Goal: Task Accomplishment & Management: Complete application form

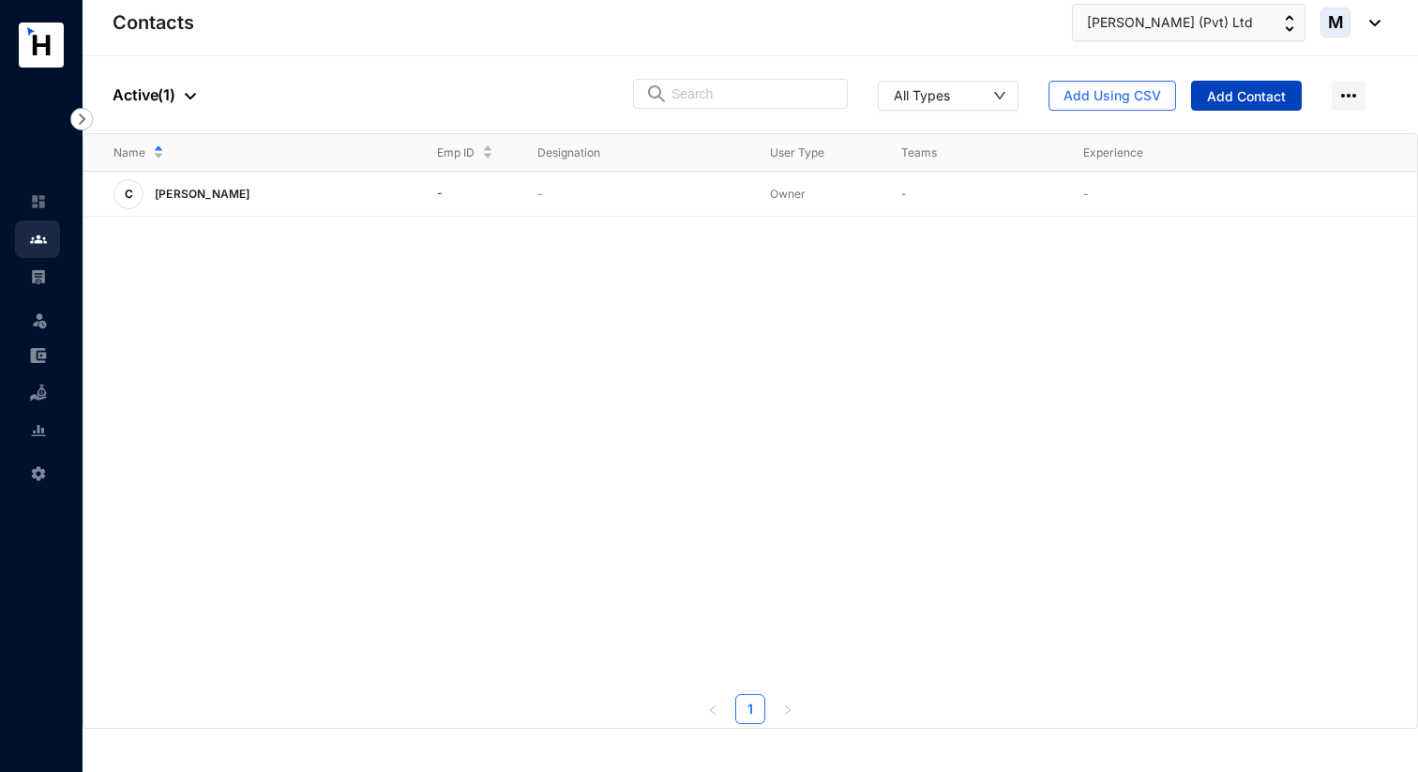
click at [1239, 104] on span "Add Contact" at bounding box center [1246, 96] width 79 height 19
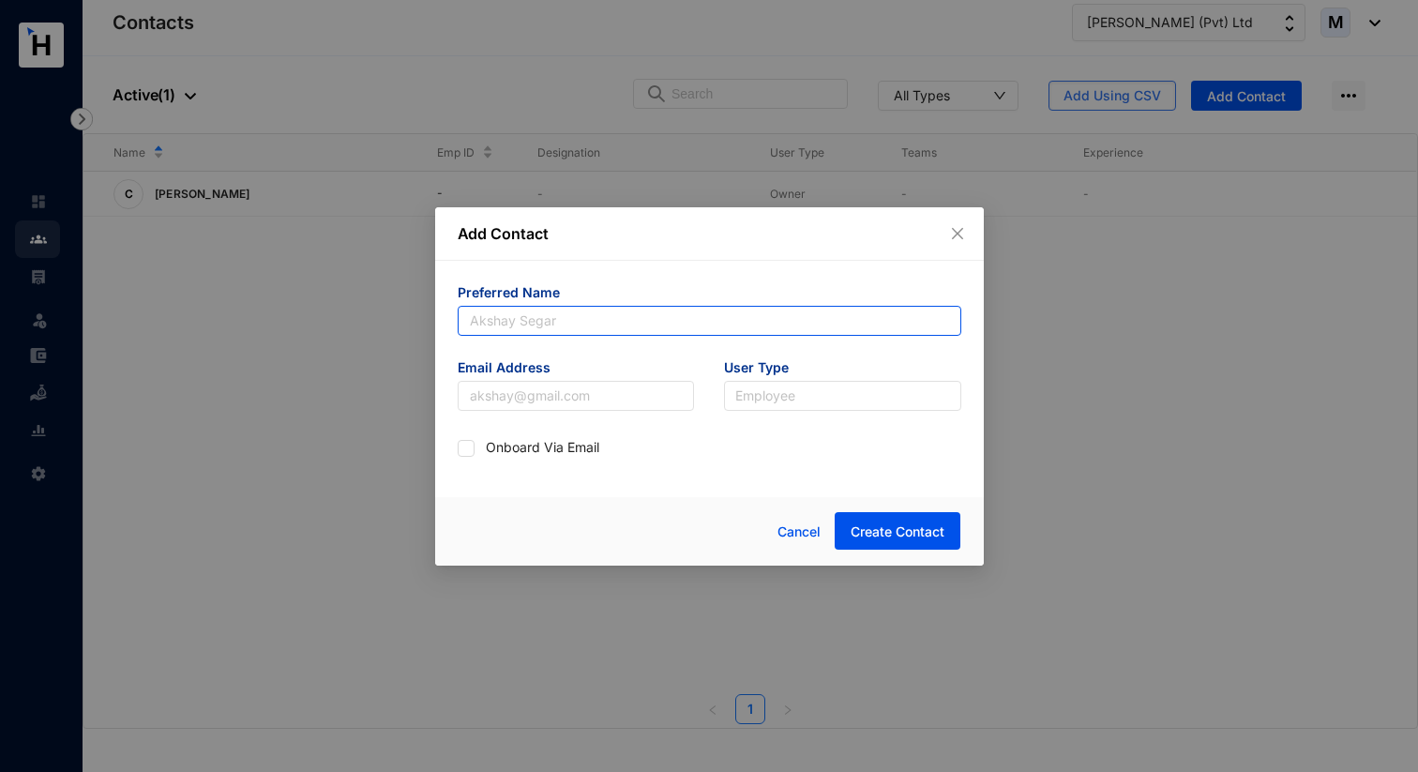
click at [789, 321] on input "text" at bounding box center [710, 321] width 504 height 30
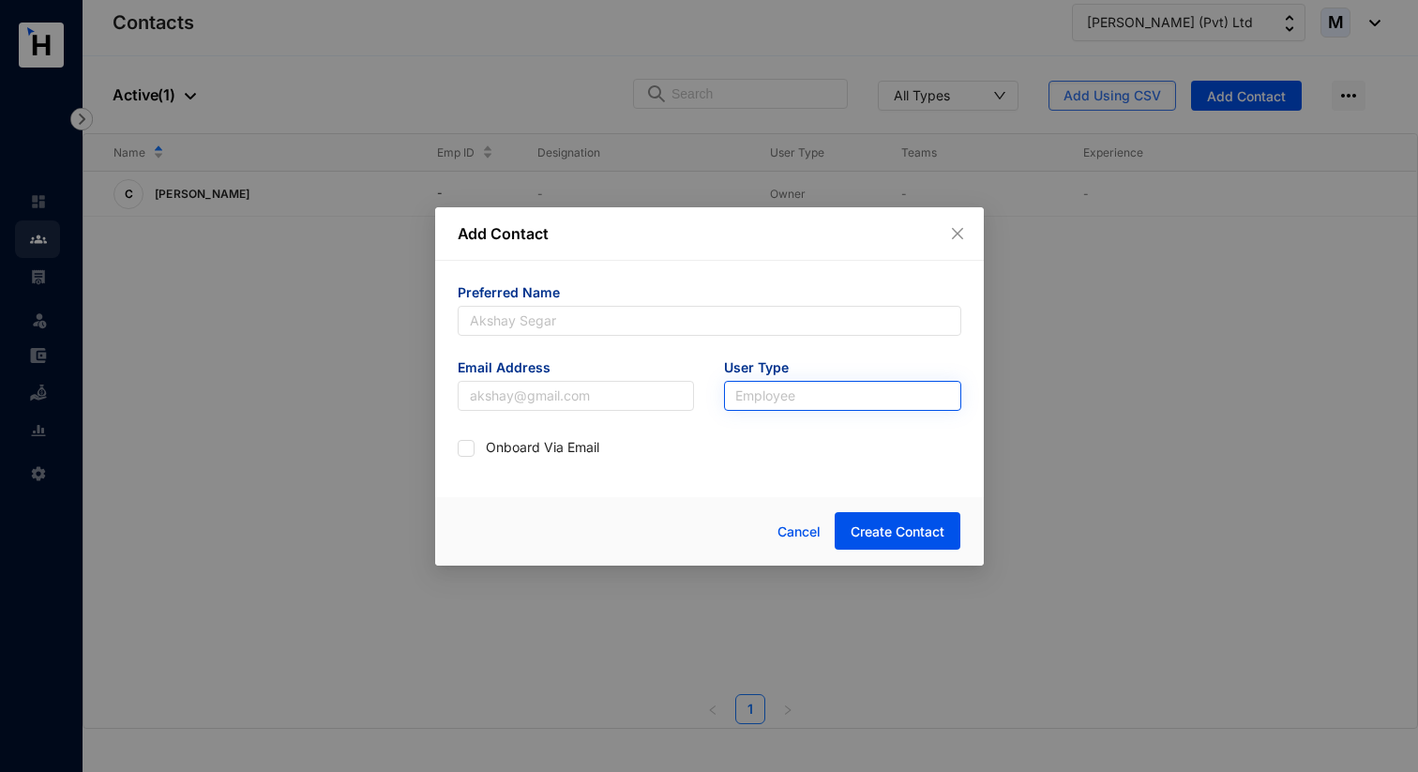
click at [785, 396] on input "search" at bounding box center [842, 396] width 215 height 28
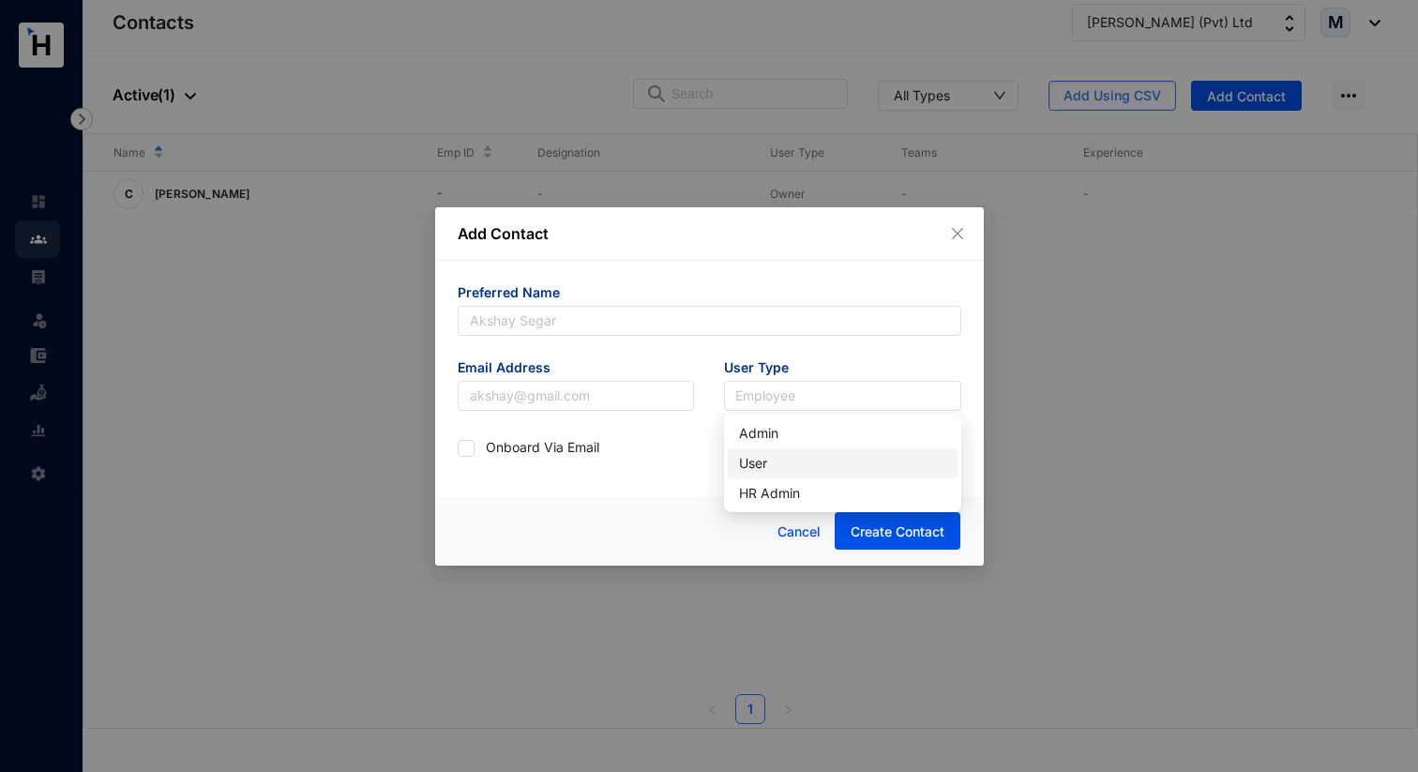
click at [768, 472] on div "User" at bounding box center [842, 463] width 207 height 21
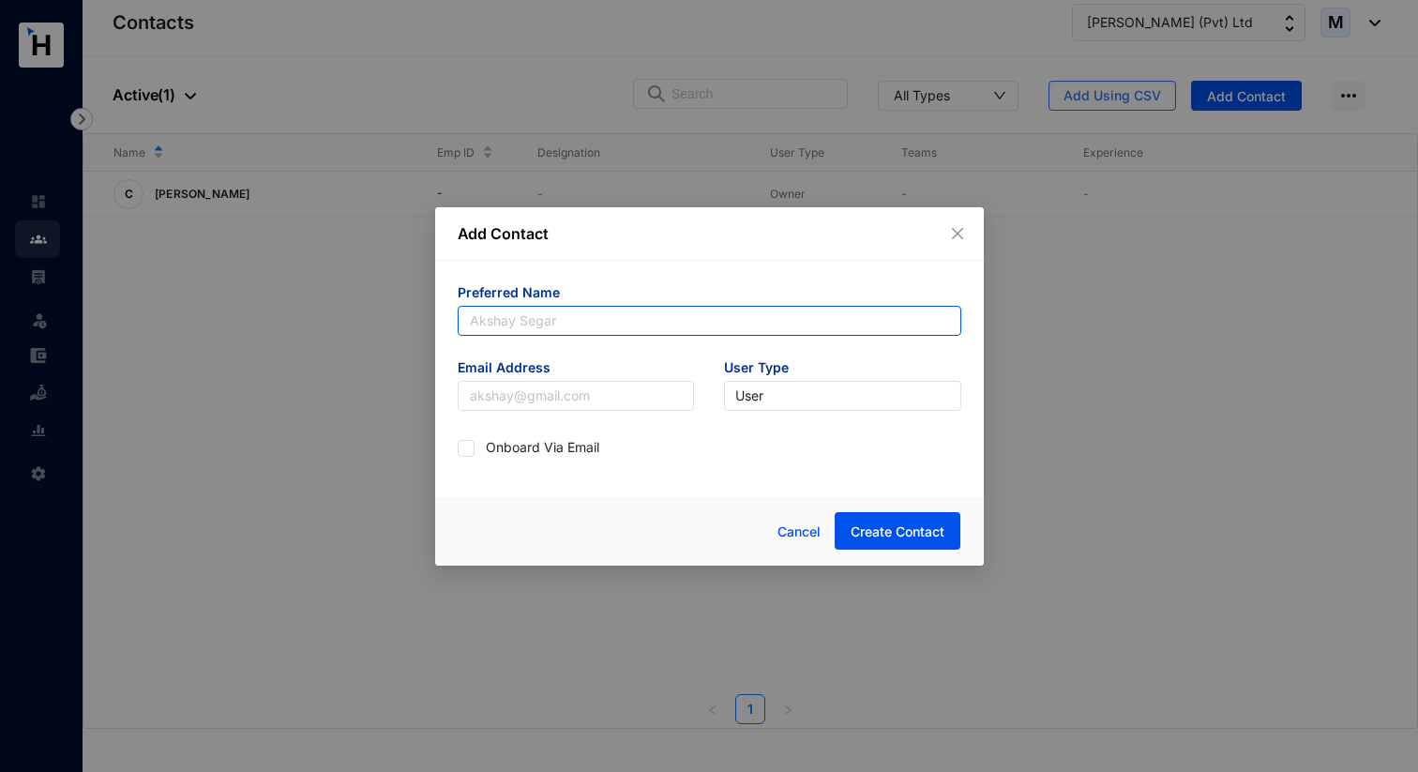
click at [610, 325] on input "text" at bounding box center [710, 321] width 504 height 30
type input "[PERSON_NAME]"
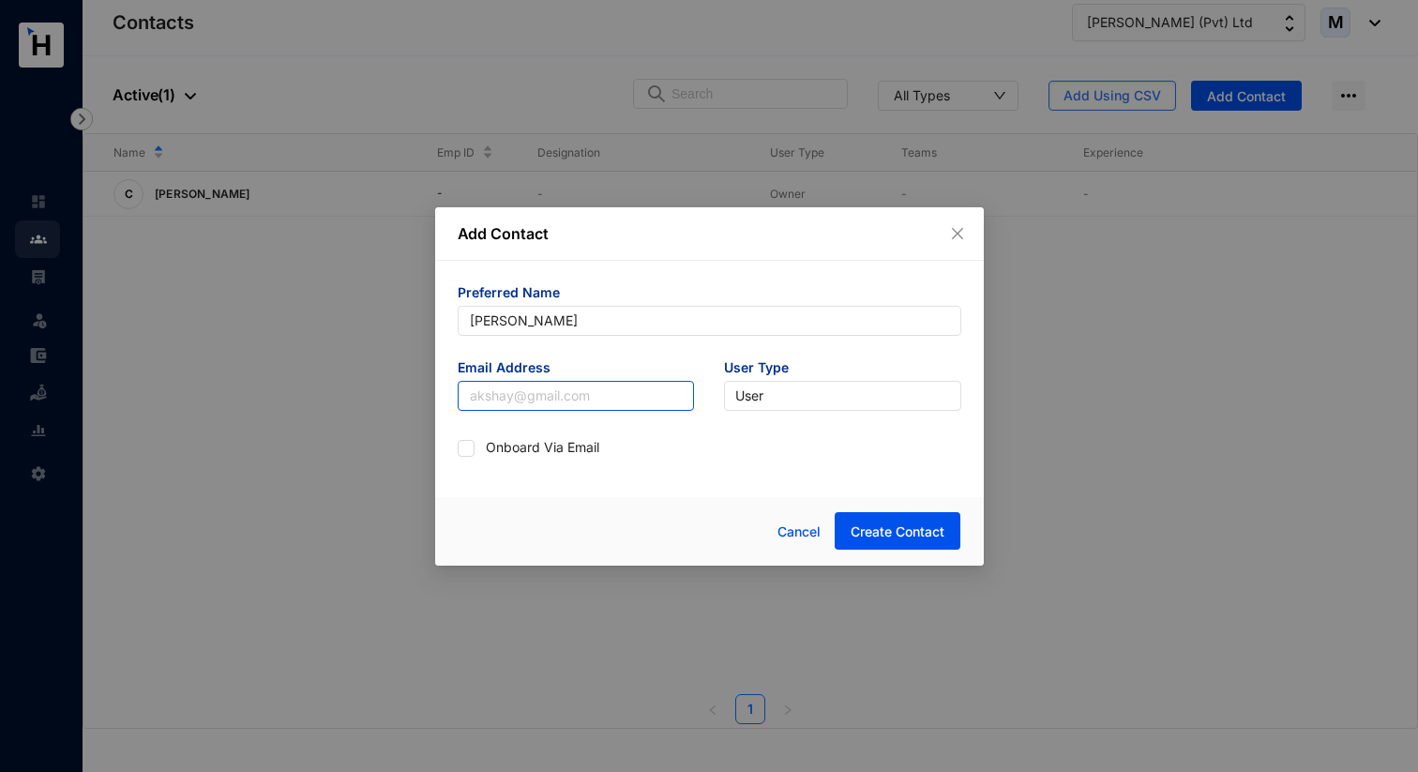
click at [586, 410] on input "text" at bounding box center [576, 396] width 237 height 30
click at [508, 497] on div "Cancel Create Contact" at bounding box center [709, 531] width 549 height 68
click at [793, 530] on span "Cancel" at bounding box center [799, 531] width 43 height 21
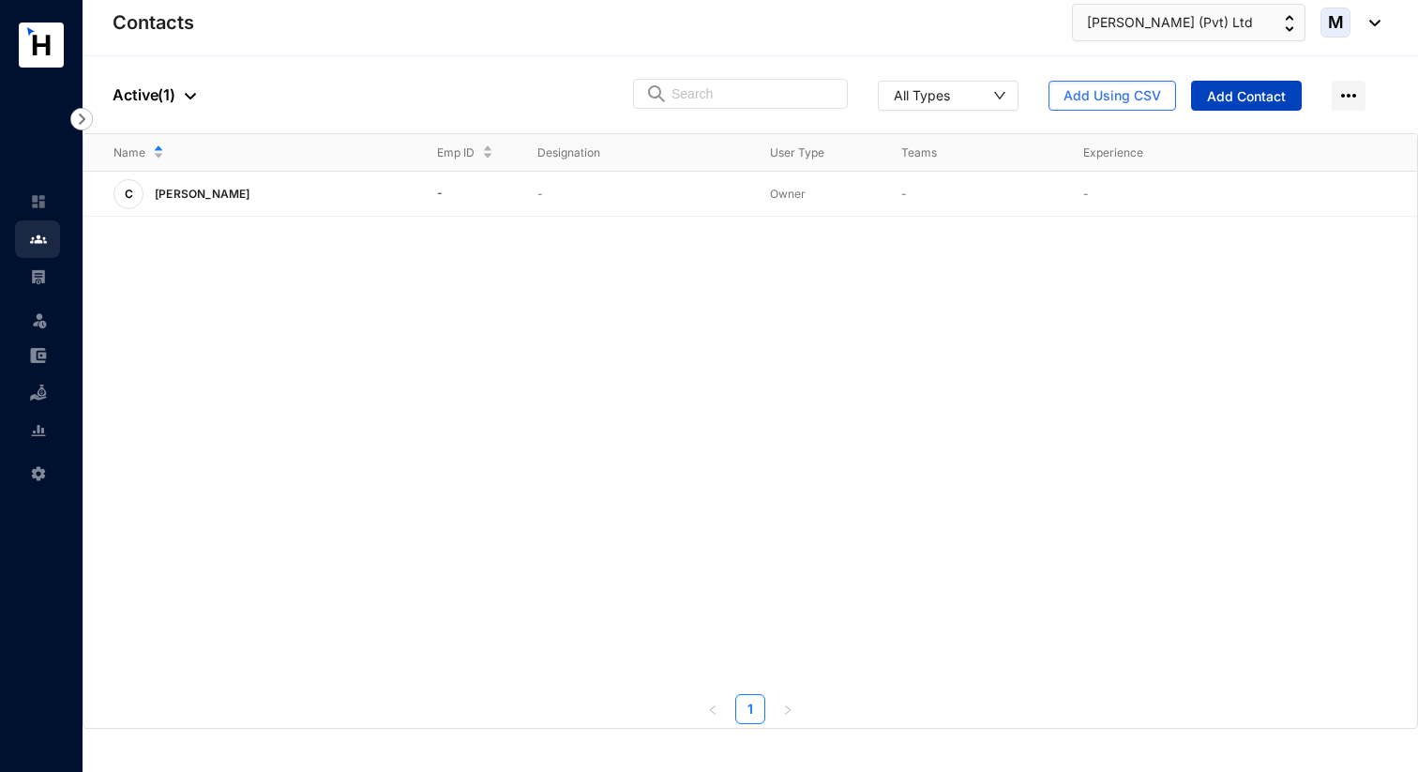
click at [1215, 98] on span "Add Contact" at bounding box center [1246, 96] width 79 height 19
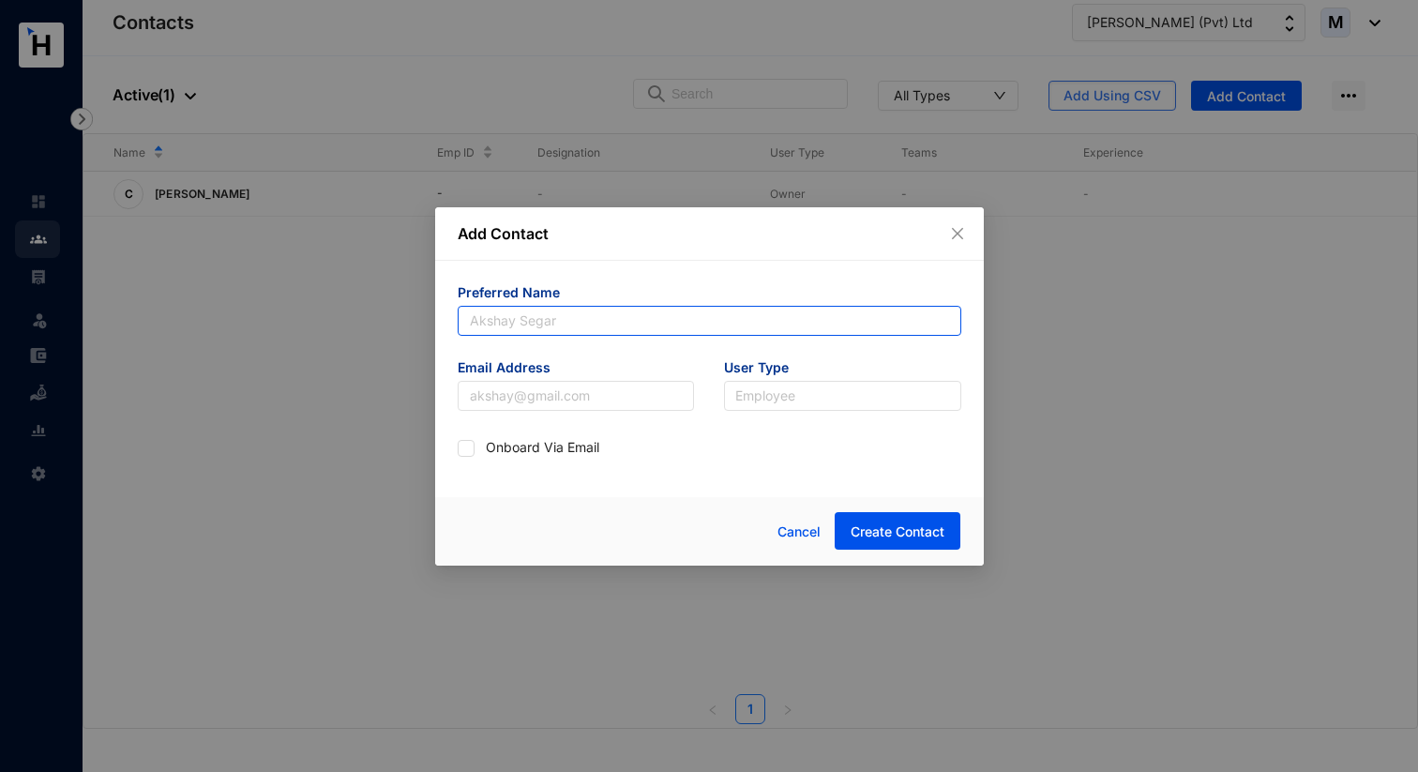
click at [722, 312] on input "text" at bounding box center [710, 321] width 504 height 30
type input "[PERSON_NAME]"
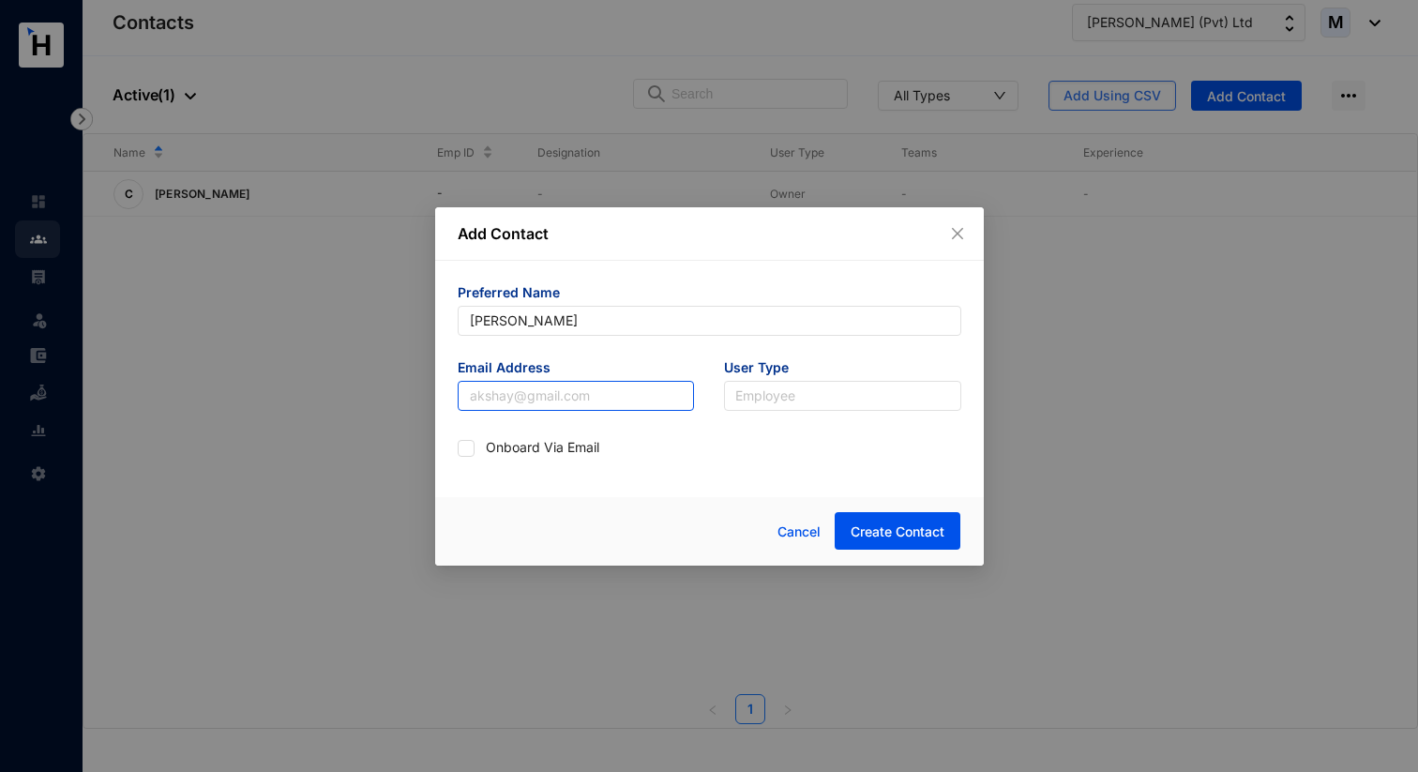
click at [586, 388] on input "text" at bounding box center [576, 396] width 237 height 30
type input "[EMAIL_ADDRESS][DOMAIN_NAME]"
click at [784, 399] on input "search" at bounding box center [842, 396] width 215 height 28
click at [775, 470] on div "User" at bounding box center [842, 463] width 207 height 21
click at [466, 447] on input "checkbox" at bounding box center [464, 446] width 13 height 13
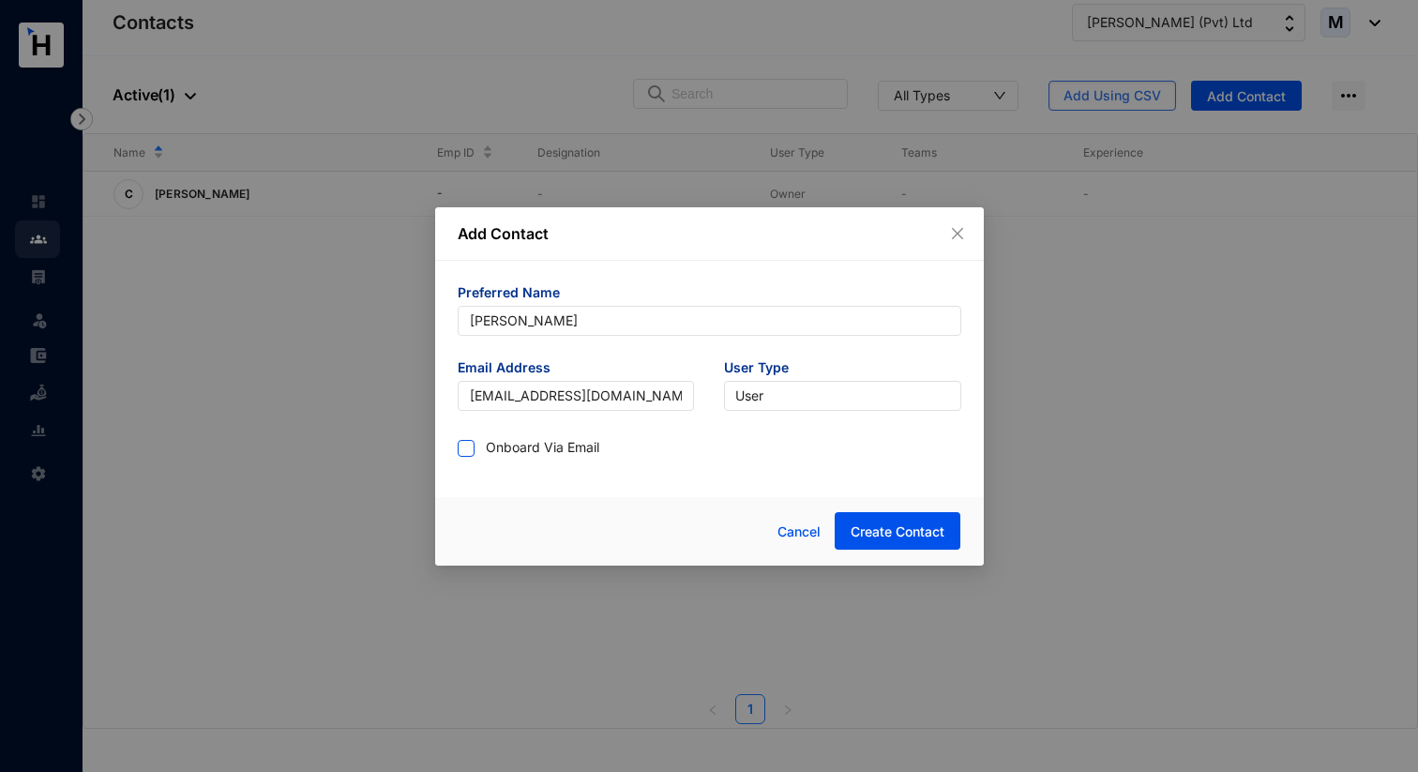
checkbox input "true"
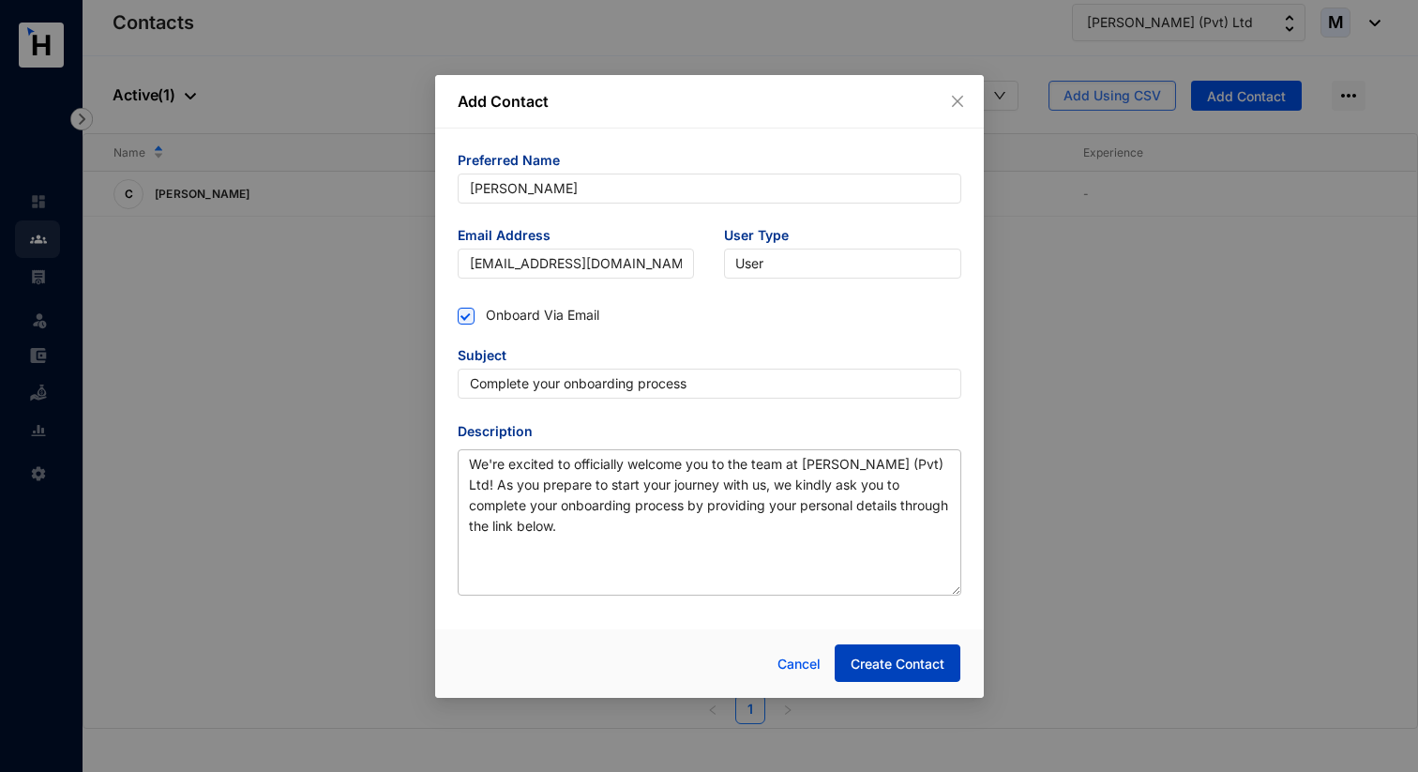
click at [904, 662] on span "Create Contact" at bounding box center [898, 664] width 94 height 19
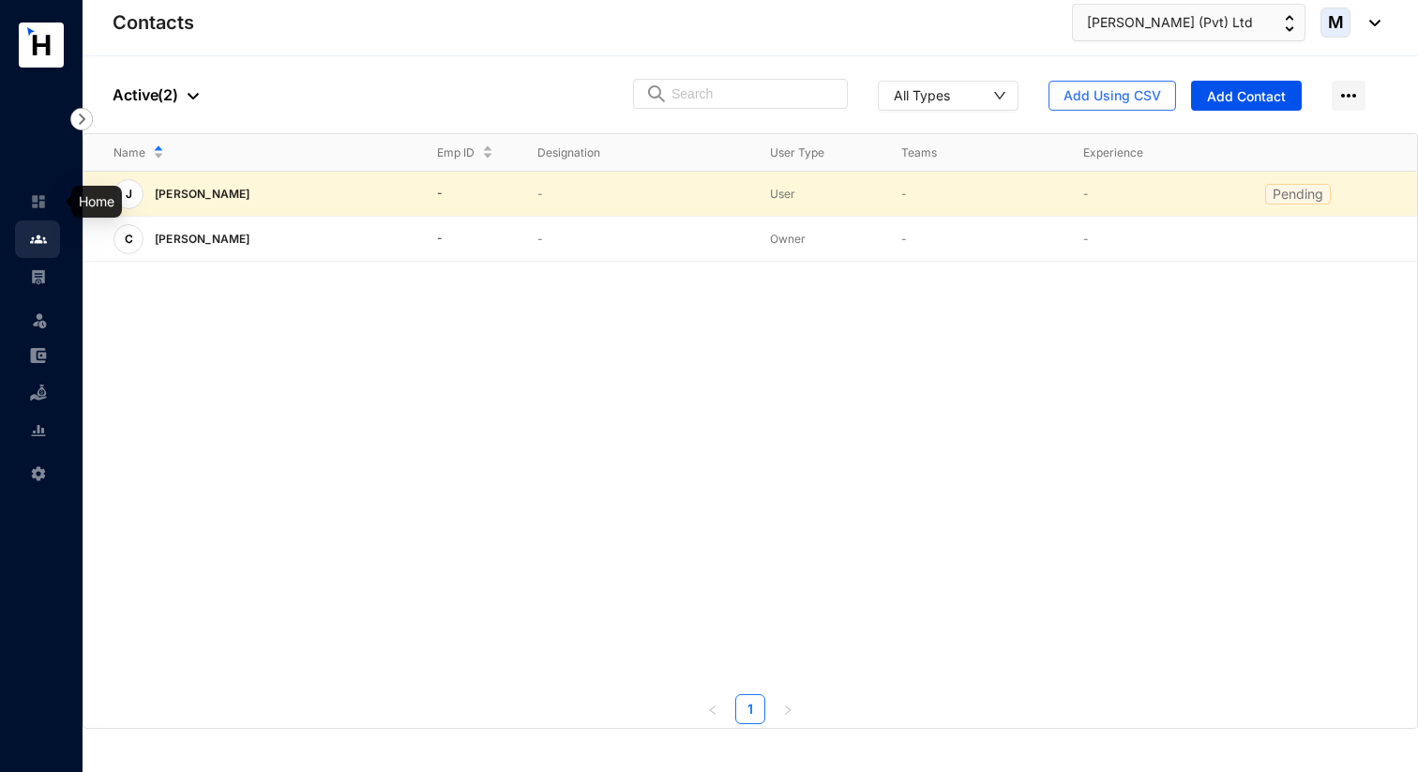
click at [39, 204] on img at bounding box center [38, 201] width 17 height 17
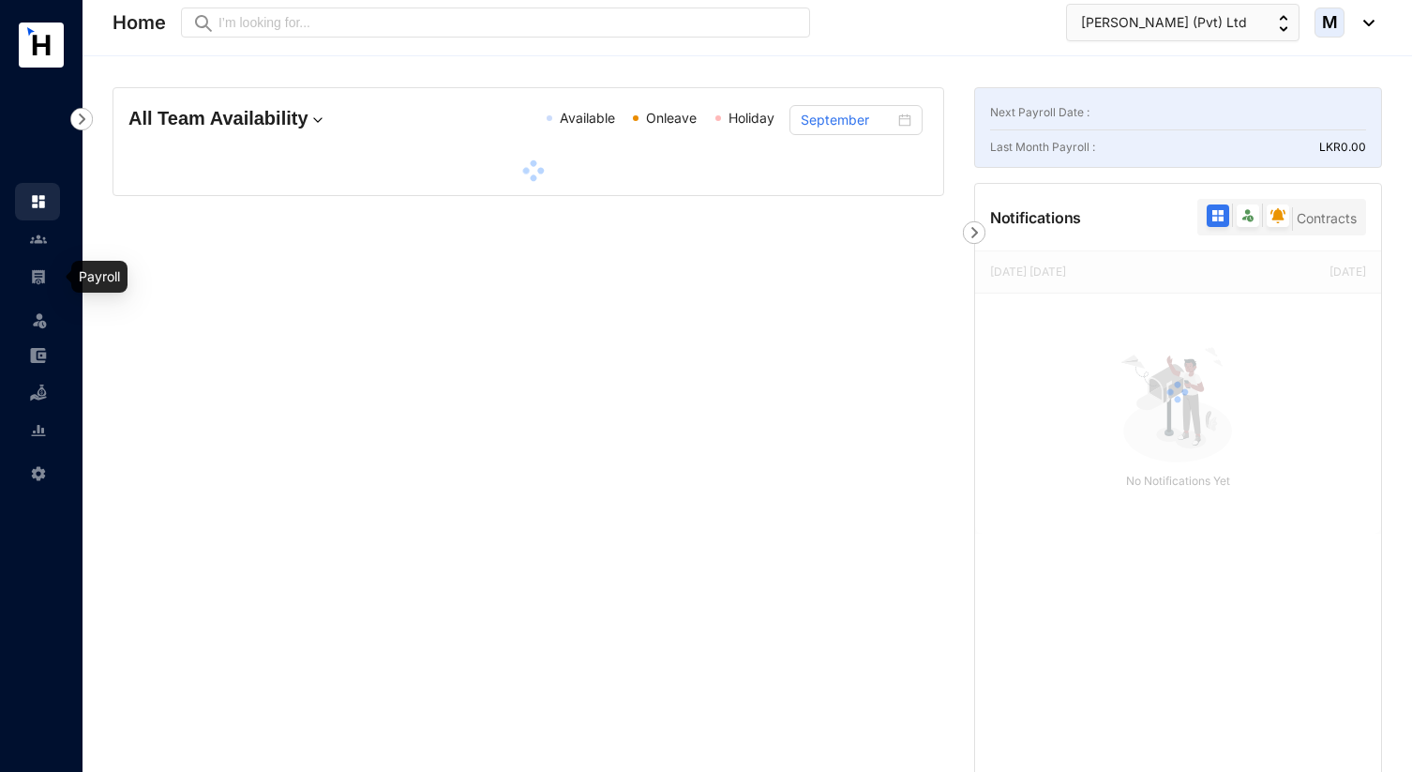
click at [42, 277] on img at bounding box center [38, 276] width 17 height 17
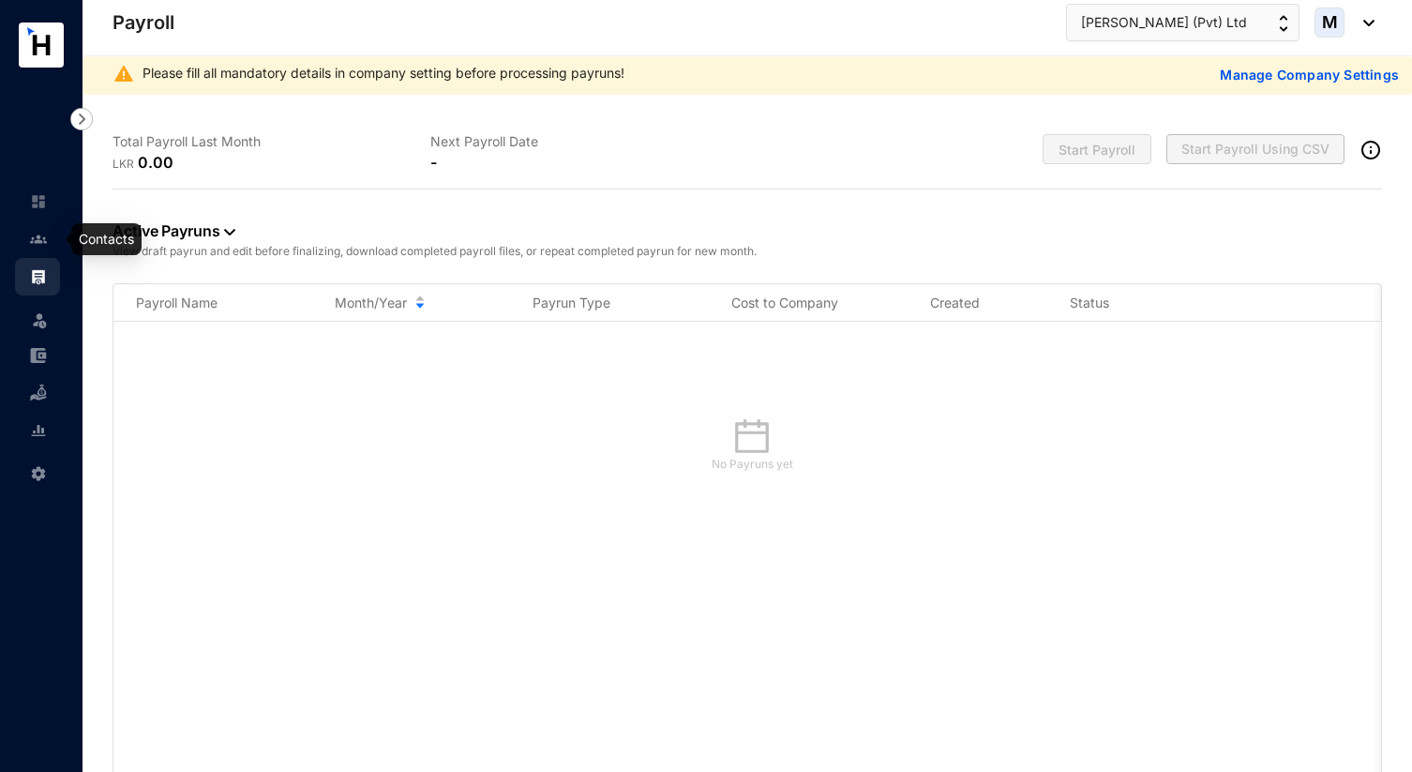
click at [42, 249] on link at bounding box center [53, 239] width 47 height 19
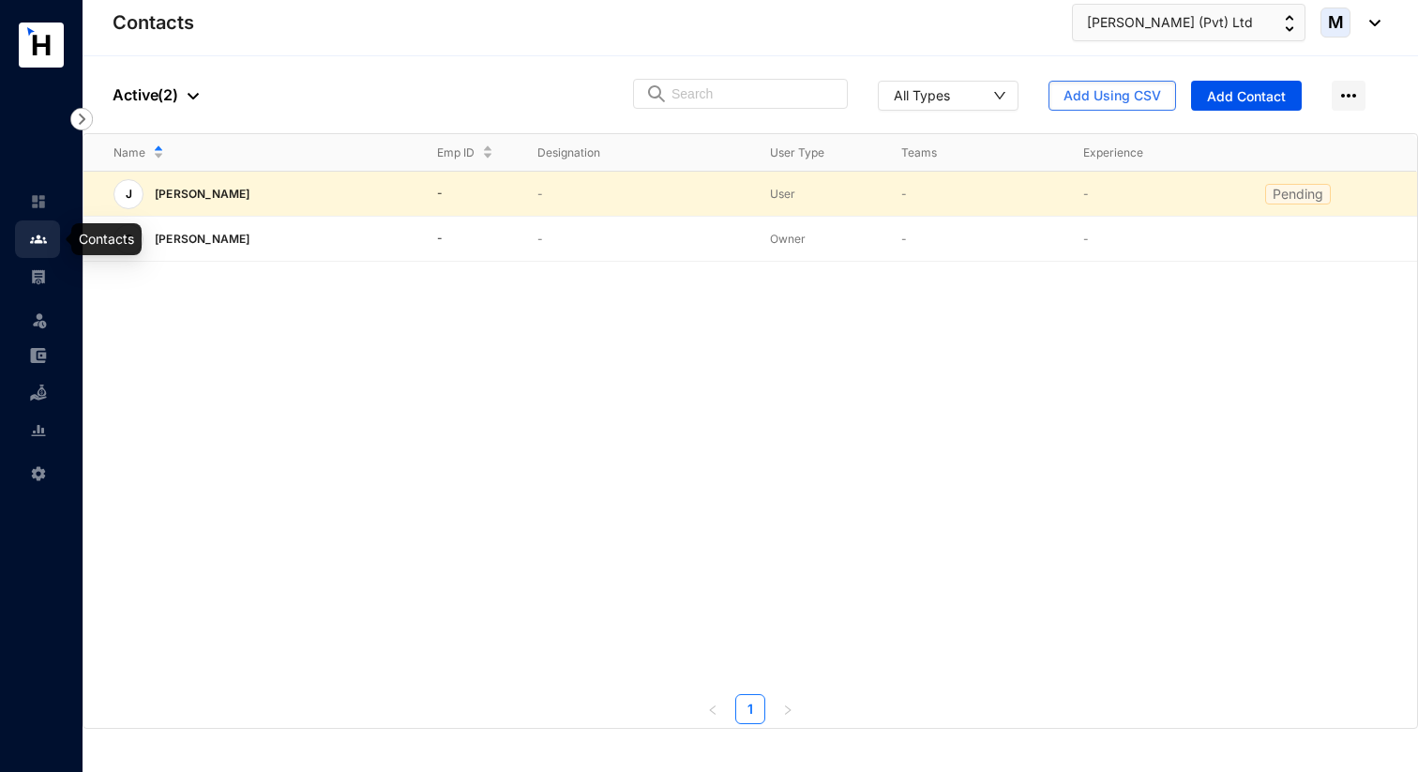
click at [41, 211] on link at bounding box center [53, 201] width 47 height 19
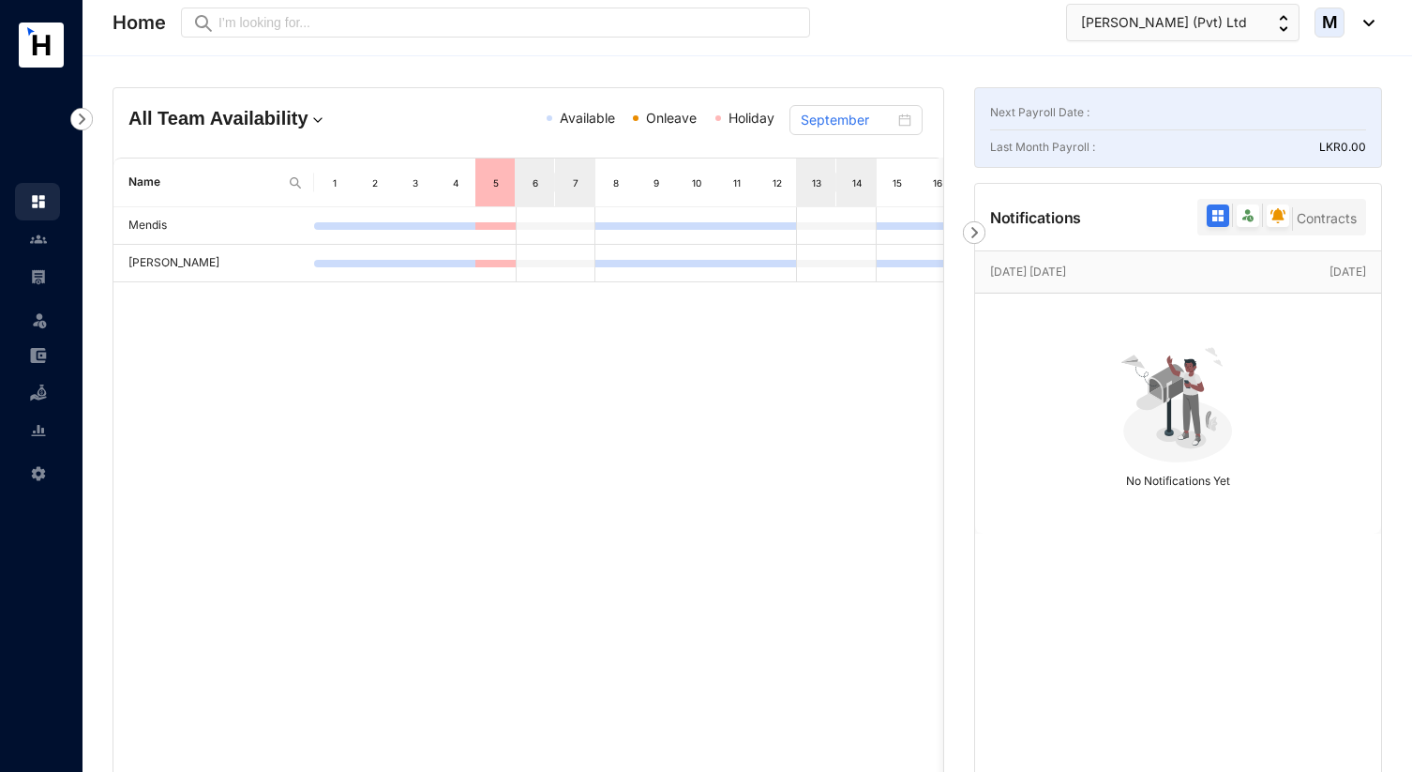
click at [30, 249] on link at bounding box center [53, 239] width 47 height 19
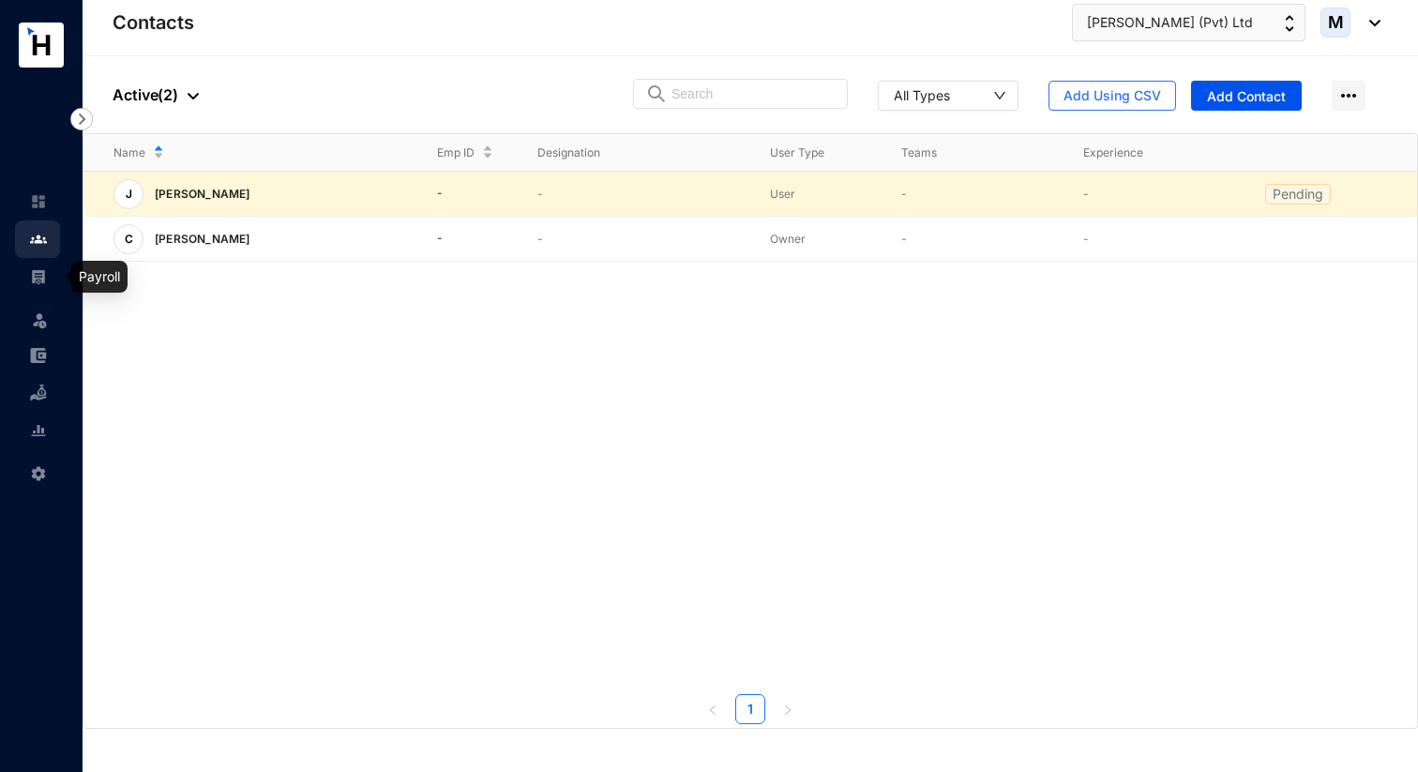
click at [43, 274] on img at bounding box center [38, 276] width 17 height 17
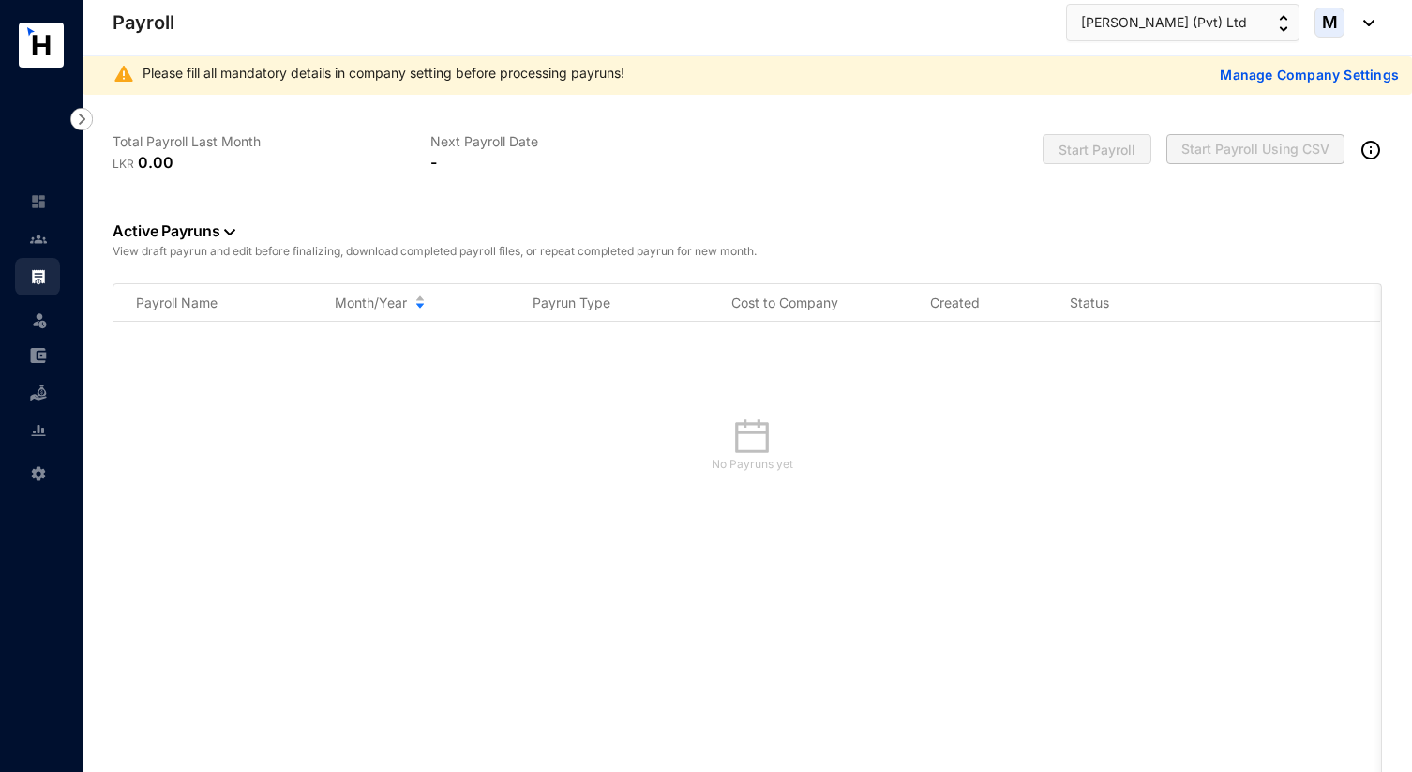
click at [40, 320] on img at bounding box center [39, 319] width 19 height 19
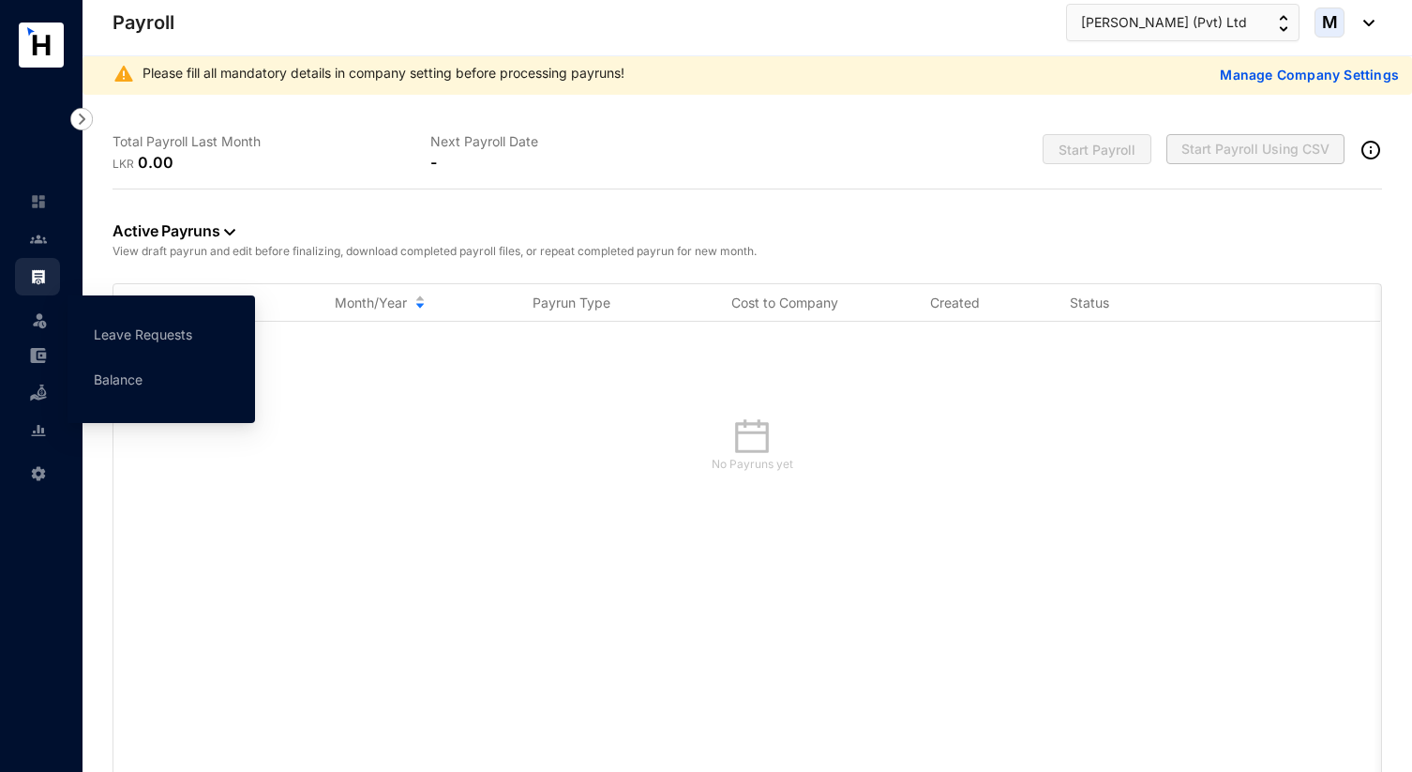
click at [35, 358] on img at bounding box center [38, 355] width 17 height 17
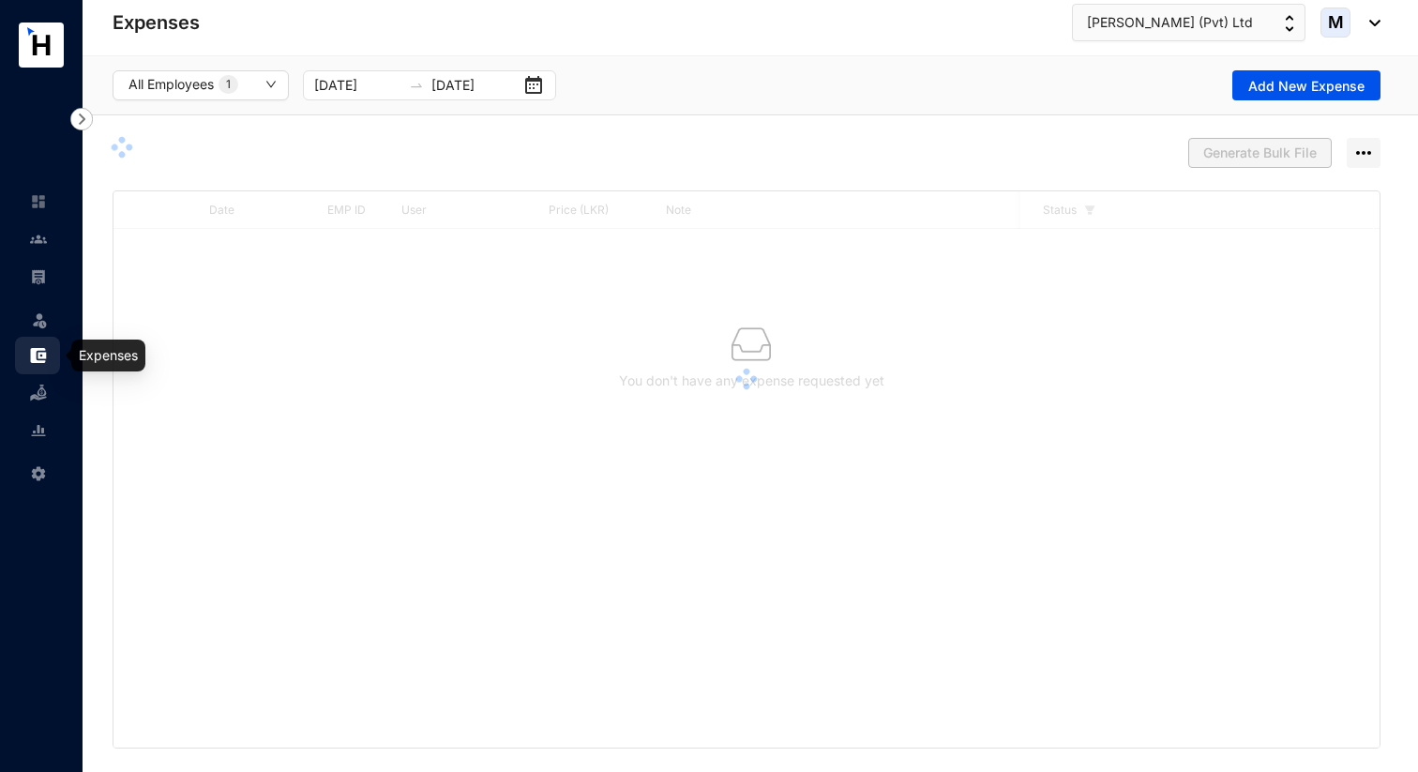
click at [38, 393] on img at bounding box center [38, 393] width 17 height 17
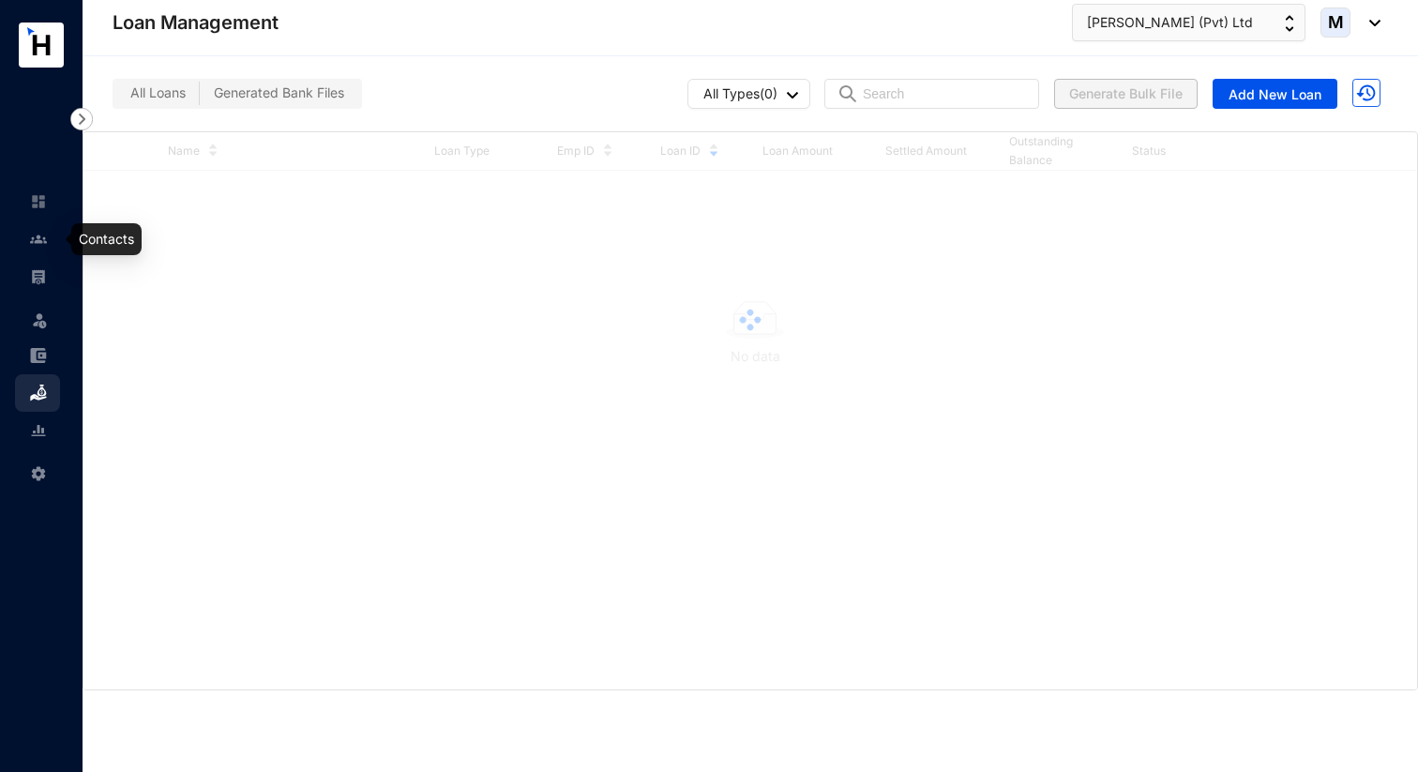
click at [46, 202] on img at bounding box center [38, 201] width 17 height 17
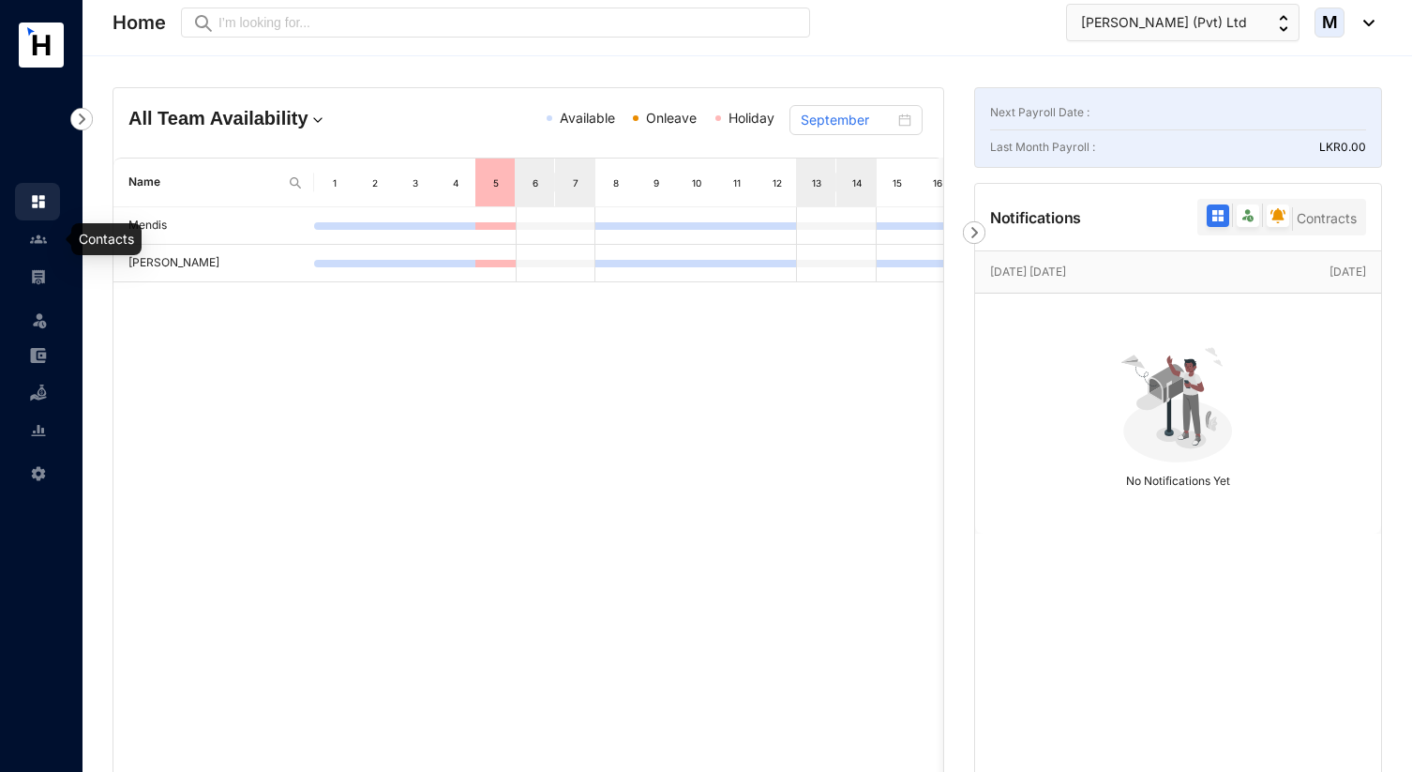
click at [48, 242] on link at bounding box center [53, 239] width 47 height 19
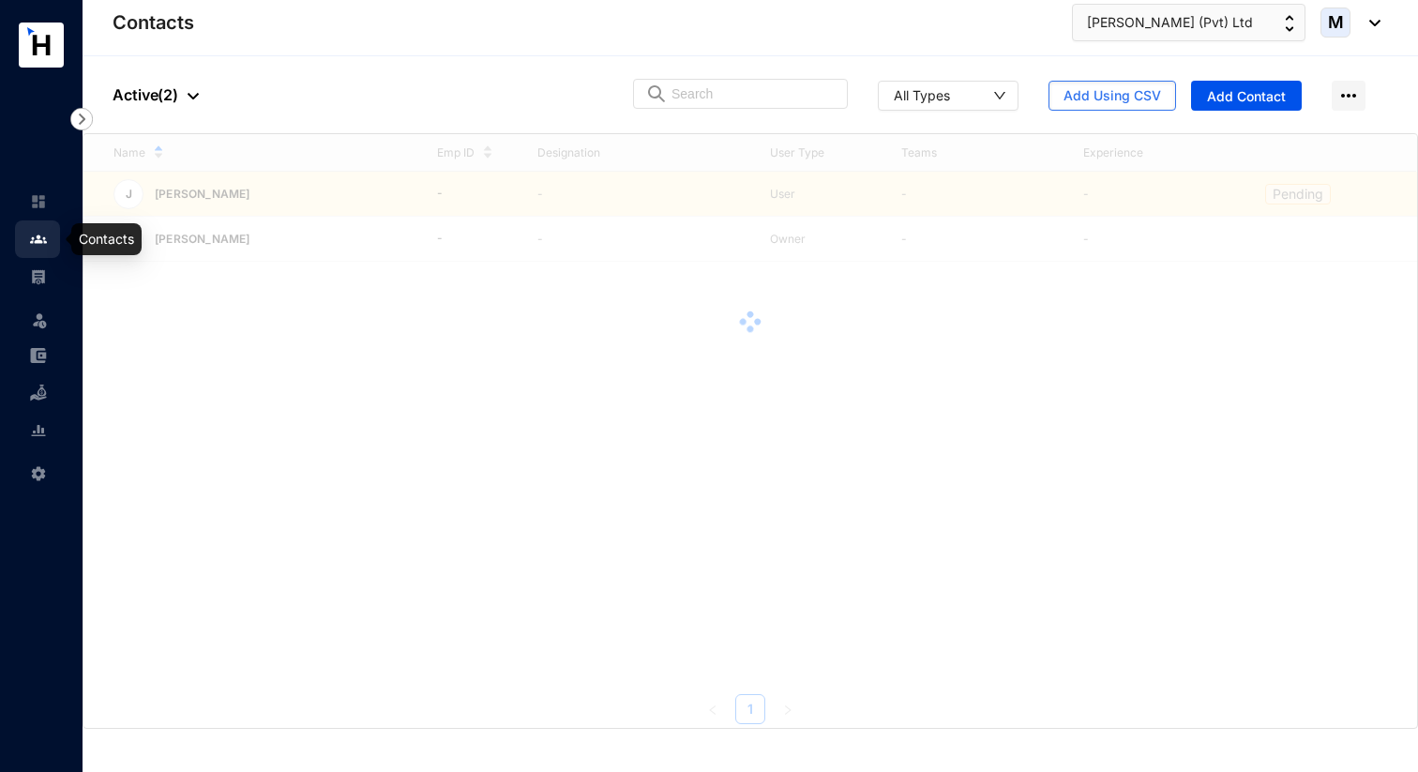
click at [39, 274] on img at bounding box center [38, 276] width 17 height 17
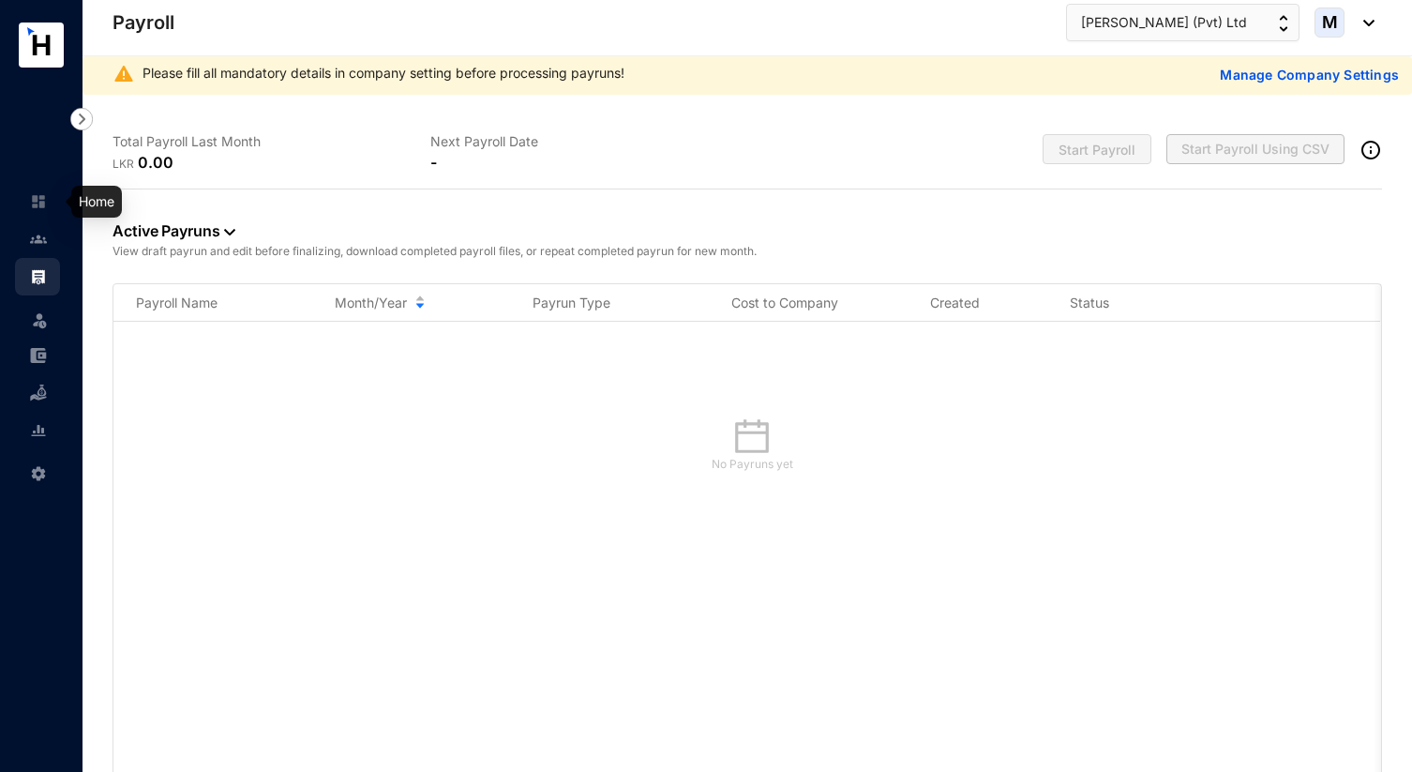
click at [40, 195] on img at bounding box center [38, 201] width 17 height 17
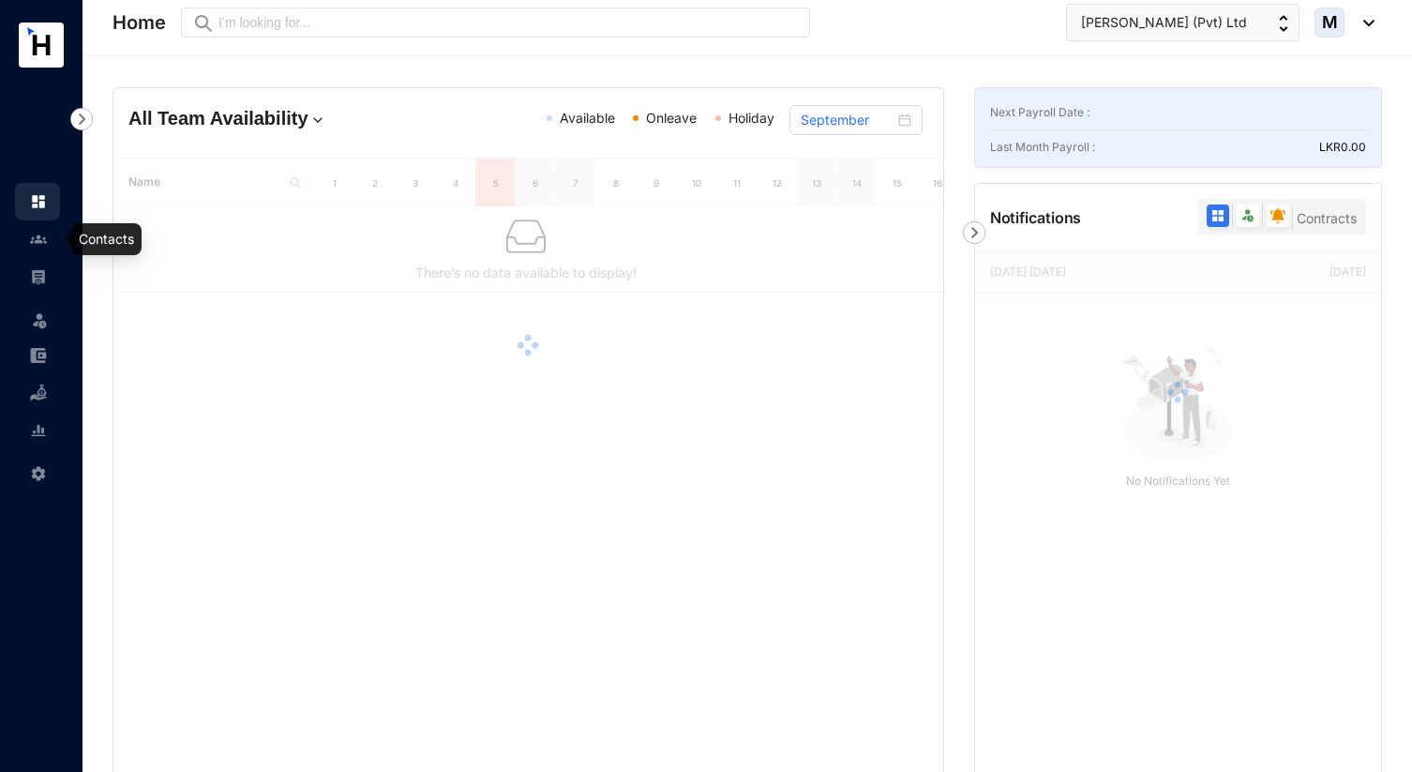
click at [44, 247] on img at bounding box center [38, 239] width 17 height 17
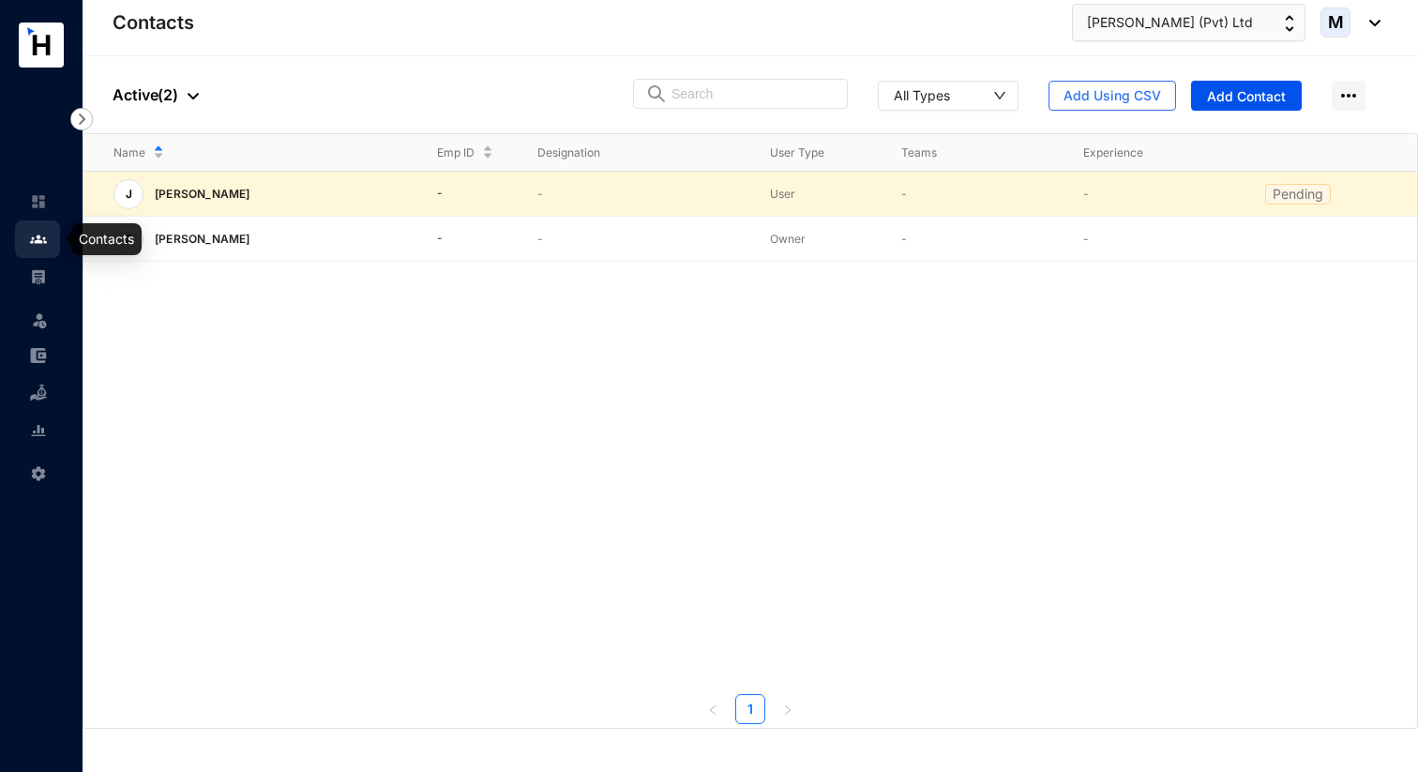
click at [36, 204] on img at bounding box center [38, 201] width 17 height 17
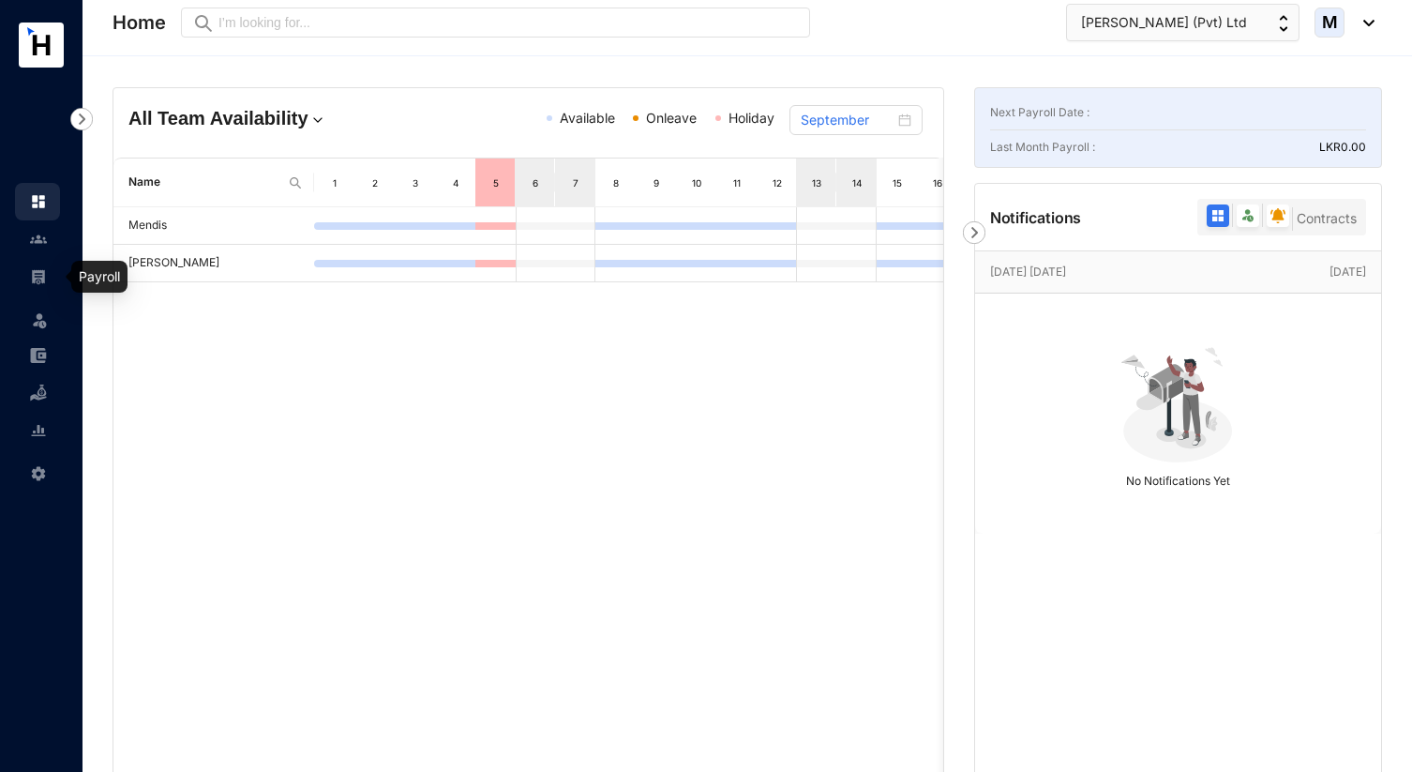
click at [41, 276] on img at bounding box center [38, 276] width 17 height 17
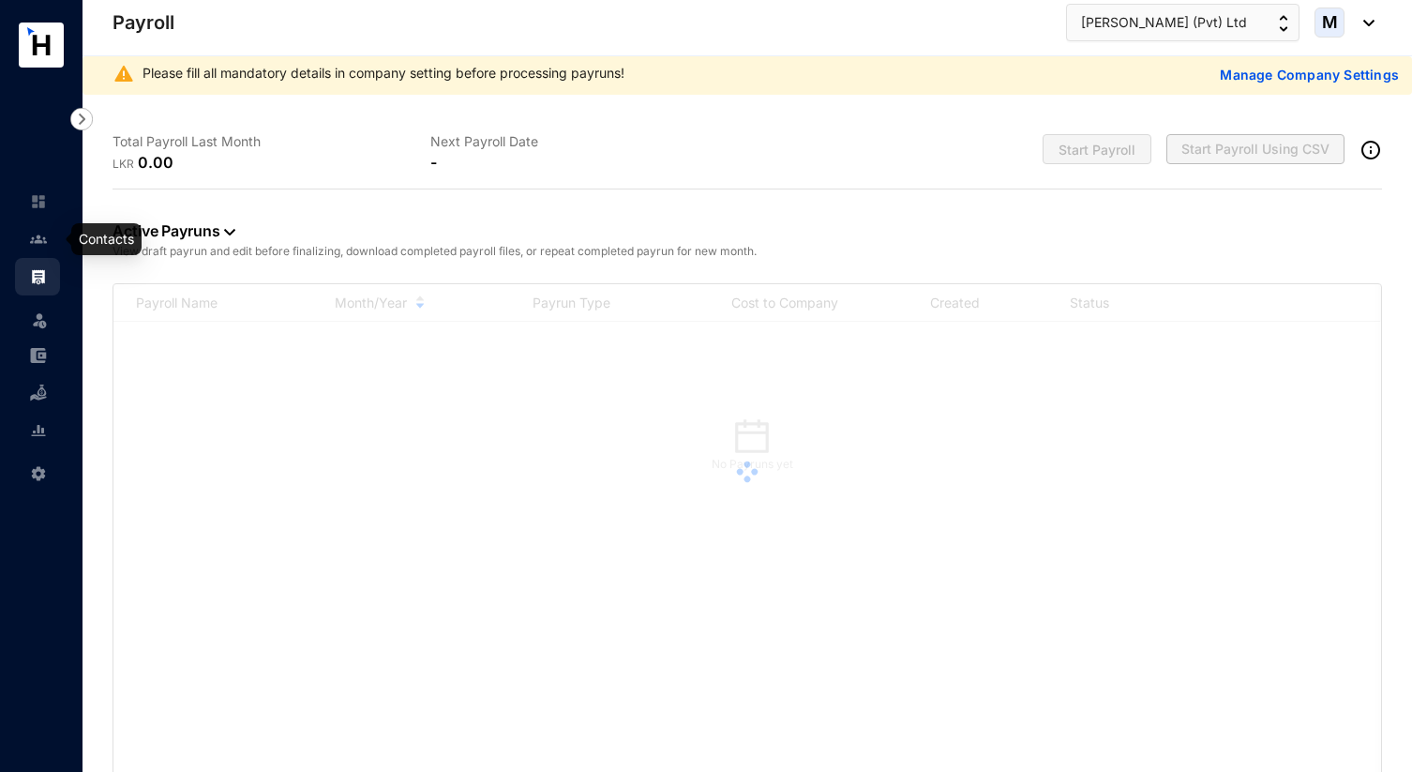
click at [42, 232] on img at bounding box center [38, 239] width 17 height 17
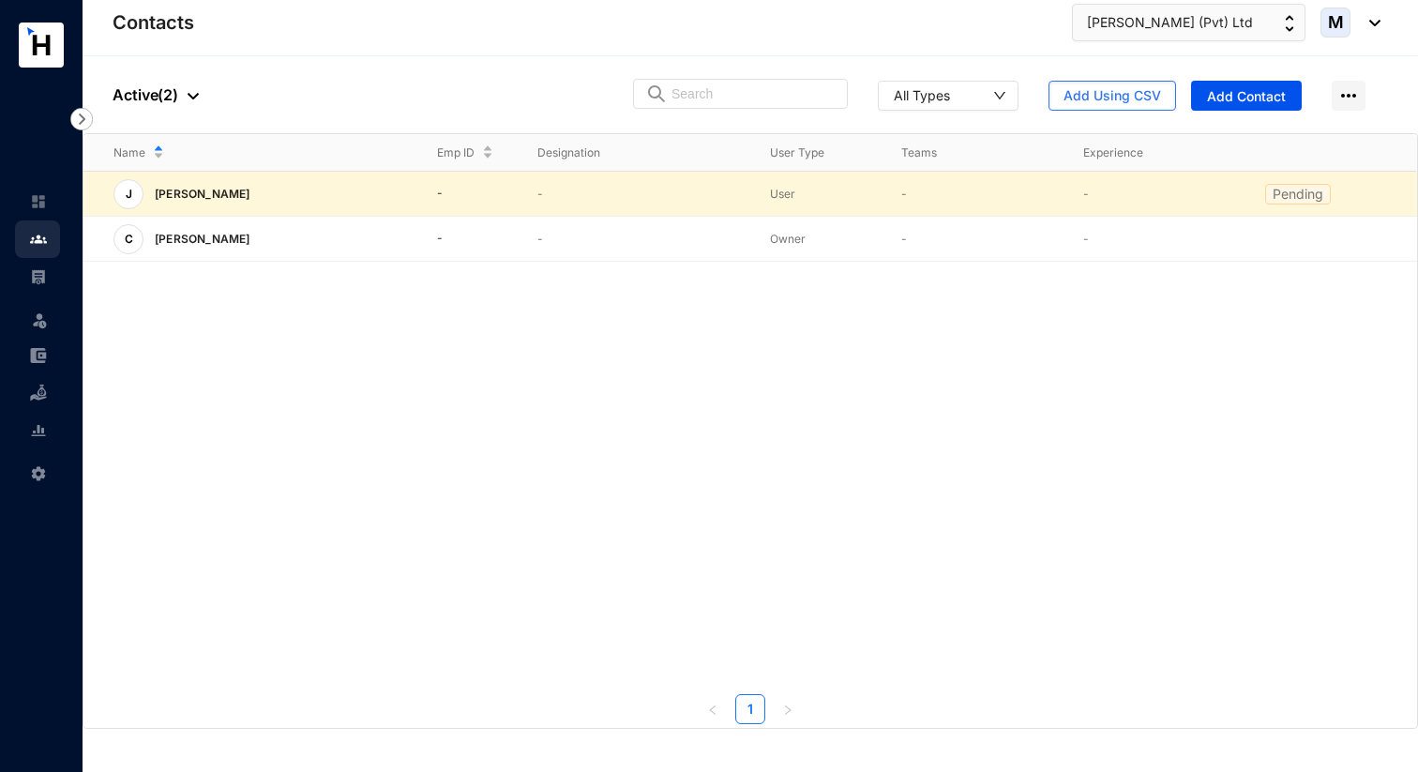
click at [39, 204] on img at bounding box center [38, 201] width 17 height 17
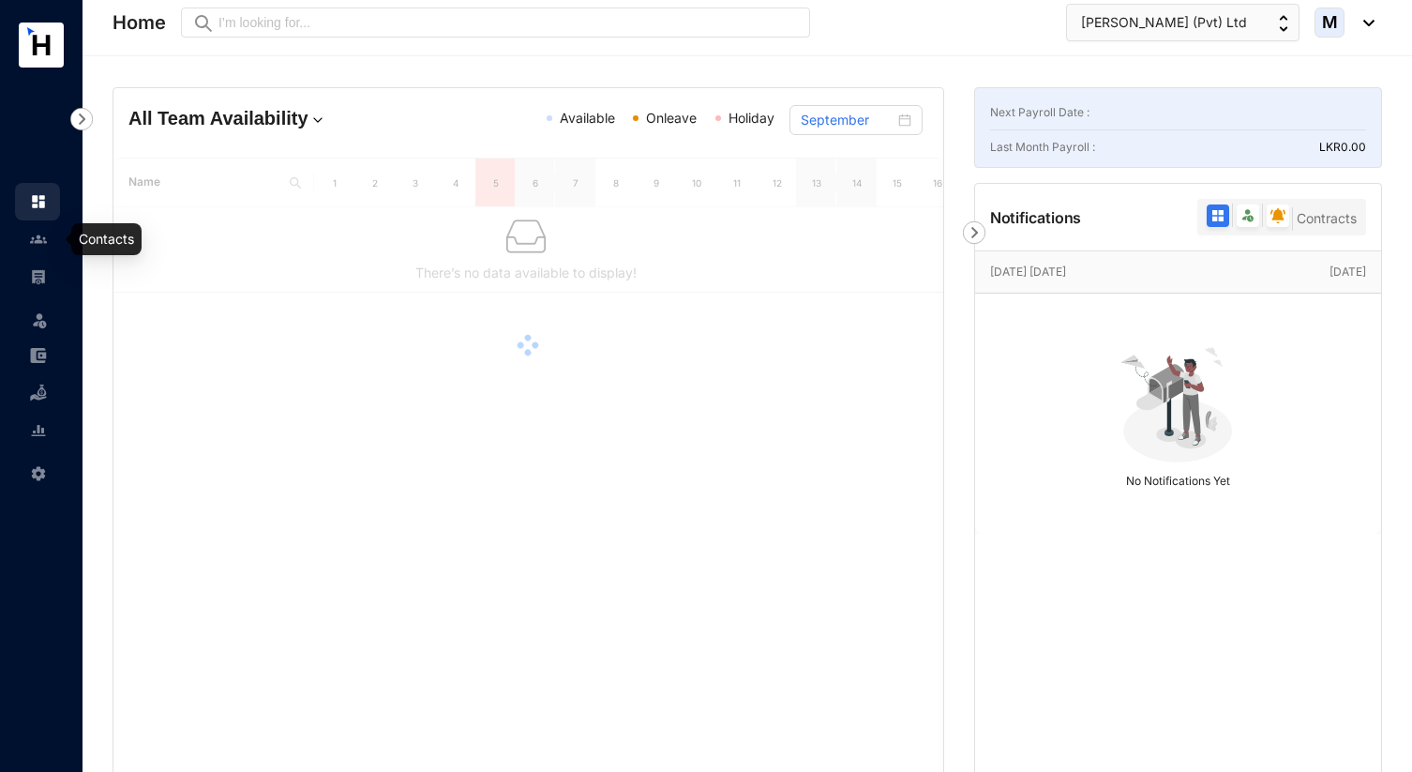
click at [36, 235] on img at bounding box center [38, 239] width 17 height 17
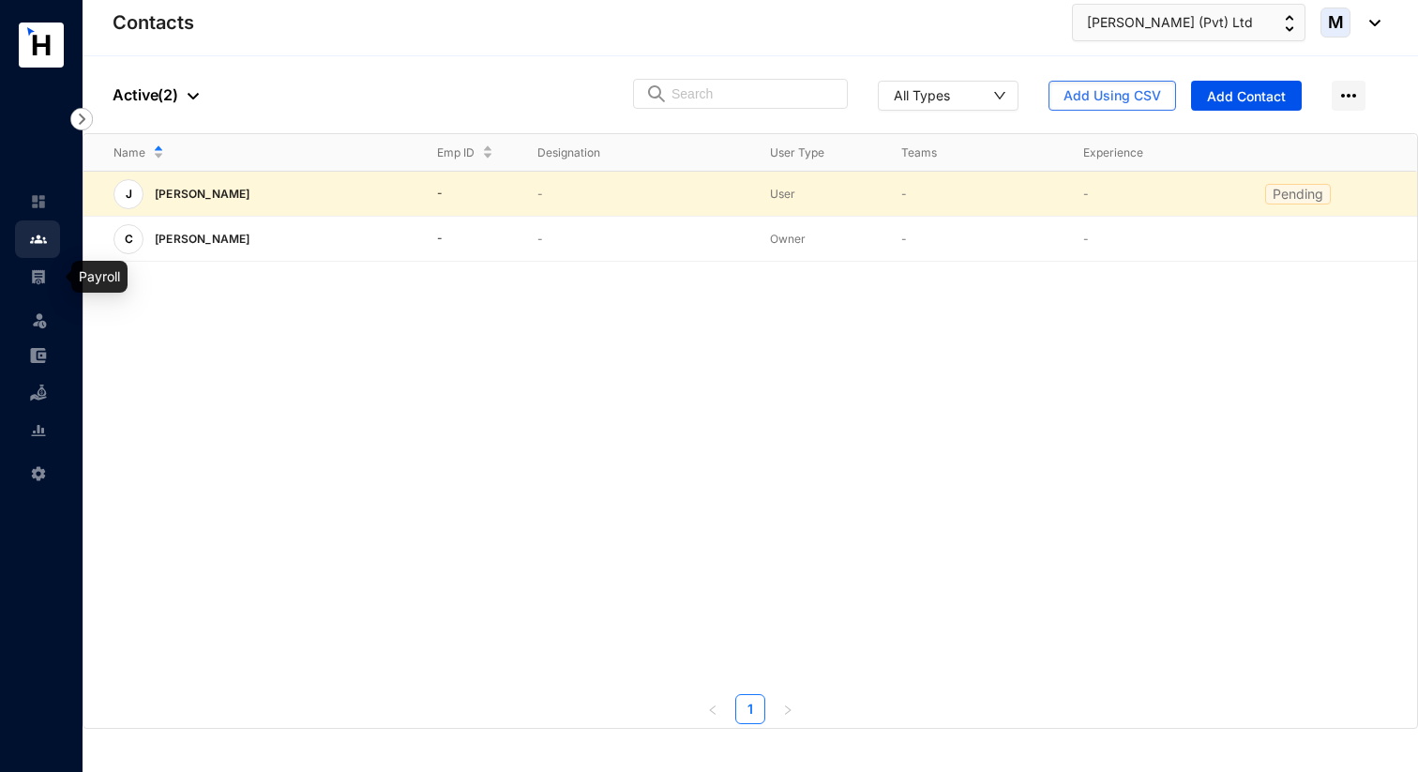
click at [41, 272] on img at bounding box center [38, 276] width 17 height 17
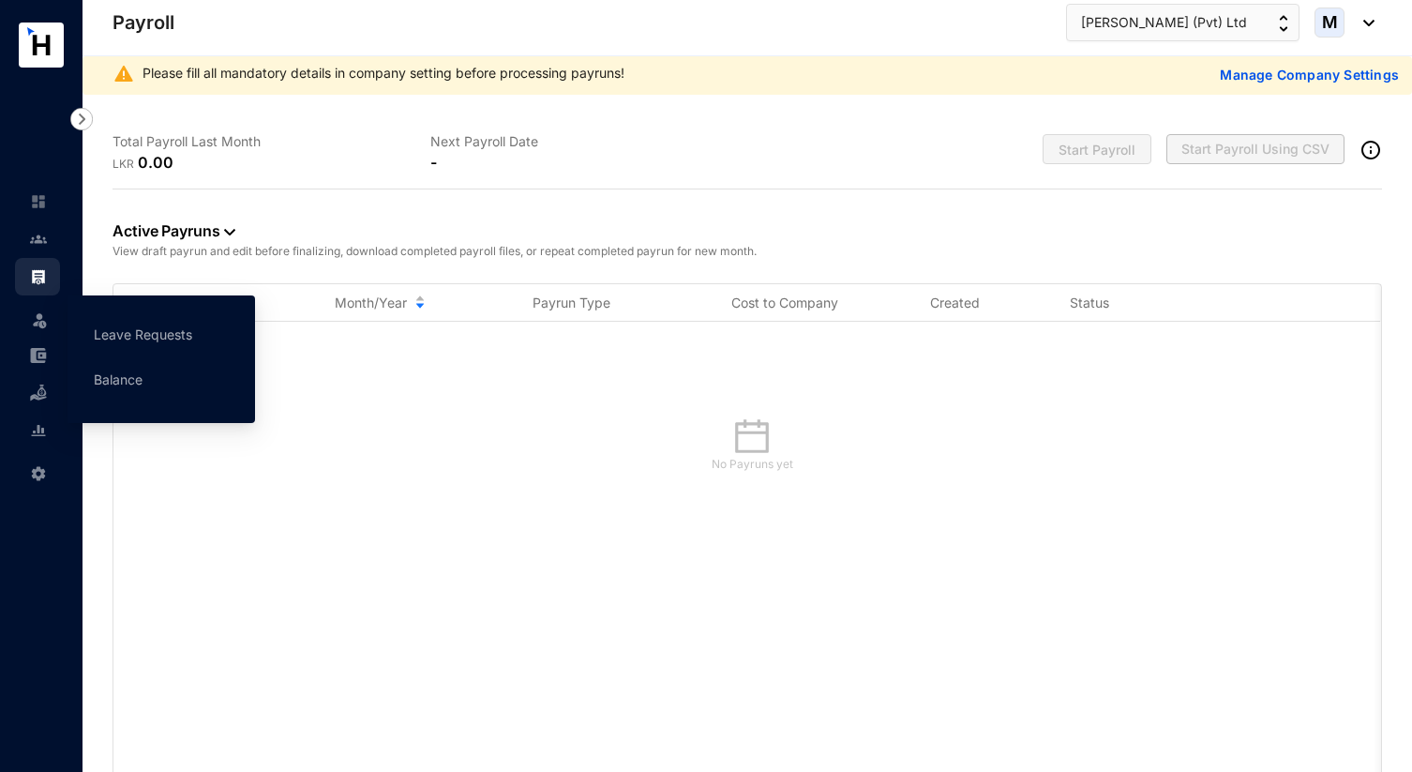
click at [44, 317] on img at bounding box center [39, 319] width 19 height 19
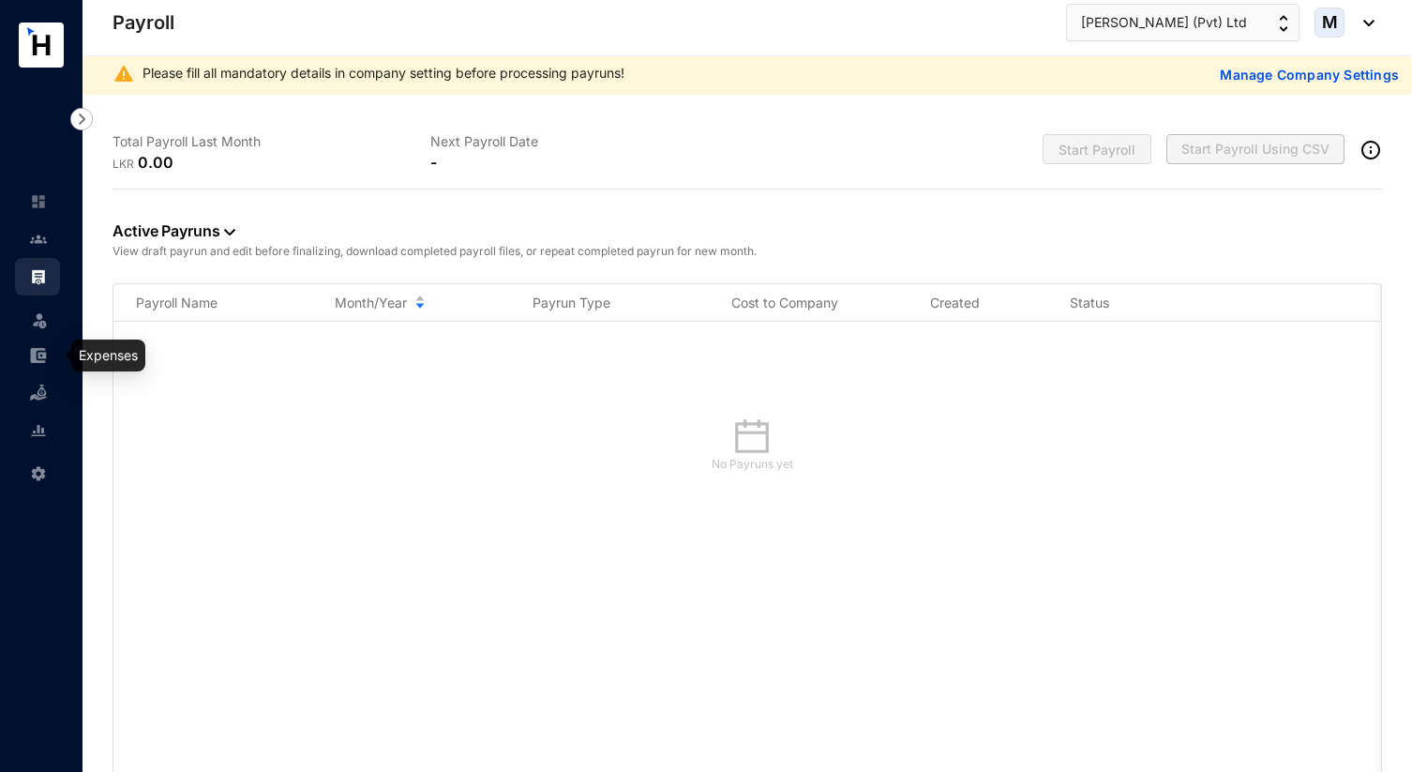
click at [39, 361] on img at bounding box center [38, 355] width 17 height 17
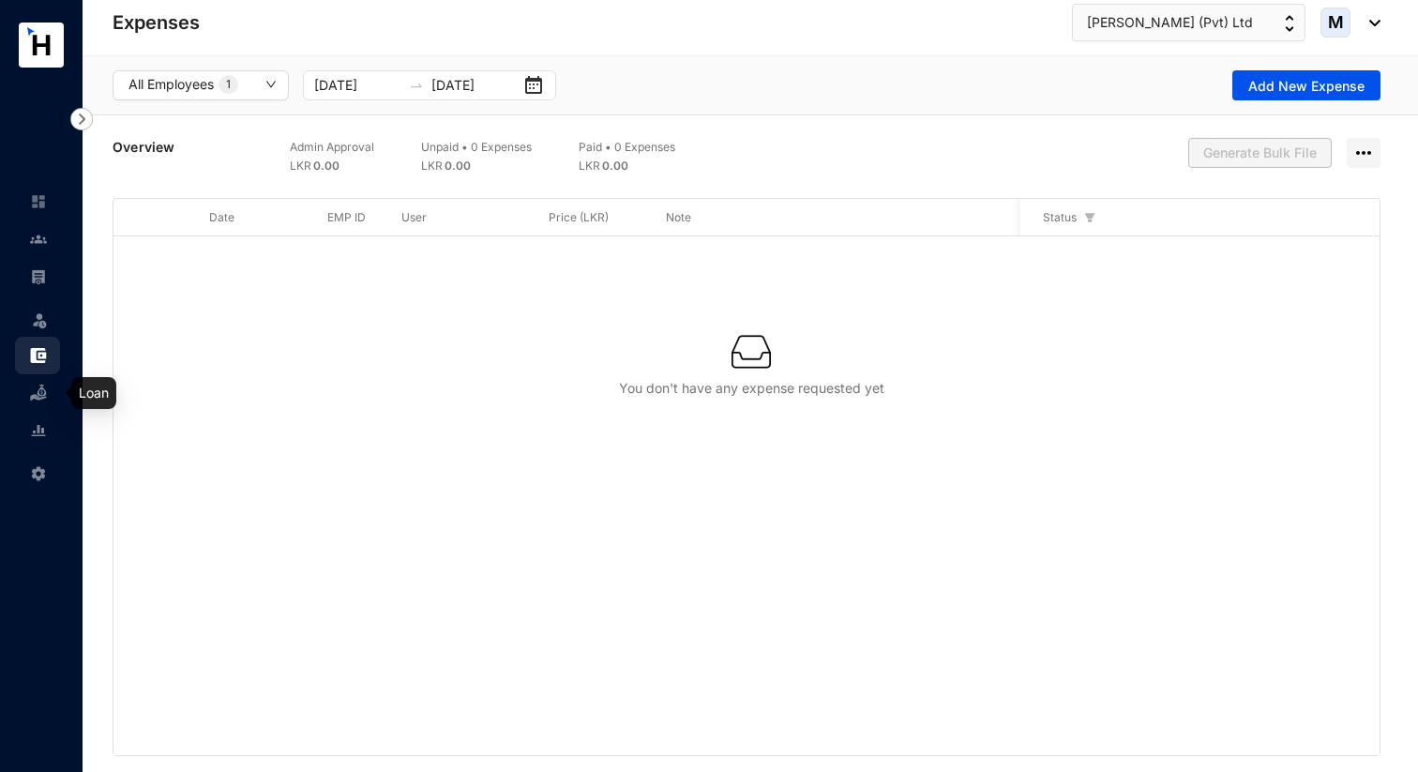
click at [37, 398] on img at bounding box center [38, 393] width 17 height 17
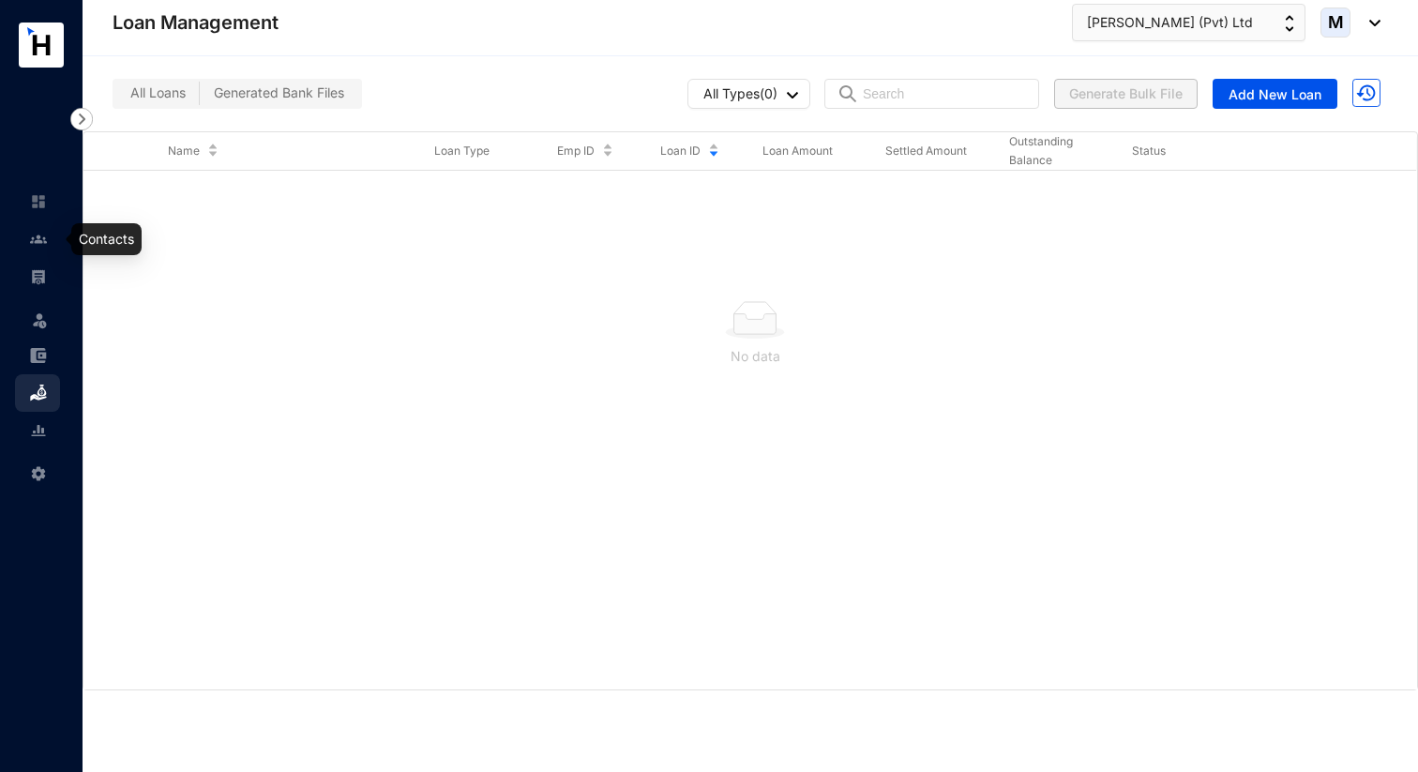
click at [44, 233] on img at bounding box center [38, 239] width 17 height 17
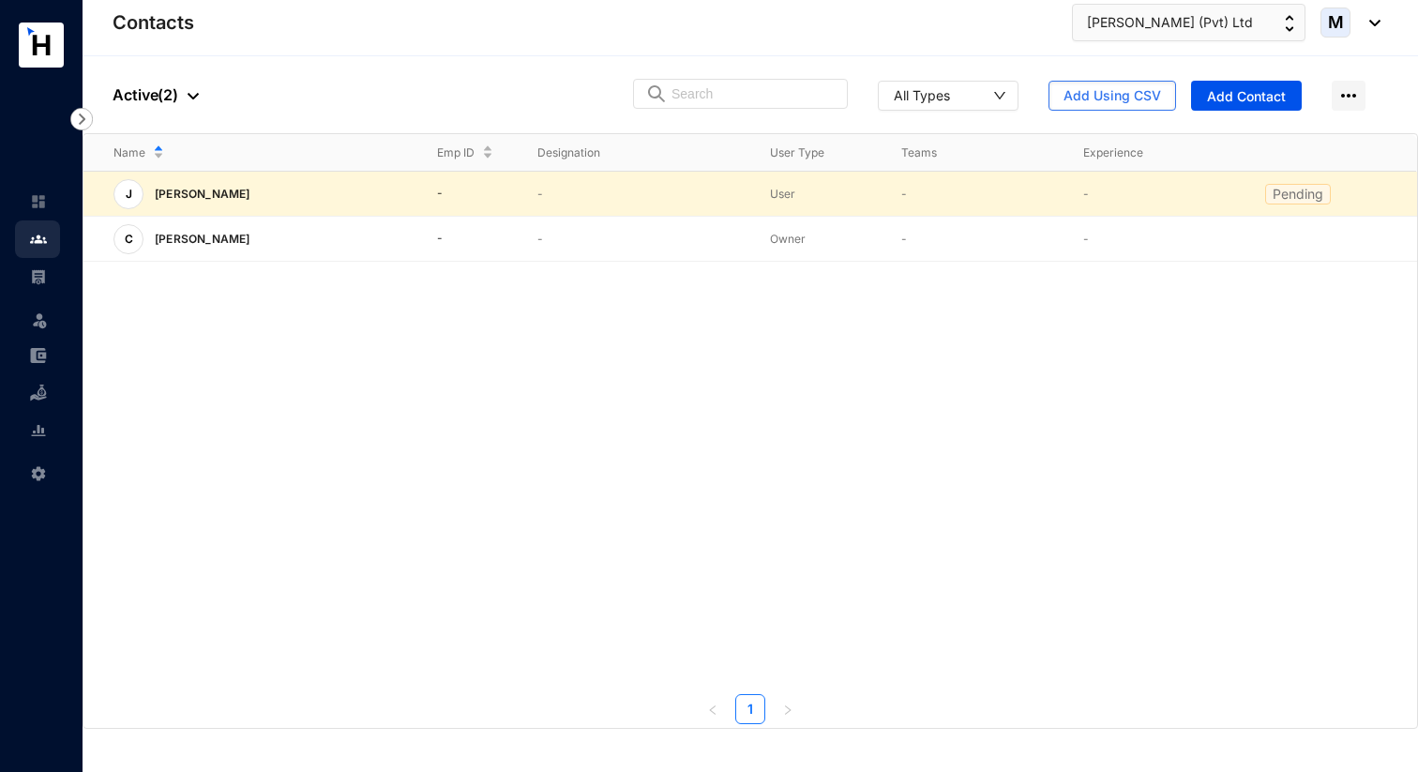
click at [42, 283] on img at bounding box center [38, 276] width 17 height 17
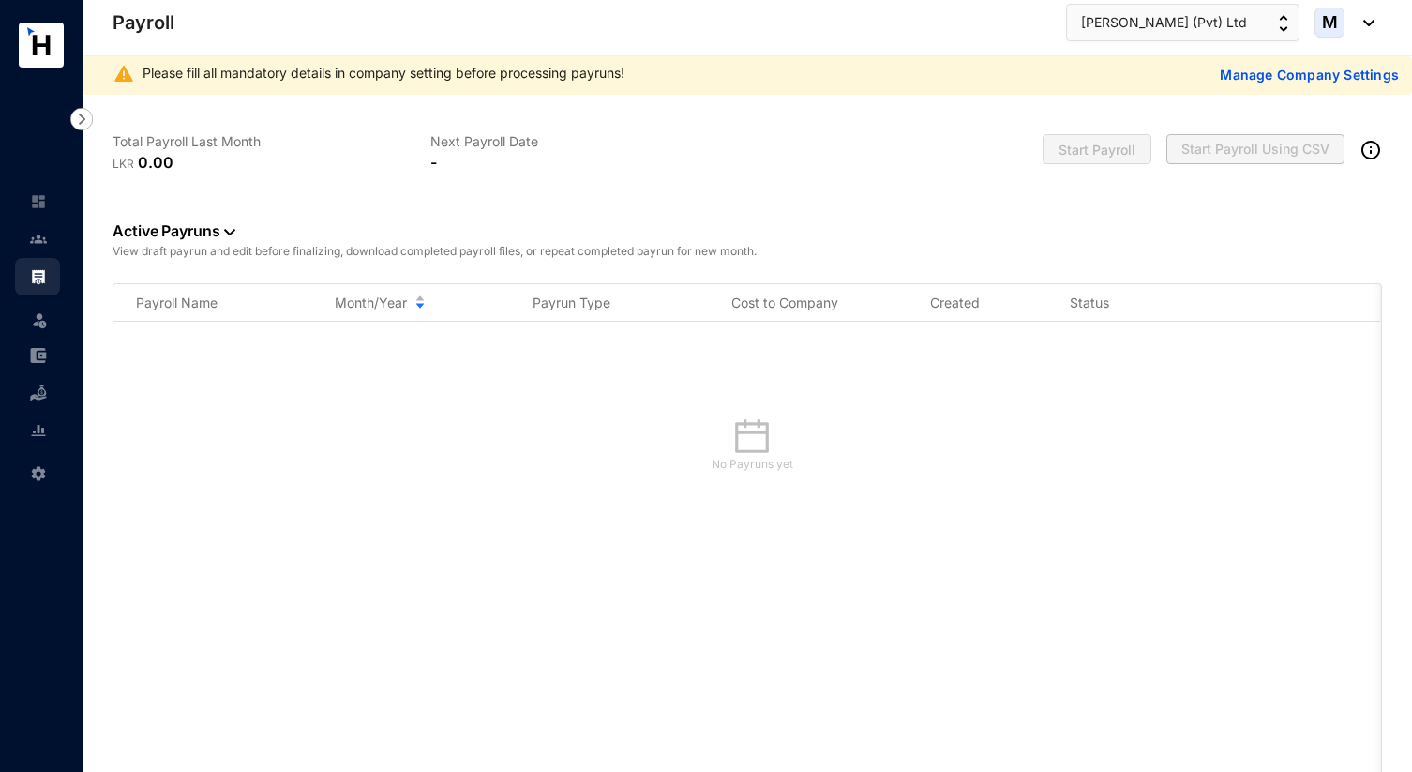
click at [41, 327] on img at bounding box center [39, 319] width 19 height 19
click at [38, 357] on img at bounding box center [38, 355] width 17 height 17
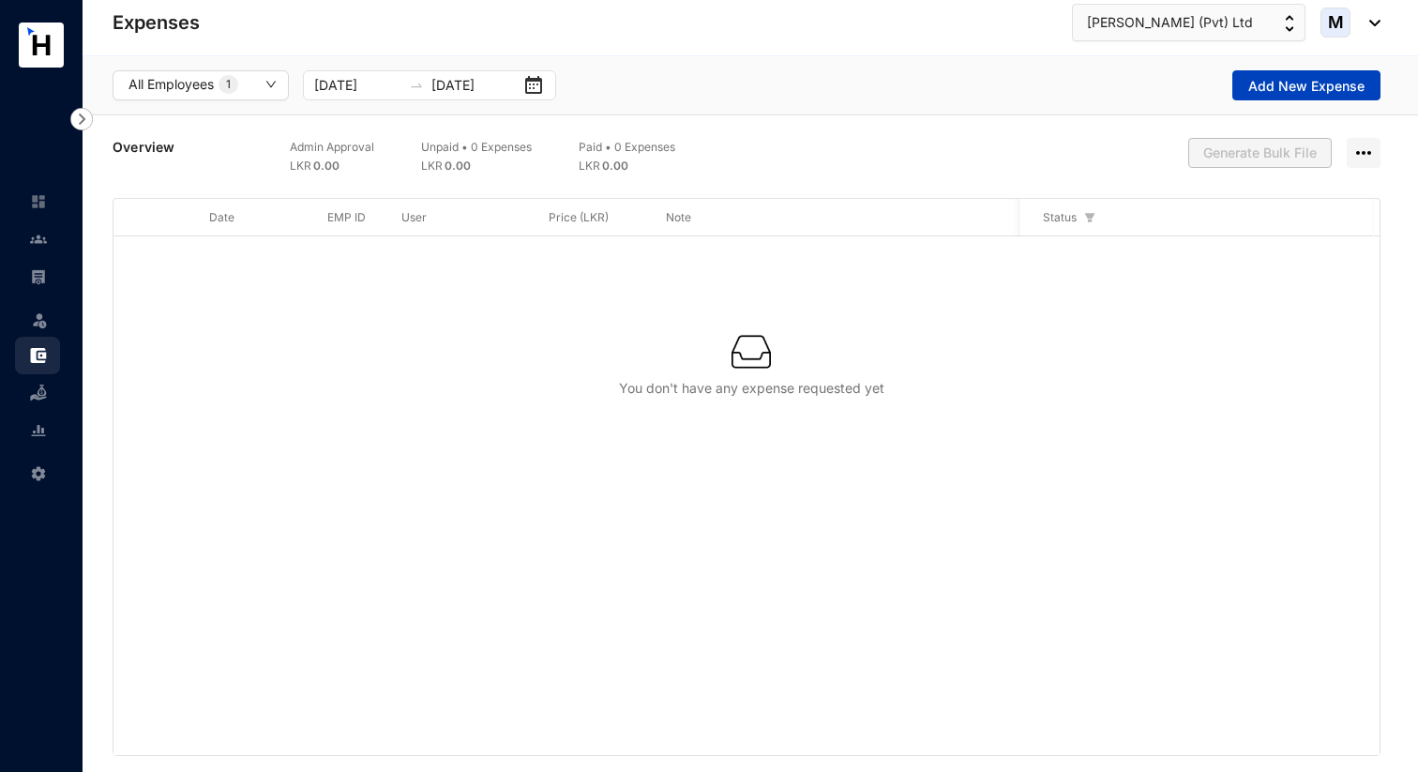
click at [1299, 91] on span "Add New Expense" at bounding box center [1306, 86] width 116 height 19
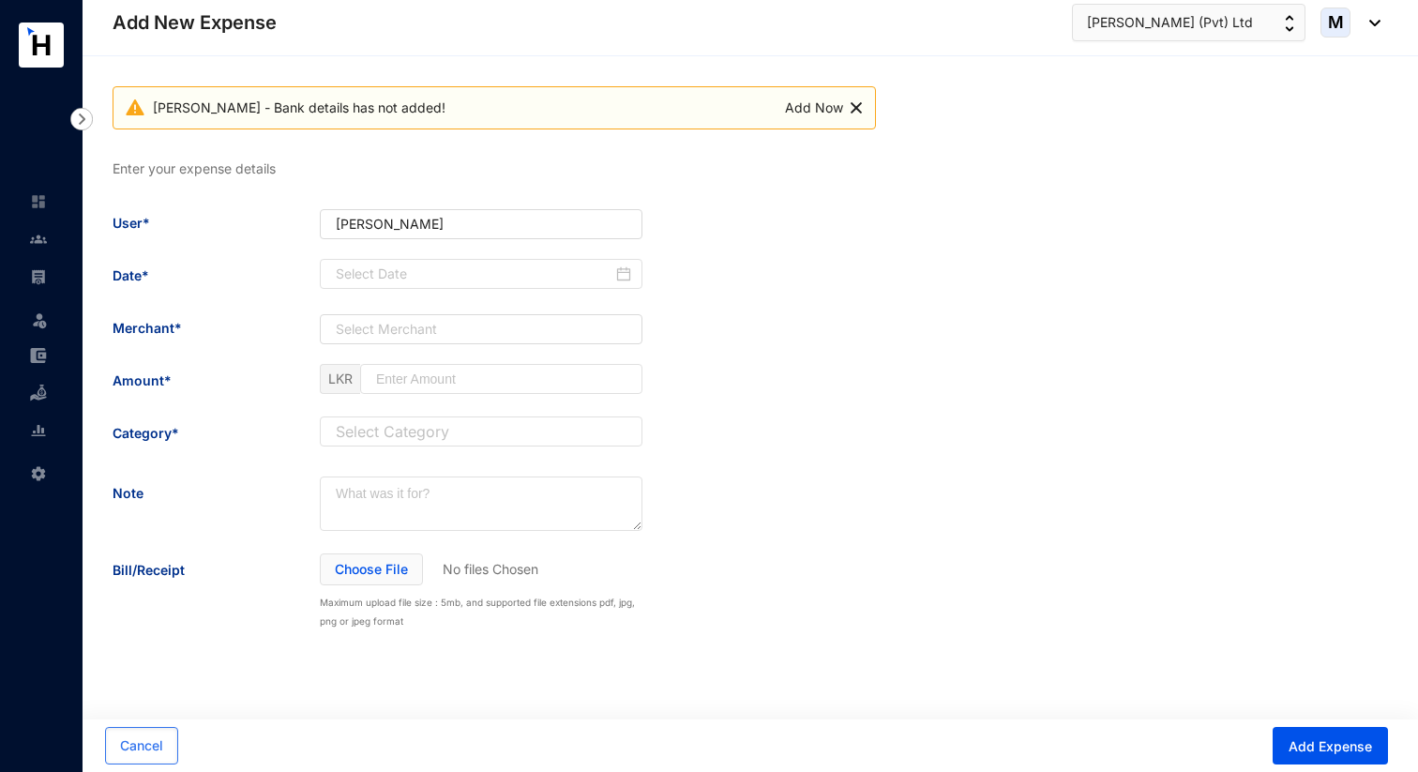
click at [81, 117] on img at bounding box center [81, 119] width 23 height 23
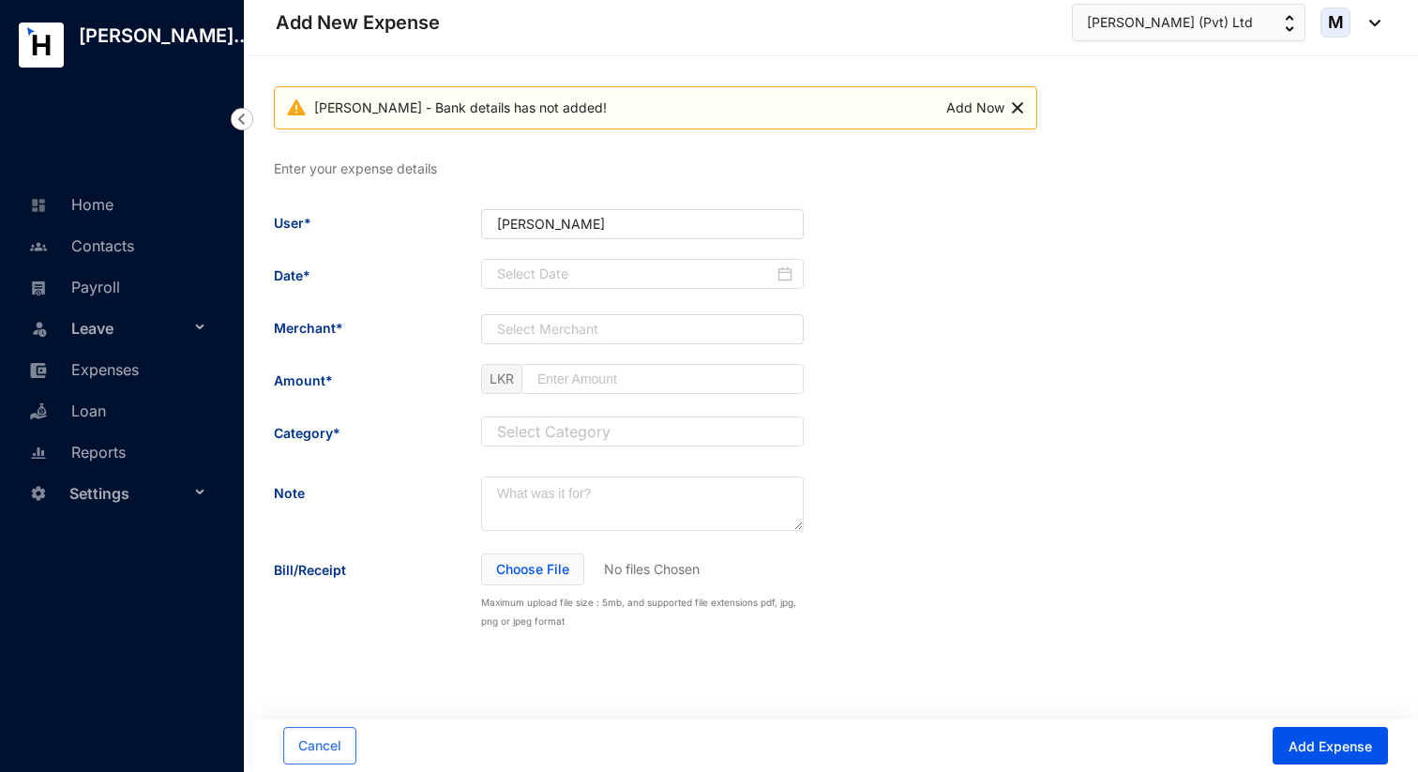
click at [242, 117] on img at bounding box center [242, 119] width 23 height 23
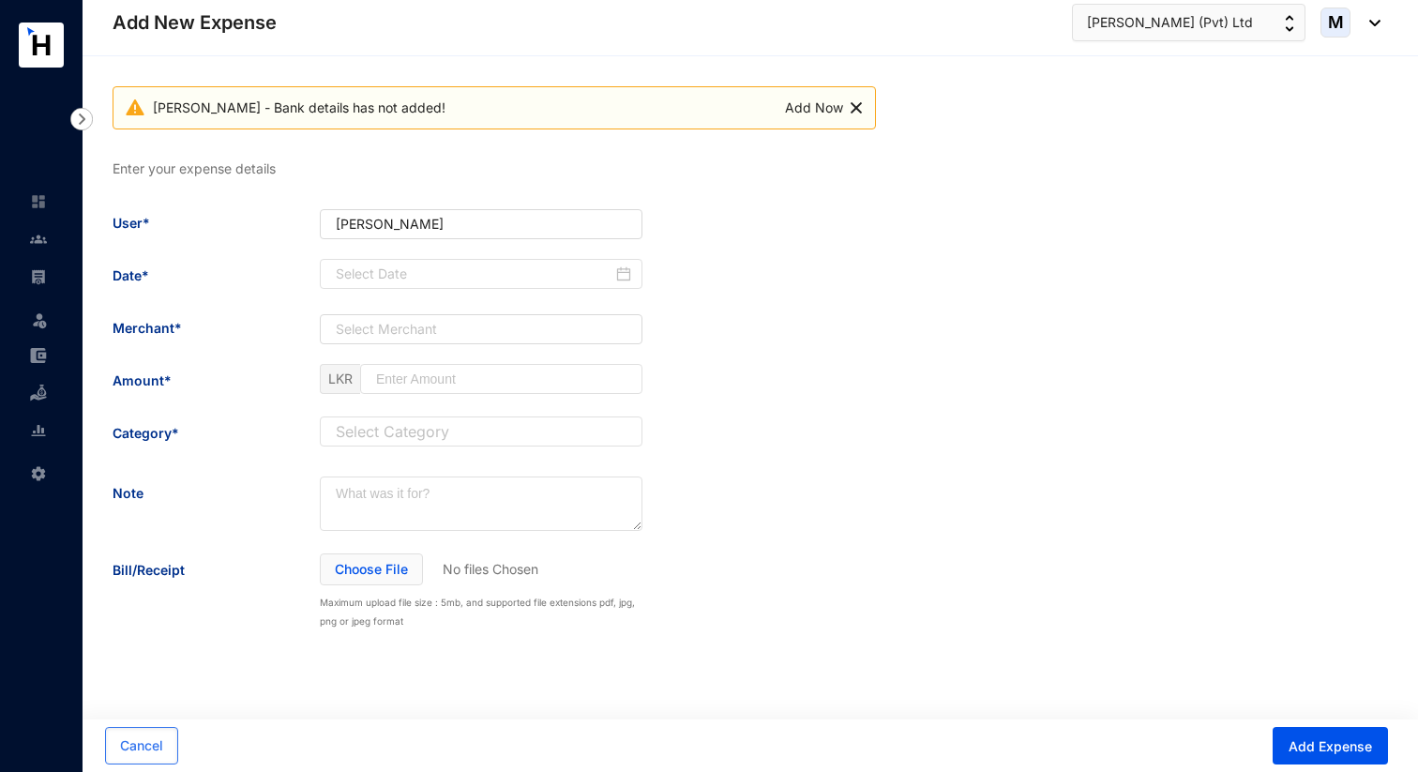
click at [860, 105] on img at bounding box center [856, 108] width 11 height 23
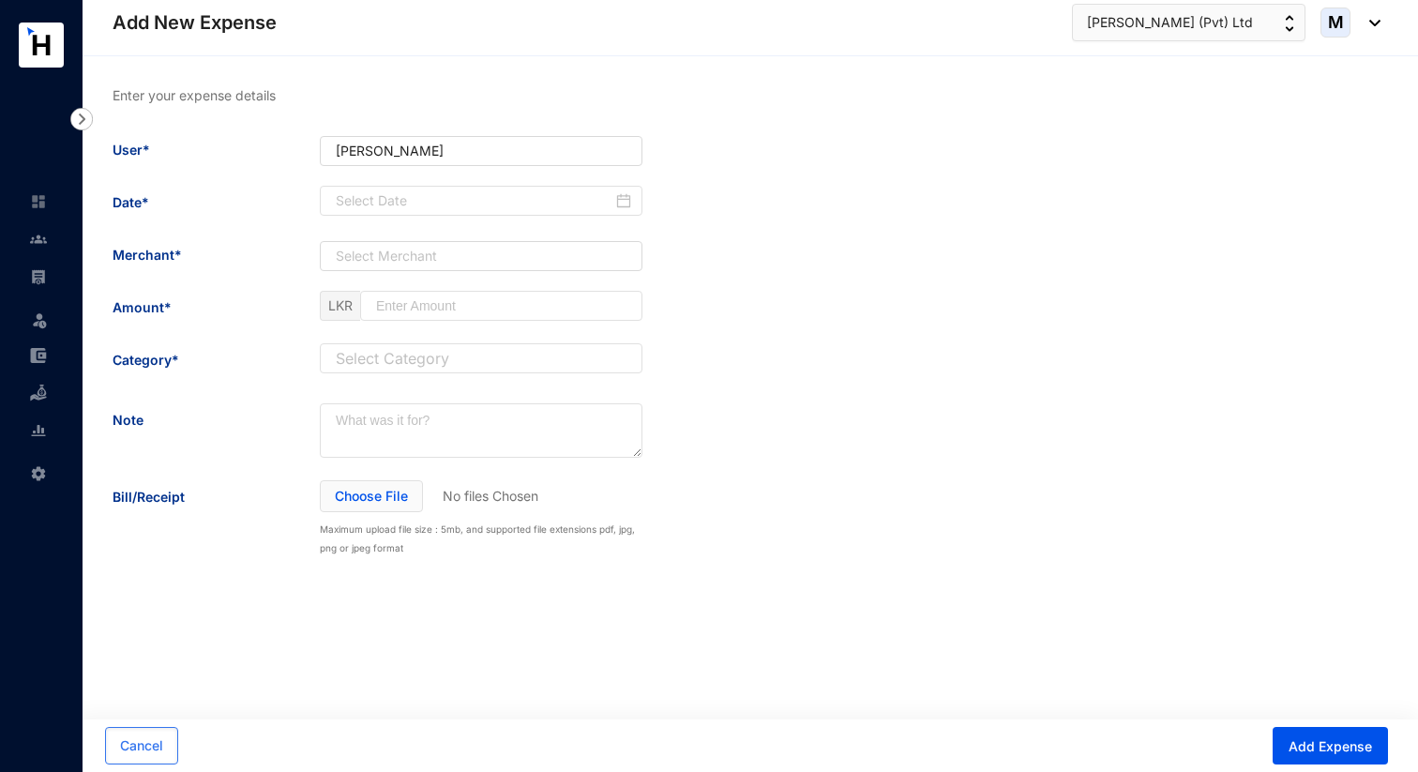
click at [83, 115] on img at bounding box center [81, 119] width 23 height 23
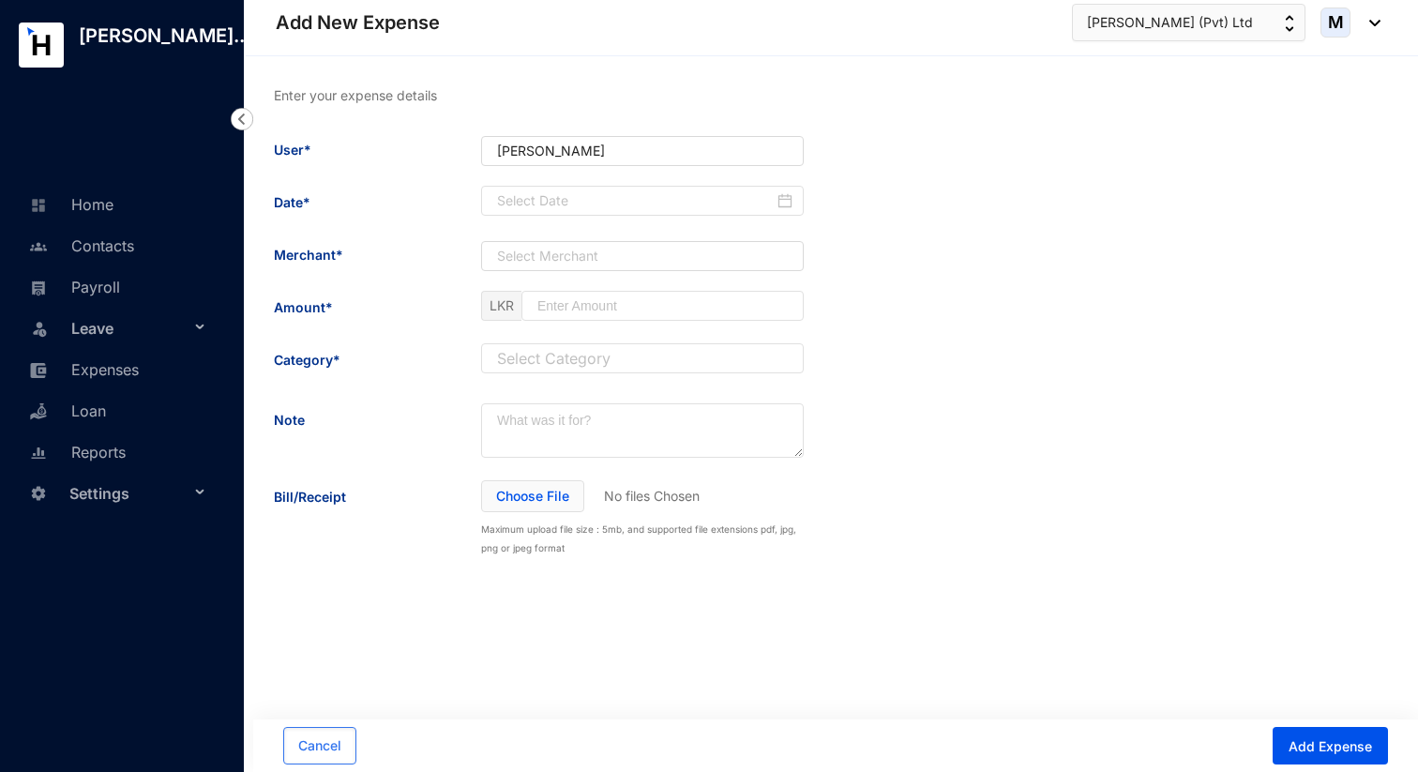
click at [381, 153] on div "User* Celeste Mendis" at bounding box center [539, 159] width 530 height 53
click at [338, 771] on div "Cancel Add Expense" at bounding box center [835, 745] width 1165 height 53
click at [335, 754] on span "Cancel" at bounding box center [319, 745] width 43 height 19
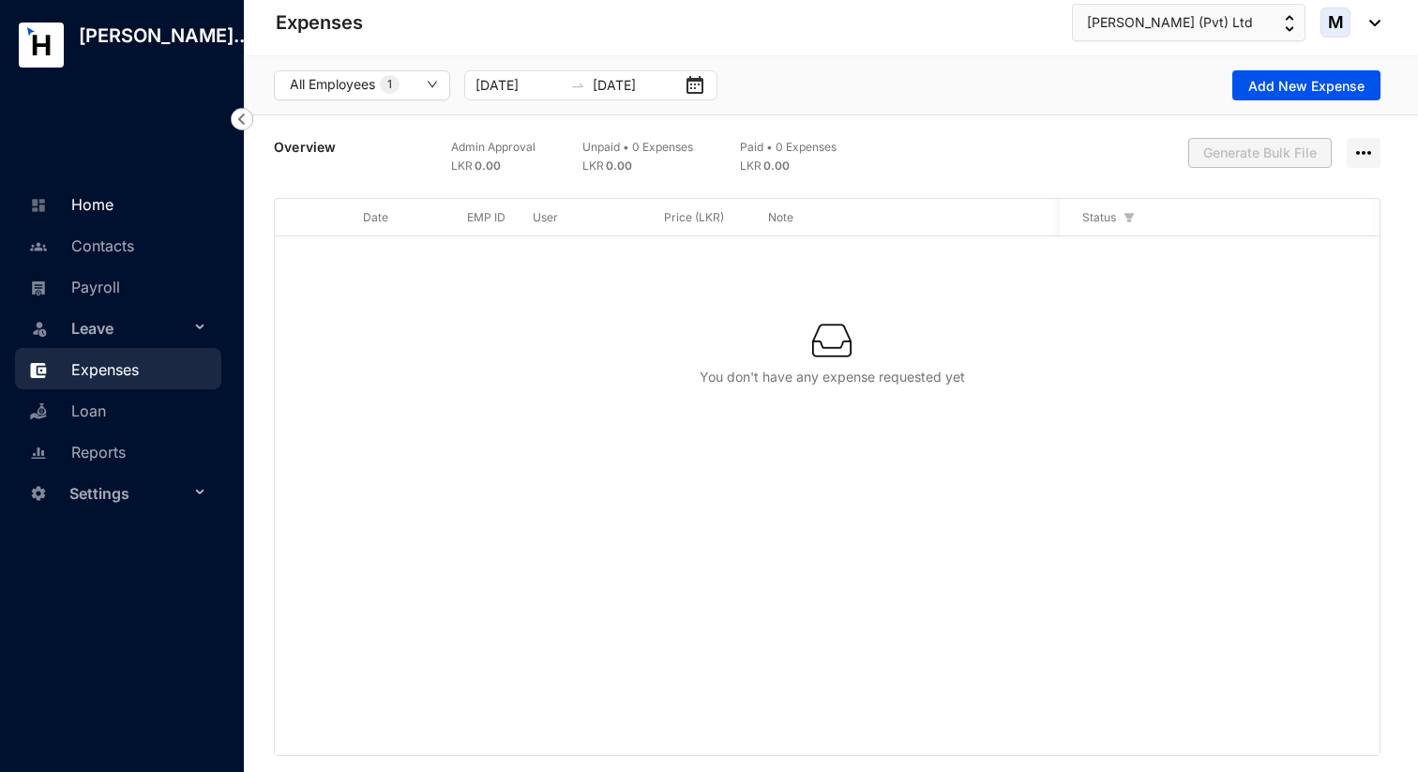
click at [113, 204] on link "Home" at bounding box center [68, 204] width 89 height 19
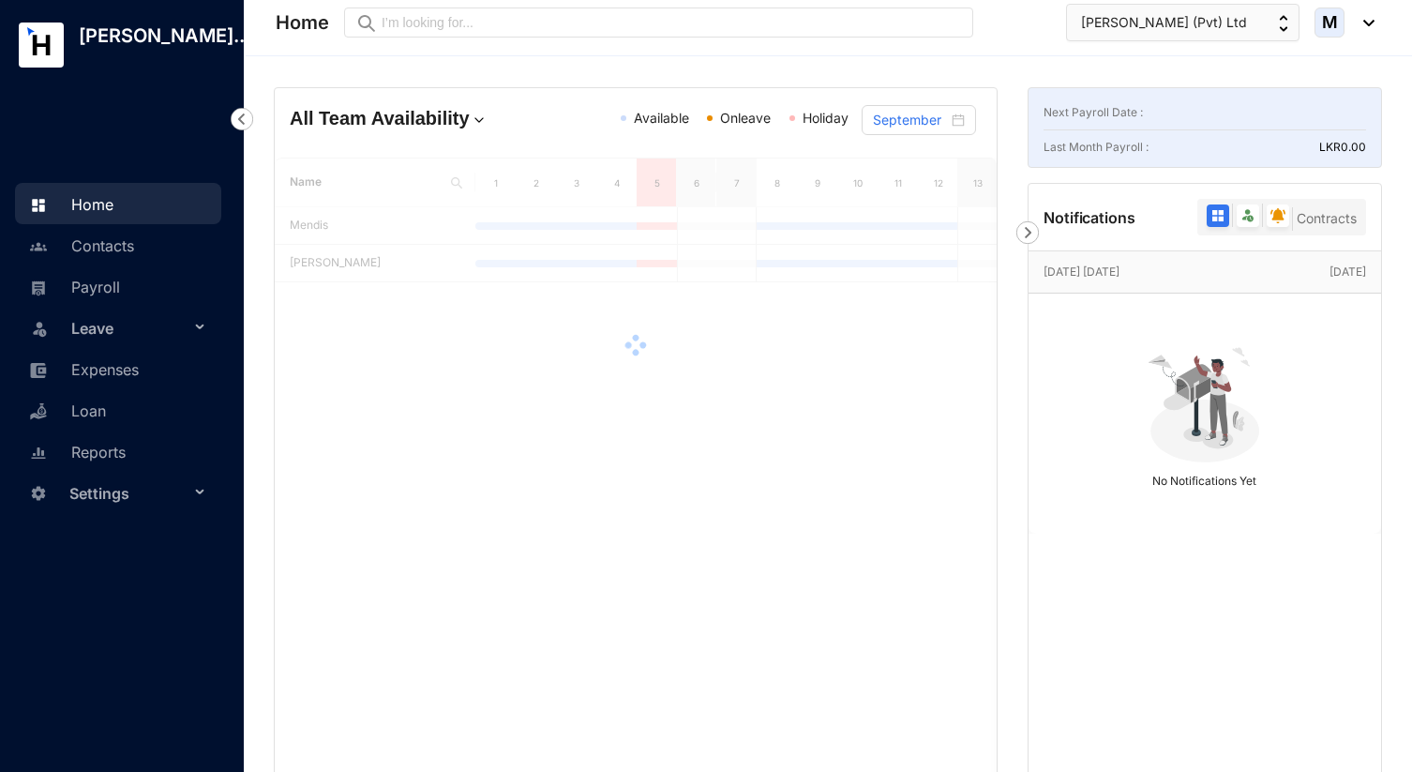
click at [600, 380] on div at bounding box center [636, 345] width 722 height 375
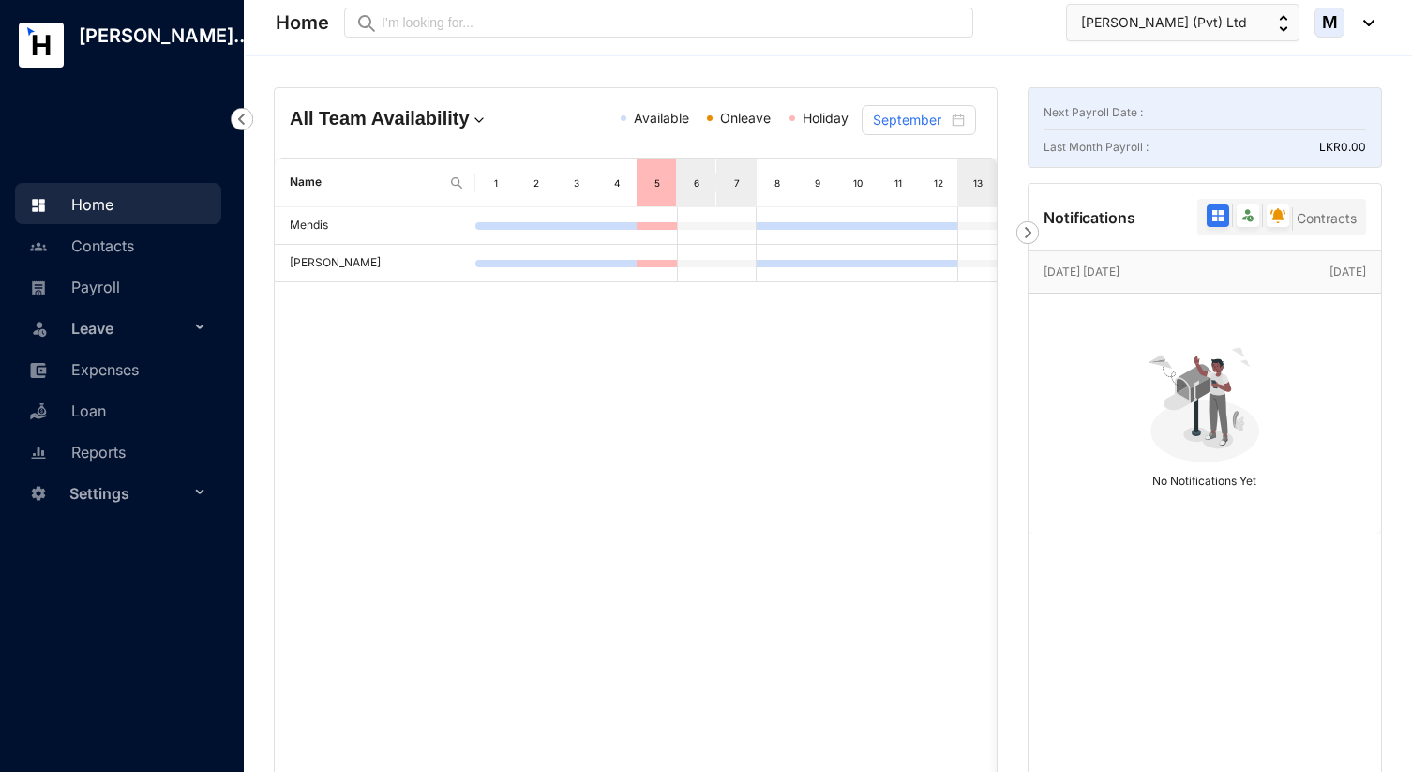
click at [1223, 147] on div "Last Month Payroll : LKR 0.00" at bounding box center [1205, 147] width 323 height 19
click at [1344, 148] on p "LKR 0.00" at bounding box center [1343, 147] width 47 height 19
click at [1367, 155] on div "Next Payroll Date : Last Month Payroll : LKR 0.00" at bounding box center [1205, 127] width 355 height 81
click at [134, 255] on link "Contacts" at bounding box center [79, 245] width 110 height 19
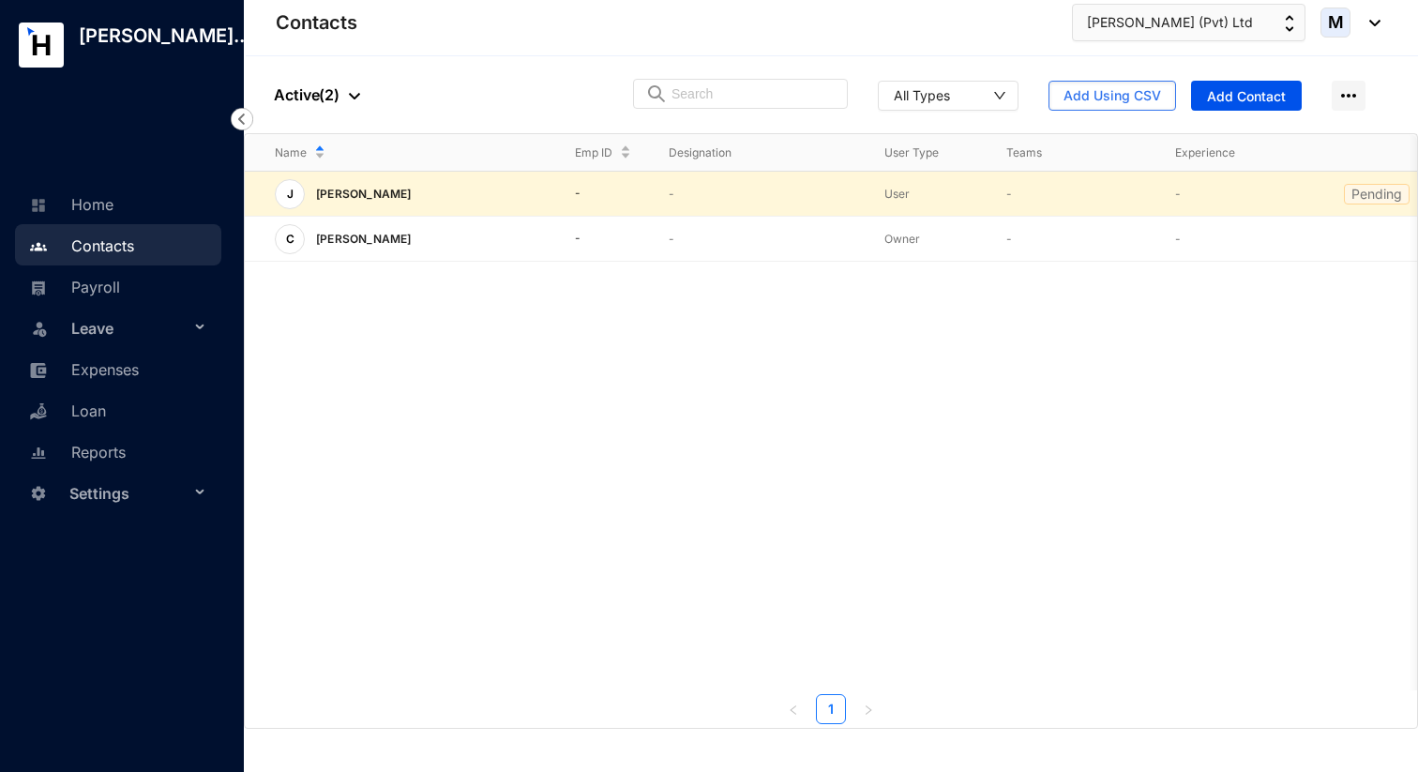
click at [874, 189] on td "User" at bounding box center [915, 194] width 122 height 45
click at [113, 200] on link "Home" at bounding box center [68, 204] width 89 height 19
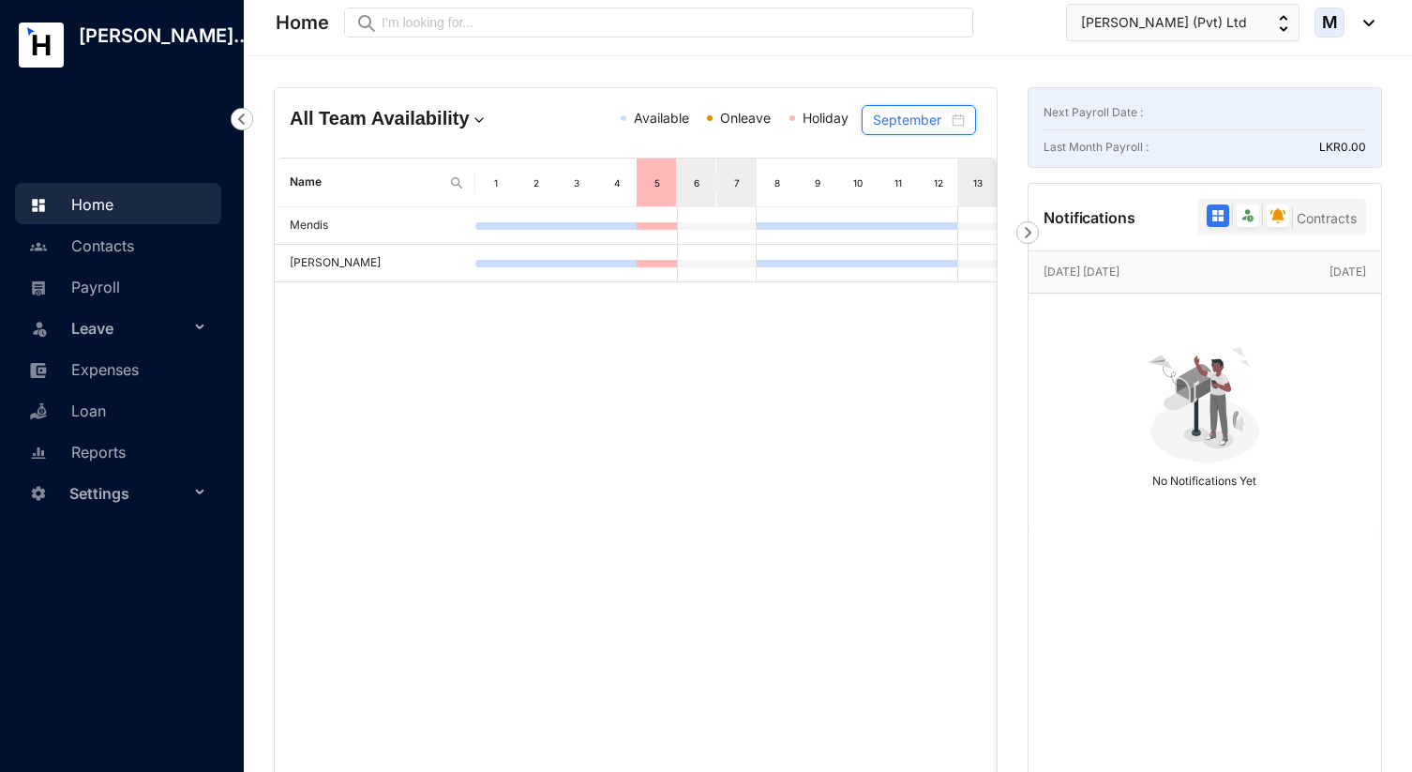
click at [918, 114] on input "September" at bounding box center [911, 120] width 76 height 21
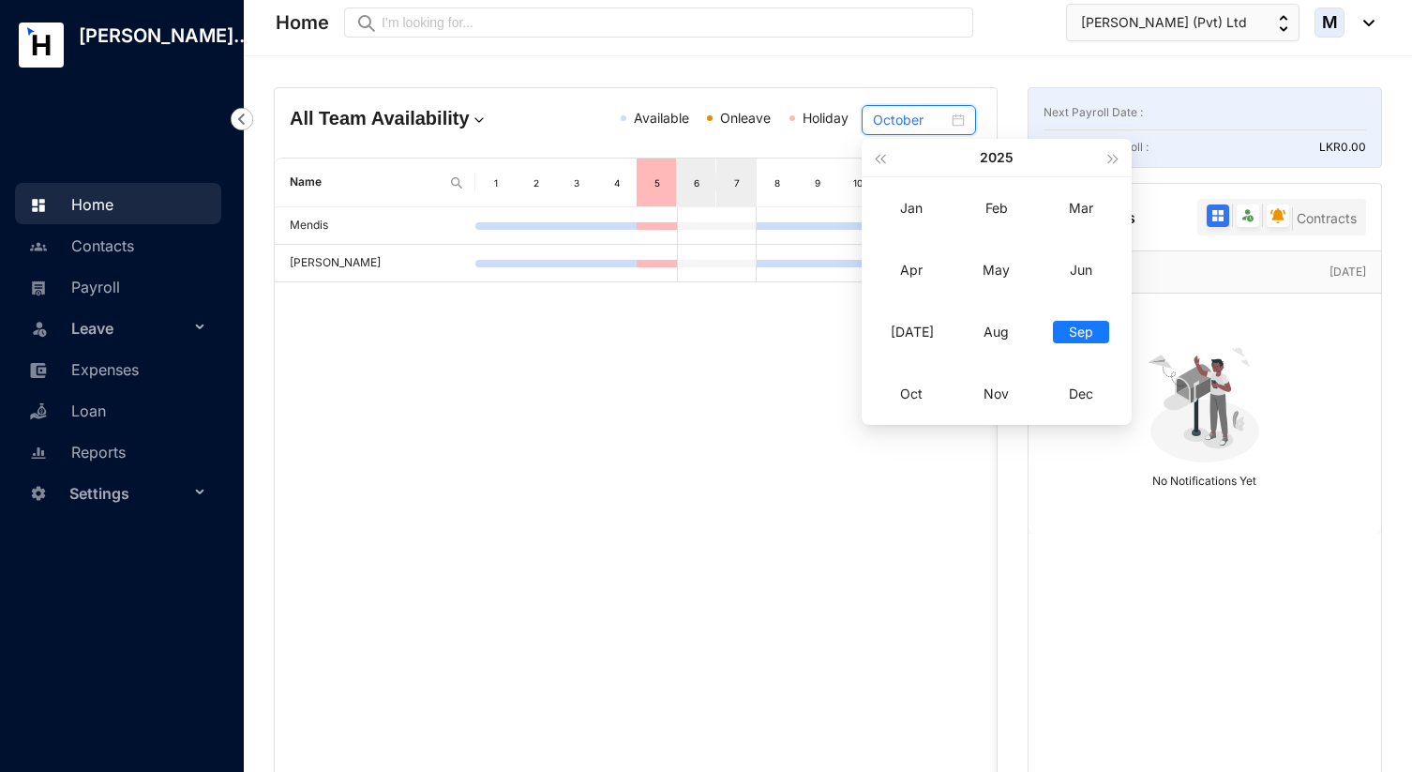
type input "September"
click at [827, 460] on div "Mendis Jayali Jayakody" at bounding box center [636, 512] width 722 height 610
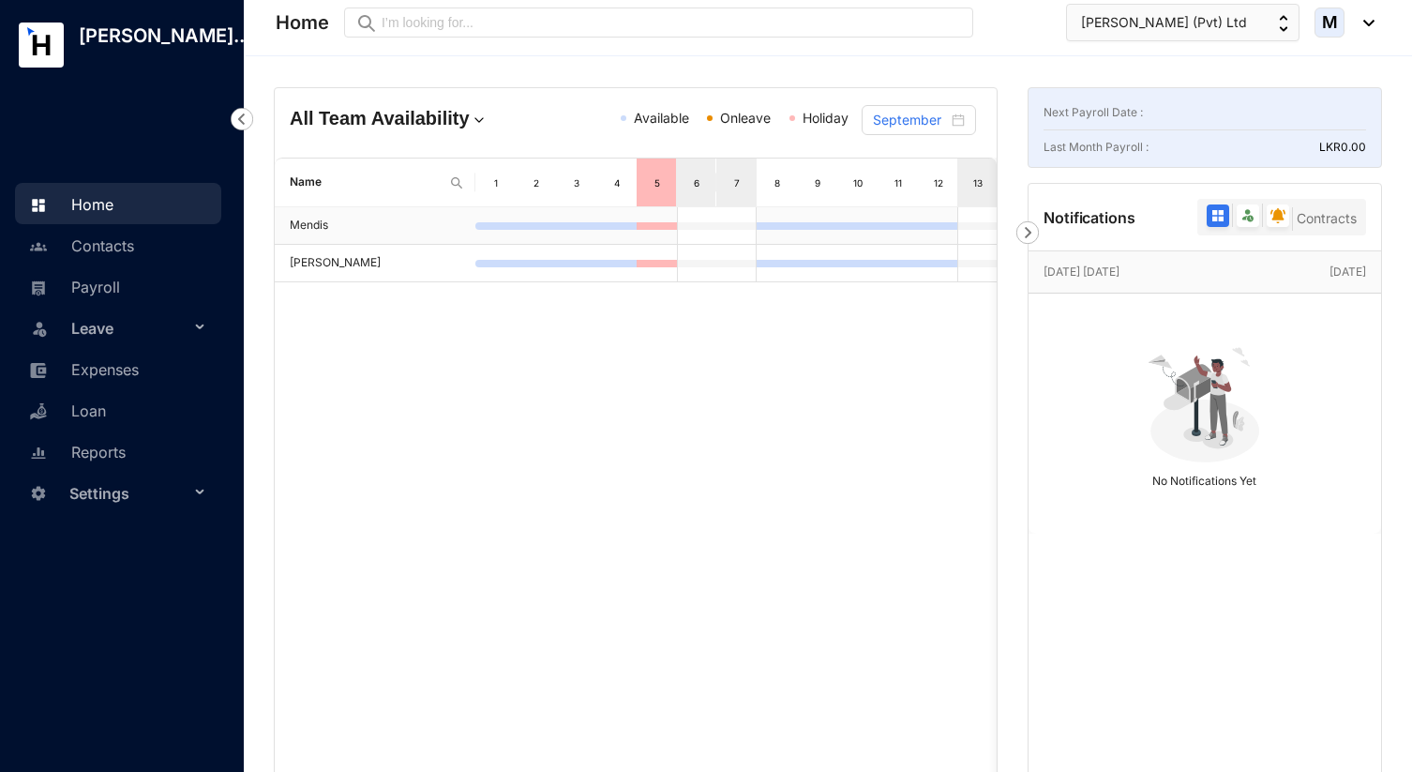
click at [851, 220] on td at bounding box center [858, 226] width 40 height 38
click at [155, 499] on span "Settings" at bounding box center [129, 494] width 120 height 38
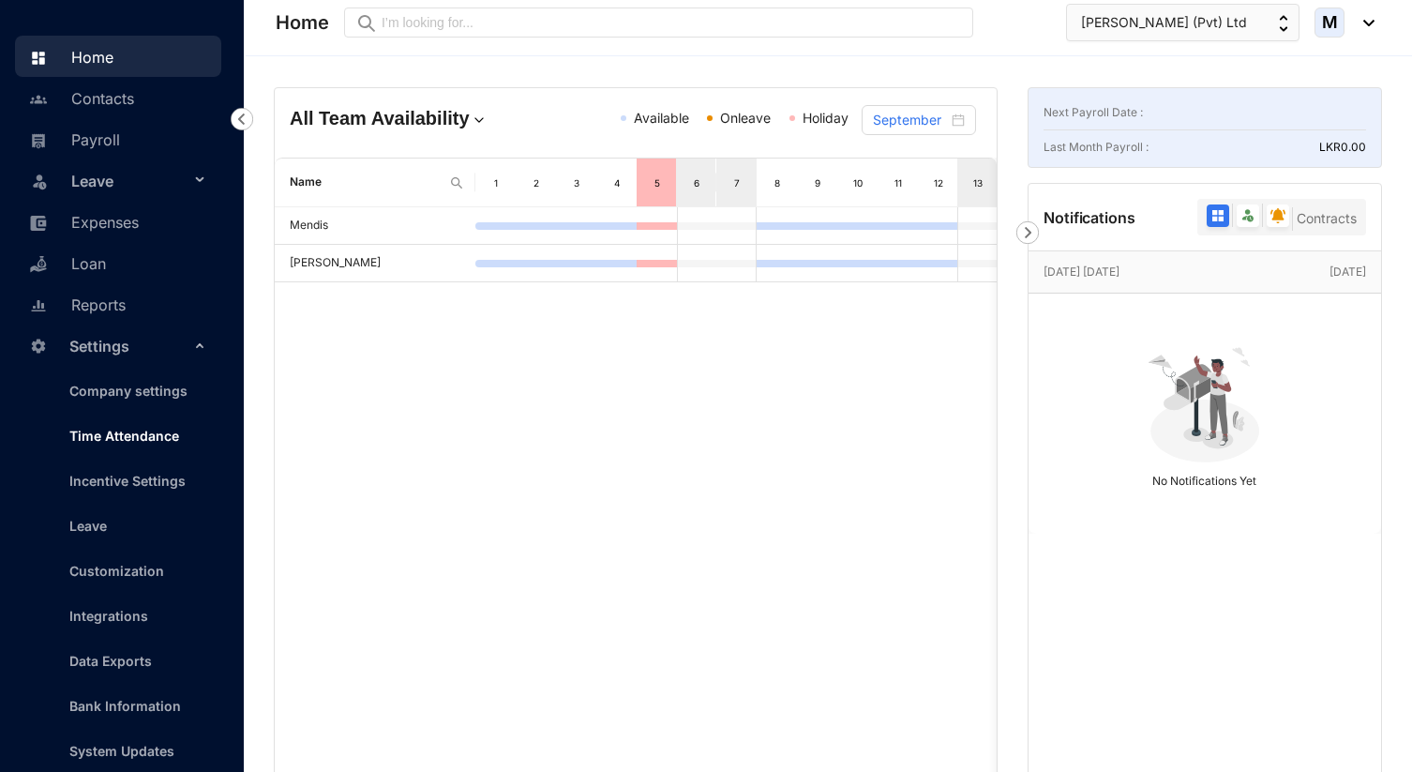
scroll to position [172, 0]
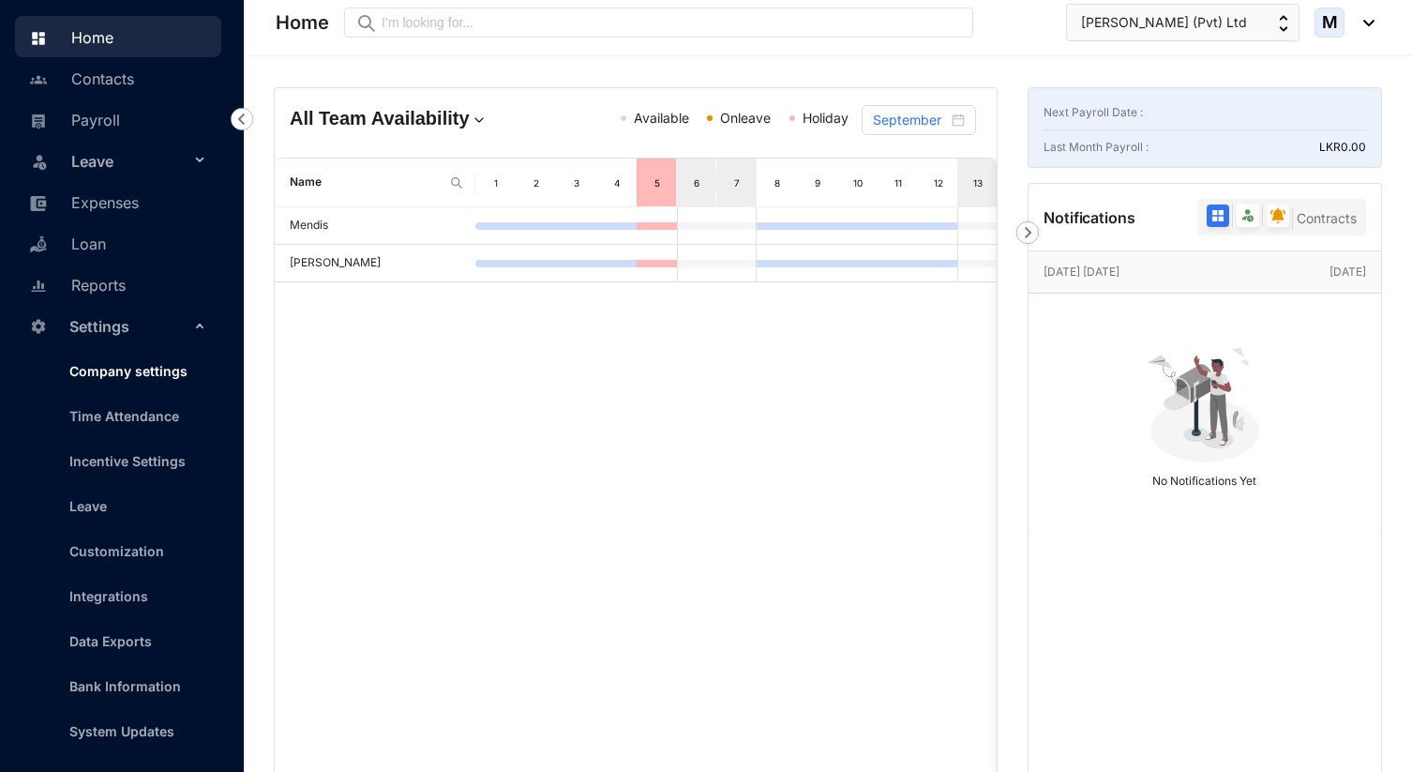
click at [168, 372] on link "Company settings" at bounding box center [120, 371] width 133 height 16
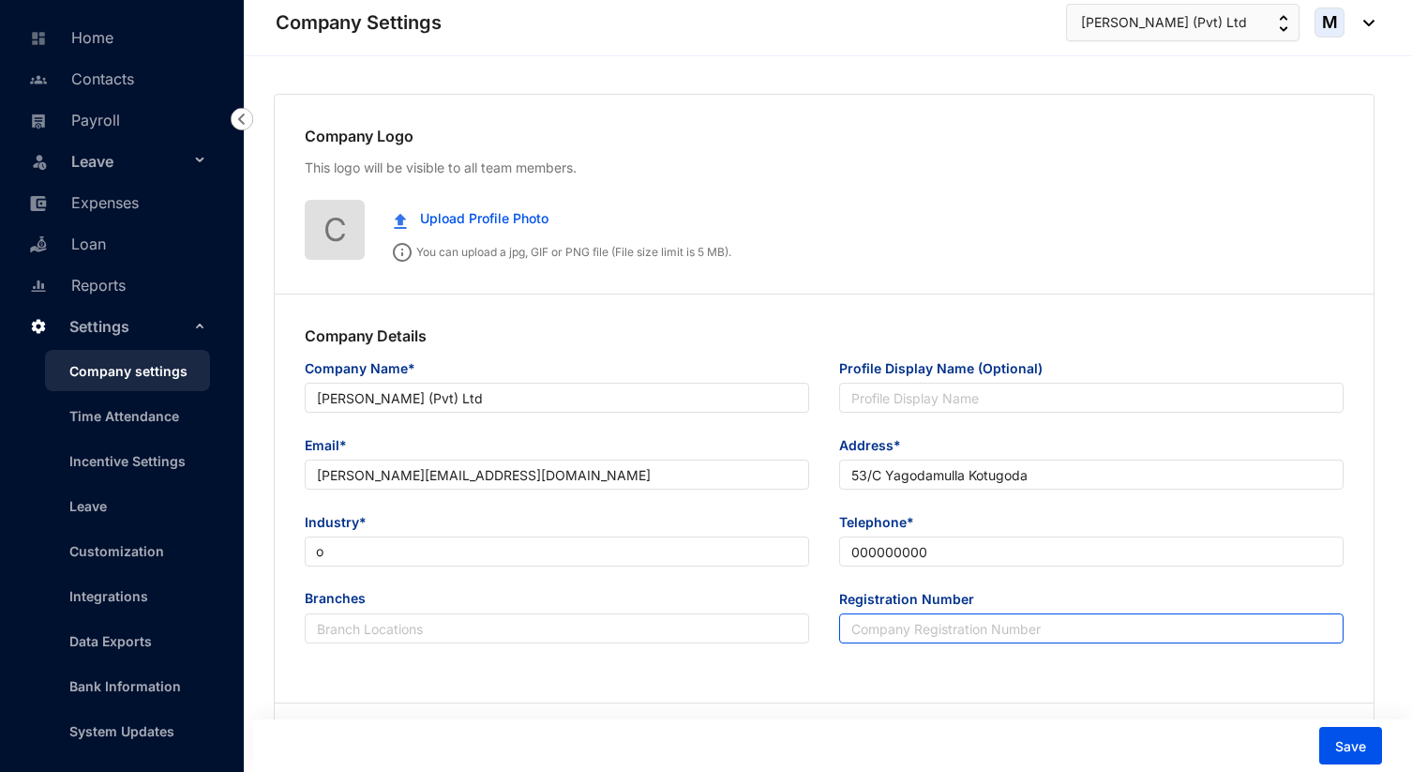
click at [931, 630] on input "Registration Number" at bounding box center [1091, 628] width 505 height 30
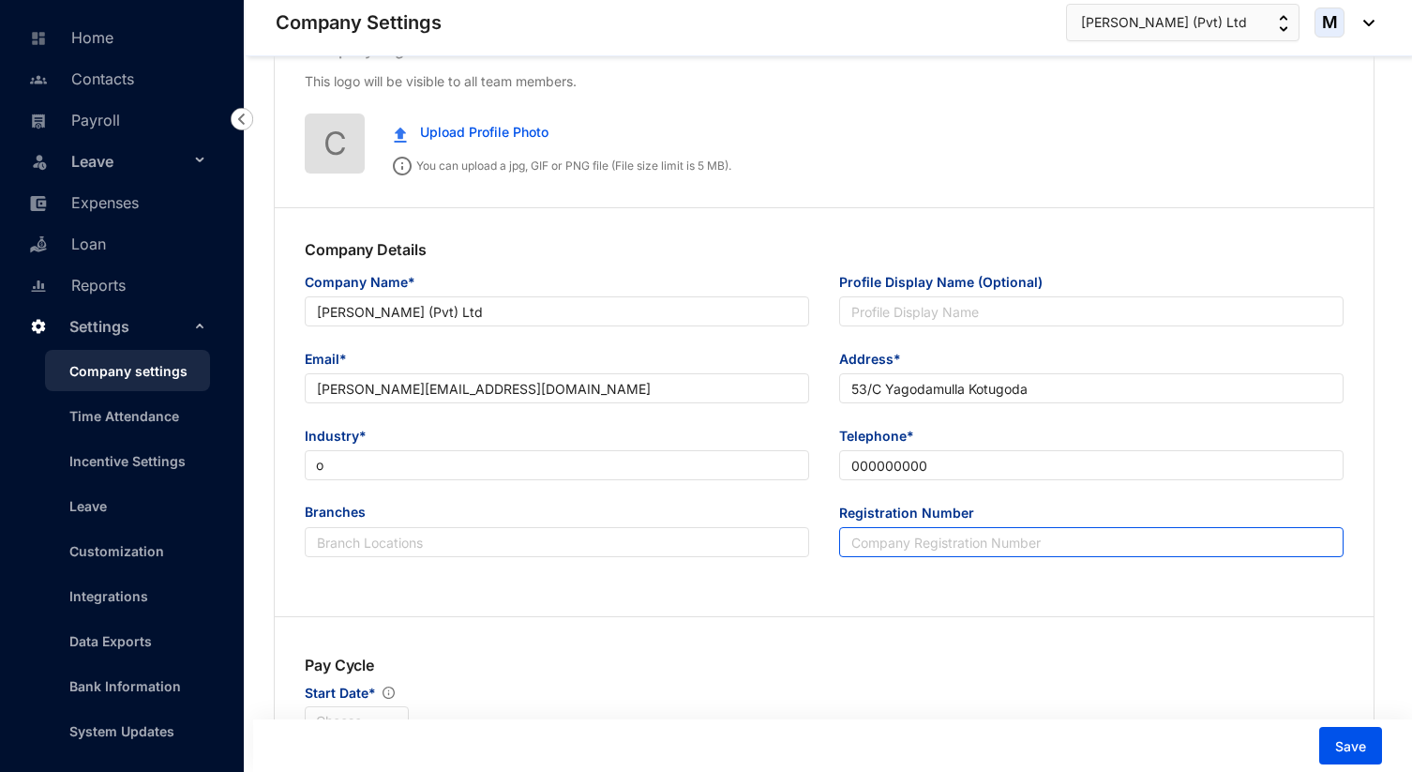
scroll to position [87, 0]
click at [460, 117] on button "Upload Profile Photo" at bounding box center [471, 132] width 183 height 38
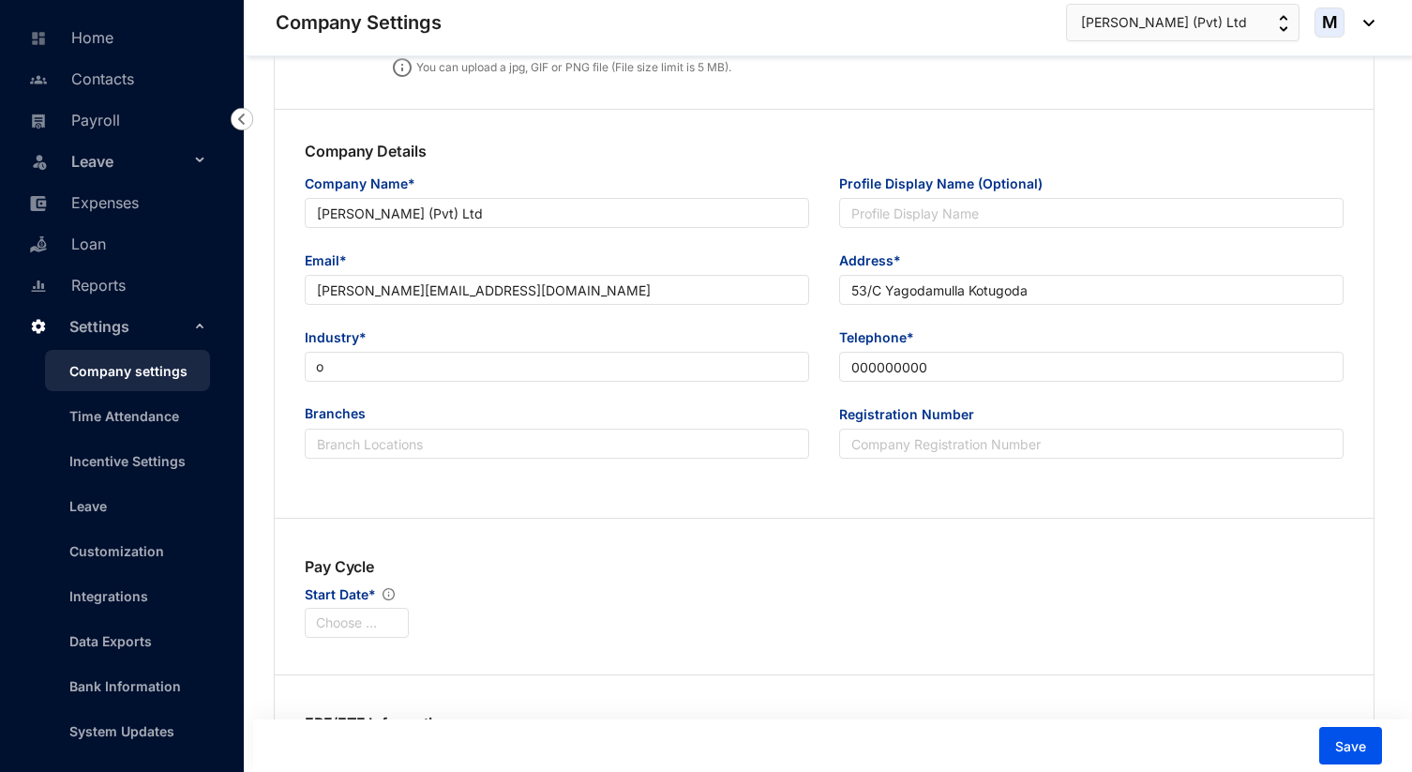
scroll to position [215, 0]
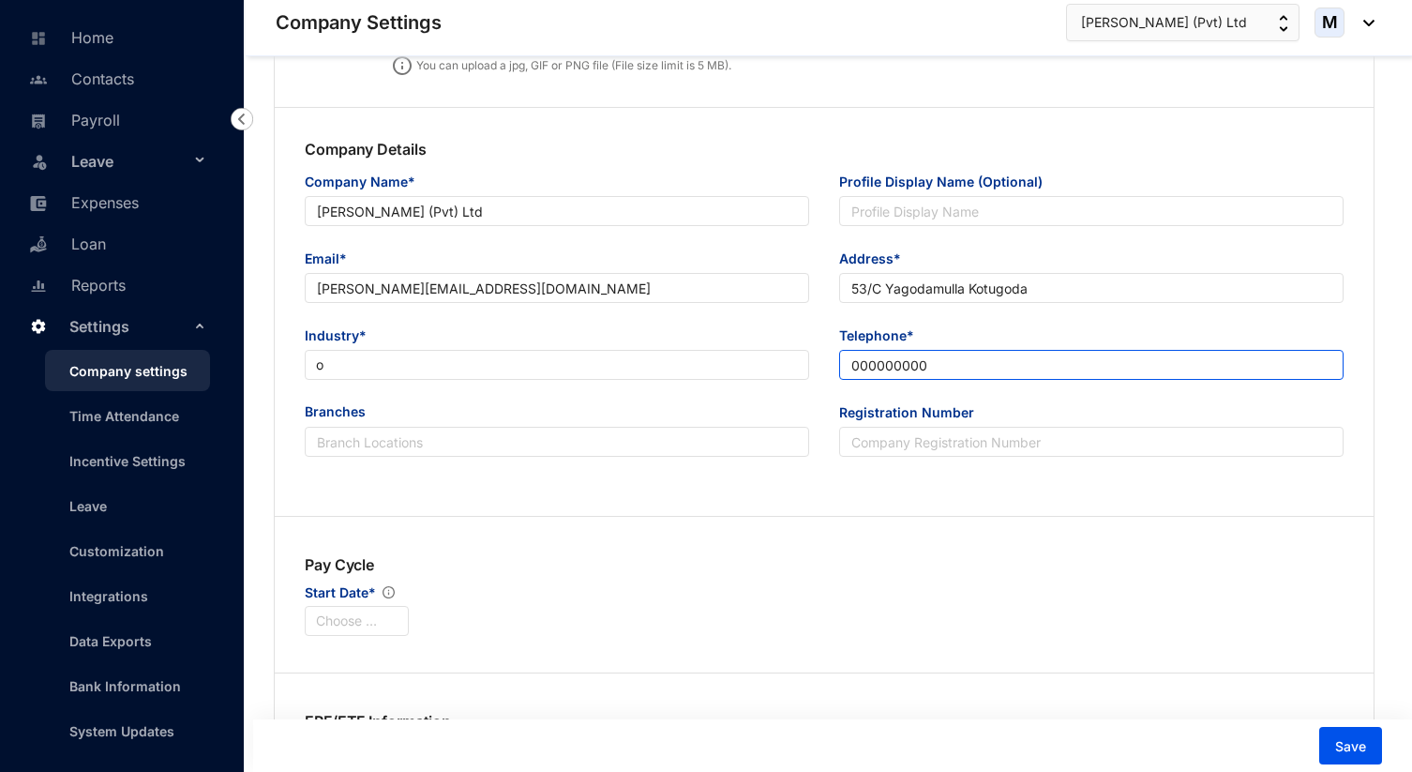
click at [911, 359] on input "000000000" at bounding box center [1091, 365] width 505 height 30
drag, startPoint x: 942, startPoint y: 365, endPoint x: 797, endPoint y: 365, distance: 144.4
click at [797, 365] on div "Industry* o Telephone* 000000000" at bounding box center [824, 363] width 1069 height 77
type input "0740661543"
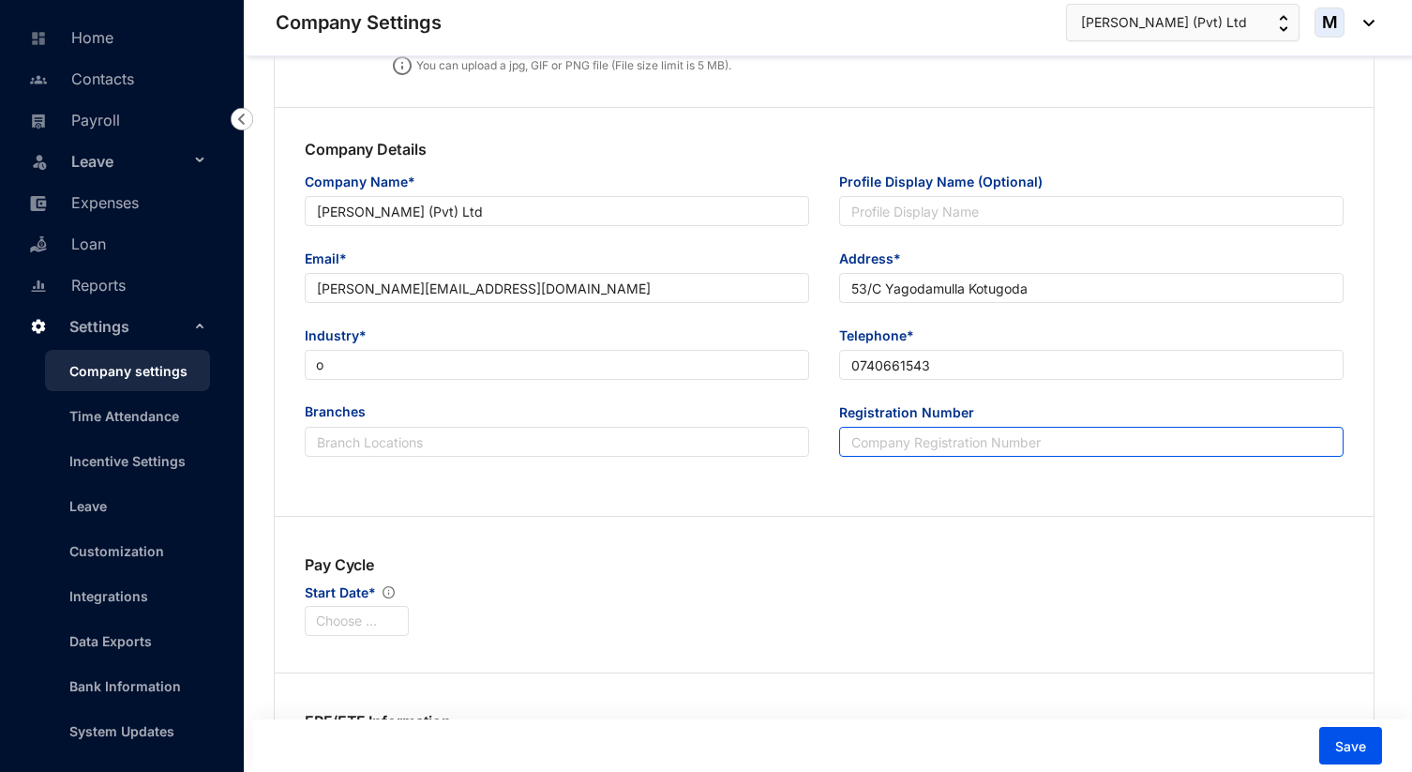
click at [876, 443] on input "Registration Number" at bounding box center [1091, 442] width 505 height 30
type input "p"
type input "PV00300725"
click at [660, 548] on div "Pay Cycle Start Date* Choose Start Date" at bounding box center [824, 594] width 1099 height 143
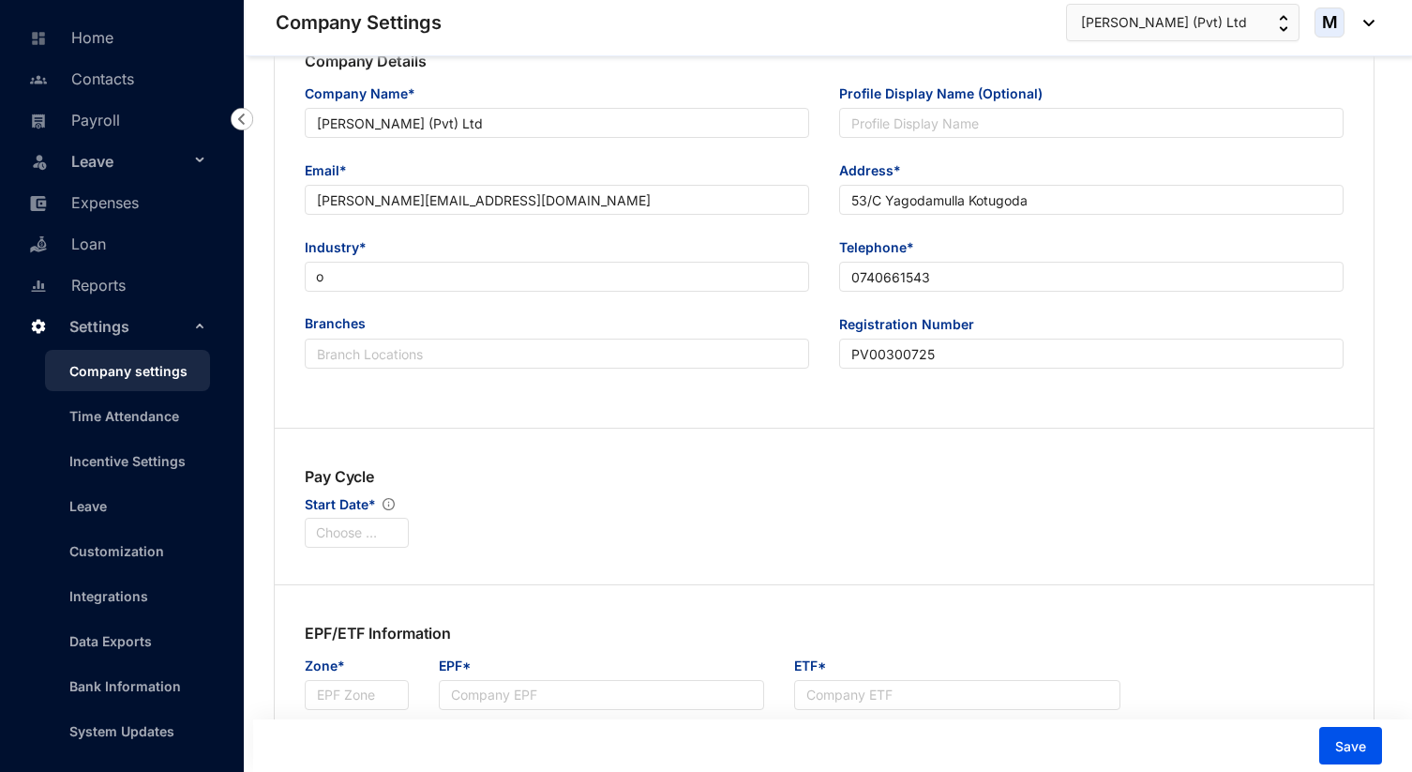
scroll to position [563, 0]
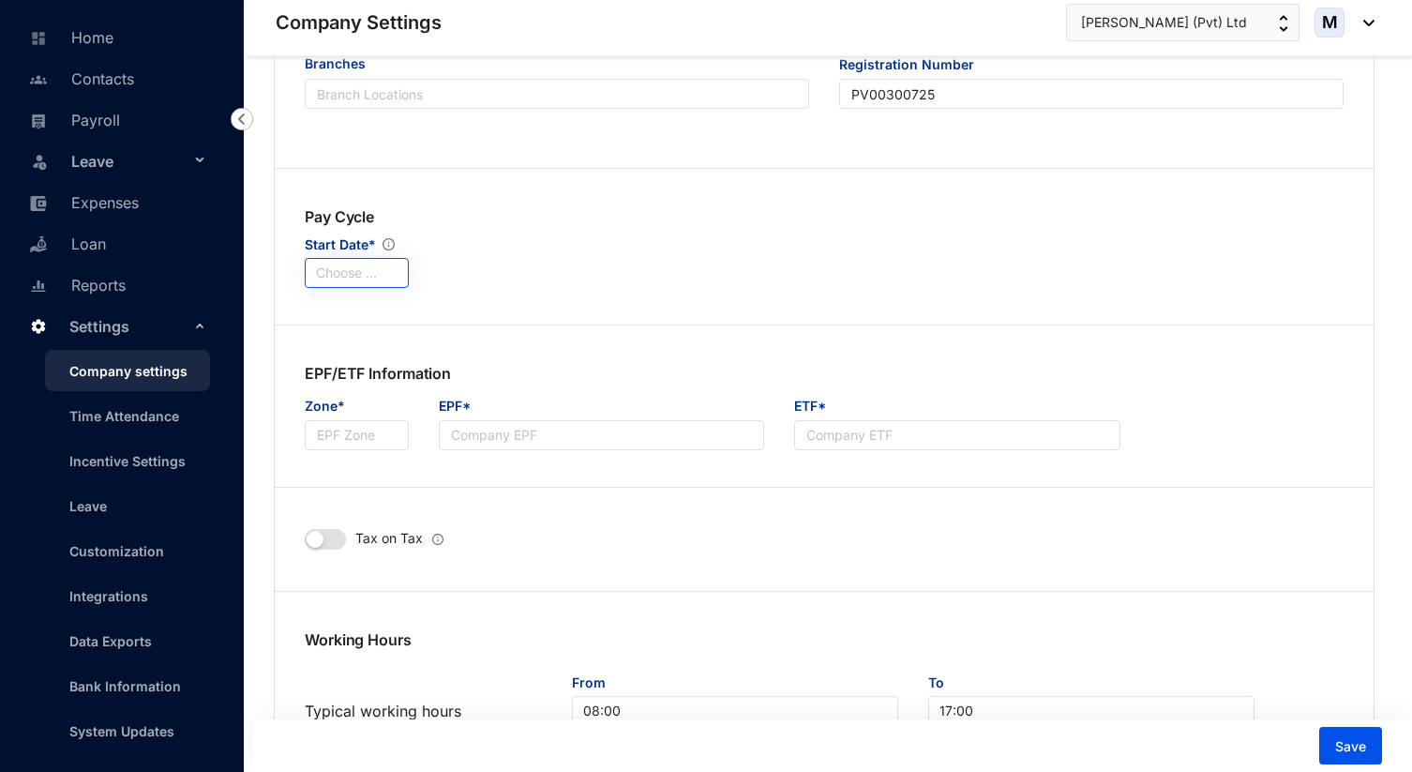
click at [388, 270] on input "search" at bounding box center [357, 273] width 82 height 28
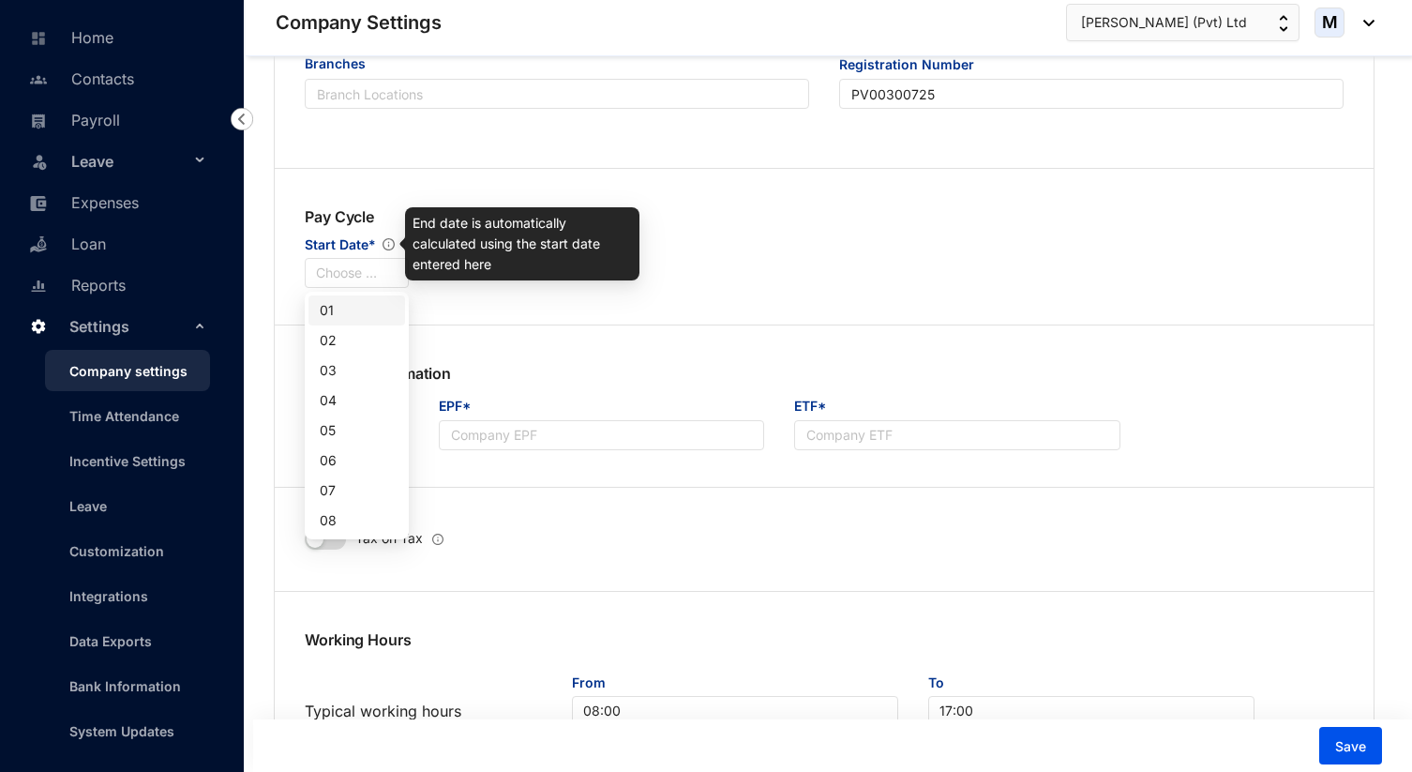
click at [423, 282] on div "Pay Cycle Start Date* Choose Start Date" at bounding box center [357, 246] width 134 height 83
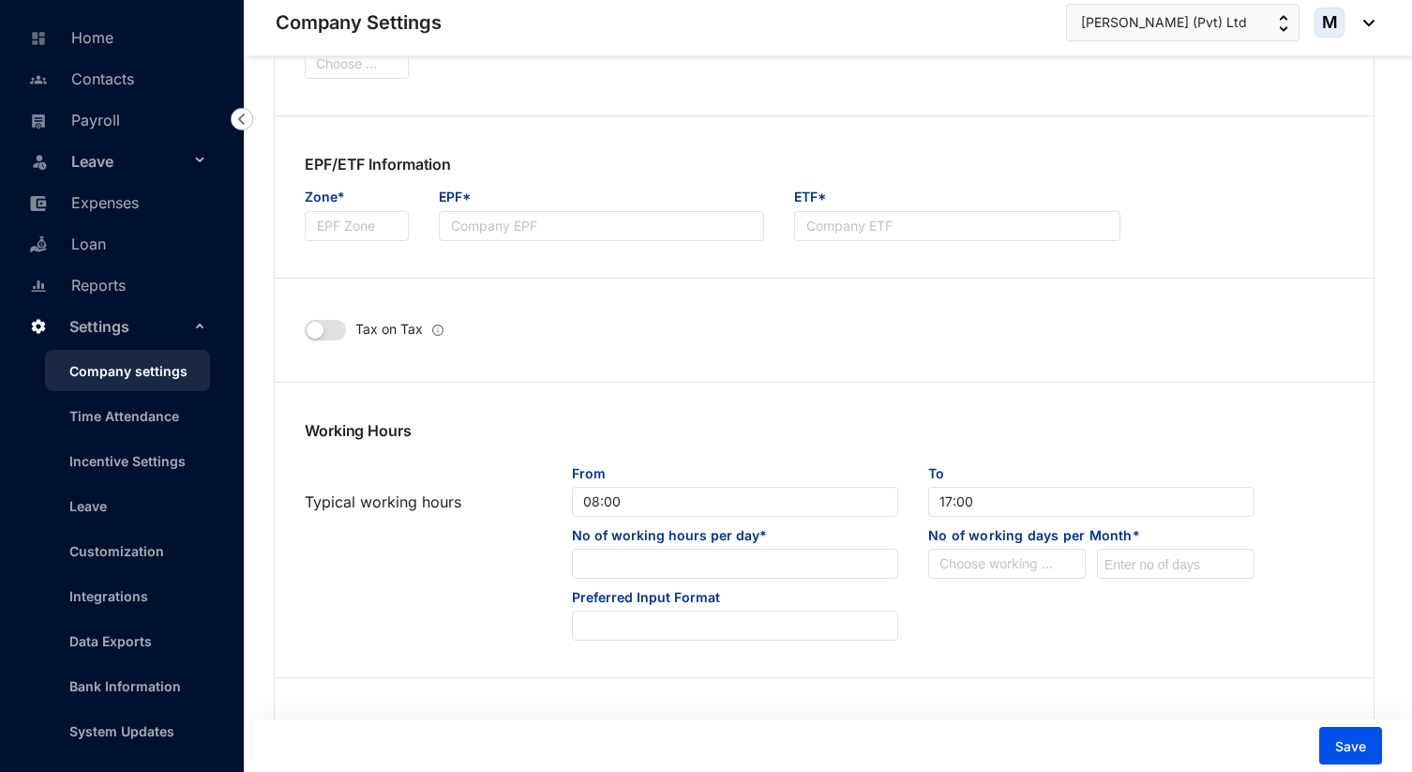
scroll to position [895, 0]
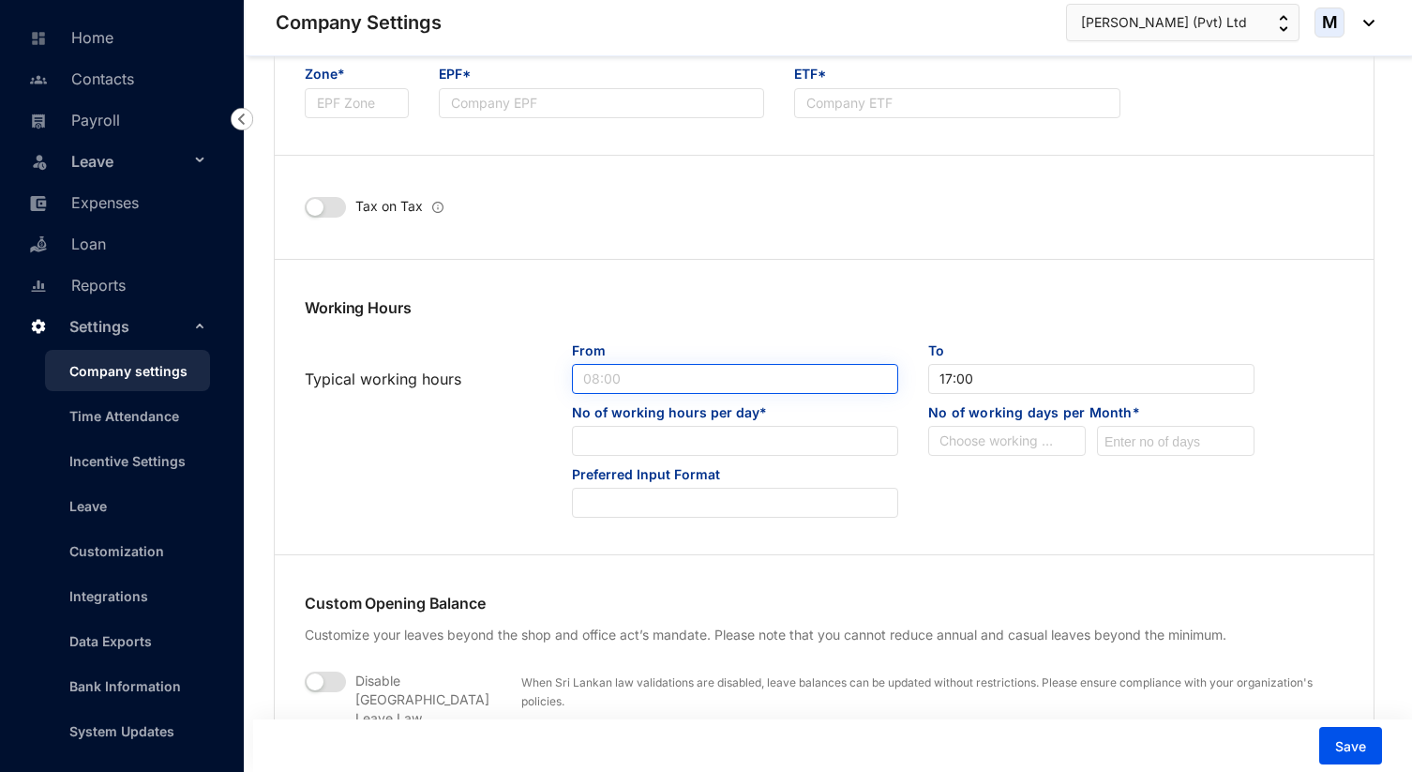
click at [600, 380] on span "08:00" at bounding box center [735, 379] width 304 height 28
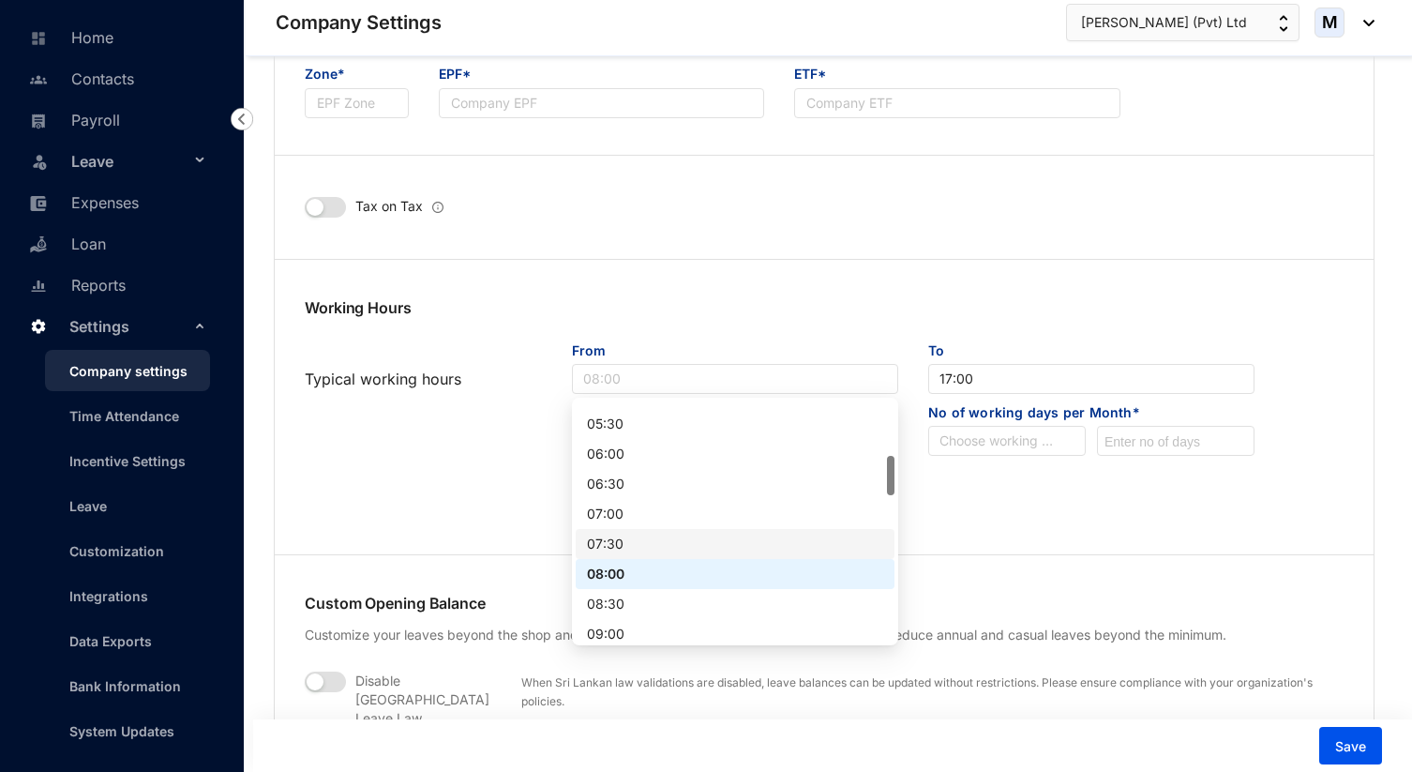
scroll to position [330, 0]
click at [625, 622] on div "09:00" at bounding box center [735, 626] width 296 height 21
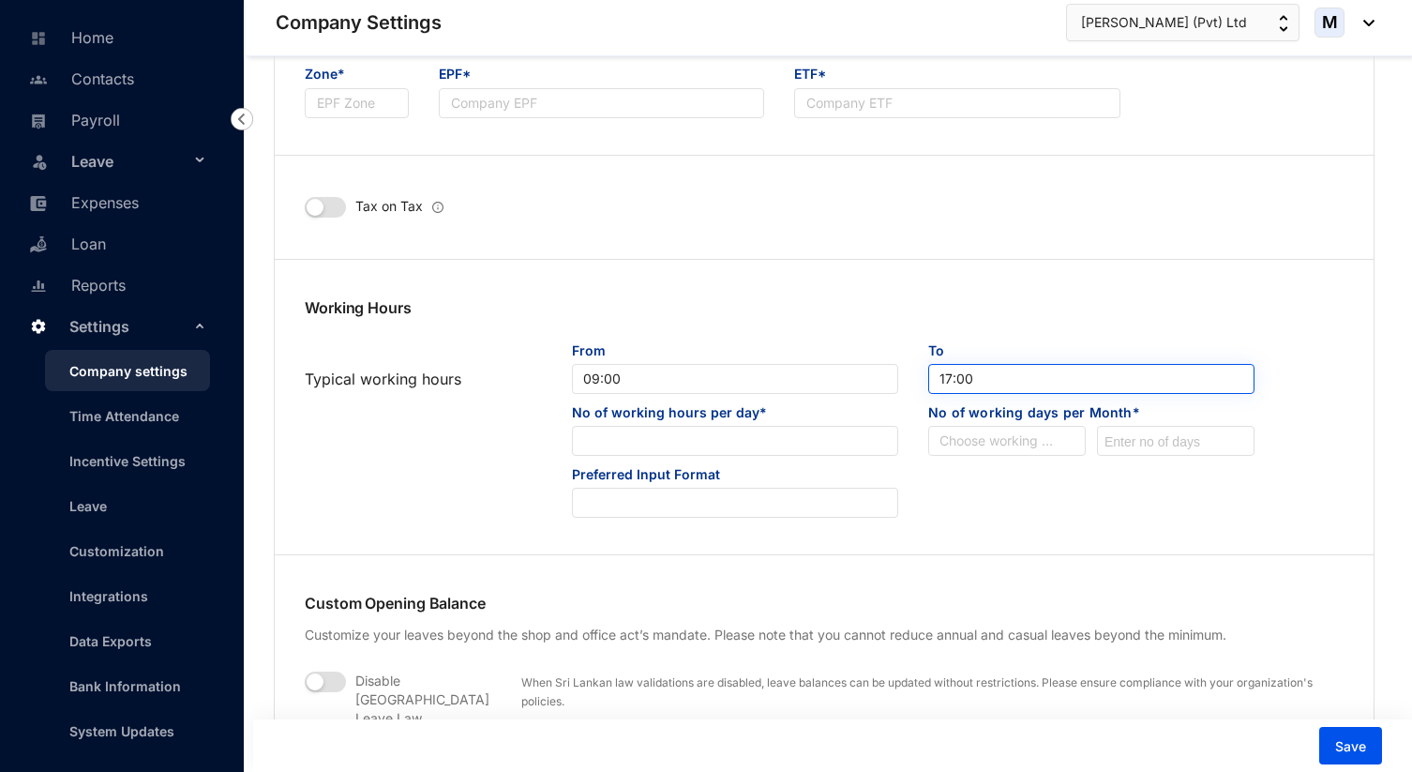
click at [1002, 380] on span "17:00" at bounding box center [1092, 379] width 304 height 28
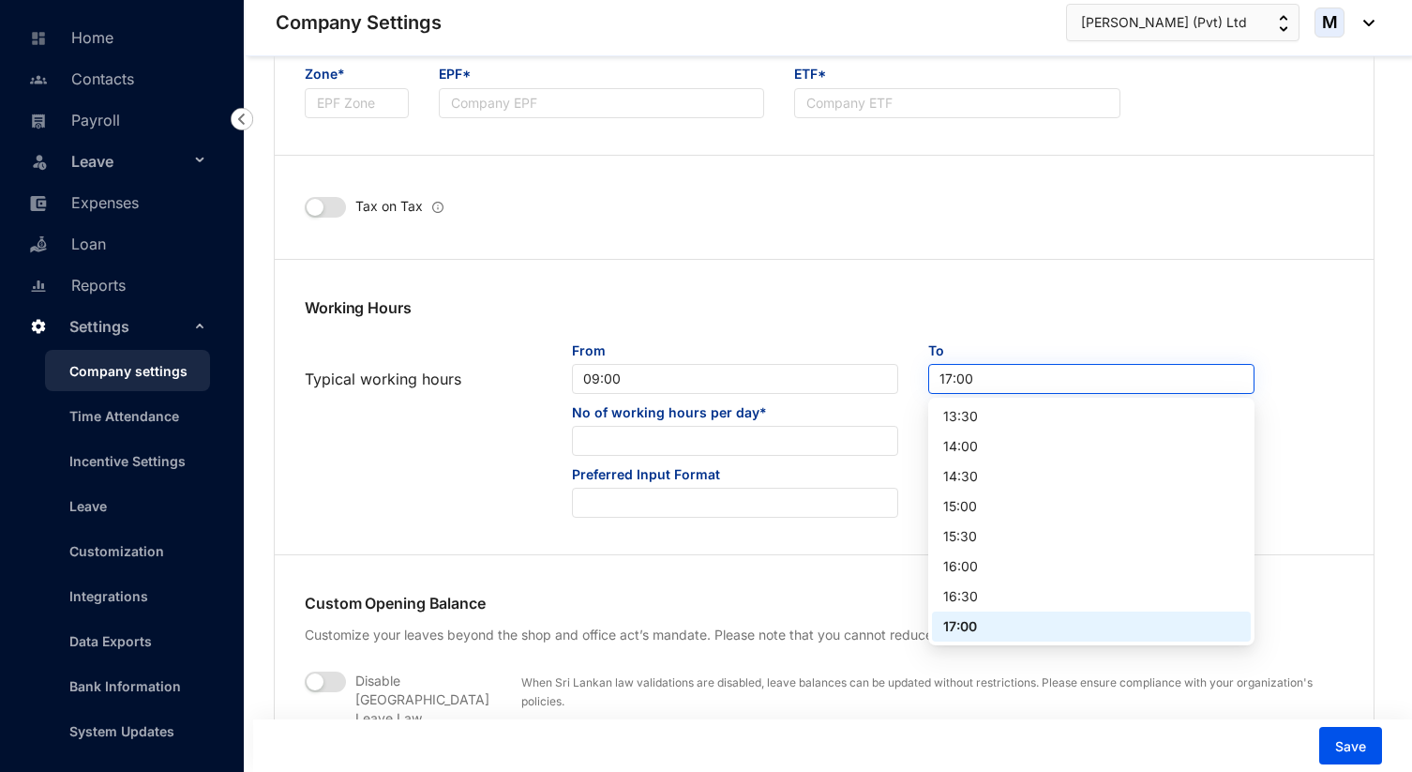
click at [1002, 380] on span "17:00" at bounding box center [1092, 379] width 304 height 28
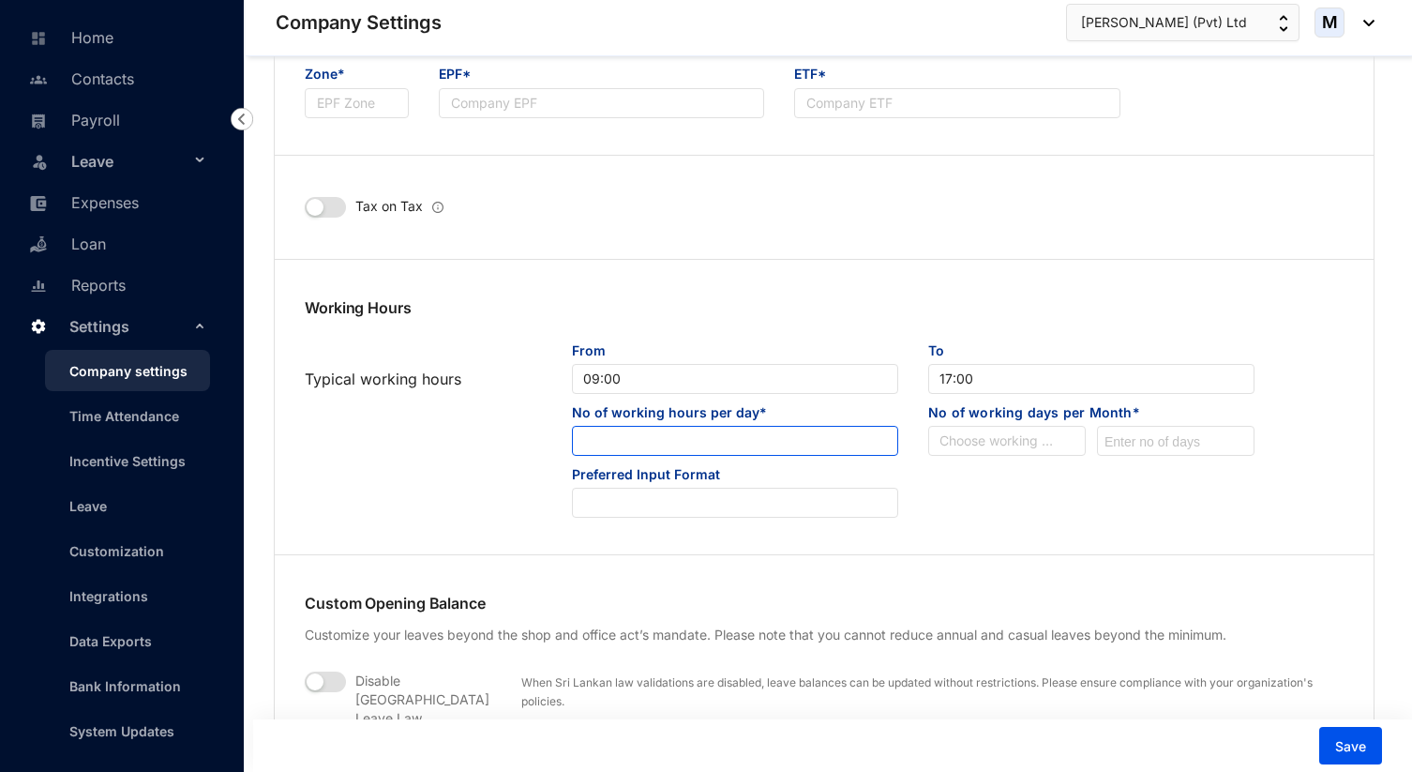
click at [857, 446] on input at bounding box center [735, 442] width 325 height 30
type input "8"
click at [977, 441] on input "search" at bounding box center [1007, 441] width 135 height 28
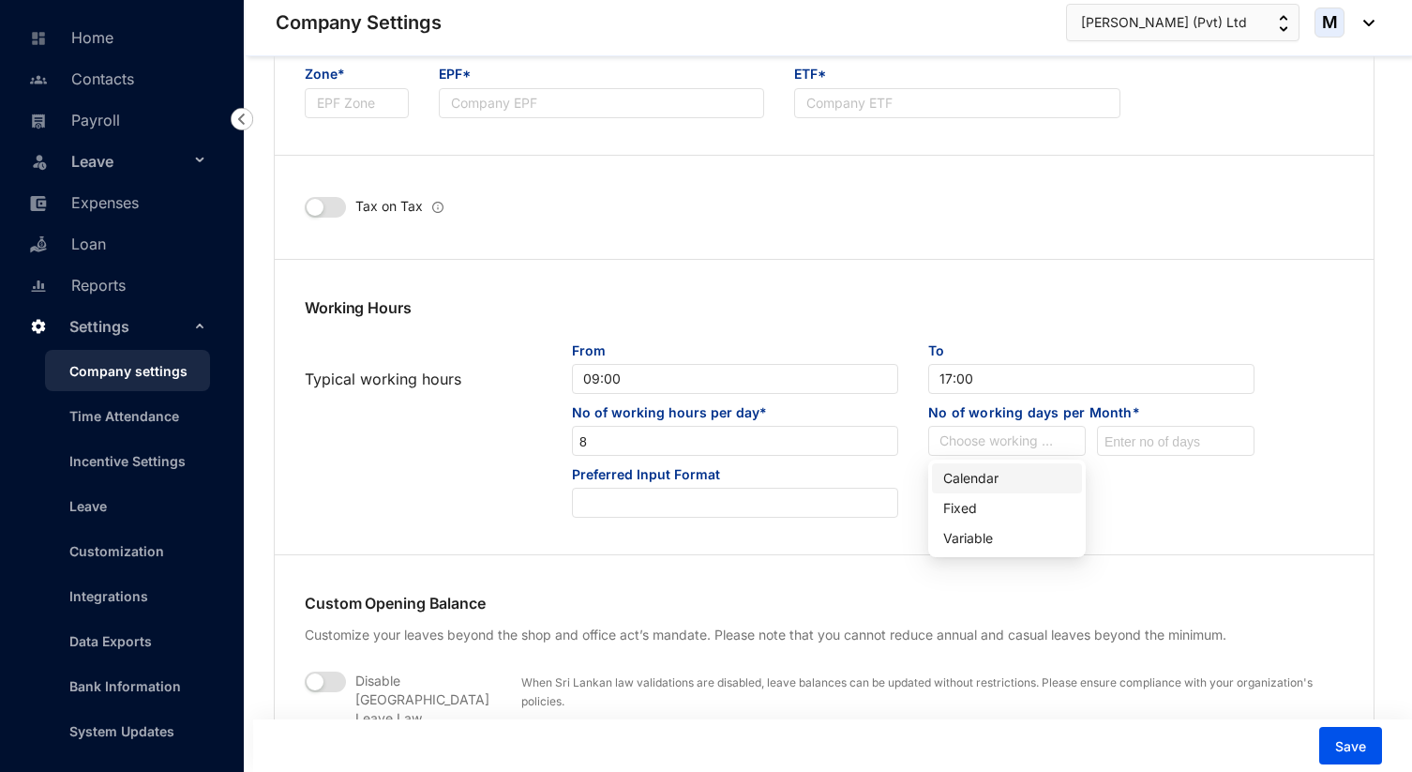
click at [1044, 476] on div "Calendar" at bounding box center [1008, 478] width 128 height 21
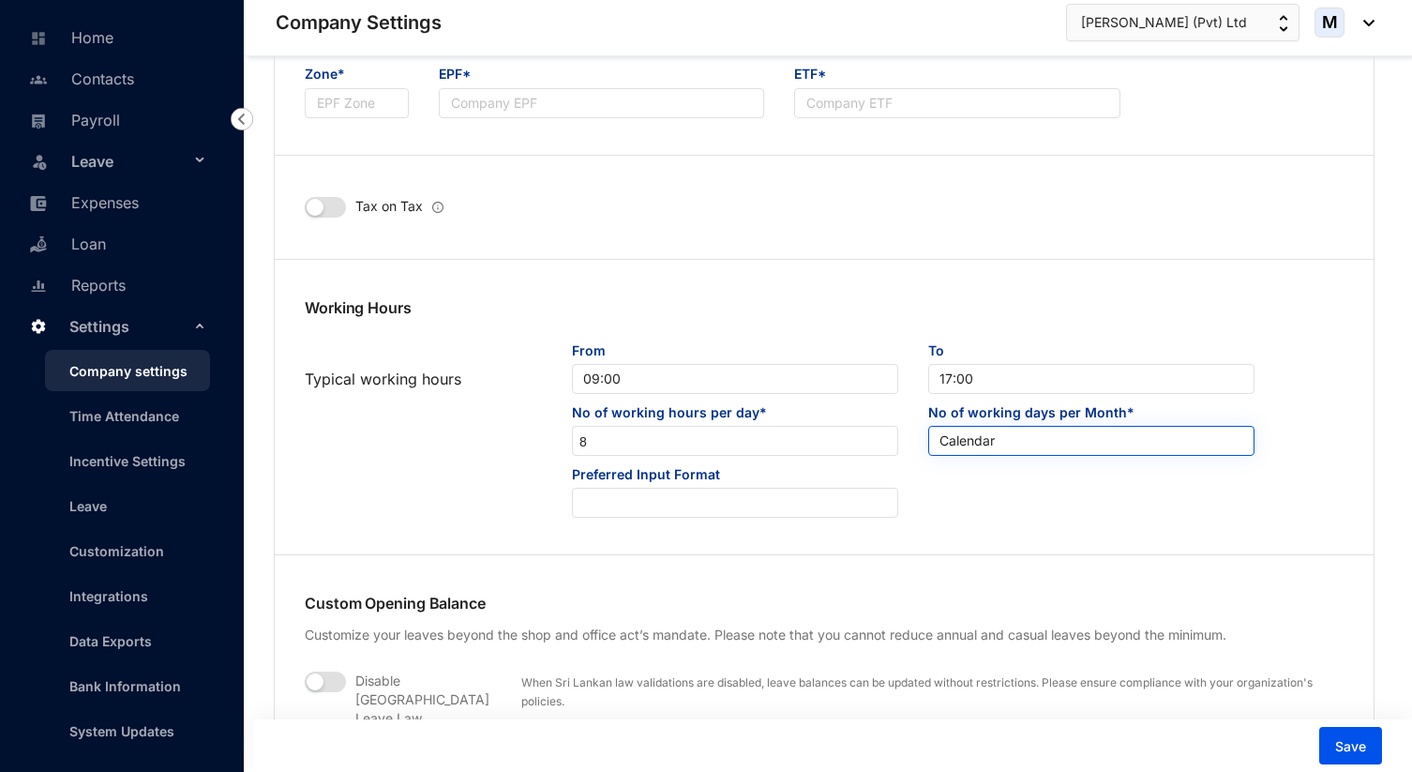
click at [1018, 445] on span "Calendar" at bounding box center [1092, 441] width 304 height 28
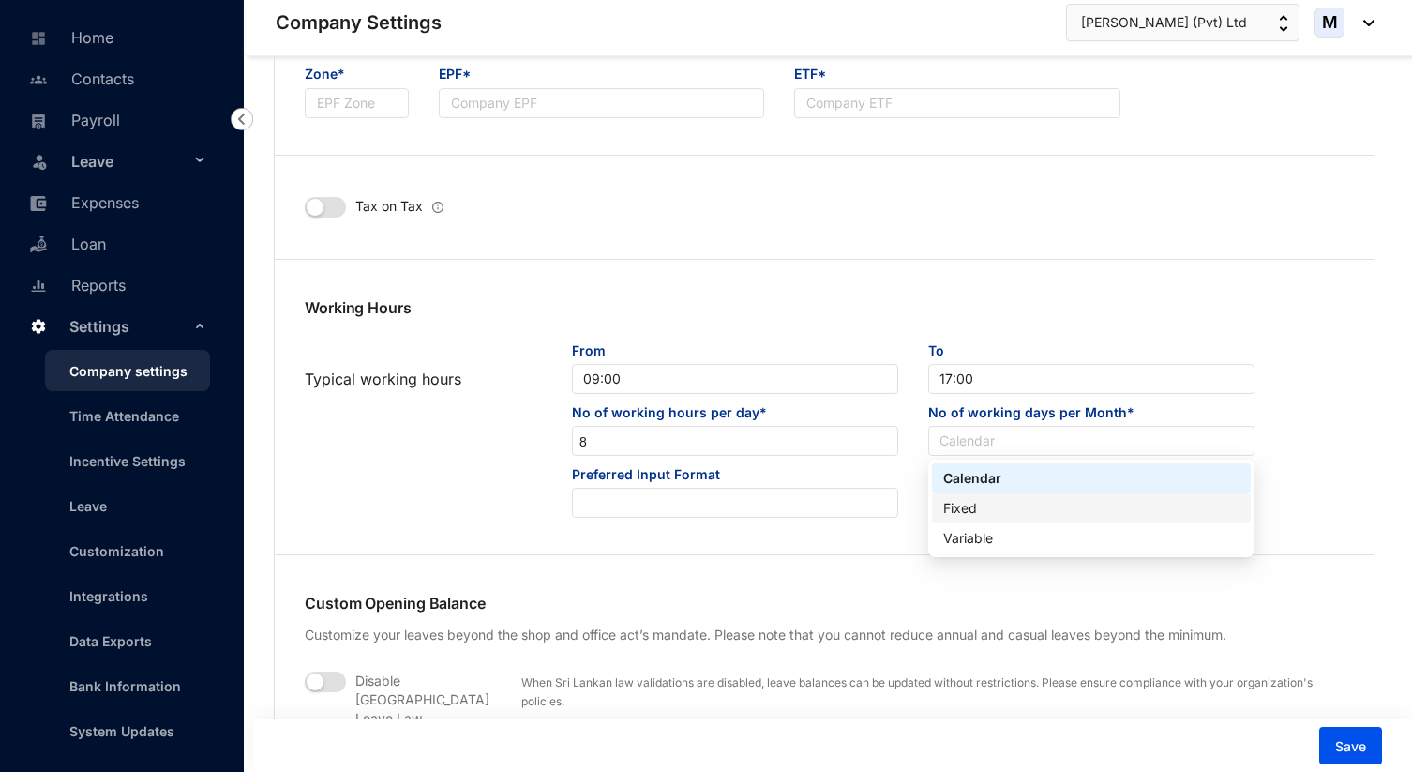
click at [1002, 503] on div "Fixed" at bounding box center [1092, 508] width 296 height 21
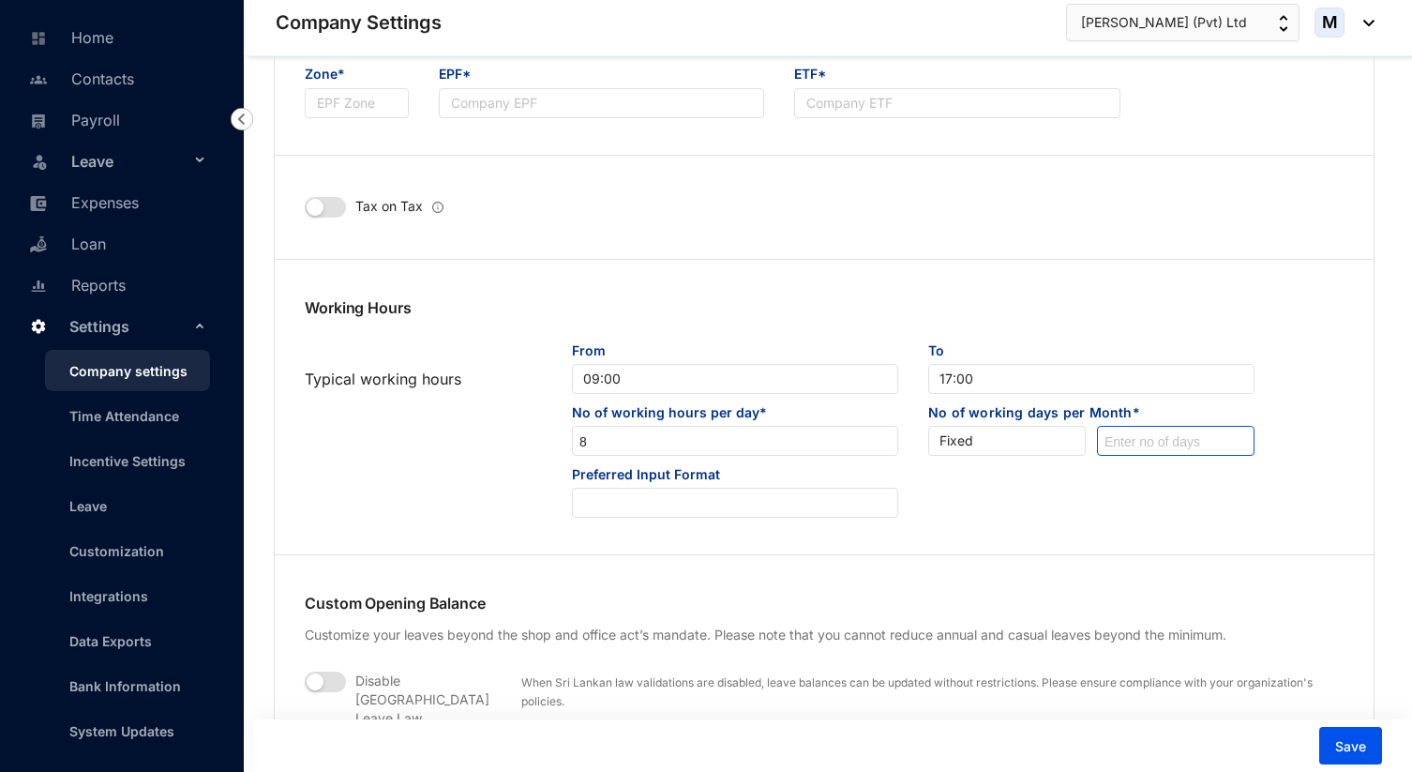
click at [1156, 443] on input at bounding box center [1176, 442] width 156 height 30
click at [1098, 444] on input at bounding box center [1176, 442] width 156 height 30
click at [1050, 443] on span "Fixed" at bounding box center [1007, 441] width 135 height 28
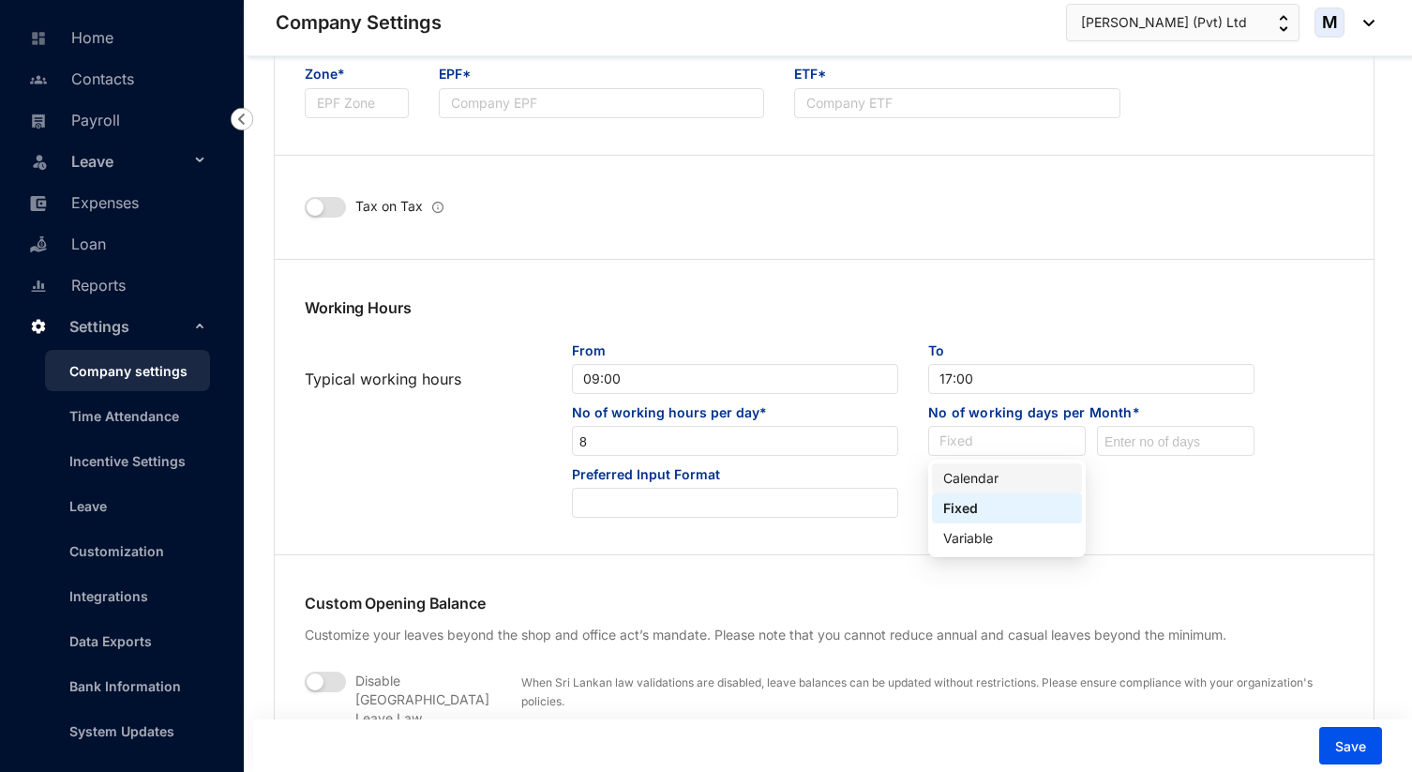
click at [1005, 484] on div "Calendar" at bounding box center [1008, 478] width 128 height 21
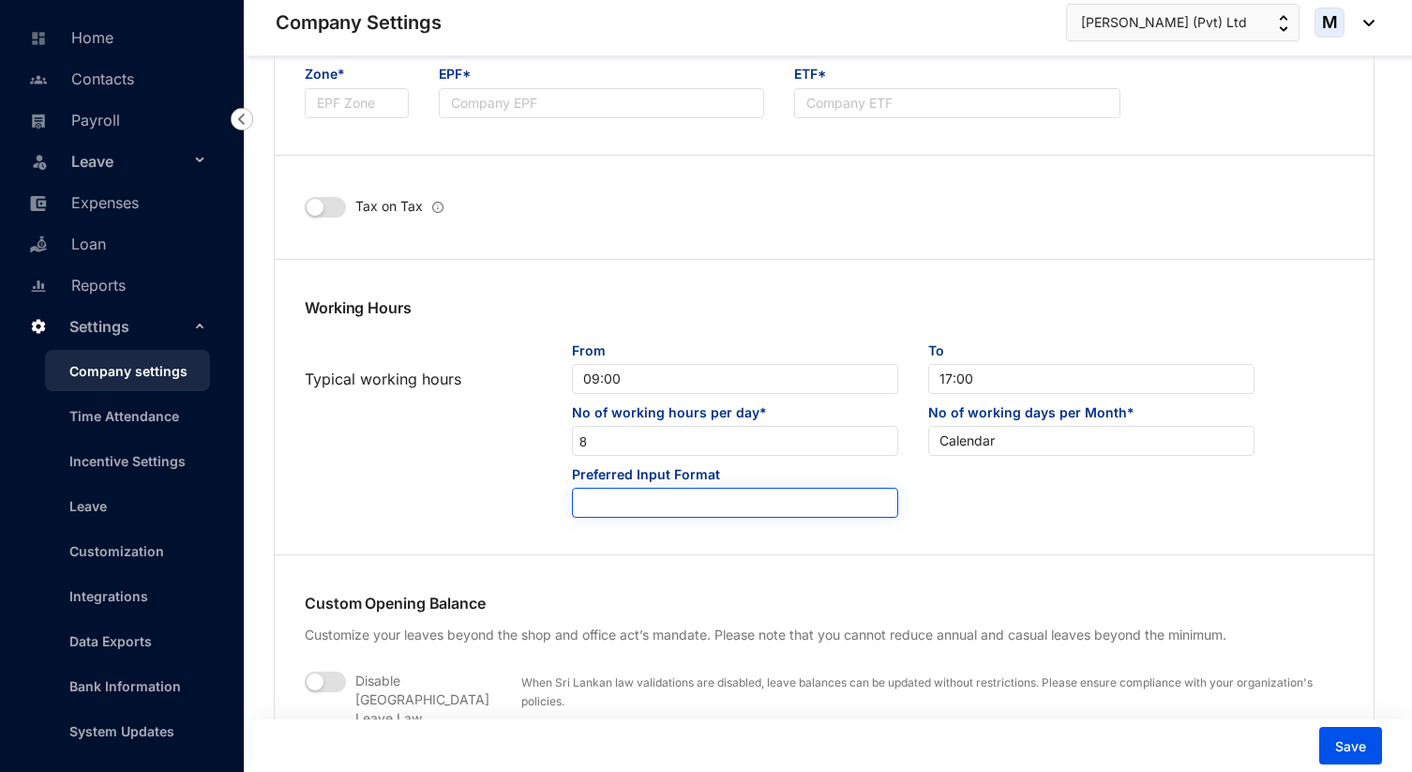
click at [838, 505] on input "search" at bounding box center [735, 503] width 304 height 28
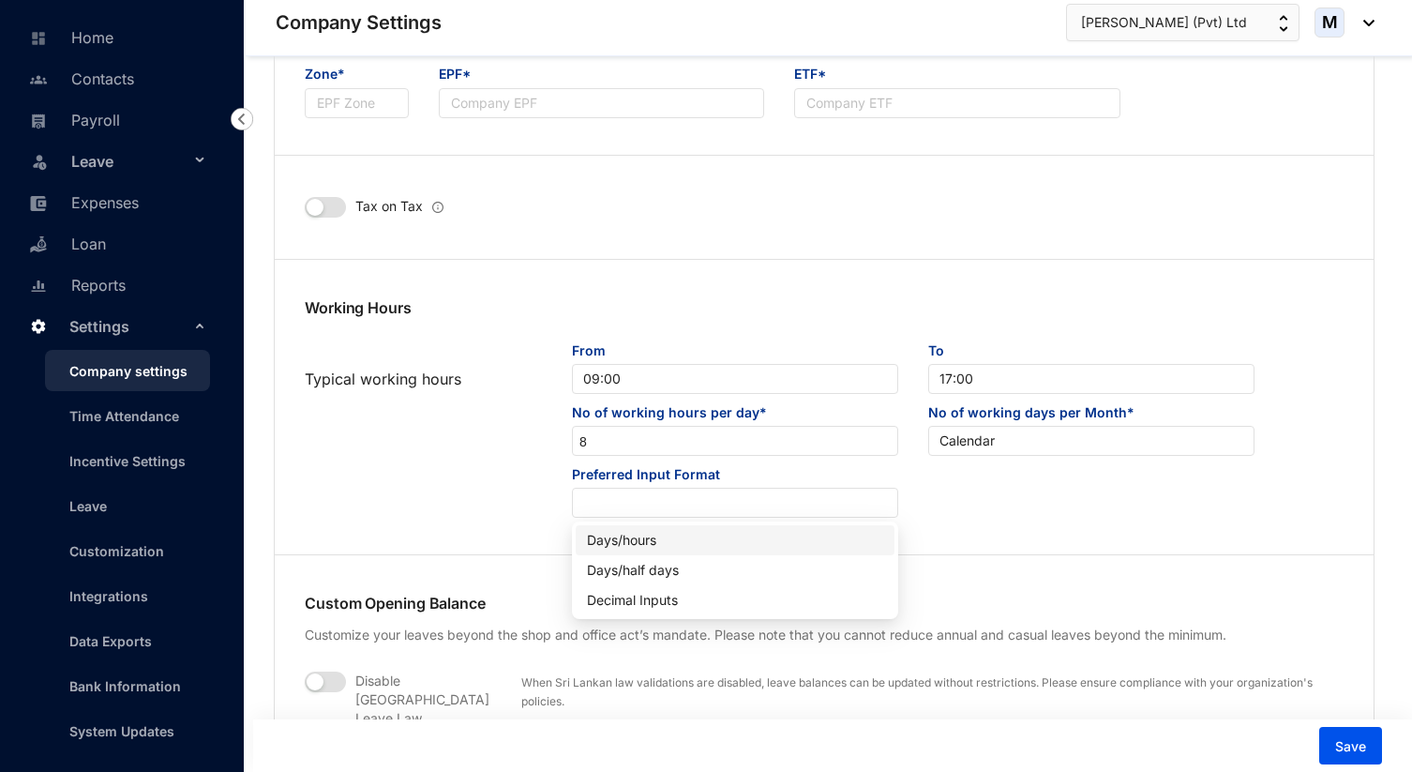
click at [1011, 502] on div "Preferred Input Format" at bounding box center [824, 491] width 1069 height 53
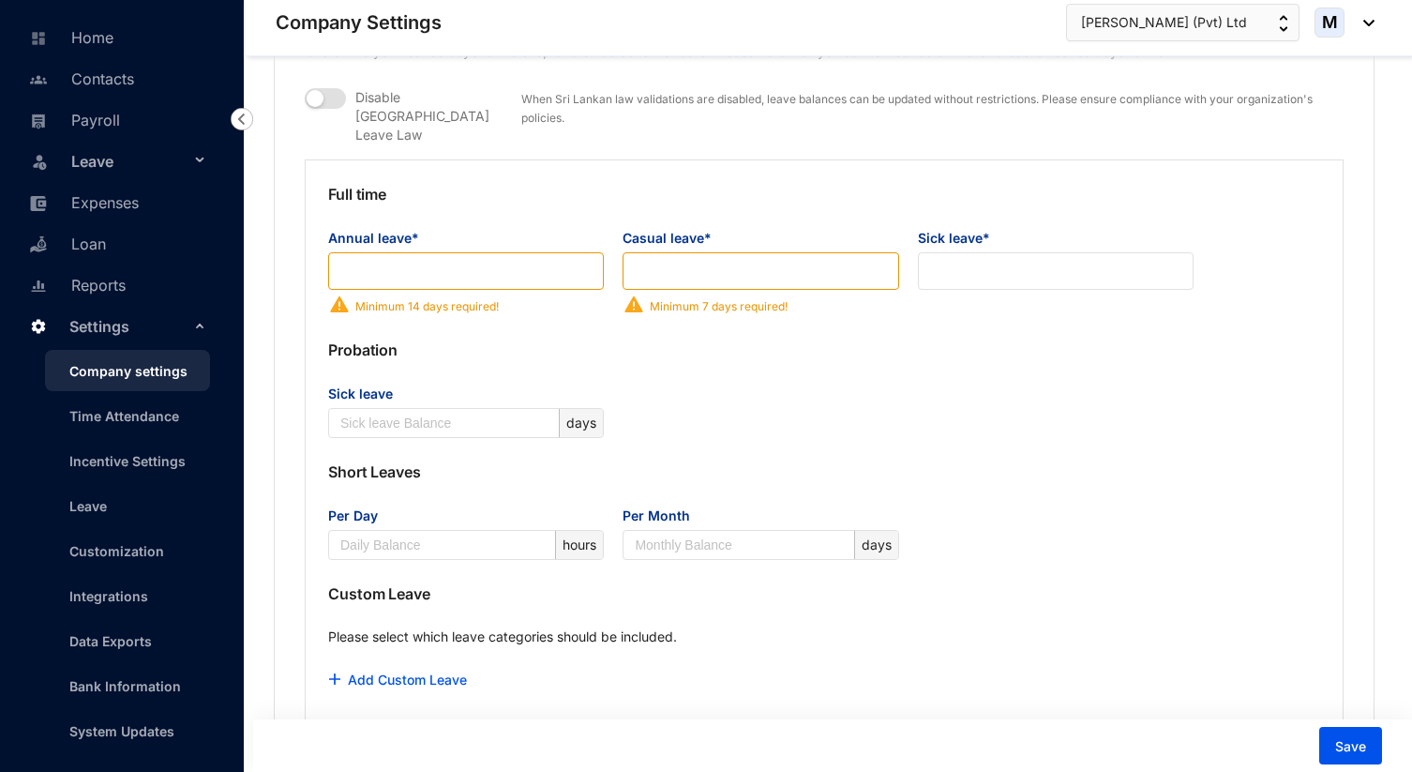
scroll to position [1486, 0]
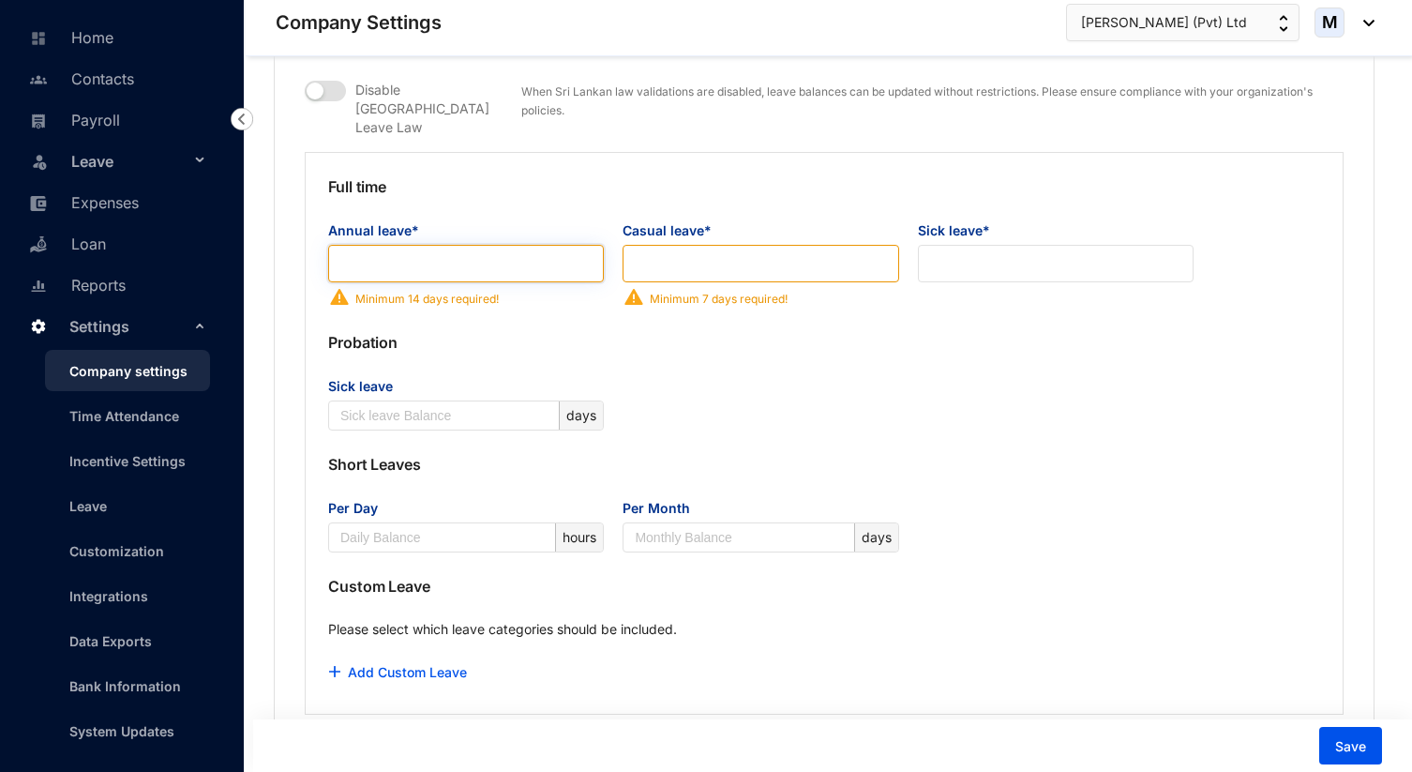
click at [445, 248] on input "Annual leave*" at bounding box center [466, 264] width 276 height 38
type input "21"
click at [733, 245] on input "Casual leave*" at bounding box center [761, 264] width 276 height 38
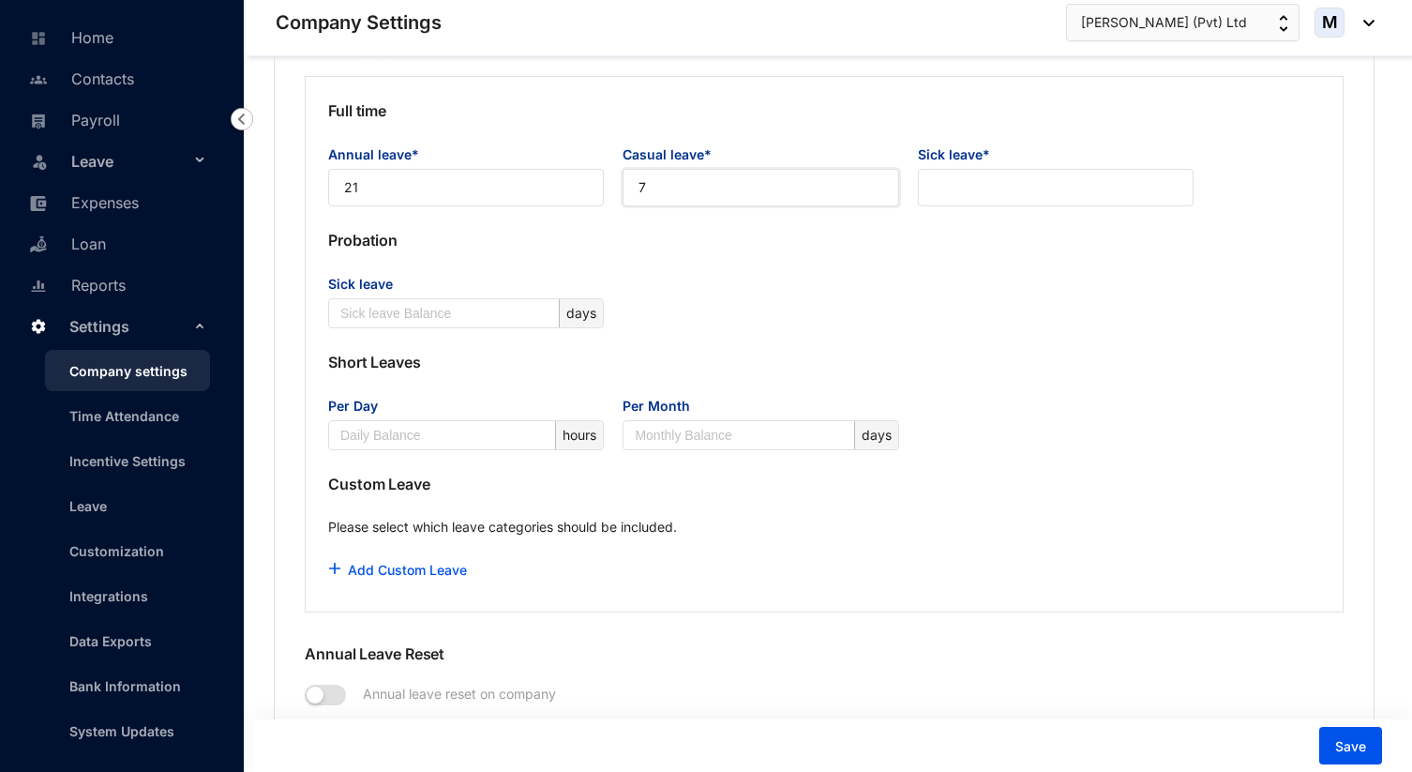
scroll to position [1563, 0]
type input "7"
click at [807, 241] on p "Probation" at bounding box center [824, 239] width 992 height 68
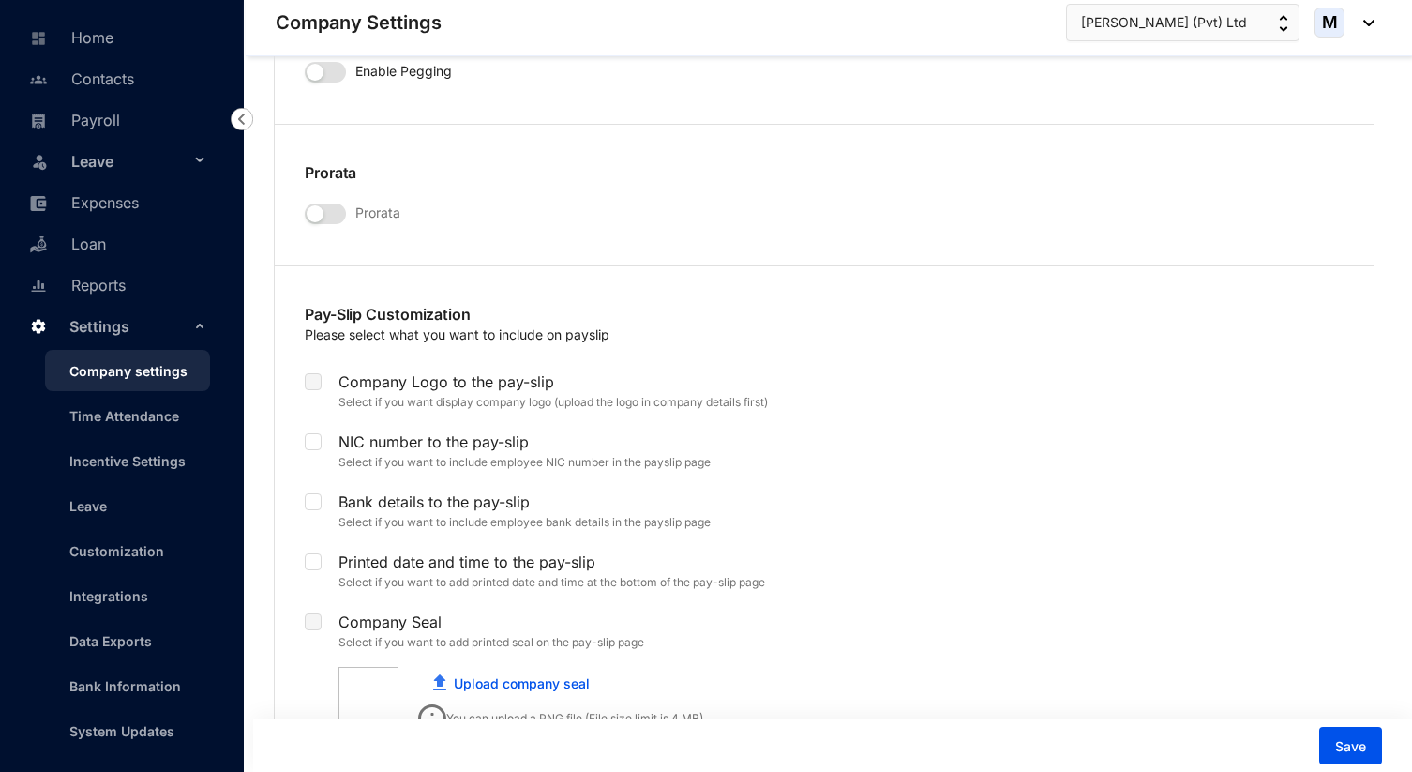
scroll to position [3491, 0]
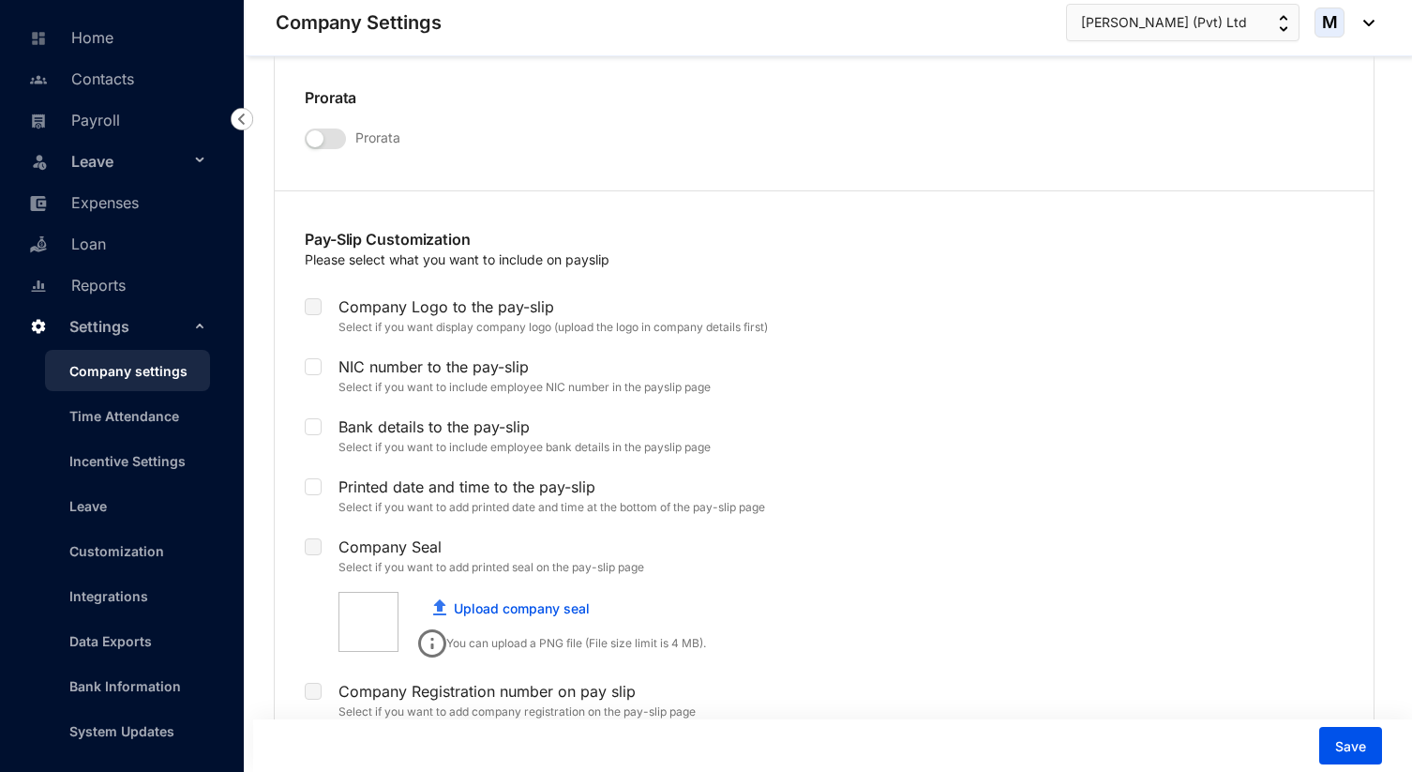
click at [311, 296] on label at bounding box center [313, 306] width 17 height 21
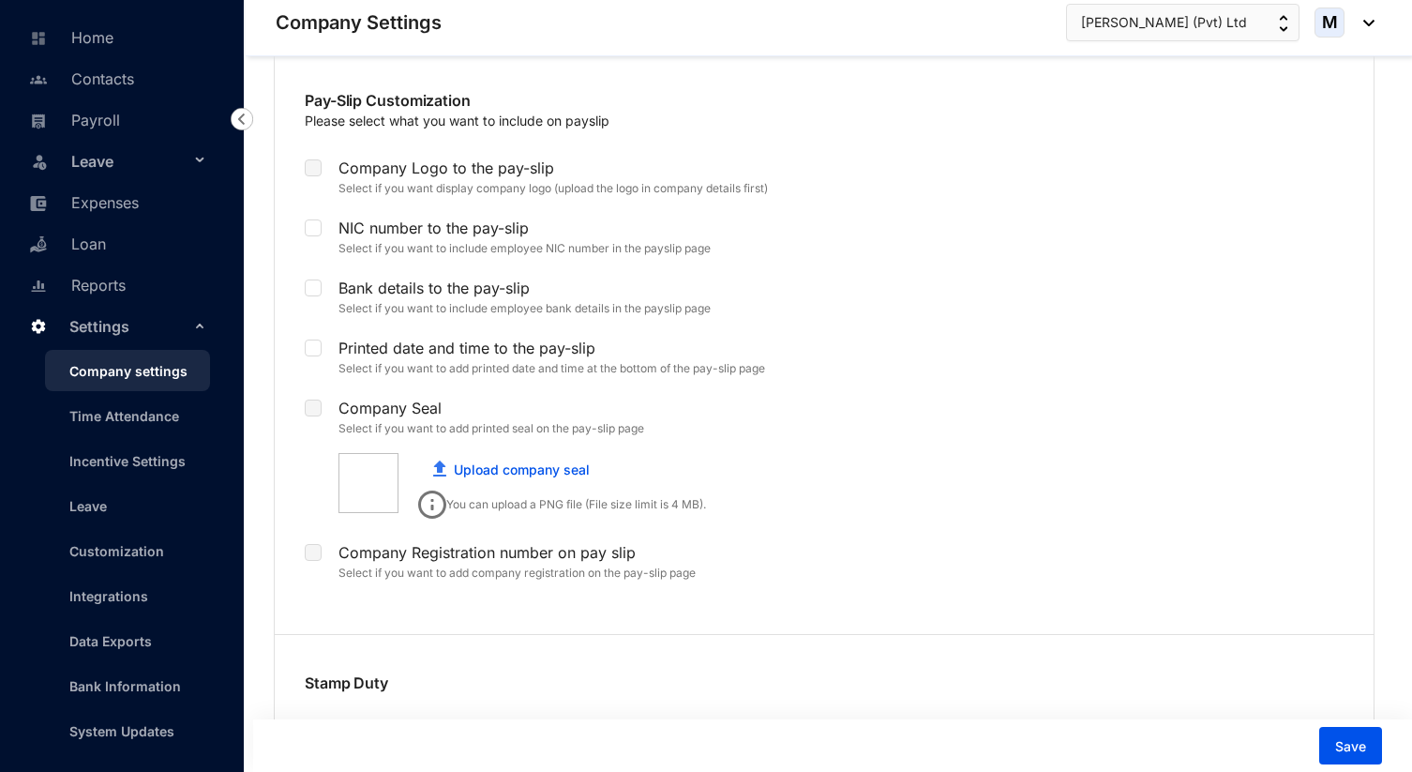
scroll to position [3636, 0]
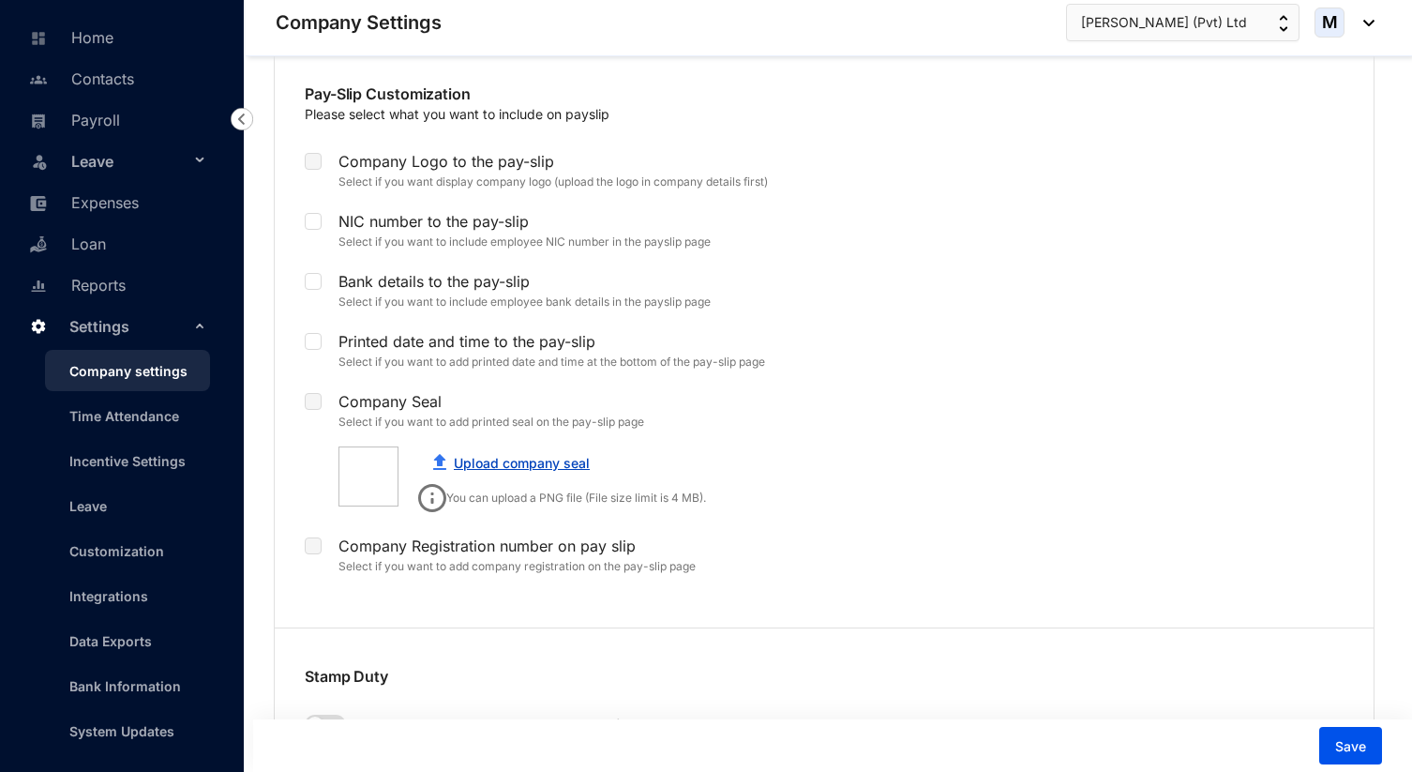
click at [488, 455] on link "Upload company seal" at bounding box center [522, 463] width 136 height 16
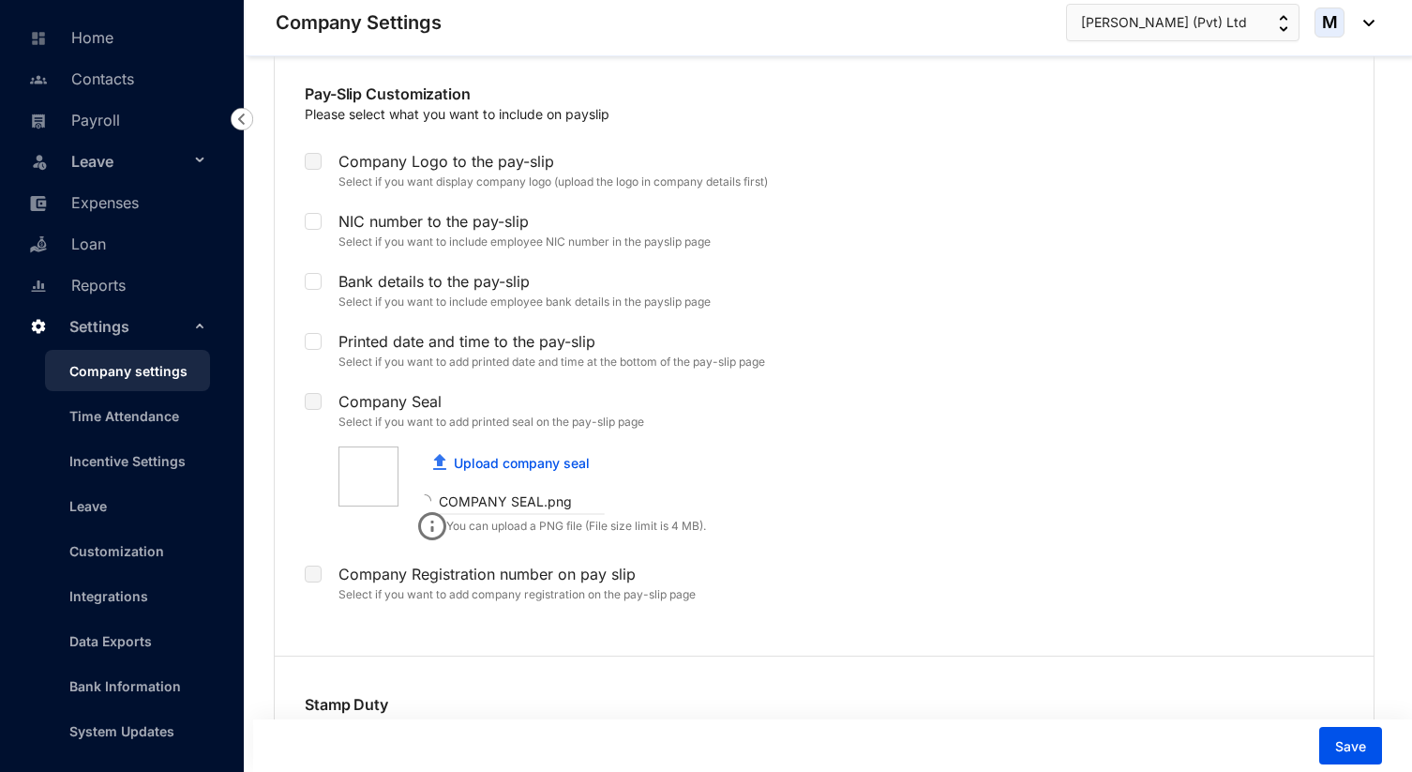
click at [311, 391] on label at bounding box center [313, 401] width 17 height 21
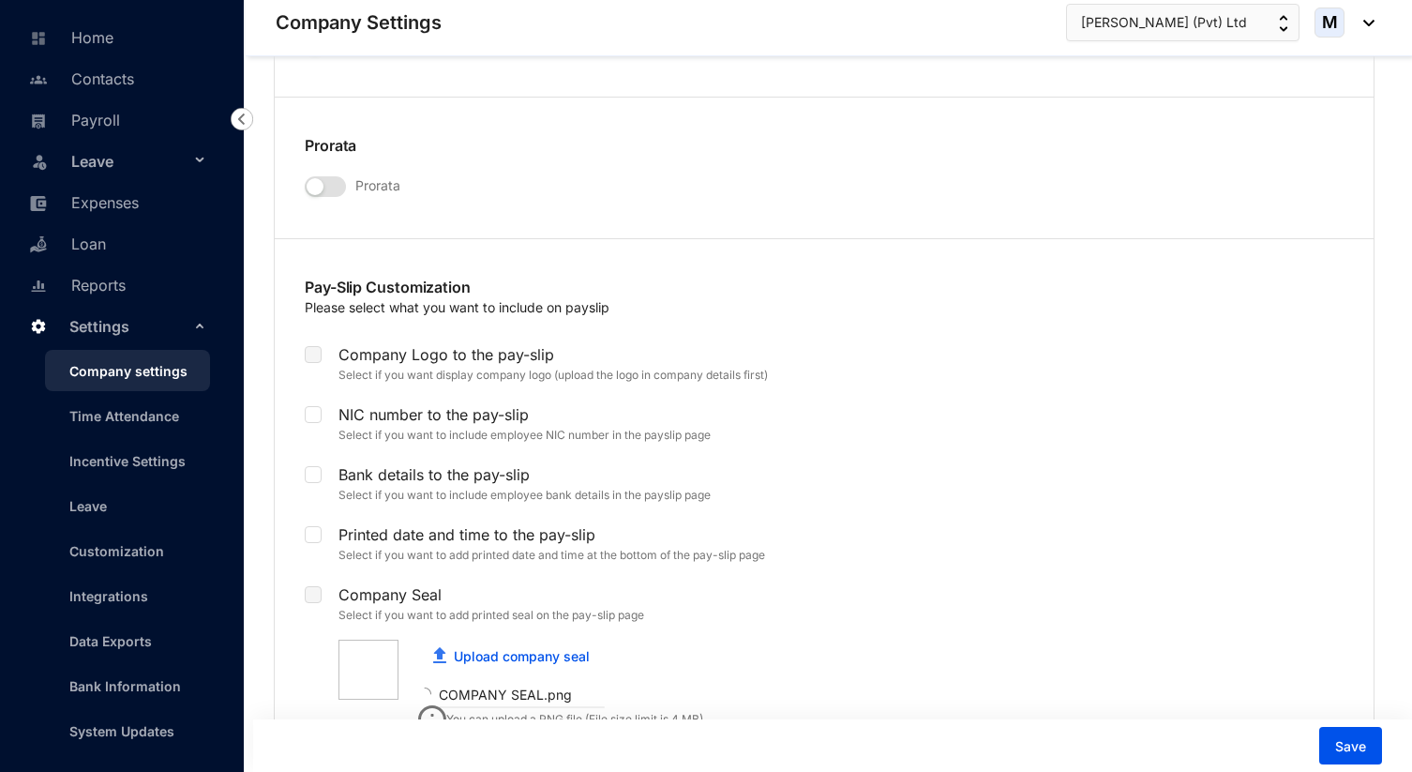
scroll to position [3433, 0]
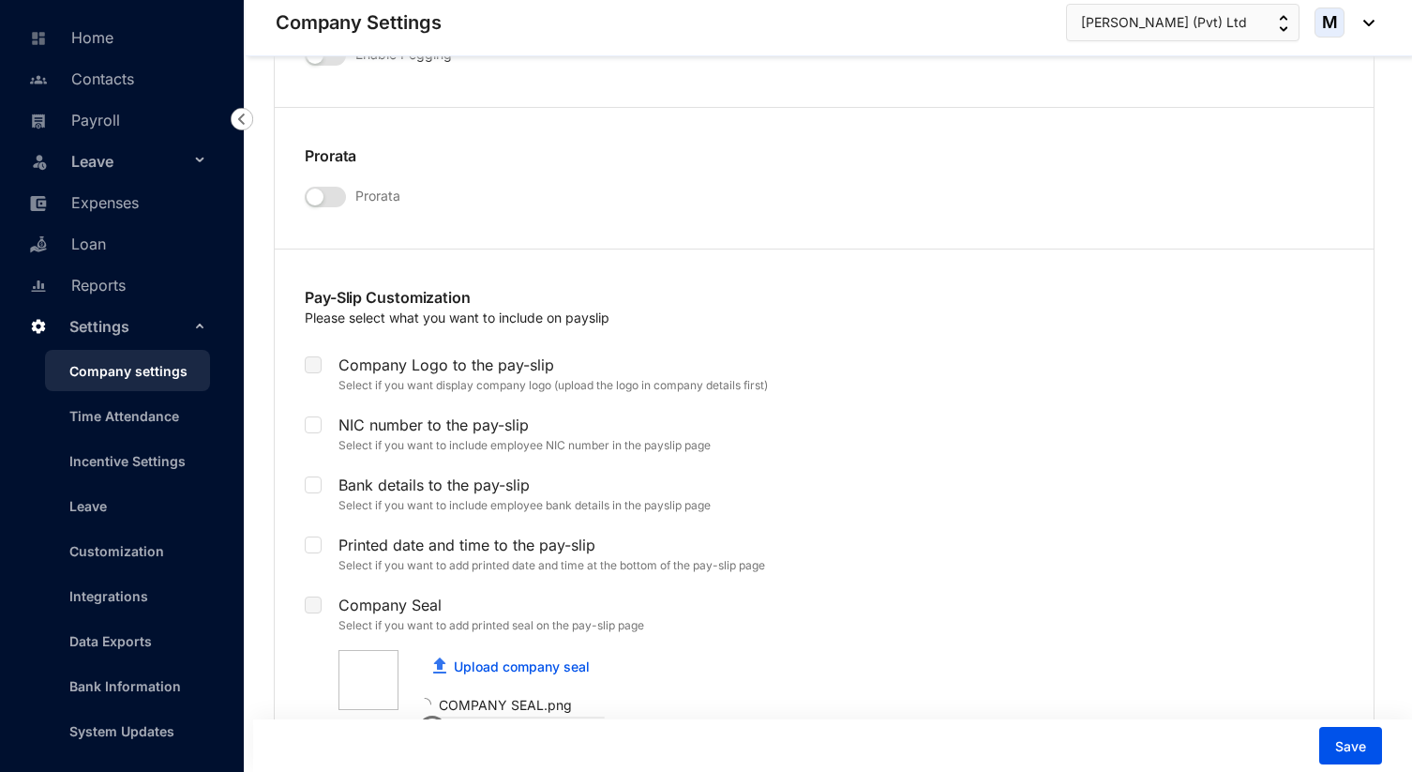
click at [313, 355] on label at bounding box center [313, 365] width 17 height 21
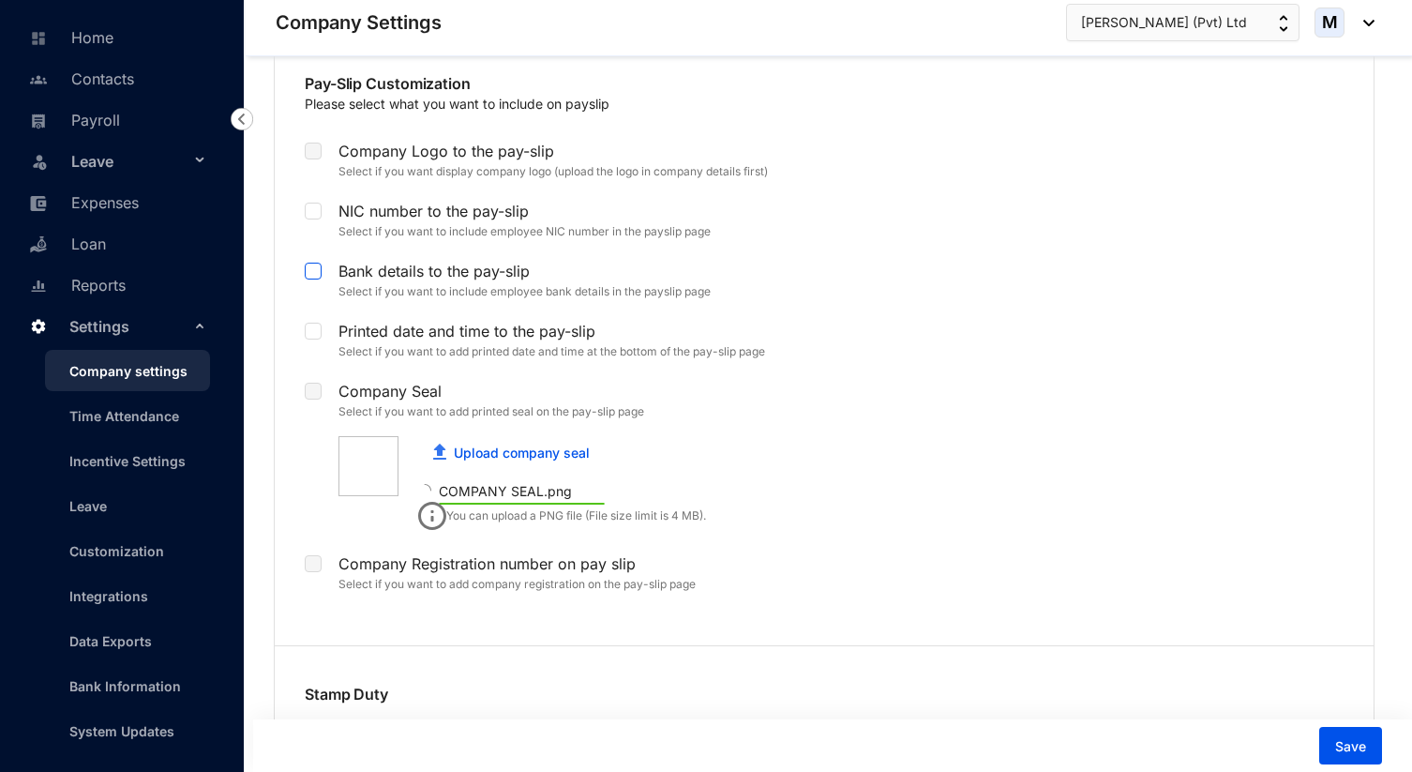
scroll to position [3600, 0]
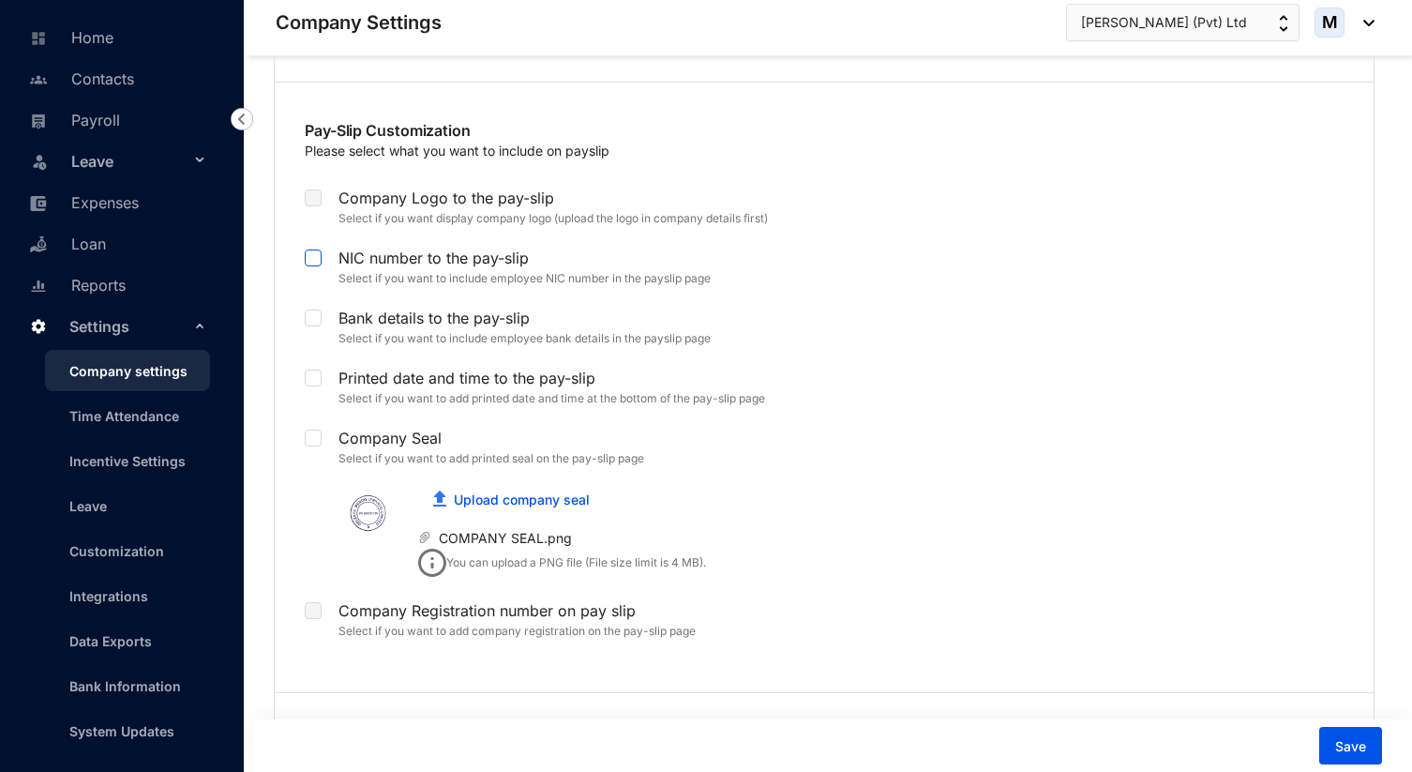
click at [310, 249] on input "checkbox" at bounding box center [311, 255] width 13 height 13
checkbox input "true"
click at [313, 370] on input "checkbox" at bounding box center [311, 376] width 13 height 13
checkbox input "true"
click at [311, 430] on input "checkbox" at bounding box center [311, 436] width 13 height 13
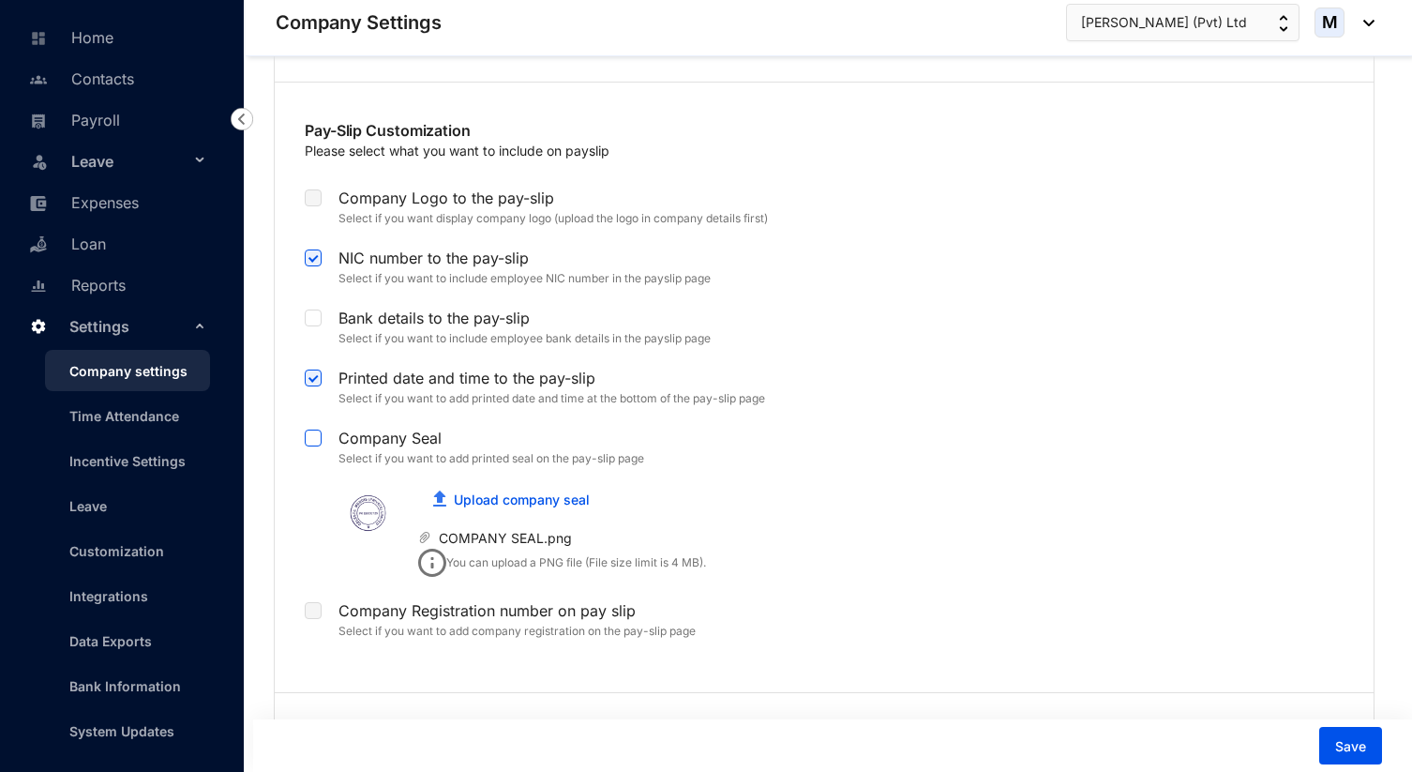
checkbox input "true"
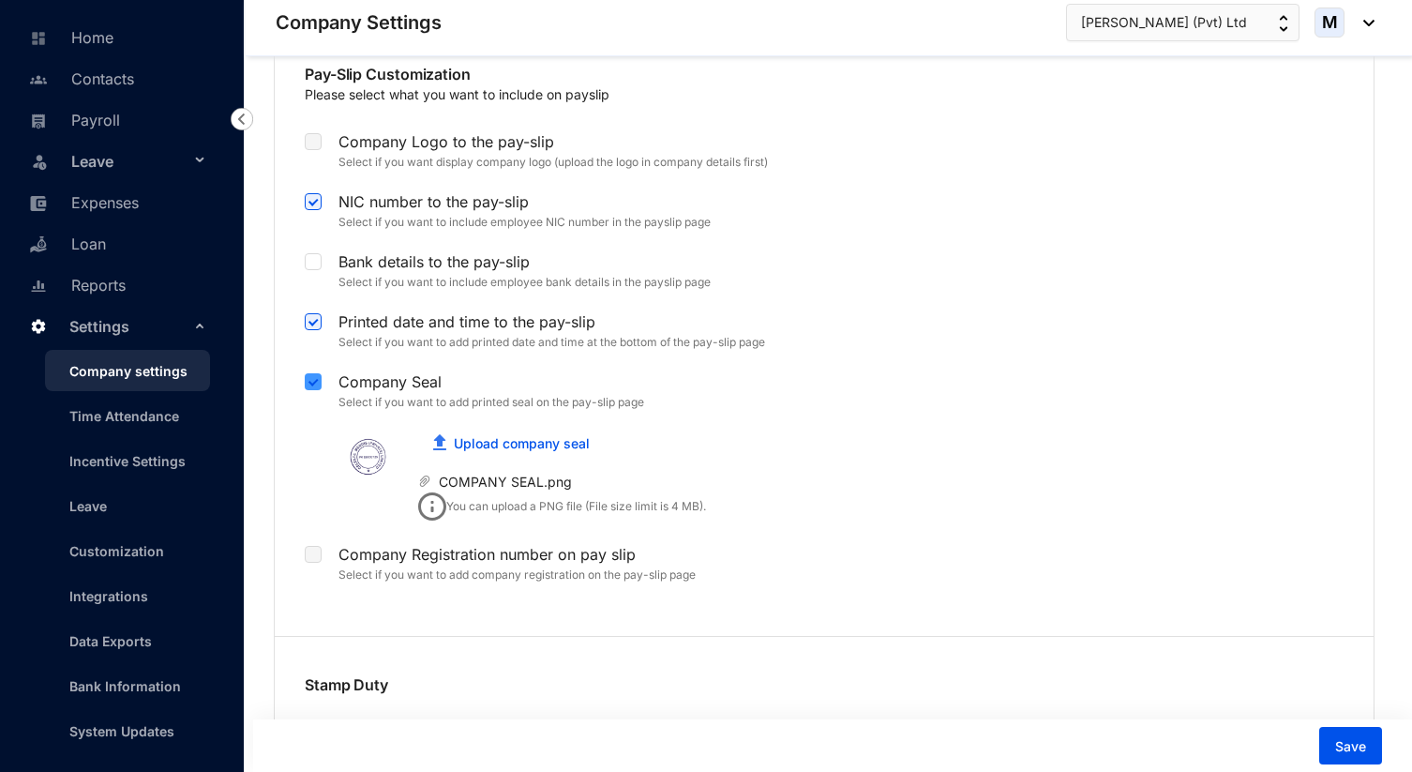
scroll to position [3667, 0]
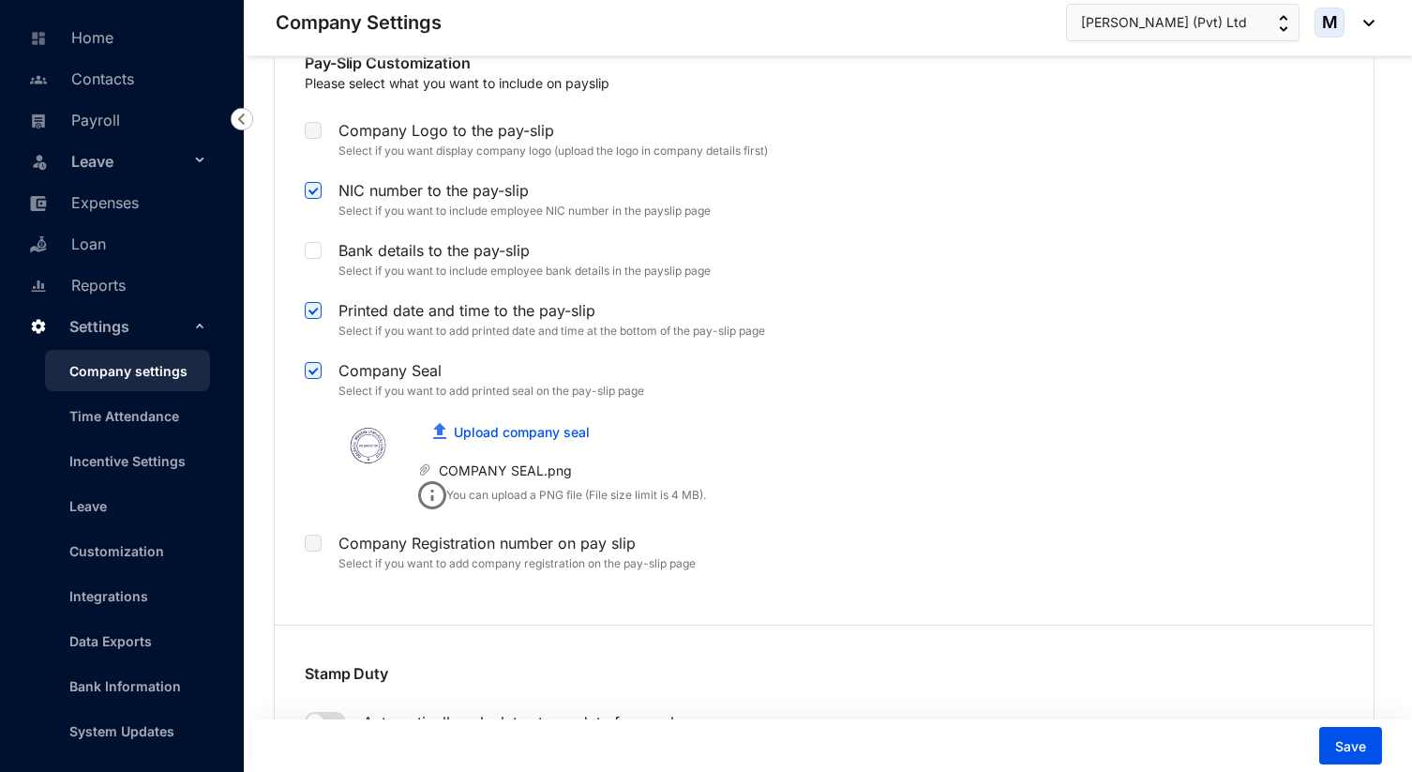
click at [310, 533] on label at bounding box center [313, 543] width 17 height 21
click at [314, 533] on label at bounding box center [313, 543] width 17 height 21
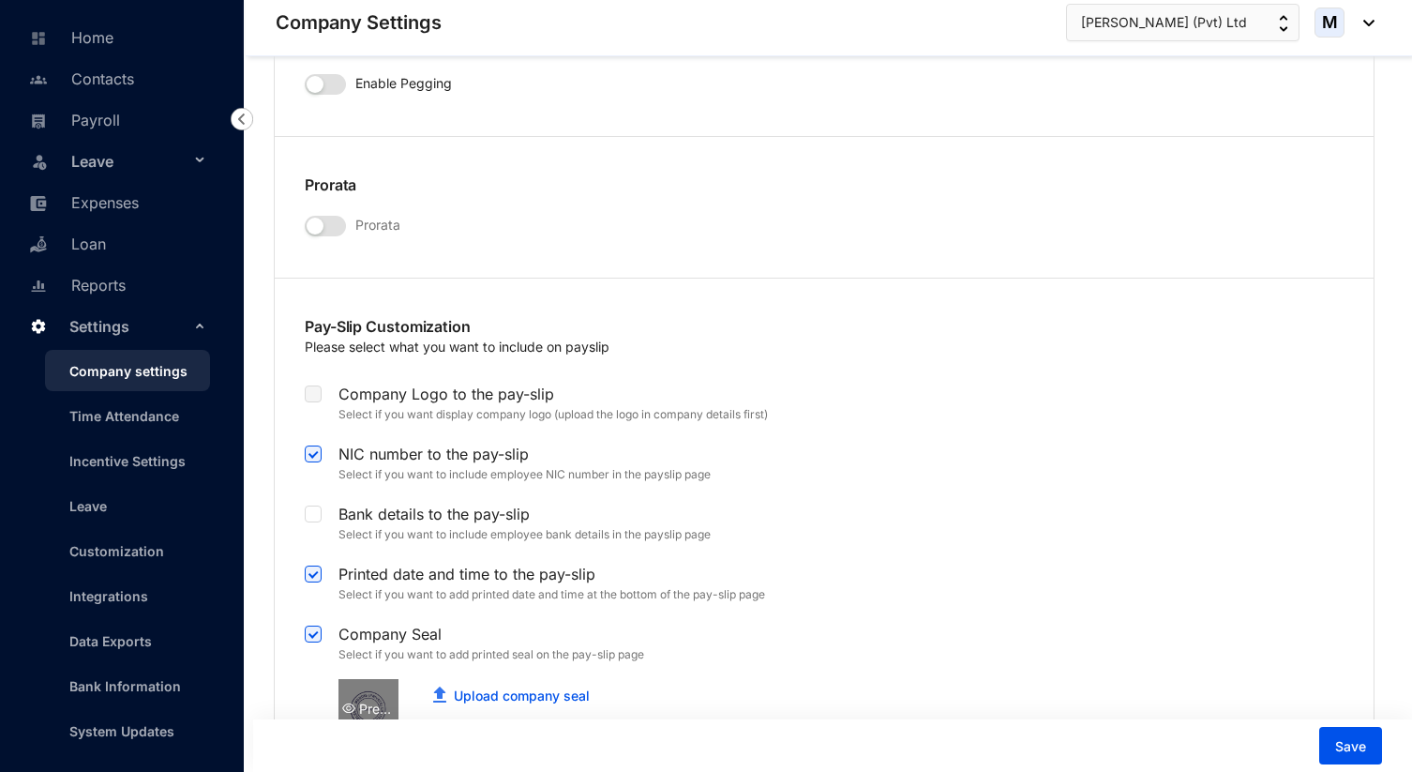
scroll to position [3402, 0]
click at [333, 218] on span "button" at bounding box center [325, 228] width 41 height 21
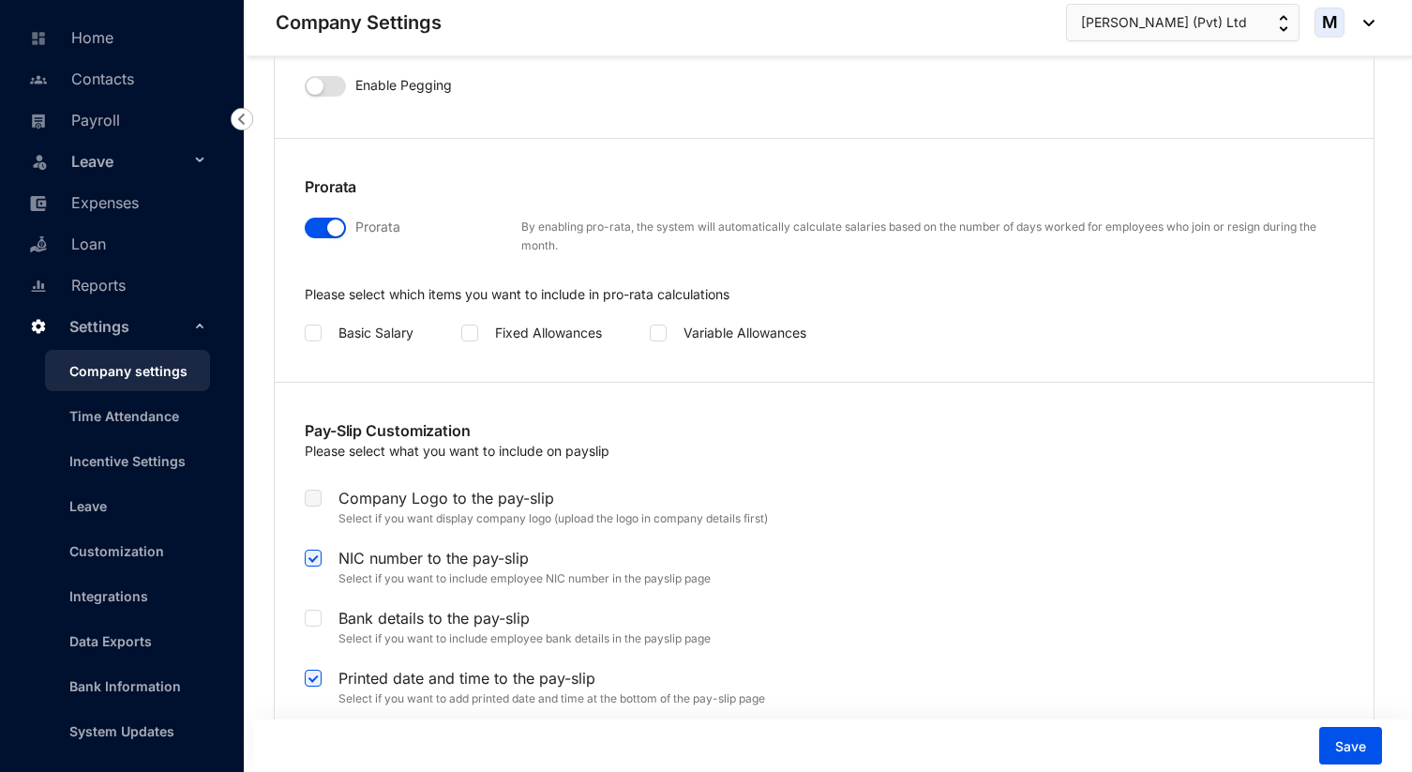
click at [327, 219] on div "button" at bounding box center [335, 227] width 17 height 17
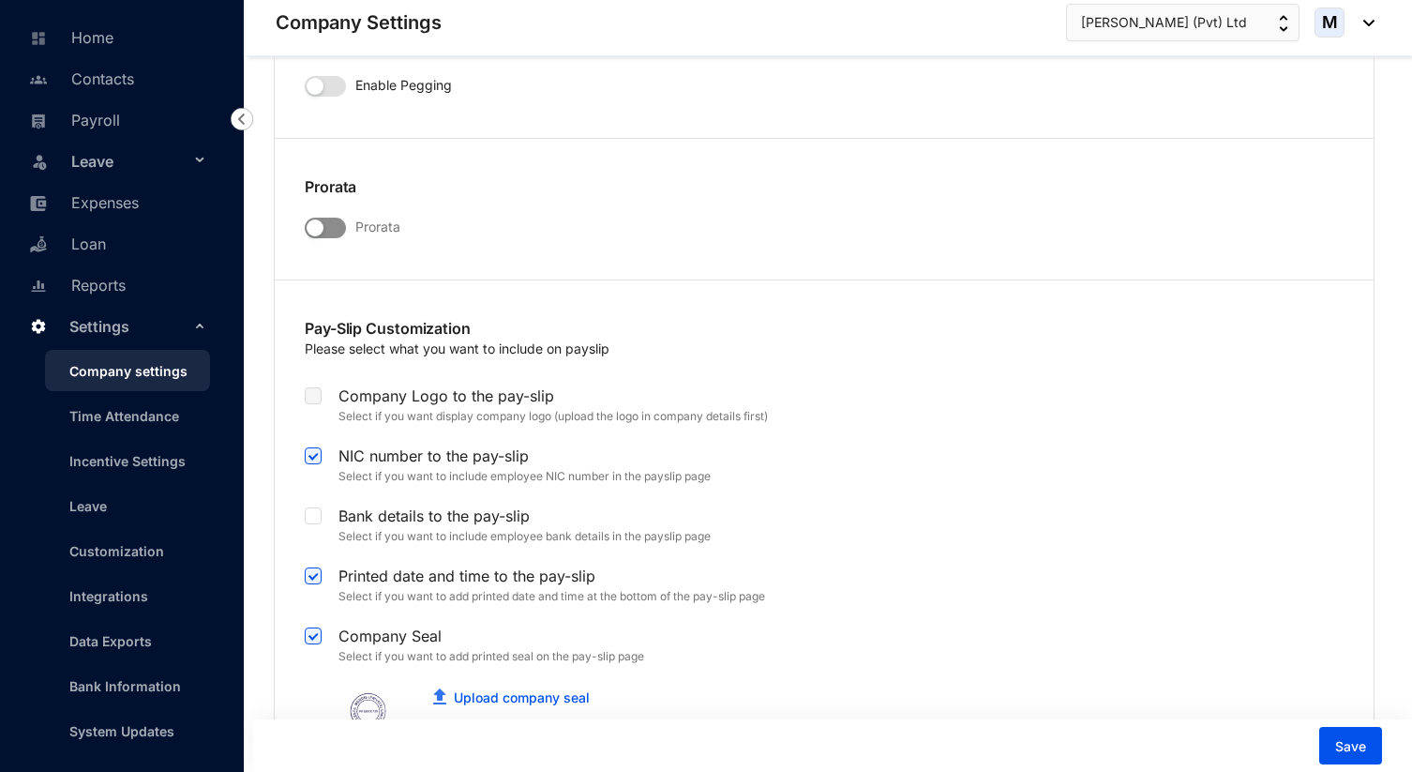
click at [327, 218] on span "button" at bounding box center [325, 228] width 41 height 21
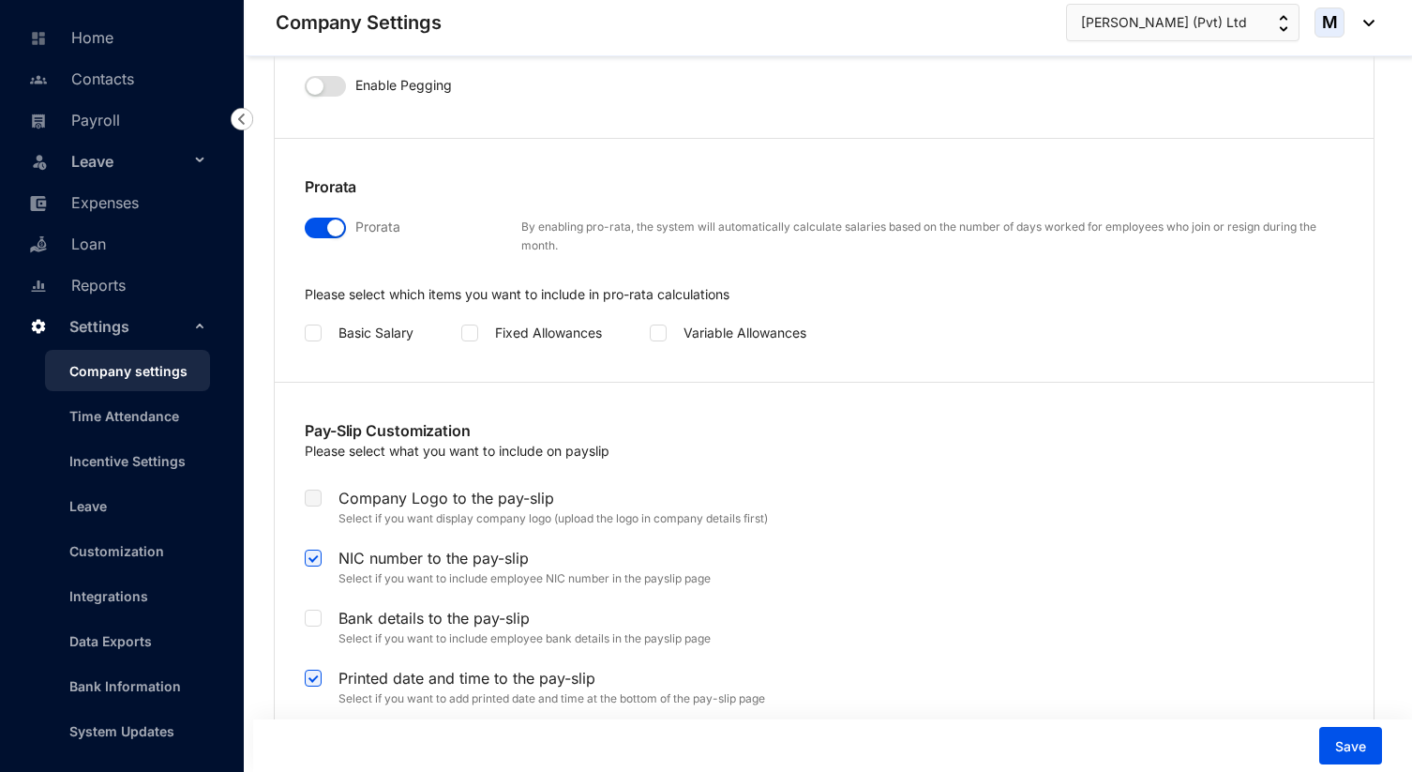
click at [327, 219] on div "button" at bounding box center [335, 227] width 17 height 17
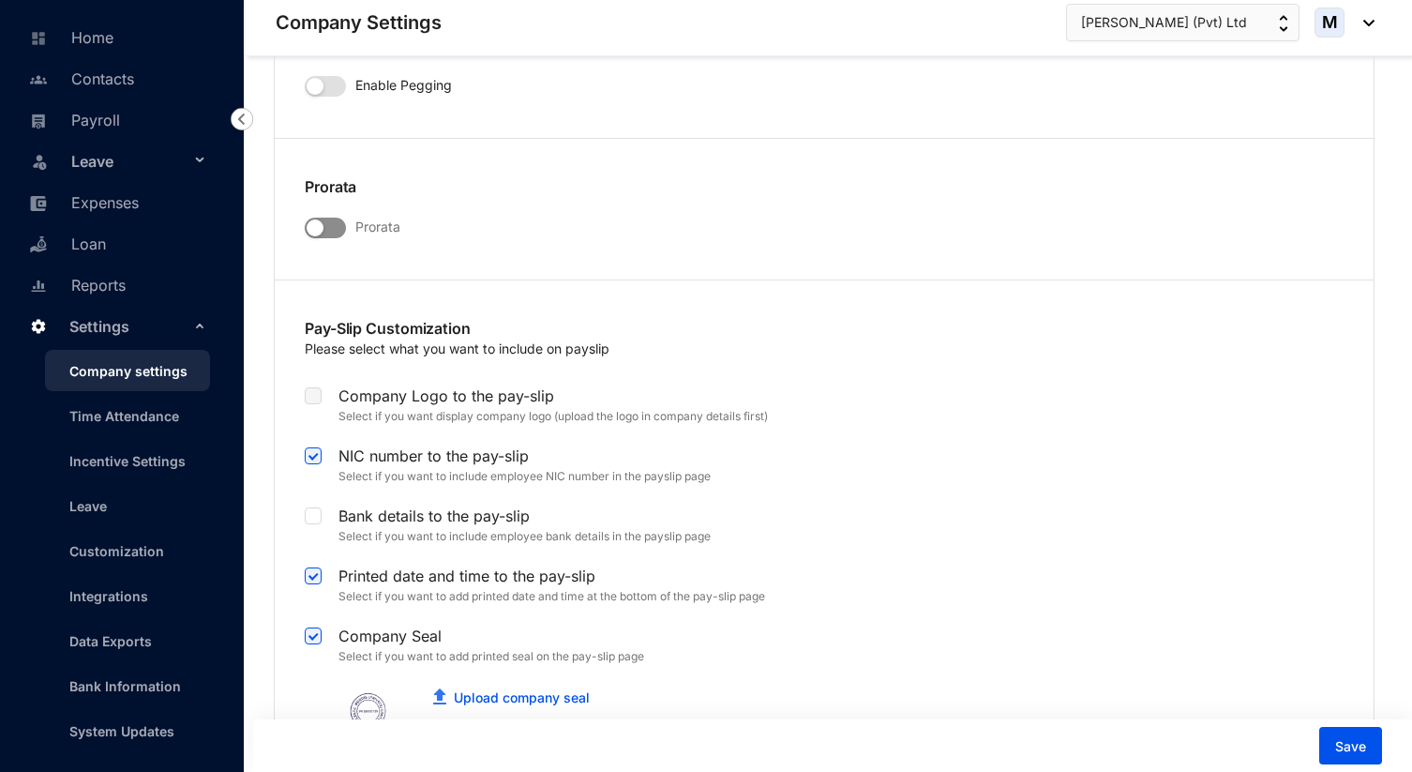
click at [327, 218] on span "button" at bounding box center [325, 228] width 41 height 21
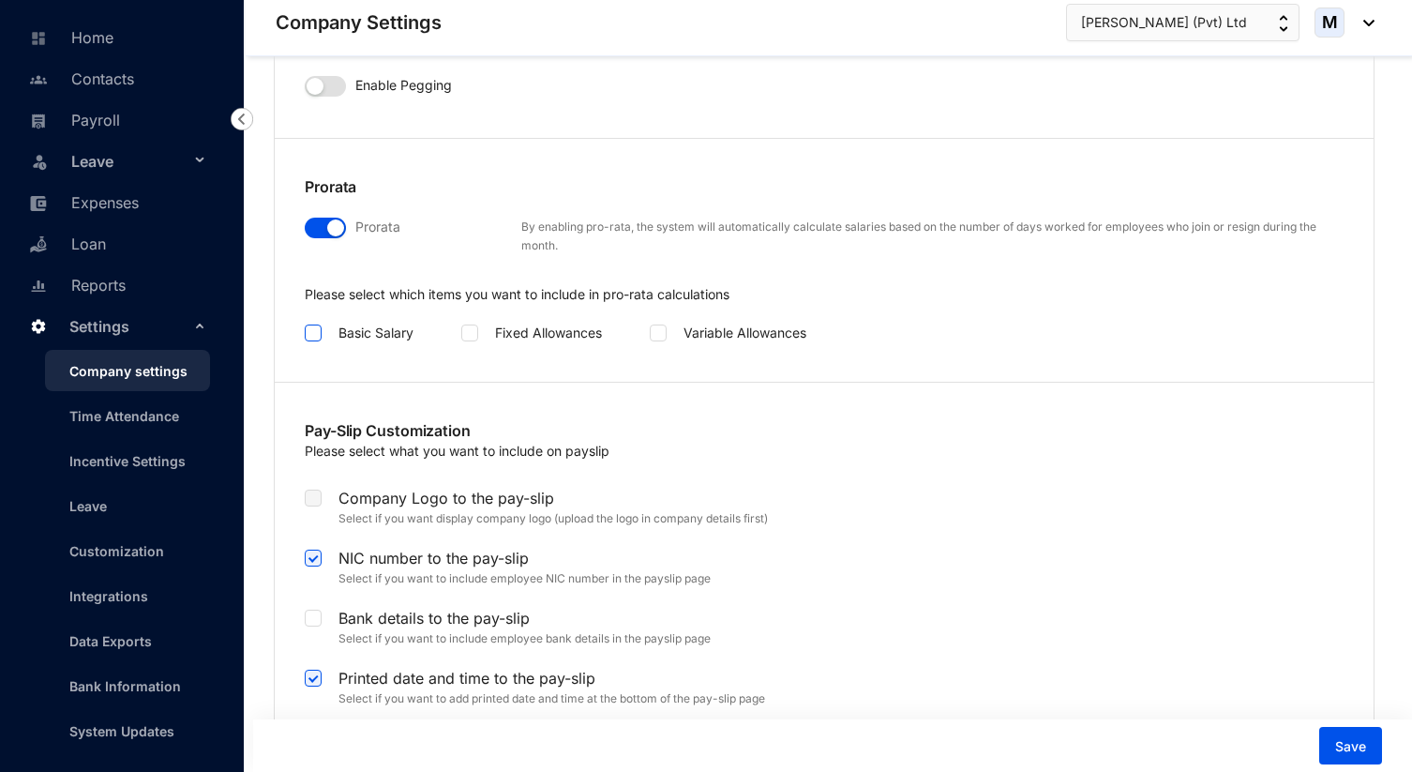
click at [313, 325] on input "checkbox" at bounding box center [311, 331] width 13 height 13
checkbox input "true"
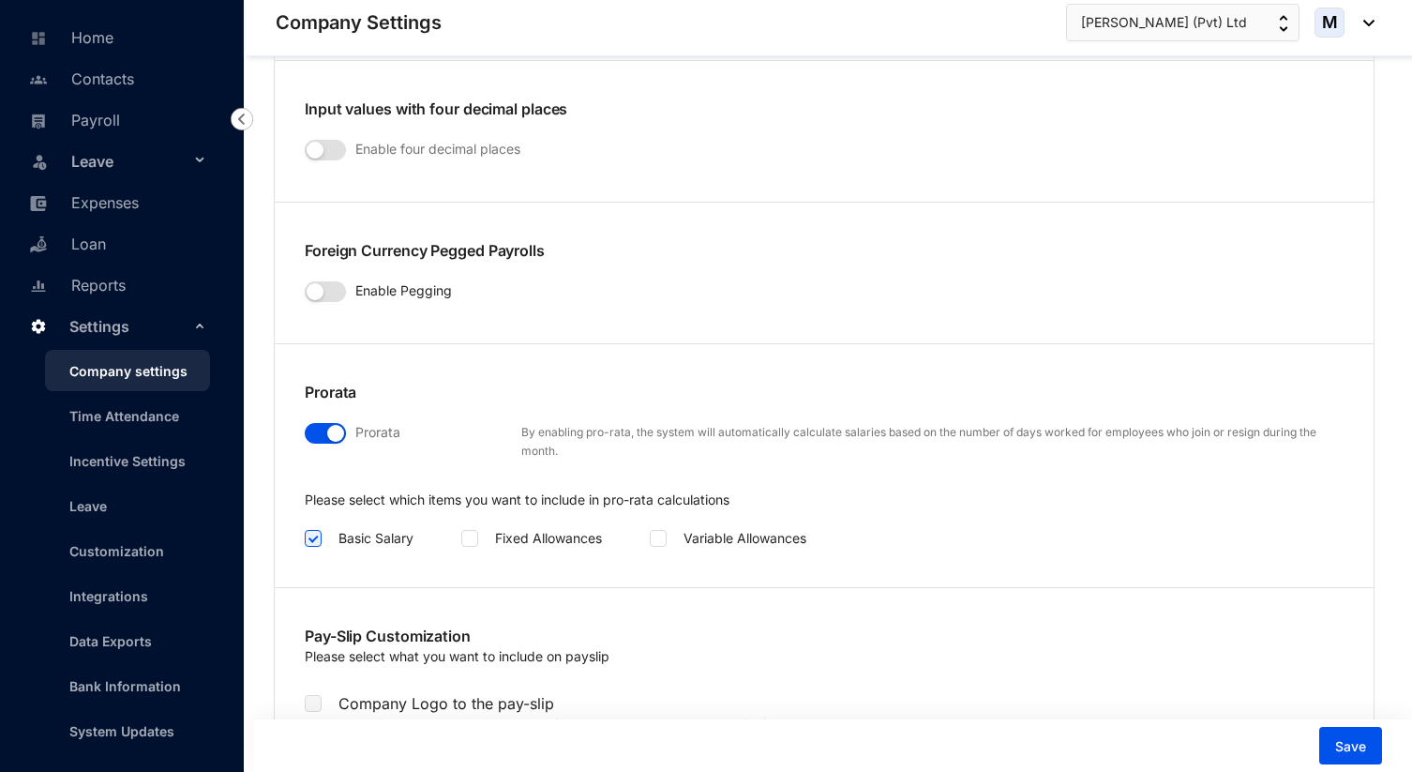
scroll to position [3359, 0]
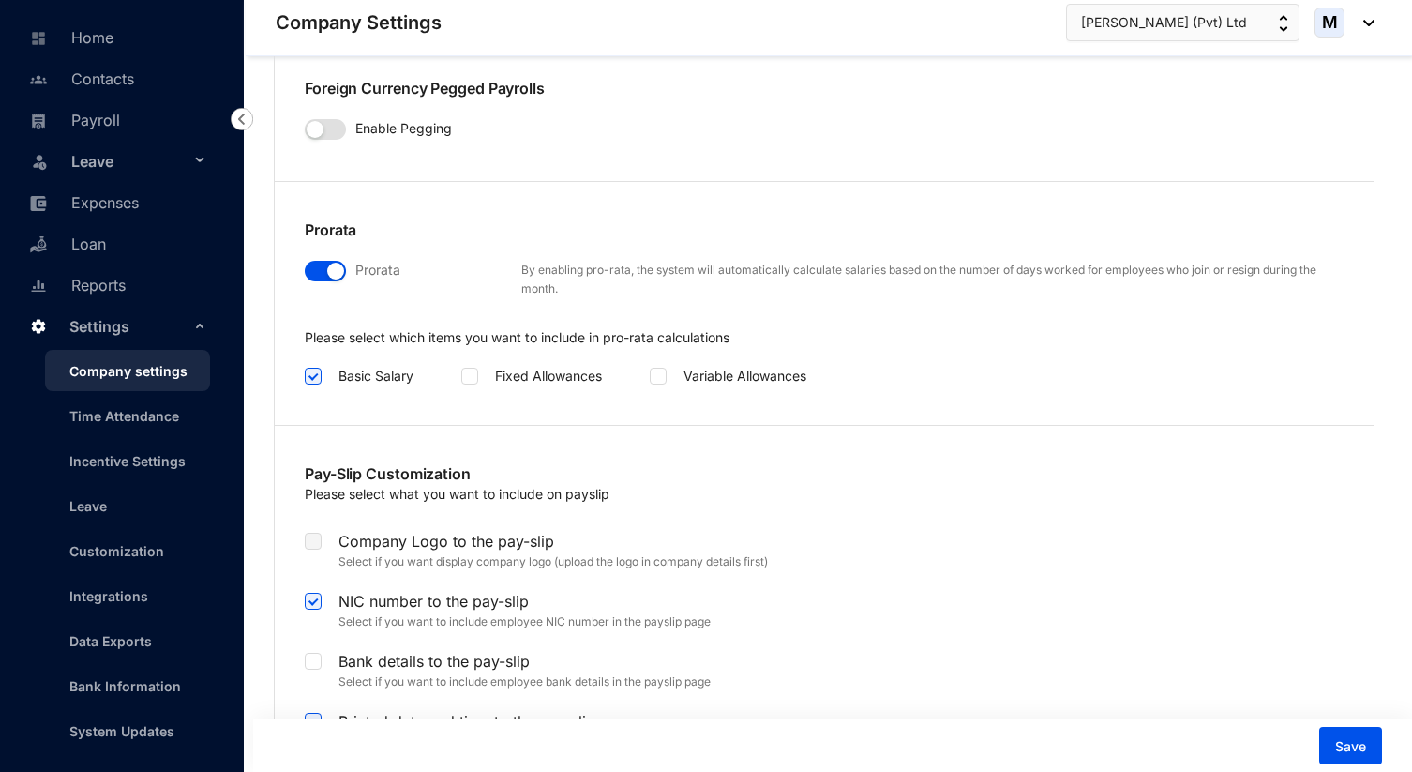
click at [318, 261] on span "button" at bounding box center [325, 271] width 41 height 21
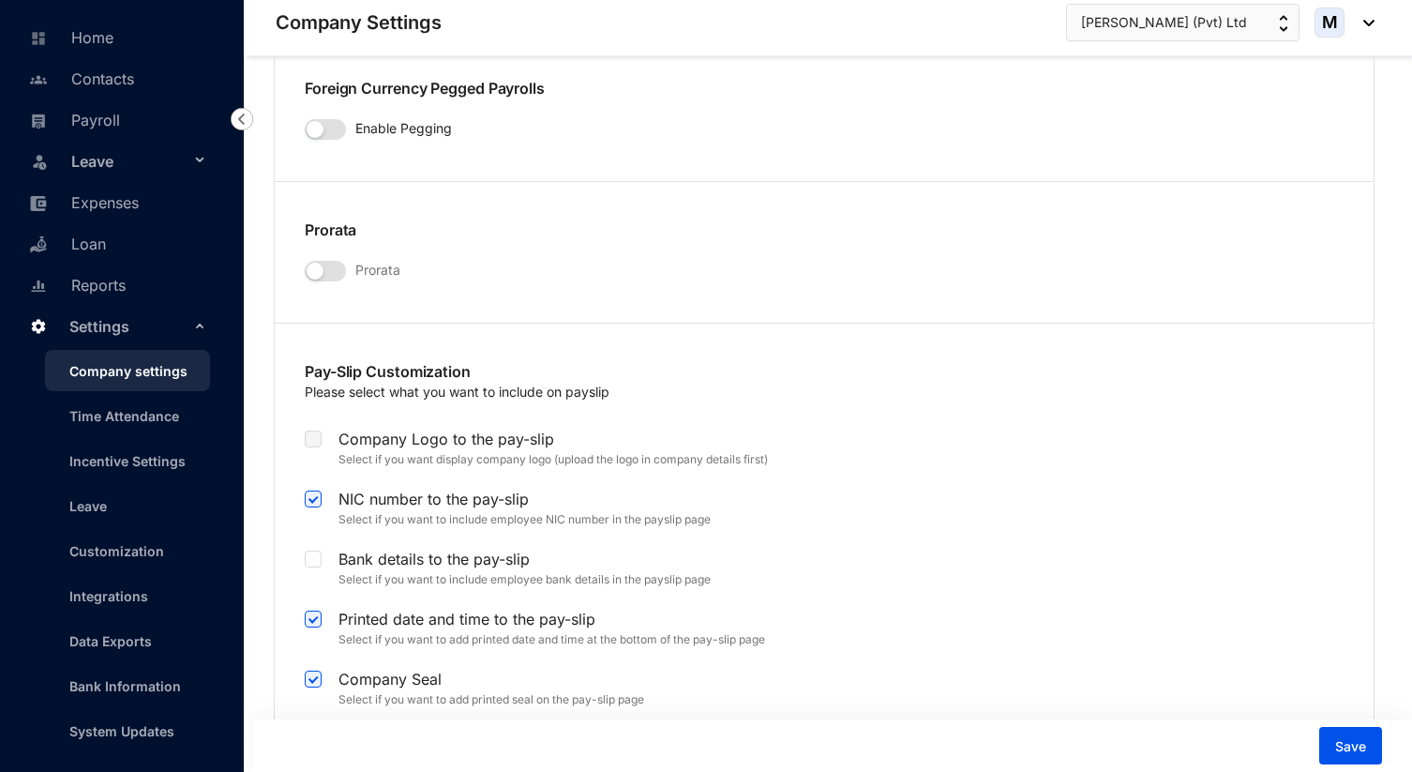
click at [313, 429] on label at bounding box center [313, 439] width 17 height 21
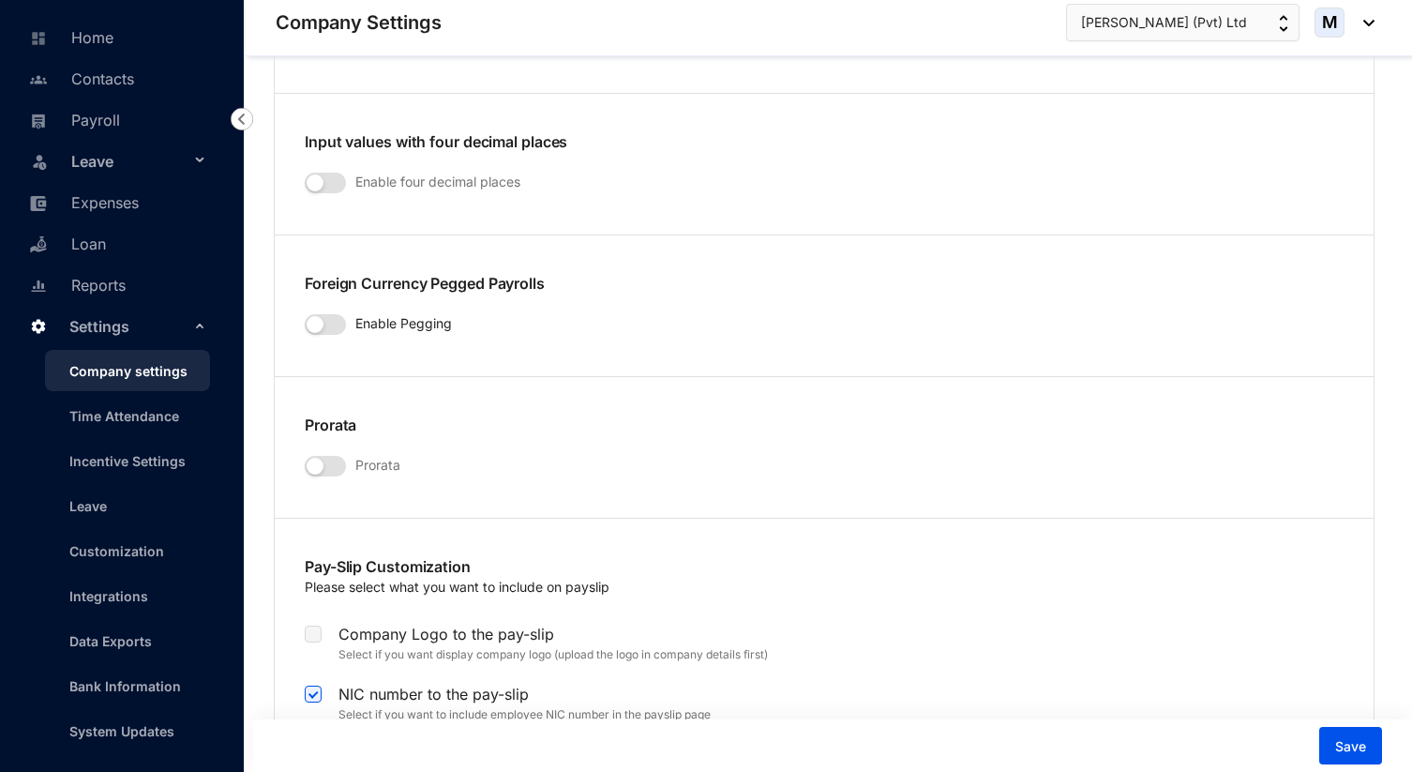
scroll to position [3199, 0]
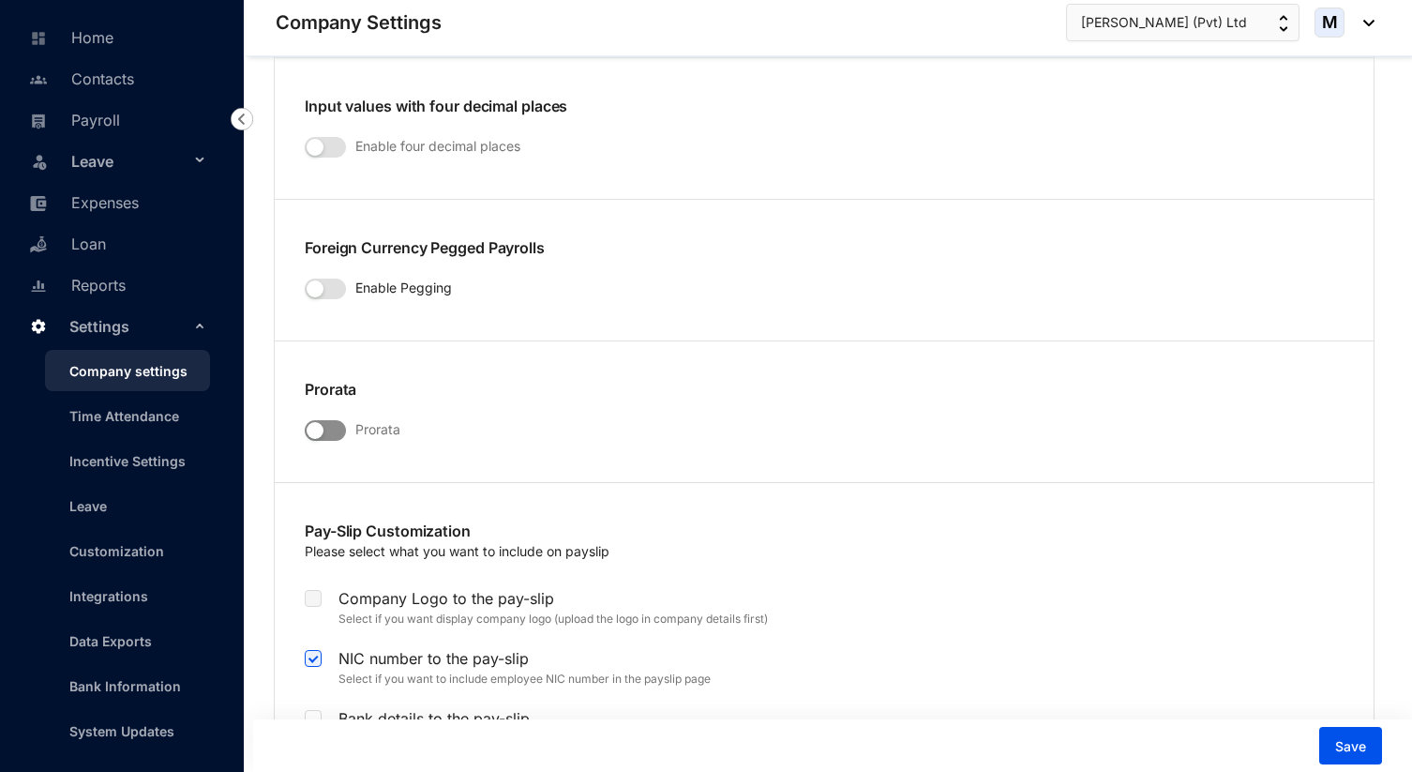
click at [343, 420] on span "button" at bounding box center [325, 430] width 41 height 21
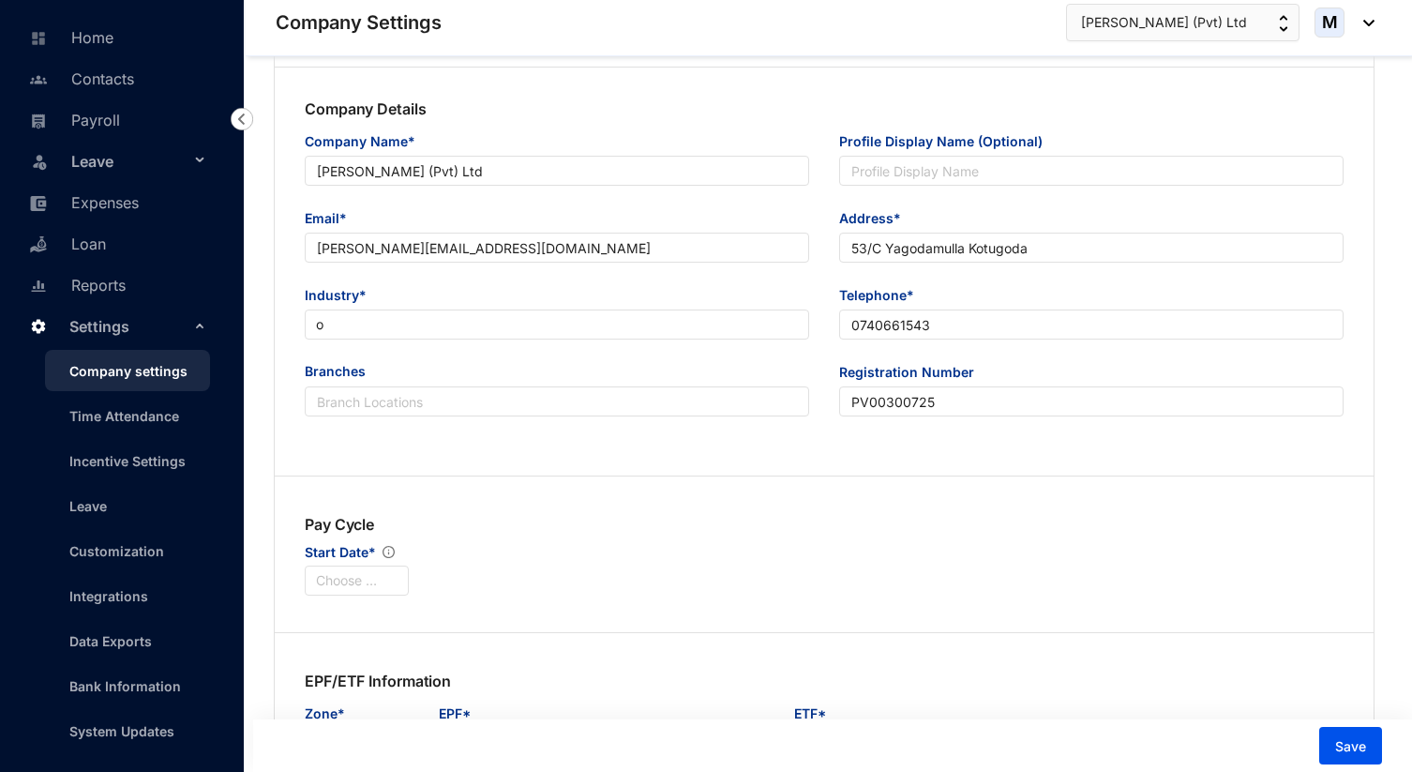
scroll to position [246, 0]
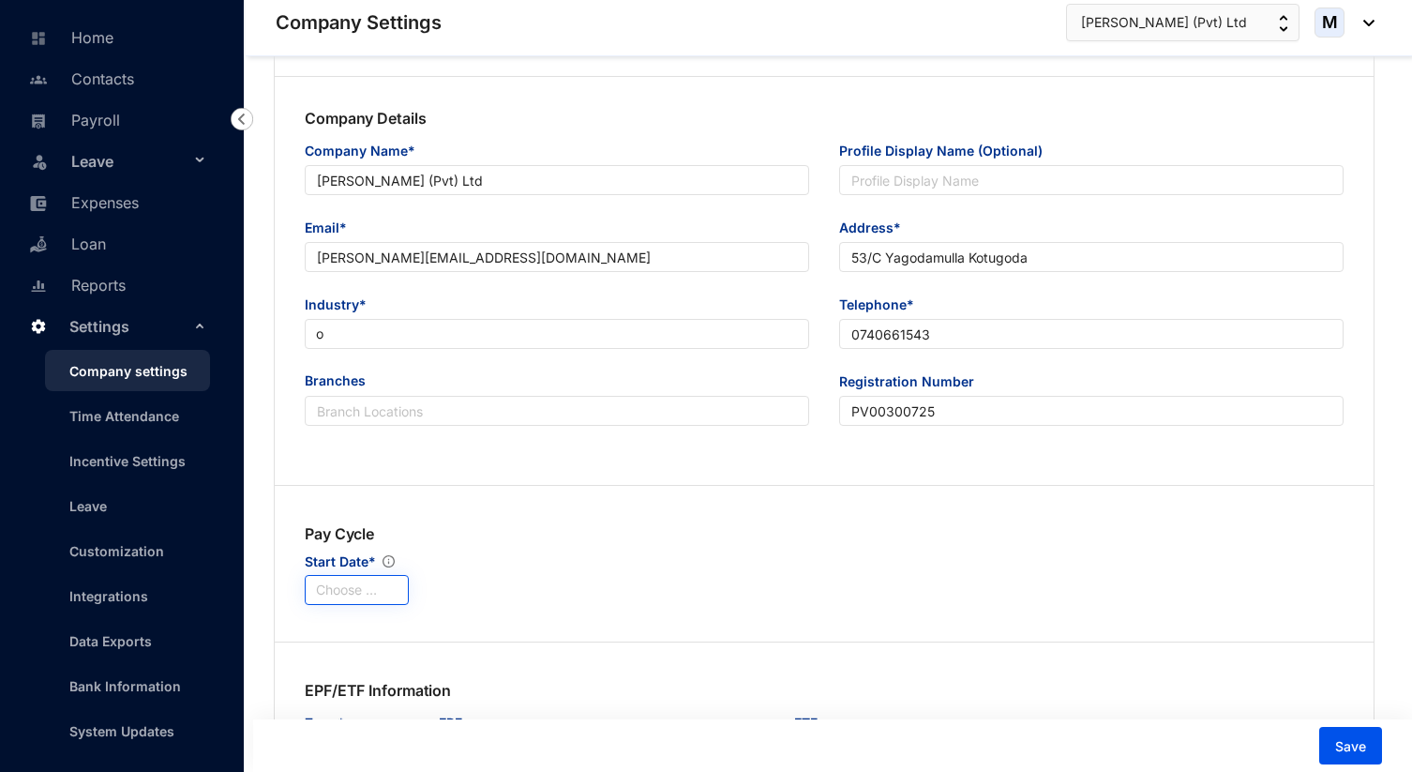
click at [346, 582] on input "search" at bounding box center [357, 590] width 82 height 28
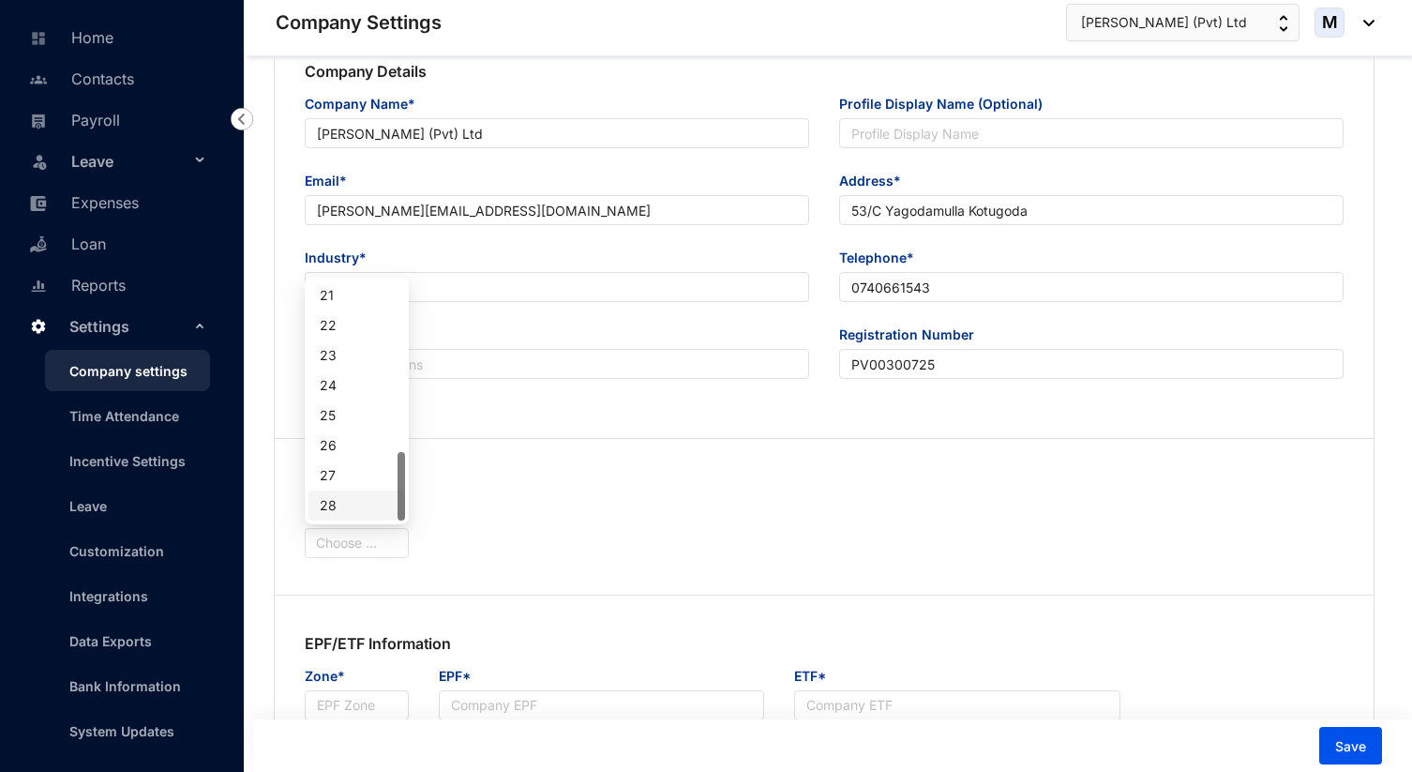
scroll to position [308, 0]
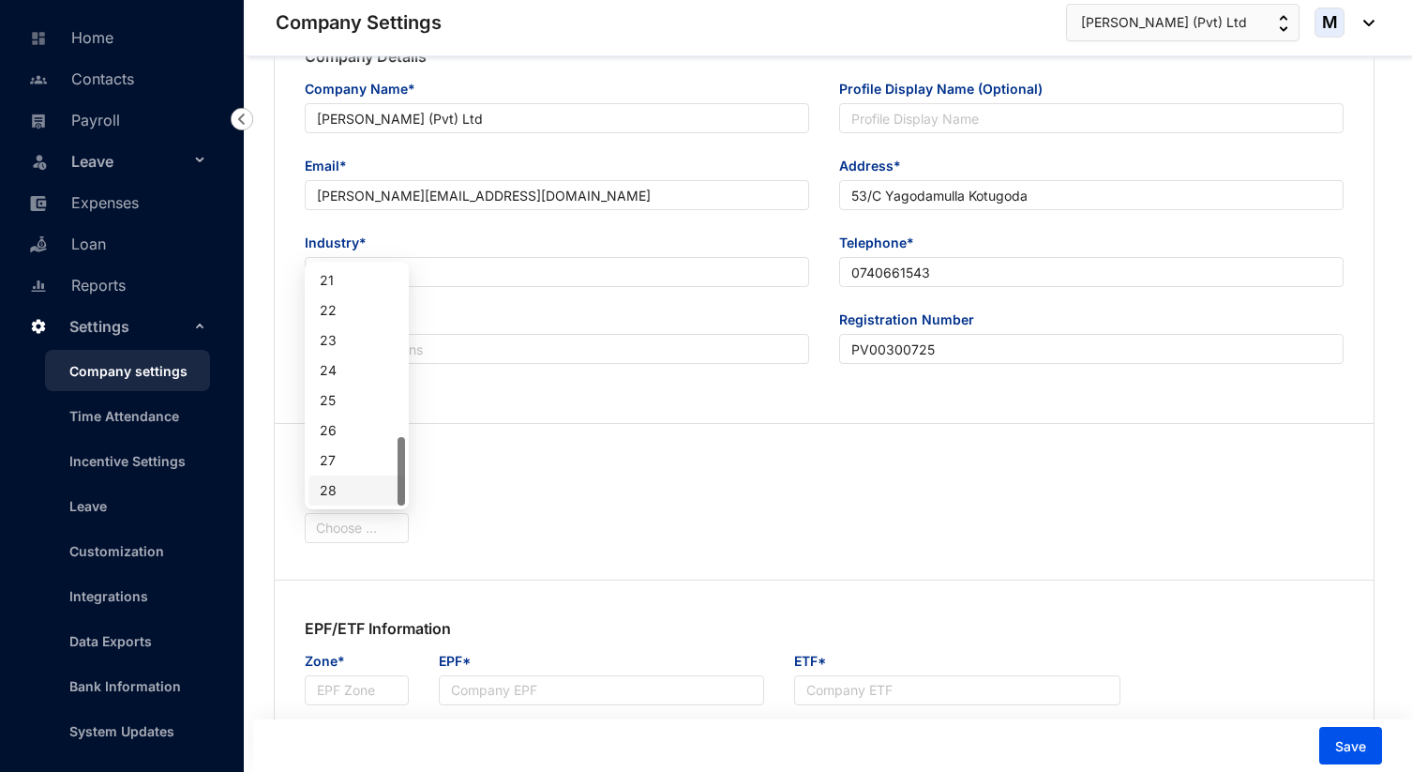
click at [433, 517] on div "Pay Cycle Start Date* Choose Start Date" at bounding box center [824, 502] width 1069 height 83
click at [350, 528] on input "search" at bounding box center [357, 528] width 82 height 28
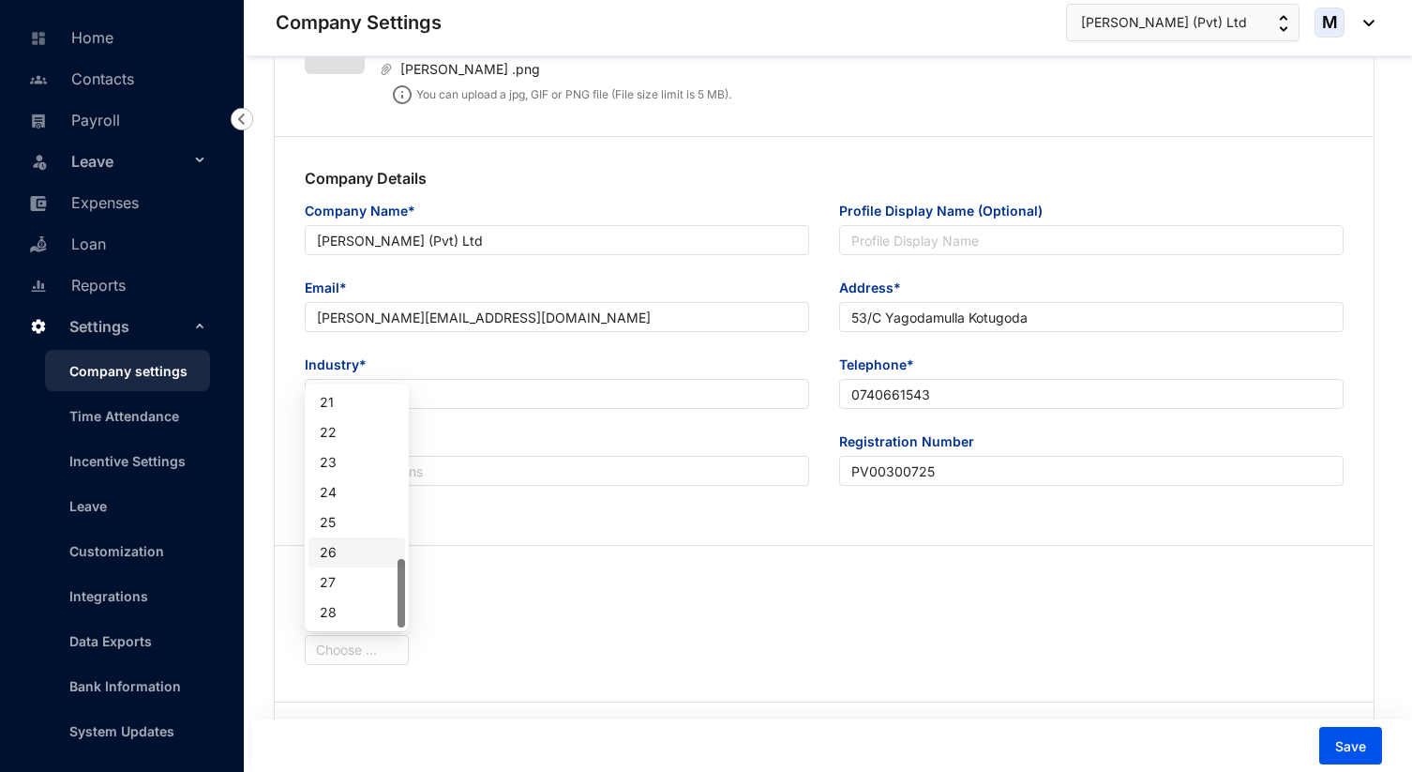
scroll to position [190, 0]
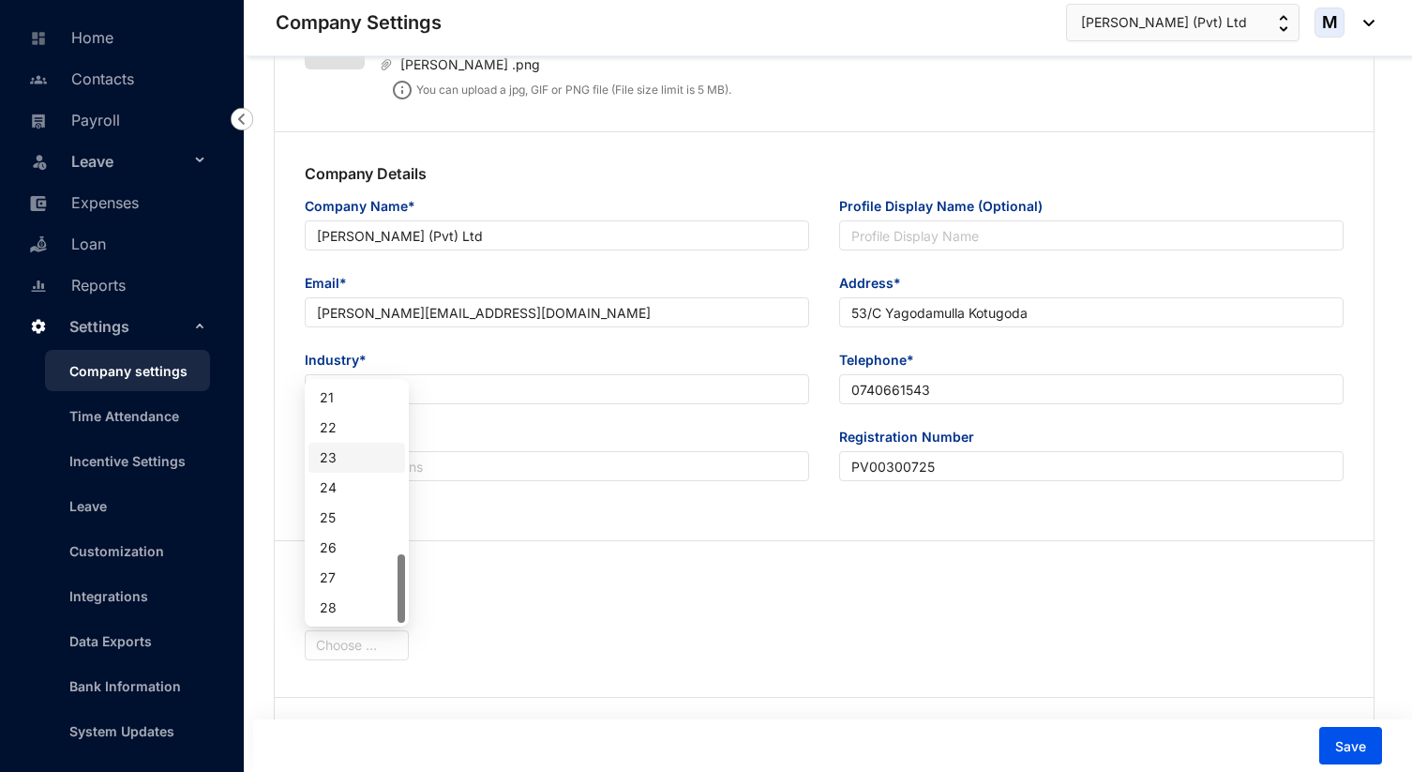
click at [536, 550] on div "Pay Cycle Start Date* Choose Start Date" at bounding box center [824, 619] width 1099 height 143
click at [378, 642] on input "search" at bounding box center [357, 645] width 82 height 28
click at [372, 642] on input "search" at bounding box center [357, 645] width 82 height 28
click at [428, 638] on div "Pay Cycle Start Date* Choose Start Date" at bounding box center [824, 619] width 1069 height 83
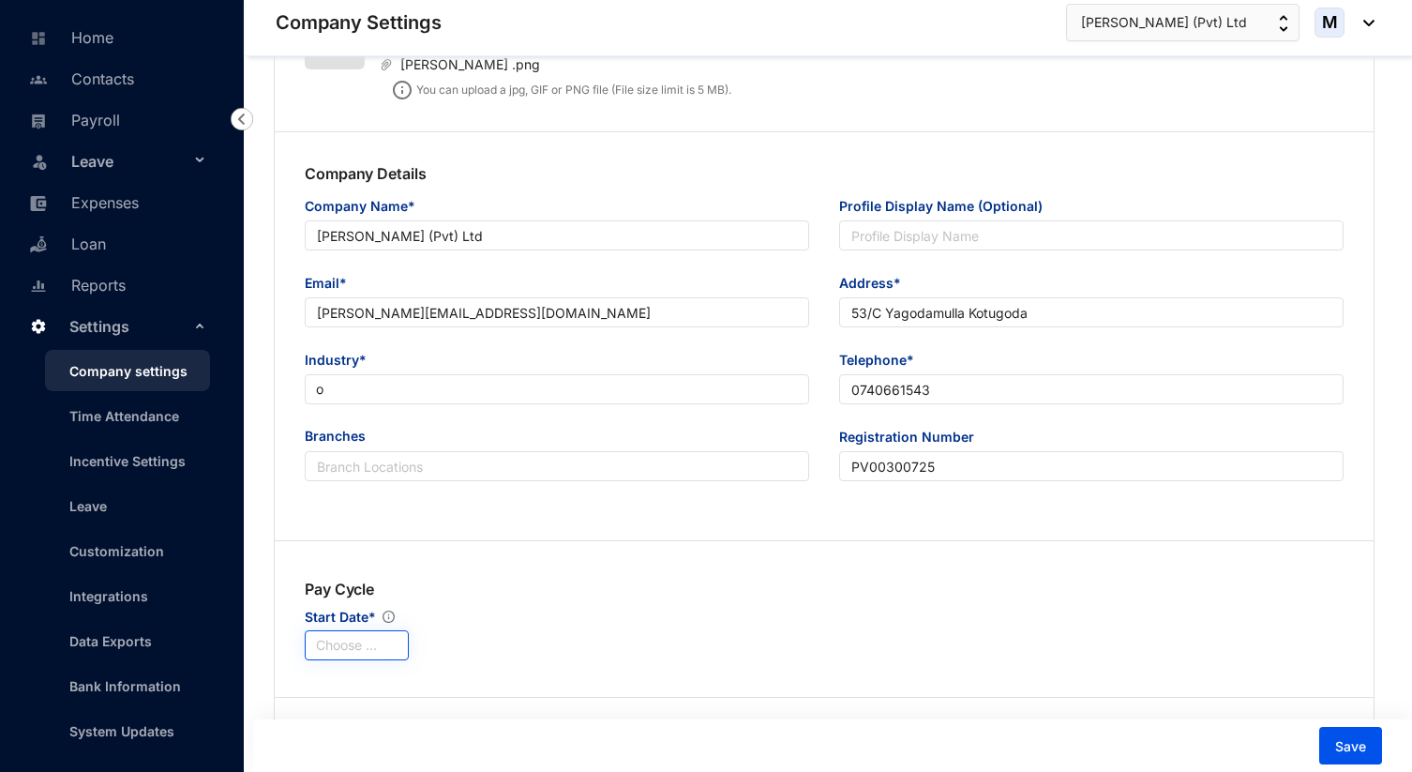
click at [383, 642] on input "search" at bounding box center [357, 645] width 82 height 28
click at [446, 605] on div "Pay Cycle Start Date* Choose Start Date" at bounding box center [824, 619] width 1069 height 83
click at [389, 643] on input "search" at bounding box center [357, 645] width 82 height 28
click at [440, 634] on div "Pay Cycle Start Date* Choose Start Date" at bounding box center [824, 619] width 1069 height 83
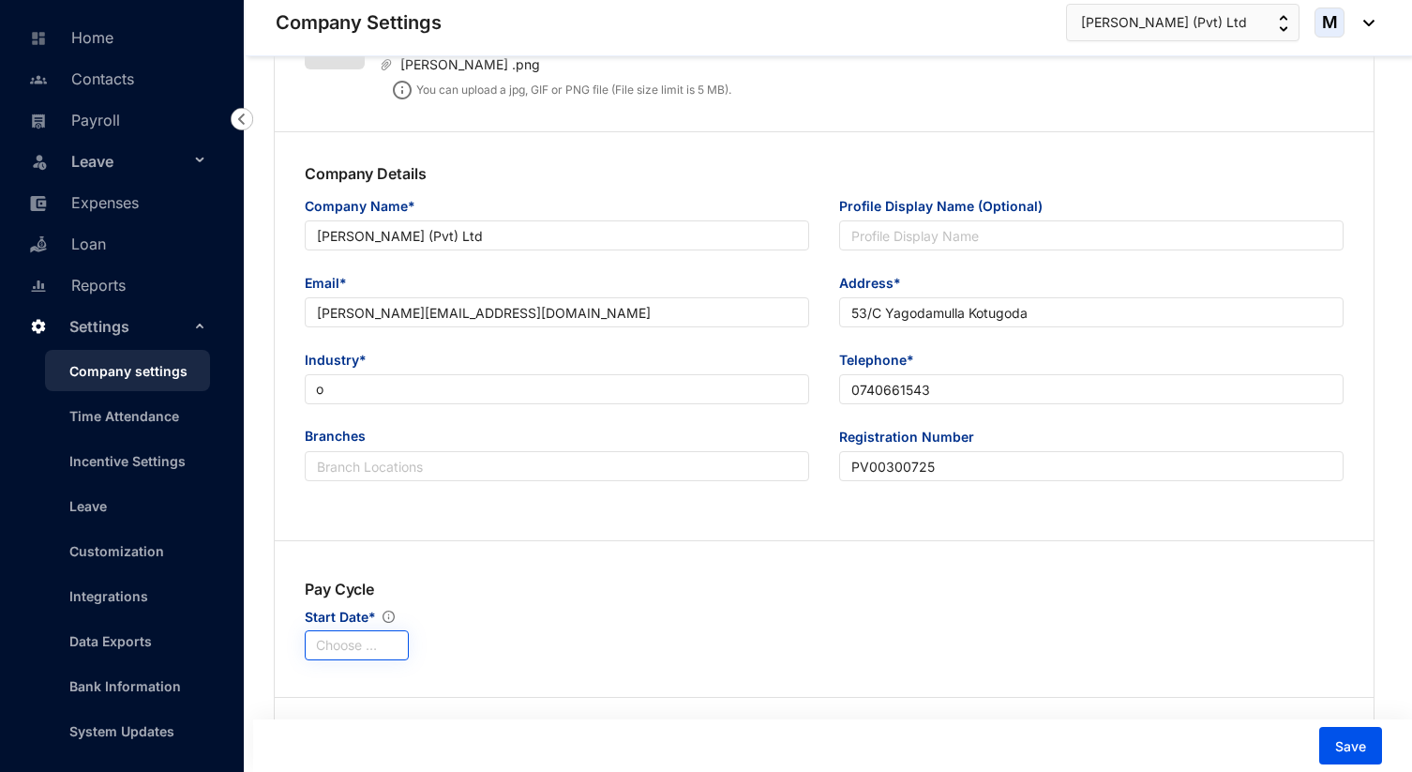
click at [380, 642] on input "search" at bounding box center [357, 645] width 82 height 28
click at [363, 393] on div "01" at bounding box center [357, 397] width 74 height 21
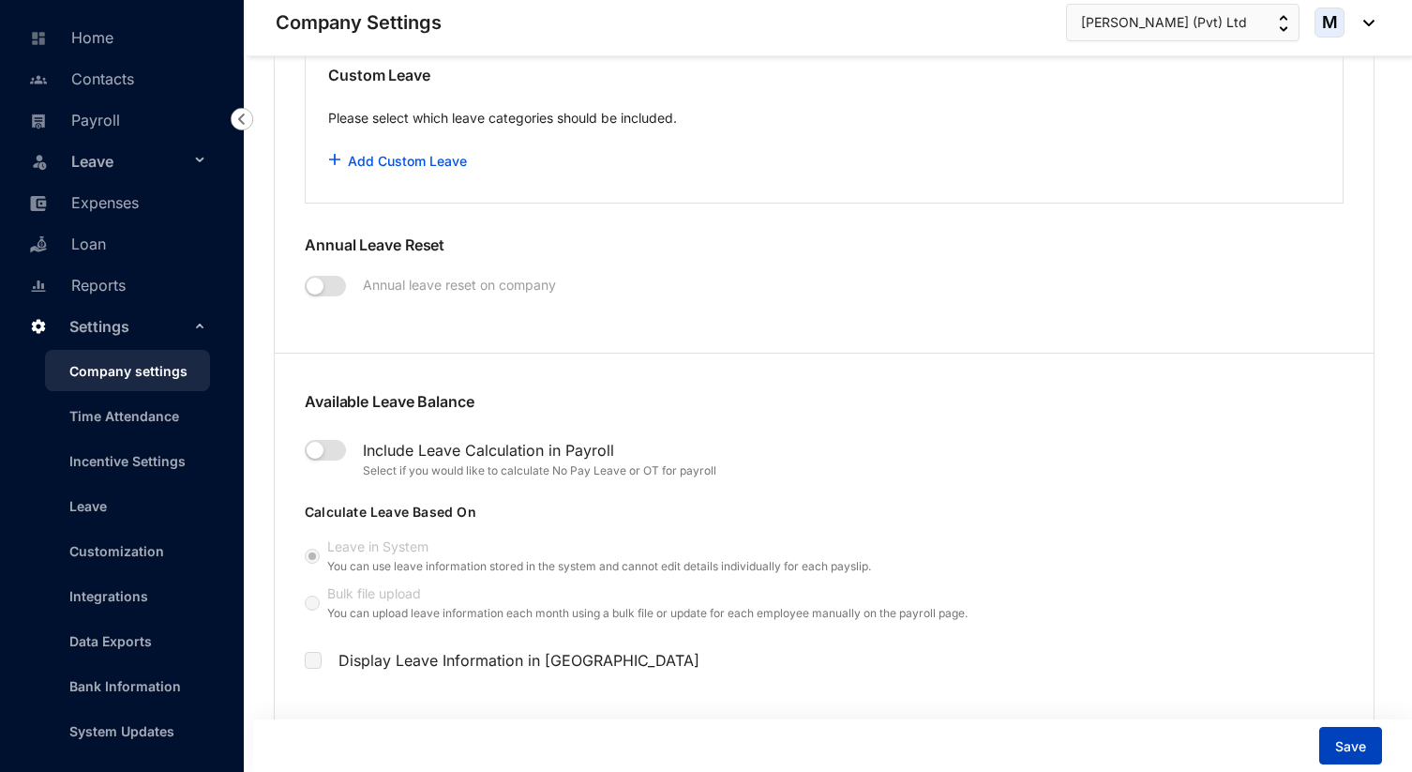
click at [1356, 739] on span "Save" at bounding box center [1351, 746] width 31 height 19
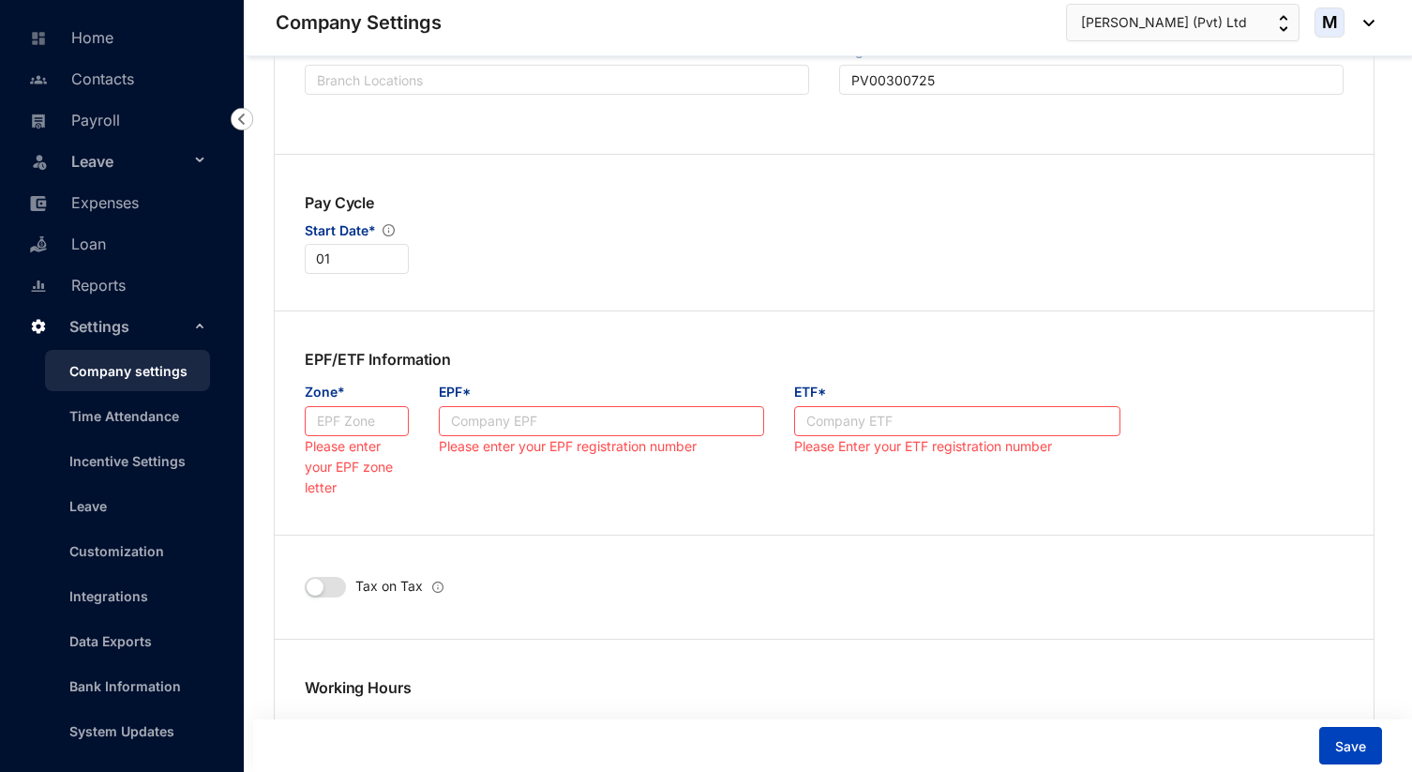
scroll to position [649, 0]
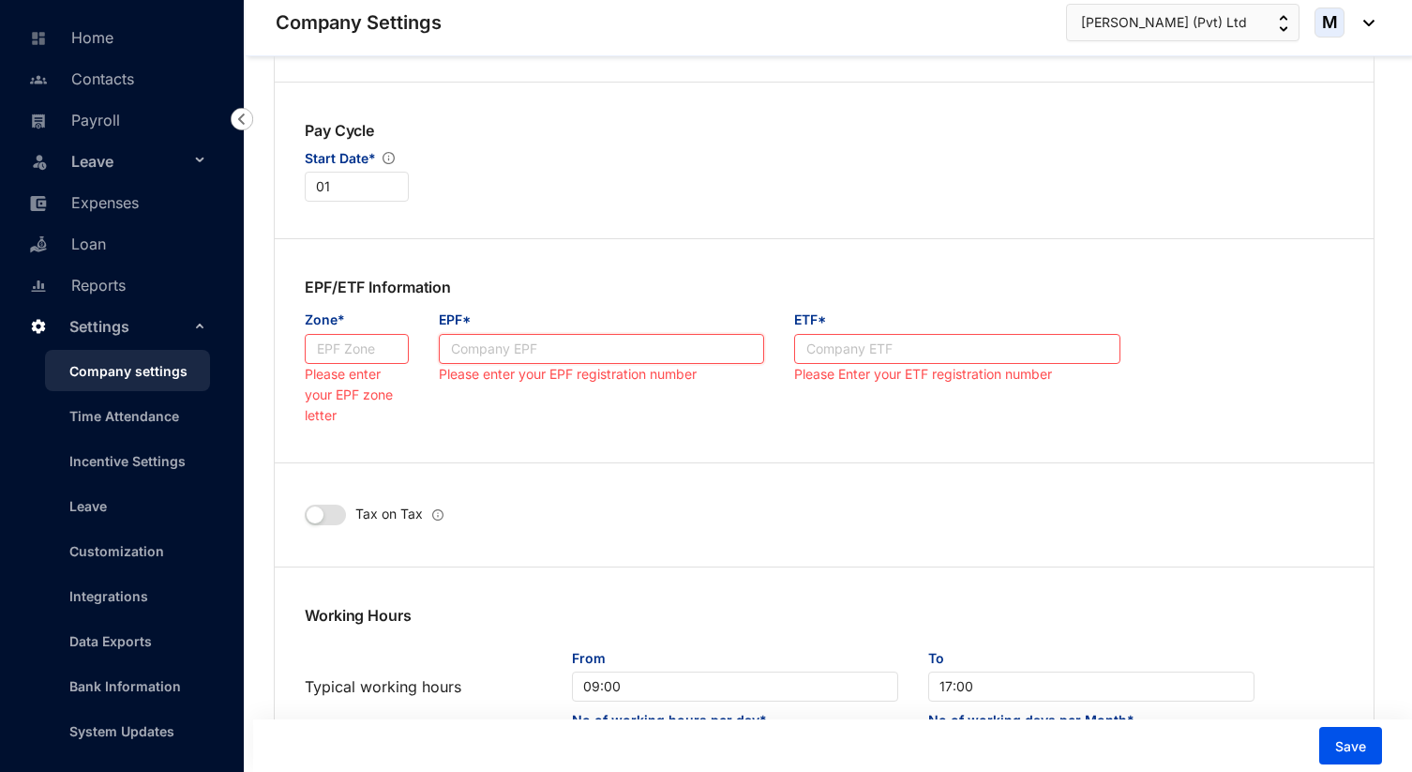
click at [520, 344] on input "EPF*" at bounding box center [602, 349] width 326 height 30
click at [374, 350] on input "Zone*" at bounding box center [357, 349] width 104 height 30
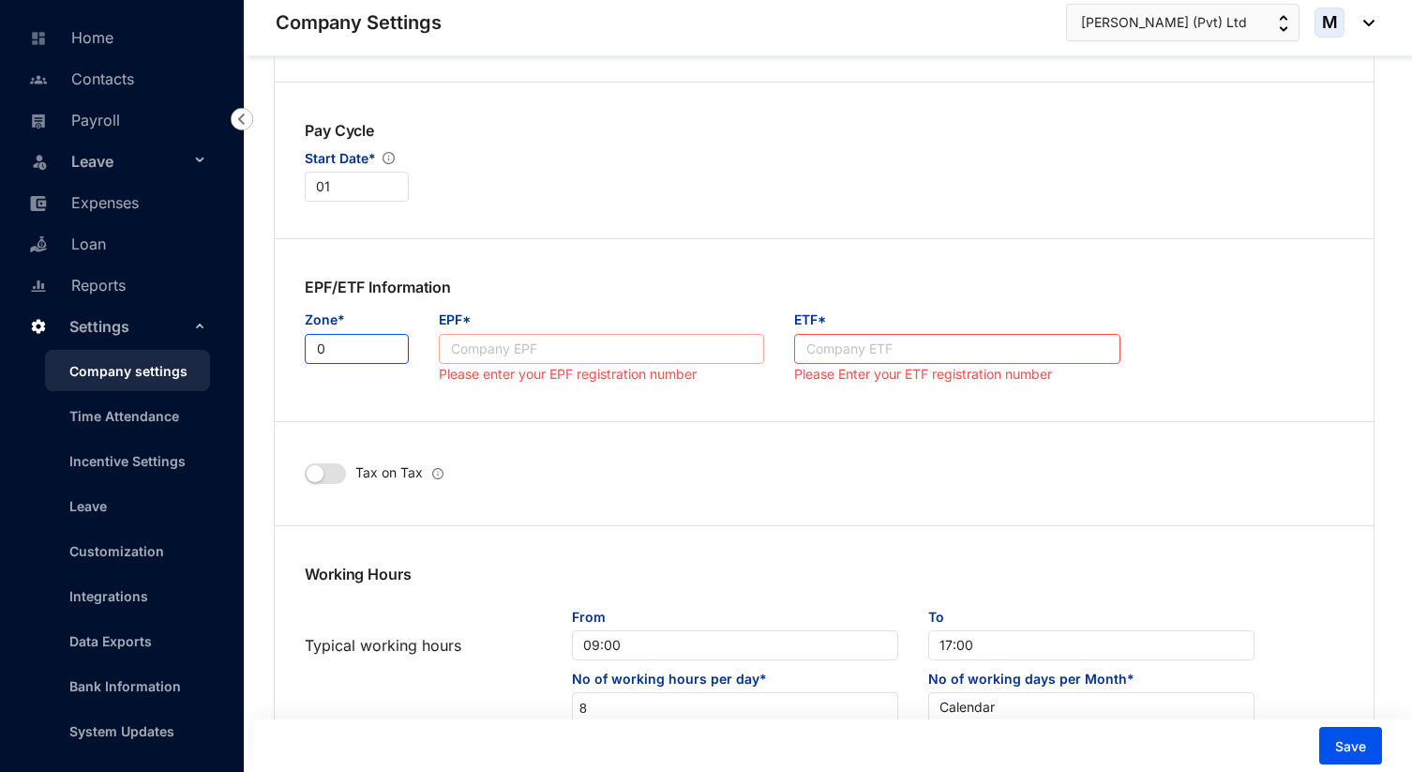
type input "0"
click at [546, 354] on input "EPF*" at bounding box center [602, 349] width 326 height 30
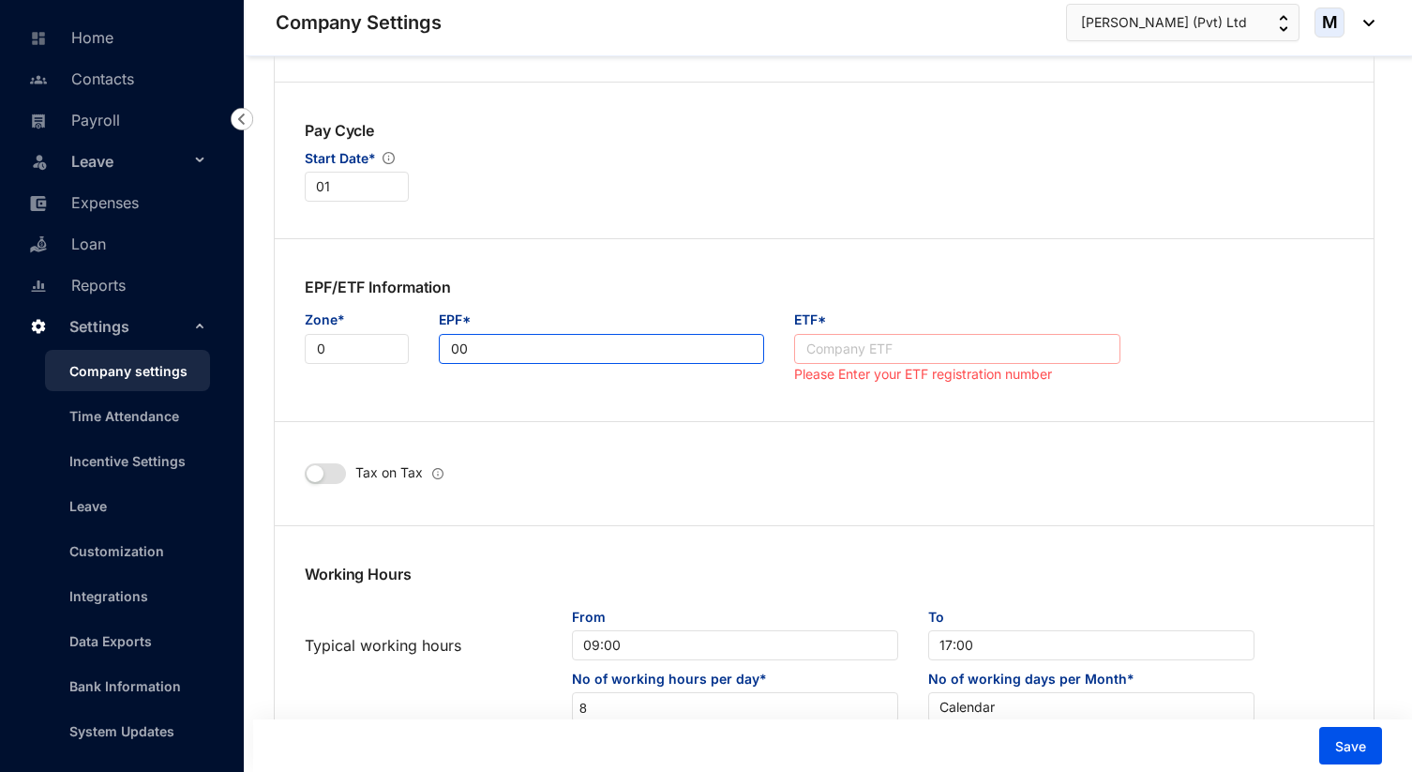
type input "00"
click at [977, 350] on input "ETF*" at bounding box center [957, 349] width 326 height 30
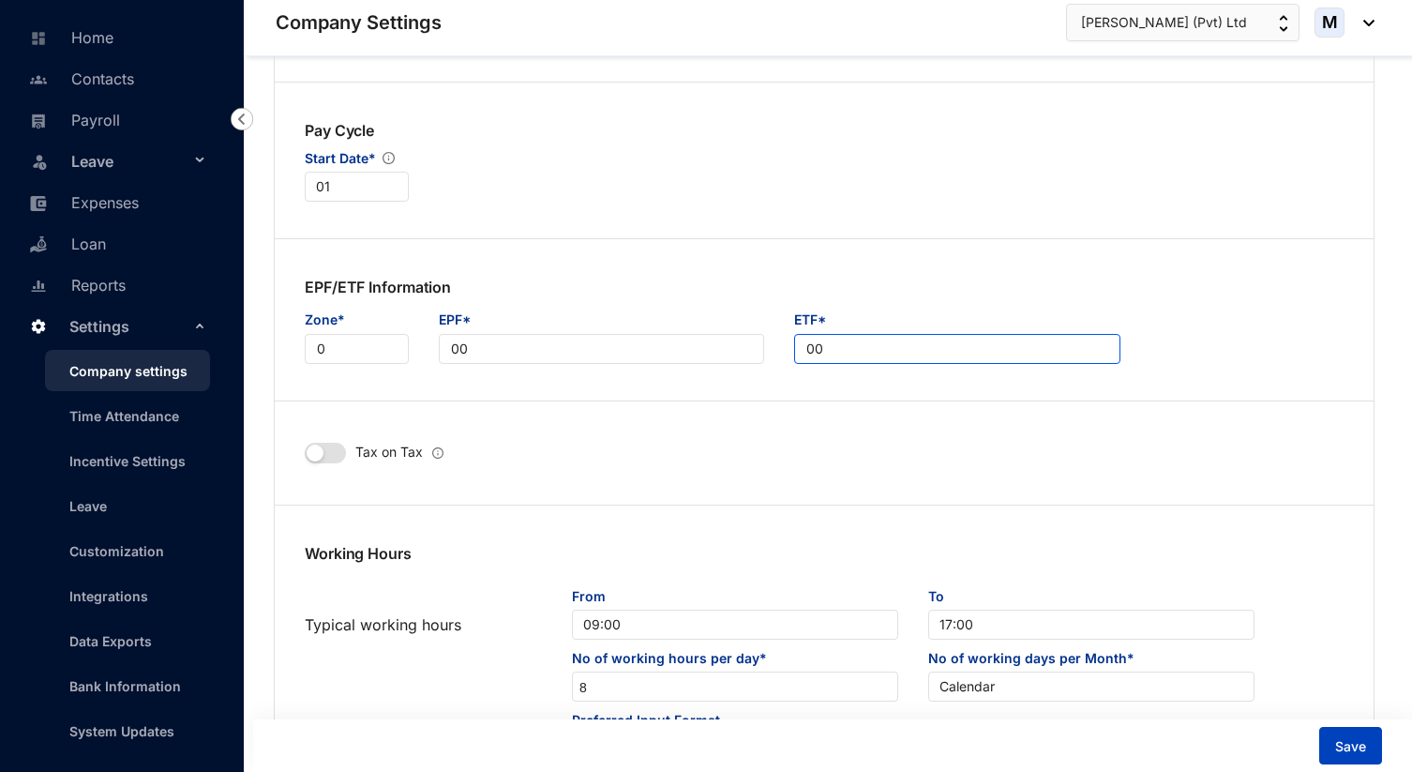
type input "00"
click at [1367, 749] on button "Save" at bounding box center [1351, 746] width 63 height 38
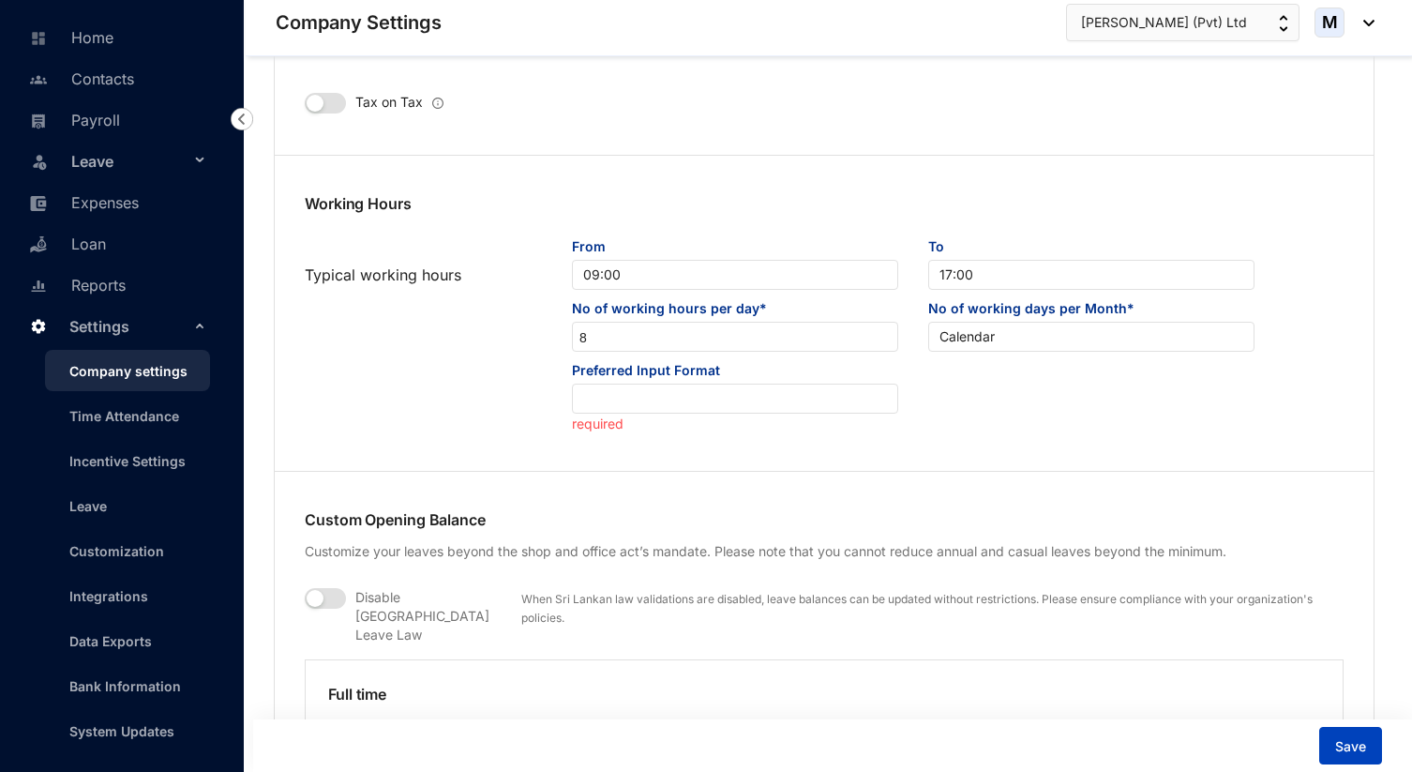
scroll to position [1011, 0]
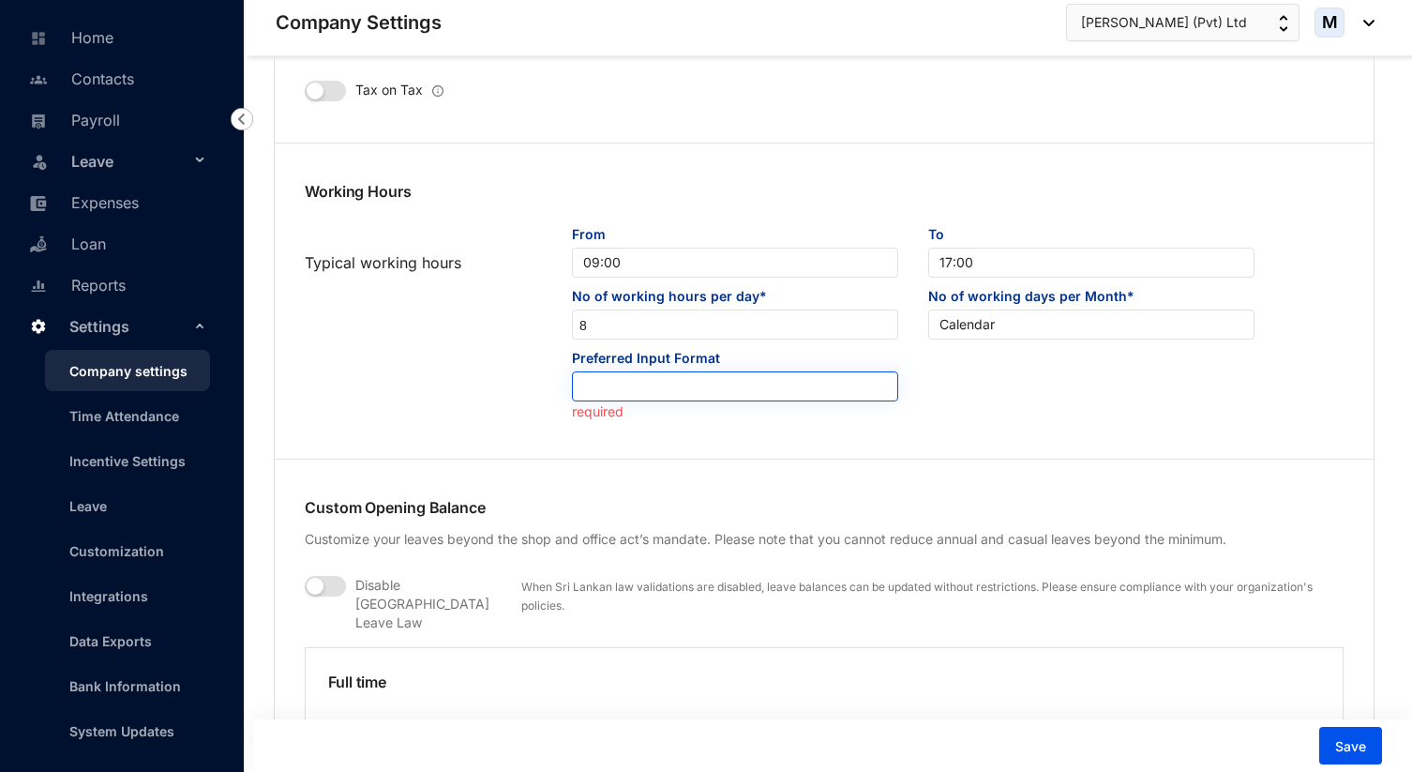
click at [723, 390] on input "search" at bounding box center [735, 386] width 304 height 28
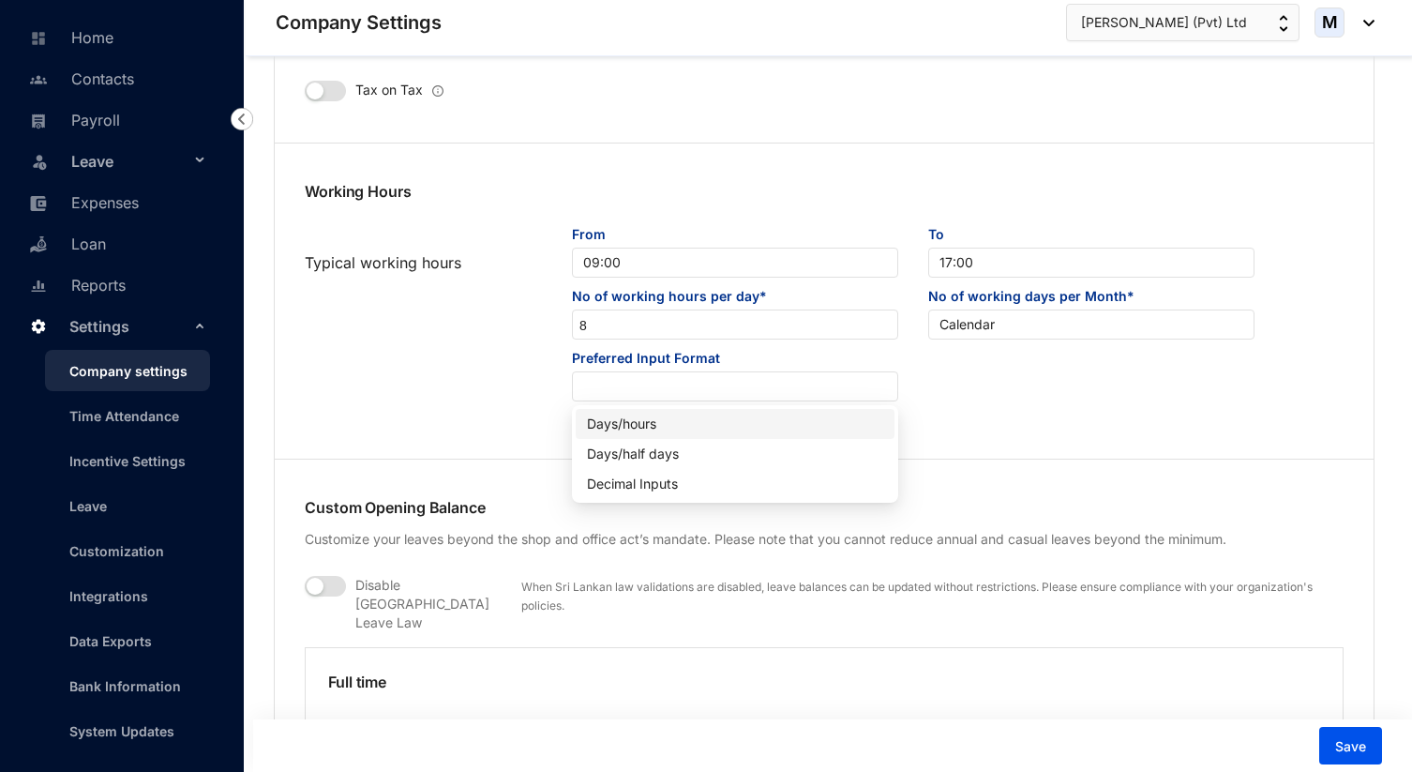
click at [675, 422] on div "Days/hours" at bounding box center [735, 424] width 296 height 21
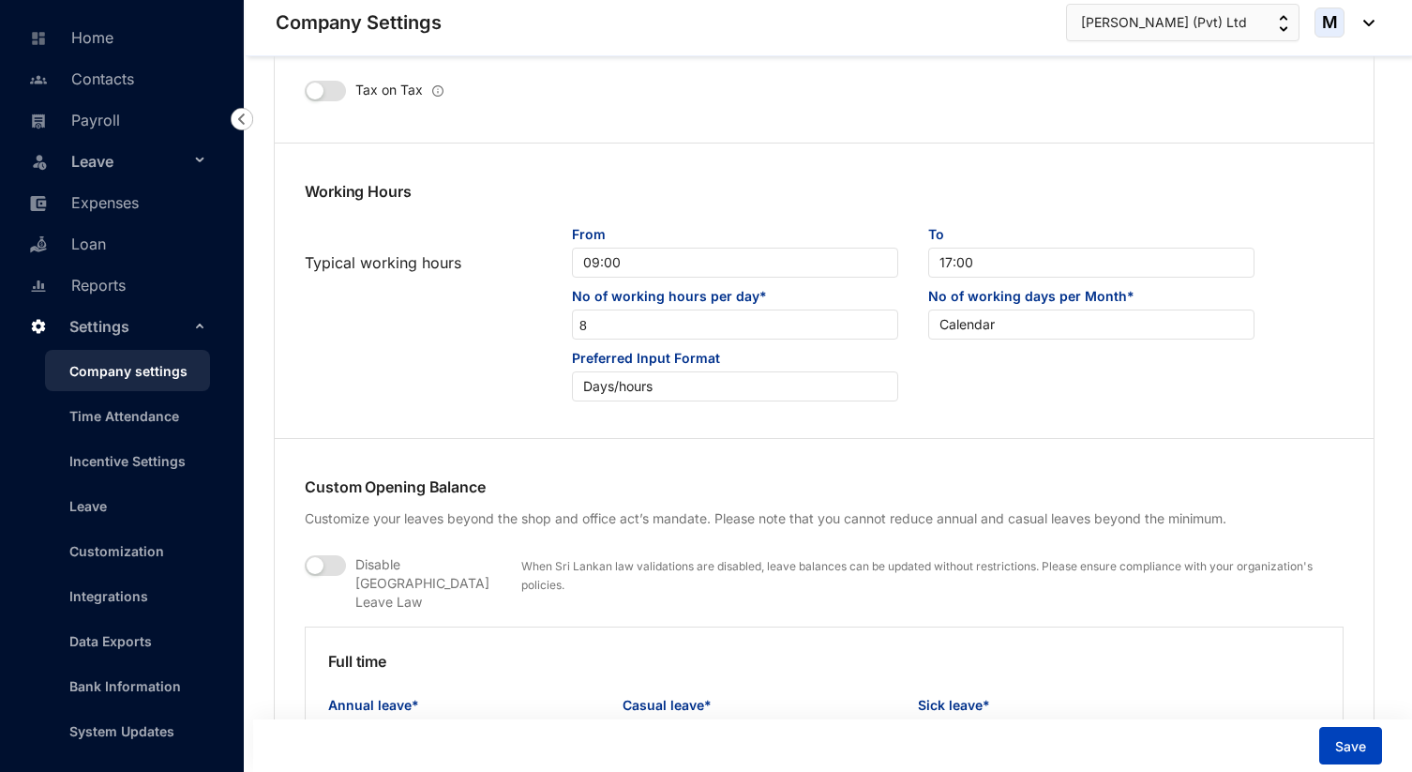
click at [1352, 761] on button "Save" at bounding box center [1351, 746] width 63 height 38
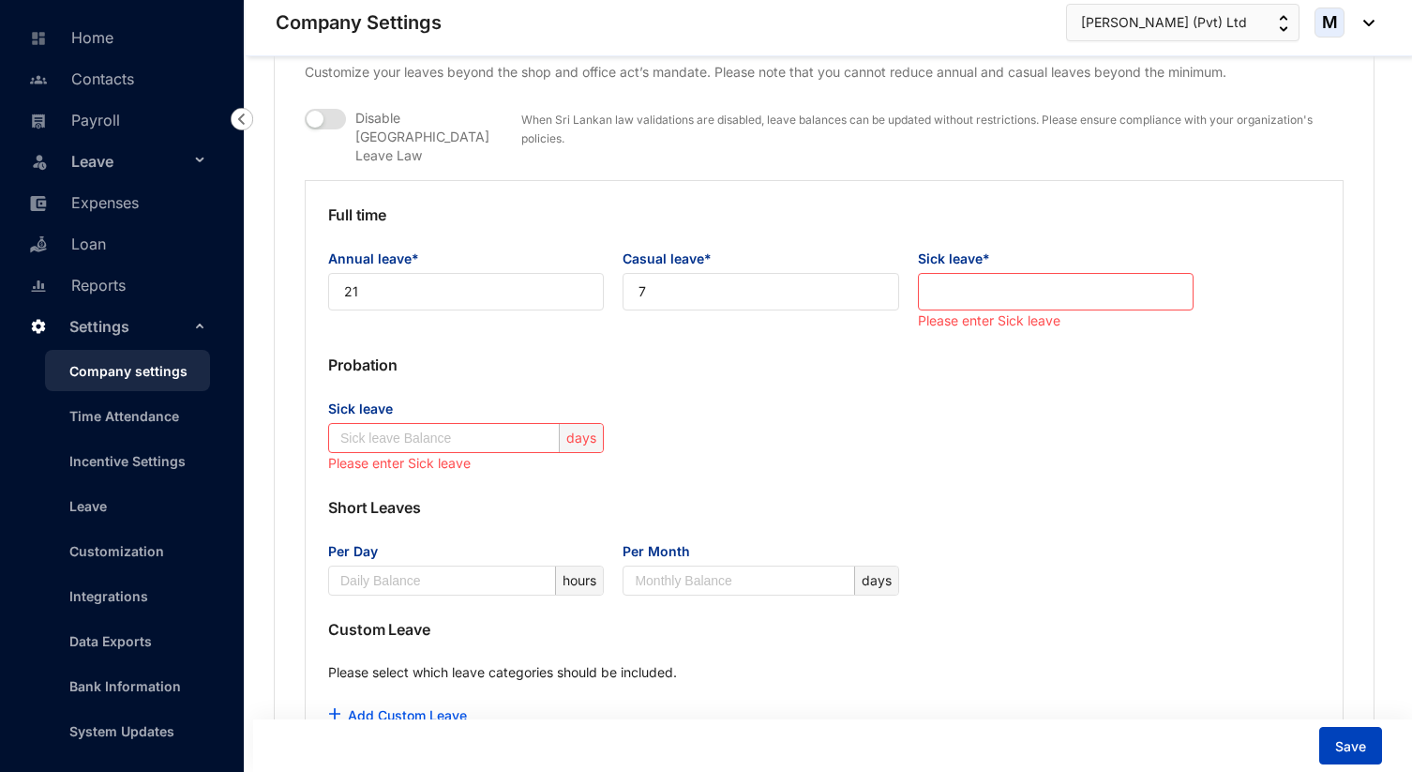
scroll to position [1458, 0]
click at [1012, 272] on input "Sick leave*" at bounding box center [1056, 291] width 276 height 38
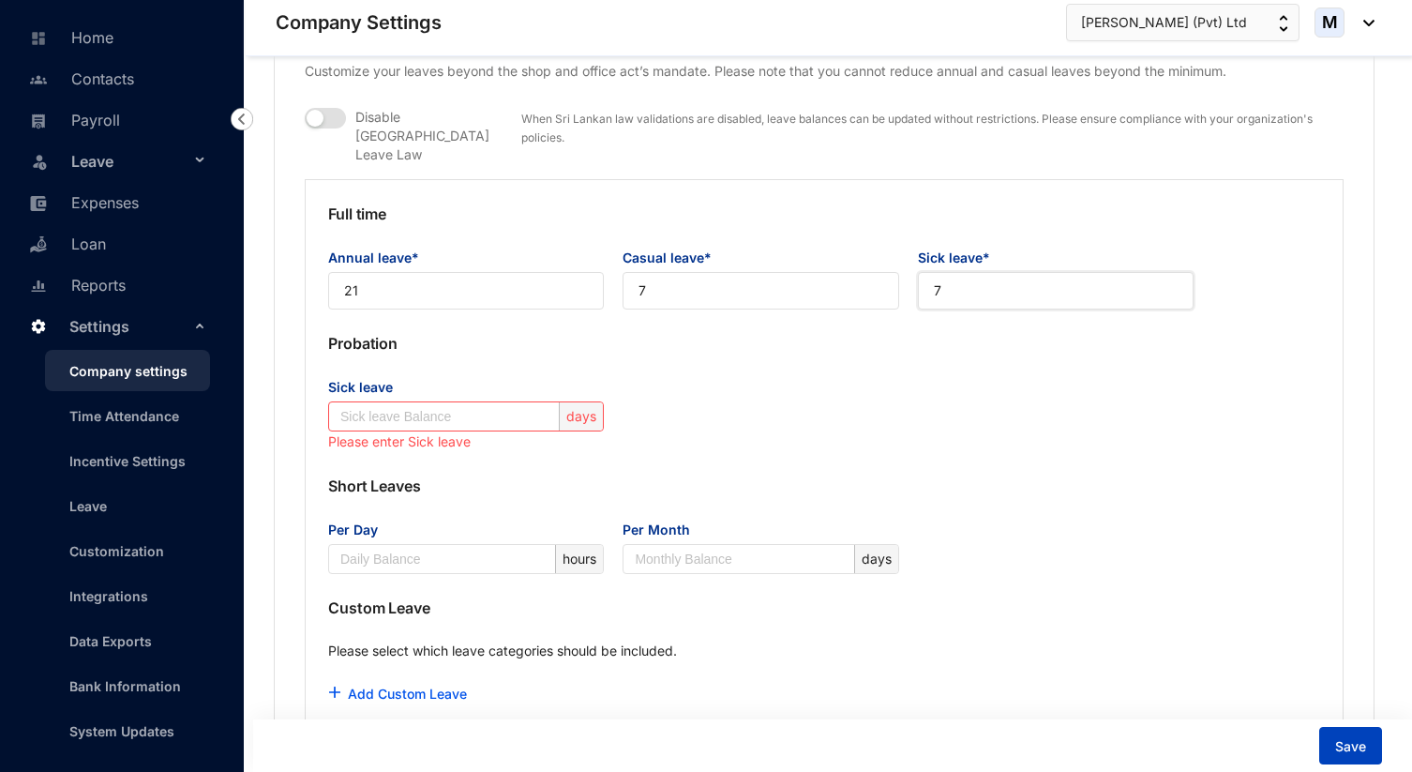
type input "7"
click at [1361, 743] on span "Save" at bounding box center [1351, 746] width 31 height 19
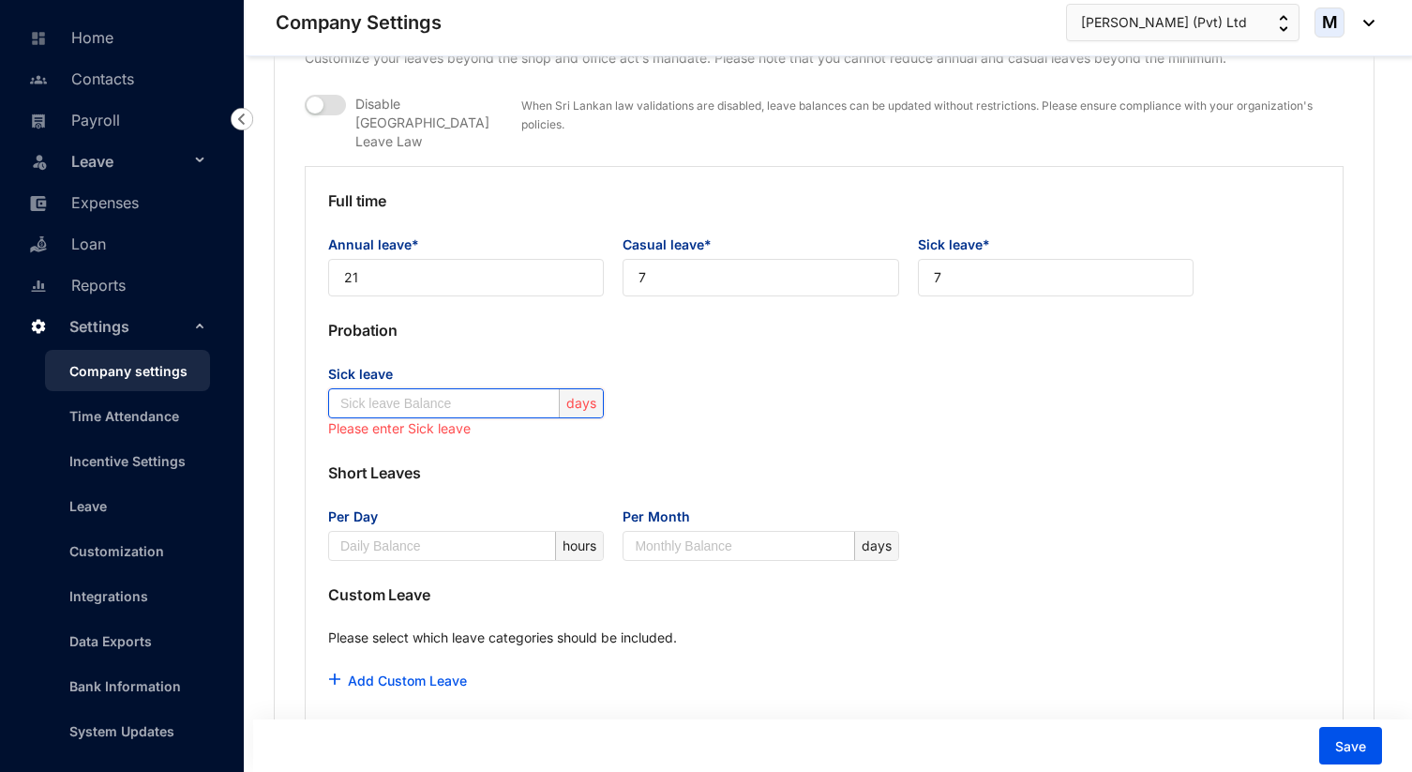
click at [474, 389] on input "Sick leave" at bounding box center [447, 403] width 215 height 28
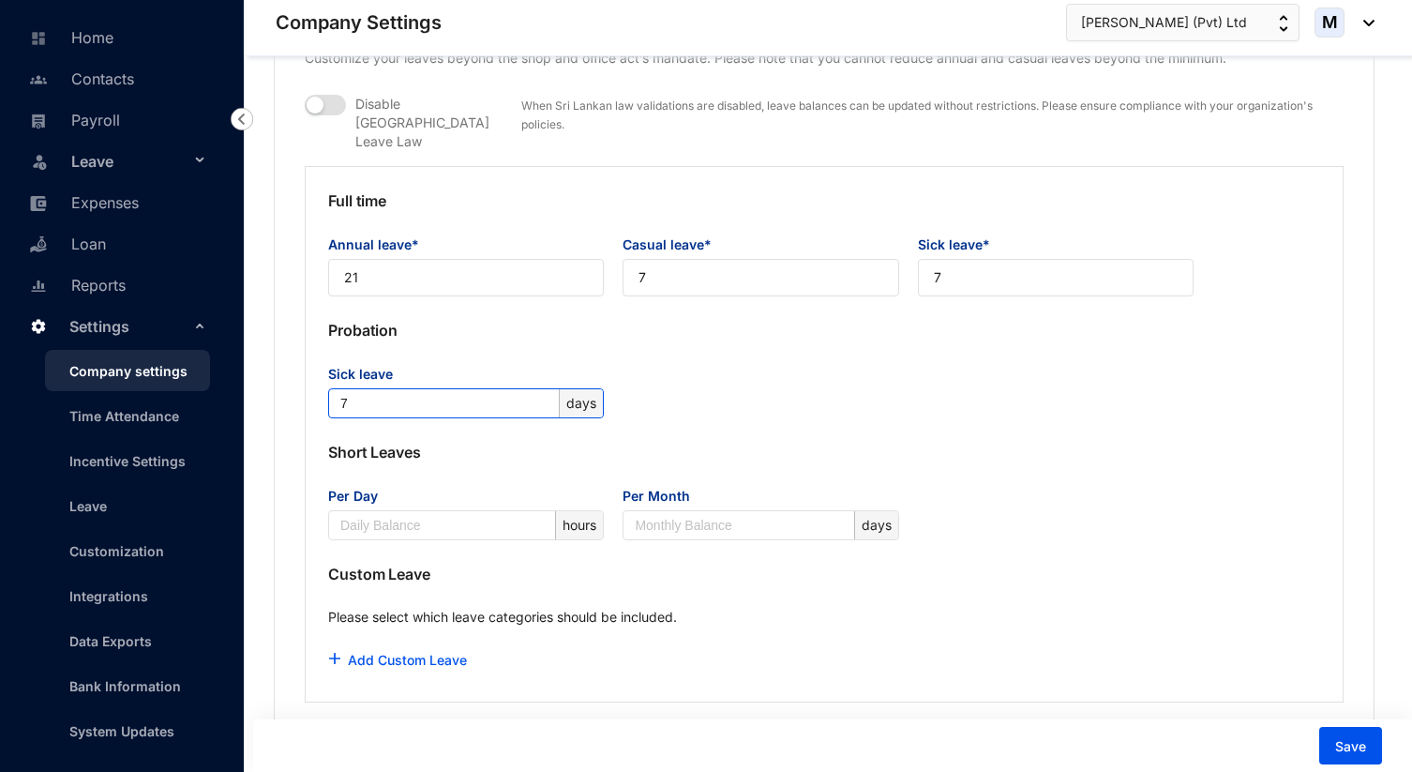
type input "7"
click at [657, 418] on p "Short Leaves" at bounding box center [824, 452] width 992 height 68
click at [583, 330] on p "Probation" at bounding box center [824, 330] width 992 height 68
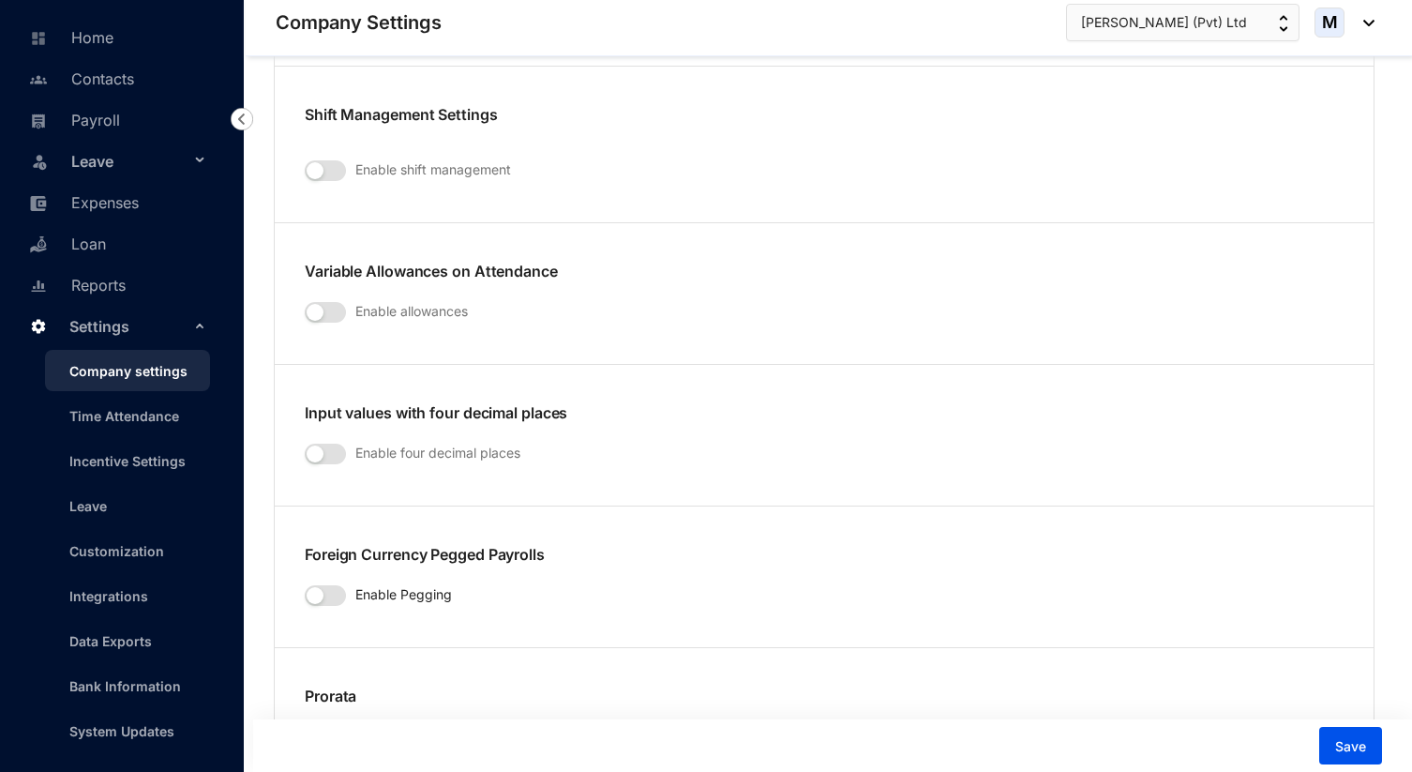
scroll to position [2896, 0]
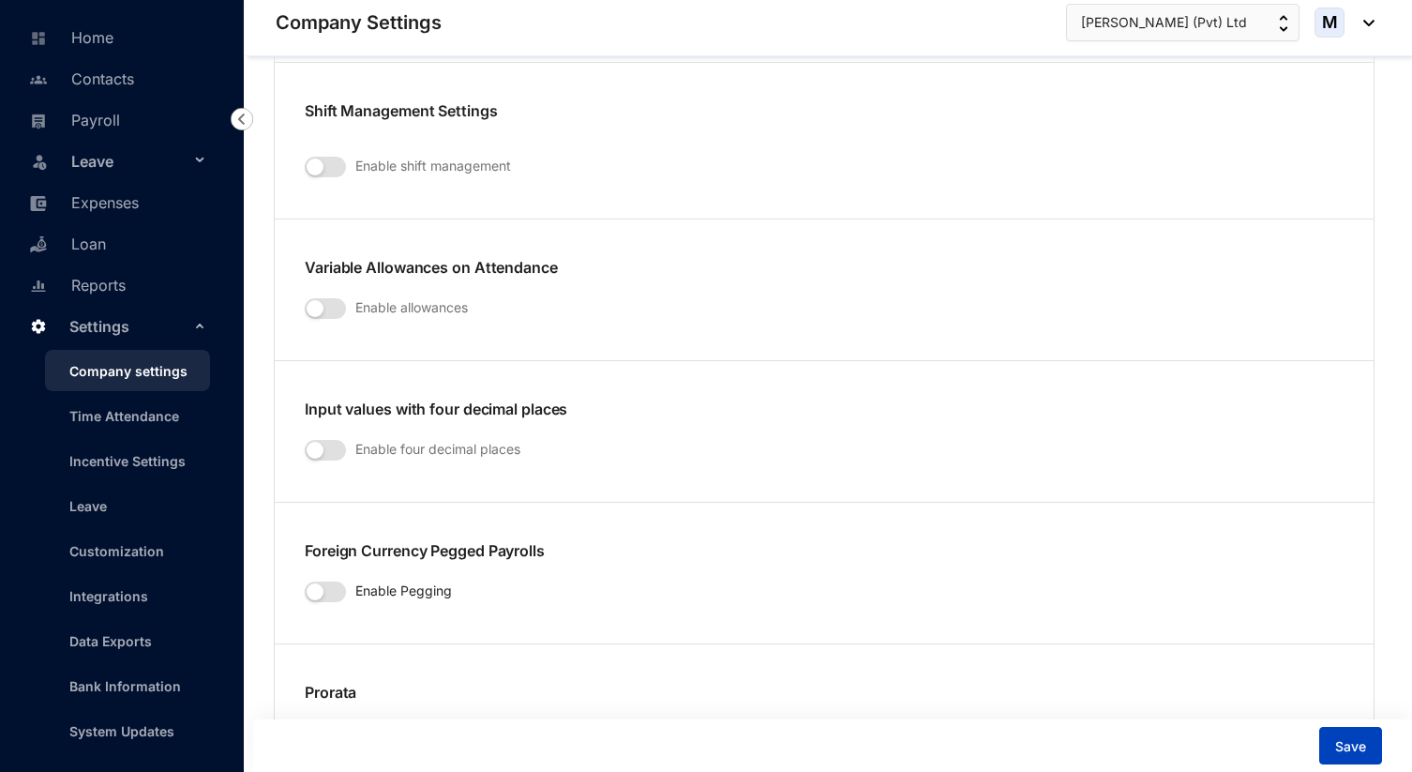
click at [1361, 744] on span "Save" at bounding box center [1351, 746] width 31 height 19
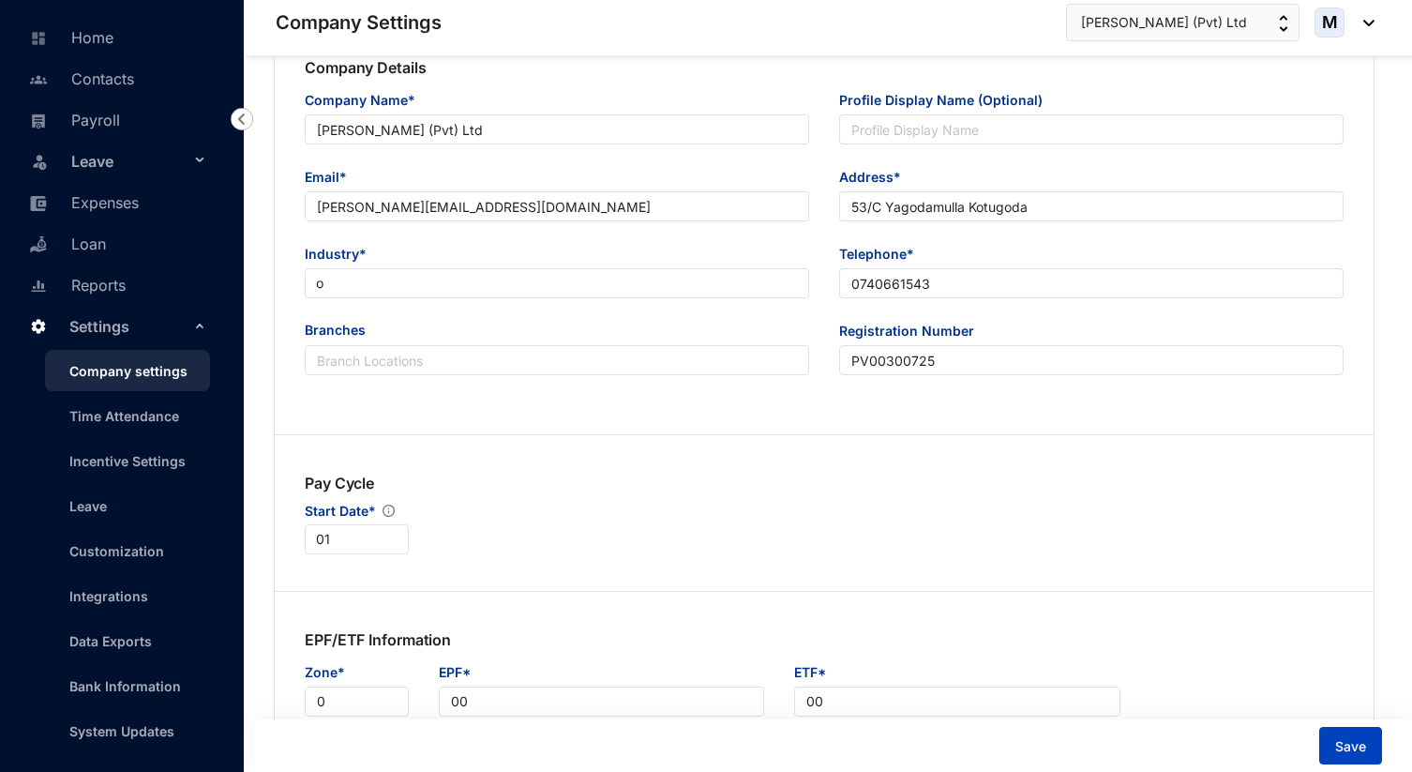
scroll to position [0, 0]
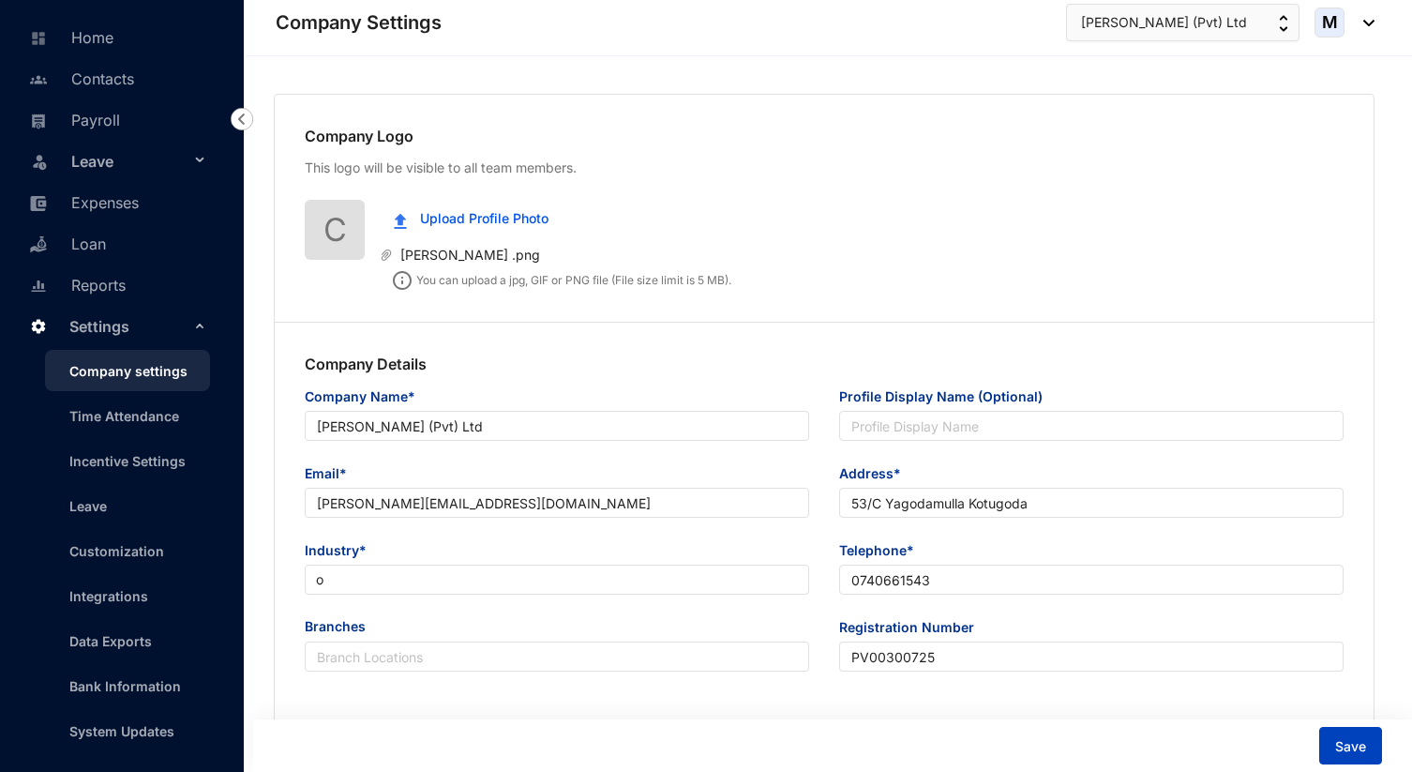
click at [1347, 740] on span "Save" at bounding box center [1351, 746] width 31 height 19
click at [506, 216] on span "Upload Profile Photo" at bounding box center [484, 218] width 128 height 21
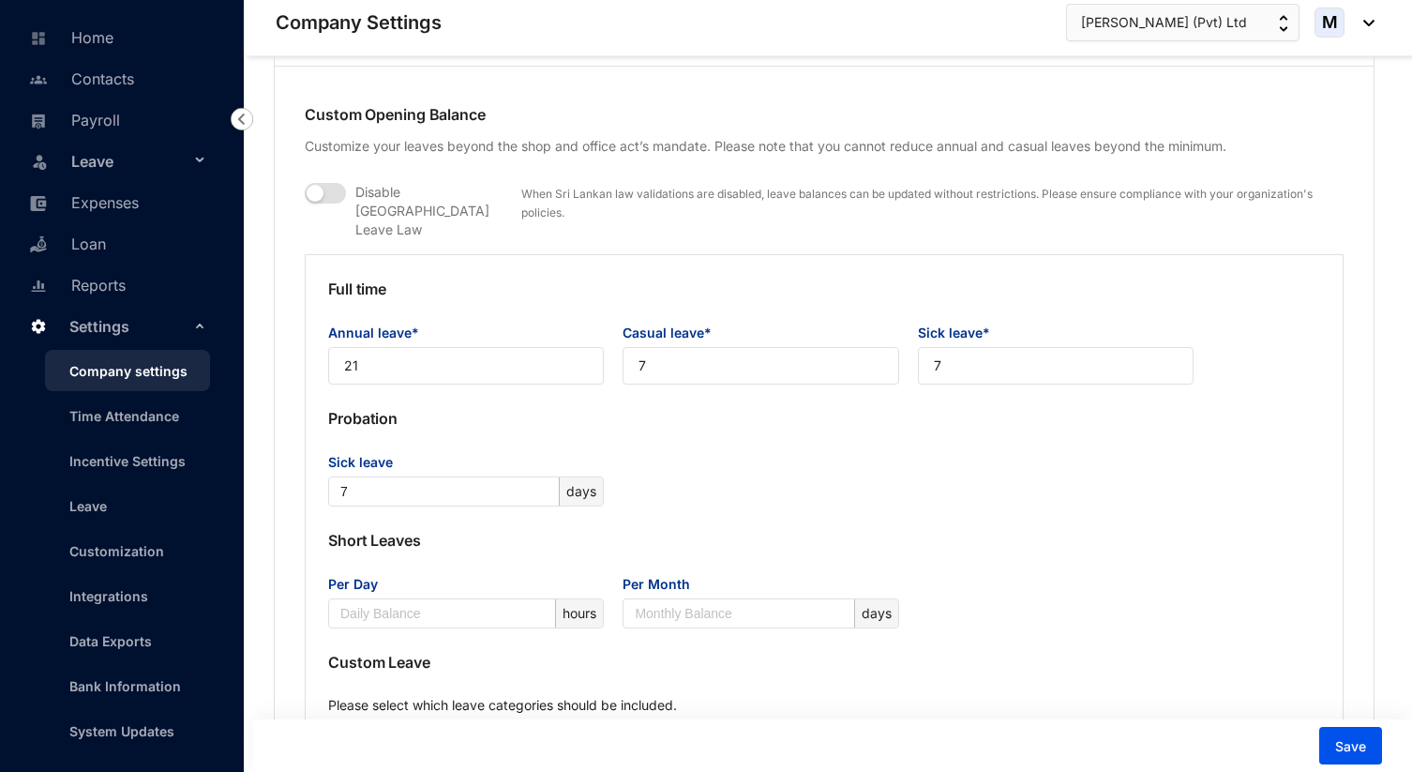
scroll to position [1427, 0]
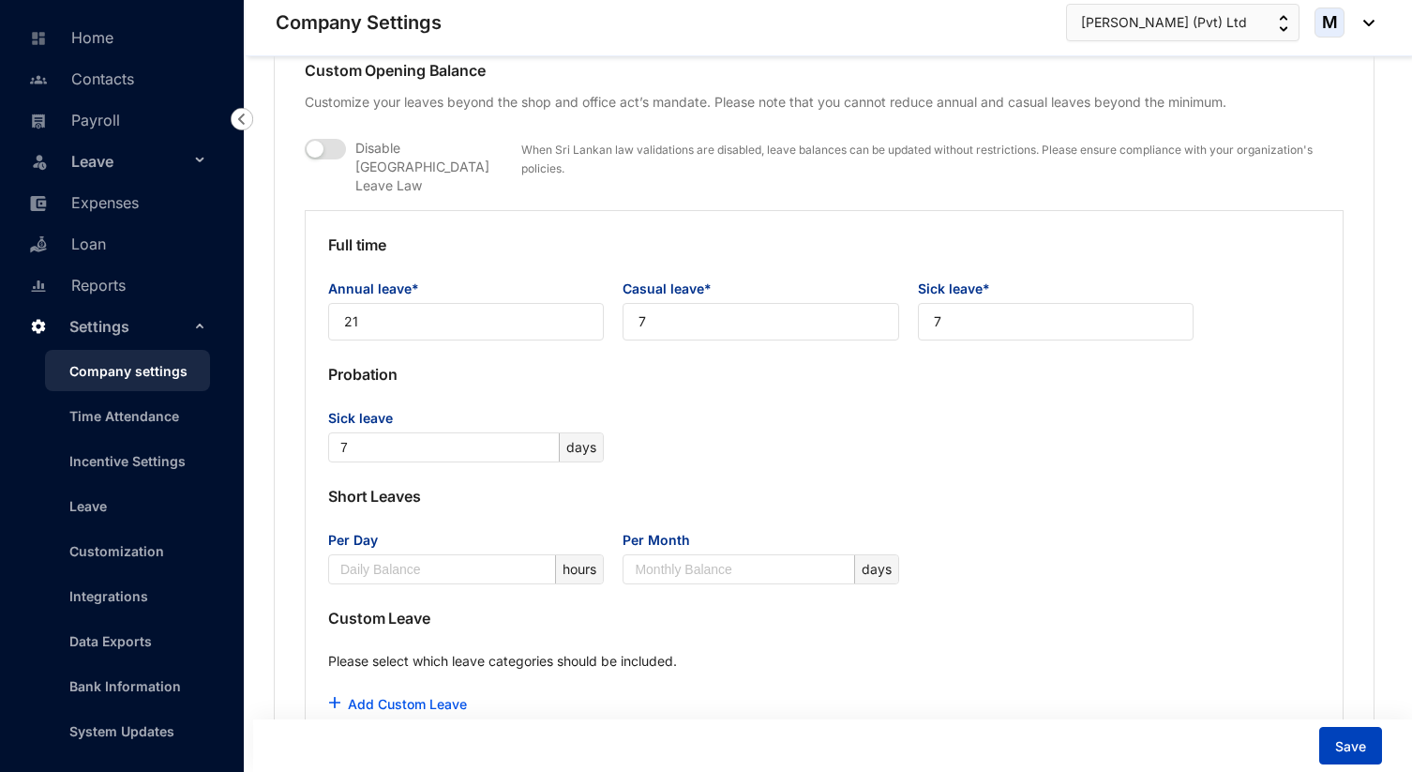
click at [1331, 741] on button "Save" at bounding box center [1351, 746] width 63 height 38
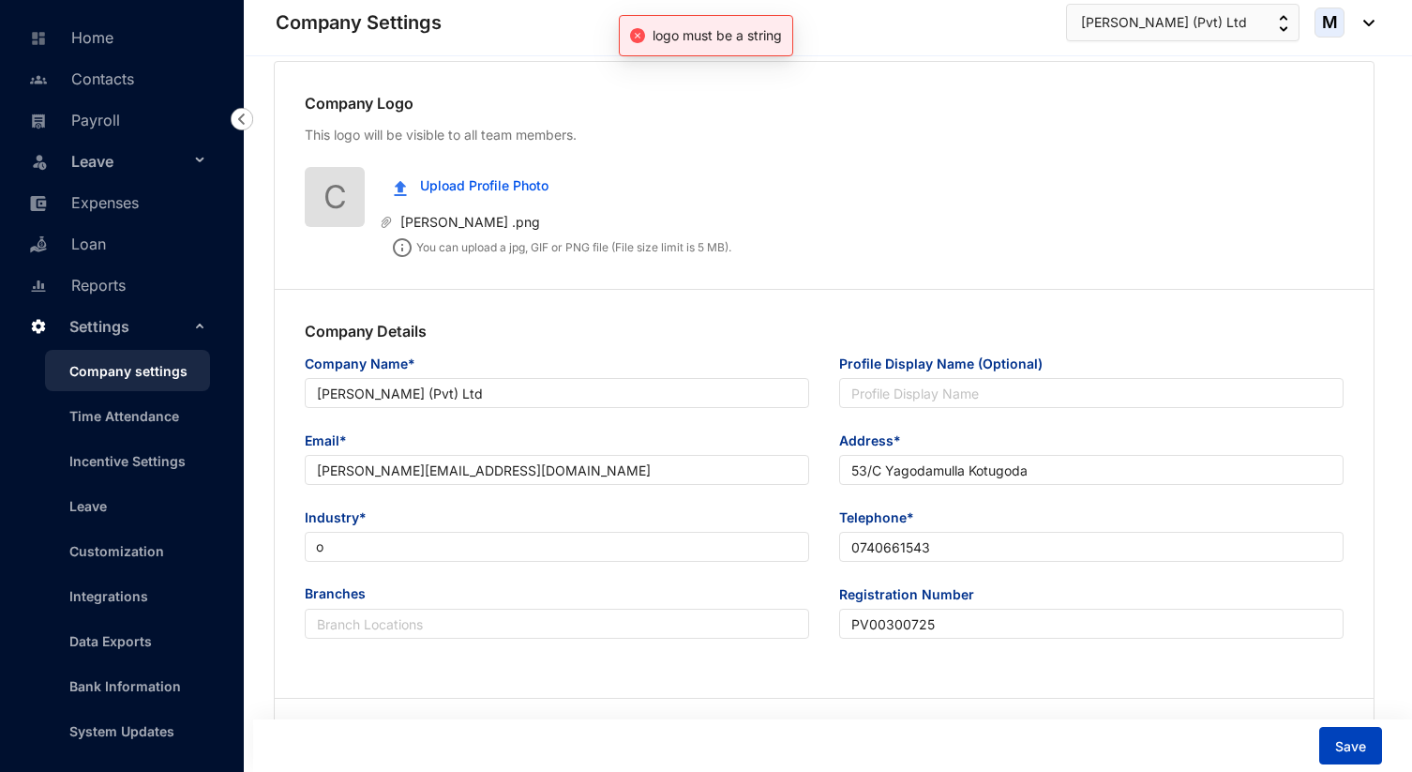
scroll to position [0, 0]
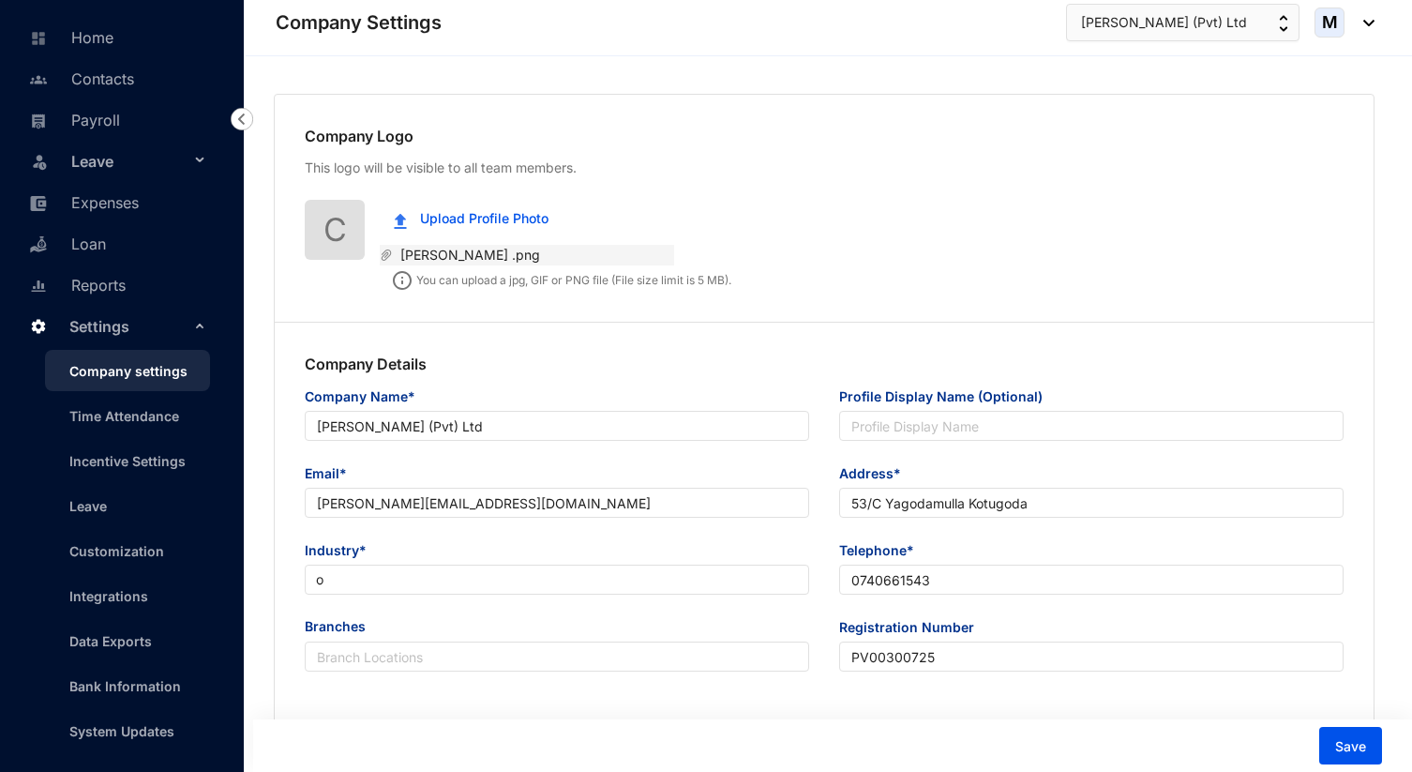
click at [445, 257] on span "CELESTE LONDON .png" at bounding box center [533, 255] width 281 height 21
click at [475, 221] on span "Upload Profile Photo" at bounding box center [484, 218] width 128 height 21
click at [506, 219] on span "Upload Profile Photo" at bounding box center [484, 218] width 128 height 21
click at [1362, 738] on span "Save" at bounding box center [1351, 746] width 31 height 19
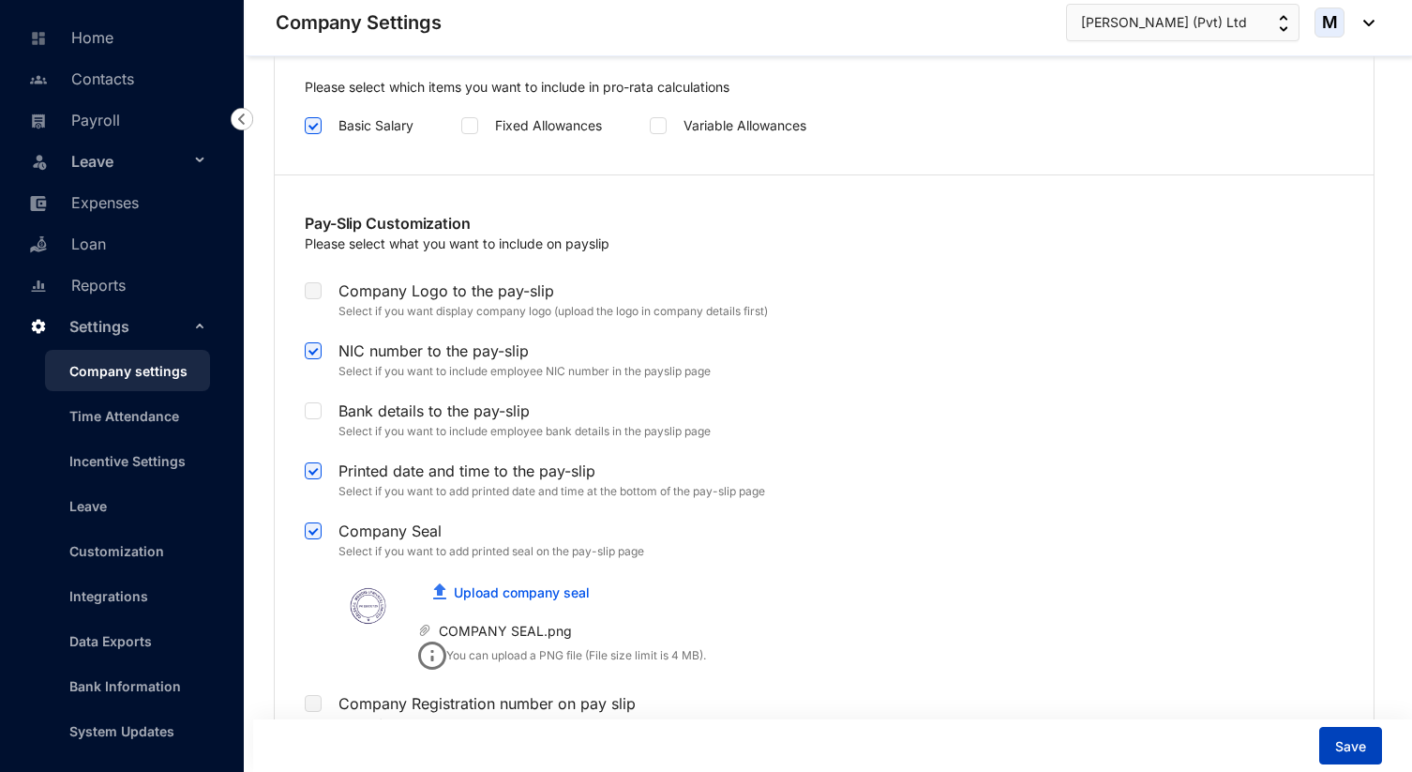
scroll to position [3612, 0]
click at [564, 581] on link "Upload company seal" at bounding box center [522, 589] width 136 height 16
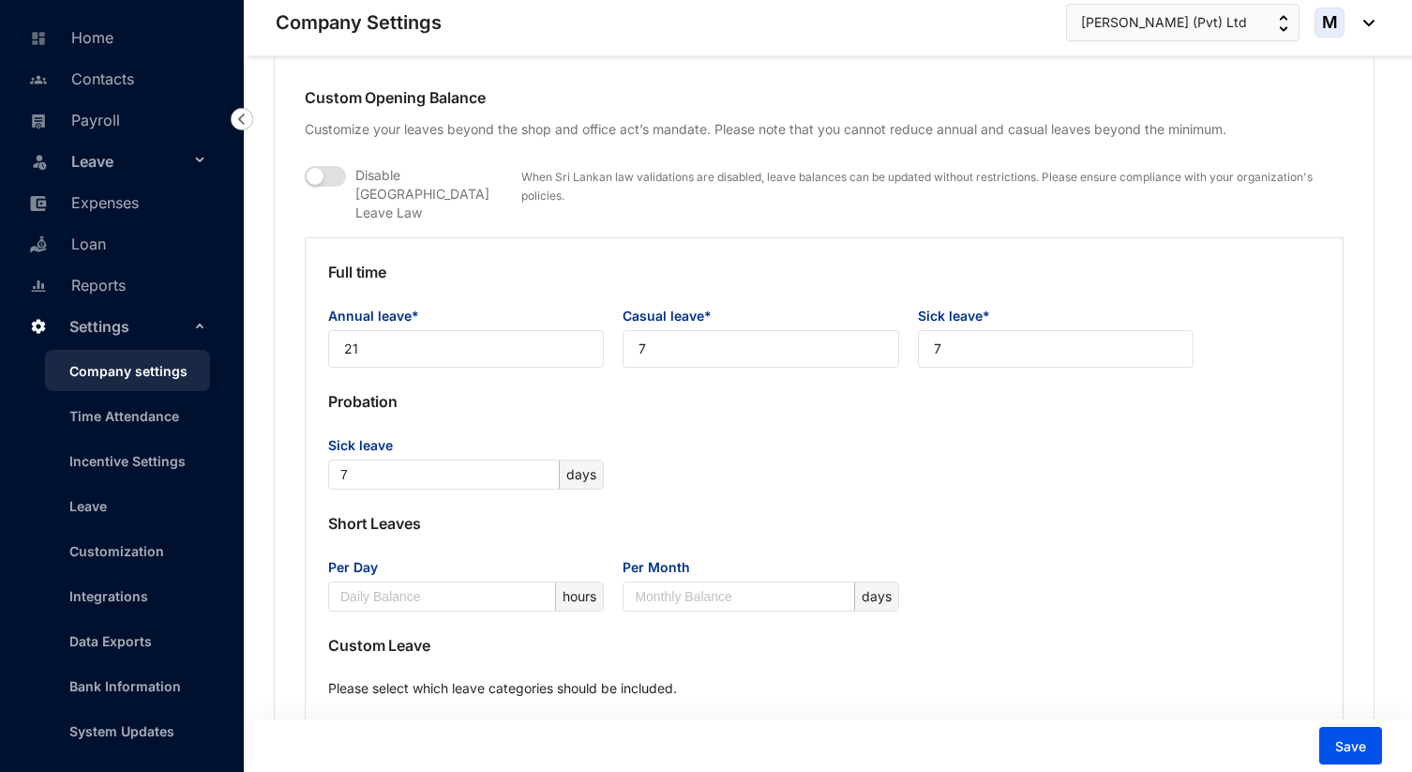
scroll to position [1392, 0]
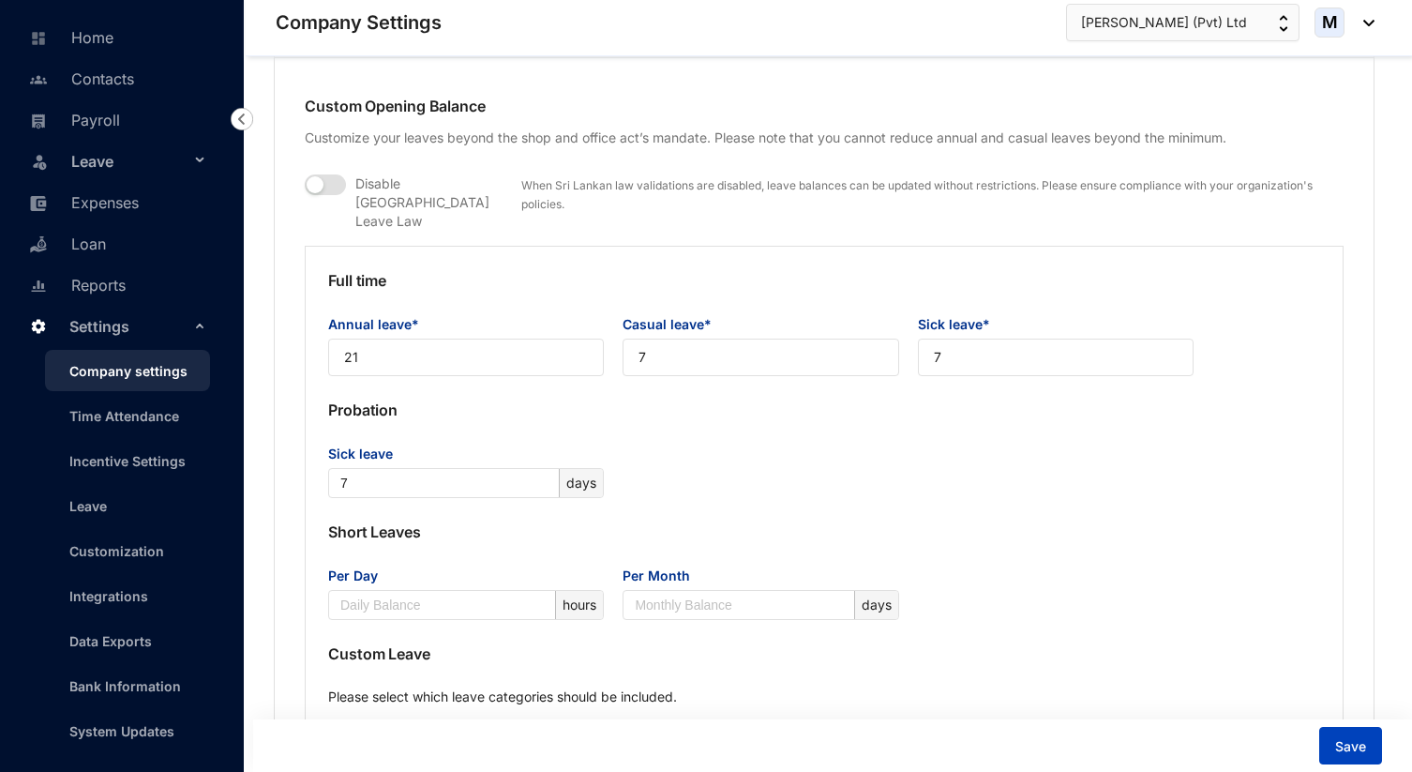
click at [1353, 748] on span "Save" at bounding box center [1351, 746] width 31 height 19
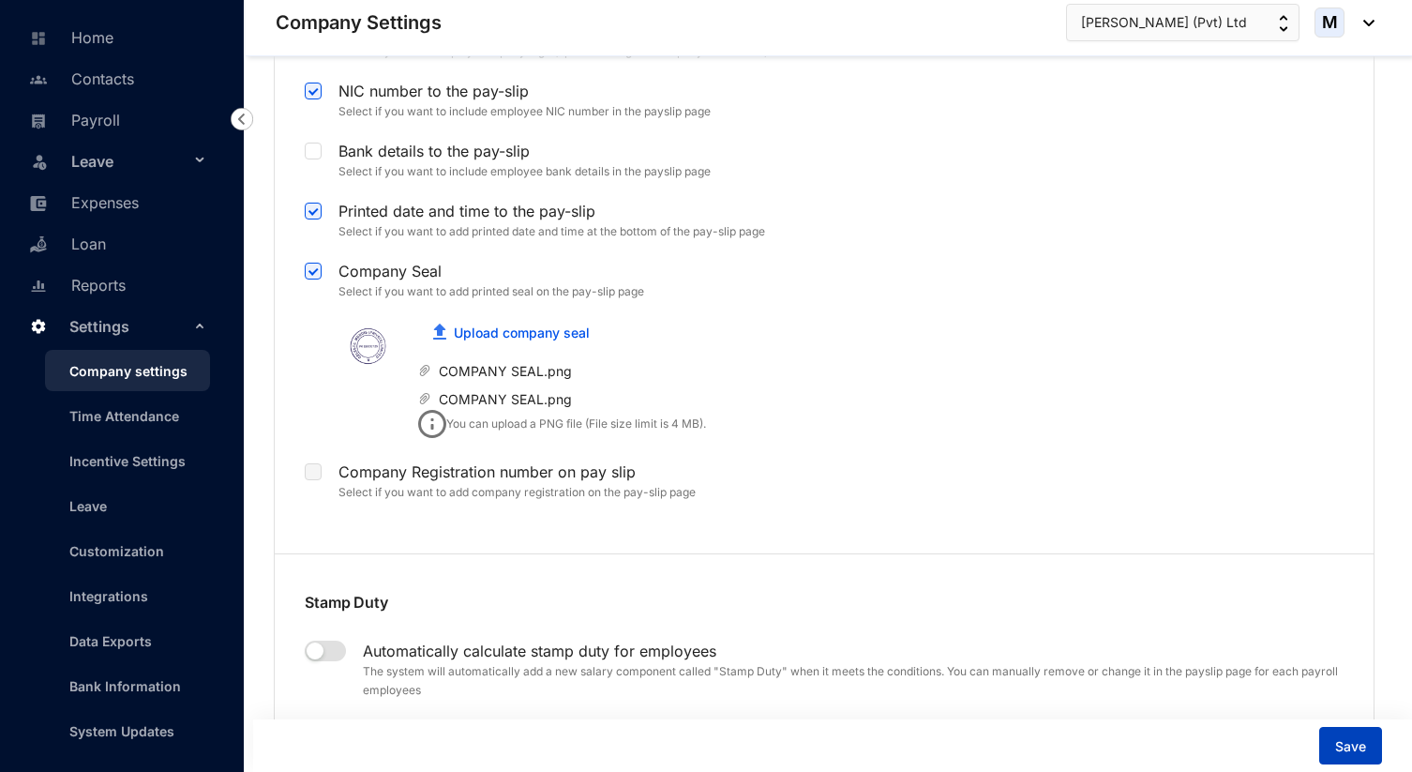
scroll to position [3853, 0]
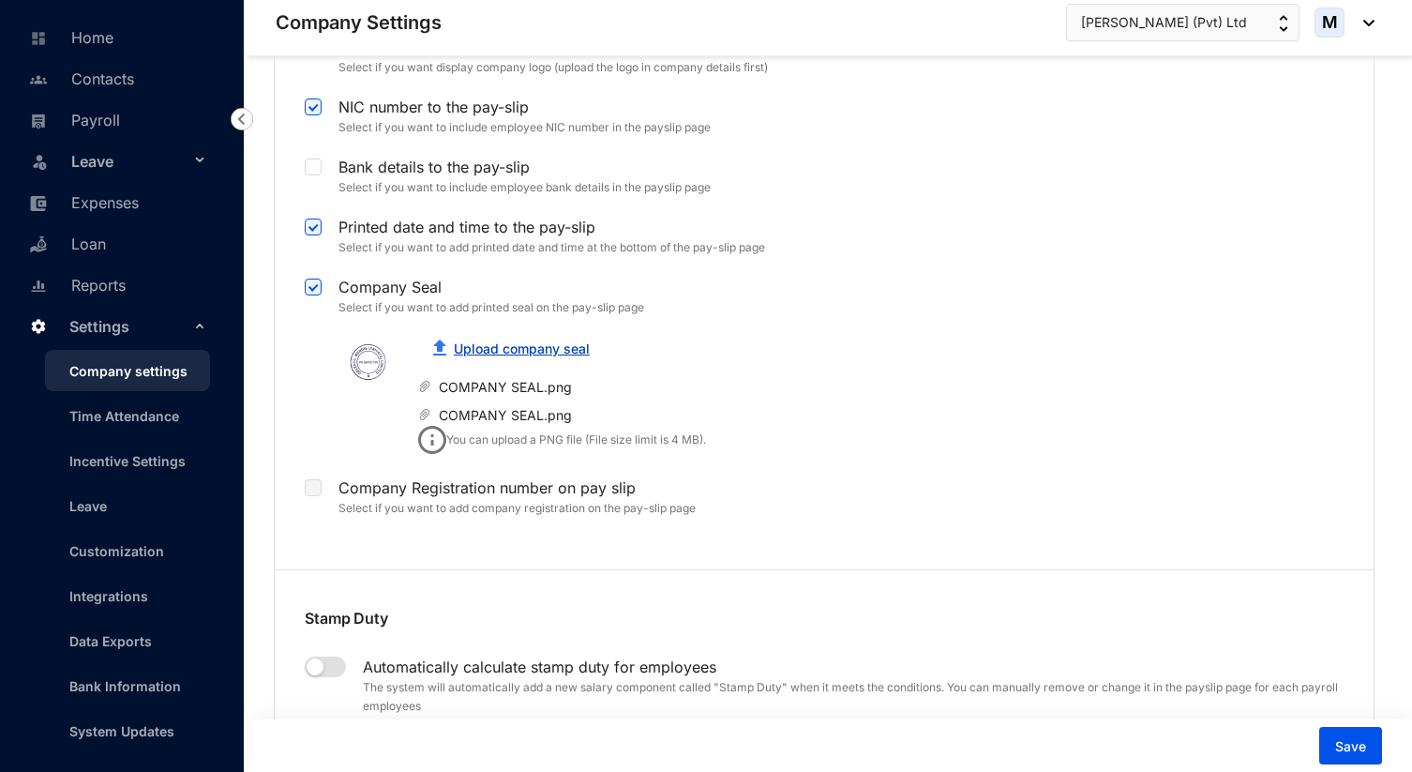
click at [494, 340] on link "Upload company seal" at bounding box center [522, 348] width 136 height 16
click at [564, 340] on link "Upload company seal" at bounding box center [522, 348] width 136 height 16
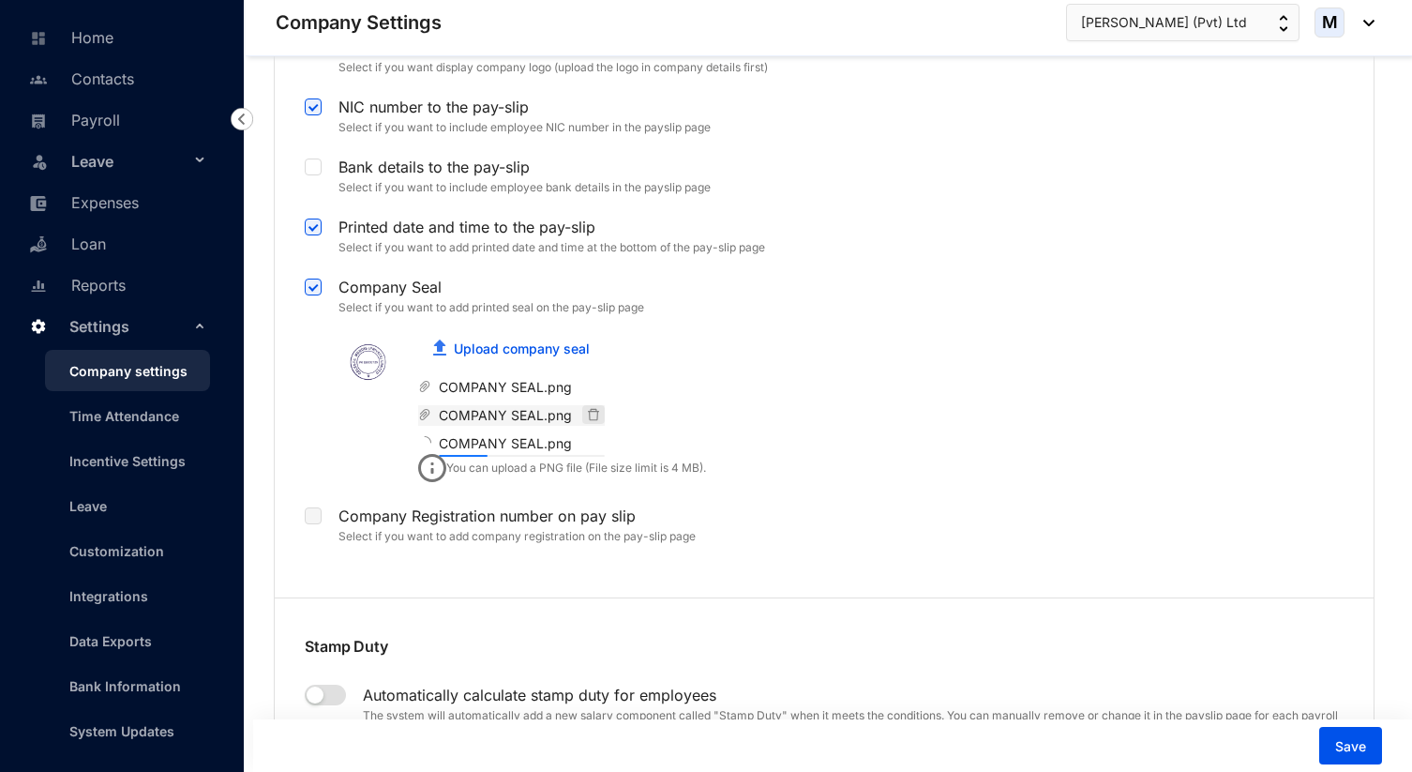
click at [592, 408] on icon "delete" at bounding box center [593, 414] width 13 height 13
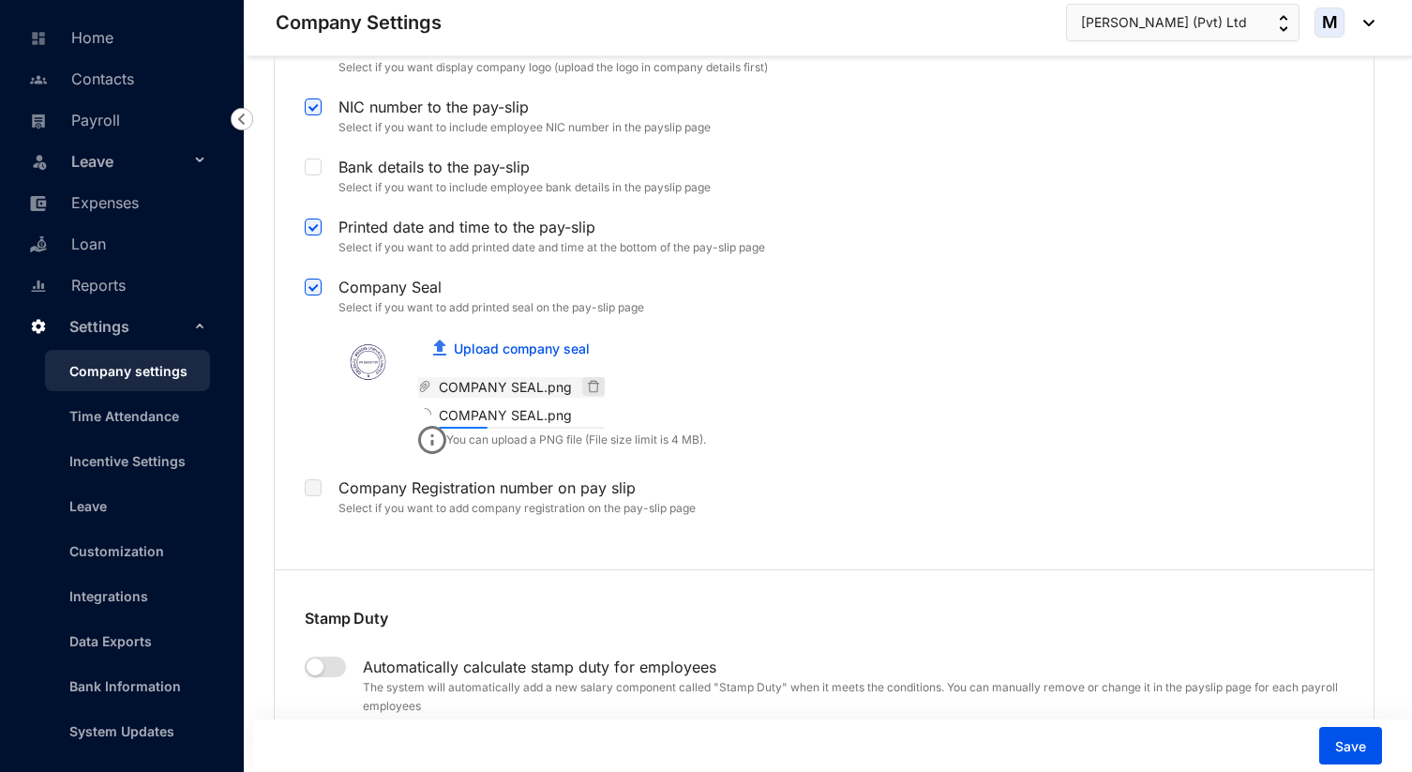
click at [591, 380] on icon "delete" at bounding box center [593, 386] width 13 height 13
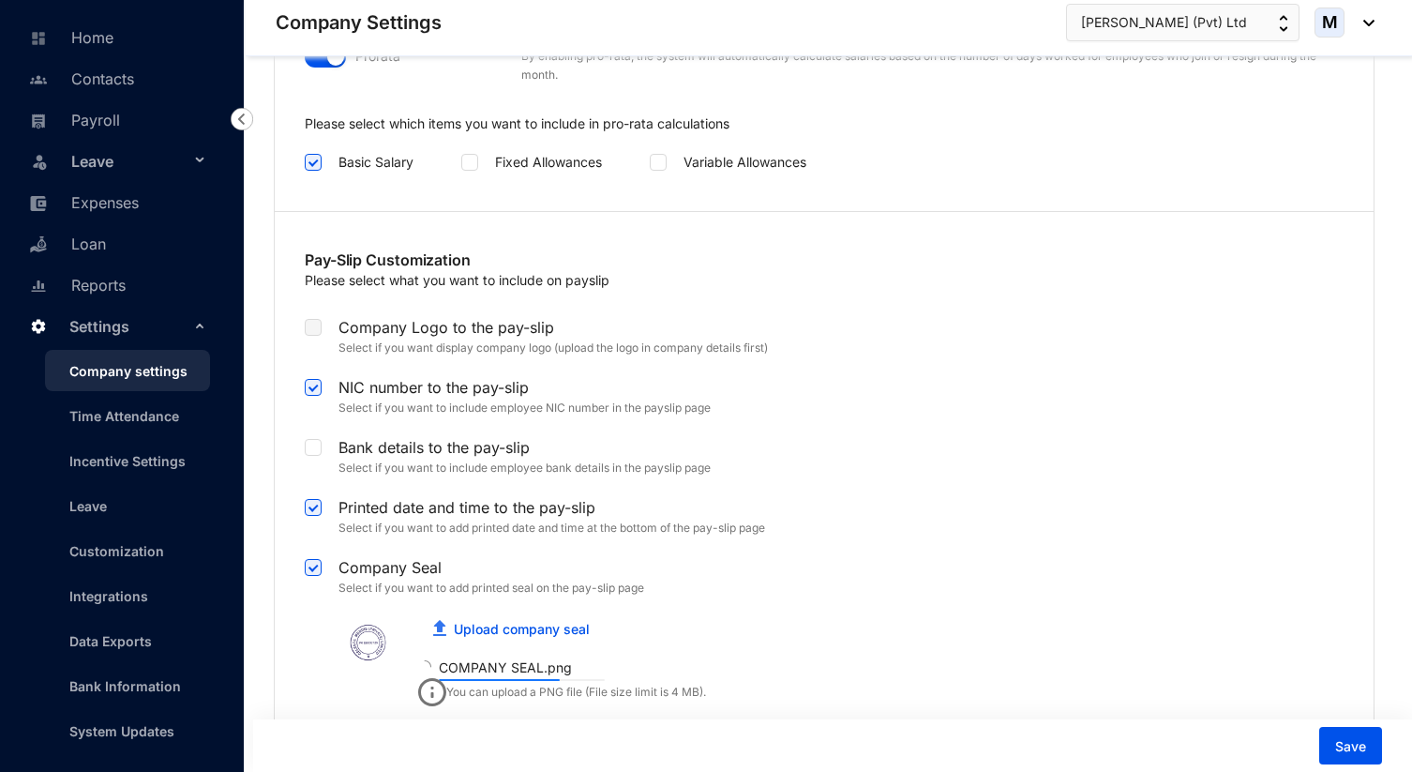
scroll to position [3330, 0]
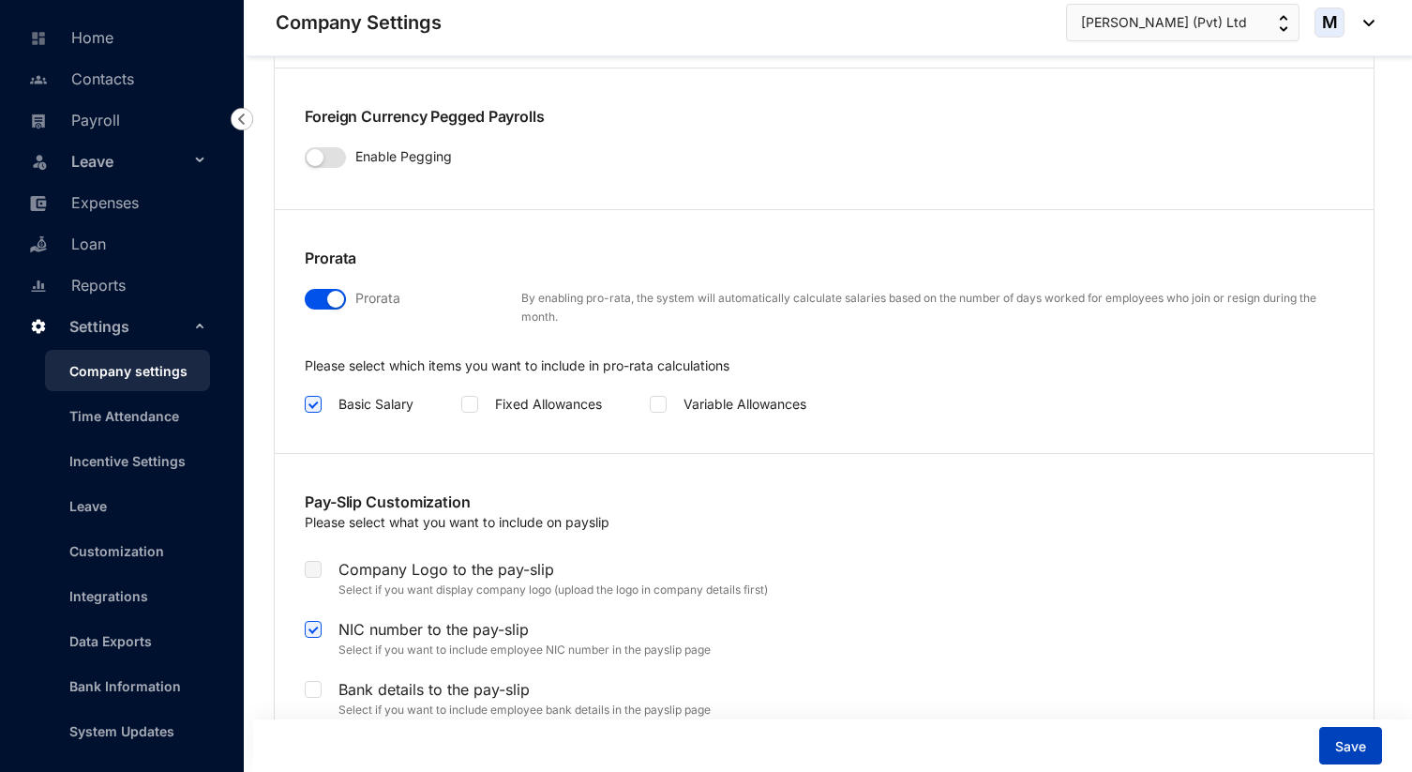
click at [1344, 750] on span "Save" at bounding box center [1351, 746] width 31 height 19
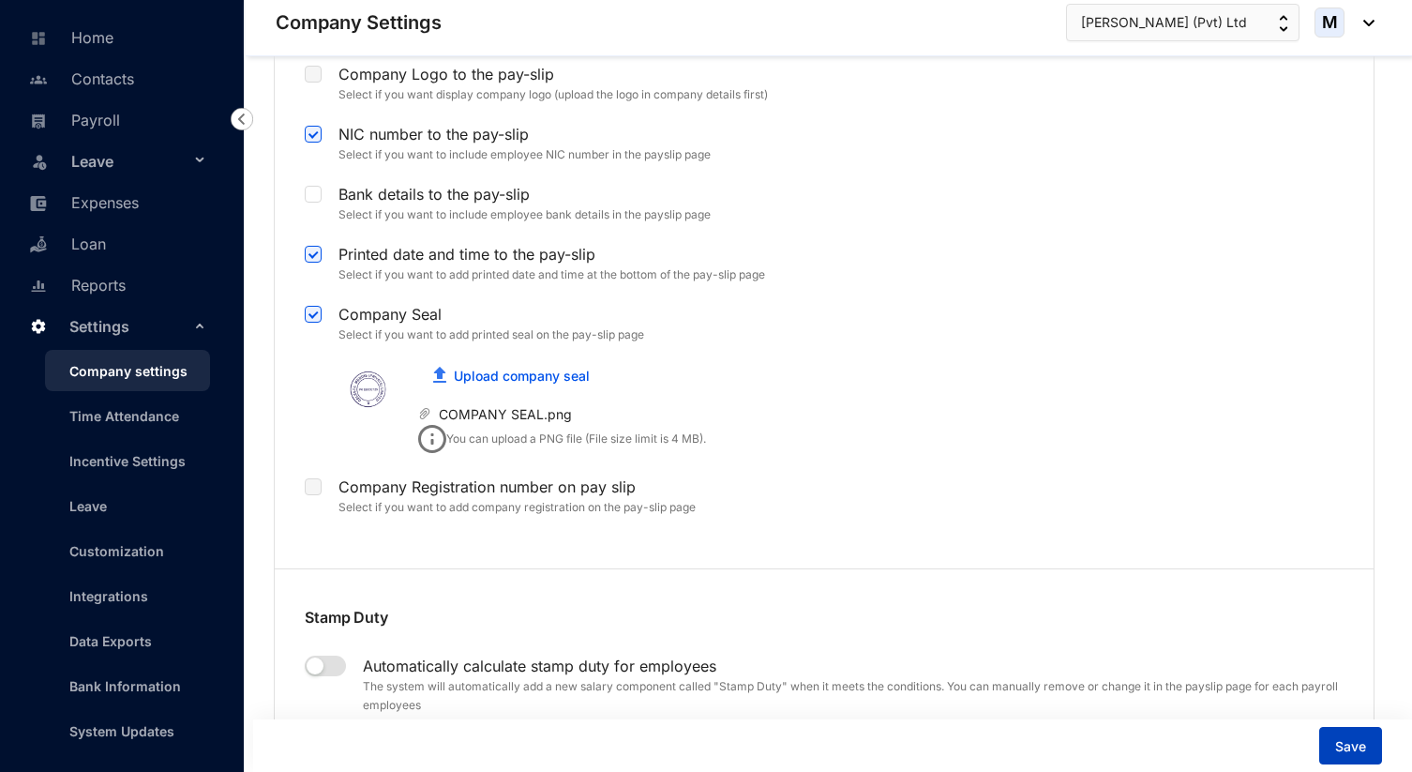
scroll to position [4057, 0]
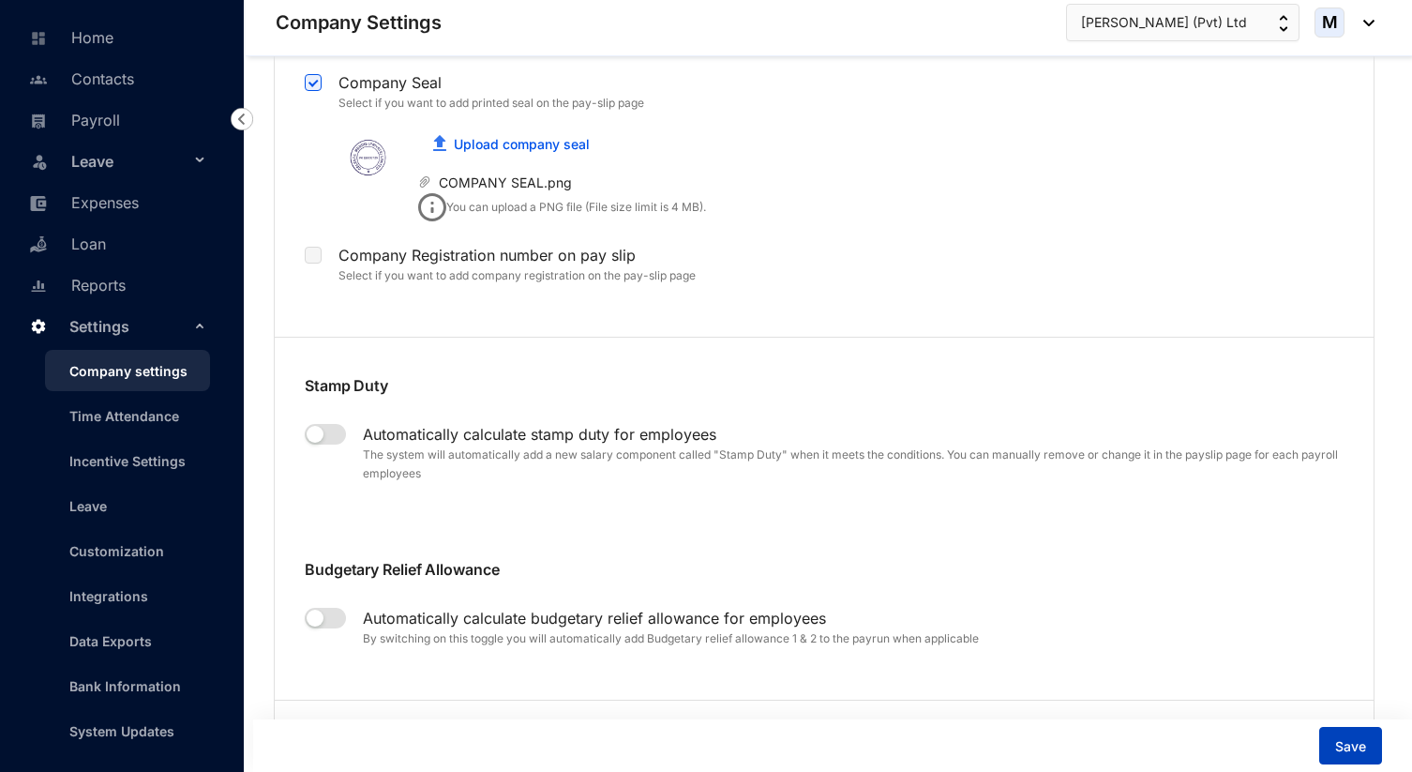
click at [1356, 735] on button "Save" at bounding box center [1351, 746] width 63 height 38
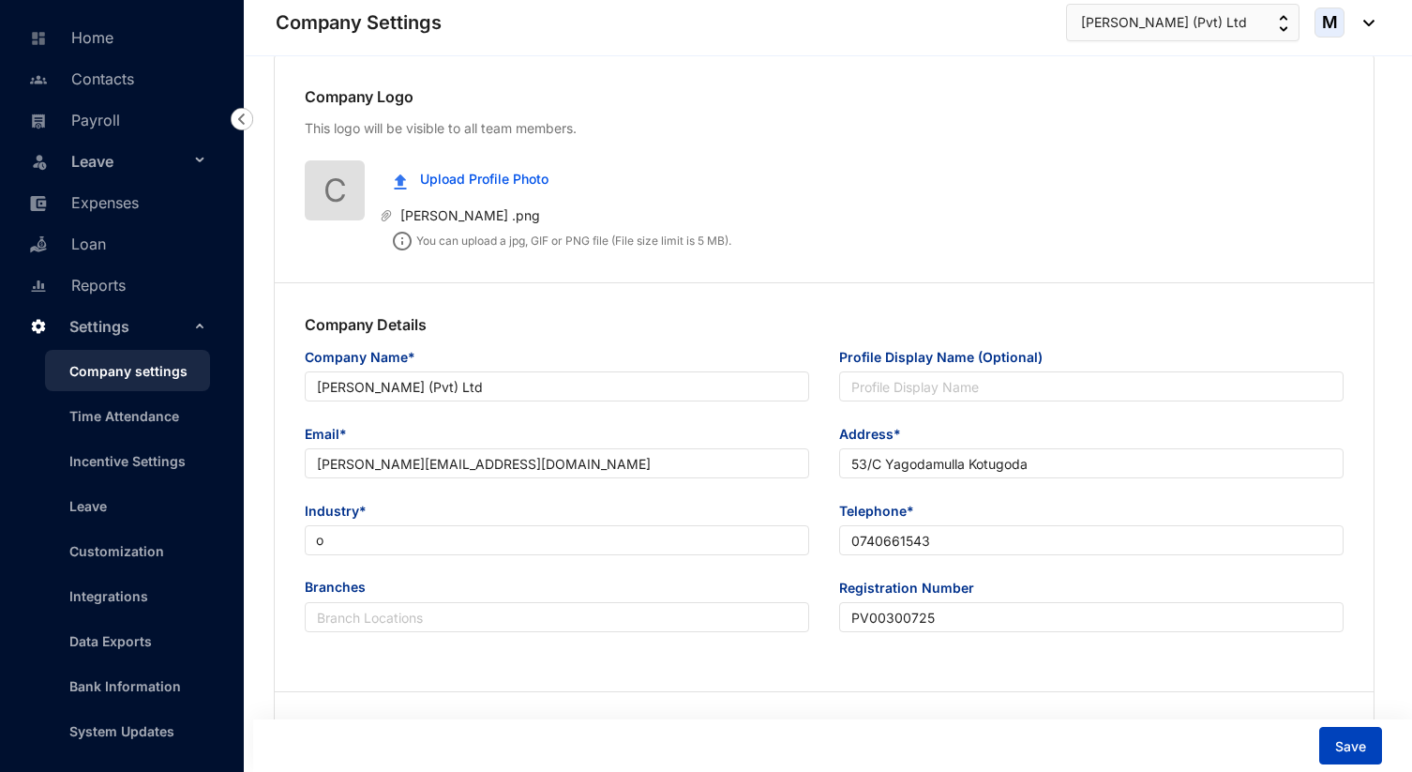
scroll to position [0, 0]
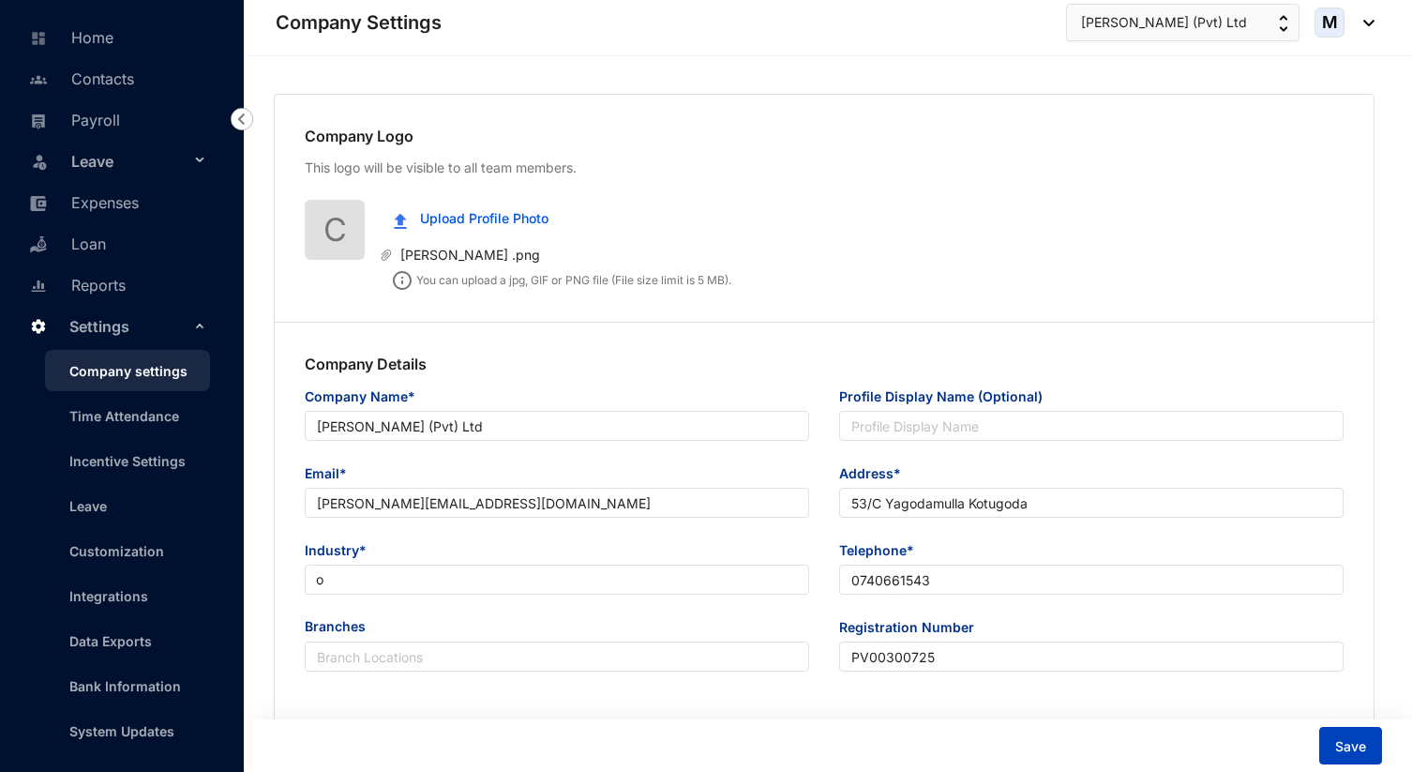
click at [1340, 735] on button "Save" at bounding box center [1351, 746] width 63 height 38
click at [105, 528] on ul "Company settings Time Attendance Incentive Settings Leave Customization Integra…" at bounding box center [122, 550] width 214 height 443
click at [94, 502] on link "Leave" at bounding box center [80, 506] width 53 height 16
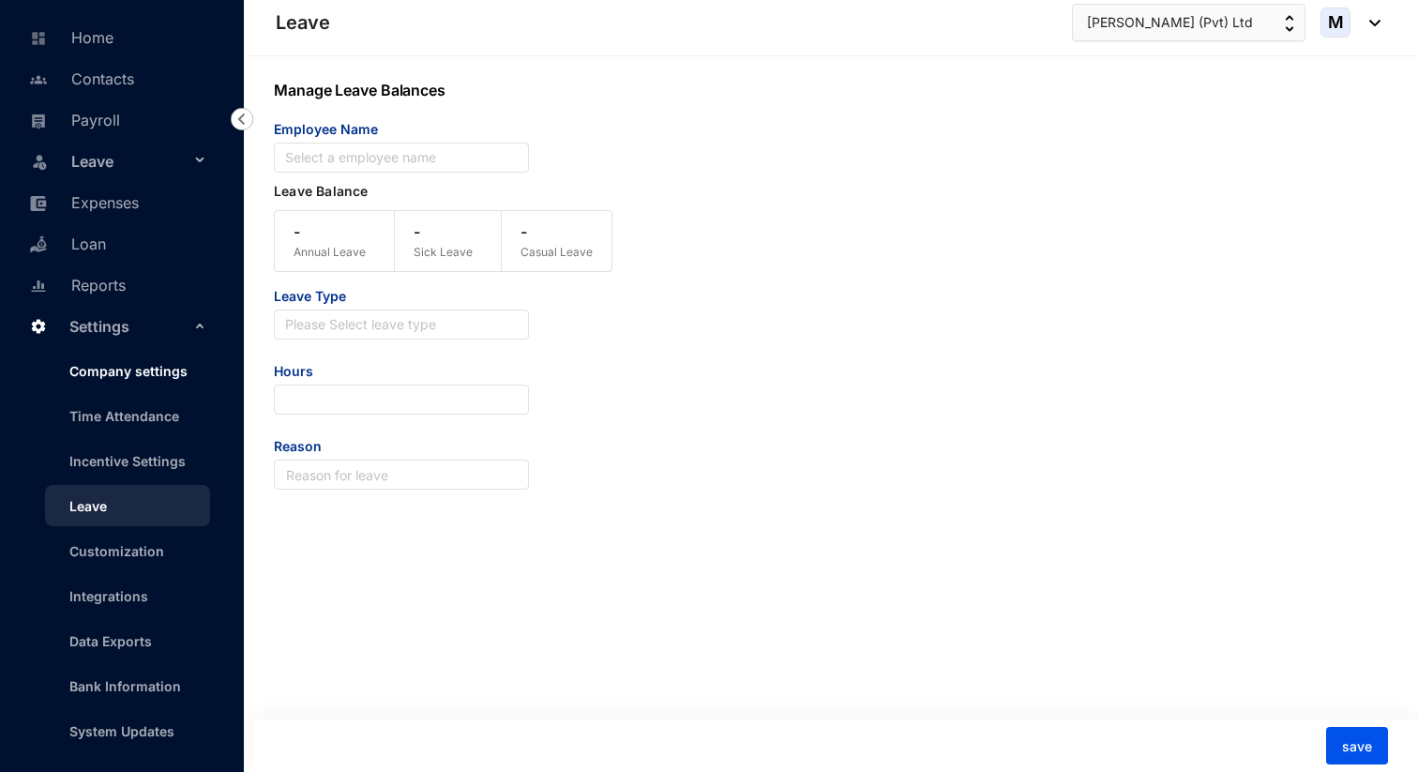
click at [128, 374] on link "Company settings" at bounding box center [120, 371] width 133 height 16
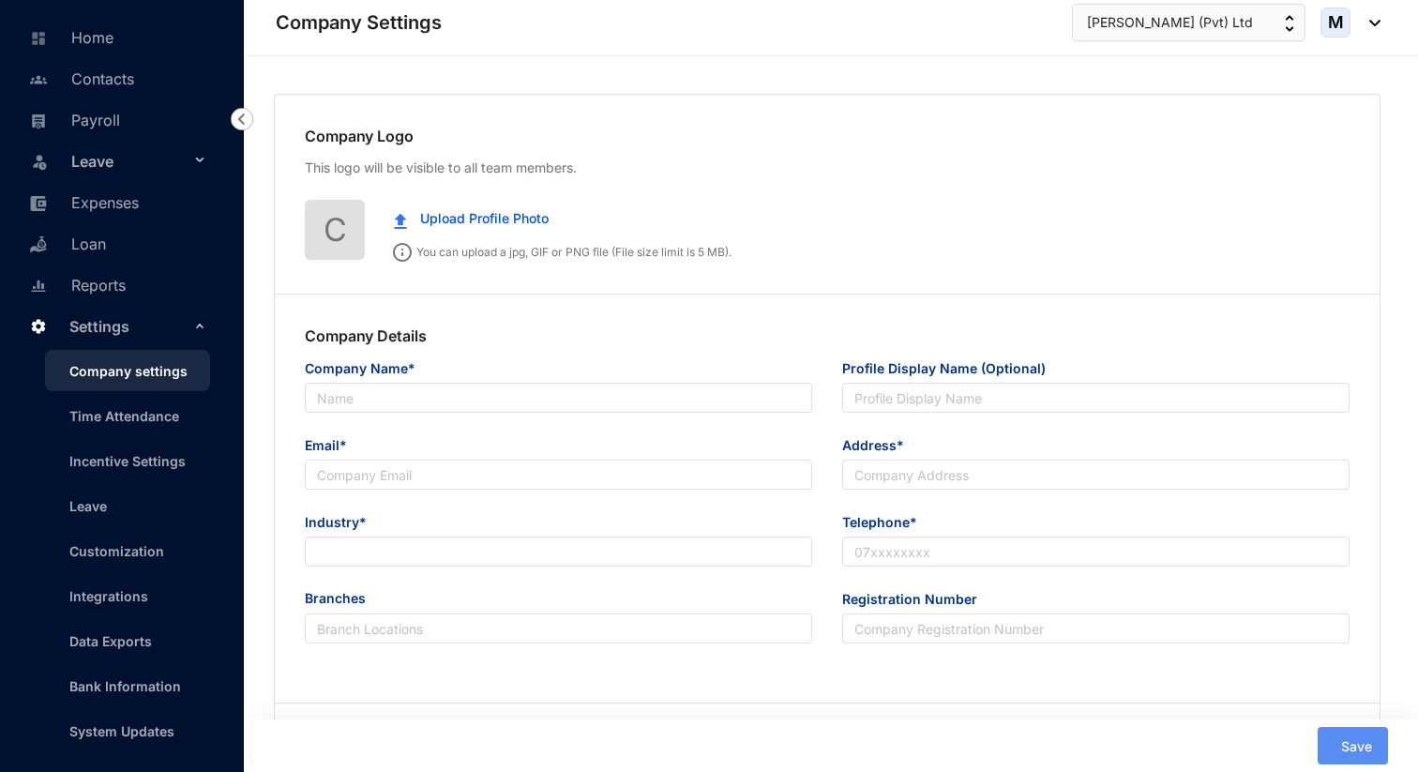
type input "[PERSON_NAME] (Pvt) Ltd"
type input "[PERSON_NAME][EMAIL_ADDRESS][DOMAIN_NAME]"
type input "53/C Yagodamulla Kotugoda"
type input "000000000"
radio input "true"
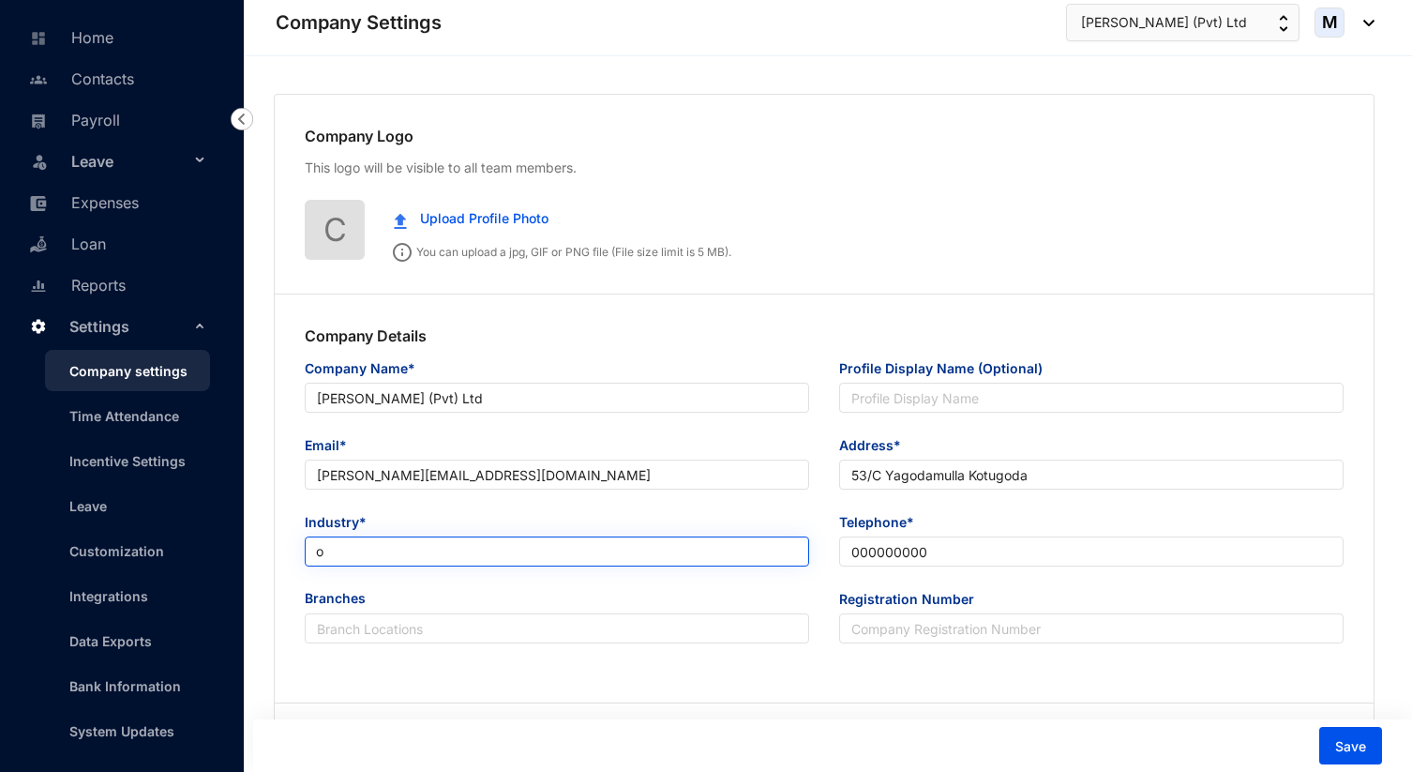
click at [364, 547] on span "o" at bounding box center [557, 551] width 482 height 28
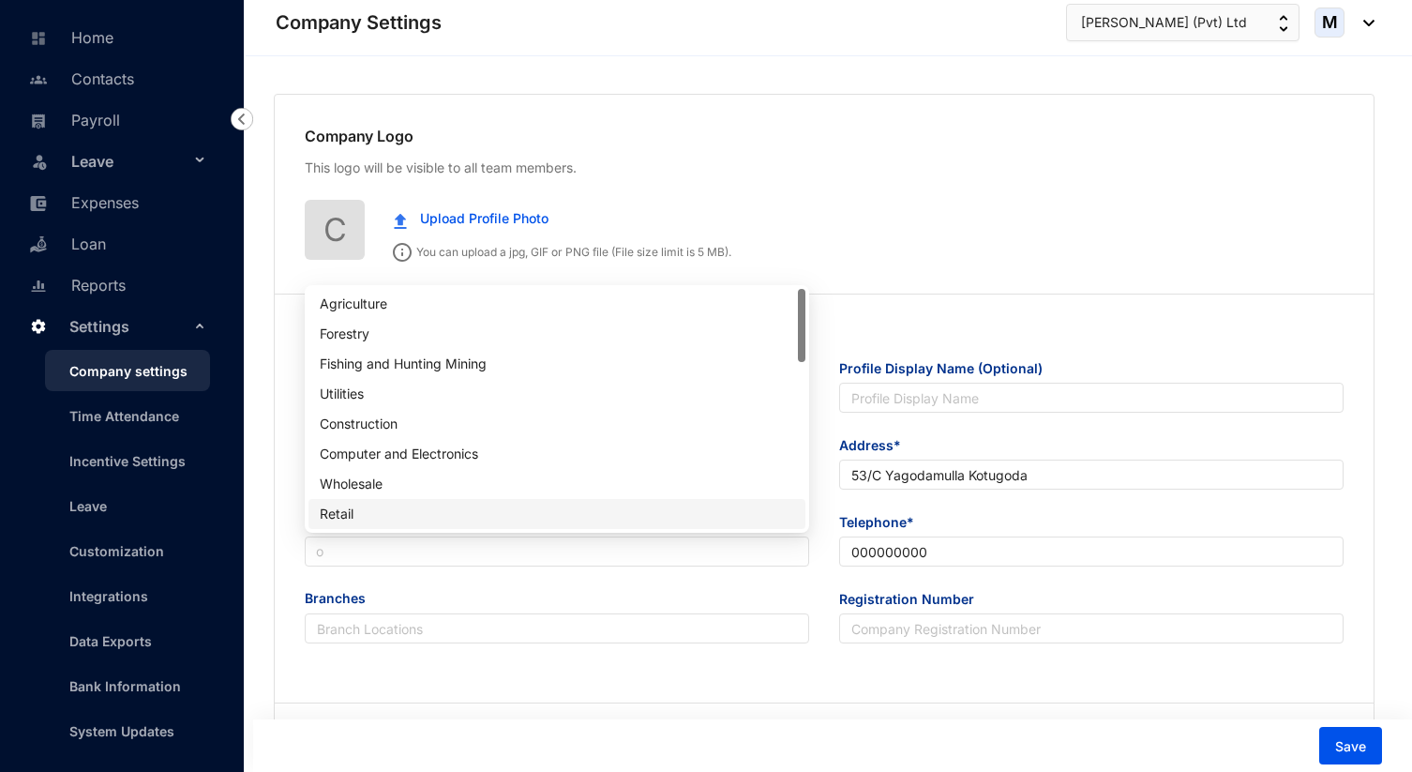
click at [658, 118] on div "Company Logo This logo will be visible to all team members. C Upload Profile Ph…" at bounding box center [824, 195] width 1099 height 200
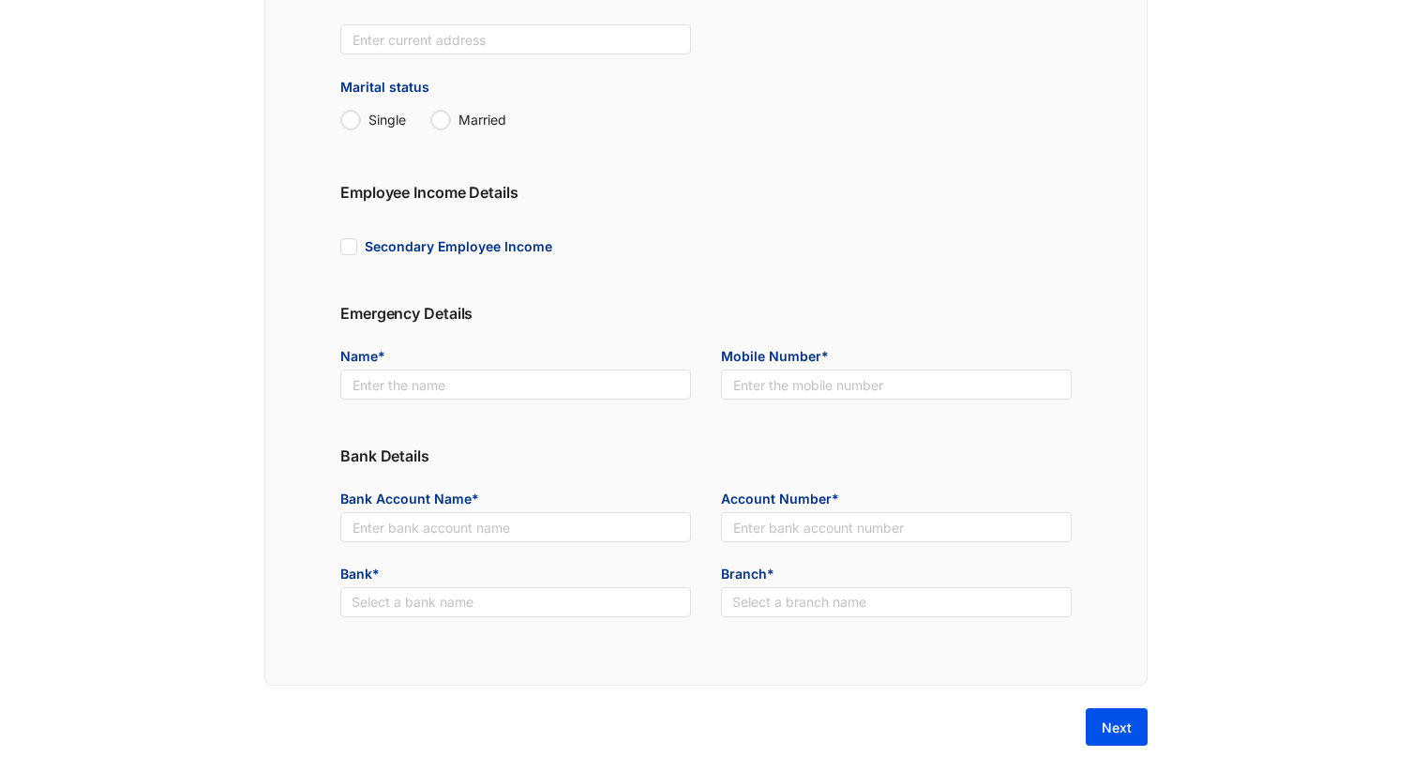
scroll to position [862, 0]
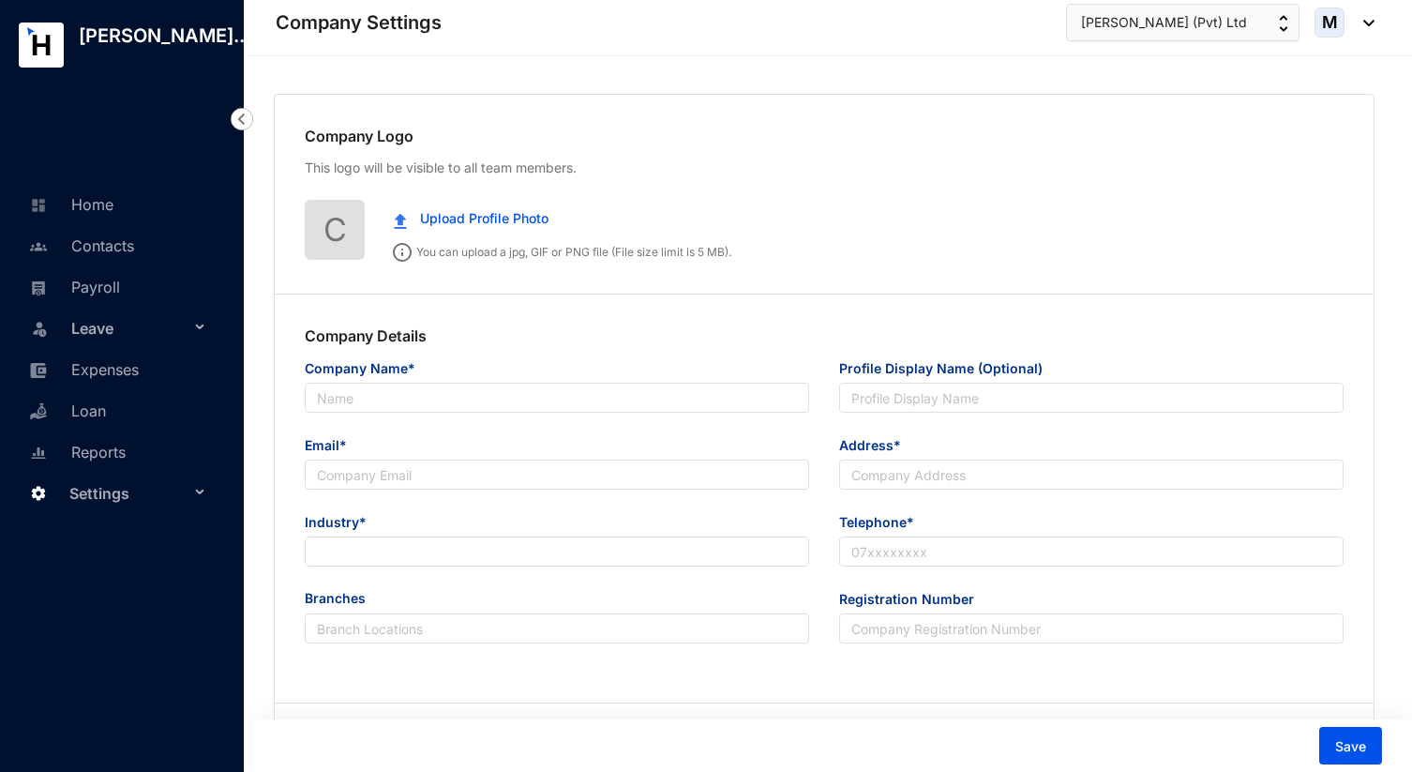
type input "[PERSON_NAME] (Pvt) Ltd"
type input "[PERSON_NAME][EMAIL_ADDRESS][DOMAIN_NAME]"
type input "53/C Yagodamulla Kotugoda"
type input "000000000"
radio input "true"
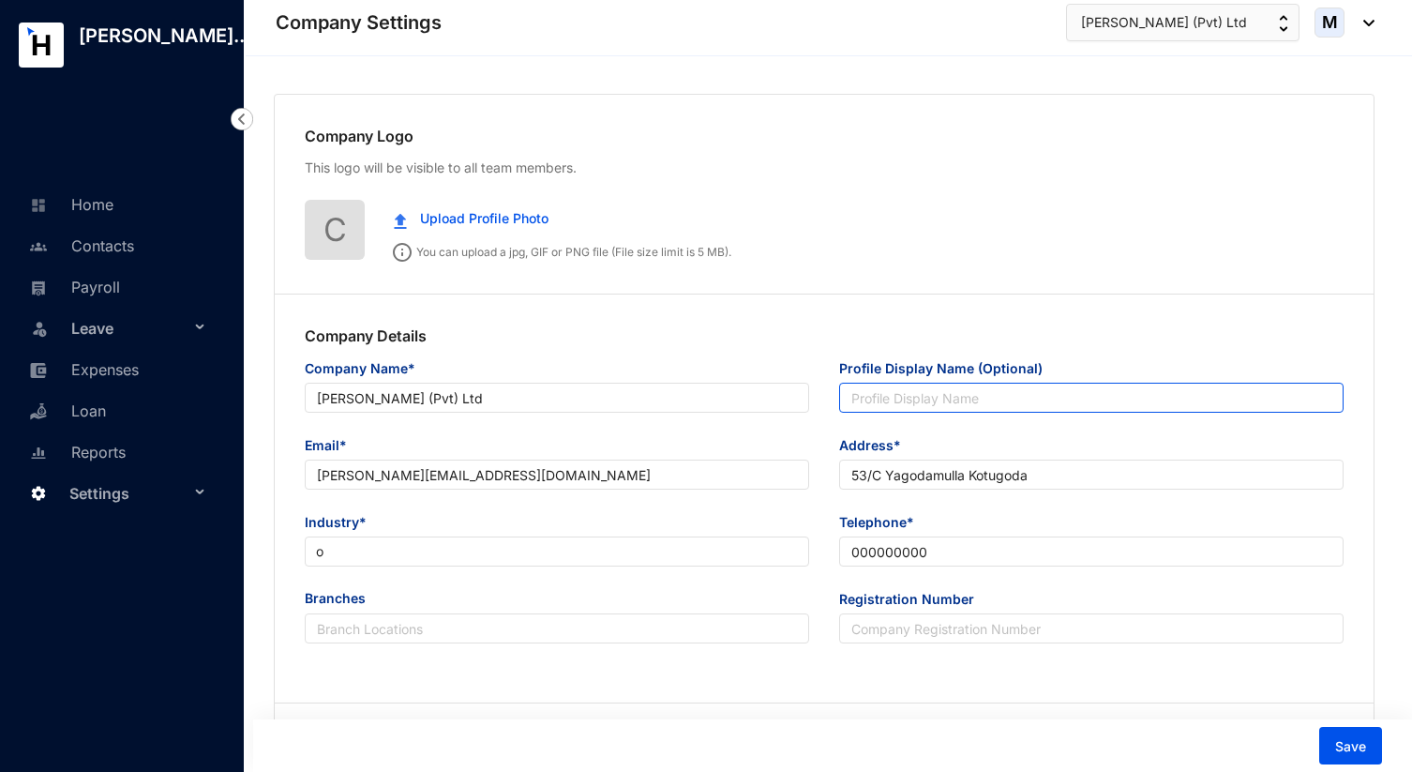
click at [902, 396] on input "Profile Display Name (Optional)" at bounding box center [1091, 398] width 505 height 30
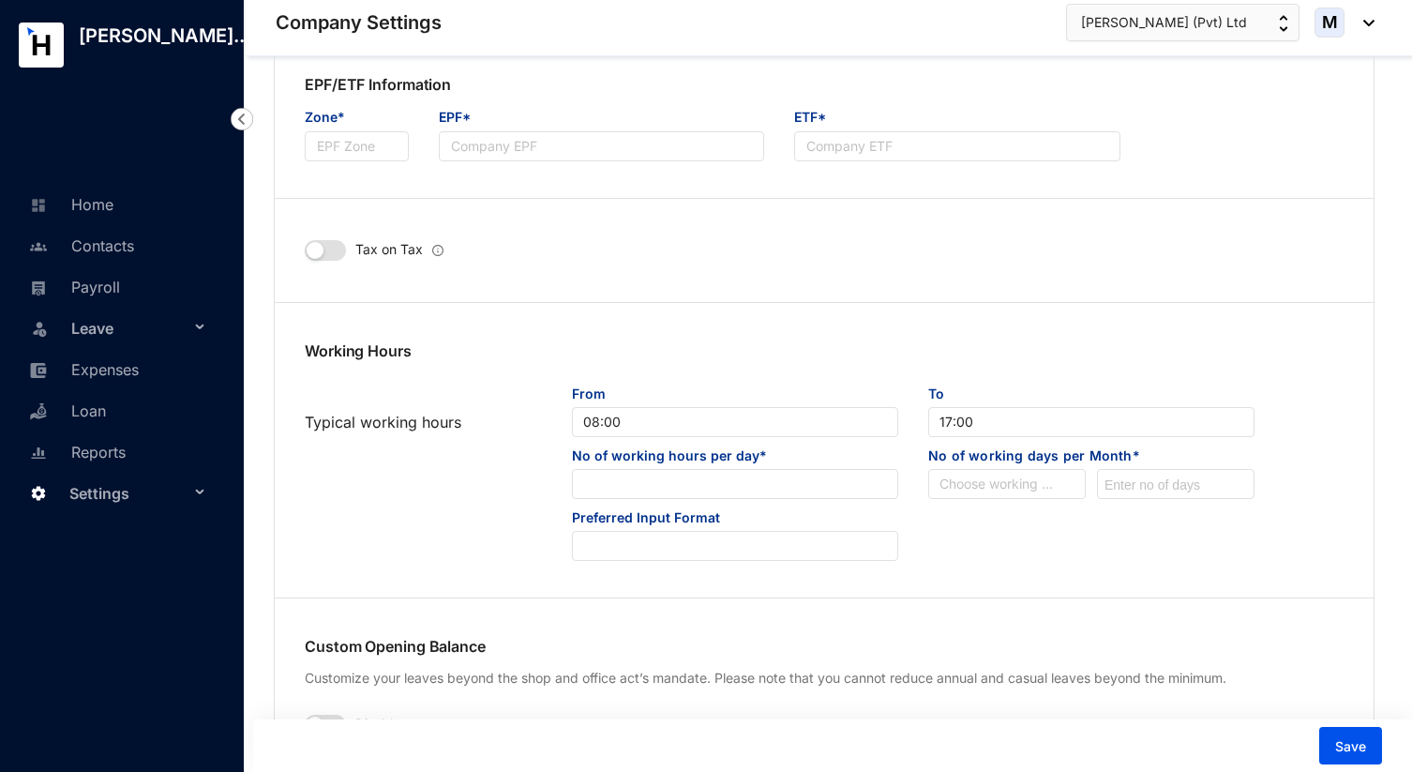
scroll to position [913, 0]
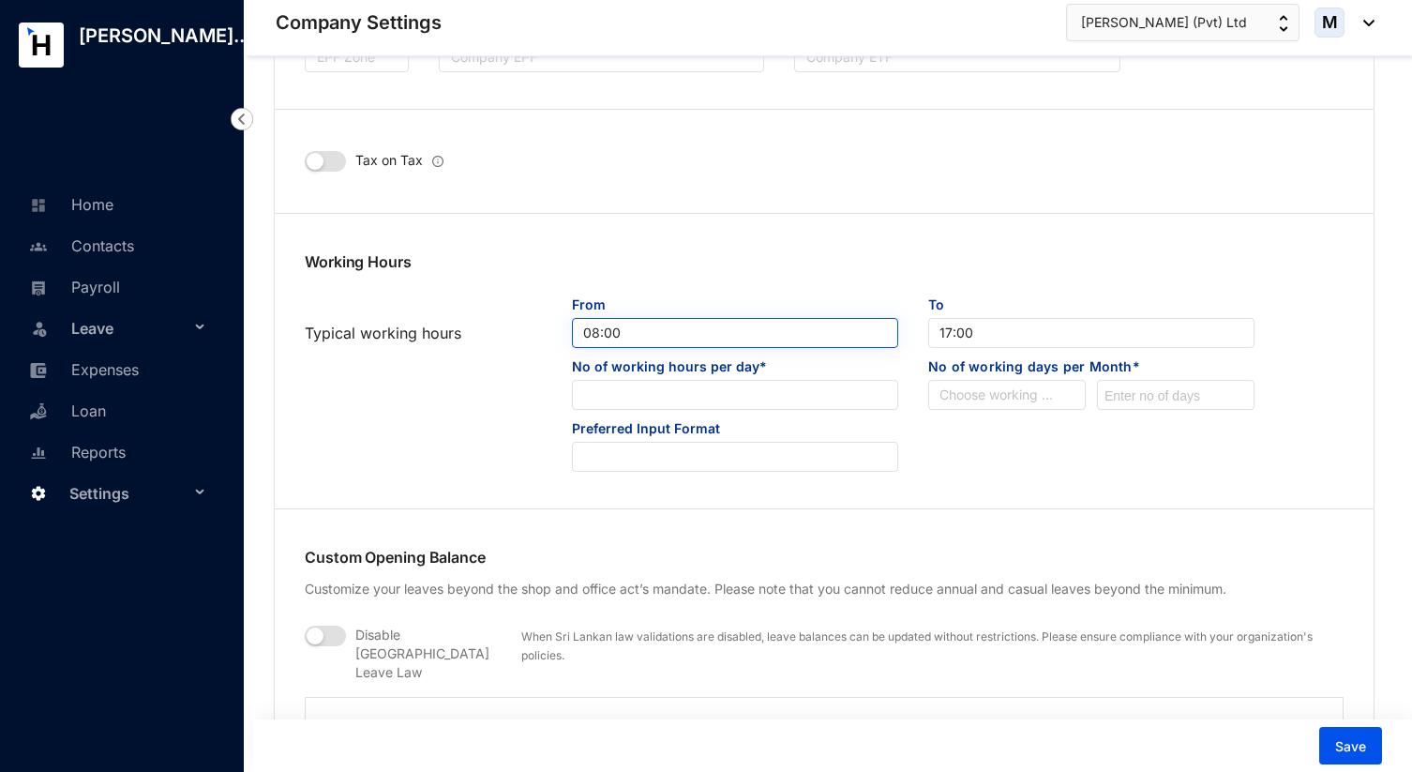
click at [731, 322] on span "08:00" at bounding box center [735, 333] width 304 height 28
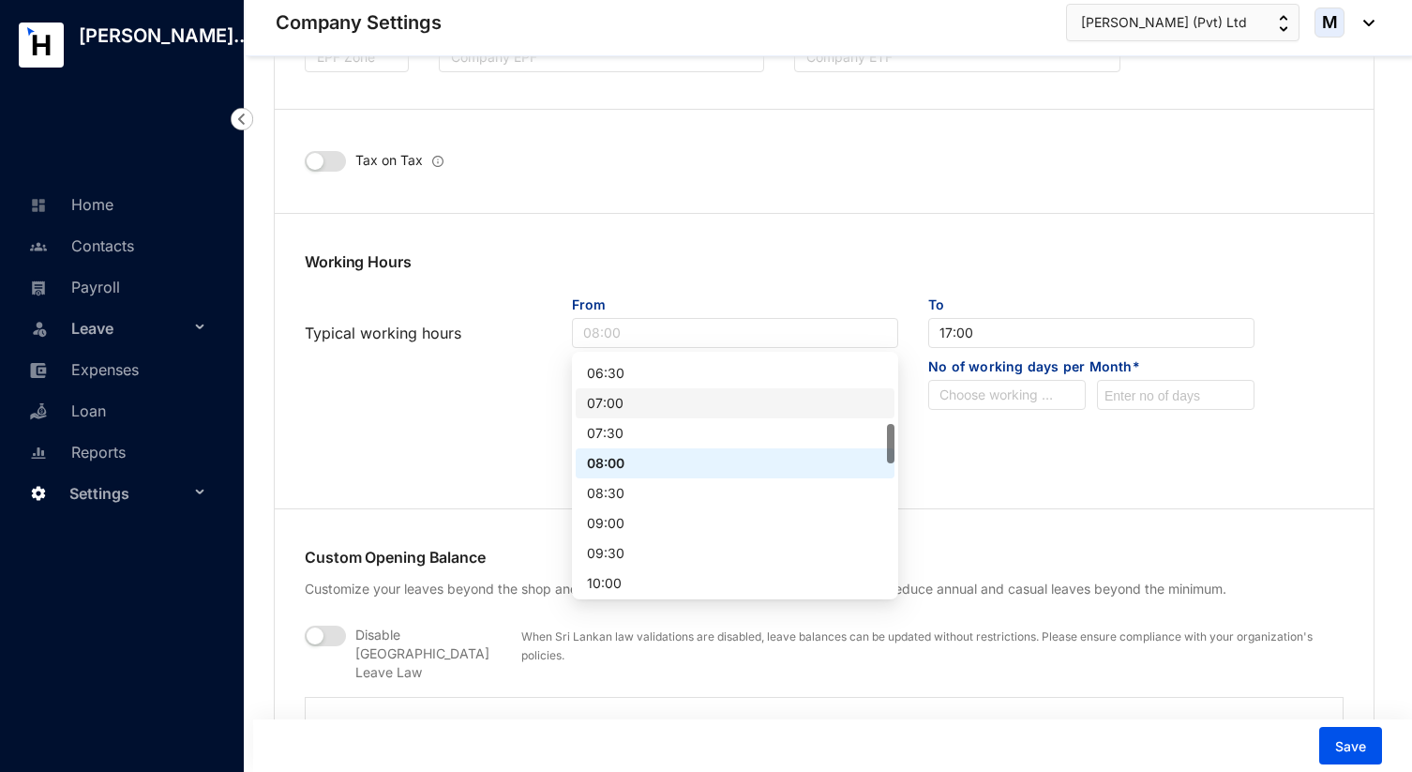
scroll to position [412, 0]
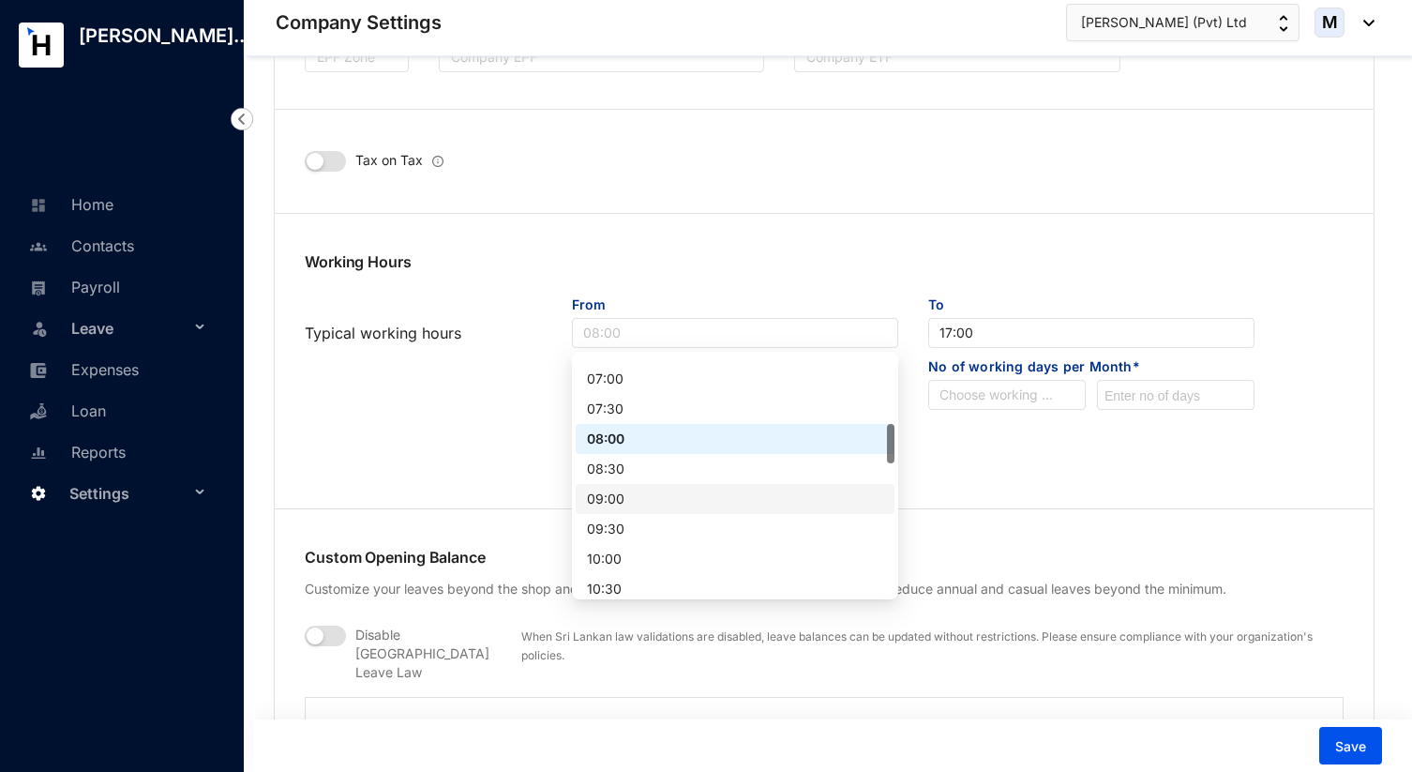
click at [644, 491] on div "09:00" at bounding box center [735, 499] width 296 height 21
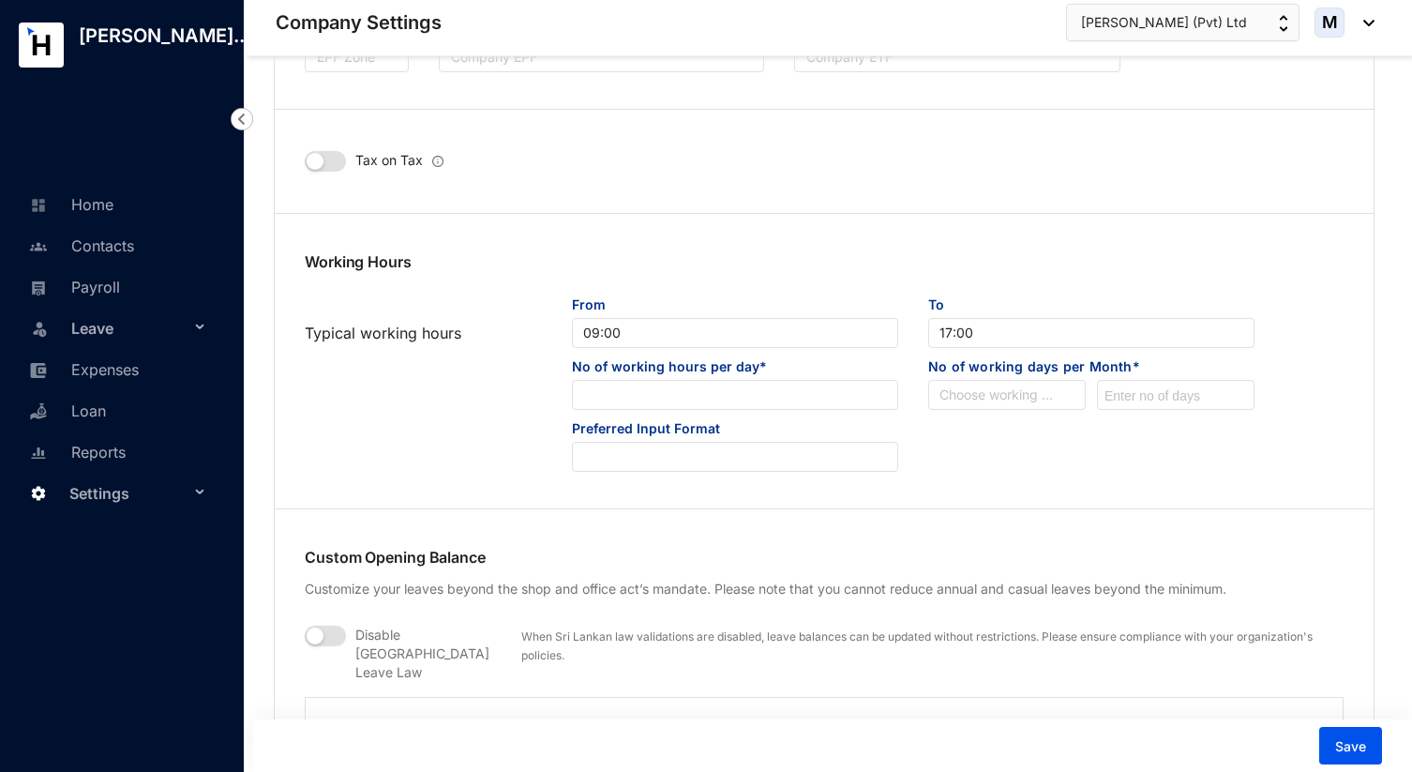
click at [954, 457] on div "Preferred Input Format" at bounding box center [824, 445] width 1069 height 53
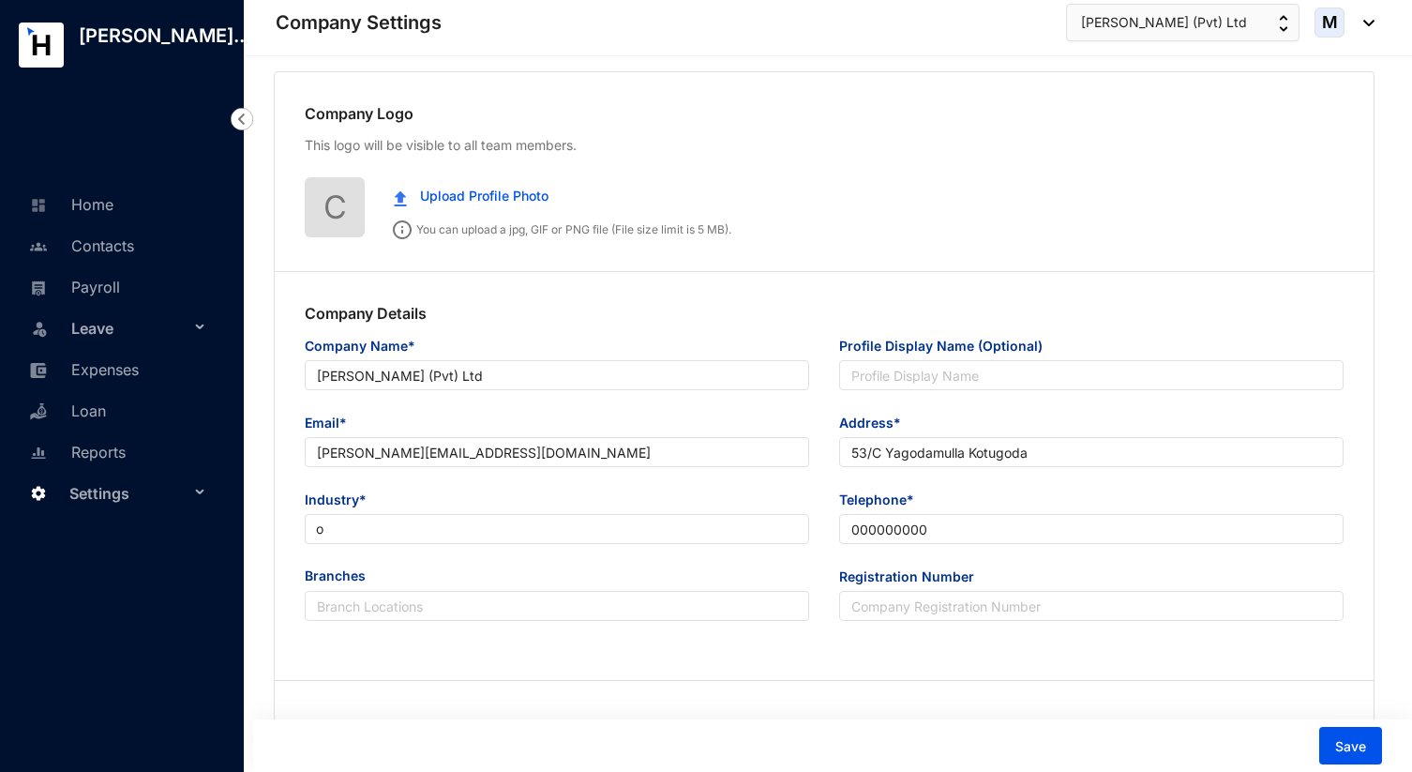
scroll to position [0, 0]
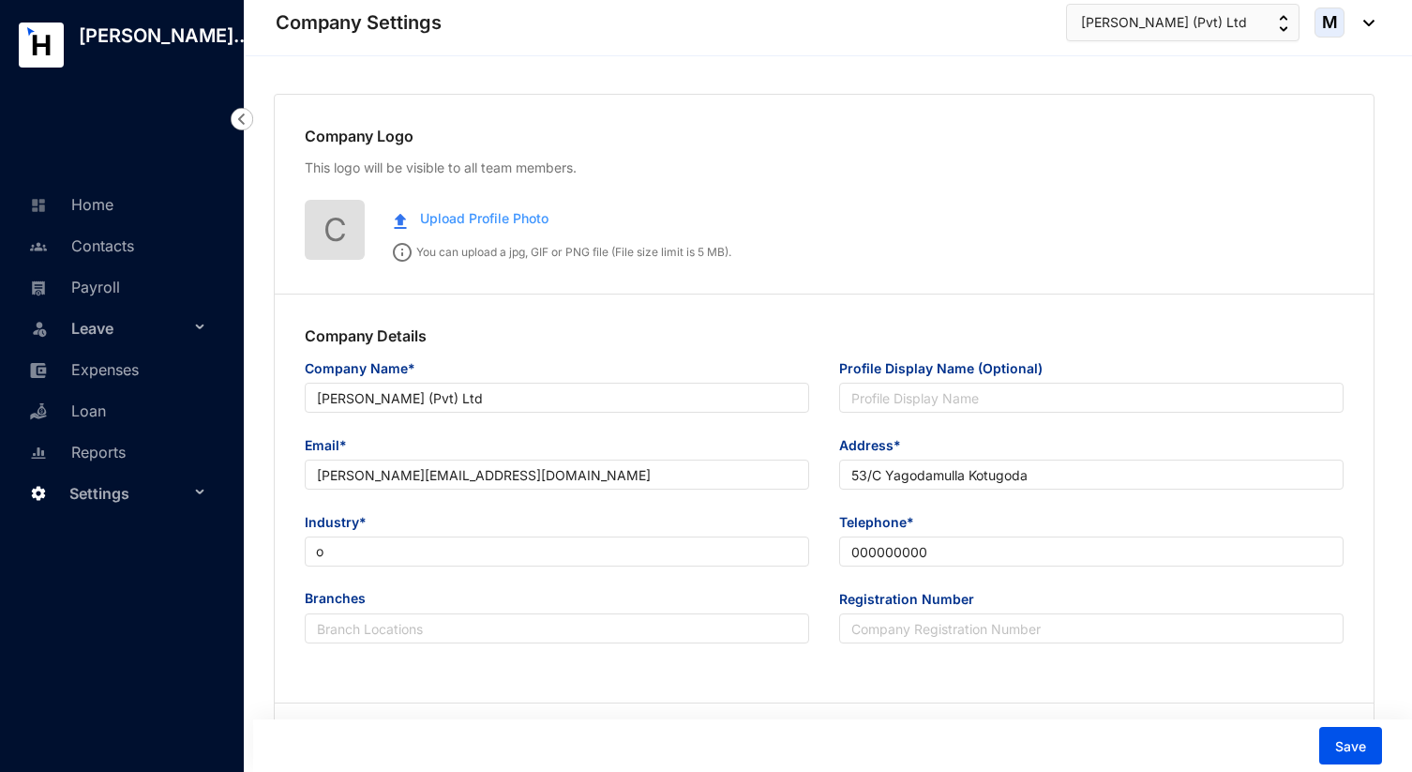
click at [501, 214] on span "Upload Profile Photo" at bounding box center [484, 218] width 128 height 21
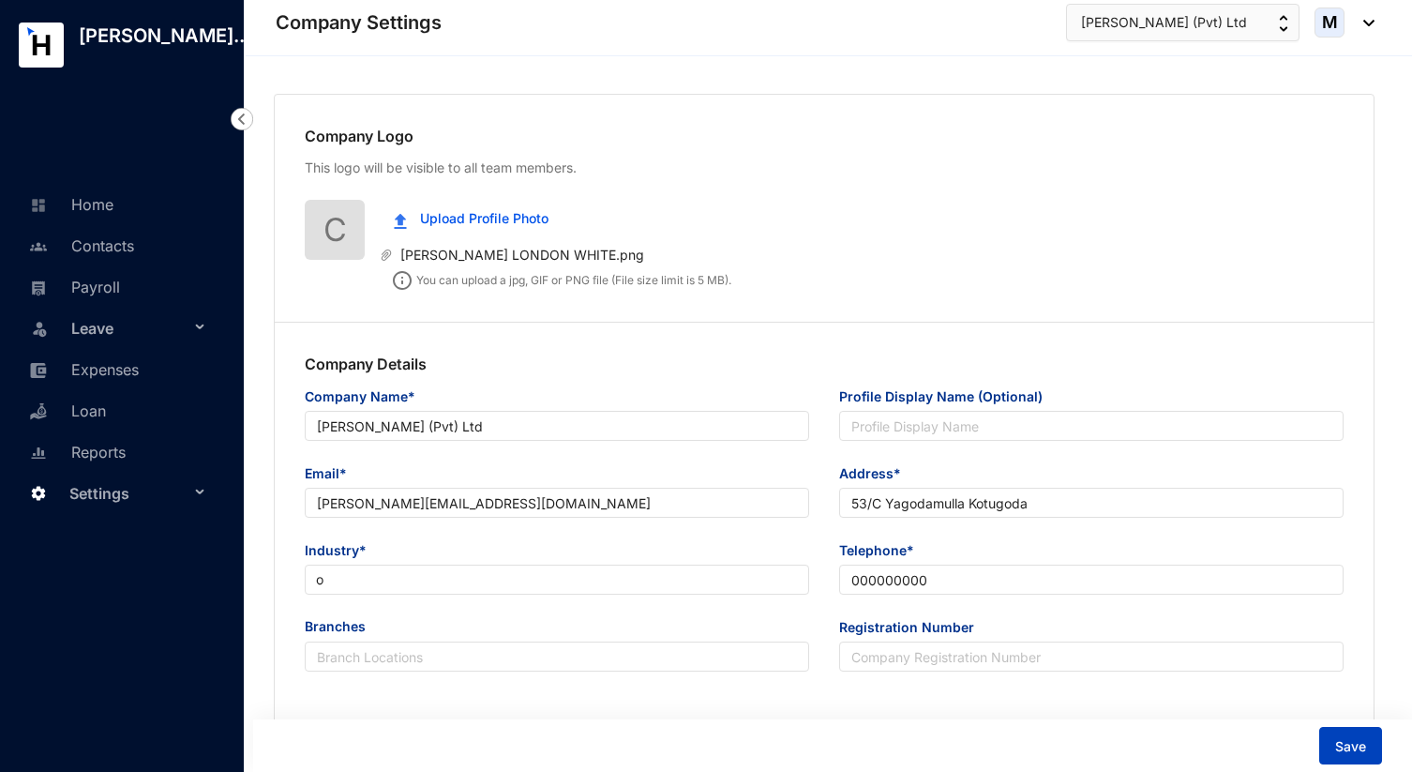
click at [1359, 739] on span "Save" at bounding box center [1351, 746] width 31 height 19
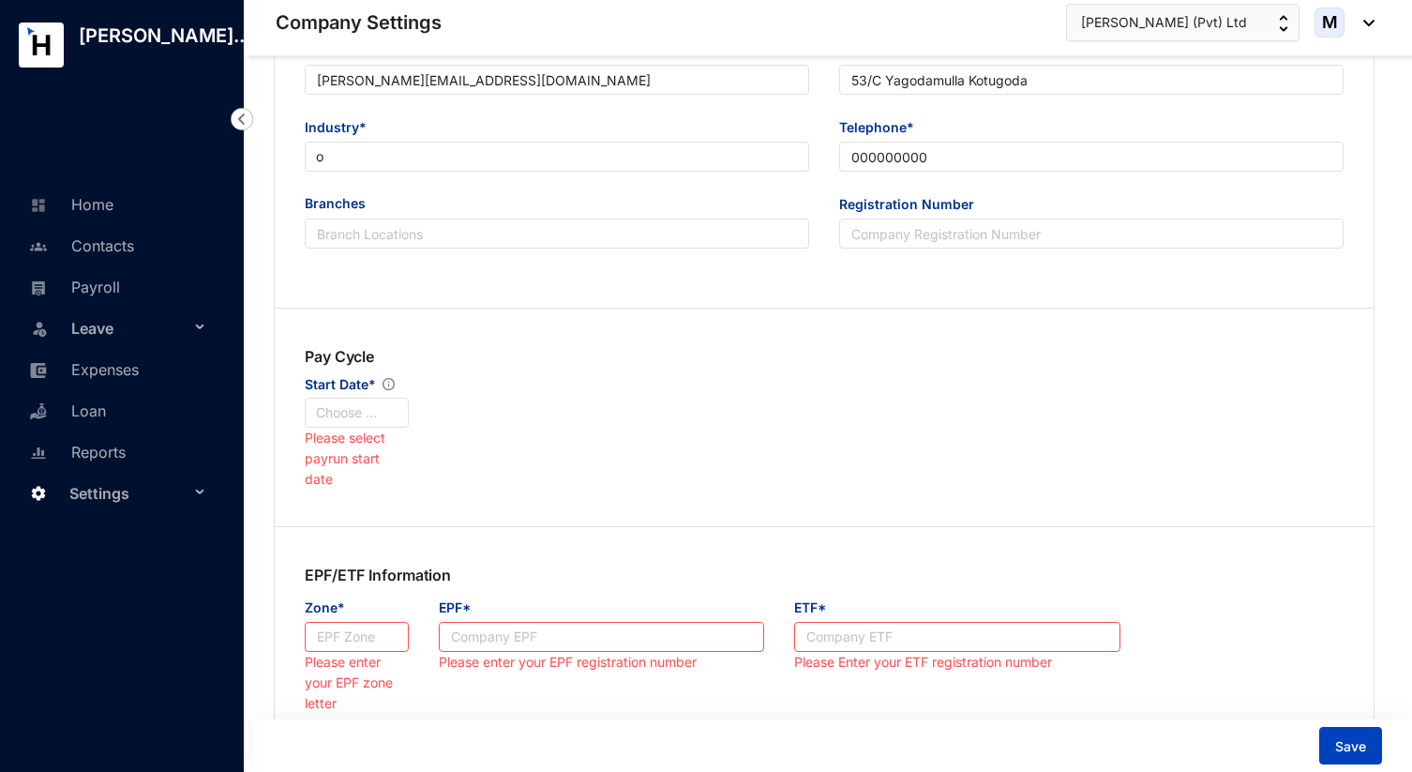
scroll to position [449, 0]
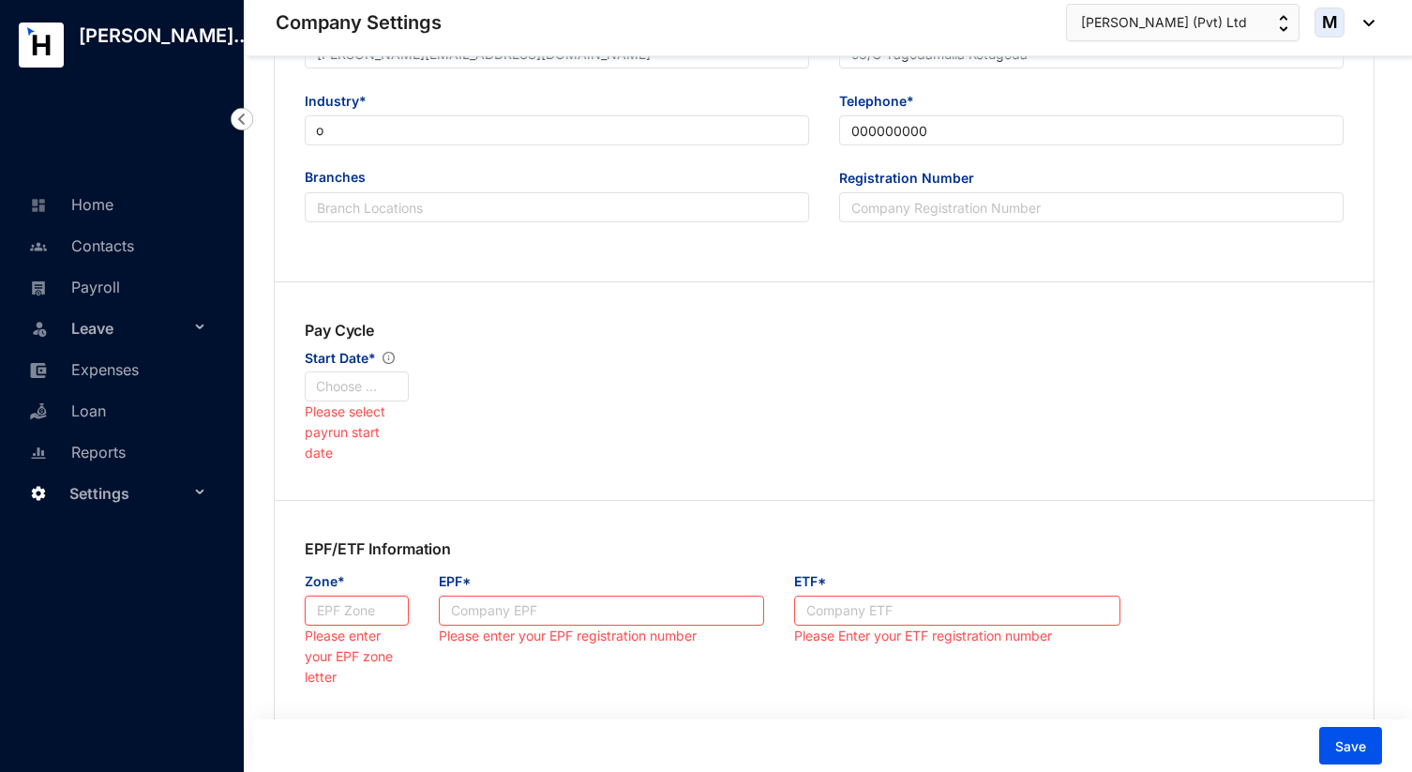
click at [375, 615] on input "Zone*" at bounding box center [357, 611] width 104 height 30
type input "00"
click at [528, 609] on input "EPF*" at bounding box center [602, 611] width 326 height 30
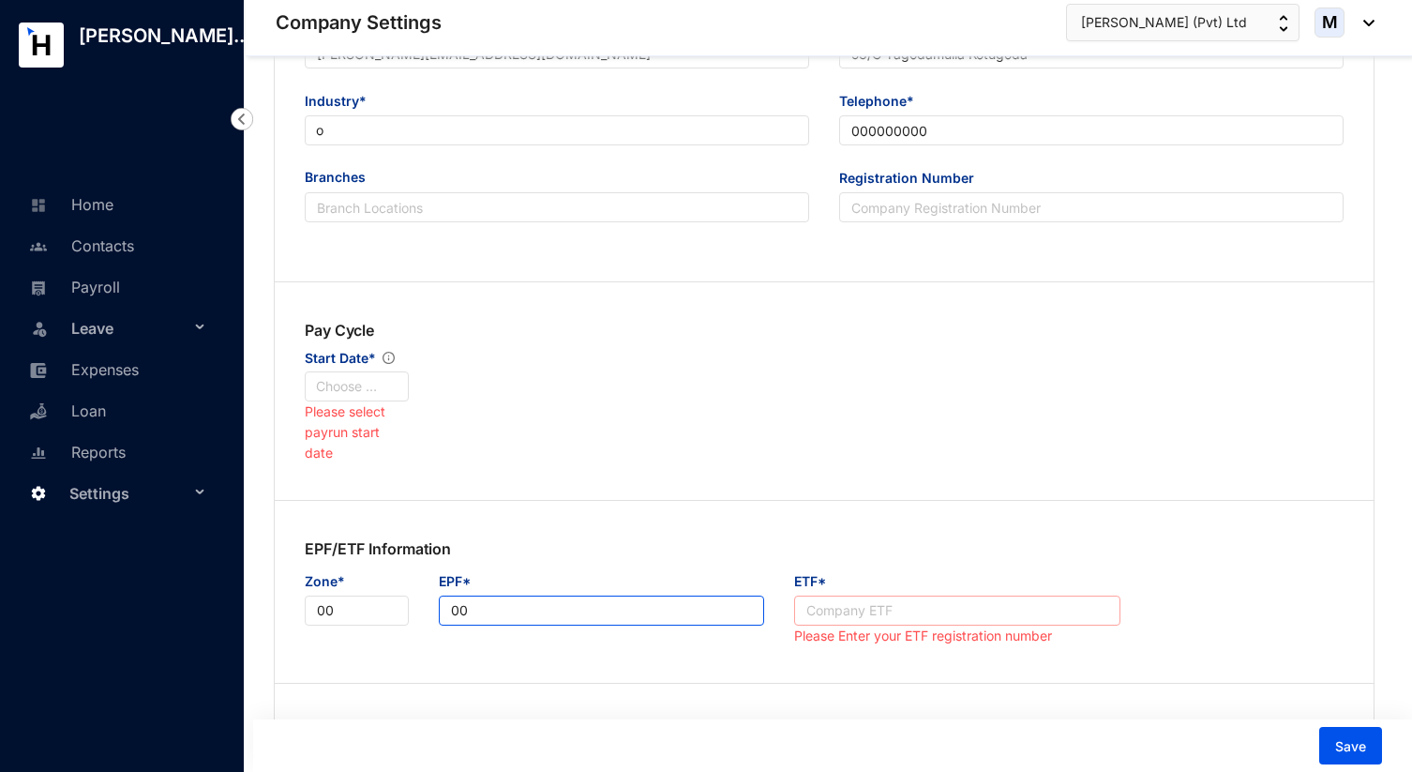
type input "00"
click at [851, 609] on input "ETF*" at bounding box center [957, 611] width 326 height 30
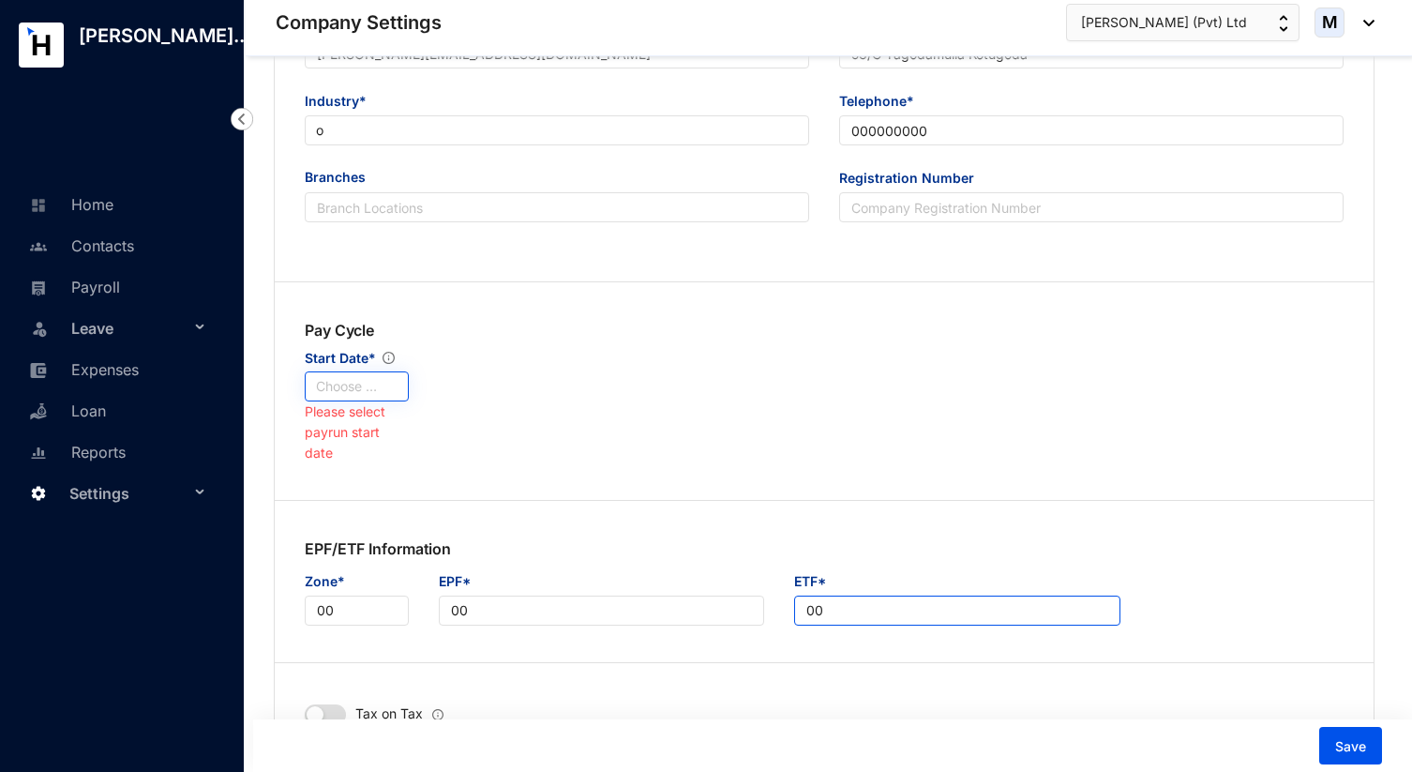
type input "00"
click at [334, 393] on input "search" at bounding box center [357, 386] width 82 height 28
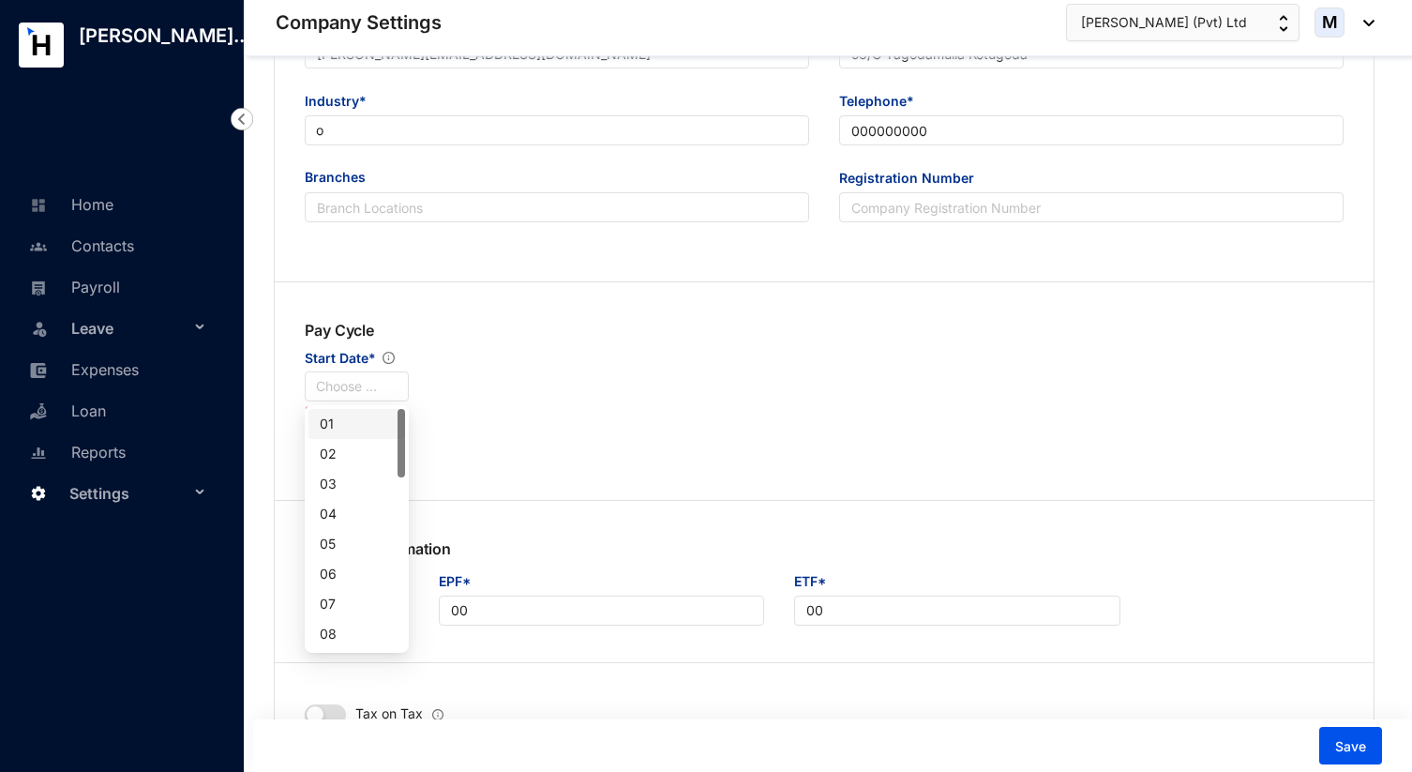
click at [352, 421] on div "01" at bounding box center [357, 424] width 74 height 21
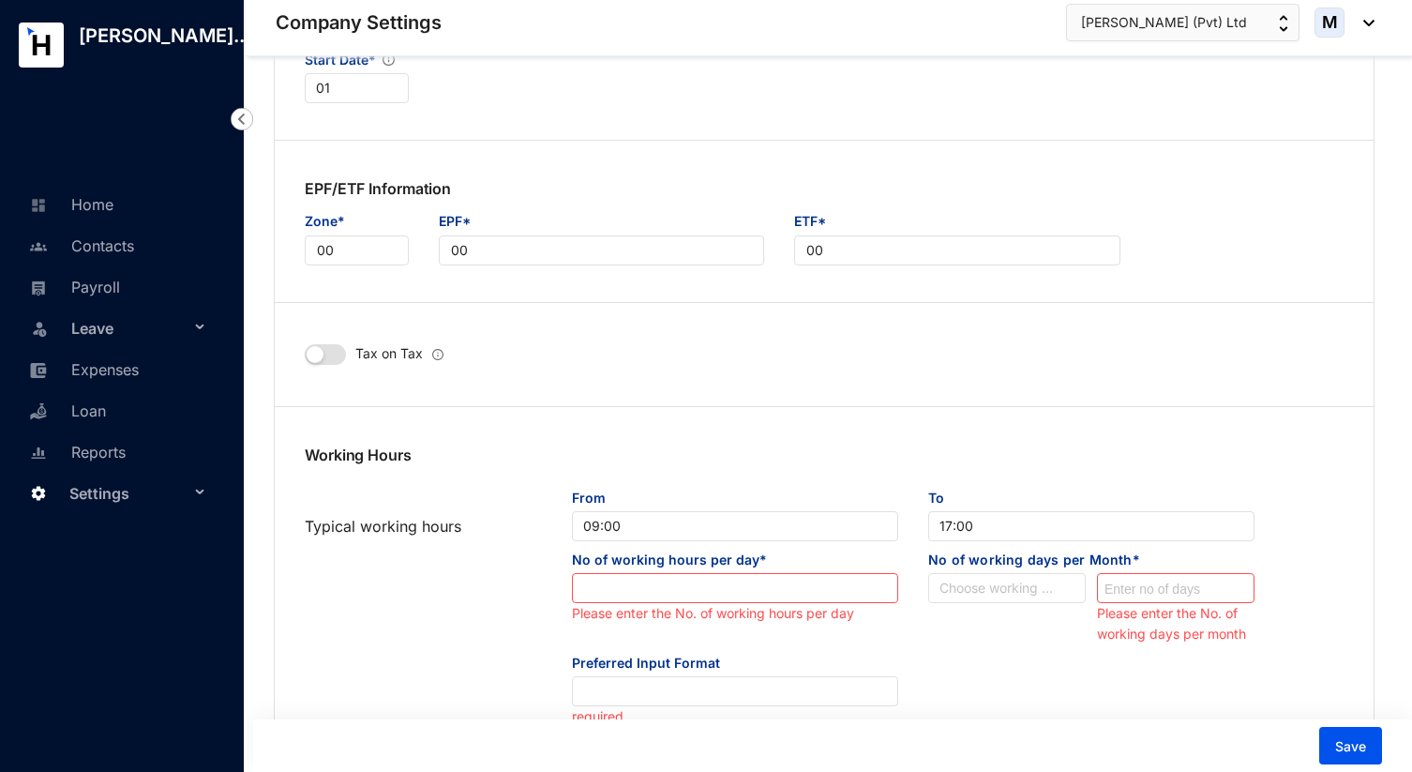
scroll to position [754, 0]
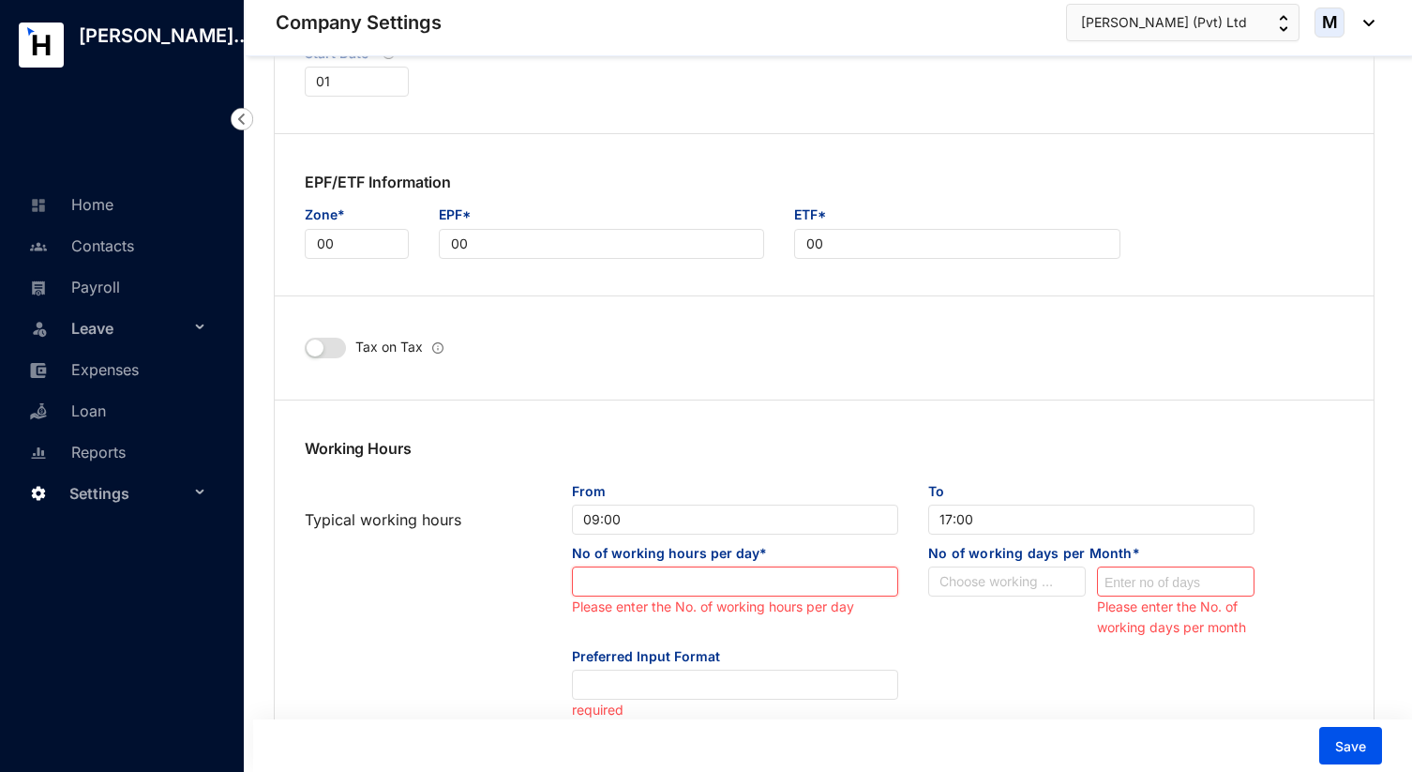
click at [644, 580] on input at bounding box center [735, 582] width 325 height 30
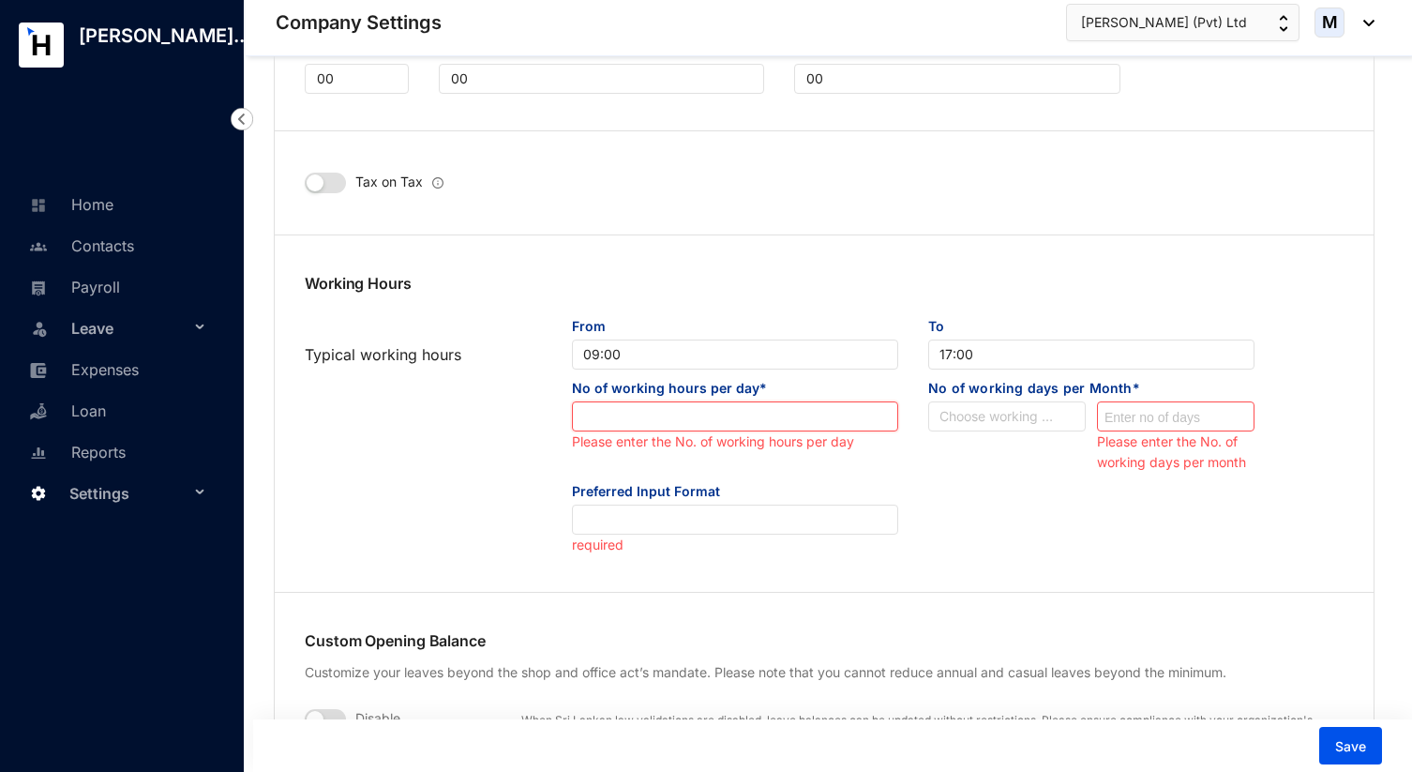
scroll to position [956, 0]
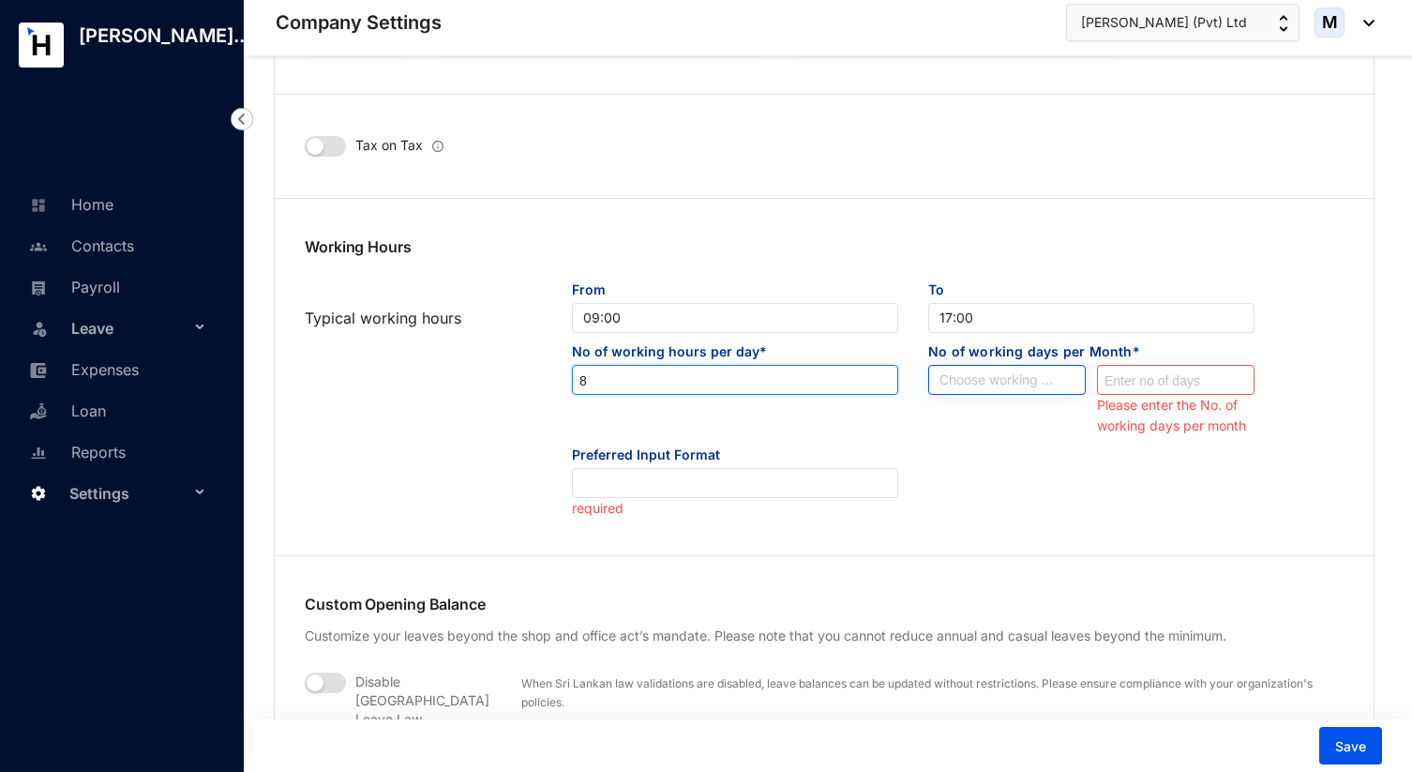
type input "8"
click at [1035, 379] on input "search" at bounding box center [1007, 380] width 135 height 28
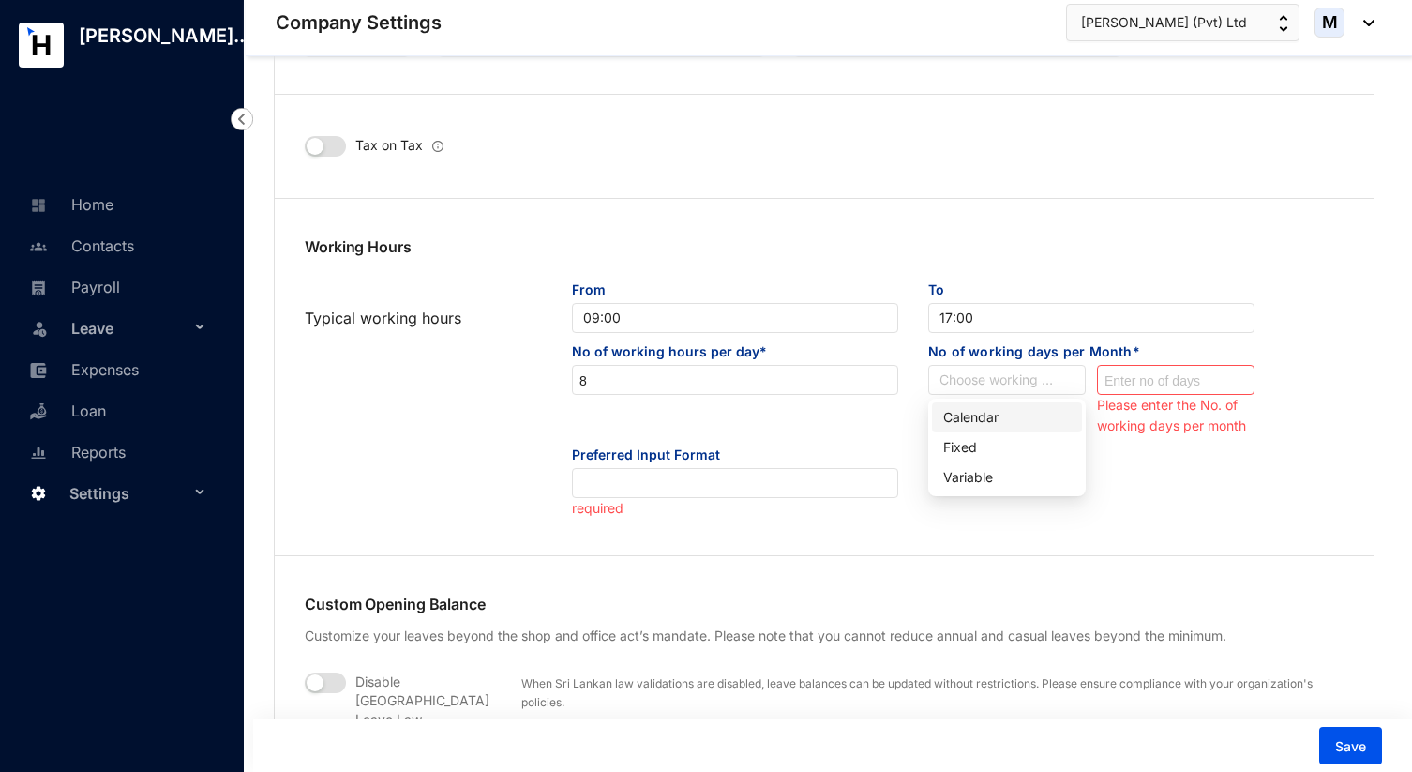
click at [1022, 413] on div "Calendar" at bounding box center [1008, 417] width 128 height 21
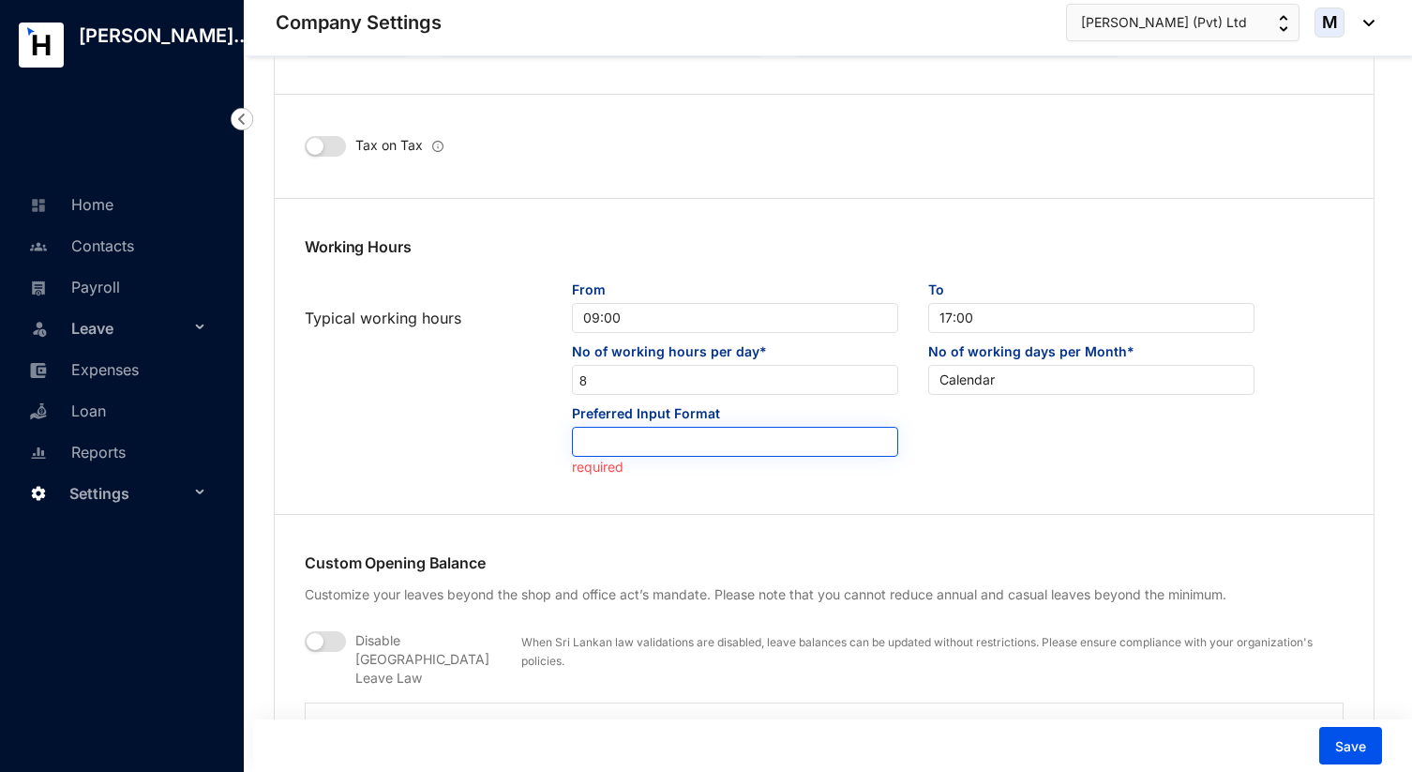
click at [784, 437] on input "search" at bounding box center [735, 442] width 304 height 28
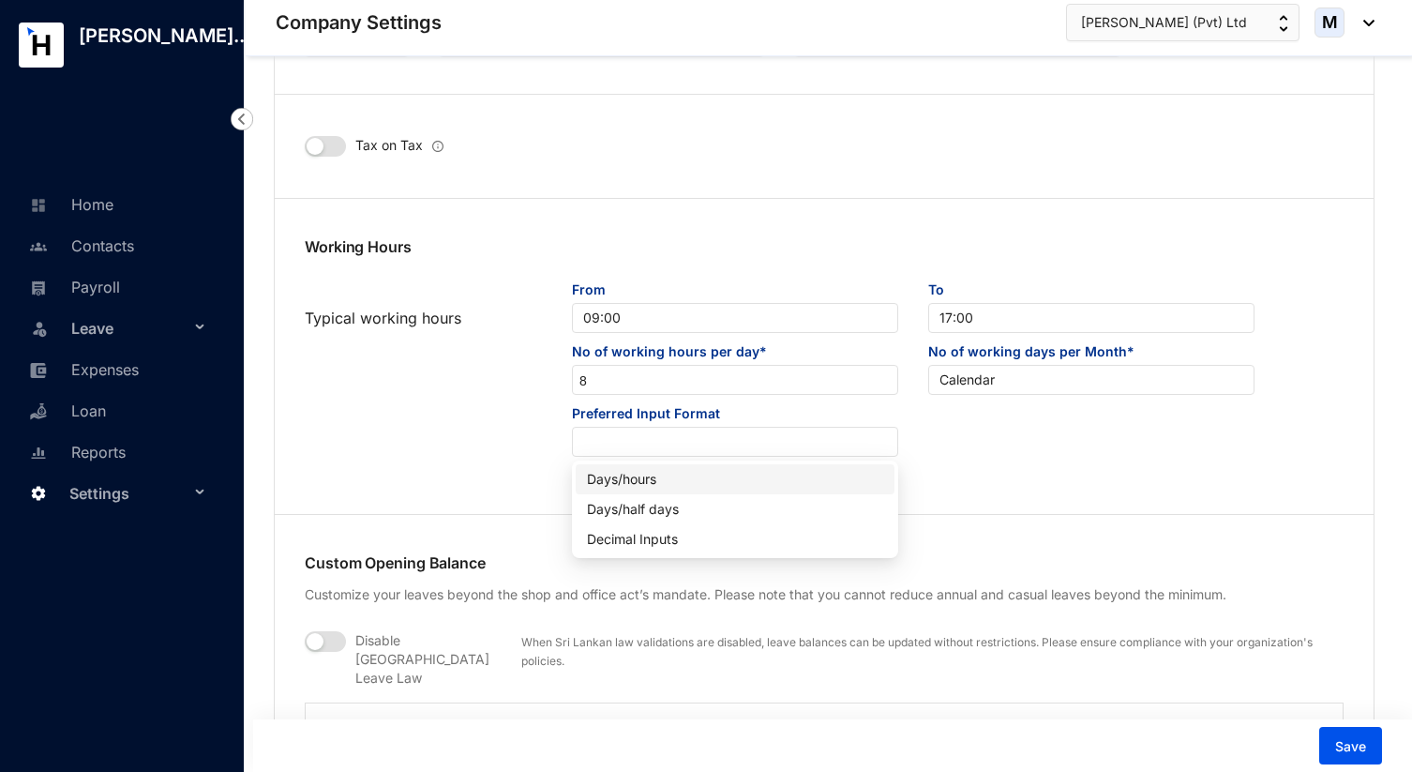
click at [756, 480] on div "Days/hours" at bounding box center [735, 479] width 296 height 21
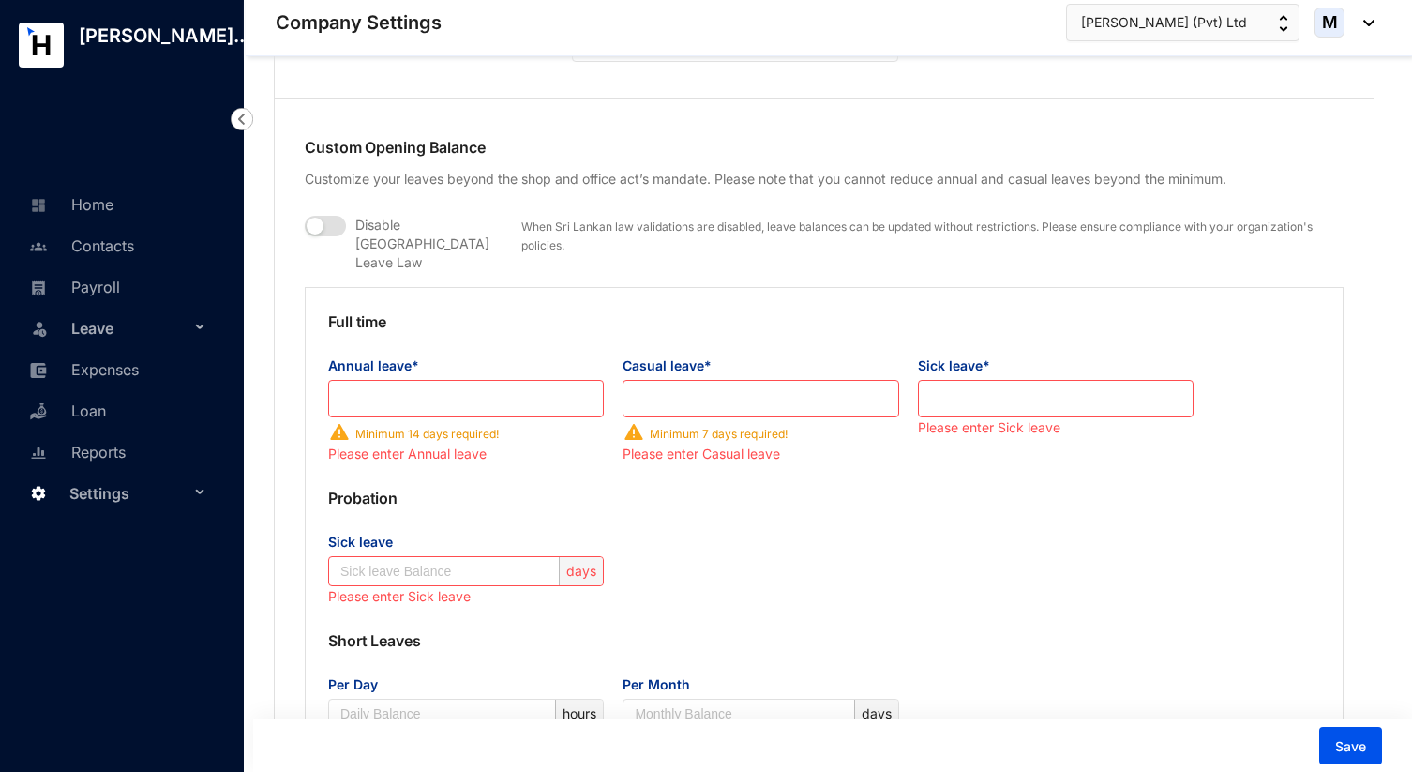
scroll to position [1390, 0]
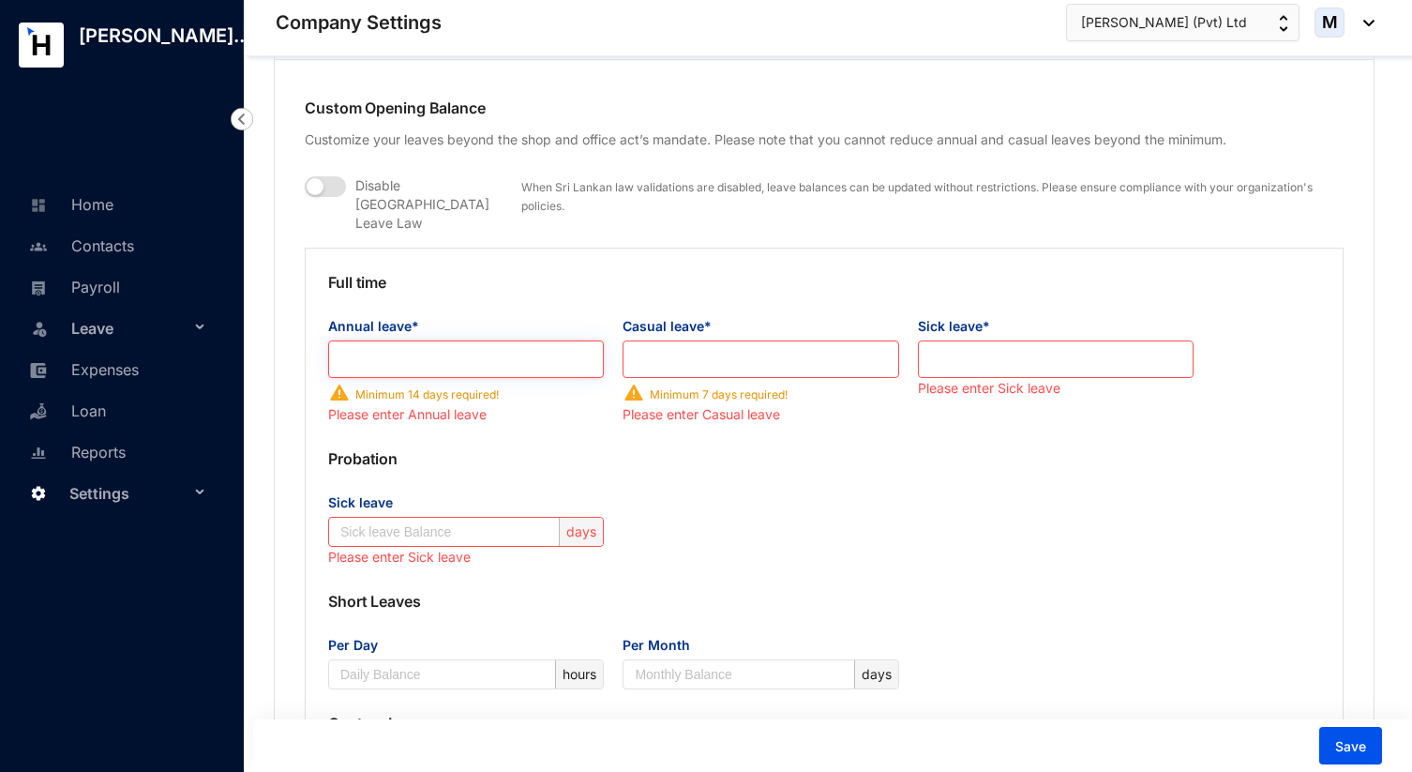
click at [516, 340] on input "Annual leave*" at bounding box center [466, 359] width 276 height 38
click at [449, 340] on input "Annual leave*" at bounding box center [466, 359] width 276 height 38
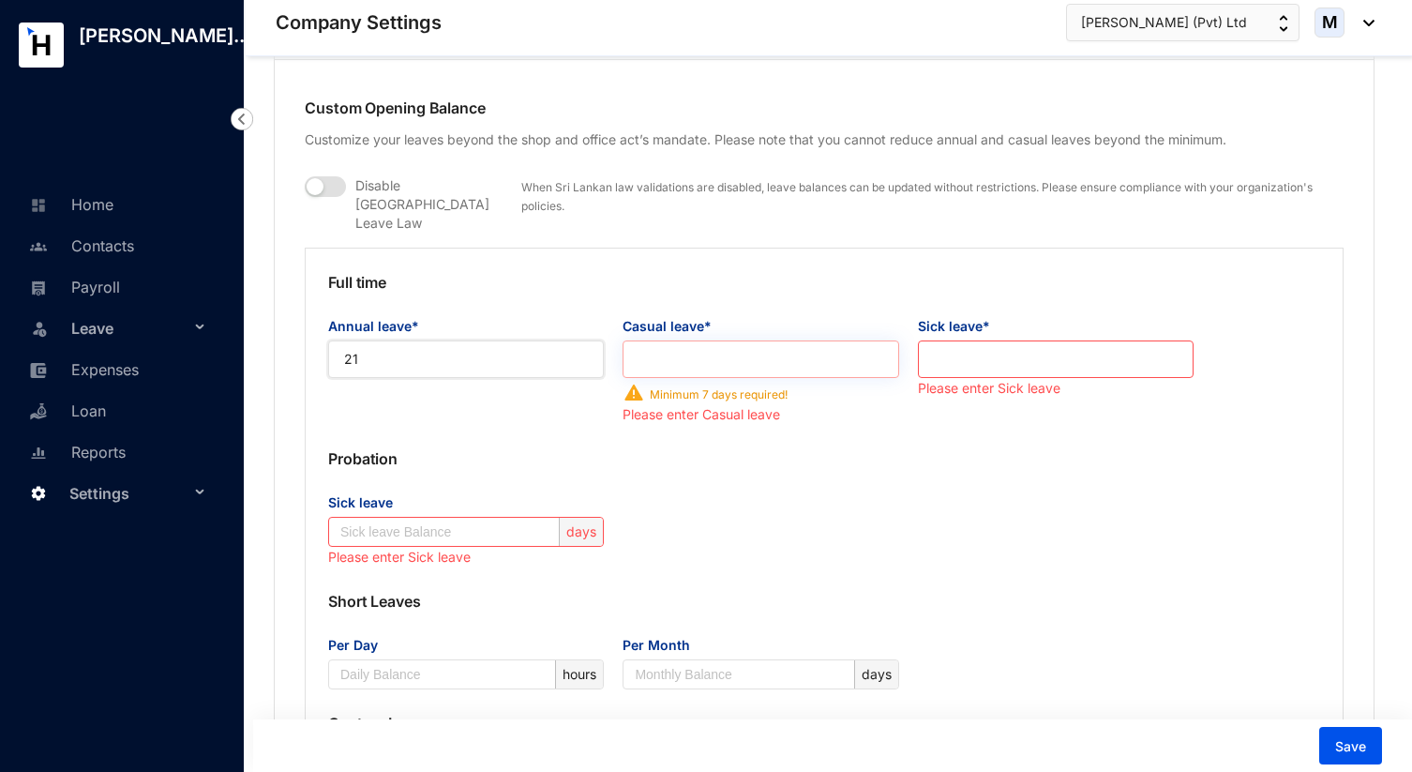
type input "21"
click at [660, 340] on input "Casual leave*" at bounding box center [761, 359] width 276 height 38
type input "7"
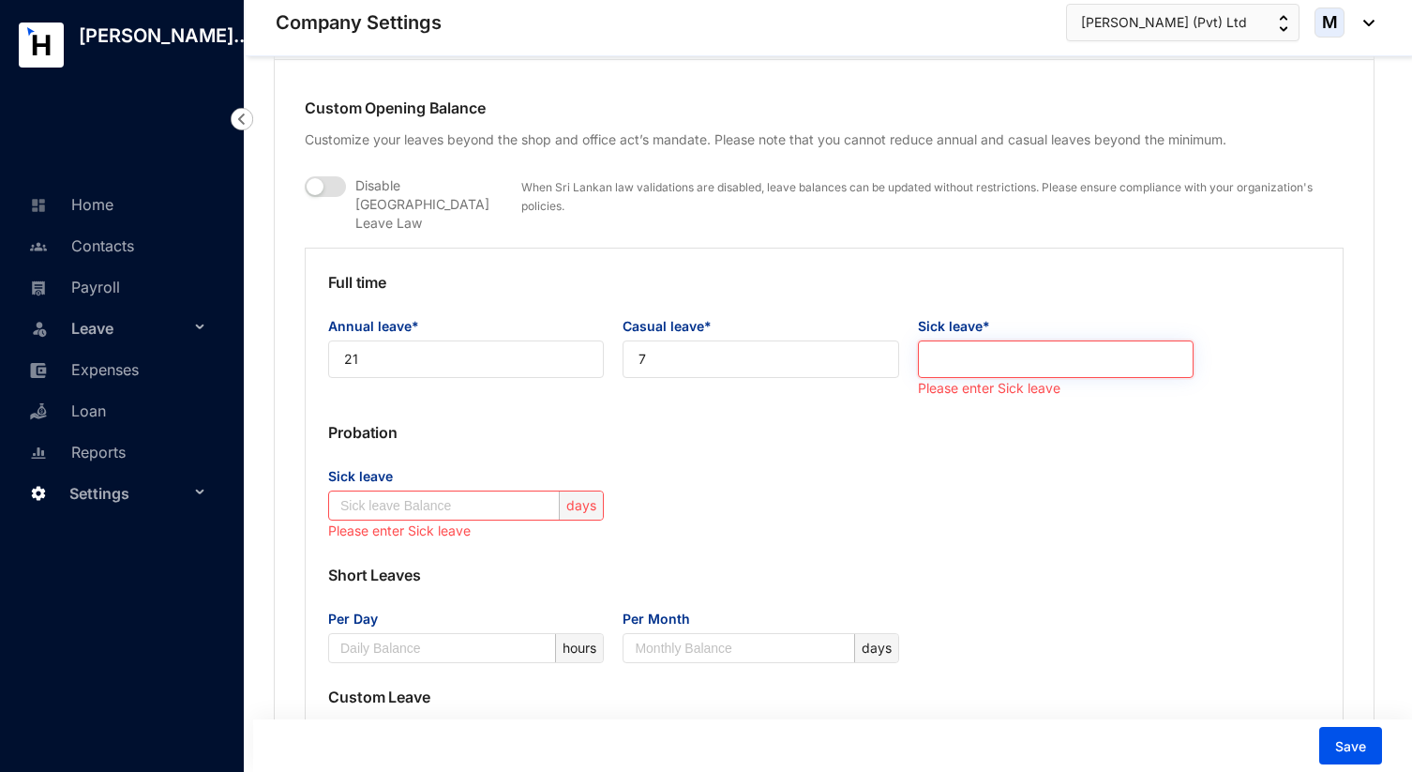
click at [1019, 340] on input "Sick leave*" at bounding box center [1056, 359] width 276 height 38
click at [972, 350] on input "Sick leave*" at bounding box center [1056, 359] width 276 height 38
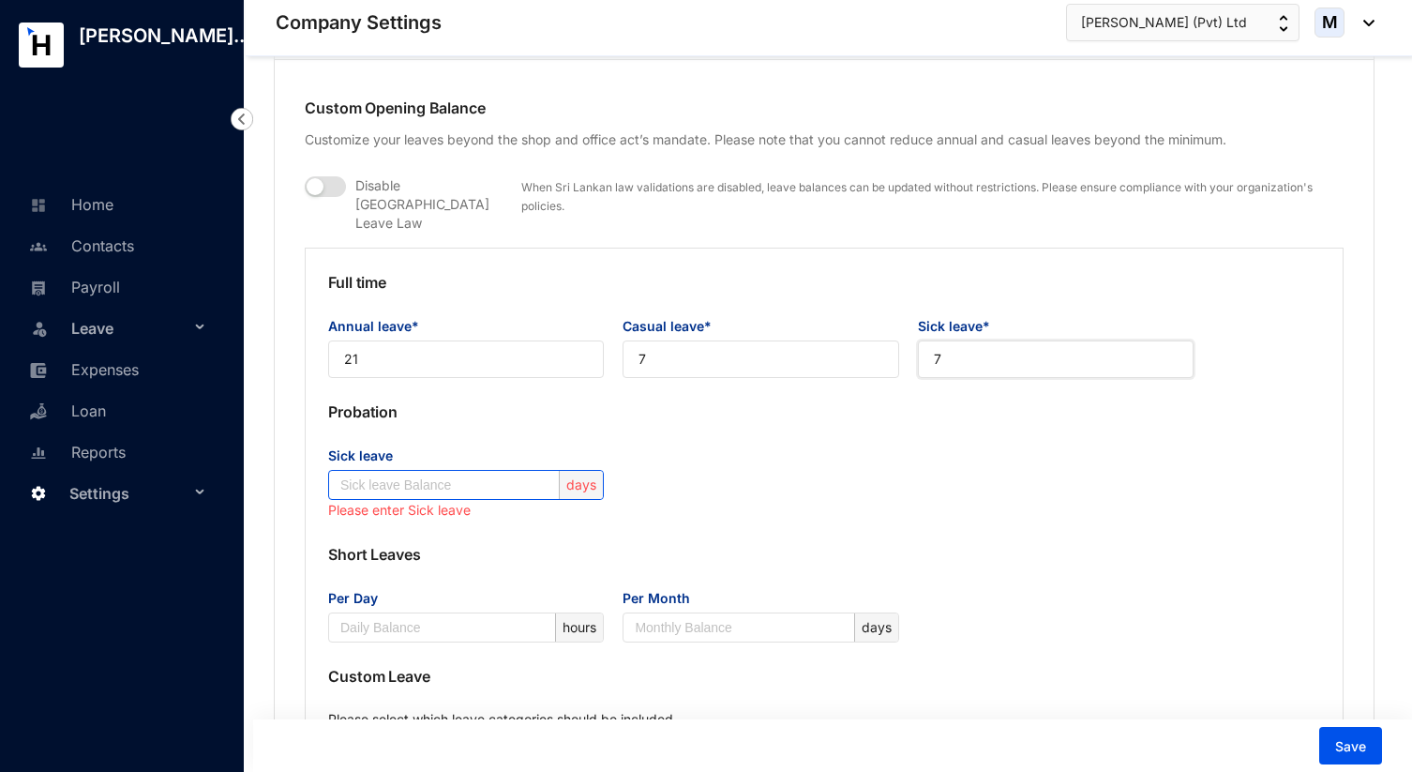
type input "7"
click at [503, 474] on input "Sick leave" at bounding box center [447, 485] width 215 height 28
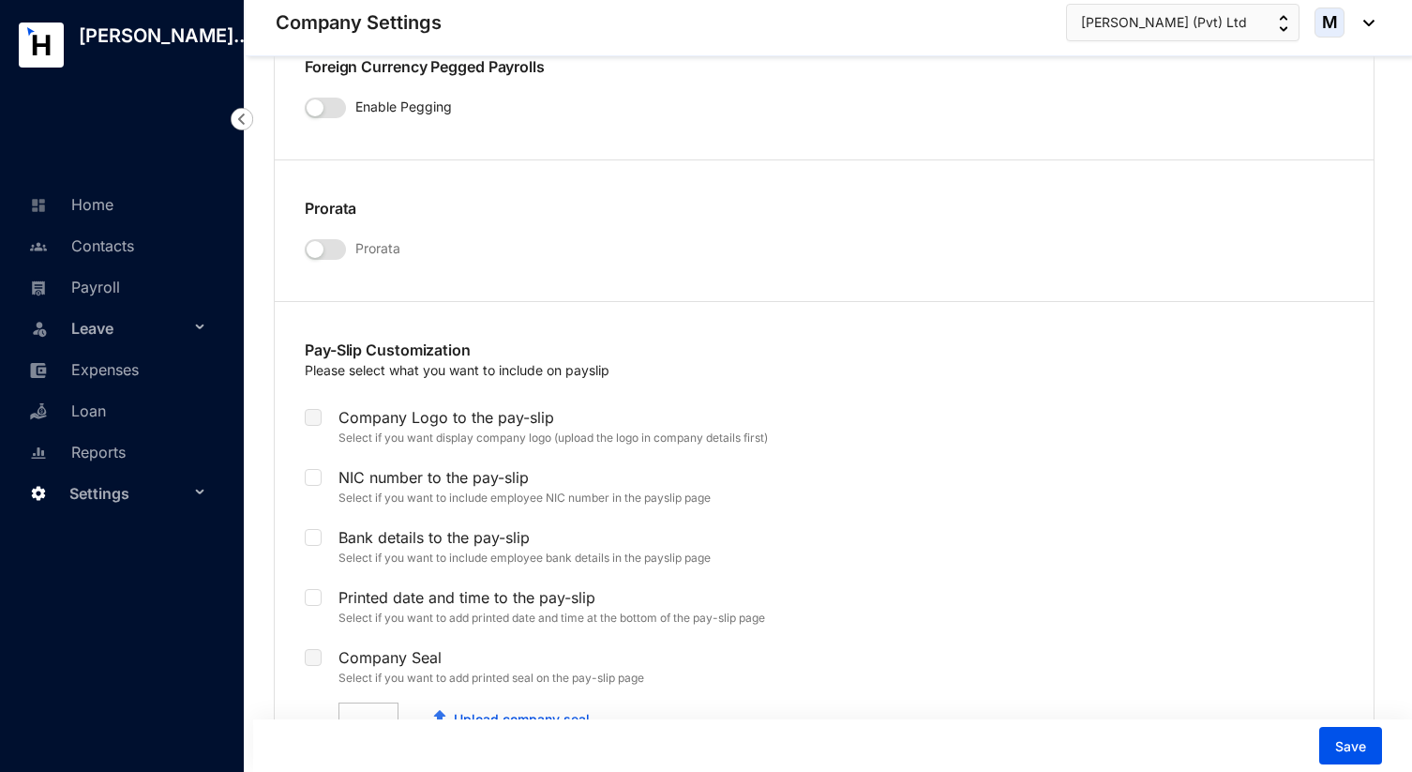
scroll to position [3404, 0]
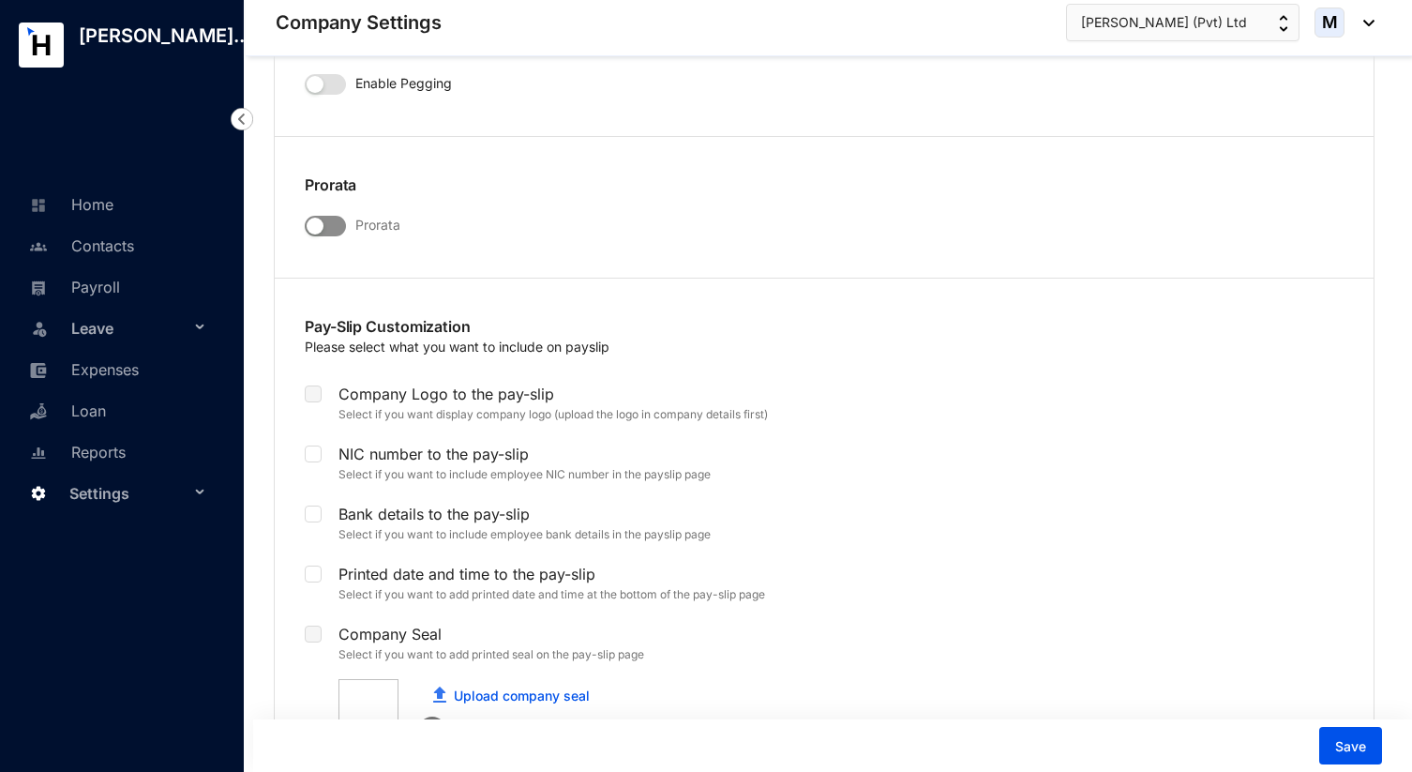
type input "7"
click at [321, 218] on div "button" at bounding box center [315, 226] width 17 height 17
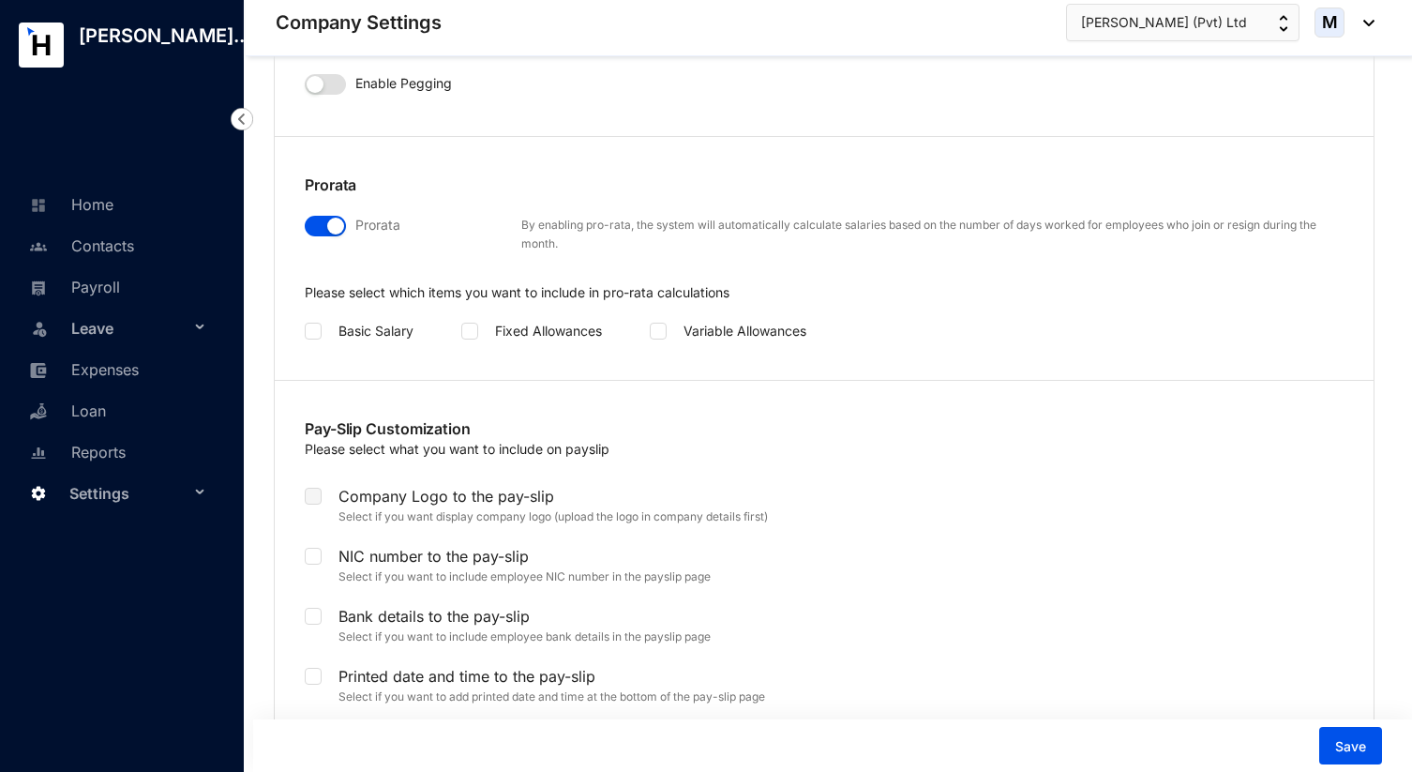
click at [325, 316] on p "Basic Salary" at bounding box center [392, 327] width 140 height 23
click at [316, 323] on input "checkbox" at bounding box center [311, 329] width 13 height 13
checkbox input "true"
click at [317, 486] on label at bounding box center [313, 496] width 17 height 21
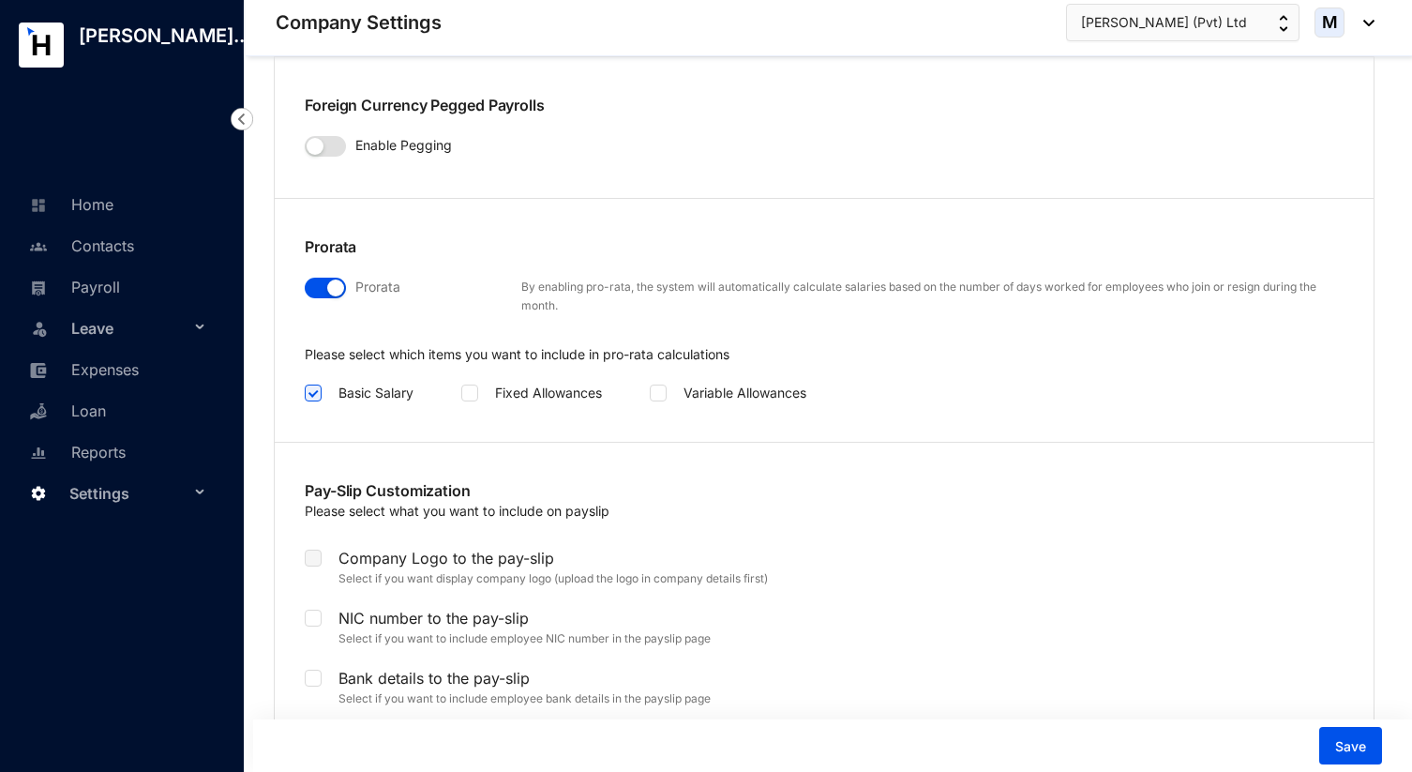
scroll to position [3279, 0]
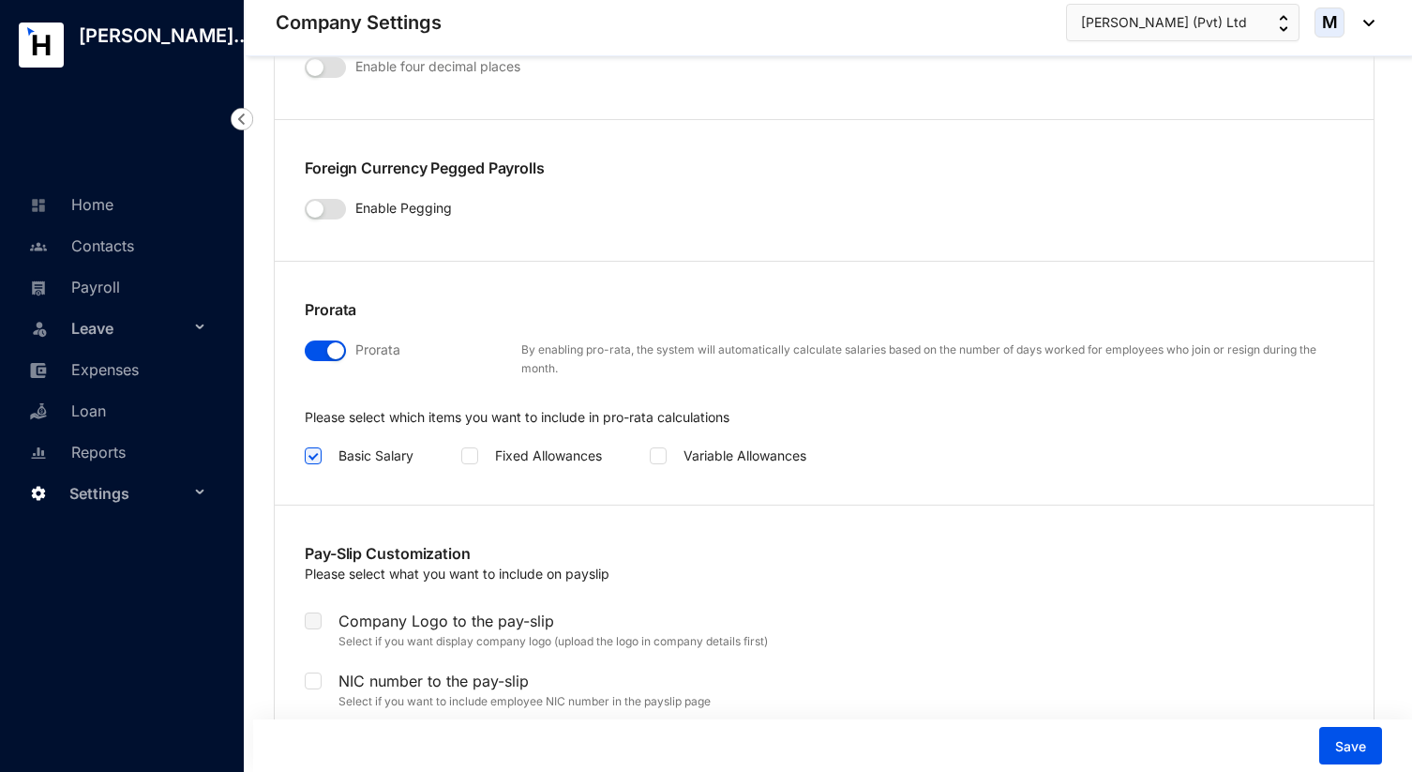
click at [325, 340] on span "button" at bounding box center [325, 350] width 41 height 21
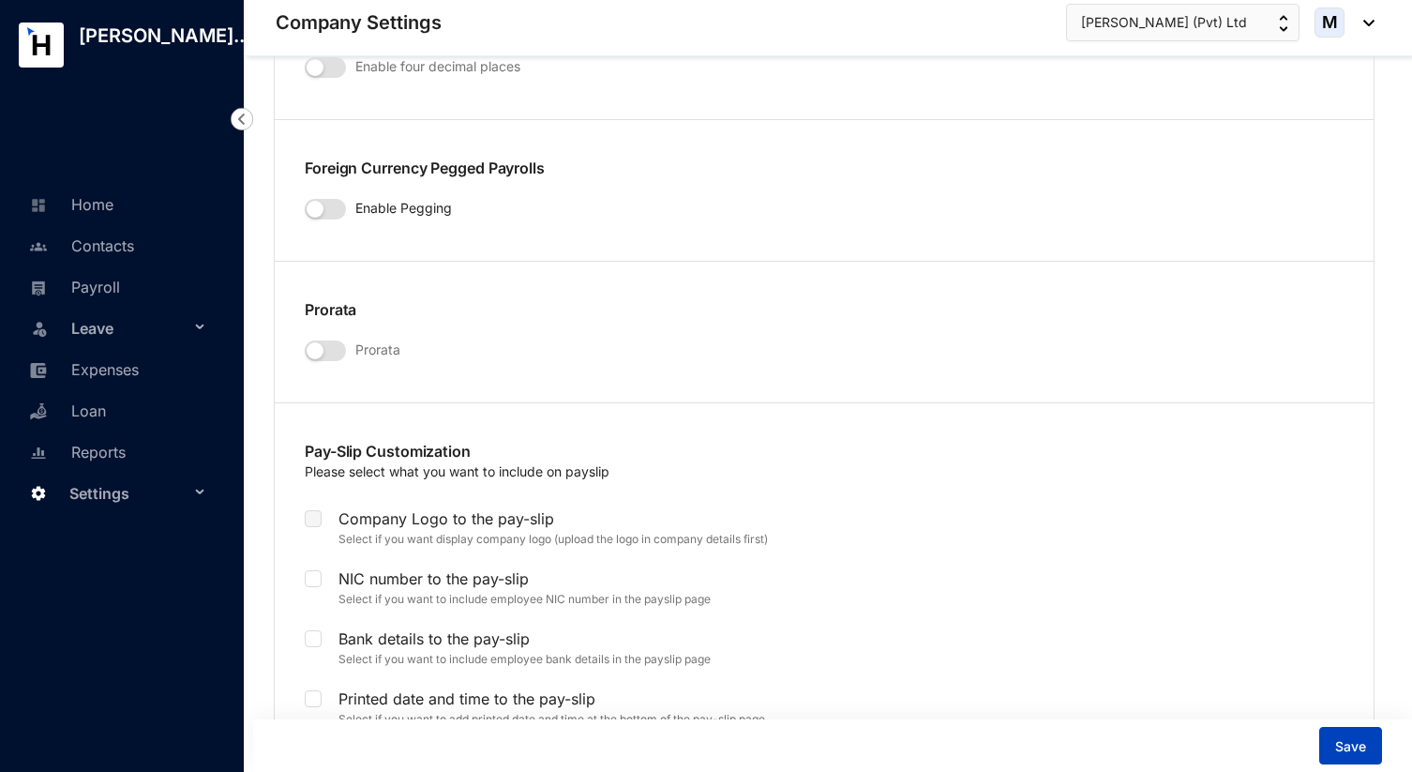
click at [1362, 748] on span "Save" at bounding box center [1351, 746] width 31 height 19
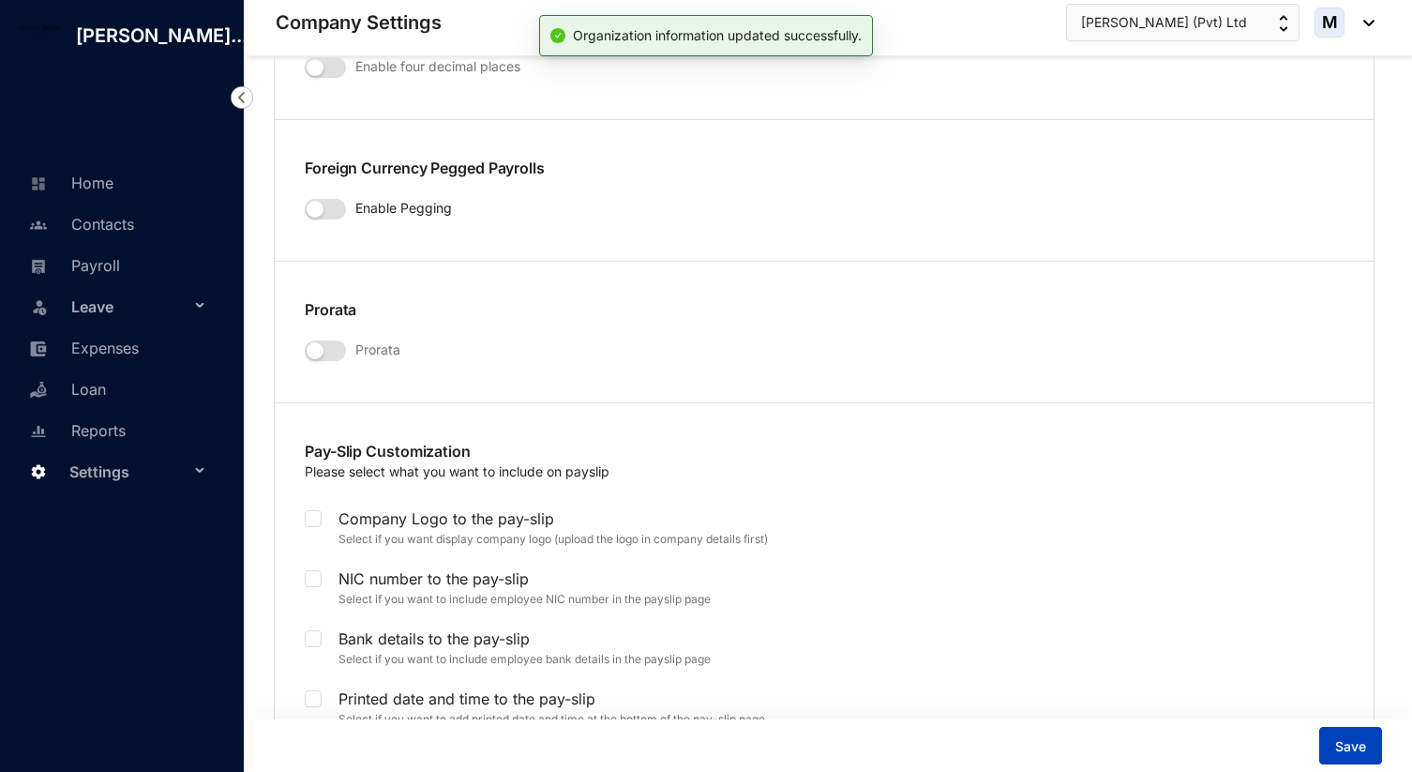
checkbox input "true"
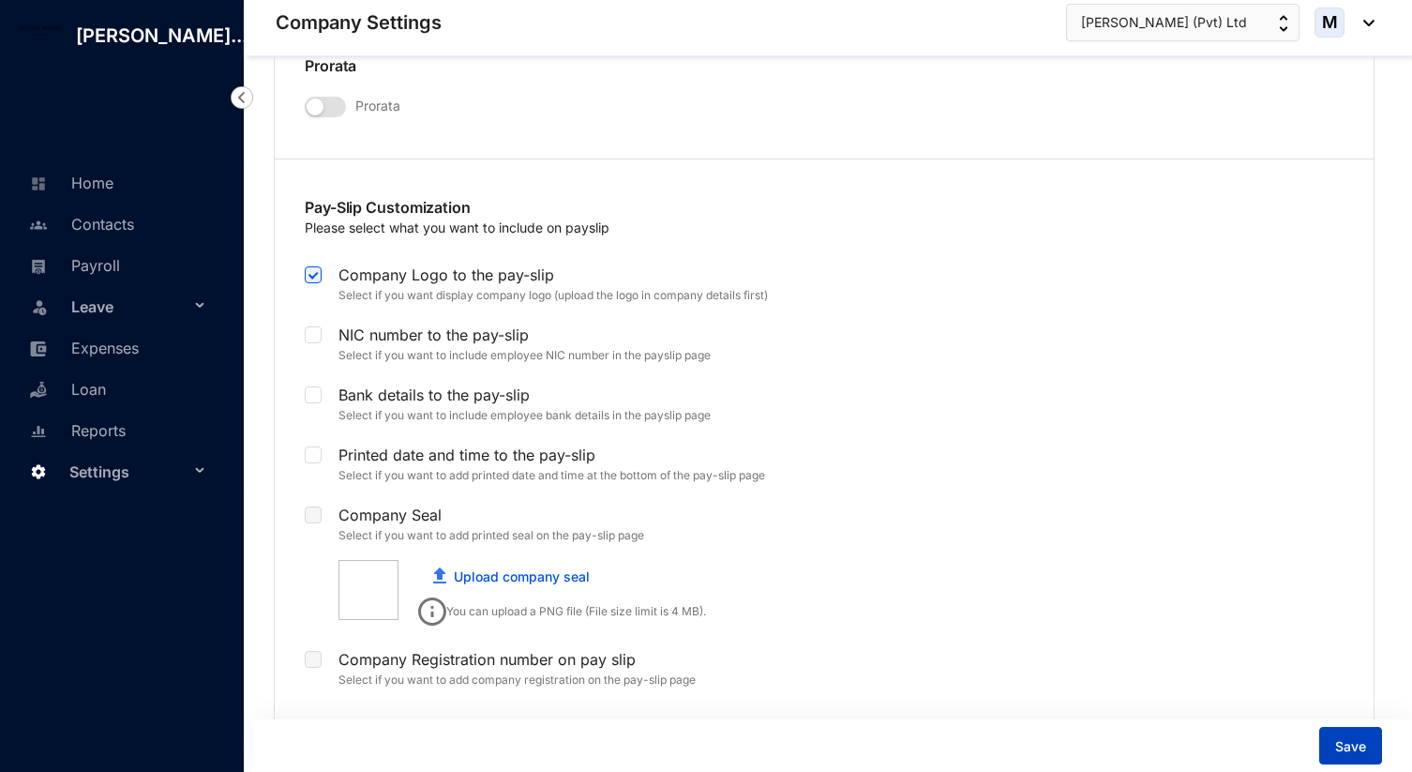
scroll to position [3597, 0]
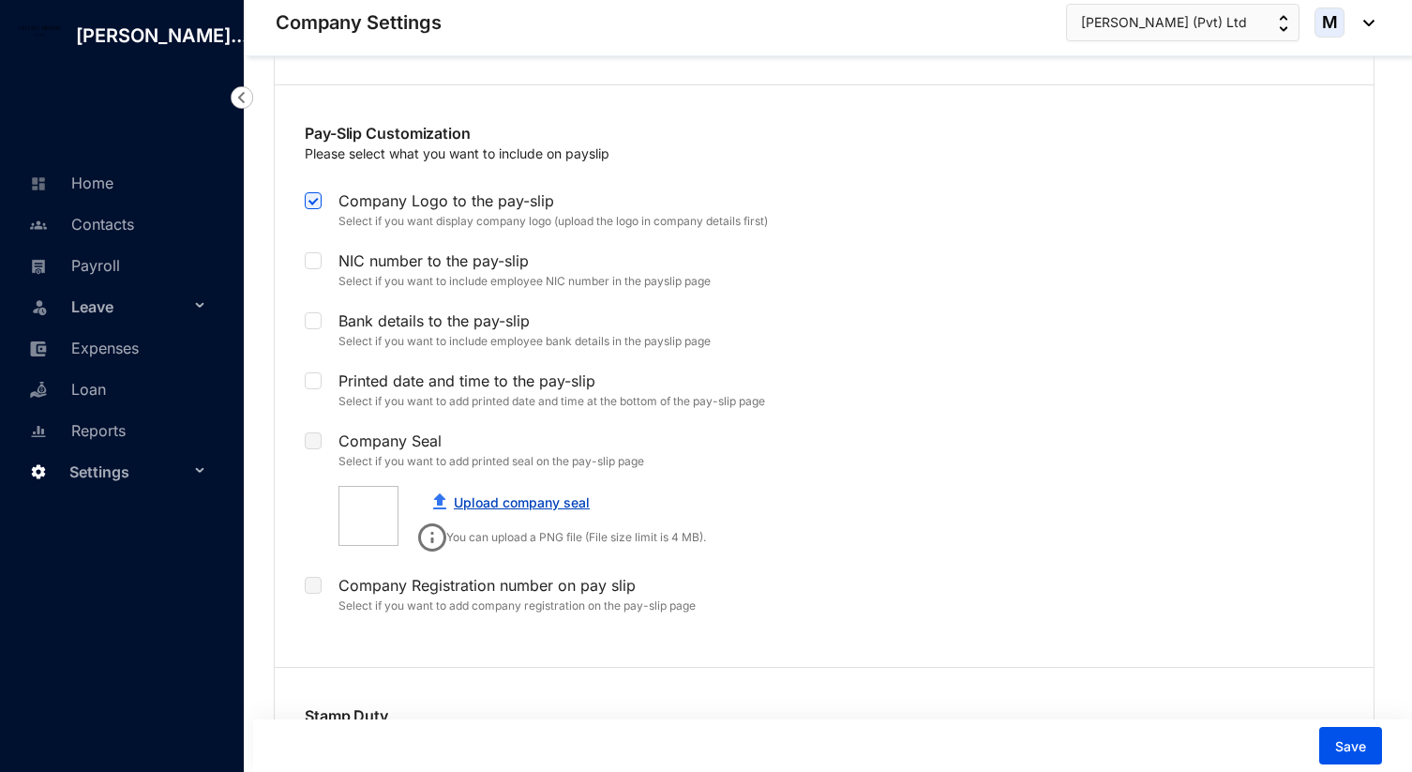
click at [476, 494] on link "Upload company seal" at bounding box center [522, 502] width 136 height 16
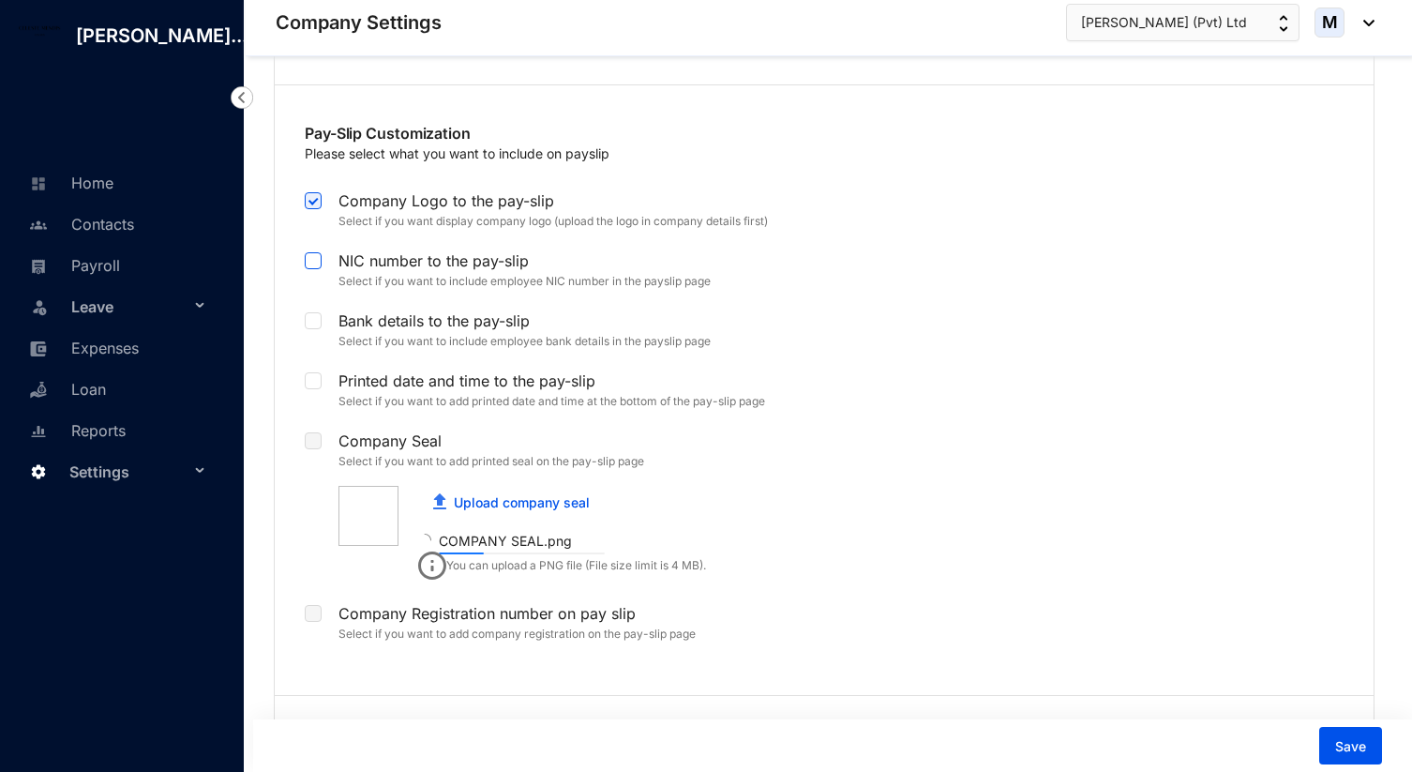
click at [316, 252] on input "checkbox" at bounding box center [311, 258] width 13 height 13
checkbox input "true"
click at [318, 312] on span at bounding box center [313, 320] width 17 height 17
click at [318, 312] on input "checkbox" at bounding box center [311, 318] width 13 height 13
checkbox input "true"
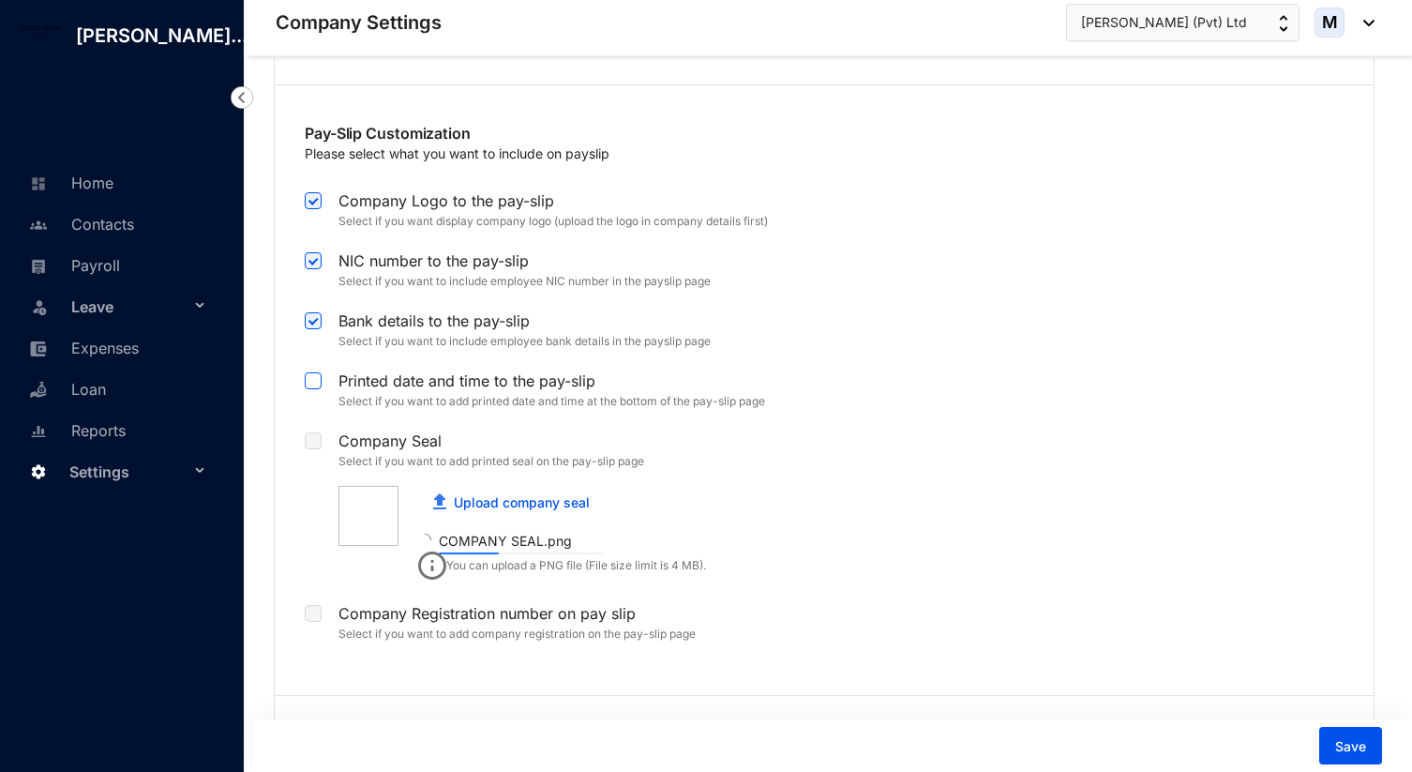
click at [316, 372] on input "checkbox" at bounding box center [311, 378] width 13 height 13
checkbox input "true"
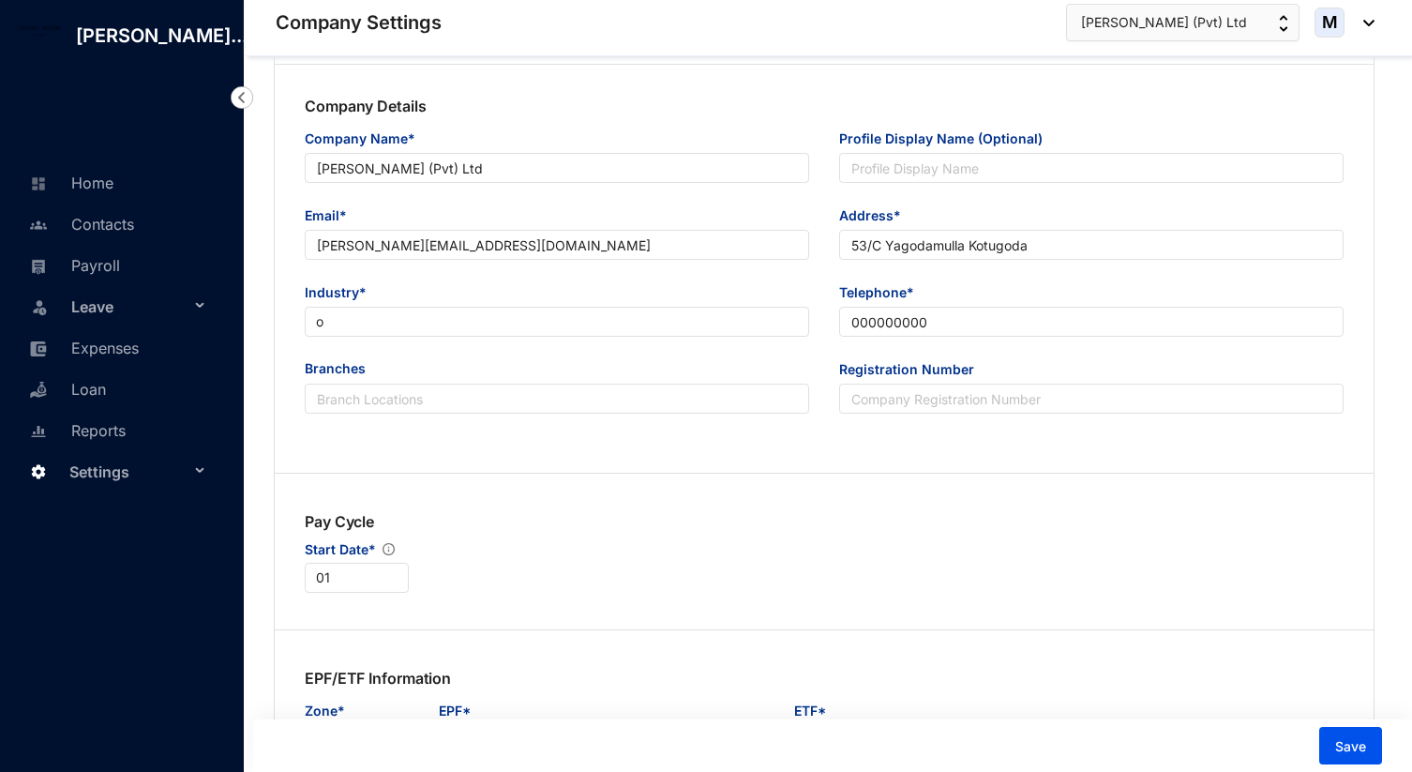
scroll to position [260, 0]
click at [887, 389] on input "Registration Number" at bounding box center [1091, 397] width 505 height 30
type input "PV00300725"
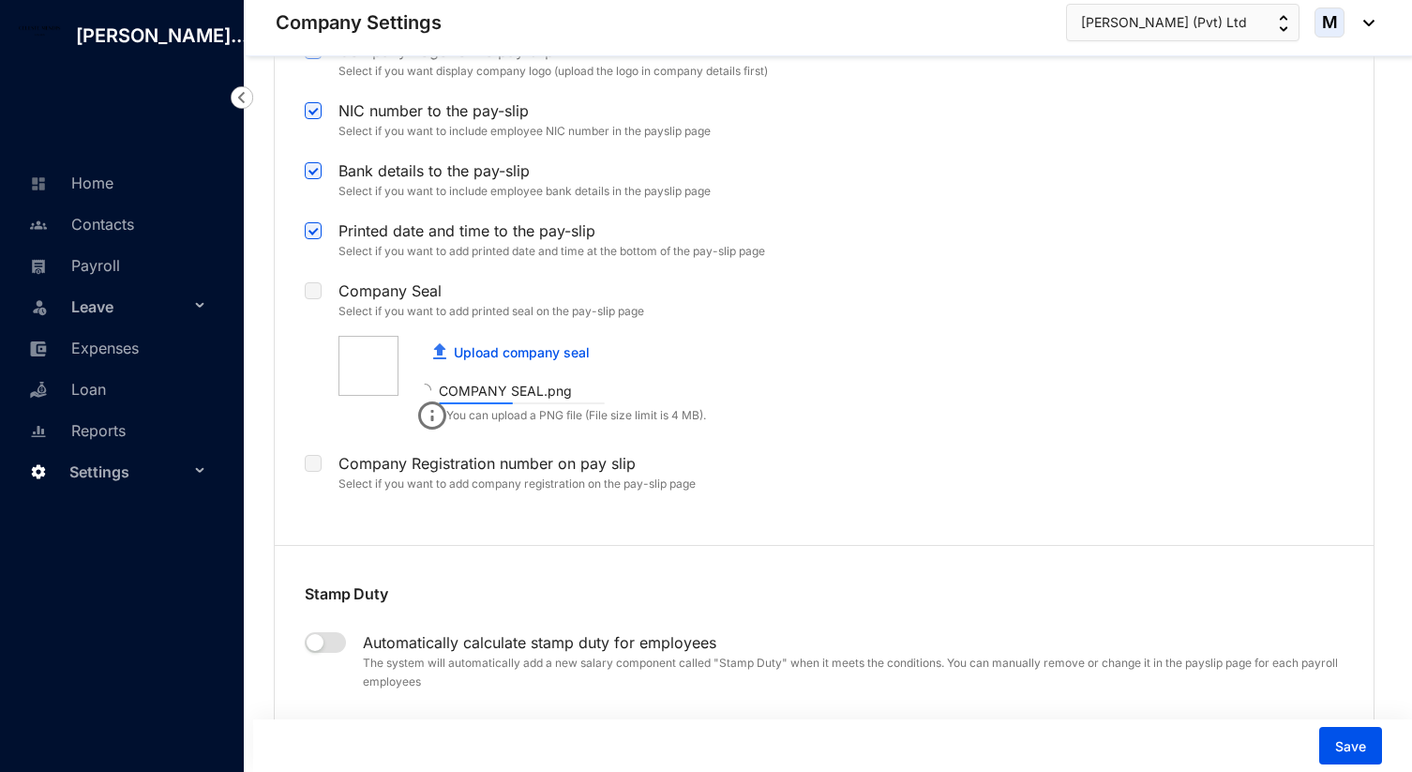
scroll to position [3721, 0]
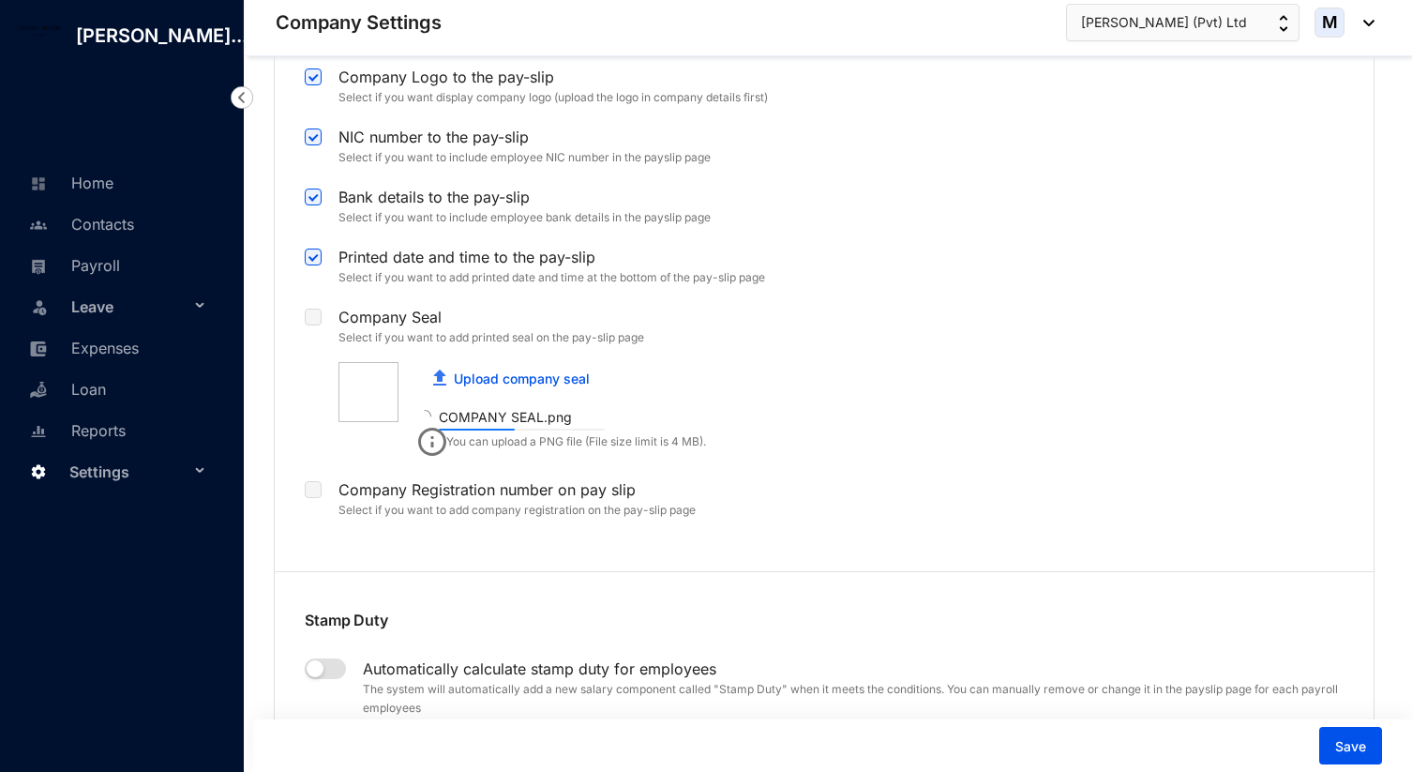
click at [312, 307] on label at bounding box center [313, 317] width 17 height 21
click at [313, 479] on label at bounding box center [313, 489] width 17 height 21
click at [1336, 740] on span "Save" at bounding box center [1351, 746] width 31 height 19
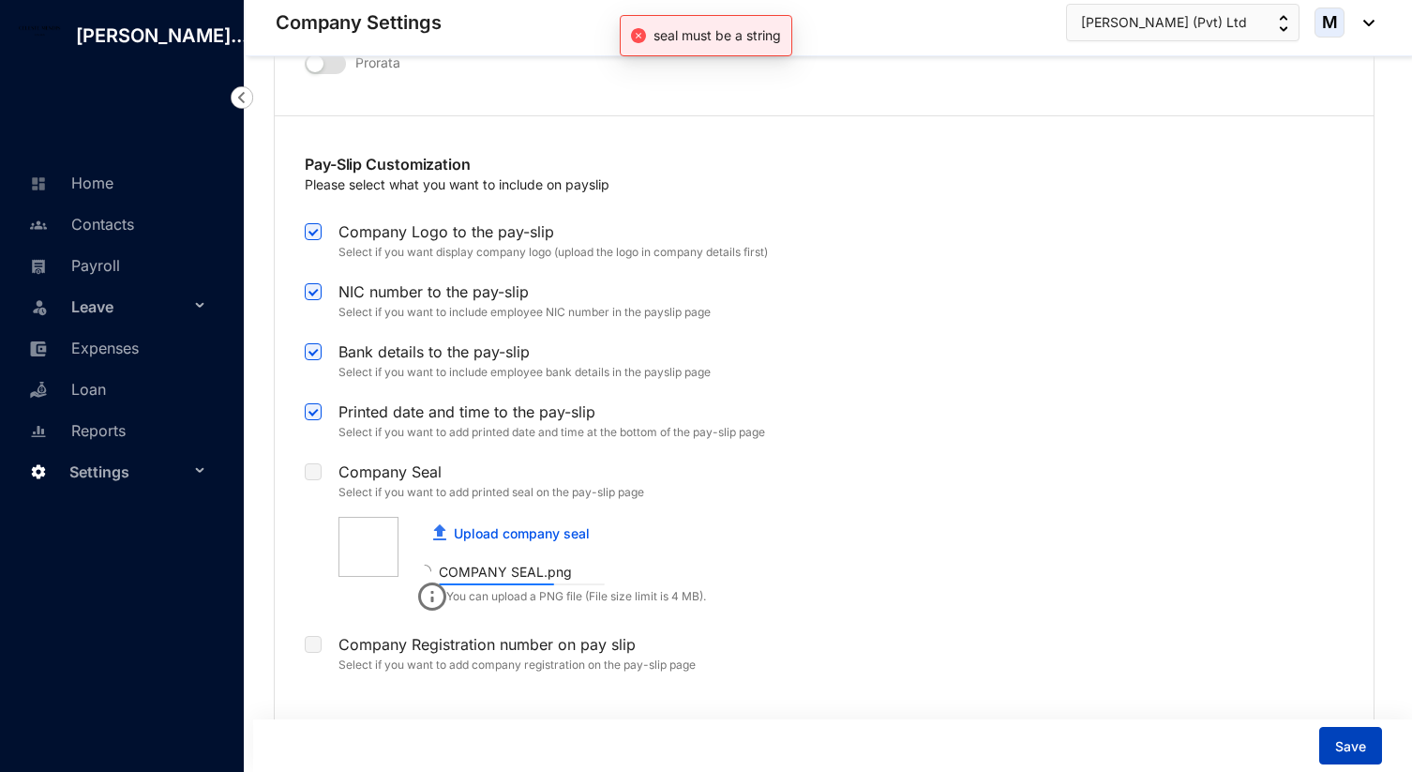
scroll to position [3552, 0]
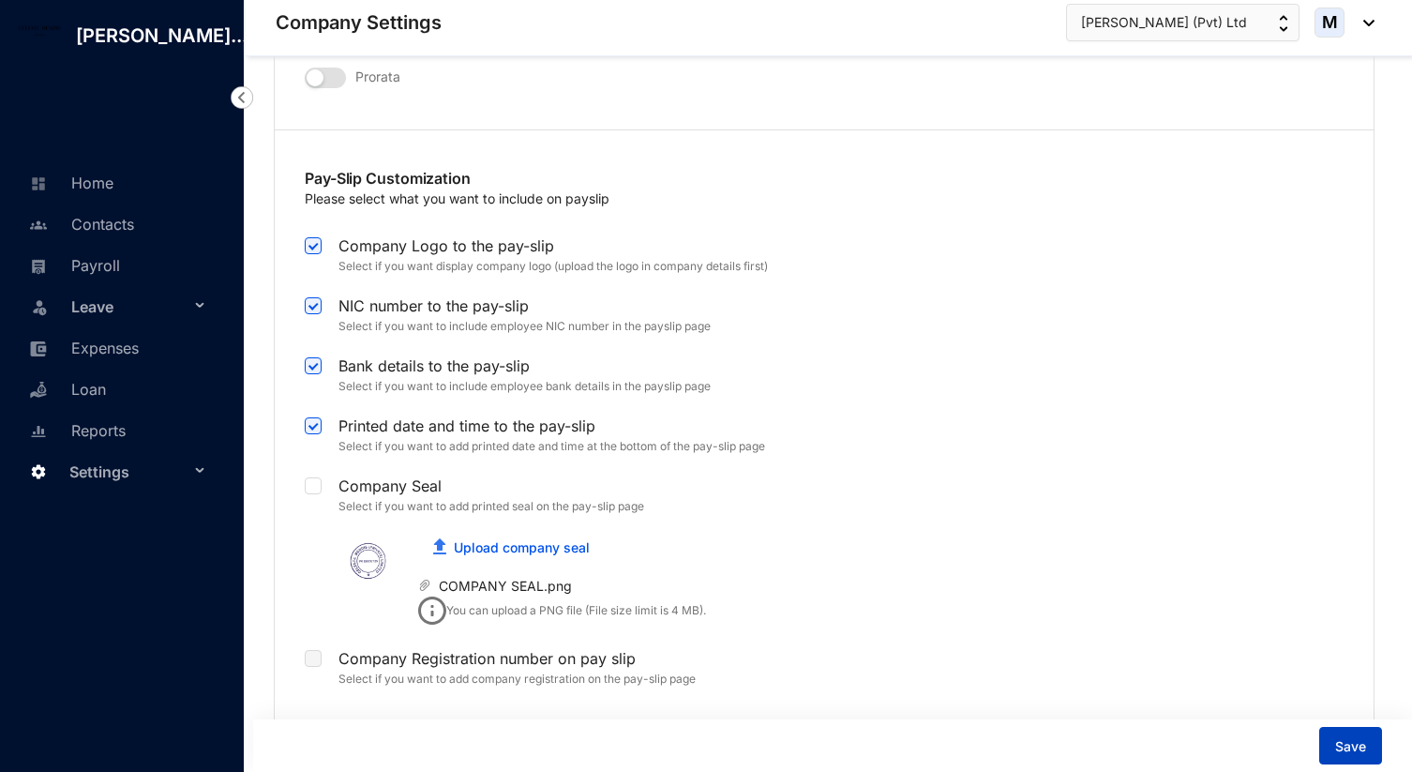
click at [1357, 746] on span "Save" at bounding box center [1351, 746] width 31 height 19
click at [316, 650] on input "checkbox" at bounding box center [311, 656] width 13 height 13
checkbox input "true"
click at [314, 477] on input "checkbox" at bounding box center [311, 483] width 13 height 13
checkbox input "true"
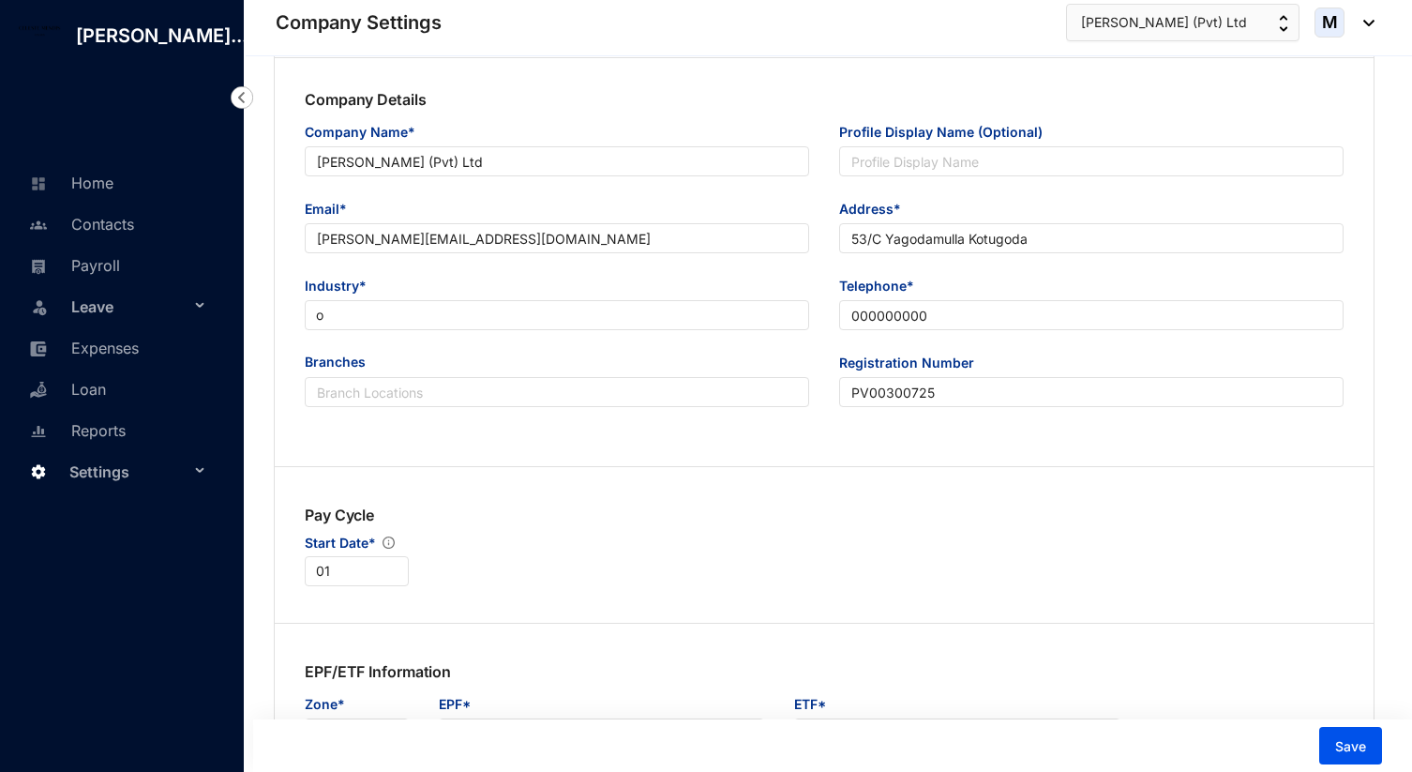
scroll to position [0, 0]
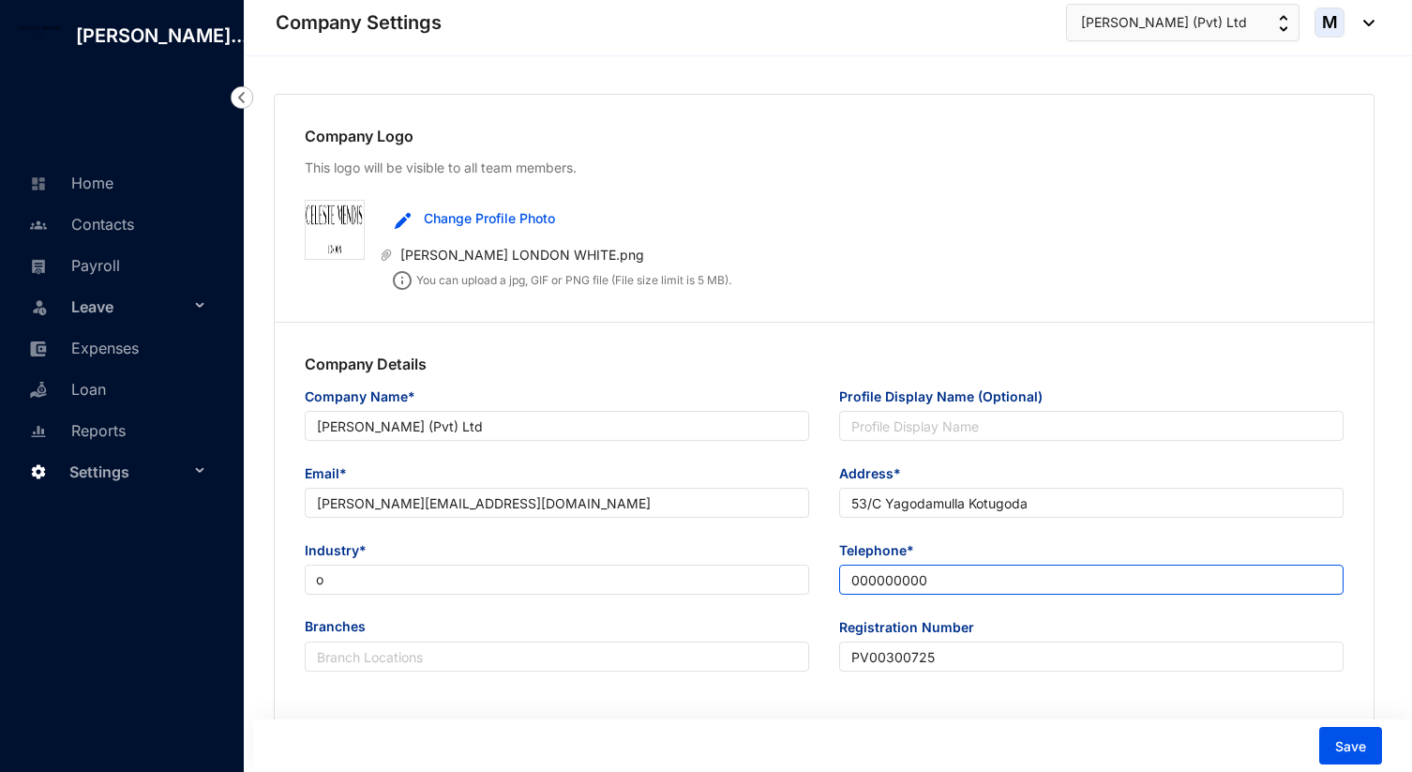
click at [921, 589] on input "000000000" at bounding box center [1091, 580] width 505 height 30
drag, startPoint x: 940, startPoint y: 578, endPoint x: 824, endPoint y: 578, distance: 115.4
click at [824, 578] on div "Telephone* 000000000" at bounding box center [1091, 578] width 535 height 77
type input "0740661543"
click at [824, 613] on div "Telephone* 0740661543" at bounding box center [1091, 578] width 535 height 77
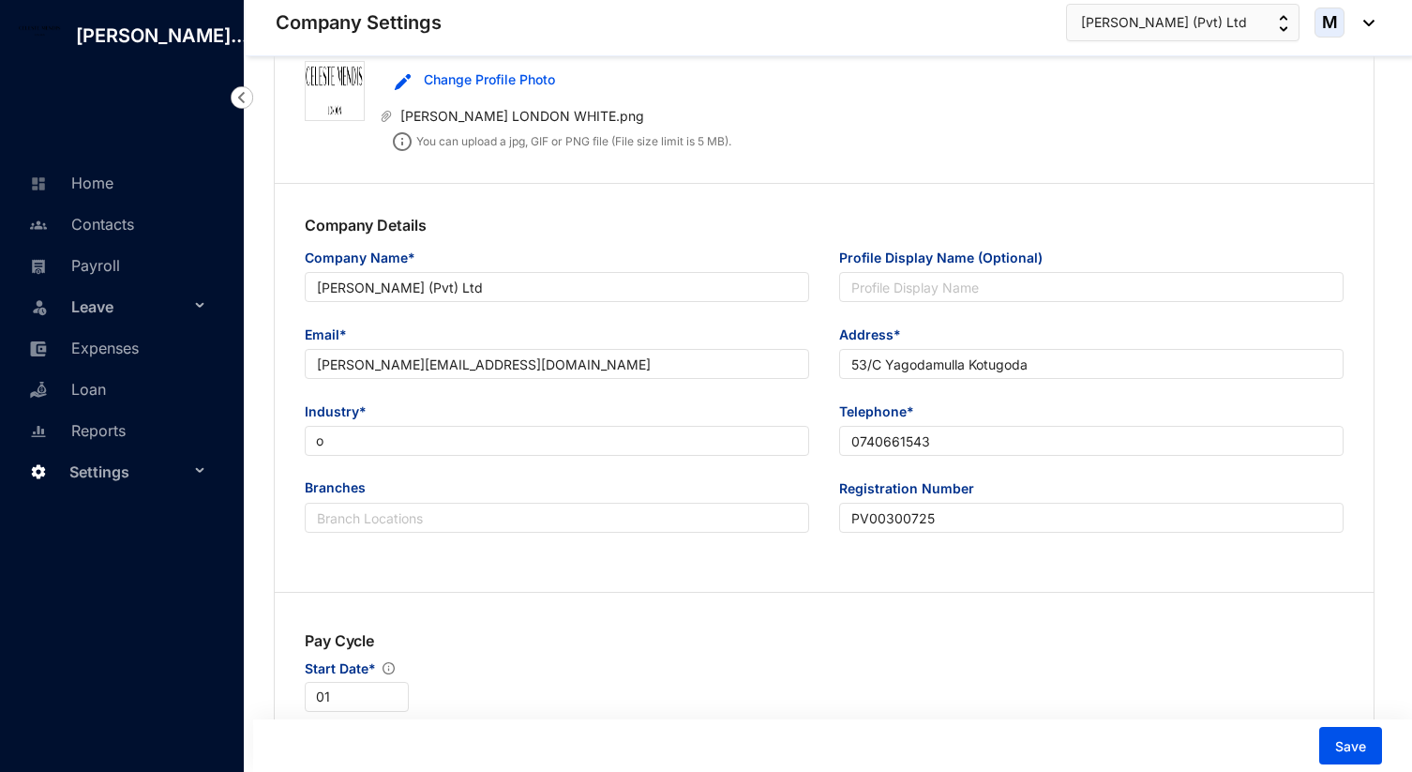
scroll to position [145, 0]
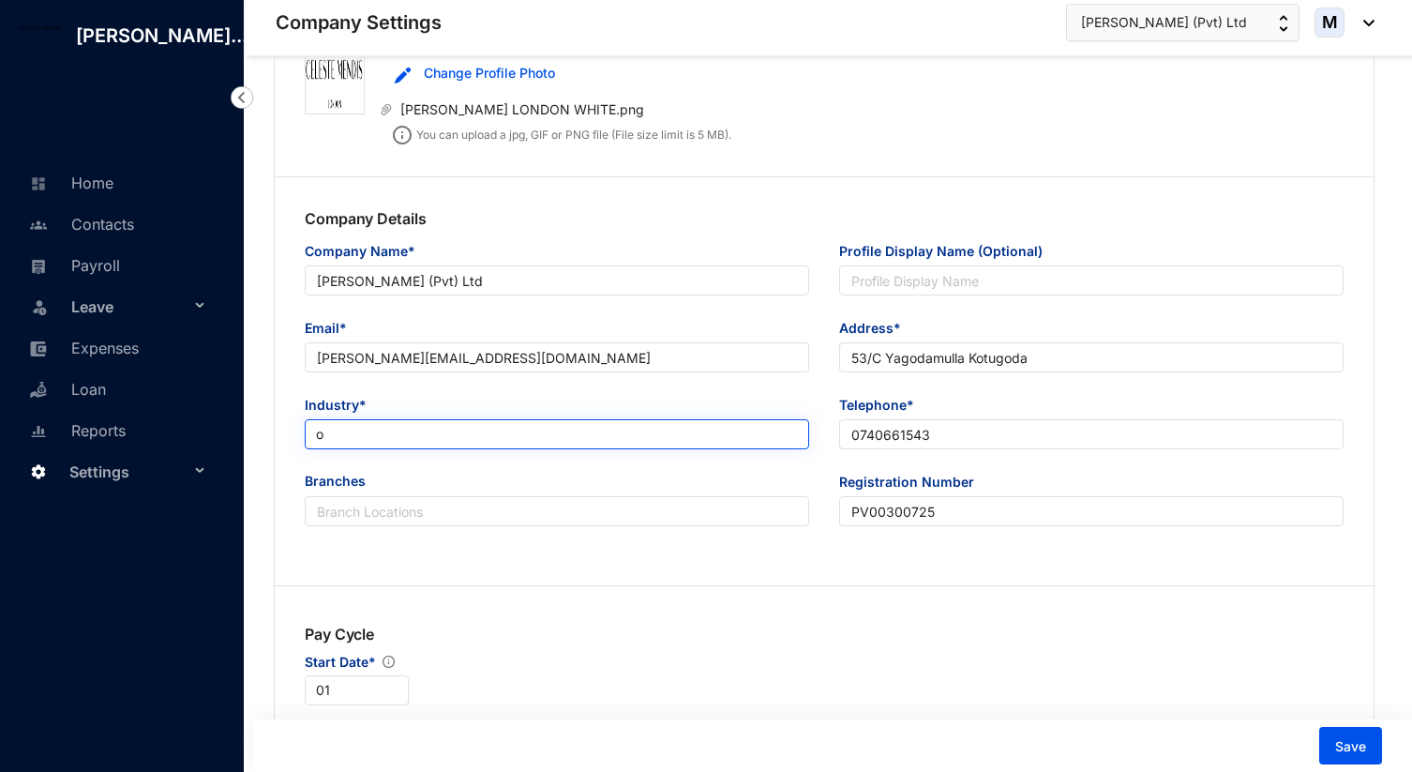
click at [642, 425] on span "o" at bounding box center [557, 434] width 482 height 28
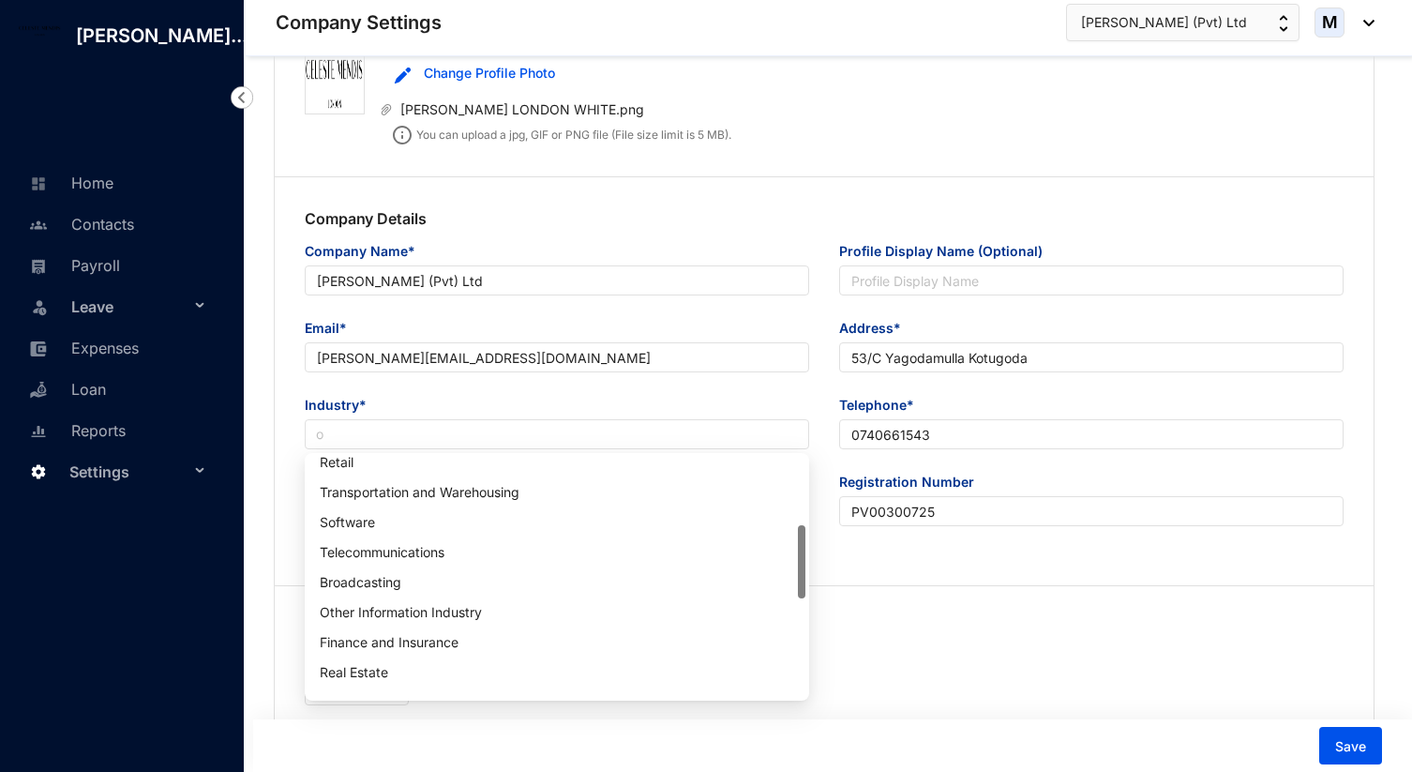
scroll to position [220, 0]
click at [380, 463] on div "Retail" at bounding box center [557, 461] width 475 height 21
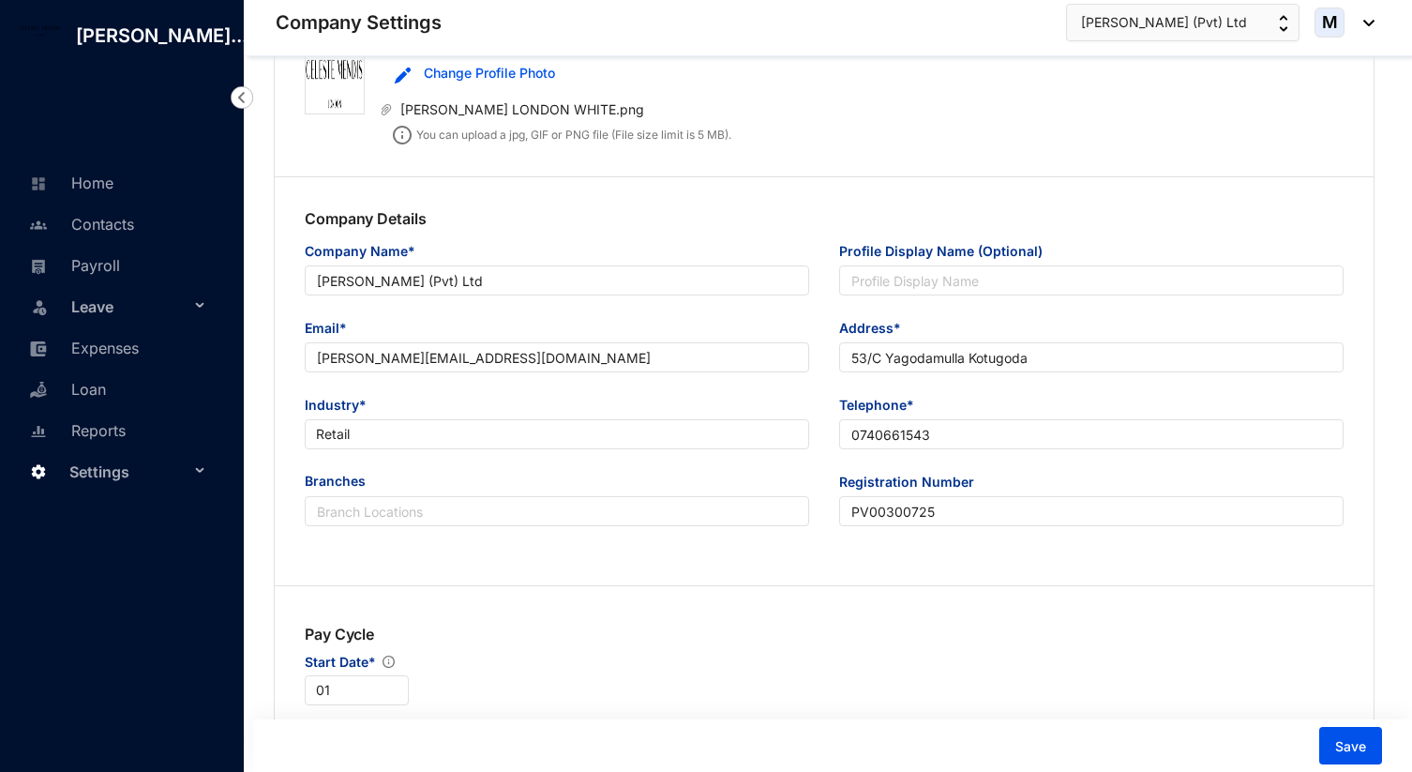
click at [1383, 747] on div "Save" at bounding box center [832, 745] width 1159 height 53
click at [1373, 747] on button "Save" at bounding box center [1351, 746] width 63 height 38
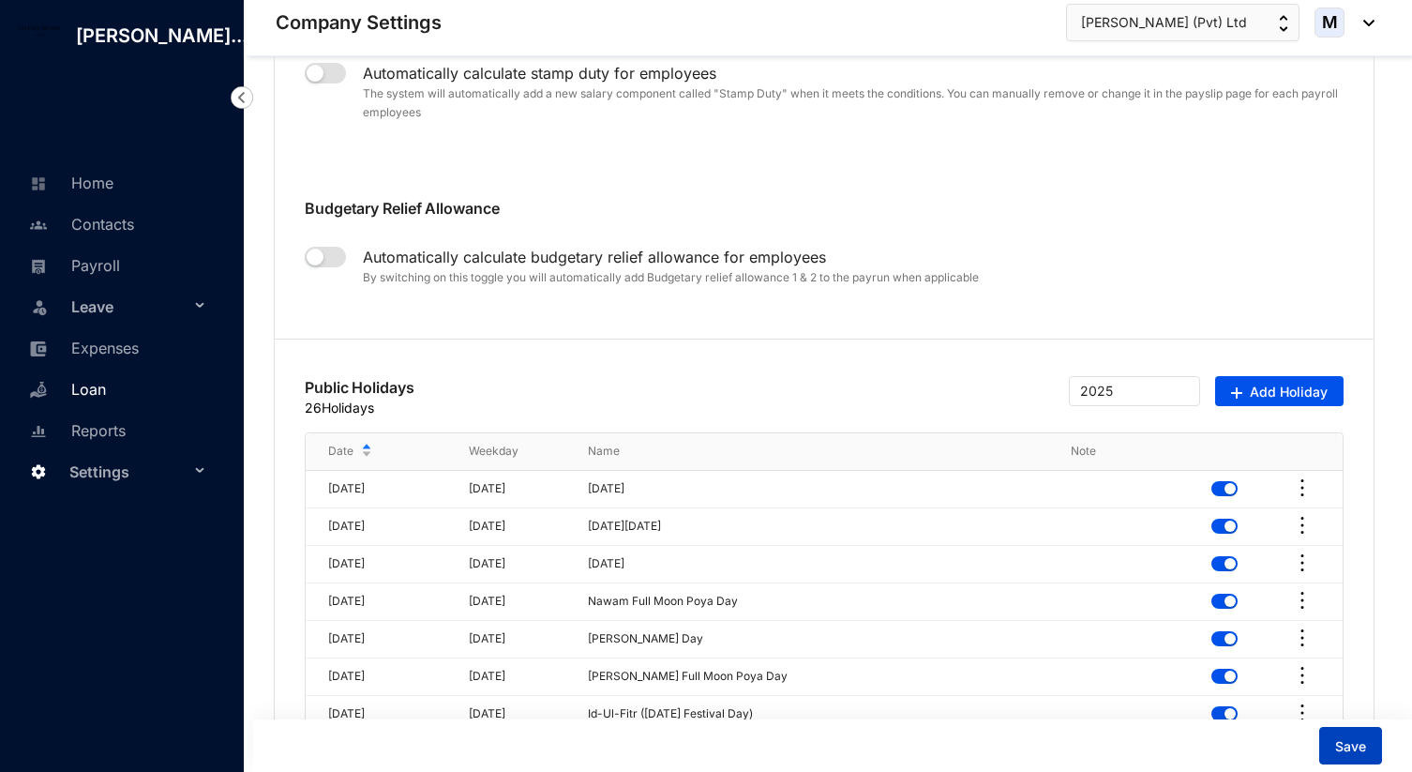
scroll to position [4332, 0]
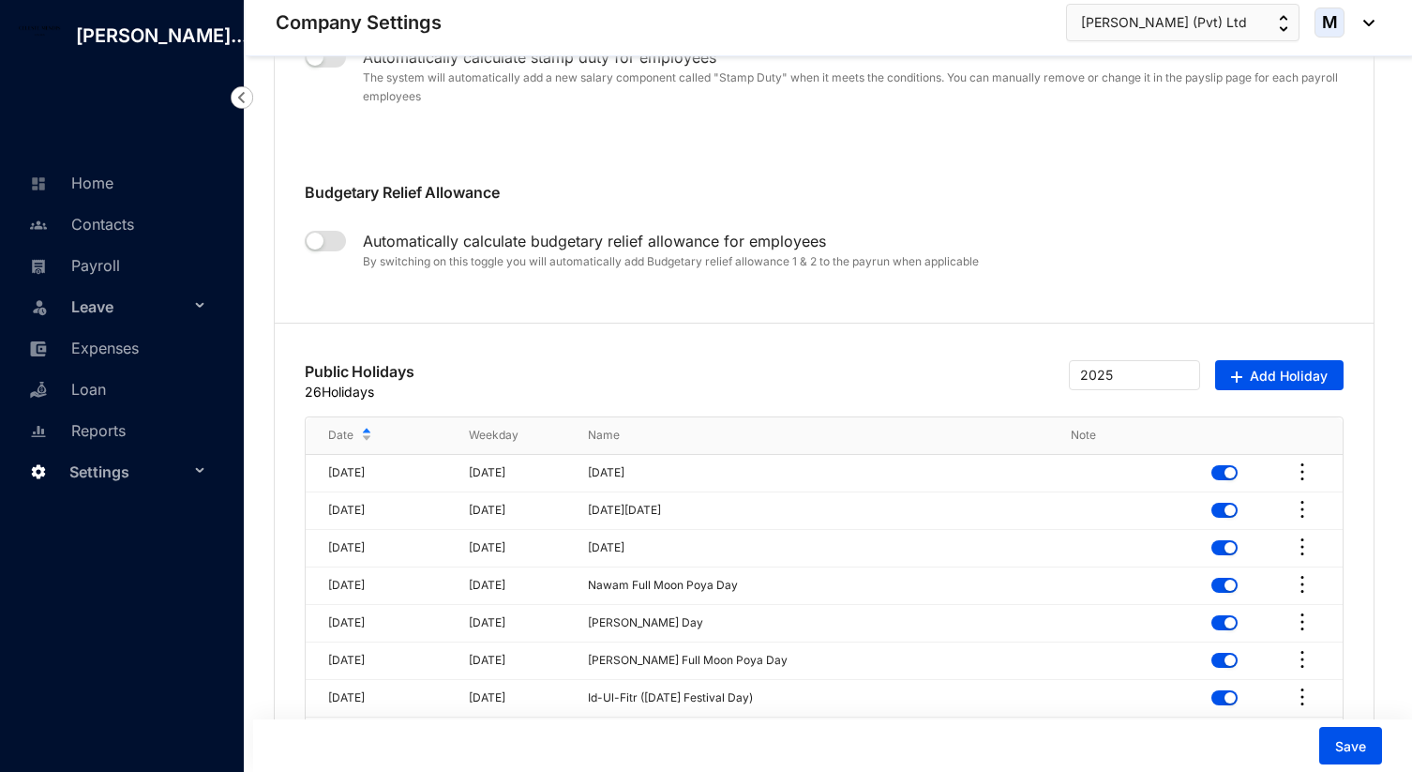
click at [181, 491] on span "Settings" at bounding box center [129, 472] width 120 height 38
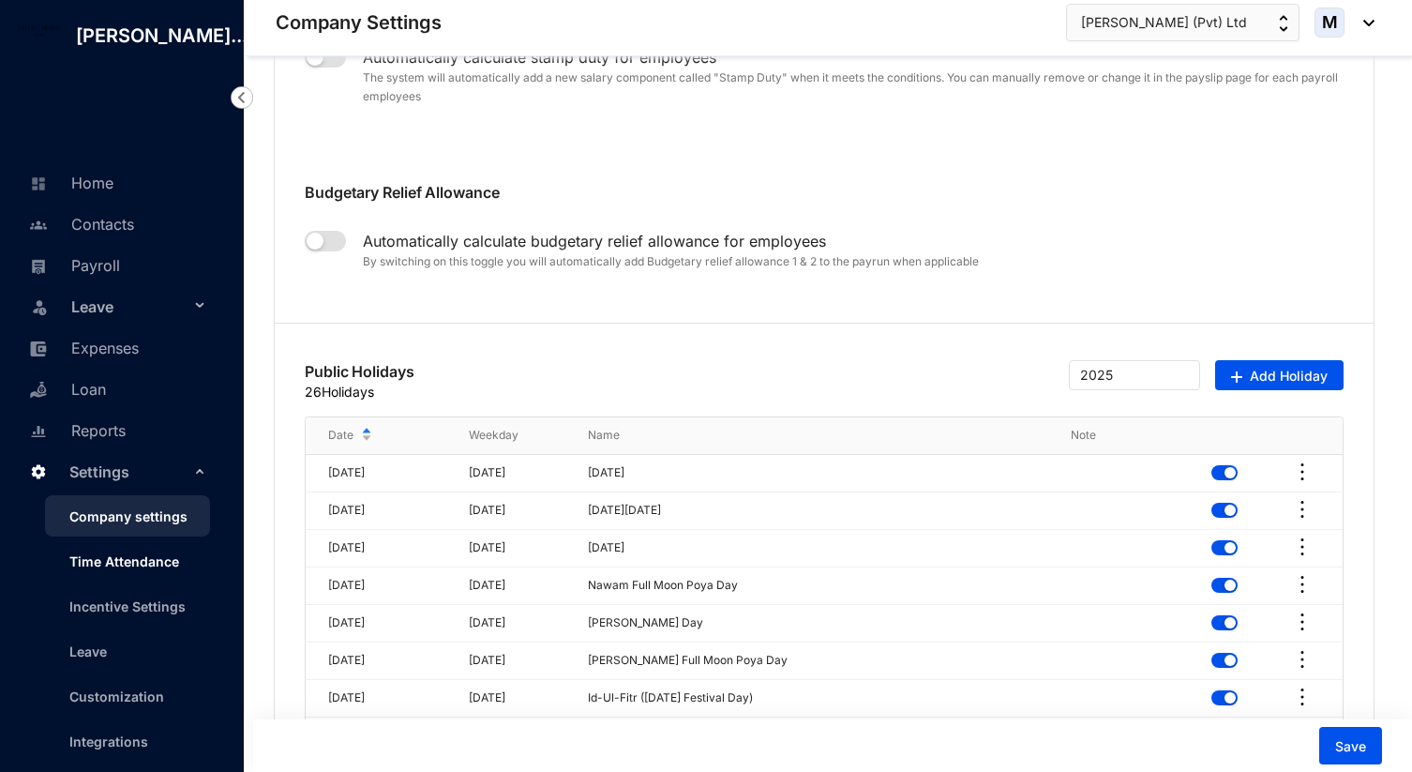
scroll to position [172, 0]
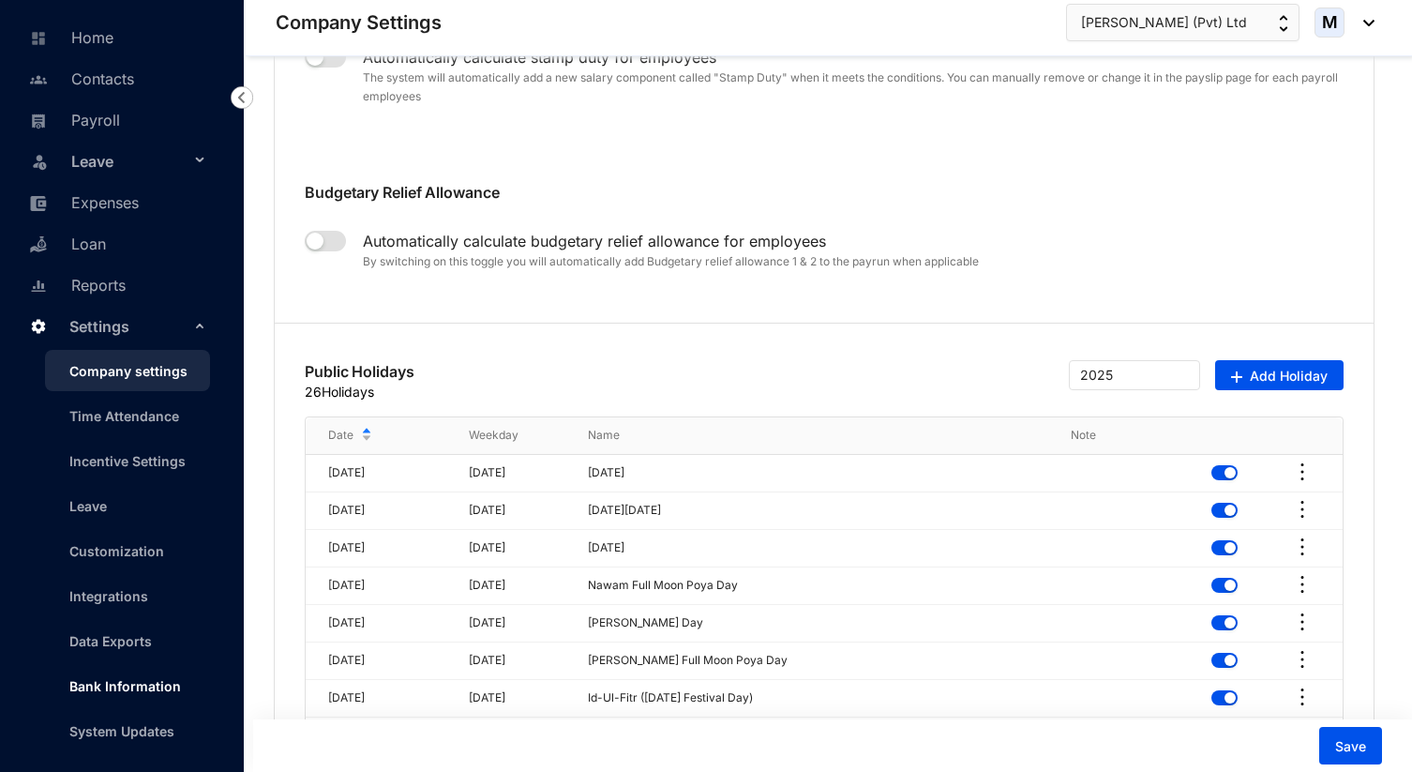
click at [133, 682] on link "Bank Information" at bounding box center [117, 686] width 127 height 16
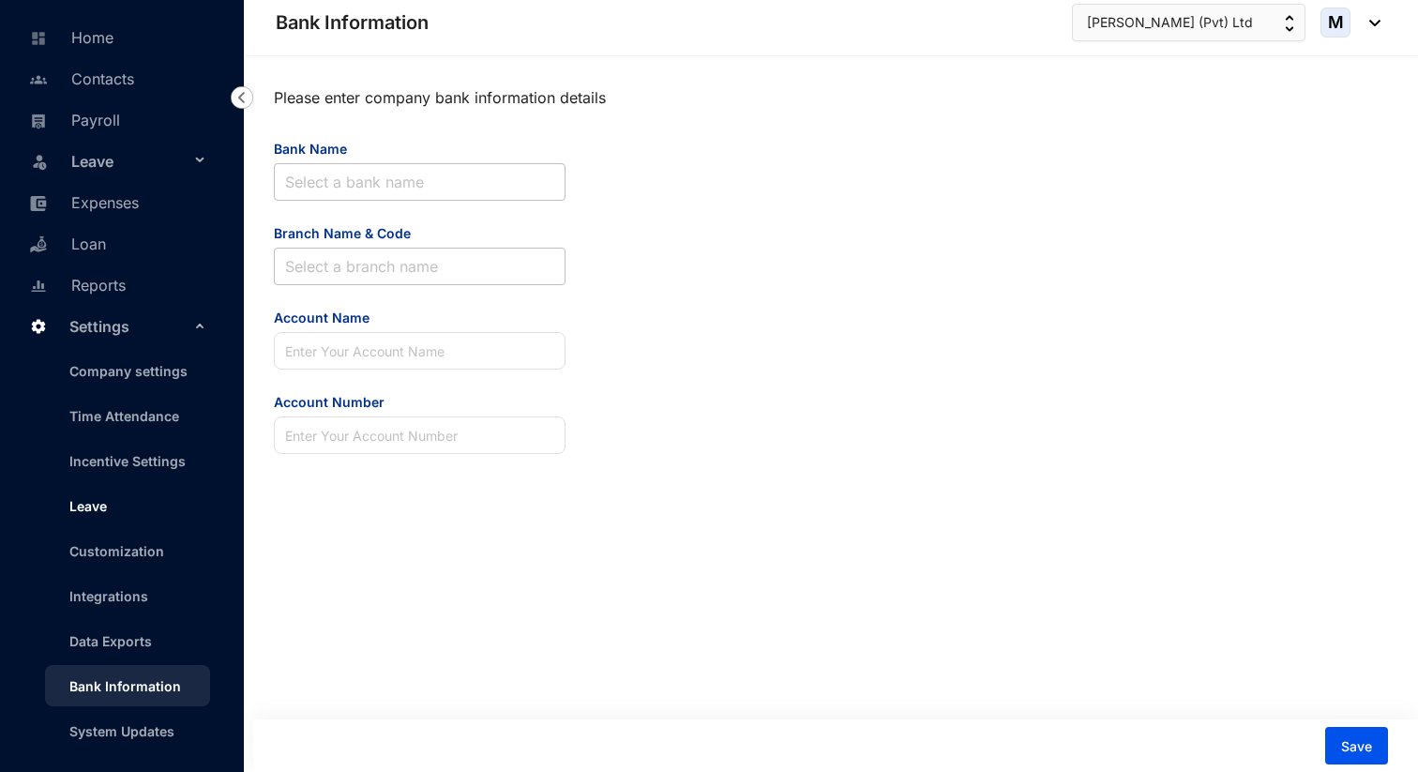
click at [107, 514] on link "Leave" at bounding box center [80, 506] width 53 height 16
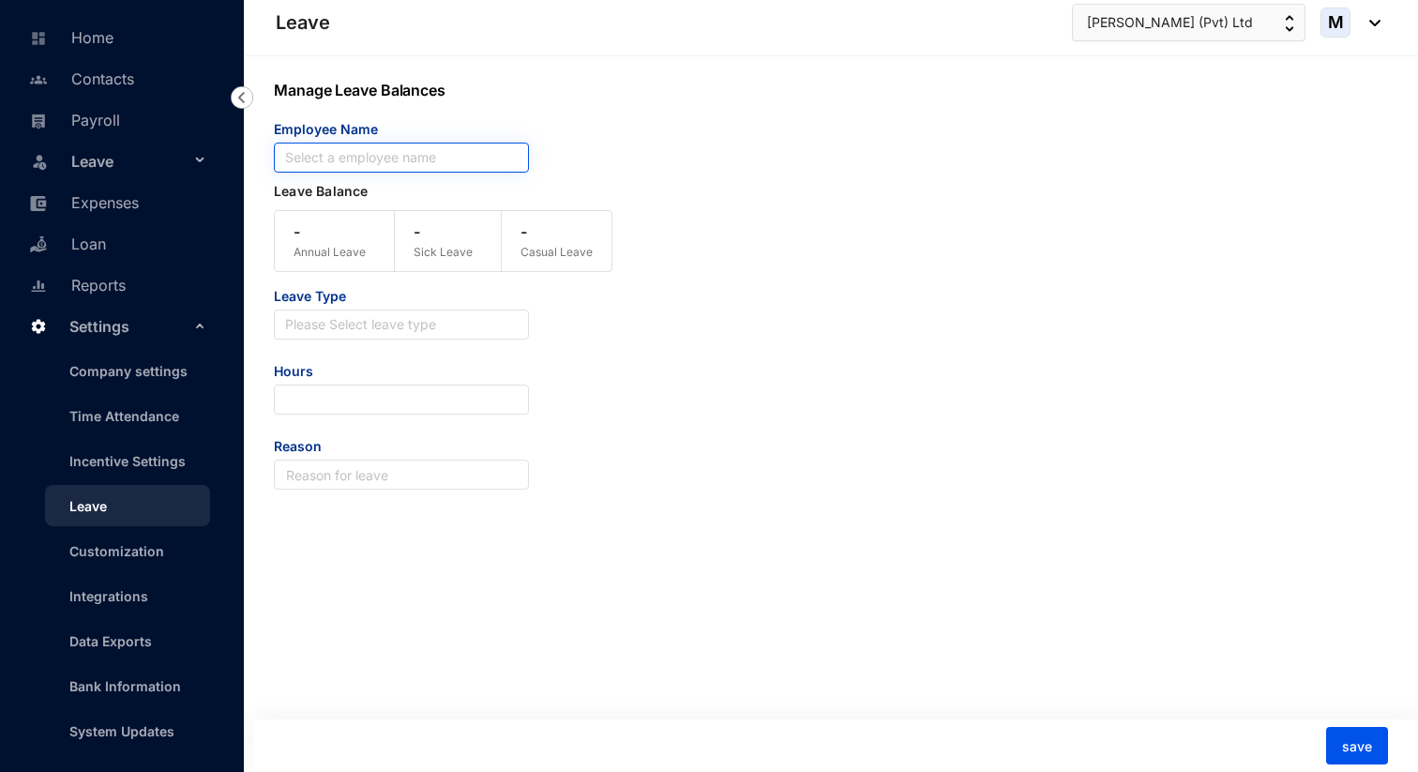
click at [336, 155] on input "search" at bounding box center [401, 157] width 233 height 28
click at [351, 158] on input "search" at bounding box center [401, 157] width 233 height 28
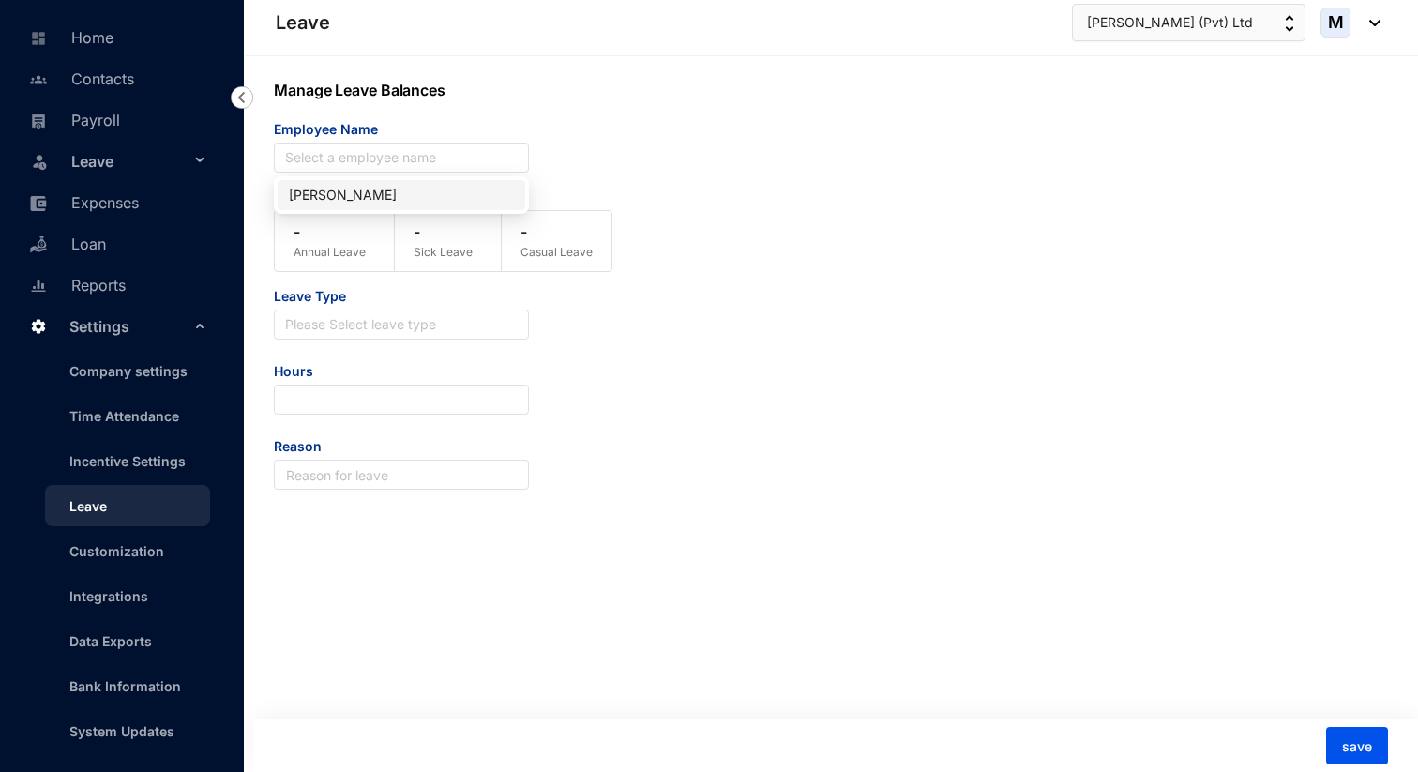
click at [626, 361] on div "Leave Type Please Select leave type Hours Reason" at bounding box center [784, 388] width 1021 height 203
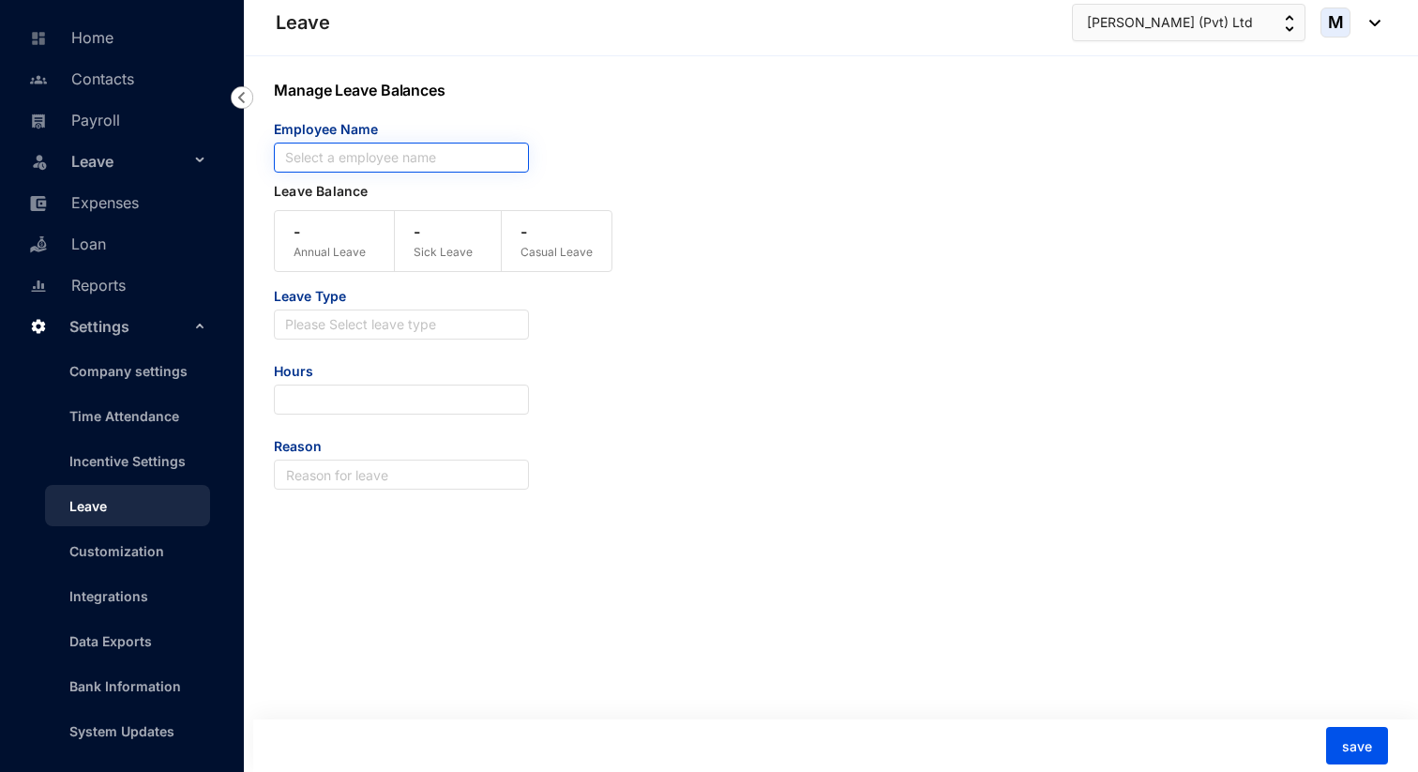
click at [329, 166] on input "search" at bounding box center [401, 157] width 233 height 28
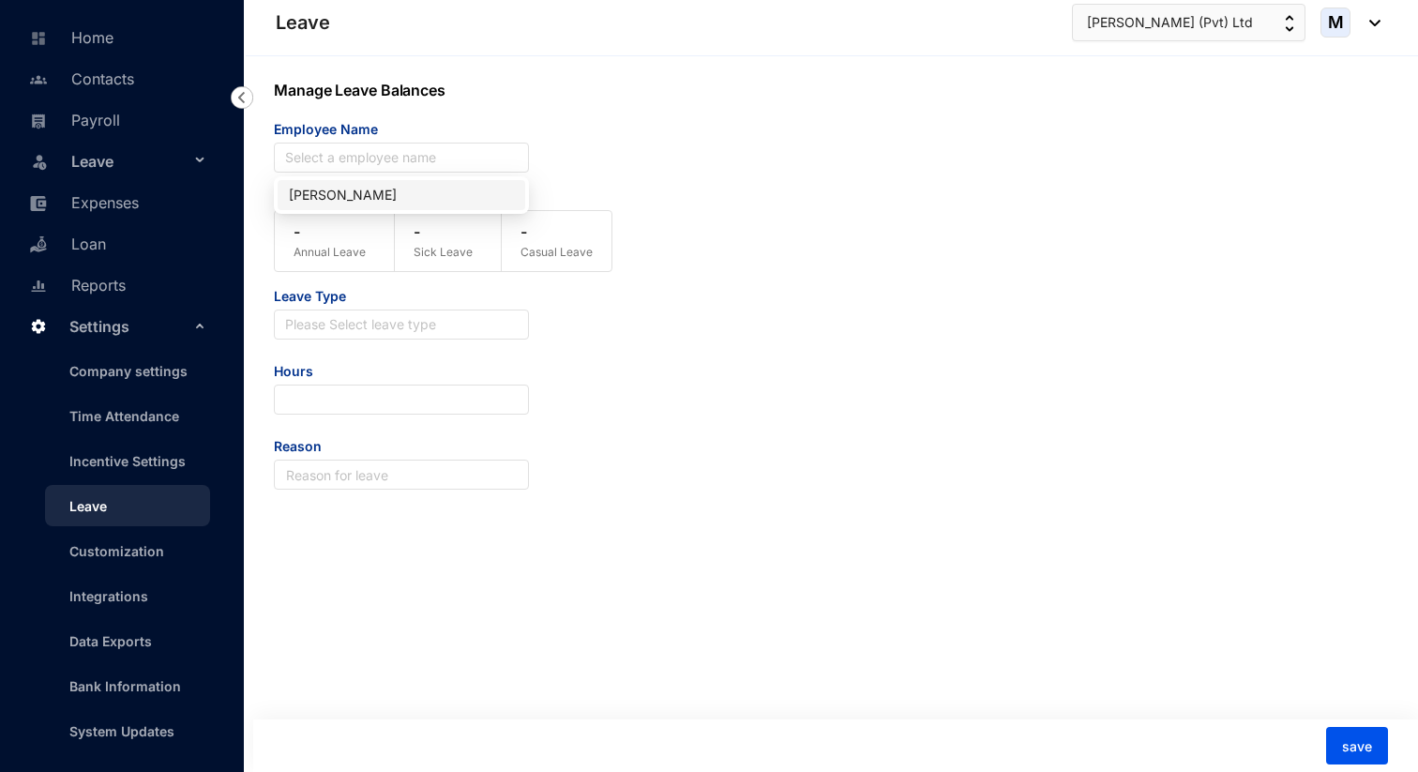
click at [666, 161] on div "Employee Name Select a employee name" at bounding box center [784, 146] width 1021 height 53
click at [133, 71] on link "Contacts" at bounding box center [79, 78] width 110 height 19
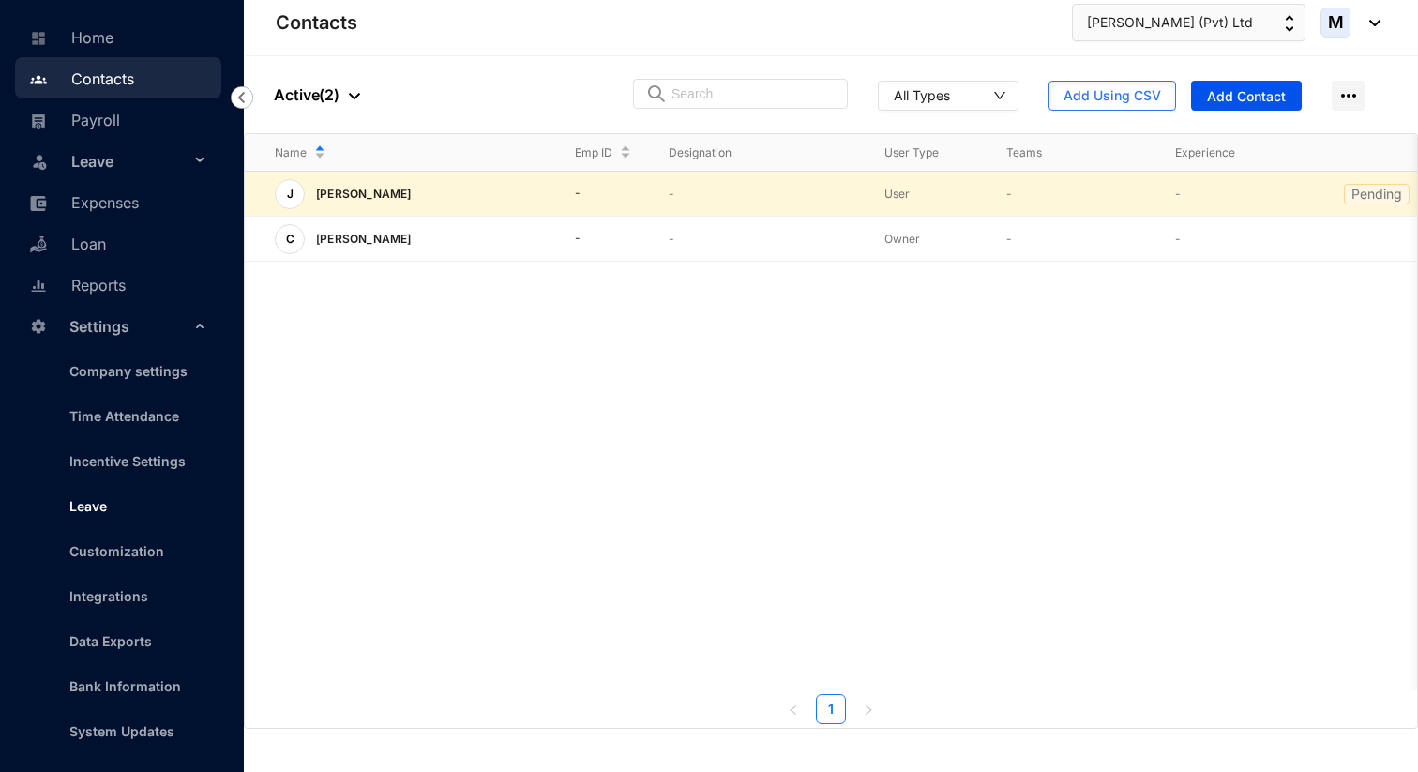
click at [97, 503] on link "Leave" at bounding box center [80, 506] width 53 height 16
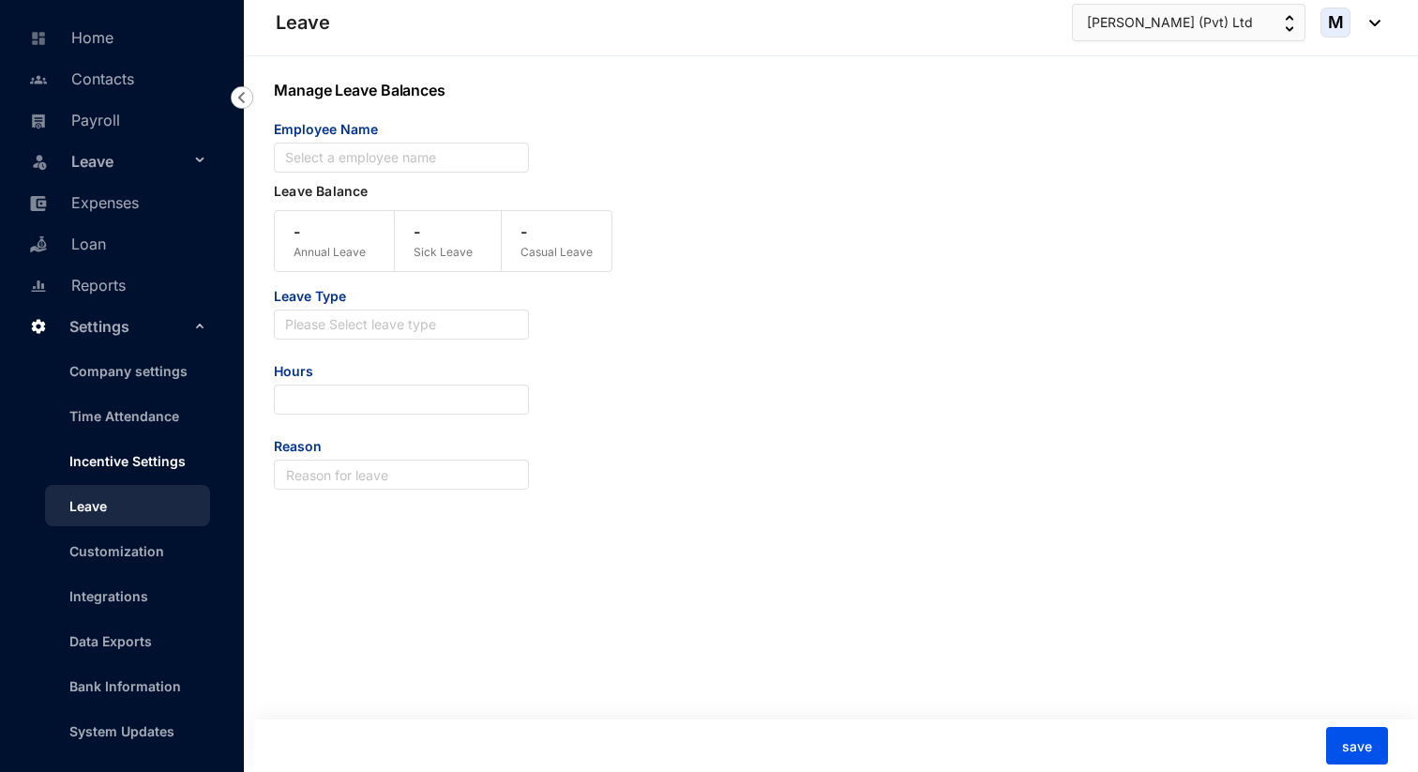
click at [127, 461] on link "Incentive Settings" at bounding box center [119, 461] width 131 height 16
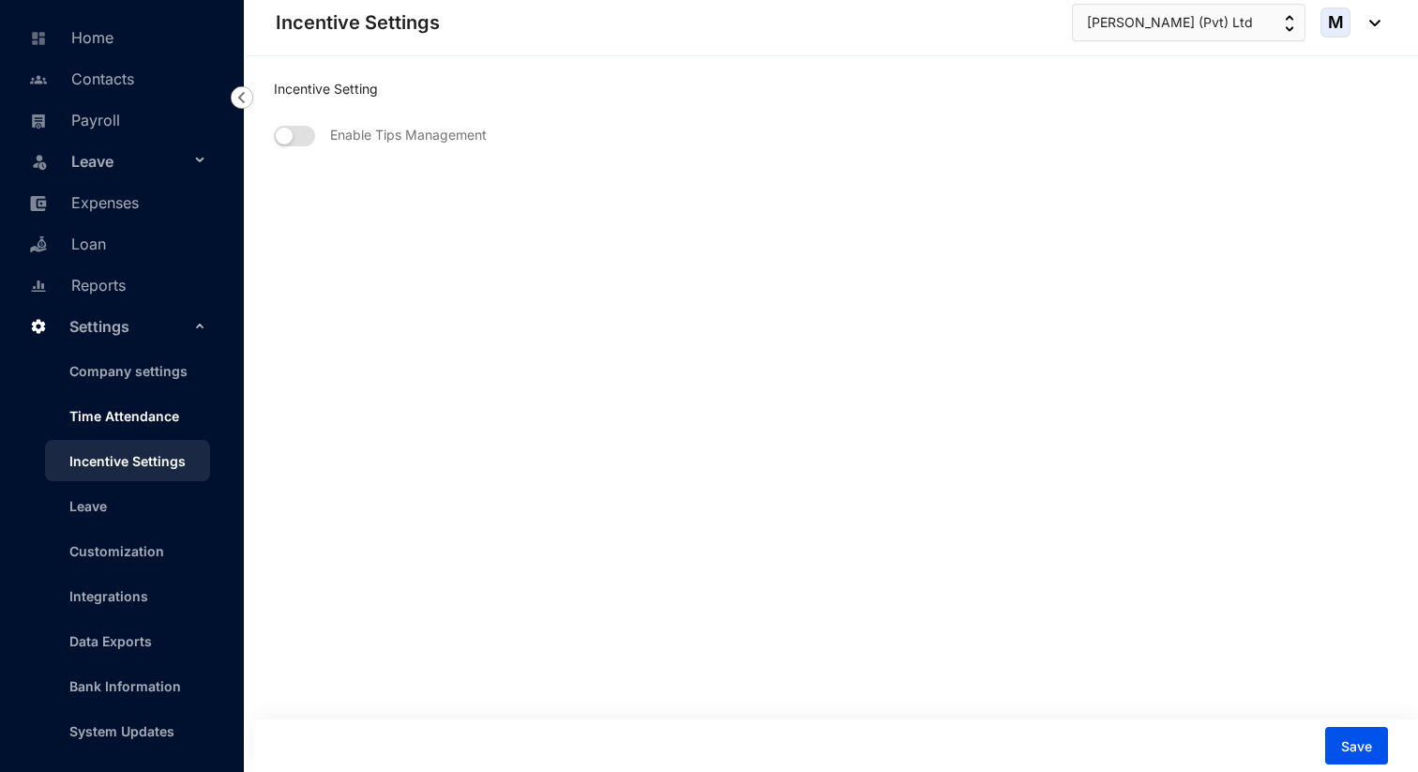
click at [129, 410] on link "Time Attendance" at bounding box center [116, 416] width 125 height 16
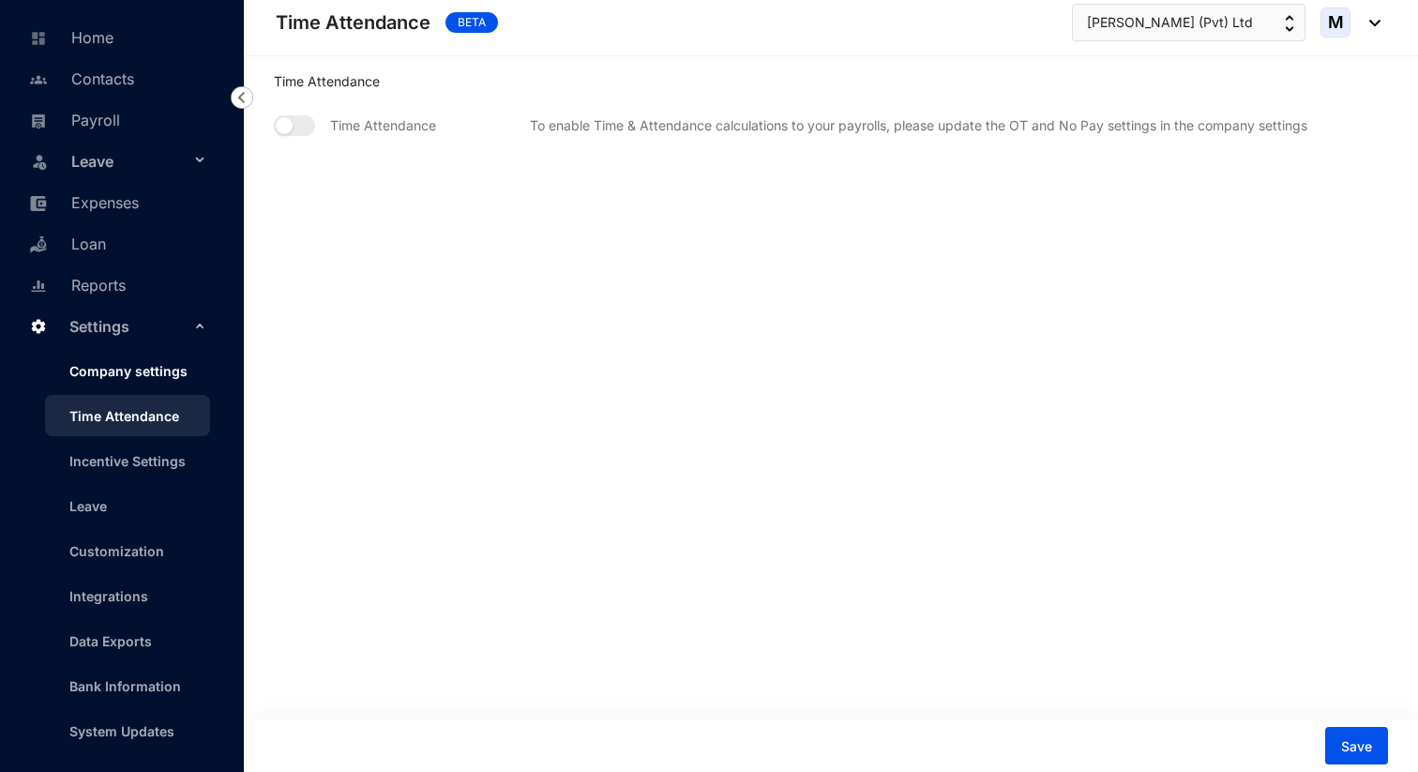
click at [129, 363] on link "Company settings" at bounding box center [120, 371] width 133 height 16
click at [139, 415] on link "Time Attendance" at bounding box center [116, 416] width 125 height 16
click at [1373, 25] on div "M" at bounding box center [1351, 23] width 60 height 30
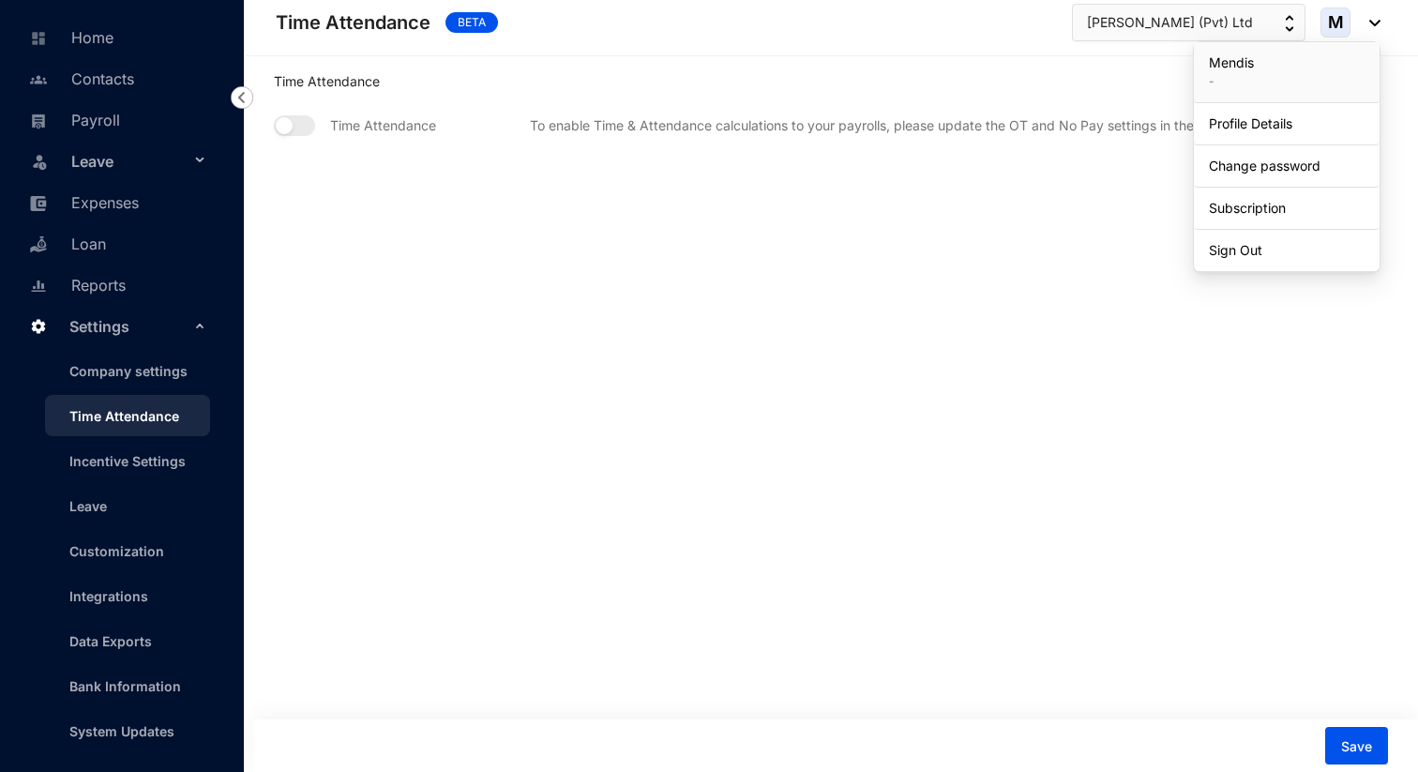
click at [919, 281] on main "Time Attendance Time Attendance To enable Time & Attendance calculations to you…" at bounding box center [831, 414] width 1174 height 716
click at [190, 325] on div "Settings" at bounding box center [118, 325] width 206 height 41
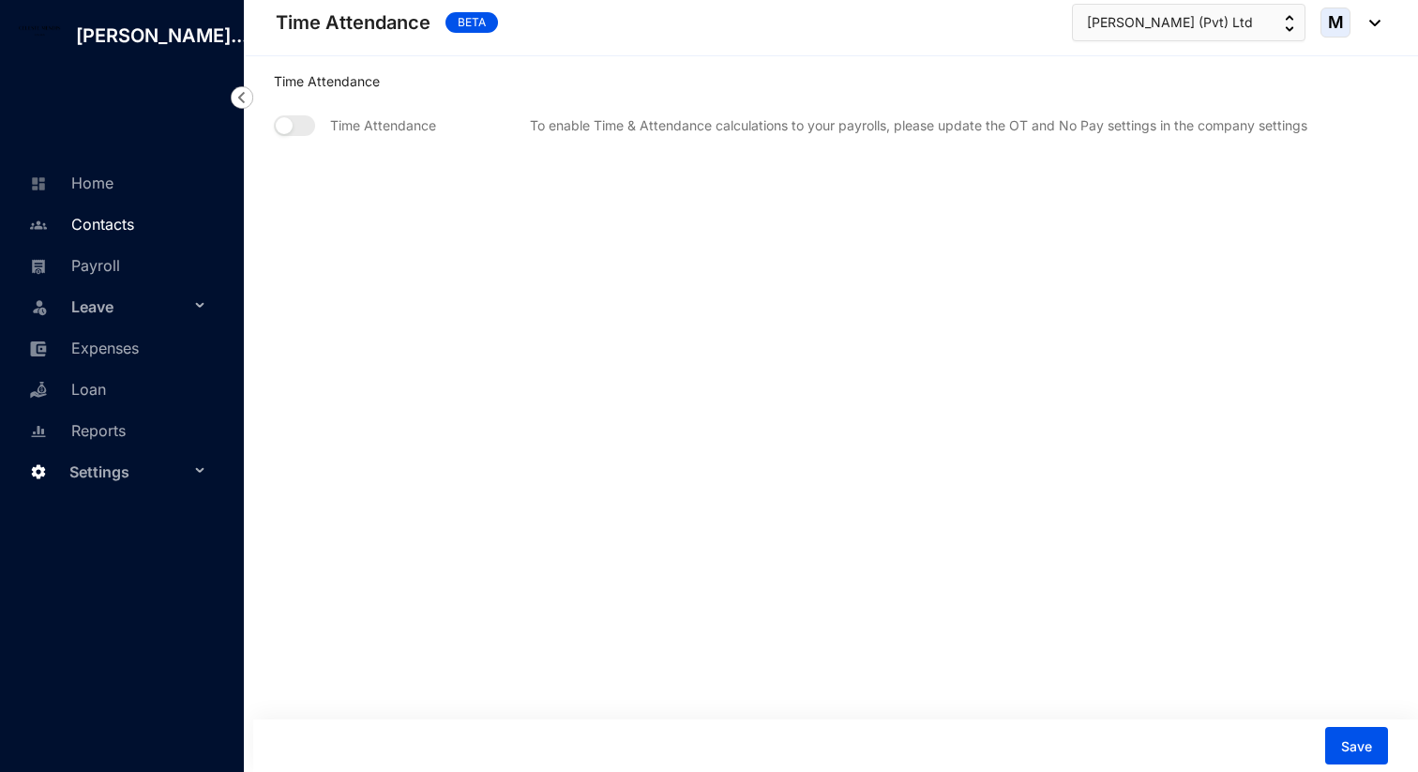
click at [126, 234] on link "Contacts" at bounding box center [79, 224] width 110 height 19
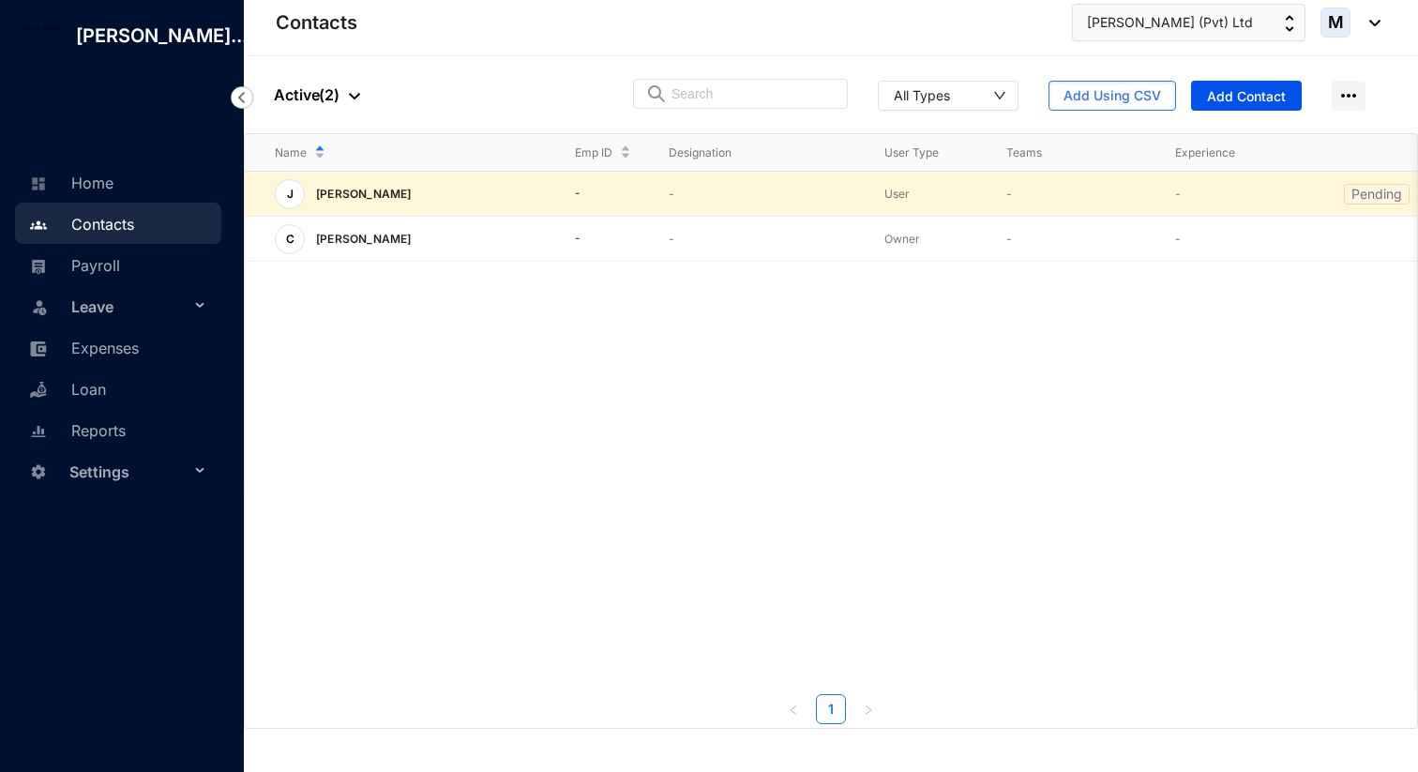
click at [200, 306] on icon at bounding box center [201, 306] width 9 height 0
click at [101, 192] on link "Home" at bounding box center [68, 183] width 89 height 19
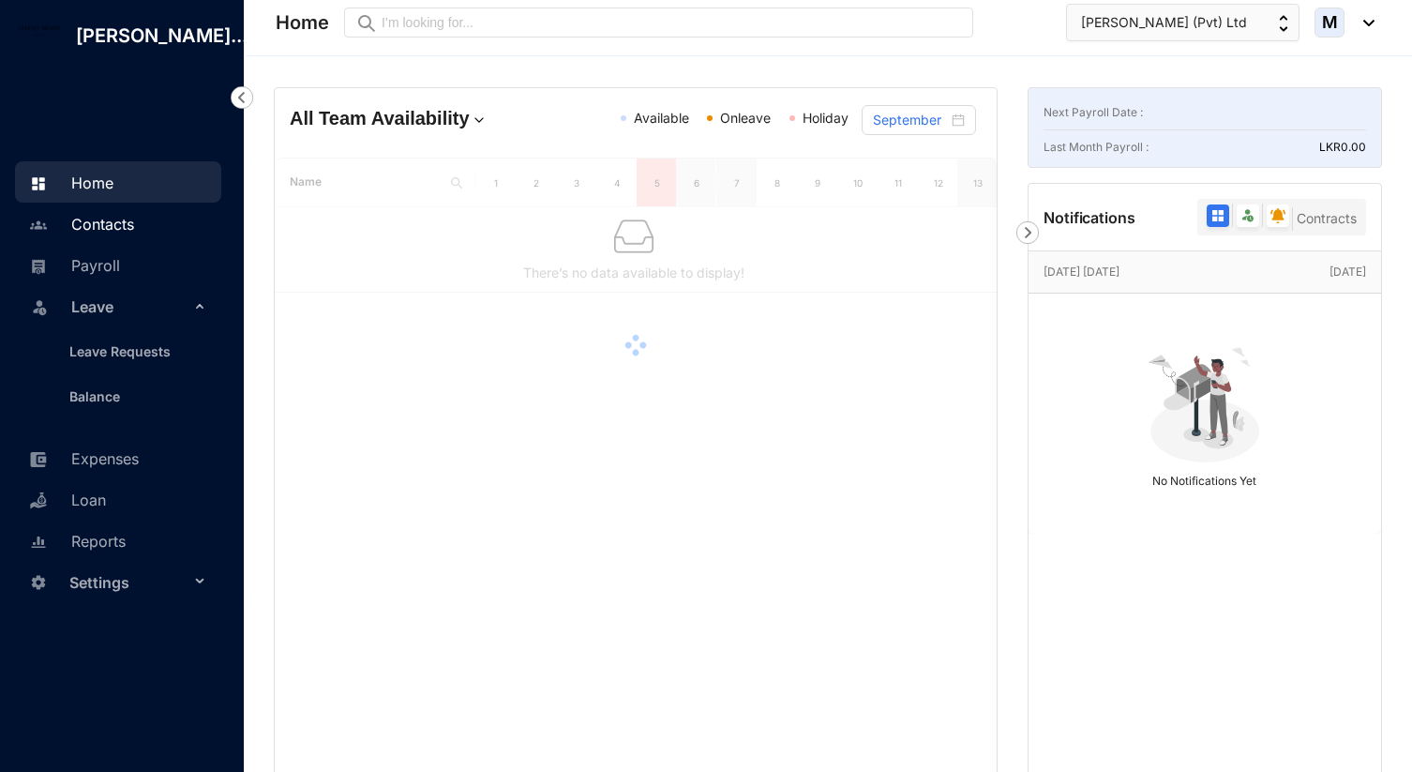
click at [108, 234] on link "Contacts" at bounding box center [79, 224] width 110 height 19
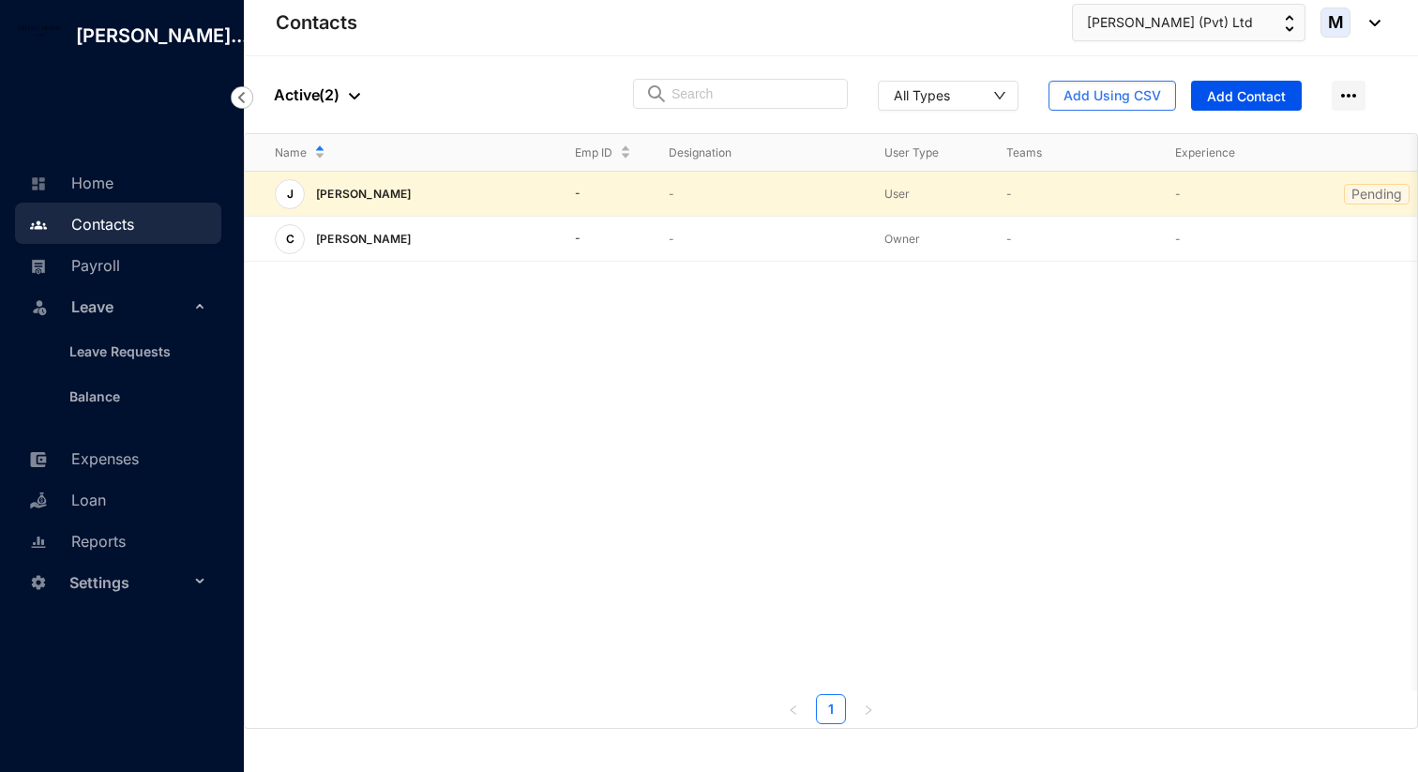
click at [104, 325] on span "Leave" at bounding box center [130, 307] width 118 height 38
click at [199, 326] on div "Leave" at bounding box center [118, 305] width 206 height 41
click at [190, 602] on div "Settings" at bounding box center [118, 581] width 206 height 41
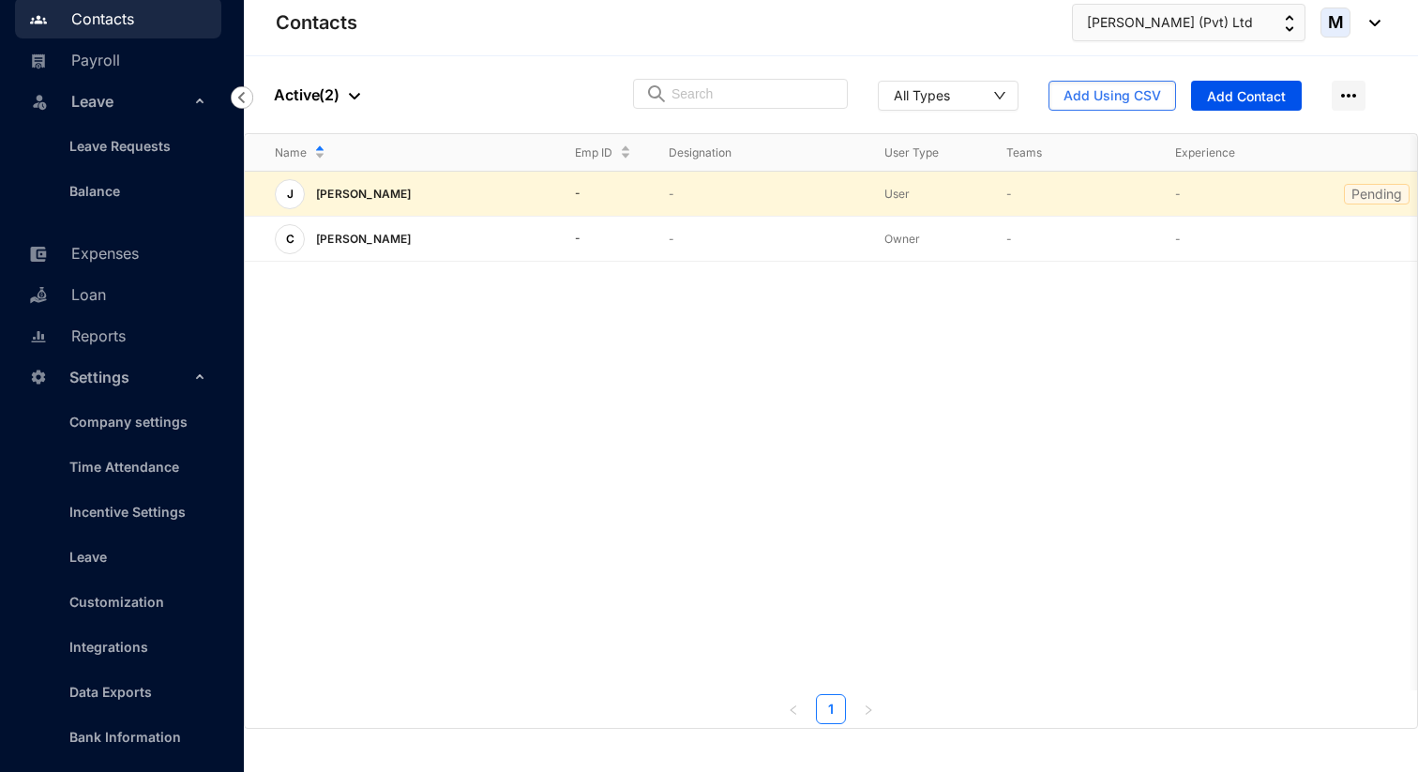
scroll to position [207, 0]
click at [152, 473] on link "Time Attendance" at bounding box center [116, 465] width 125 height 16
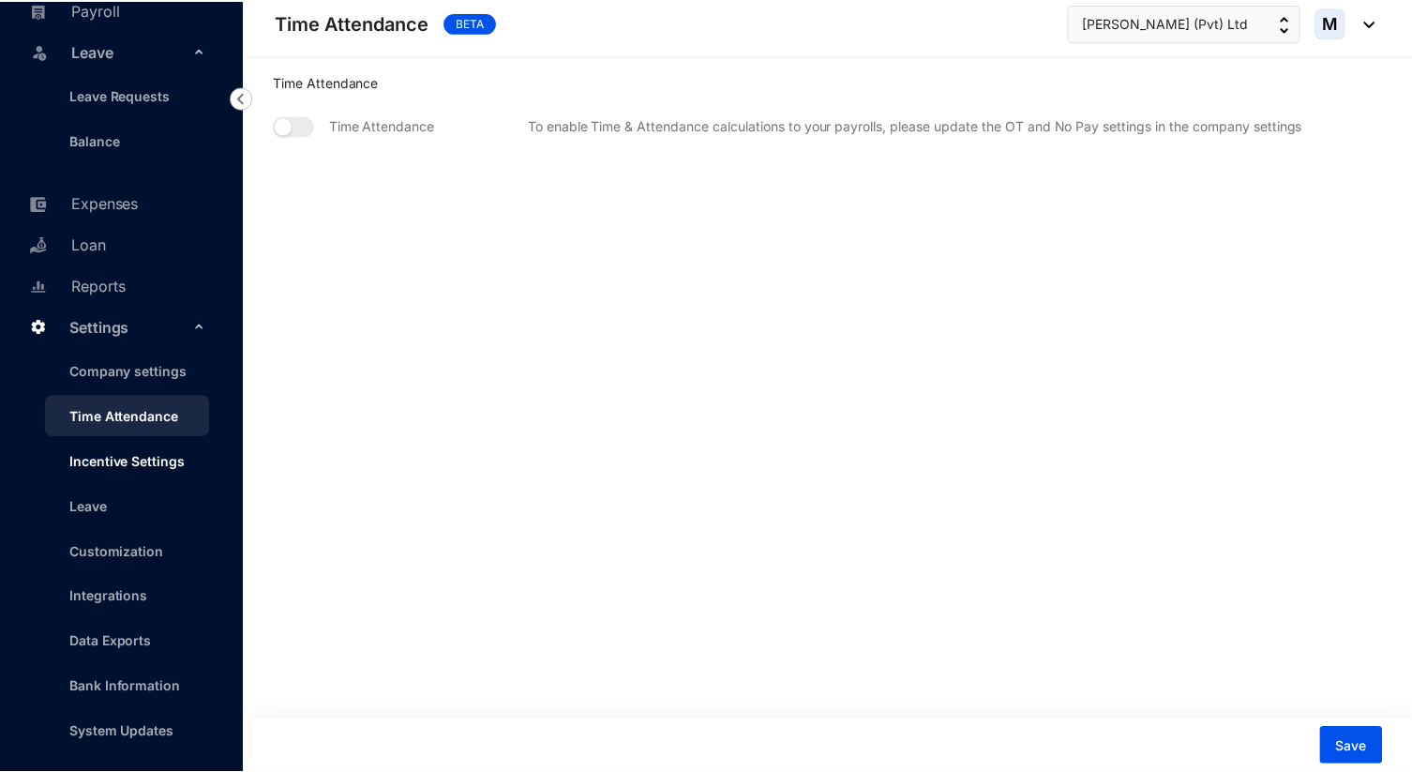
scroll to position [282, 0]
click at [125, 642] on link "Data Exports" at bounding box center [103, 641] width 98 height 16
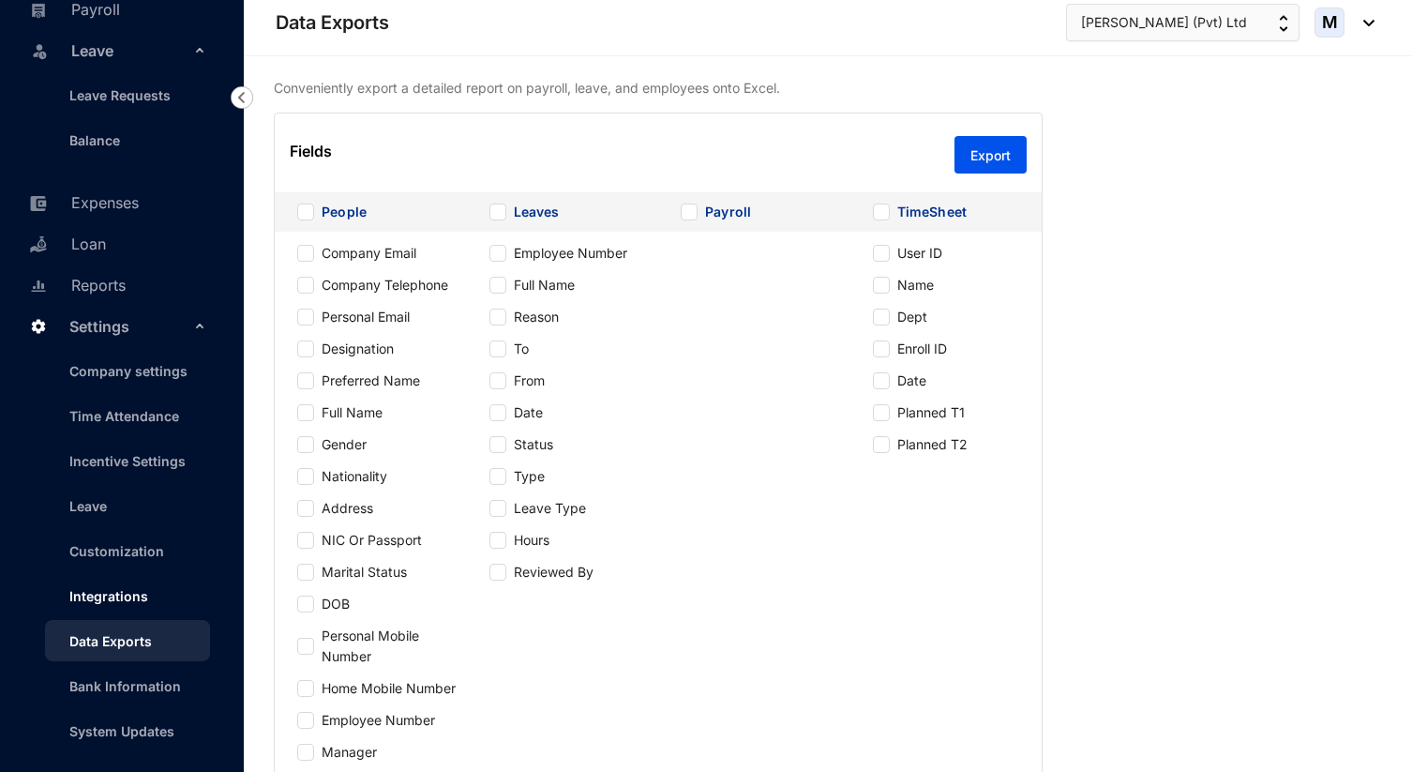
click at [129, 599] on link "Integrations" at bounding box center [101, 596] width 94 height 16
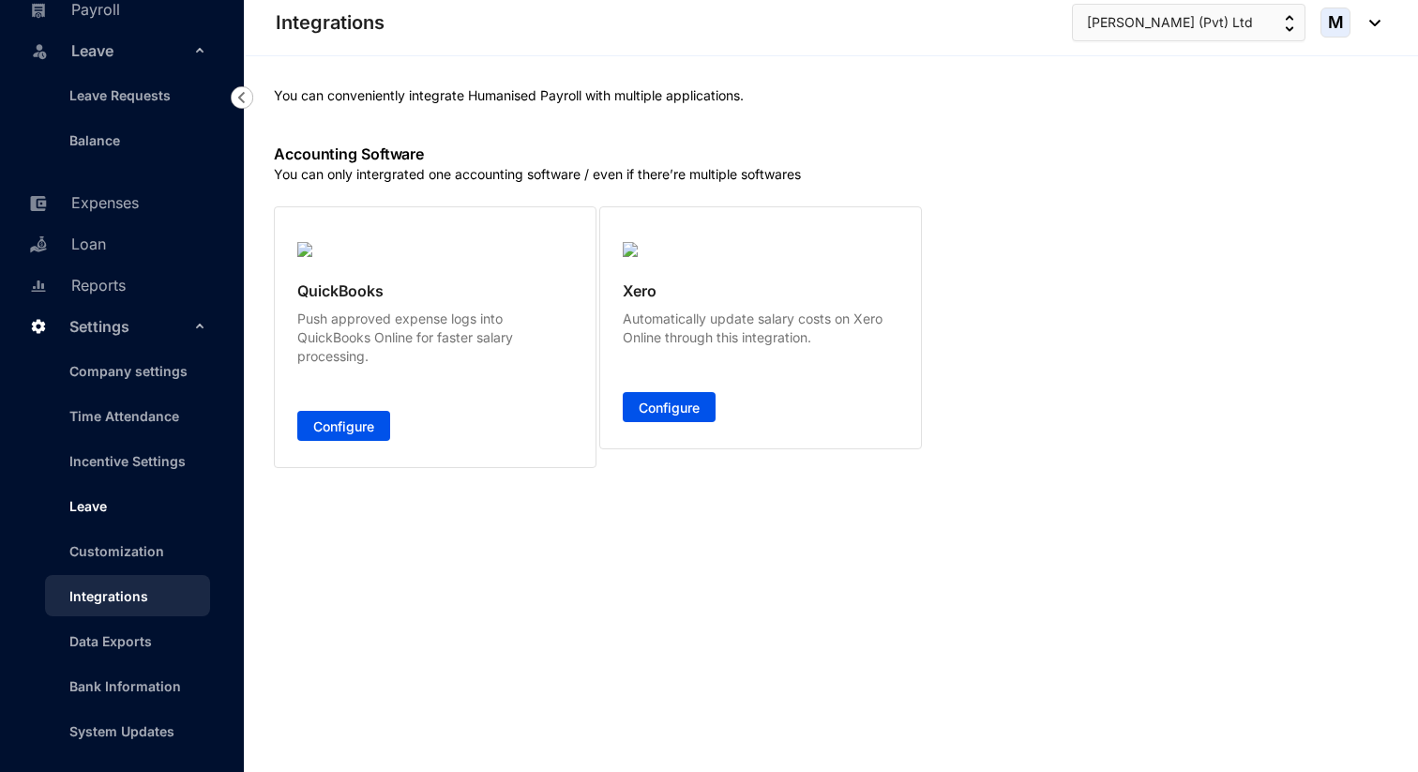
click at [107, 506] on link "Leave" at bounding box center [80, 506] width 53 height 16
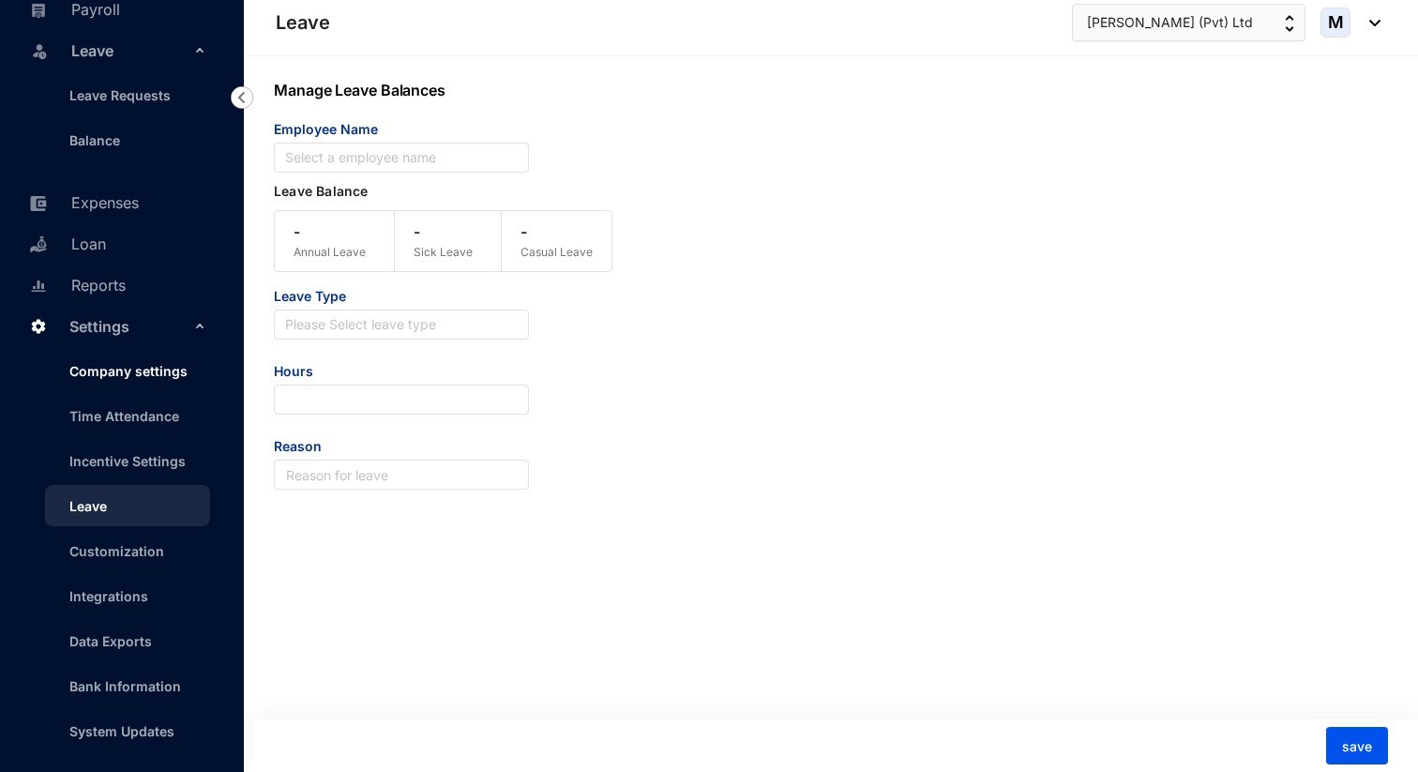
click at [172, 379] on link "Company settings" at bounding box center [120, 371] width 133 height 16
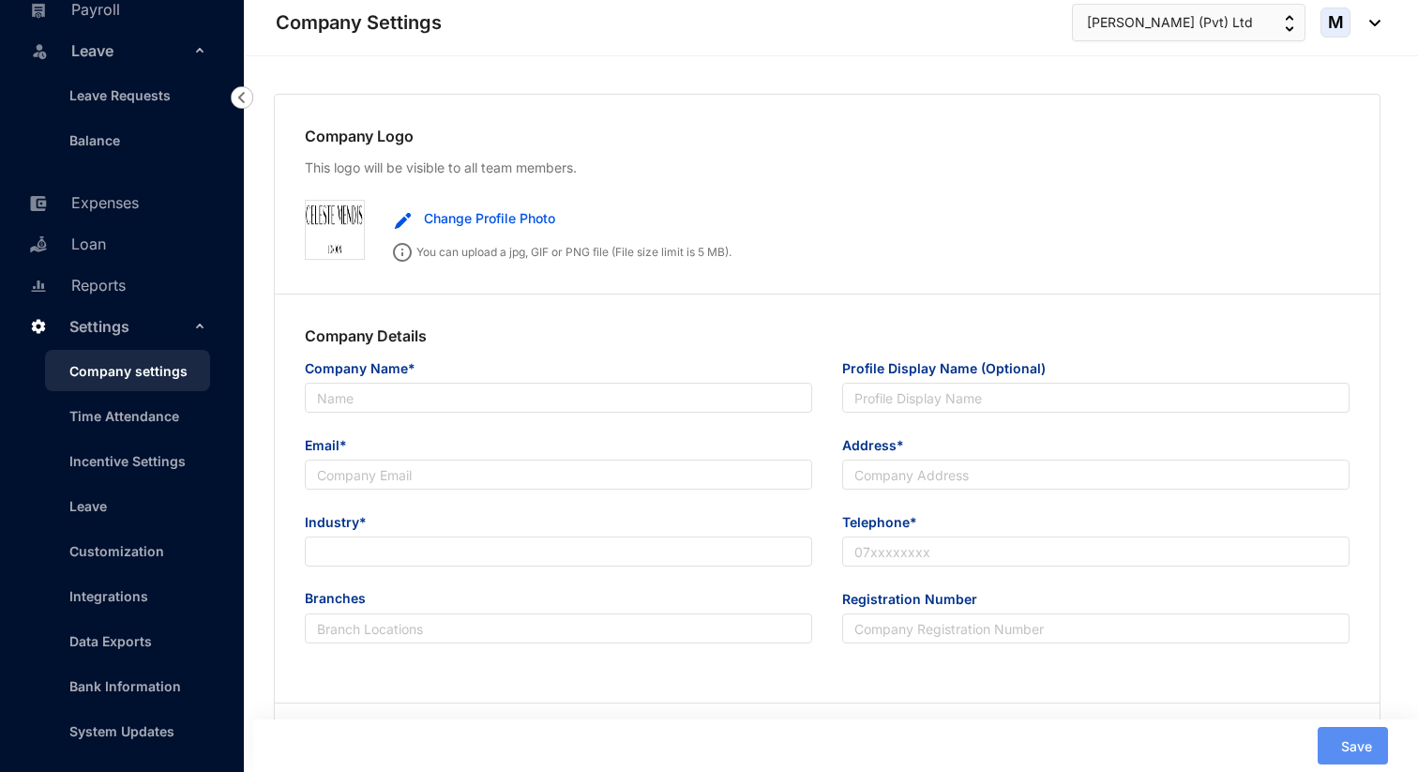
type input "[PERSON_NAME] (Pvt) Ltd"
type input "[PERSON_NAME][EMAIL_ADDRESS][DOMAIN_NAME]"
type input "53/C Yagodamulla Kotugoda"
type input "0740661543"
type input "PV00300725"
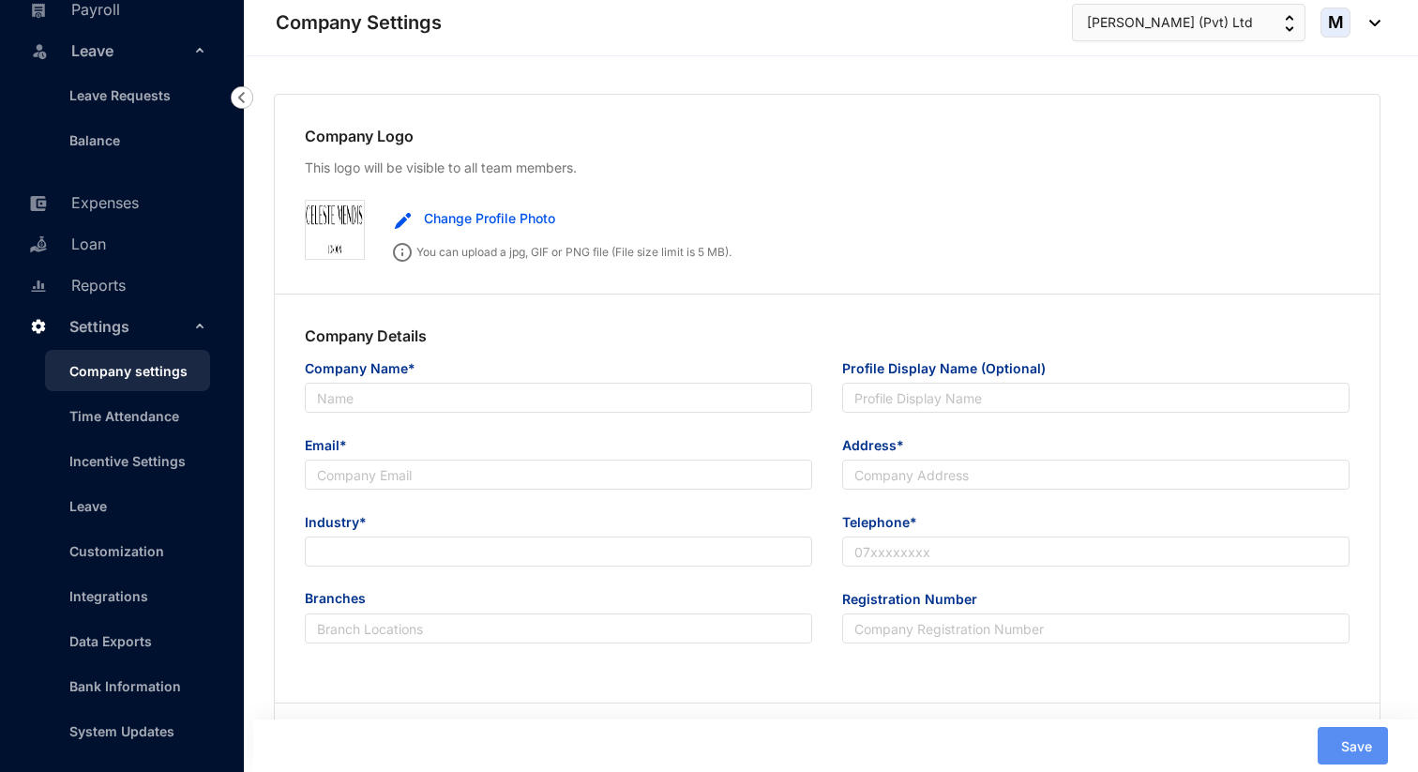
type input "00"
type input "8"
radio input "true"
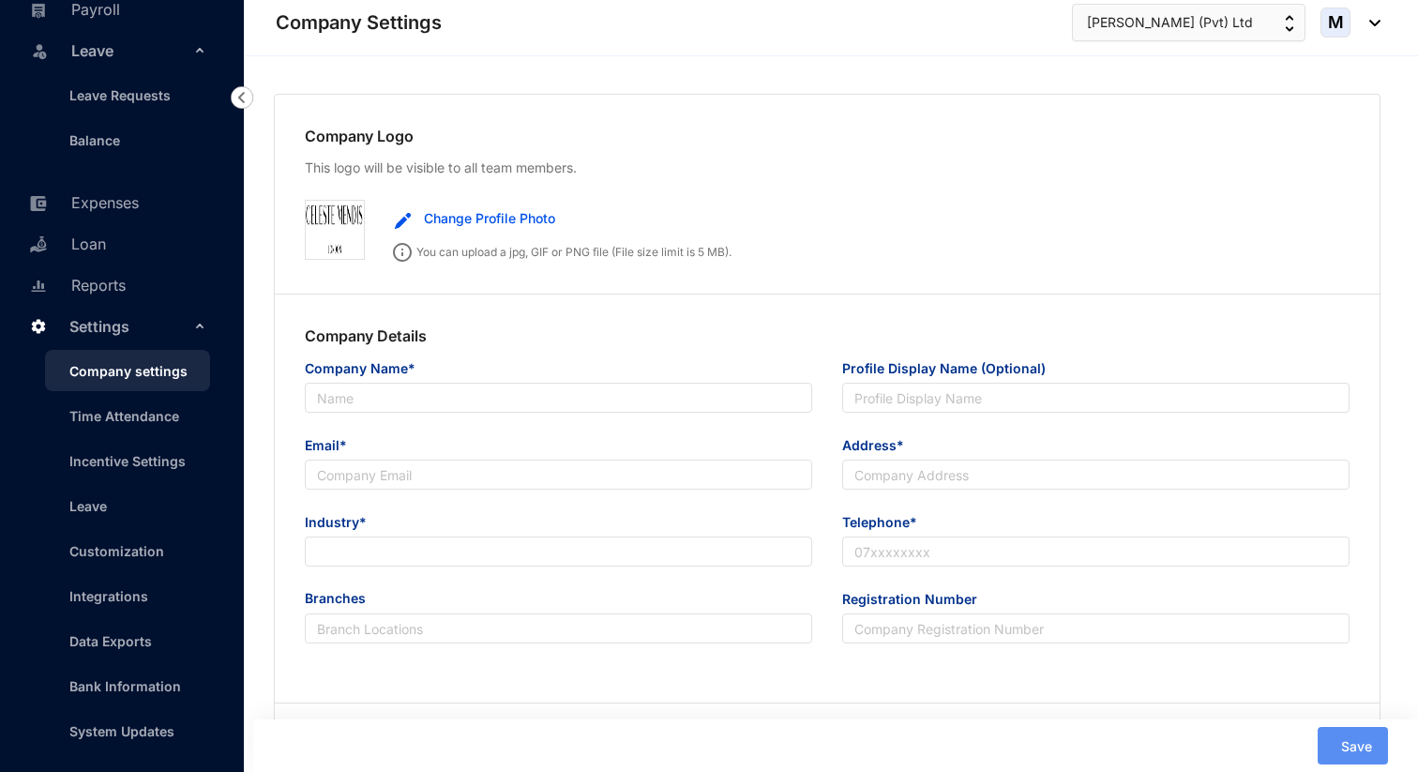
checkbox input "true"
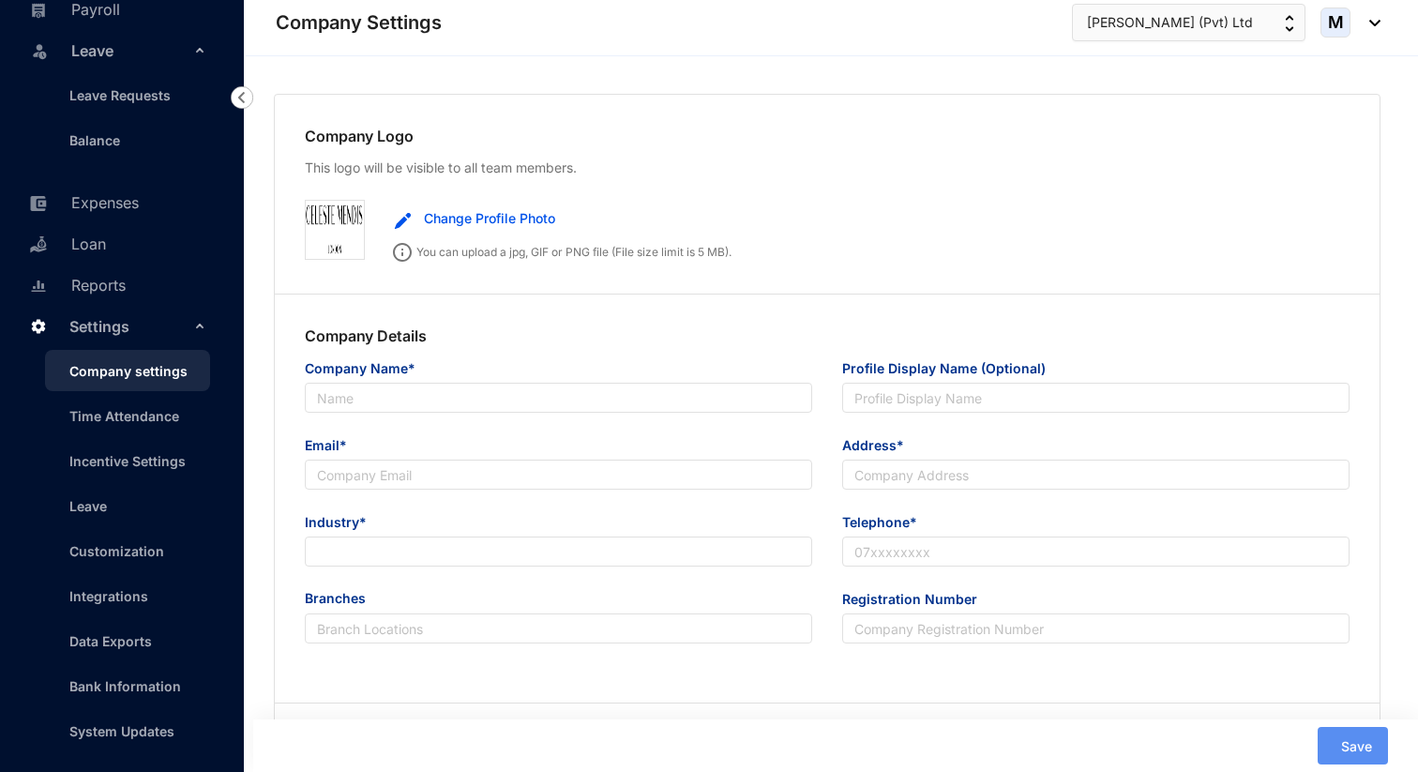
checkbox input "true"
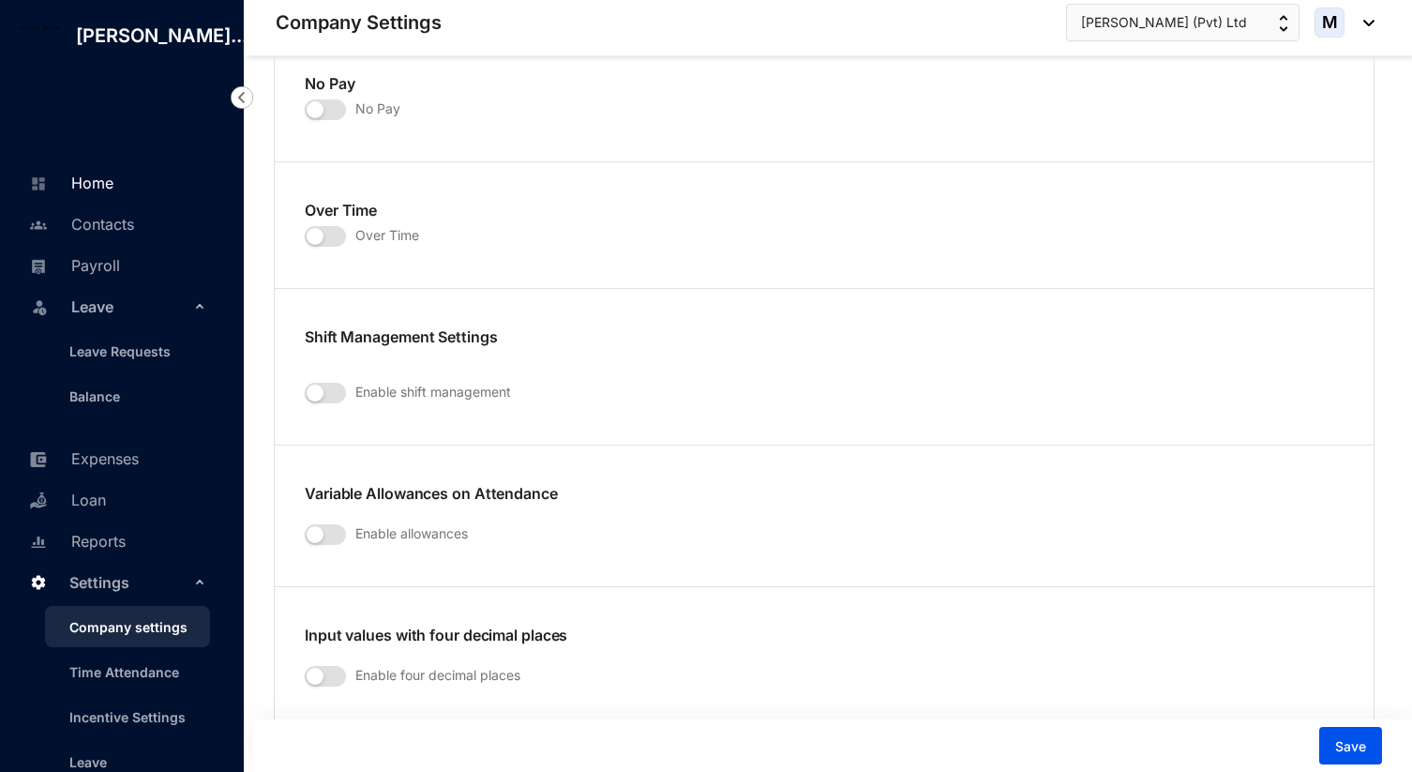
click at [113, 192] on link "Home" at bounding box center [68, 183] width 89 height 19
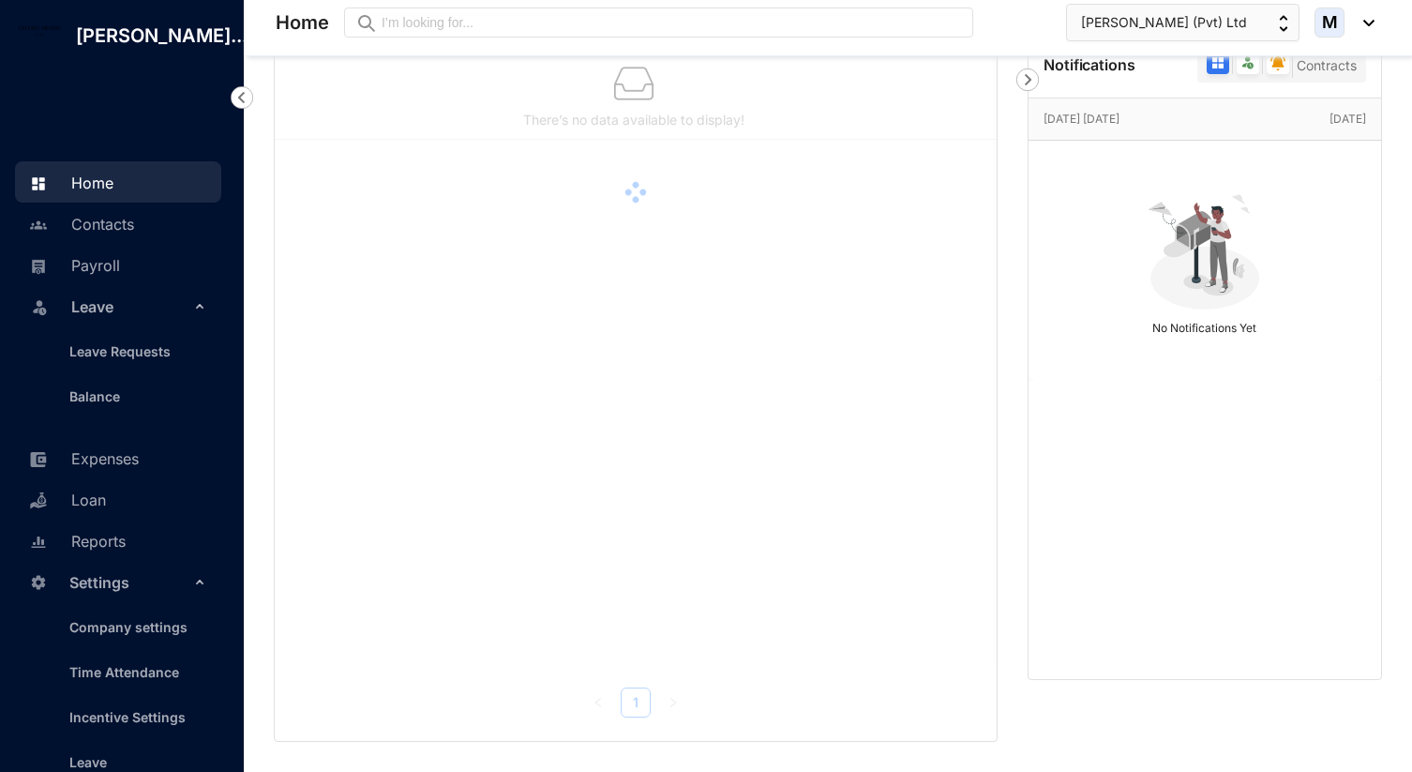
scroll to position [152, 0]
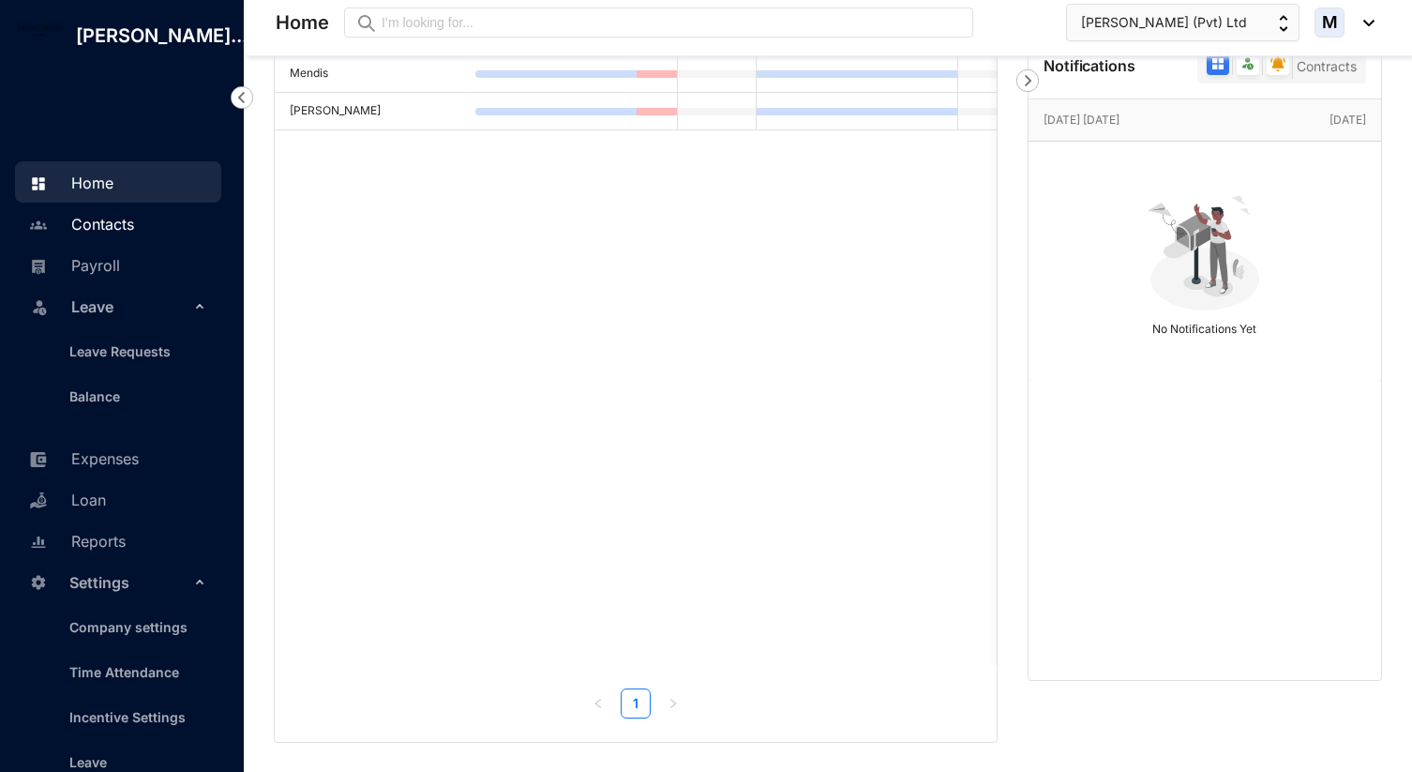
click at [134, 234] on link "Contacts" at bounding box center [79, 224] width 110 height 19
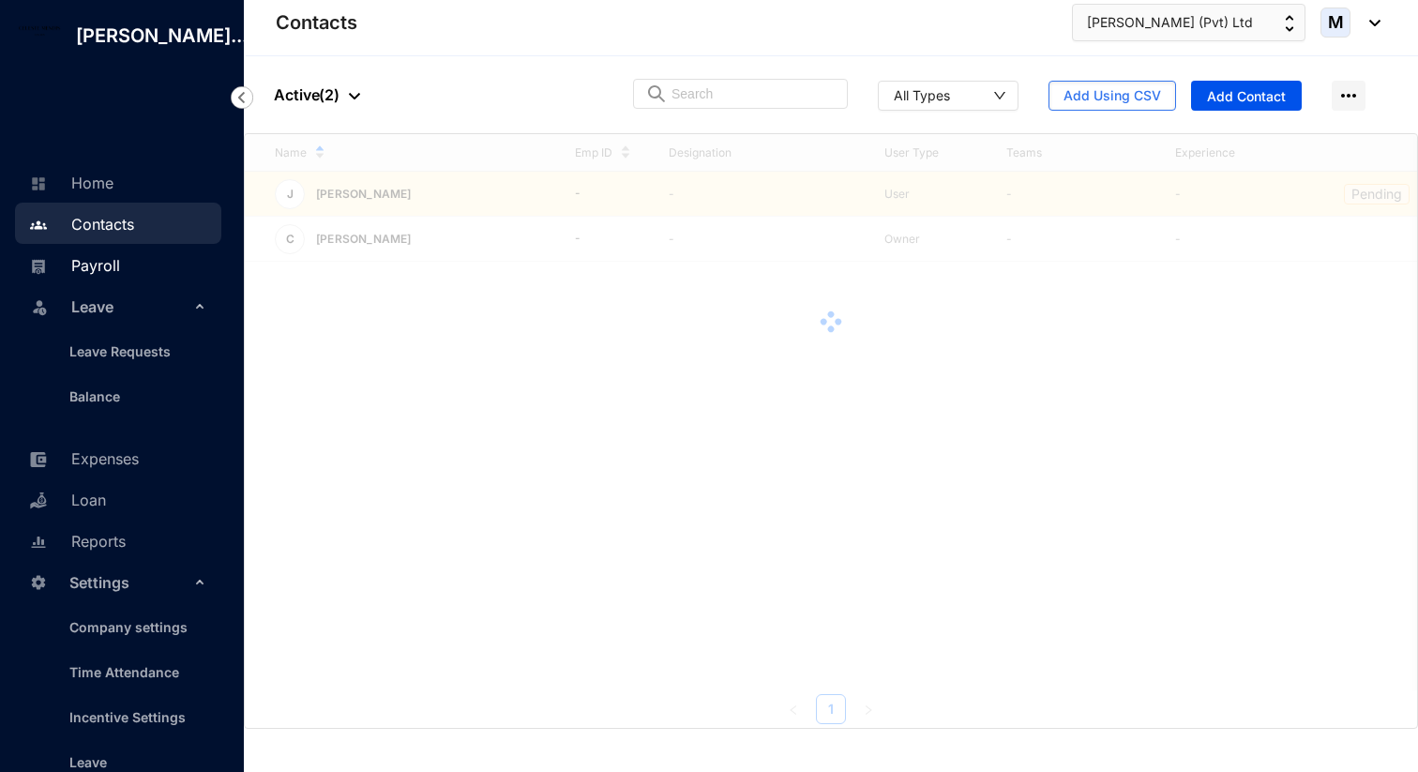
click at [119, 275] on link "Payroll" at bounding box center [72, 265] width 96 height 19
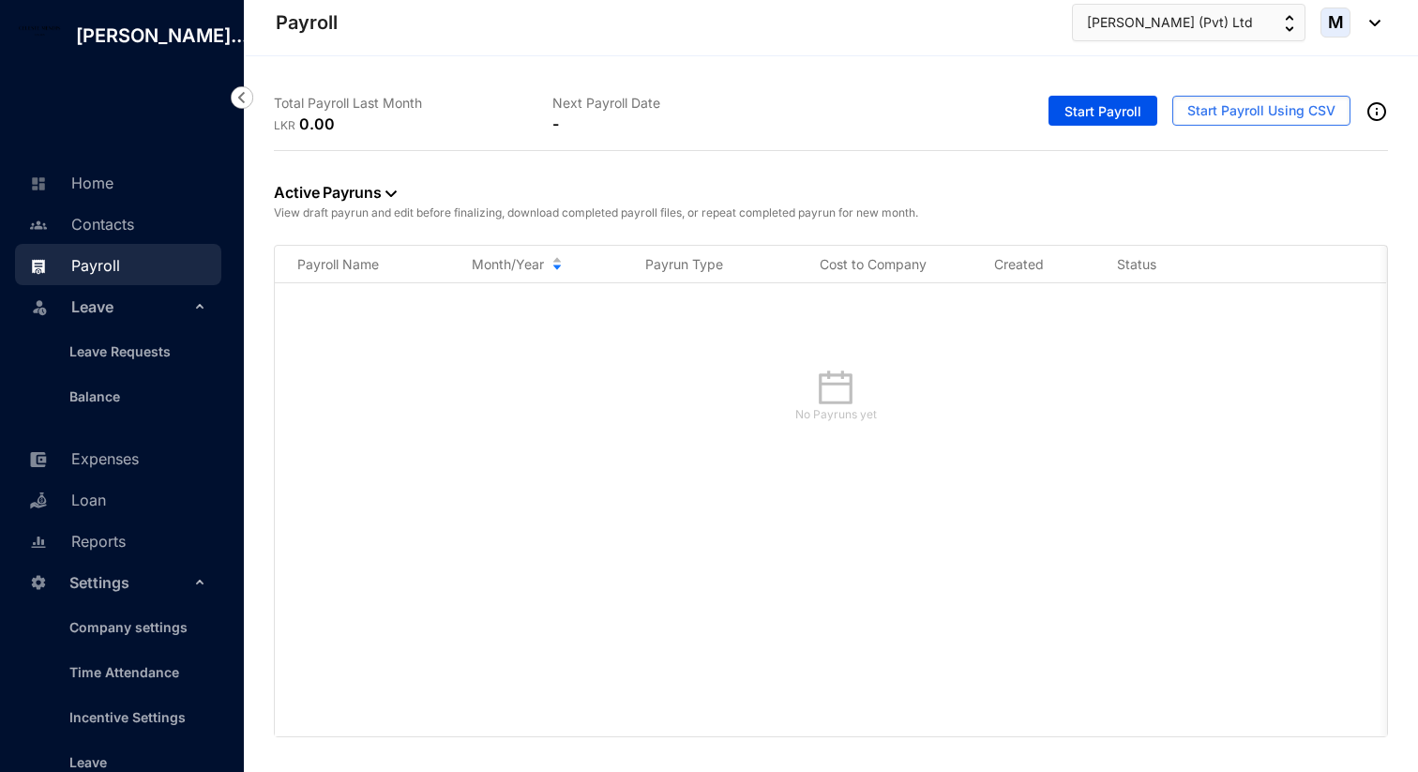
click at [114, 325] on span "Leave" at bounding box center [130, 307] width 118 height 38
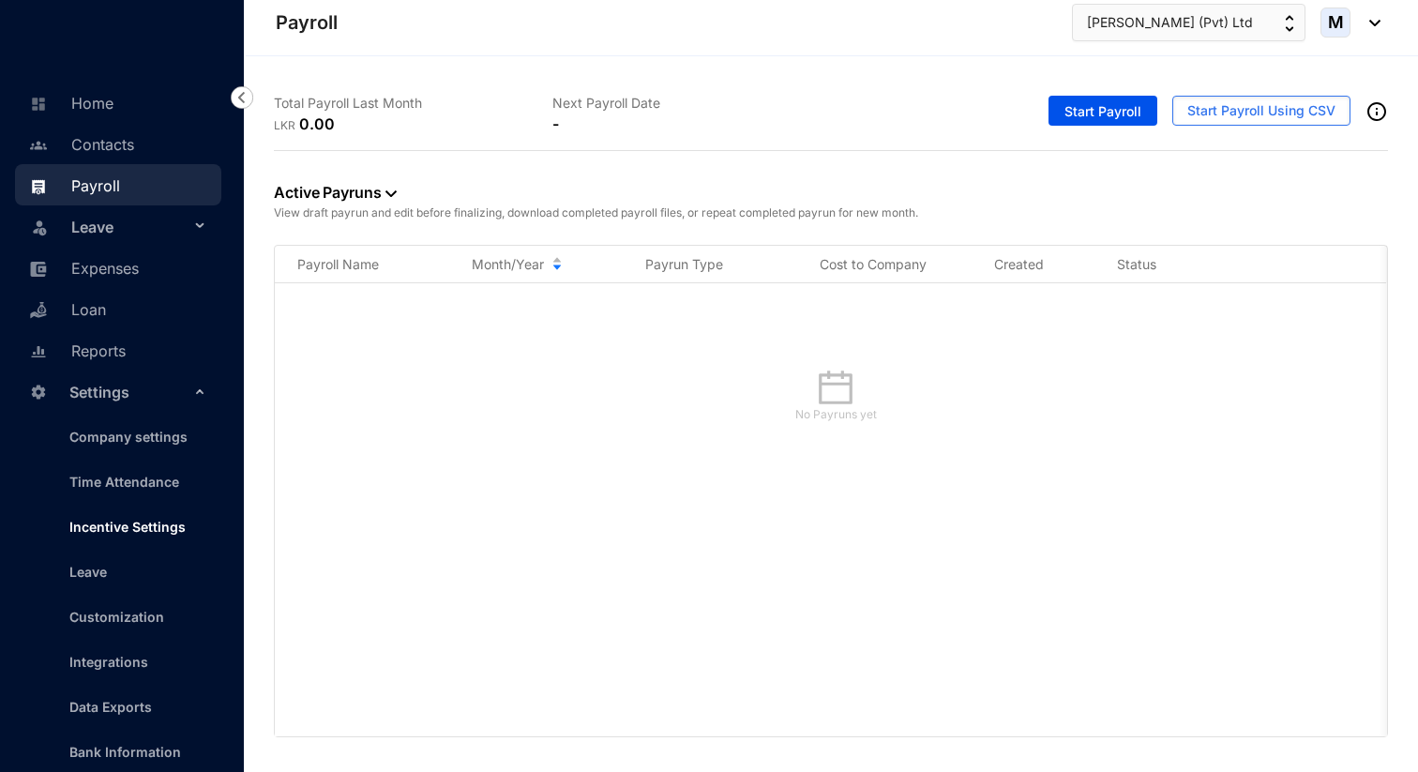
scroll to position [172, 0]
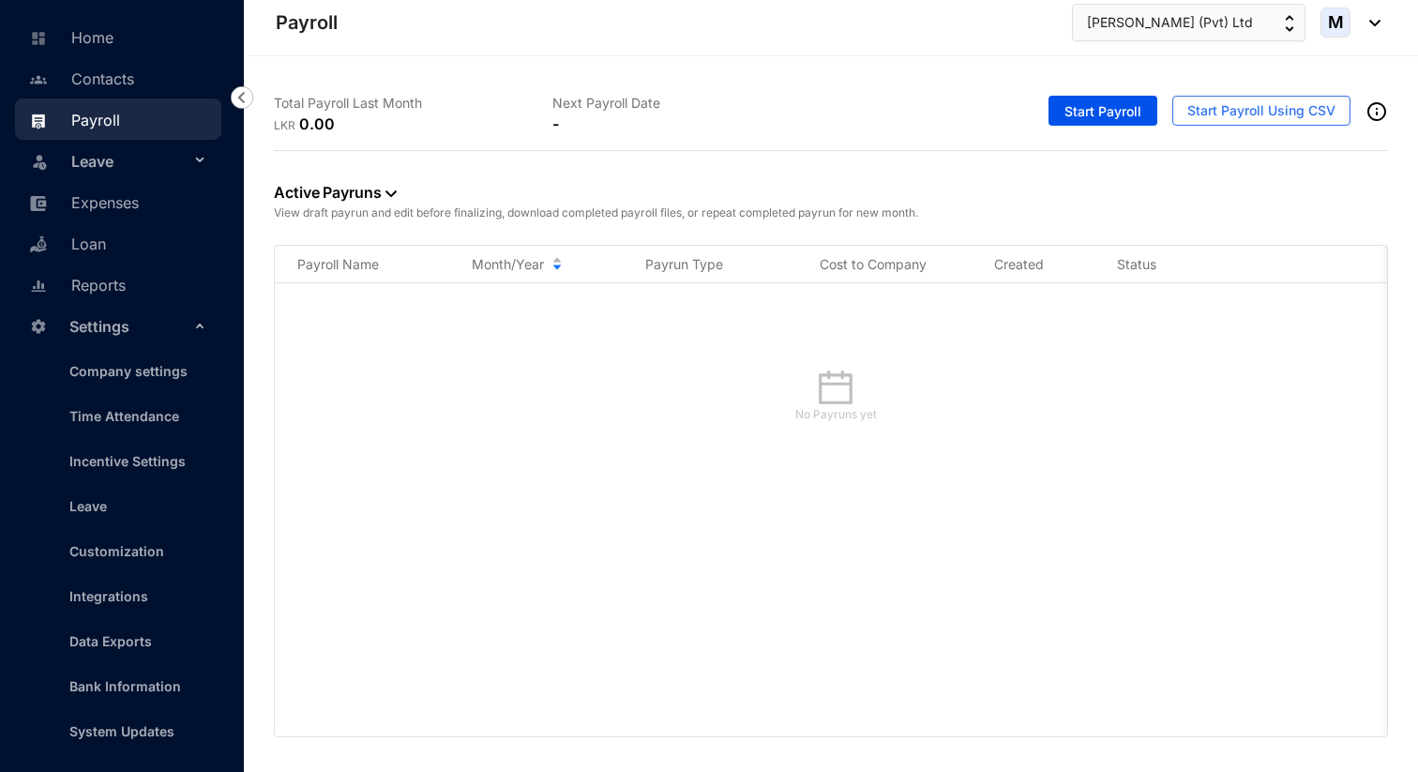
click at [201, 324] on div "Settings" at bounding box center [118, 325] width 206 height 41
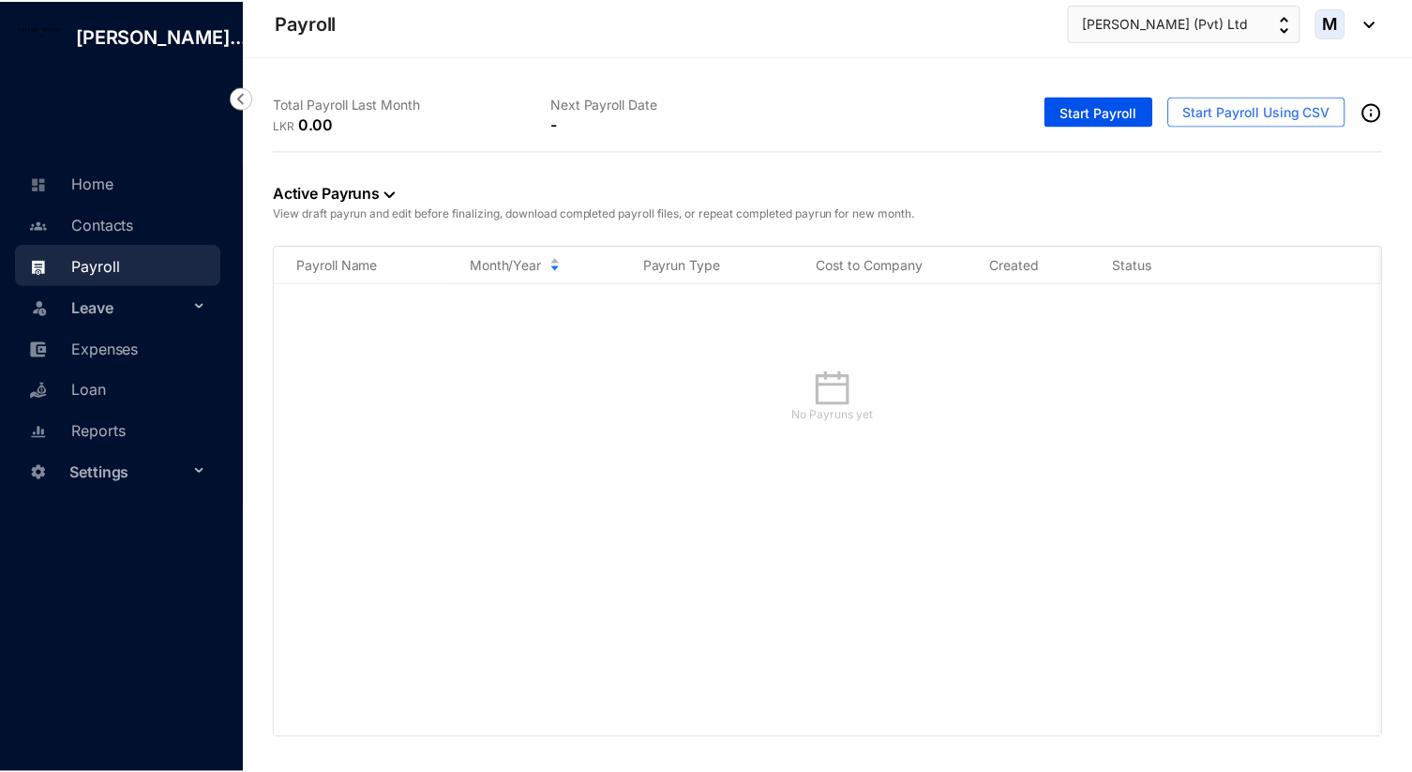
scroll to position [0, 0]
click at [107, 192] on link "Home" at bounding box center [68, 183] width 89 height 19
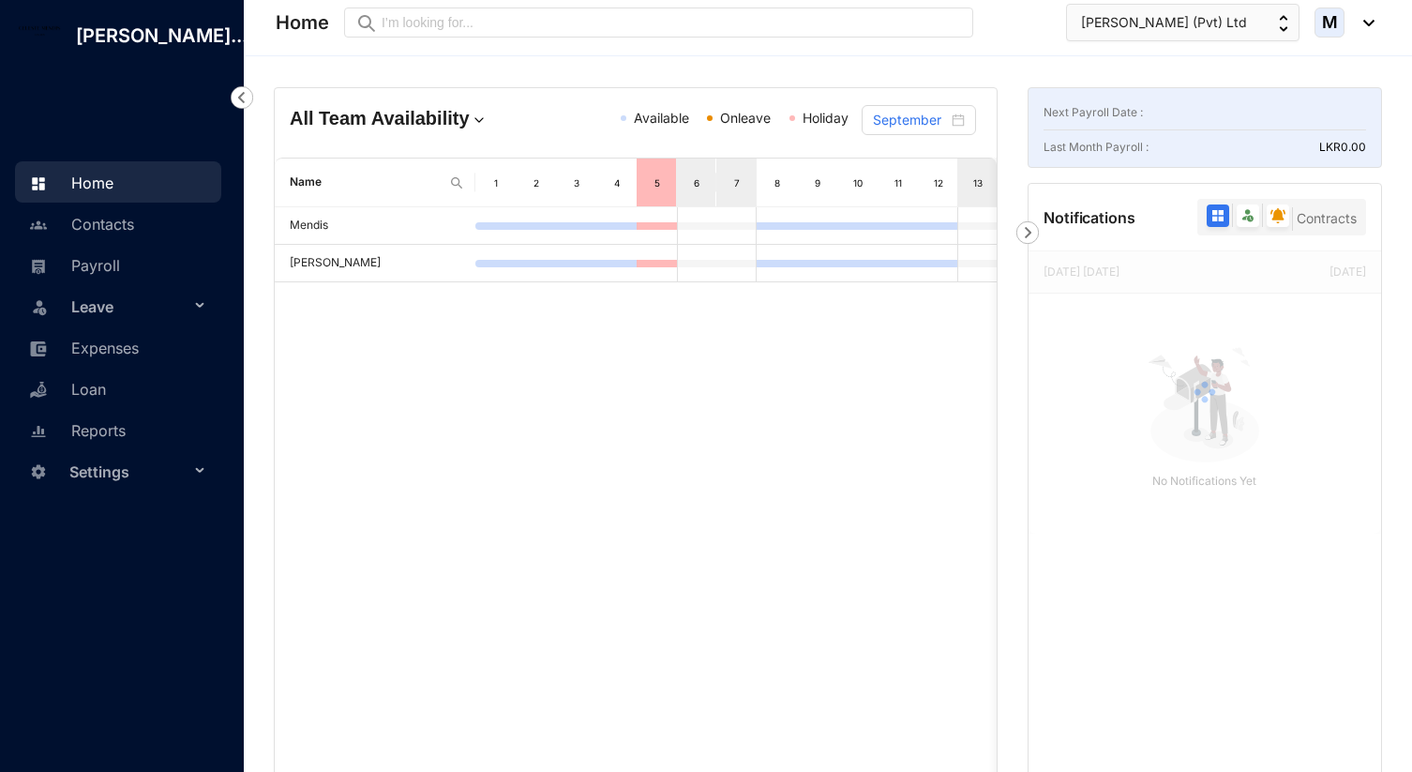
click at [196, 326] on div "Leave" at bounding box center [118, 305] width 206 height 41
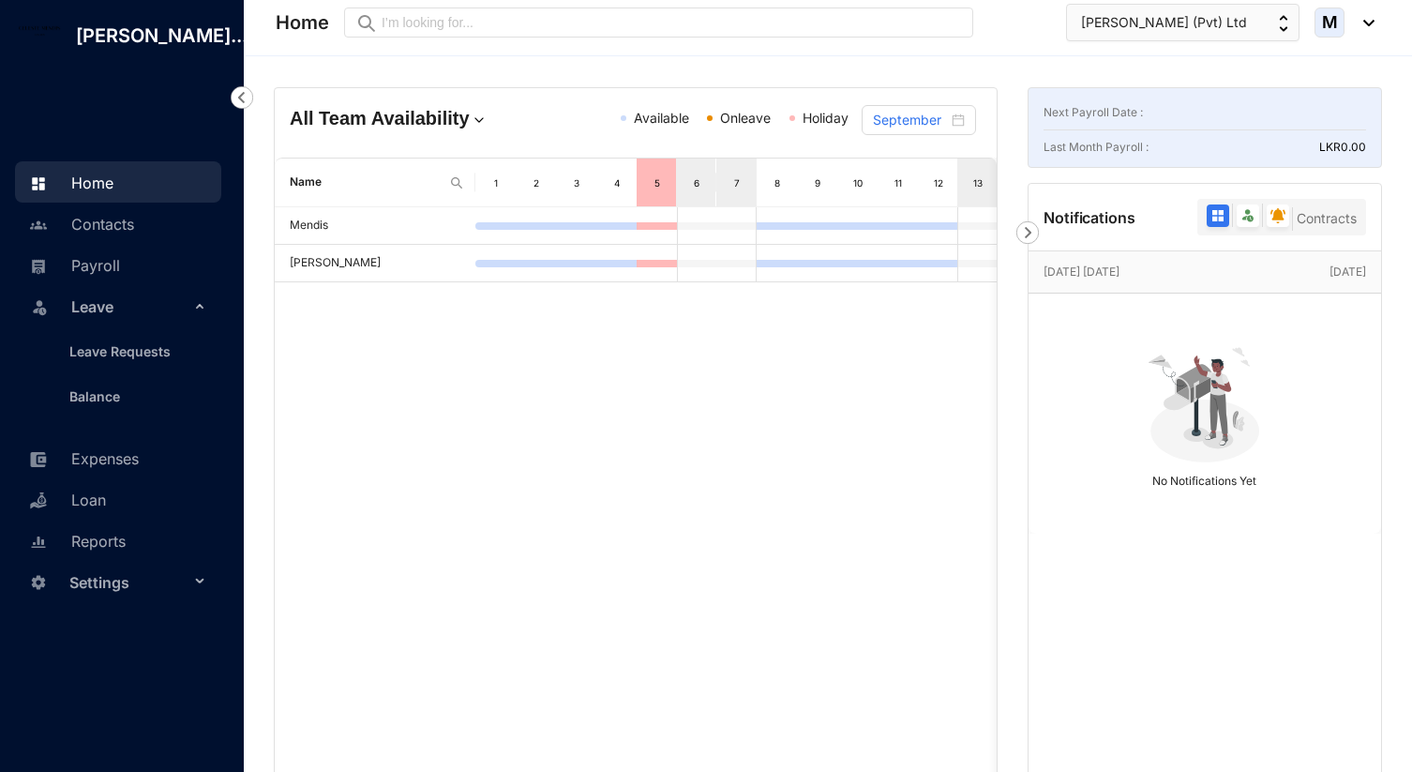
click at [197, 304] on icon at bounding box center [201, 304] width 9 height 0
click at [203, 491] on div "Settings" at bounding box center [118, 470] width 206 height 41
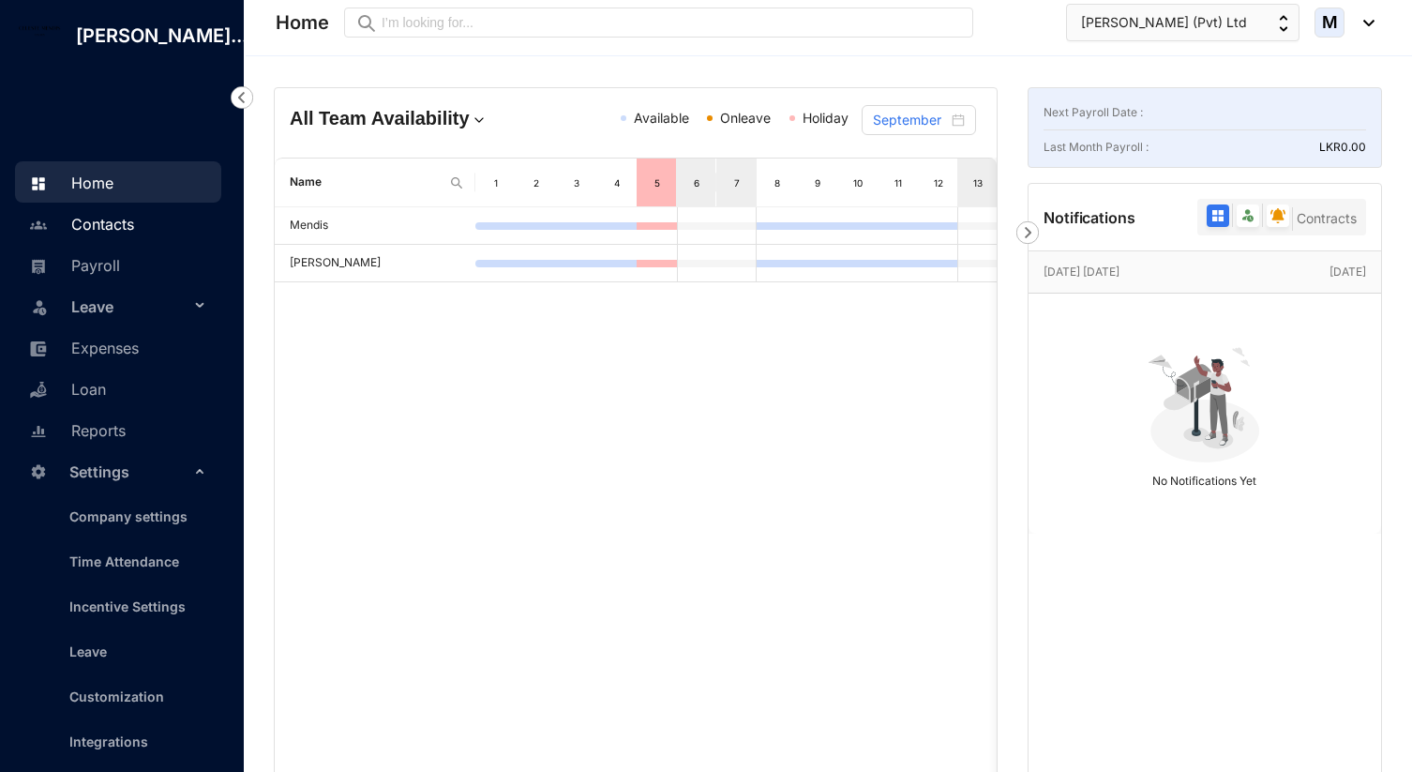
click at [108, 234] on link "Contacts" at bounding box center [79, 224] width 110 height 19
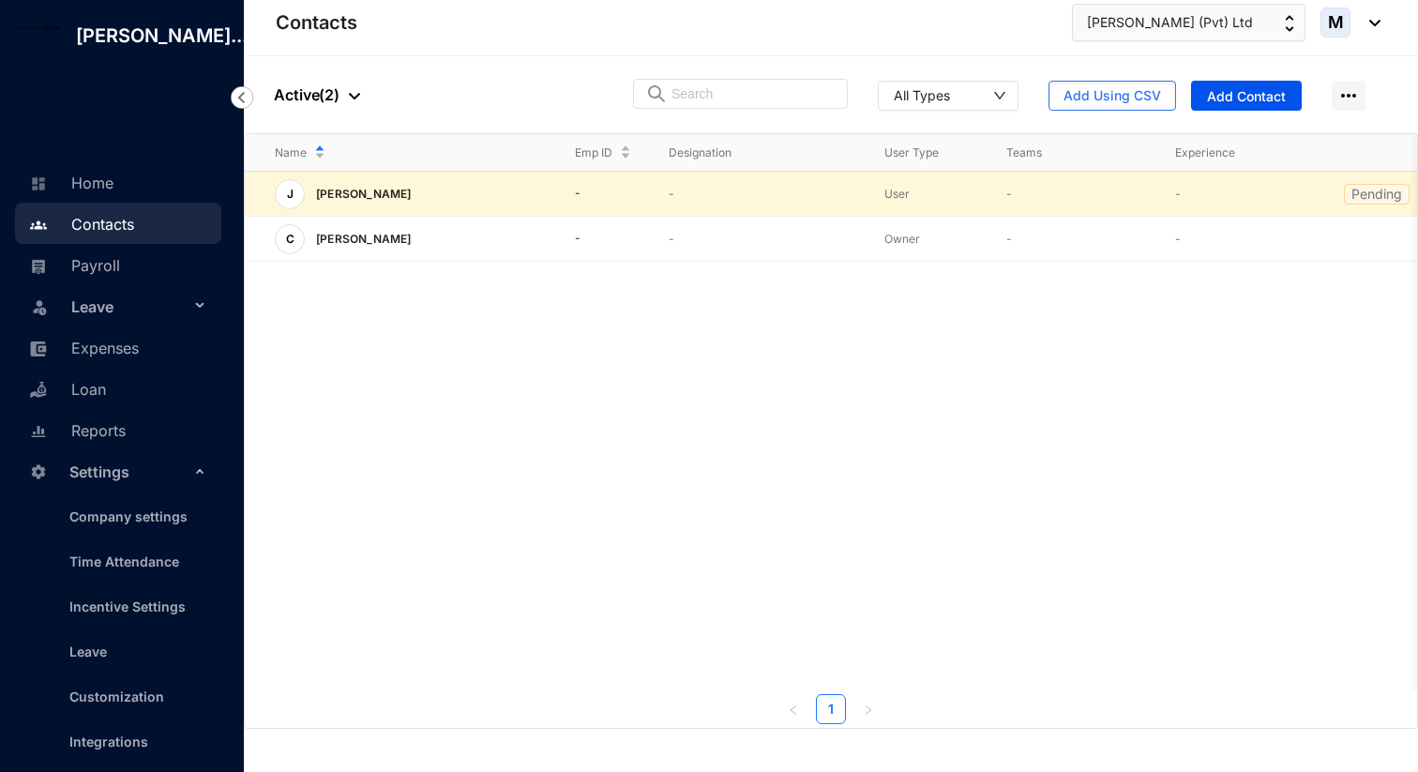
click at [851, 193] on p "-" at bounding box center [762, 194] width 186 height 19
click at [575, 180] on td "-" at bounding box center [592, 194] width 94 height 45
click at [1155, 199] on td "-" at bounding box center [1229, 194] width 169 height 45
click at [1235, 252] on td "-" at bounding box center [1229, 239] width 169 height 45
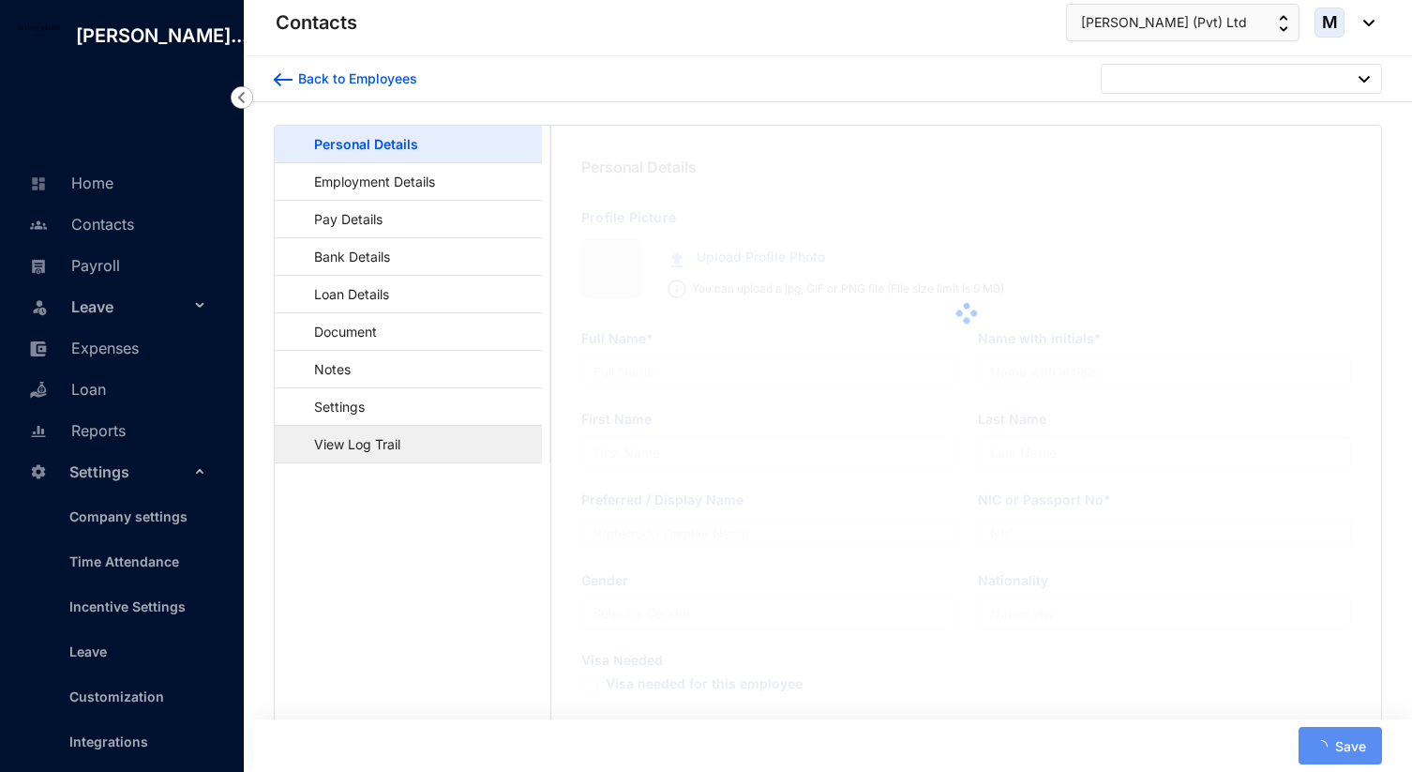
type input "[PERSON_NAME]"
type input "Mendis"
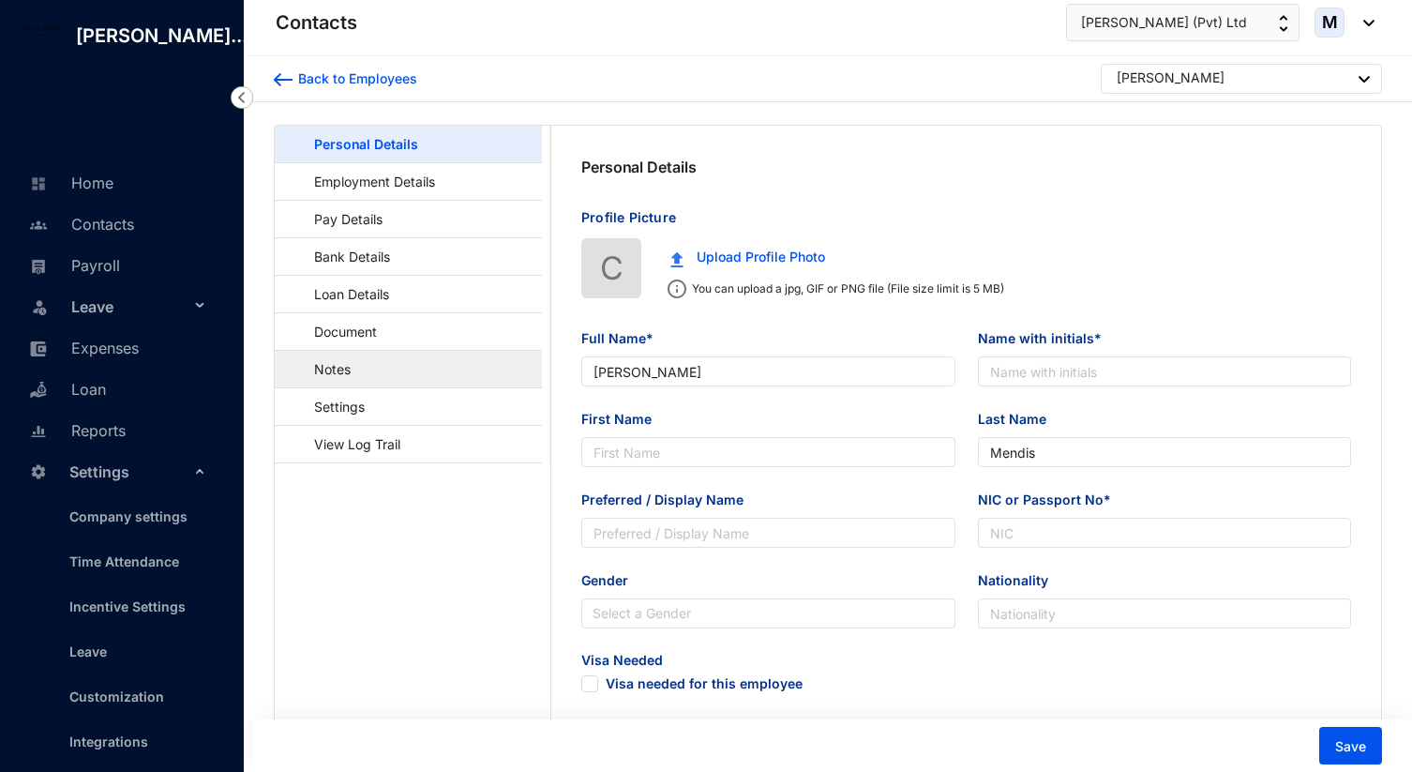
click at [349, 372] on link "Notes" at bounding box center [324, 369] width 68 height 38
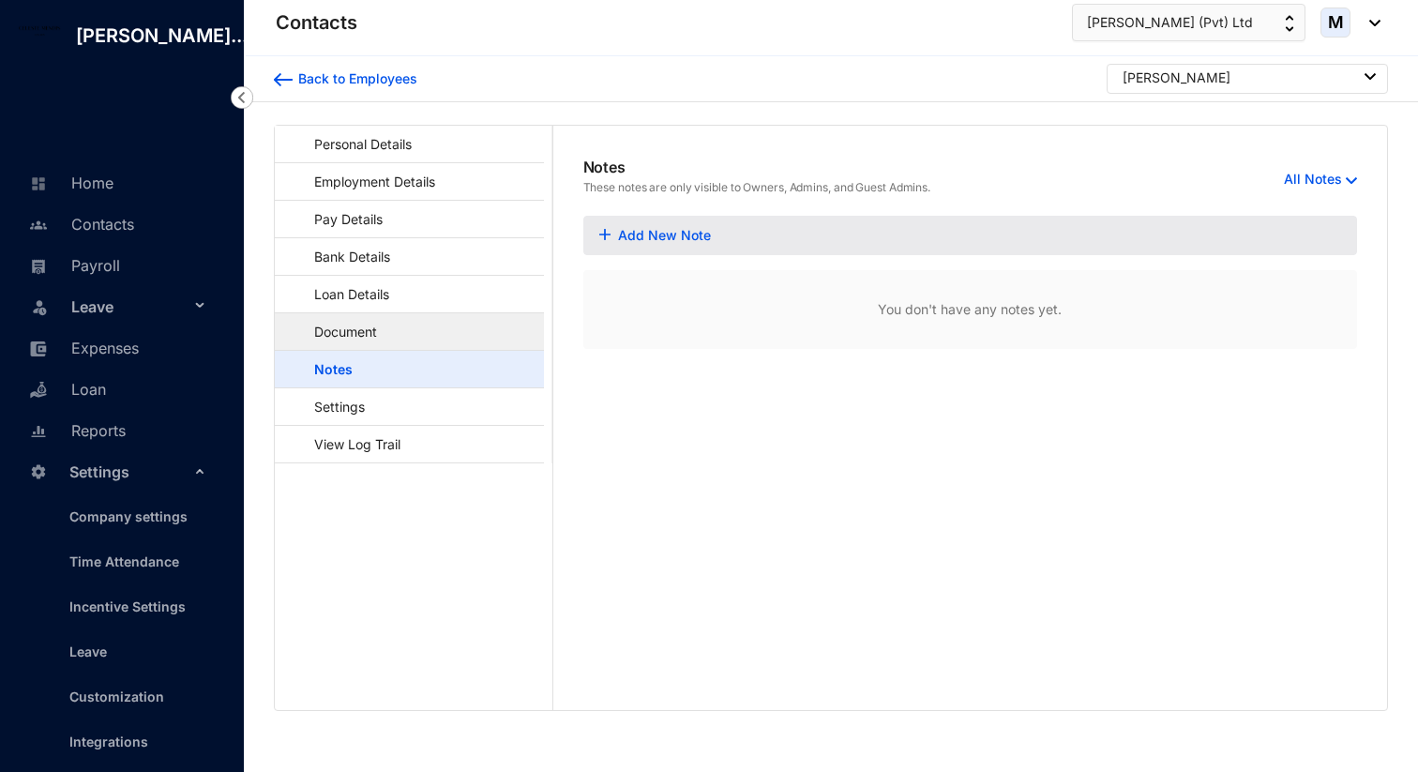
click at [362, 330] on link "Document" at bounding box center [337, 331] width 94 height 38
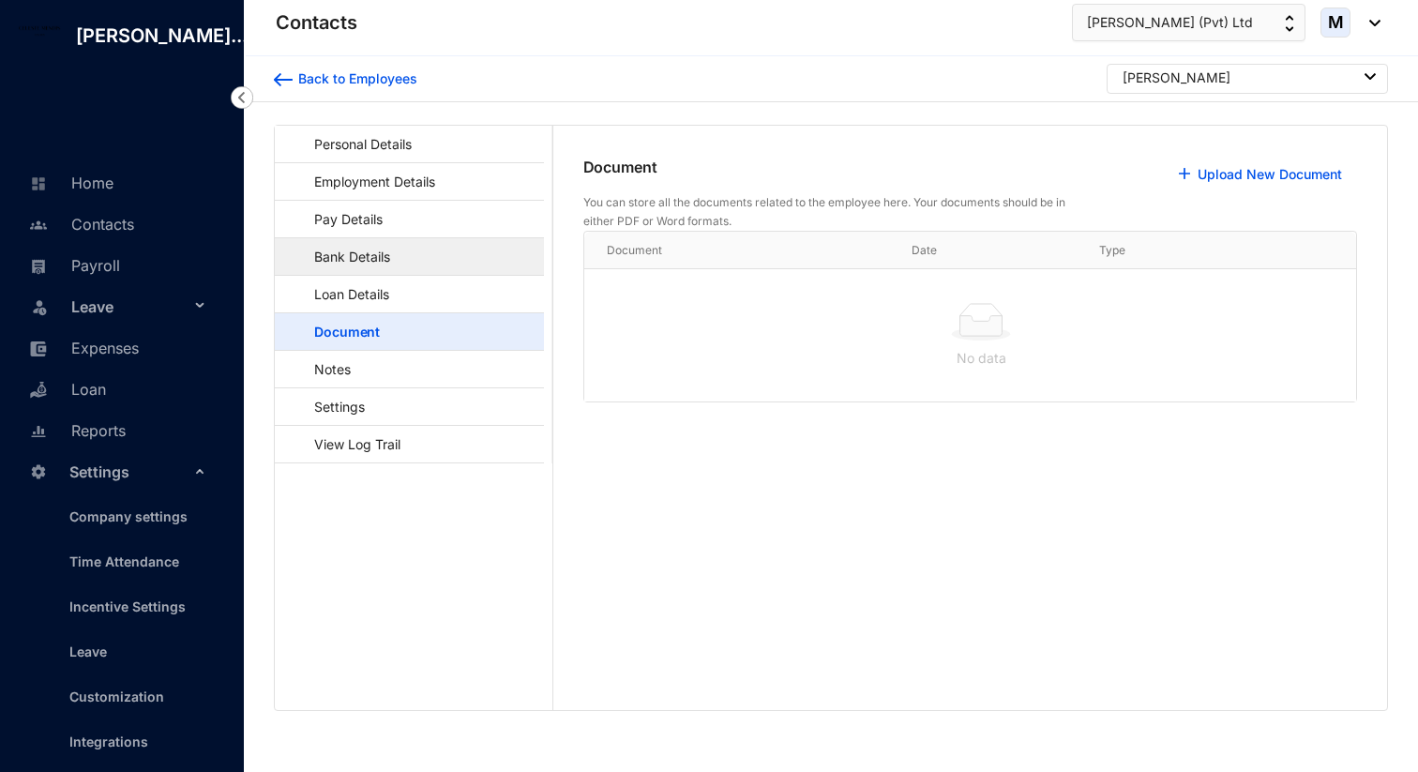
click at [356, 251] on link "Bank Details" at bounding box center [343, 256] width 107 height 38
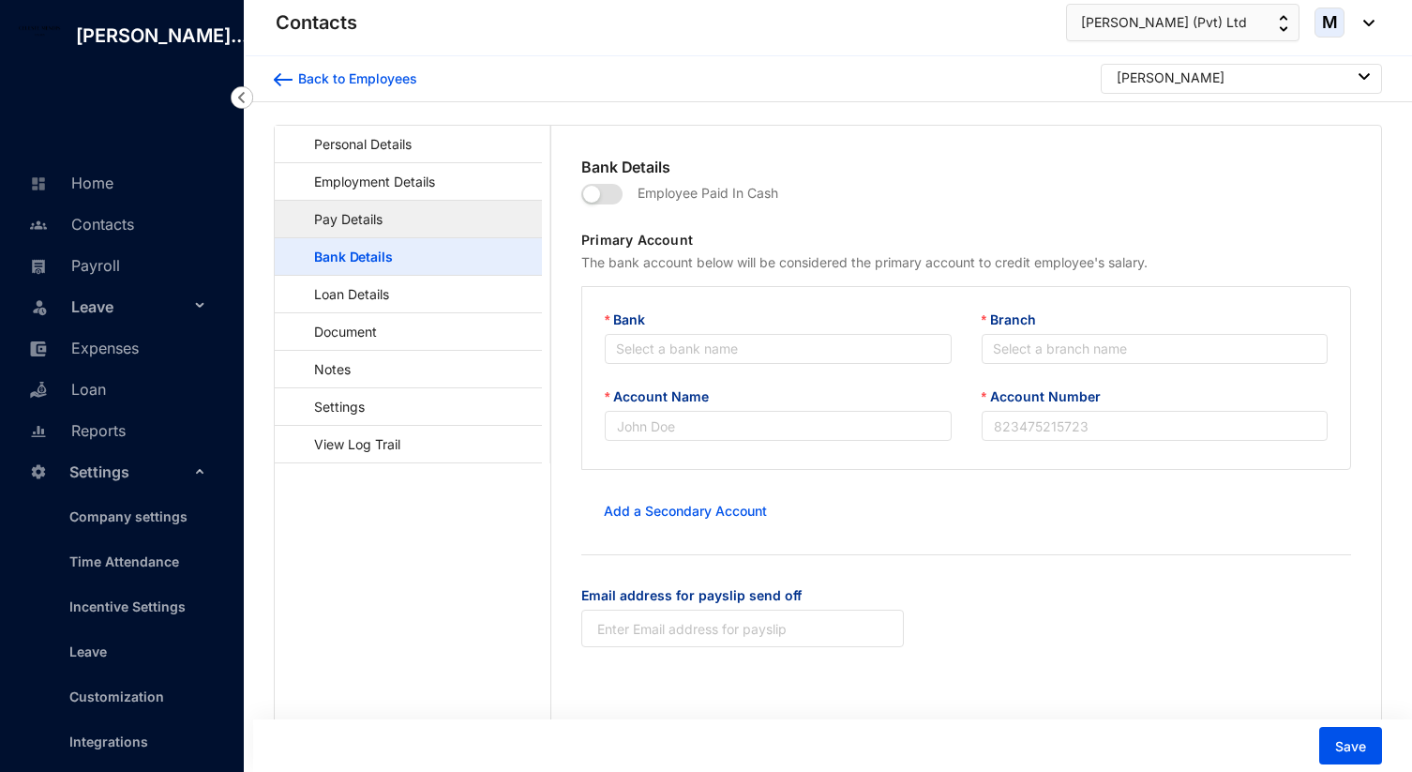
click at [389, 215] on link "Pay Details" at bounding box center [339, 219] width 99 height 38
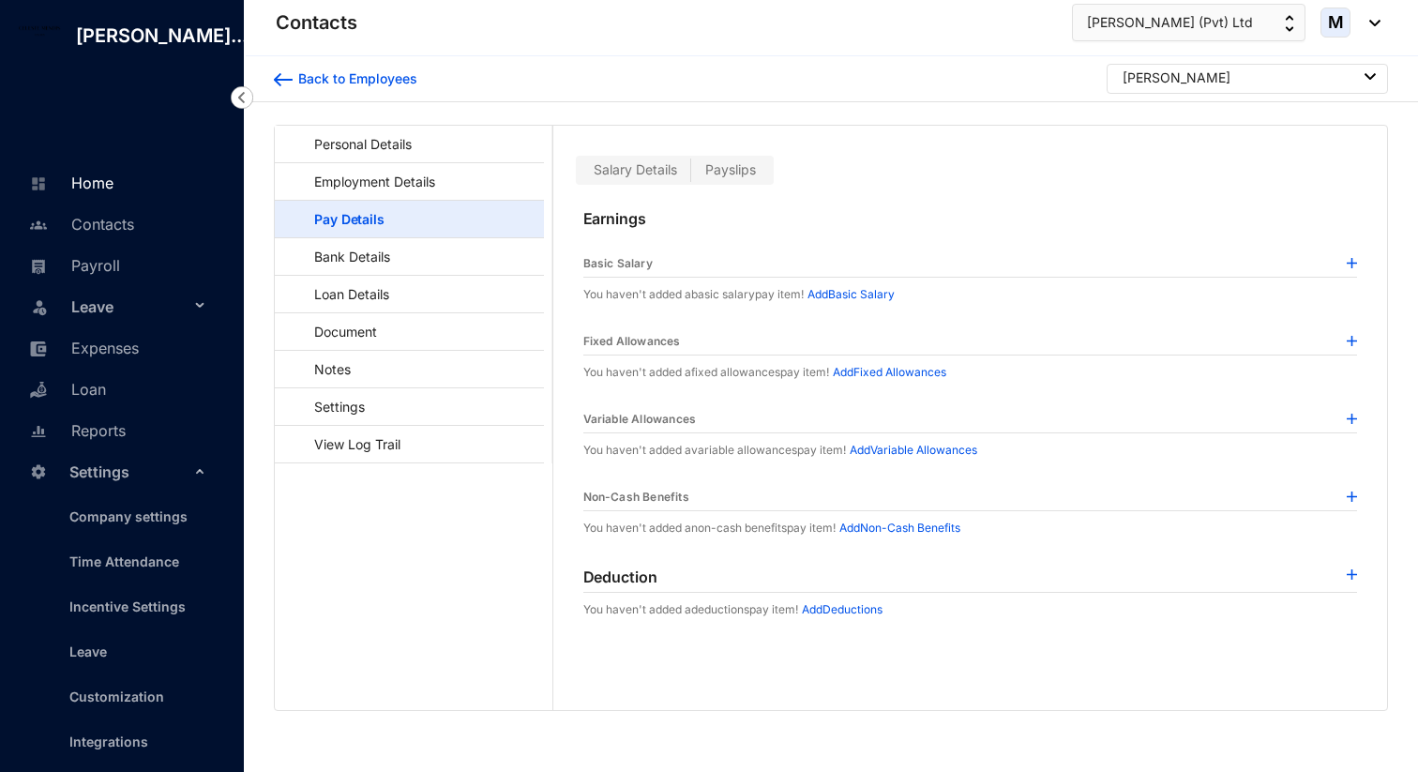
click at [72, 192] on link "Home" at bounding box center [68, 183] width 89 height 19
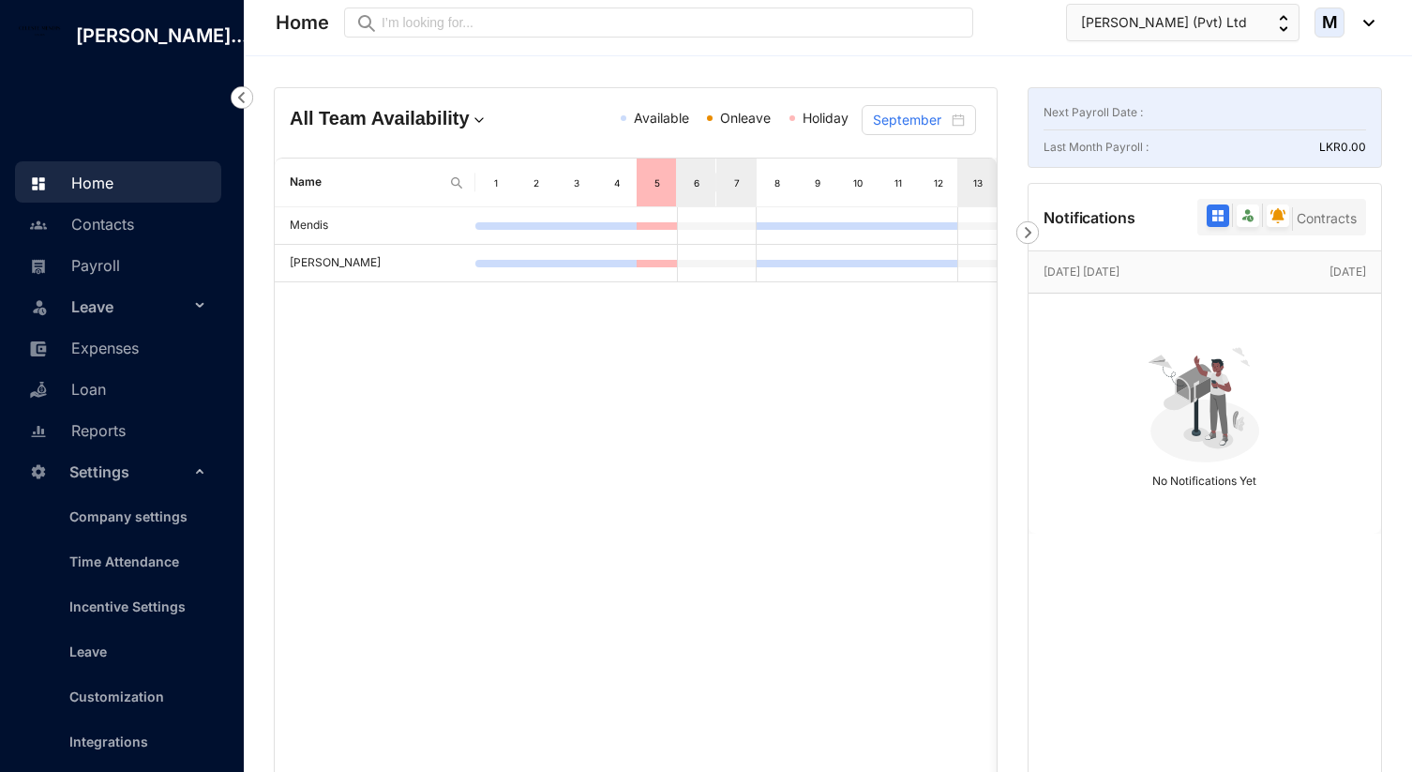
click at [1027, 236] on img at bounding box center [1028, 232] width 23 height 23
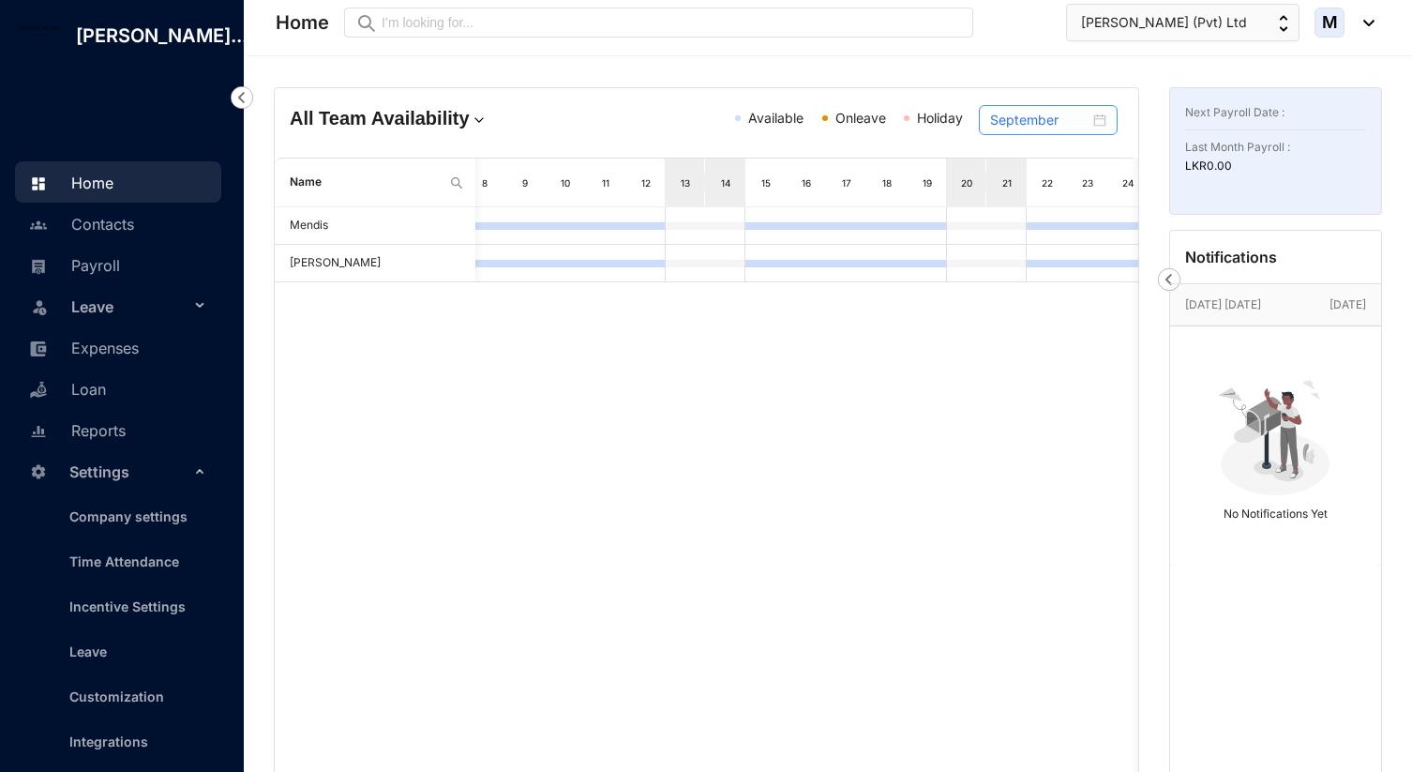
click at [1103, 123] on div "September" at bounding box center [1048, 120] width 116 height 21
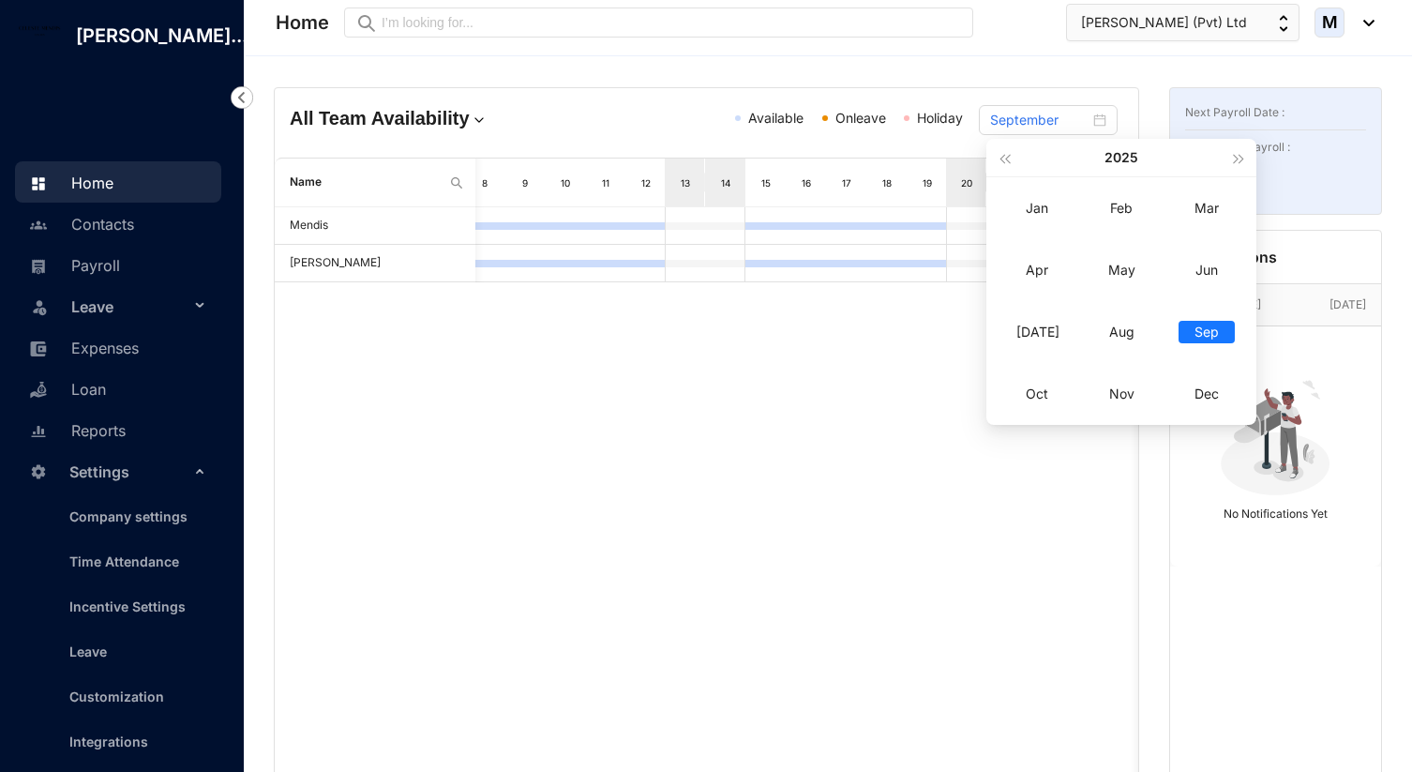
click at [890, 335] on div "Mendis Jayali Jayakody" at bounding box center [707, 512] width 864 height 610
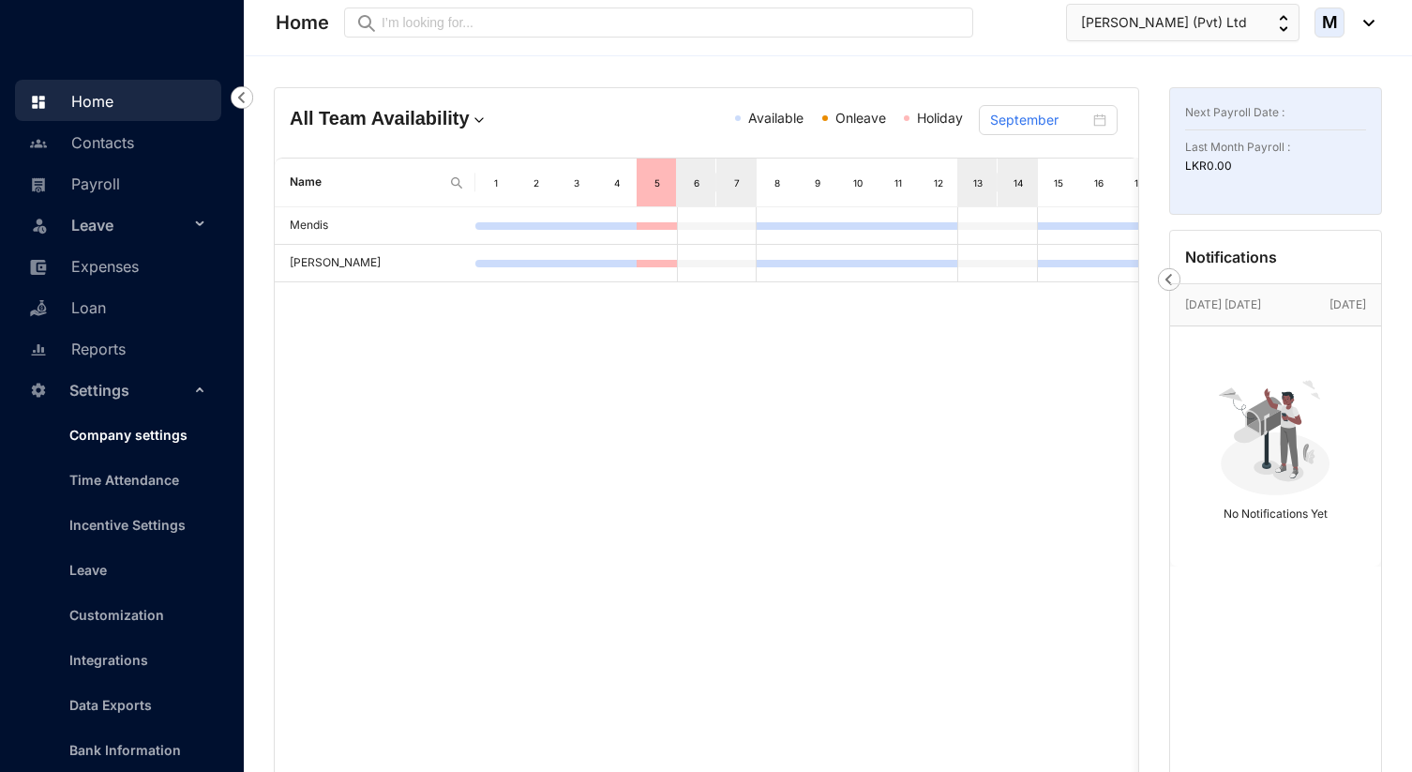
scroll to position [87, 0]
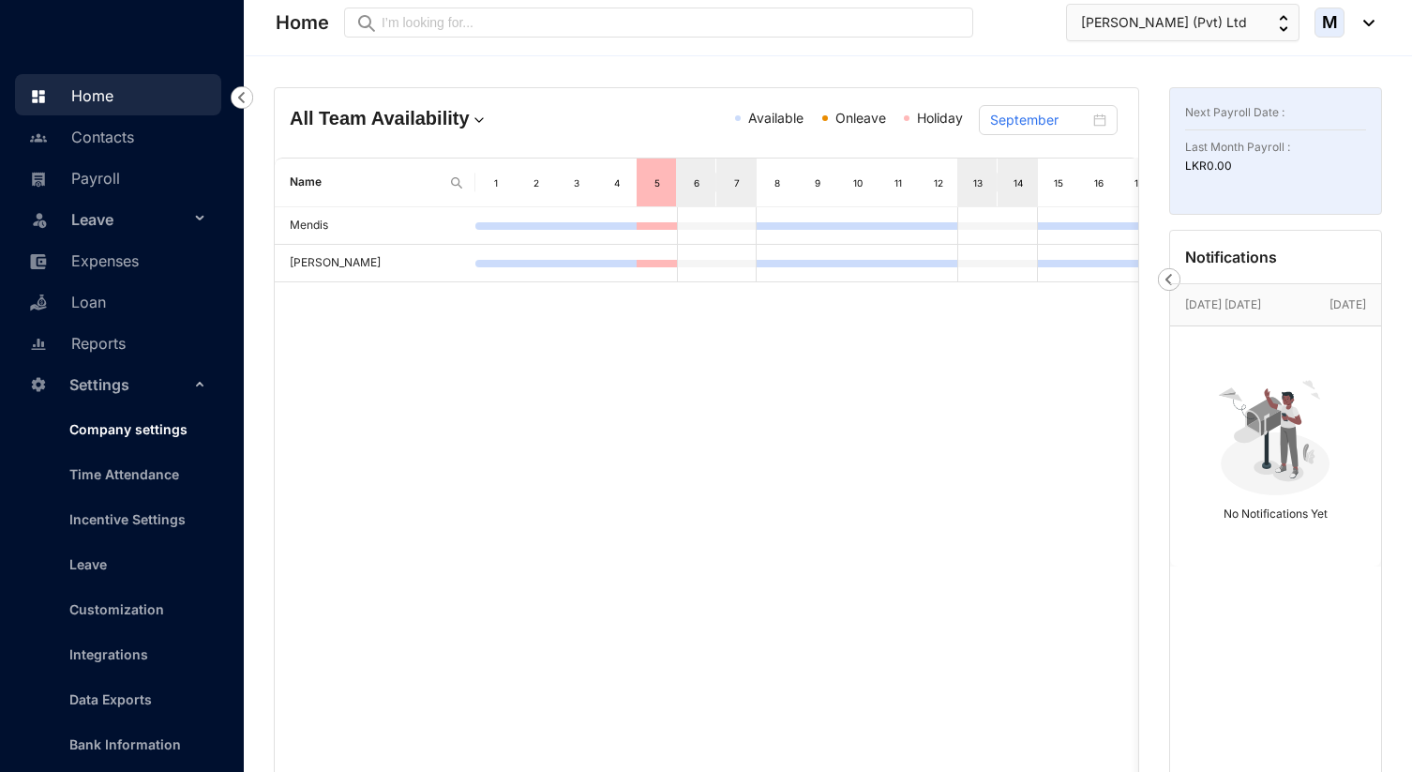
click at [132, 437] on link "Company settings" at bounding box center [120, 429] width 133 height 16
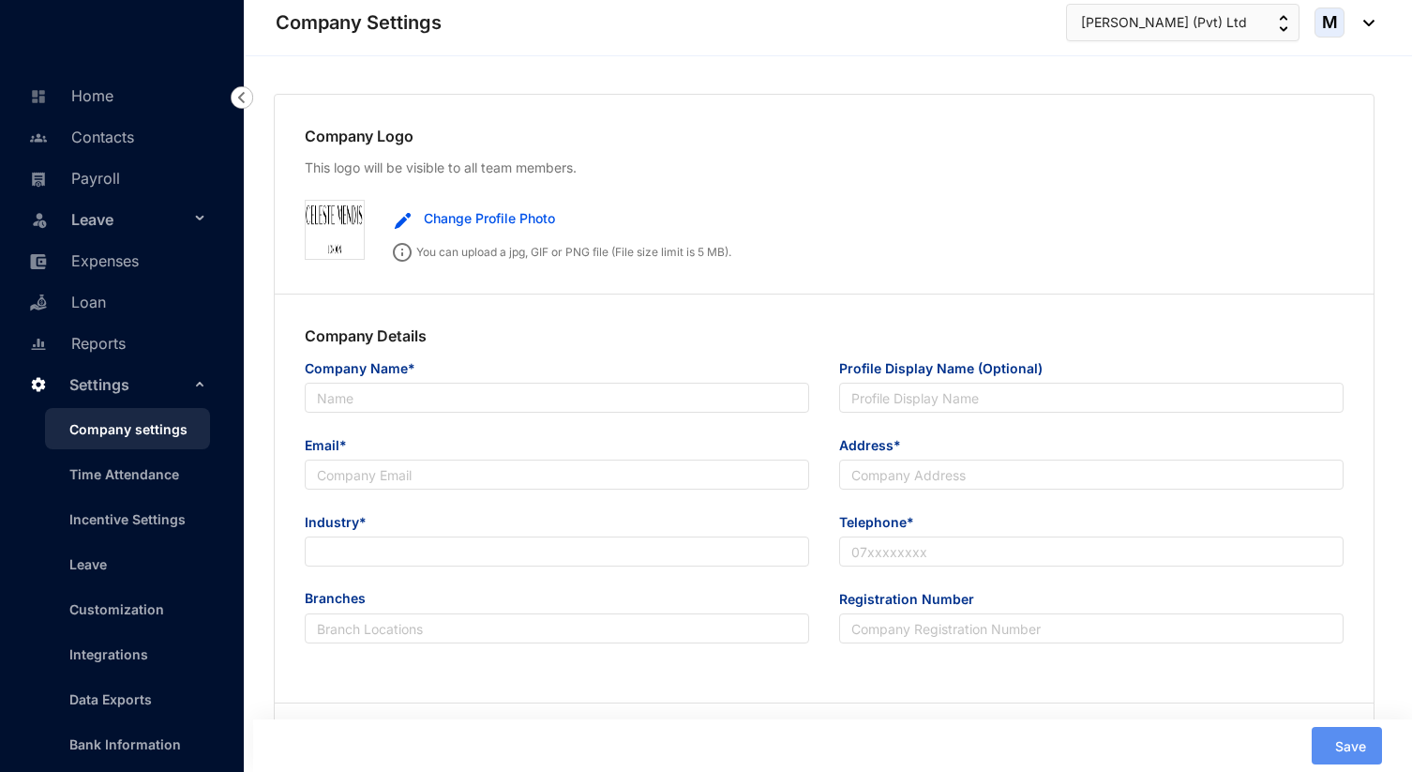
type input "[PERSON_NAME] (Pvt) Ltd"
type input "[PERSON_NAME][EMAIL_ADDRESS][DOMAIN_NAME]"
type input "53/C Yagodamulla Kotugoda"
type input "0740661543"
type input "PV00300725"
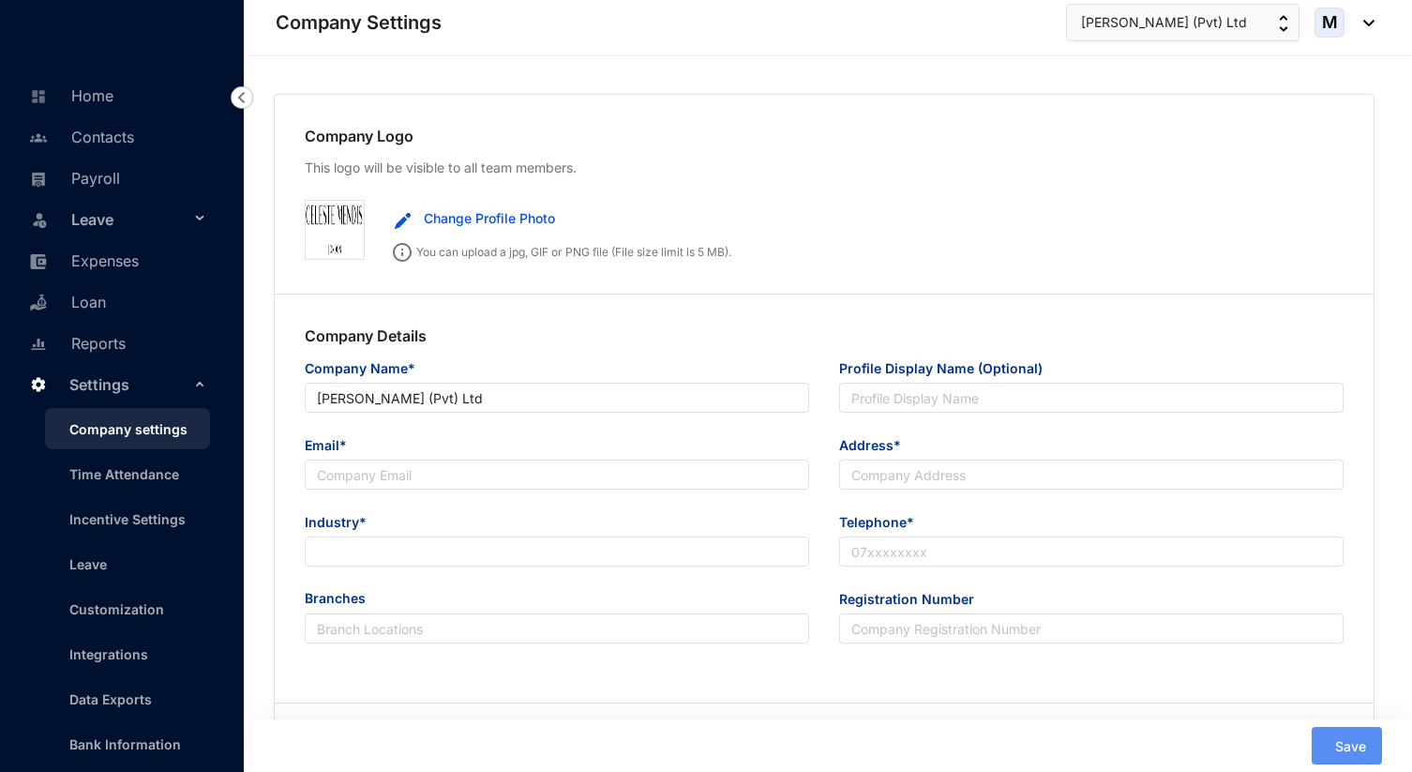
type input "00"
type input "8"
radio input "true"
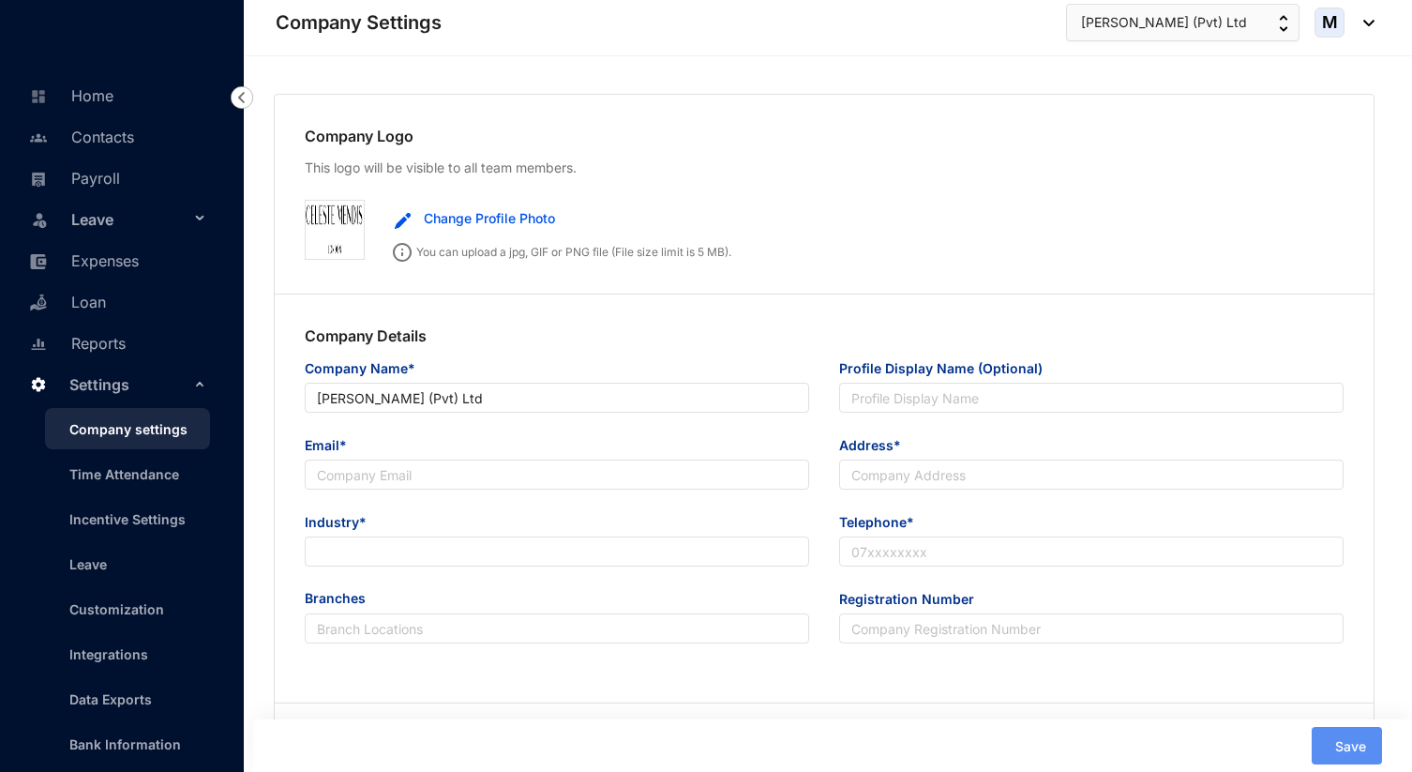
checkbox input "true"
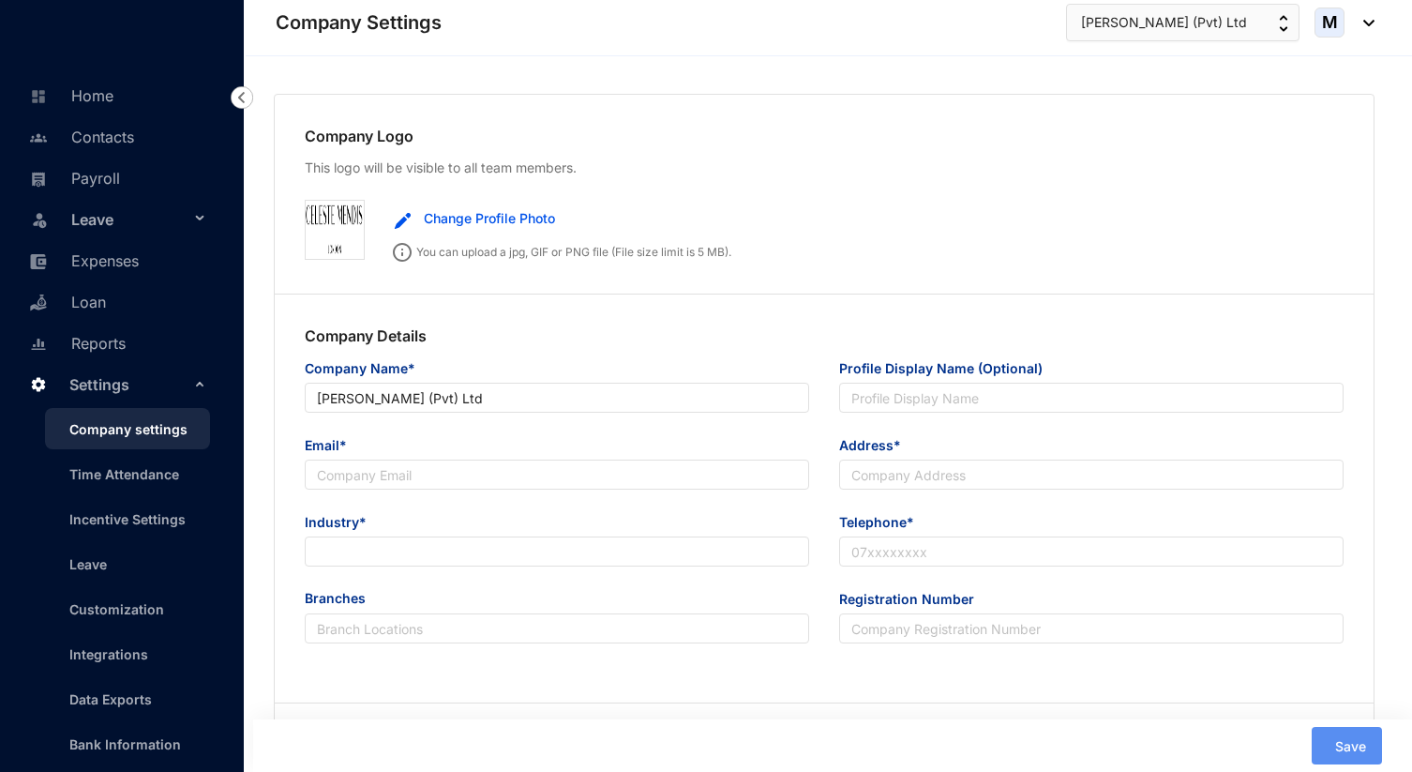
checkbox input "true"
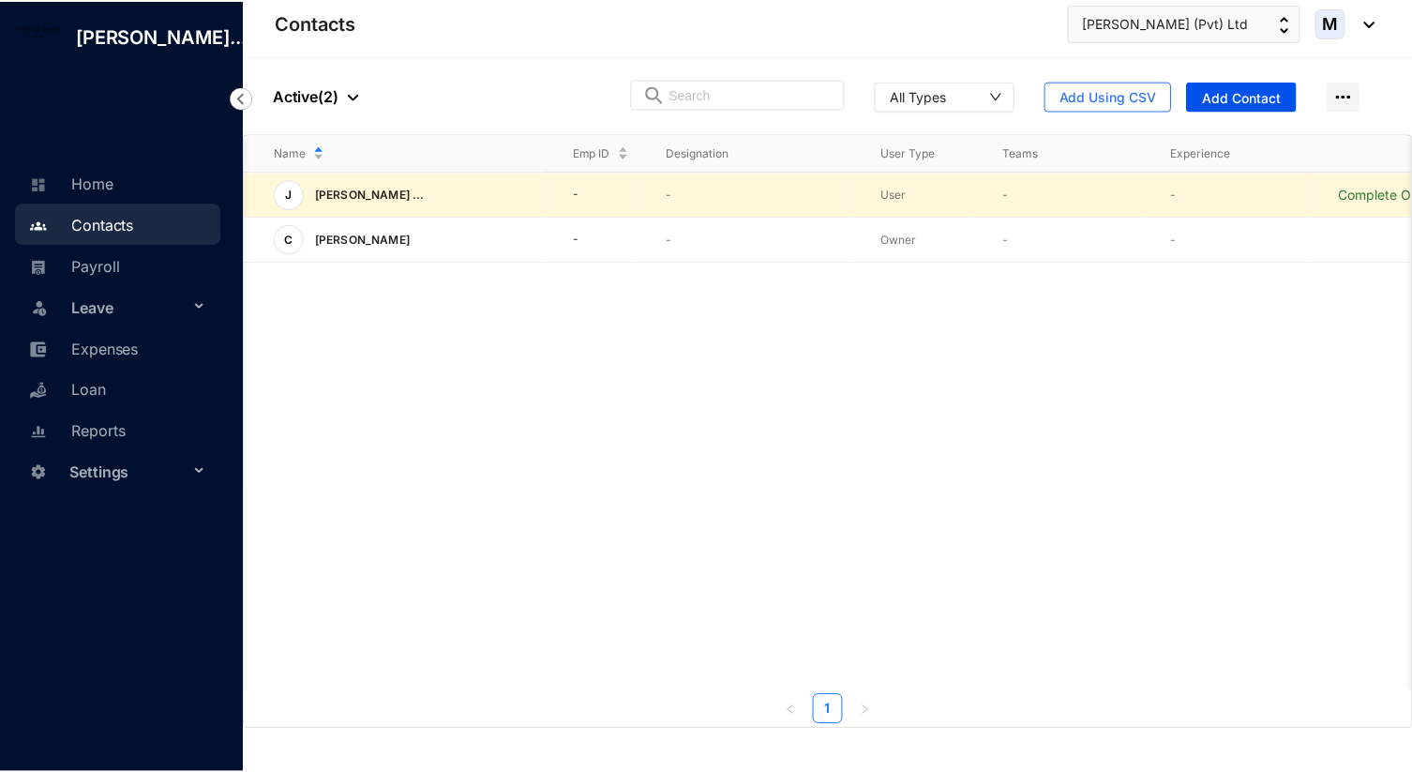
scroll to position [0, 66]
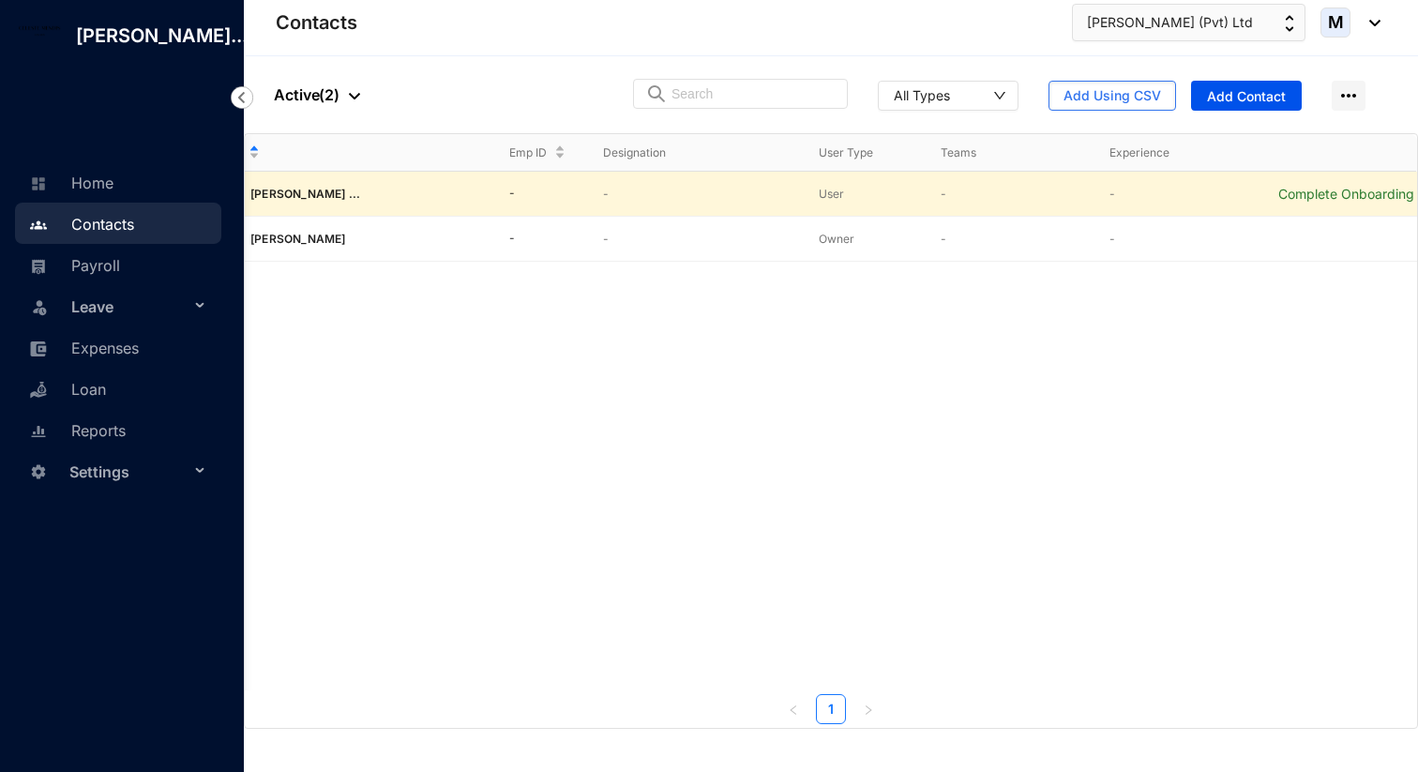
click at [1246, 191] on p "-" at bounding box center [1179, 194] width 139 height 19
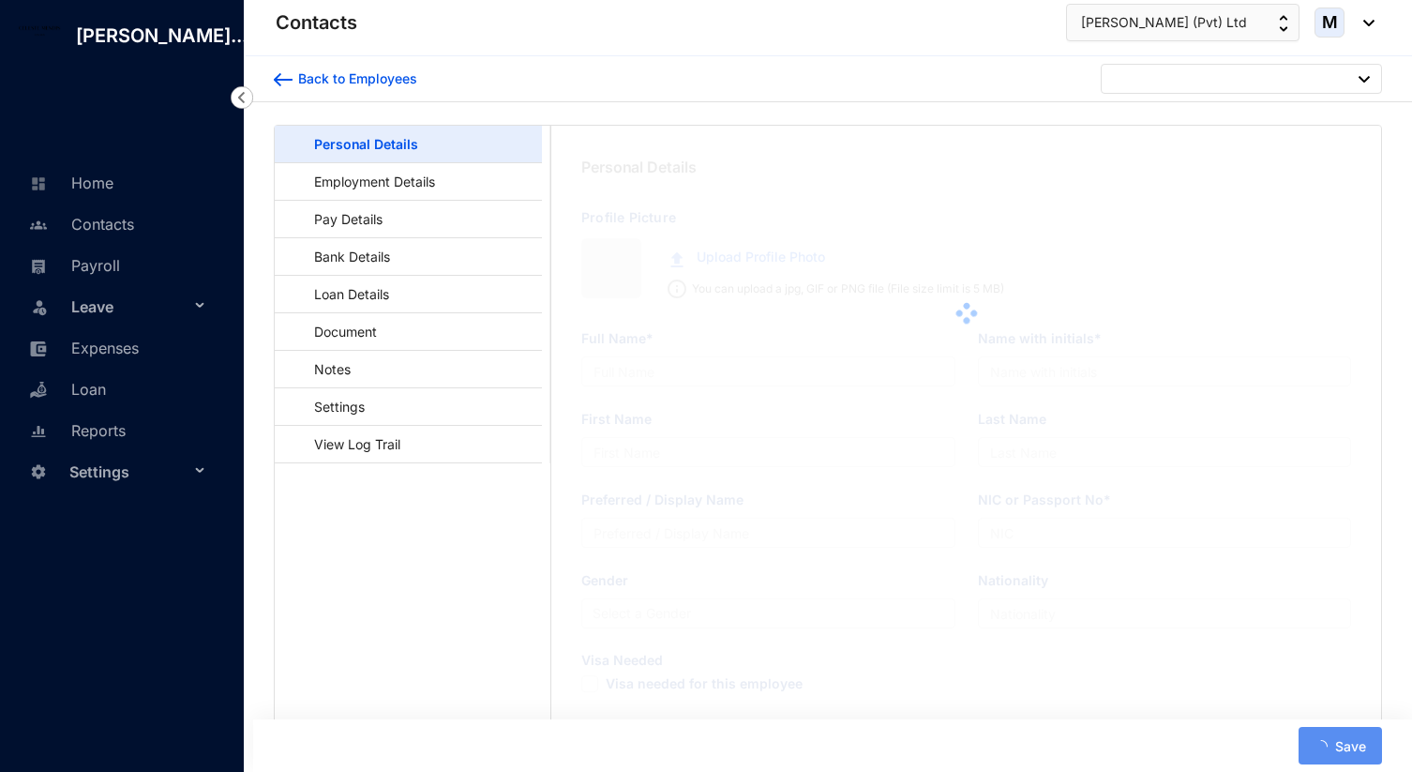
type input "JAYAKODY ARACHCHIGE [PERSON_NAME]"
type input "J.A.J.S.JAYAKODY"
type input "[PERSON_NAME]"
type input "JAYAKODY"
type input "[PERSON_NAME]"
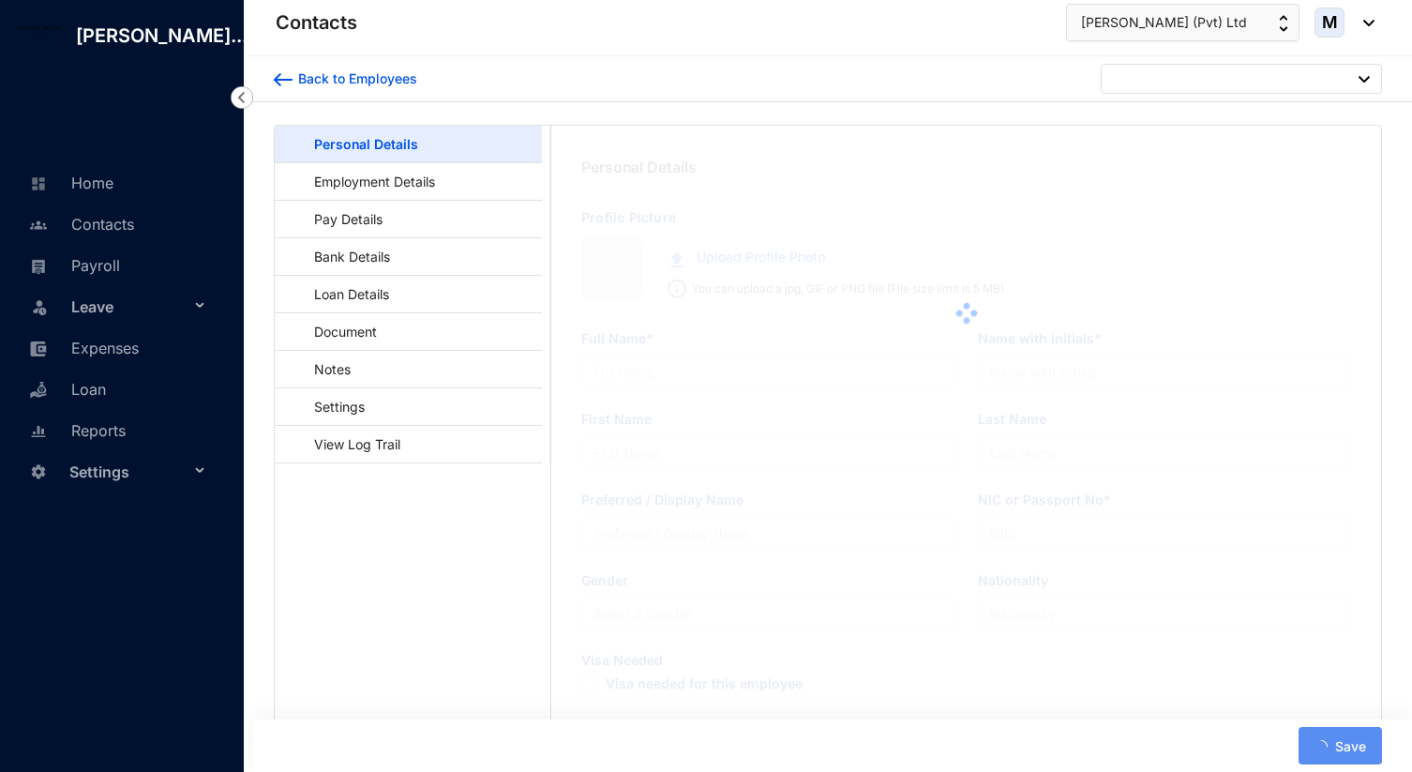
type input "988300667V"
type input "SINHALA"
type input "+94763552307"
type input "90/1-Darshani, Welakumbura Road, Ambalangoda, Polgasowita"
checkbox input "true"
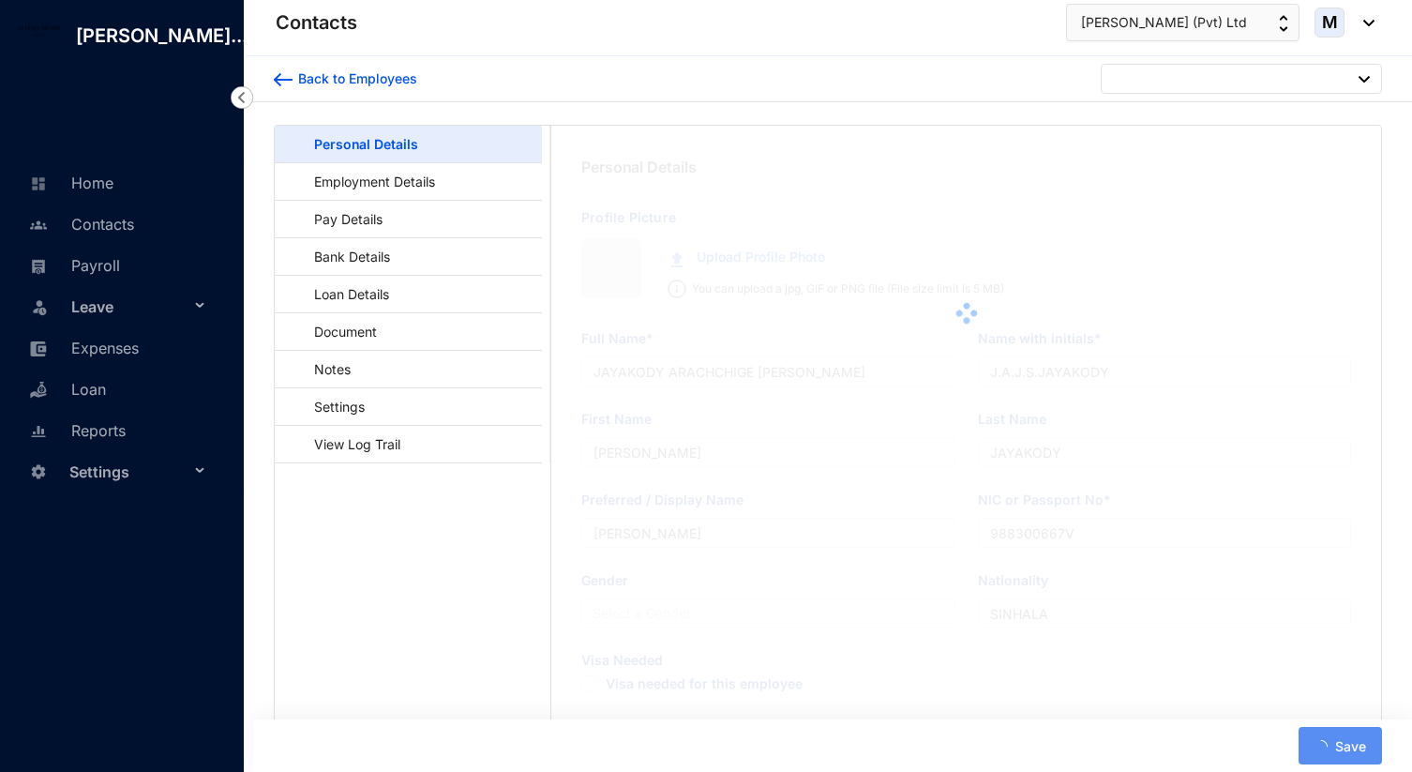
radio input "true"
type input "CHAMPIKA ILLEPERUMA"
type input "0782855695"
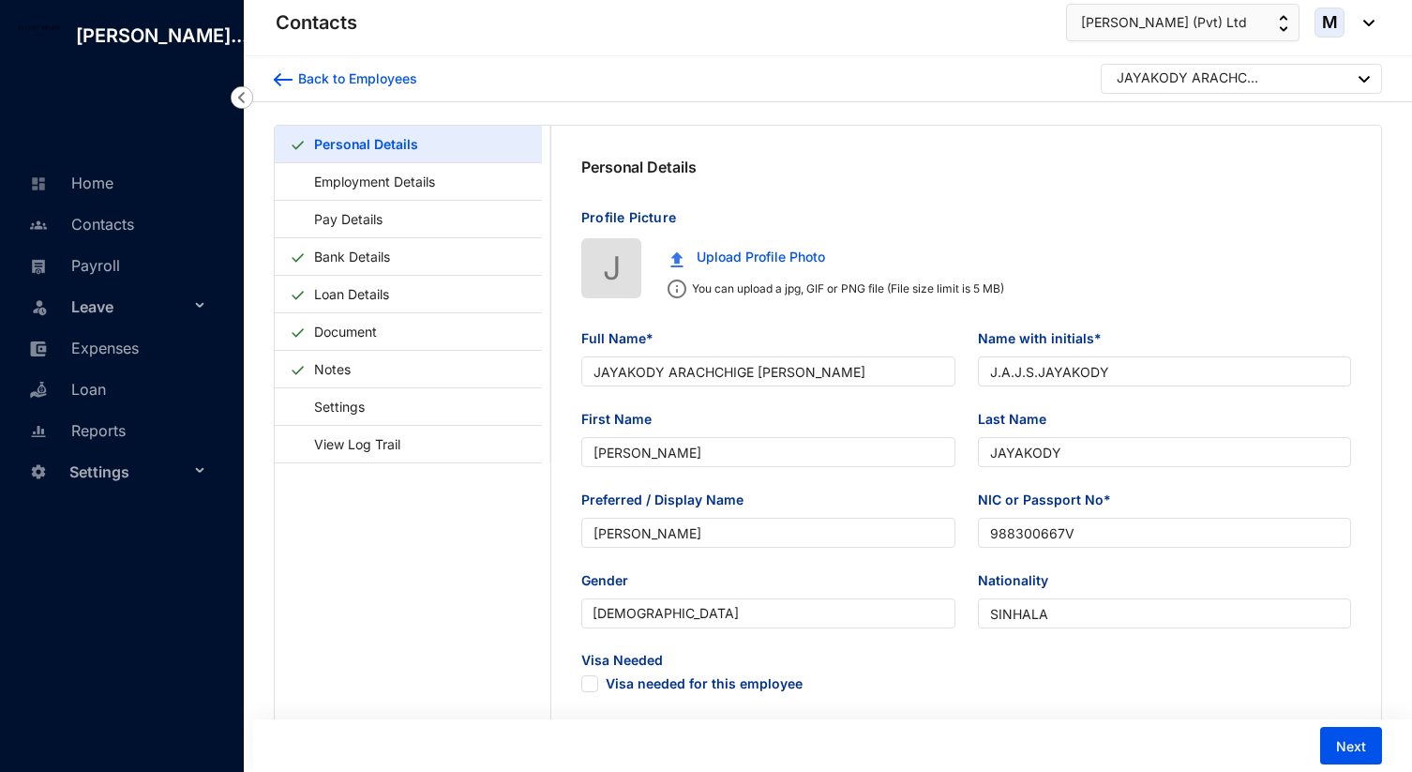
type input "1998-11-25"
click at [121, 325] on span "Leave" at bounding box center [130, 307] width 118 height 38
click at [116, 468] on link "Expenses" at bounding box center [81, 458] width 114 height 19
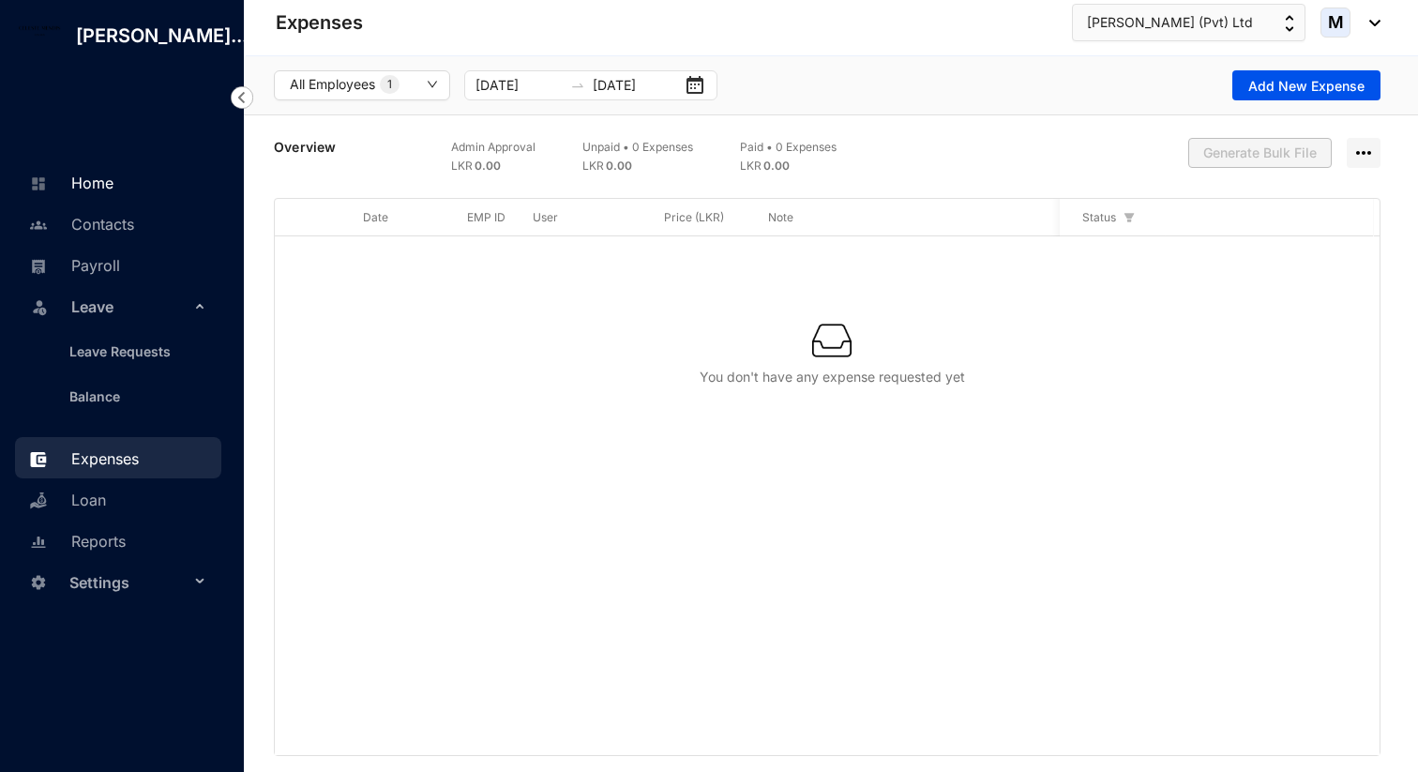
click at [113, 192] on link "Home" at bounding box center [68, 183] width 89 height 19
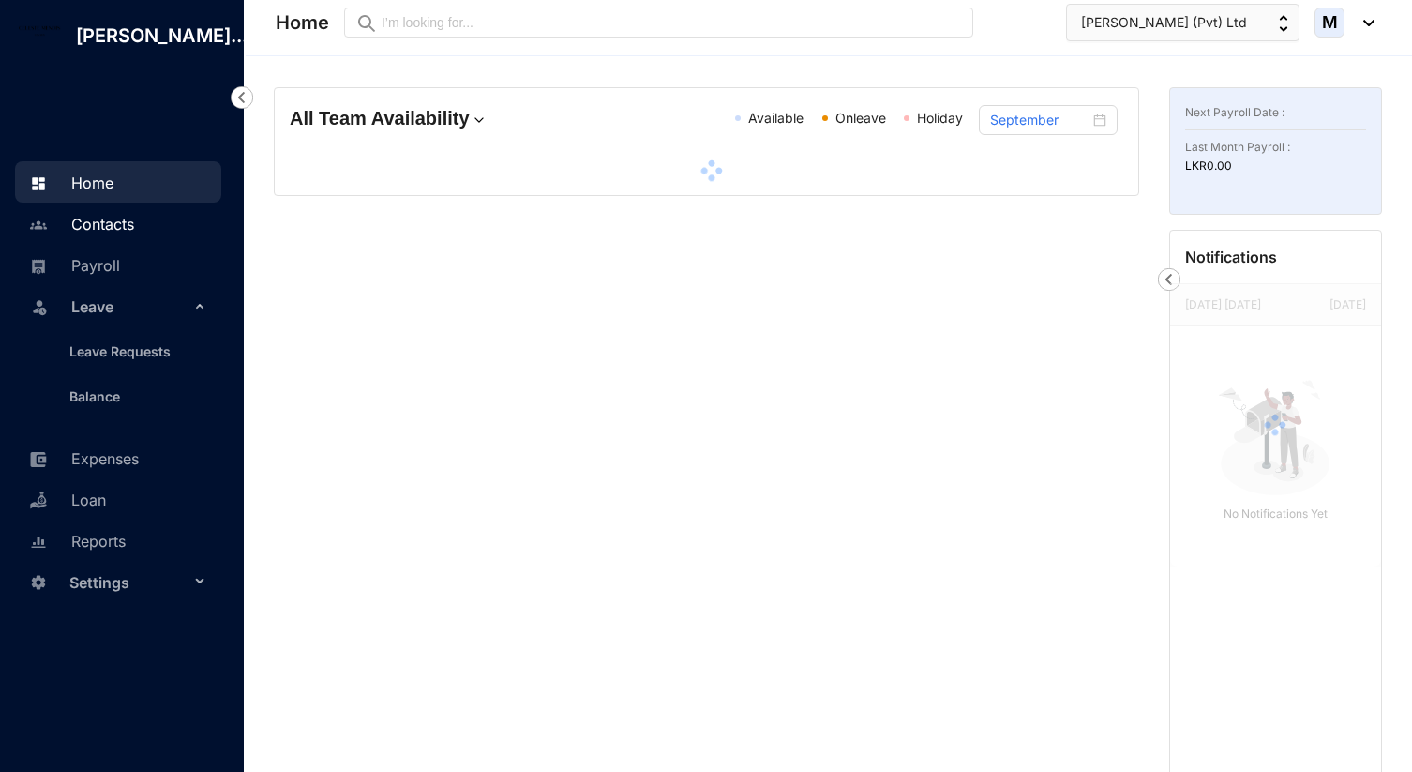
click at [134, 234] on link "Contacts" at bounding box center [79, 224] width 110 height 19
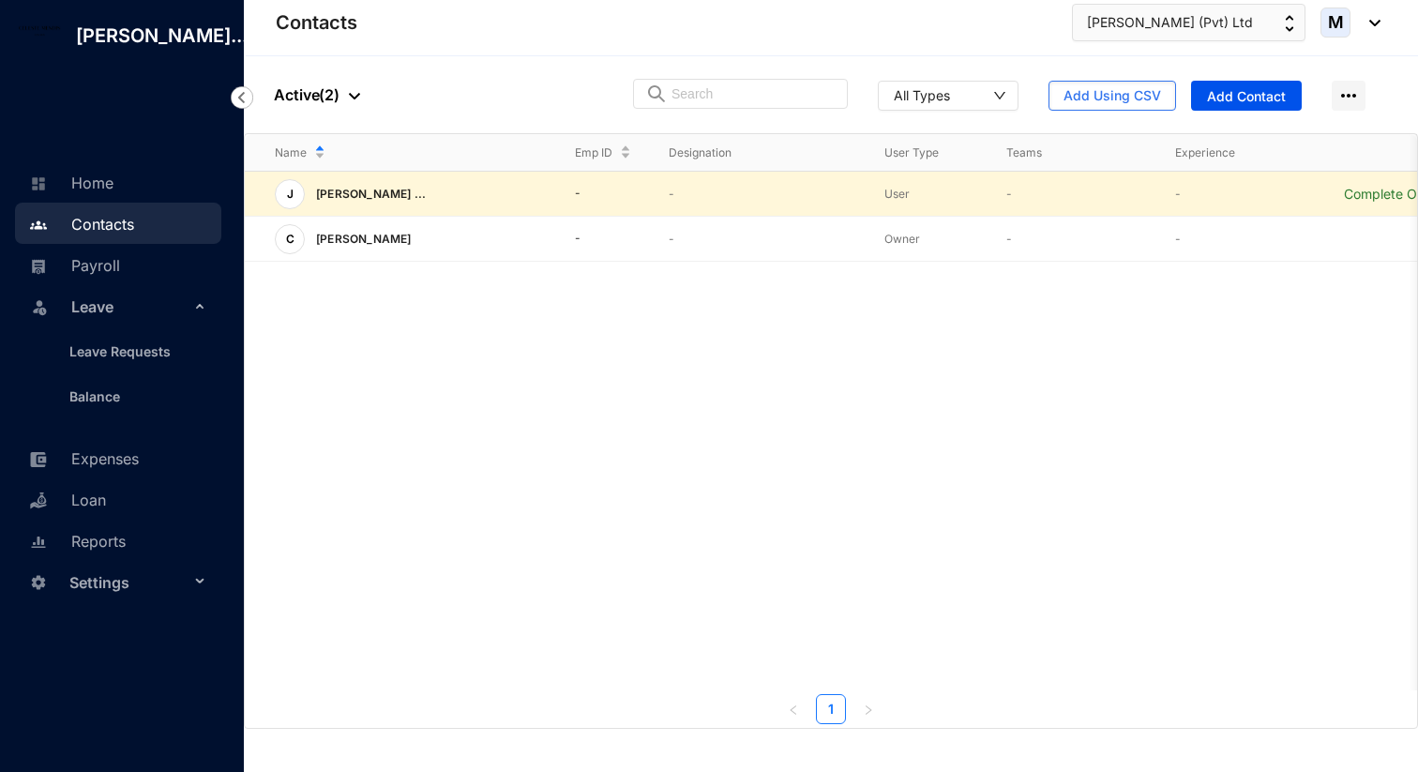
click at [1378, 20] on img at bounding box center [1370, 23] width 21 height 7
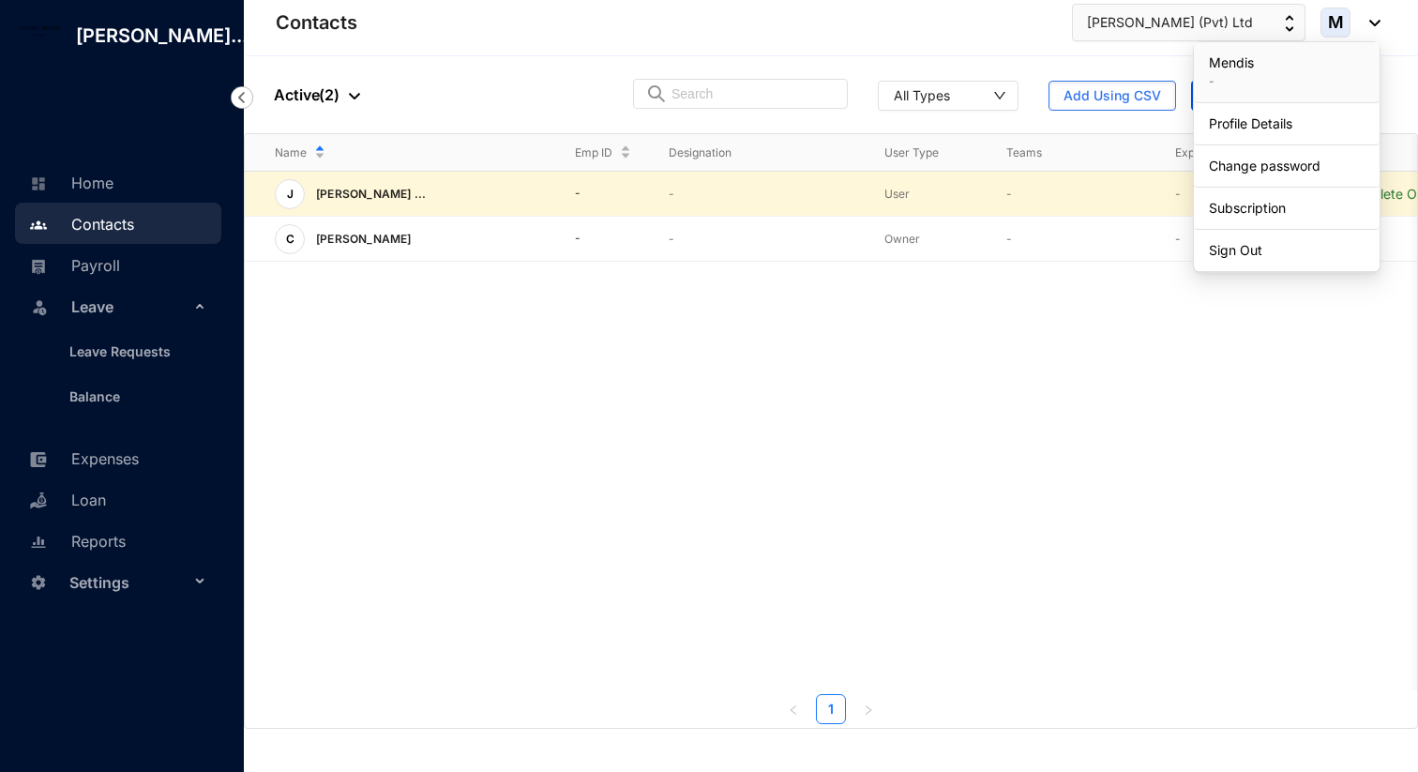
click at [1177, 428] on div "J JAYAKODY ARACHCHIGE ... - - User - - Complete Onboarding C Celeste Mendis - -…" at bounding box center [831, 431] width 1172 height 519
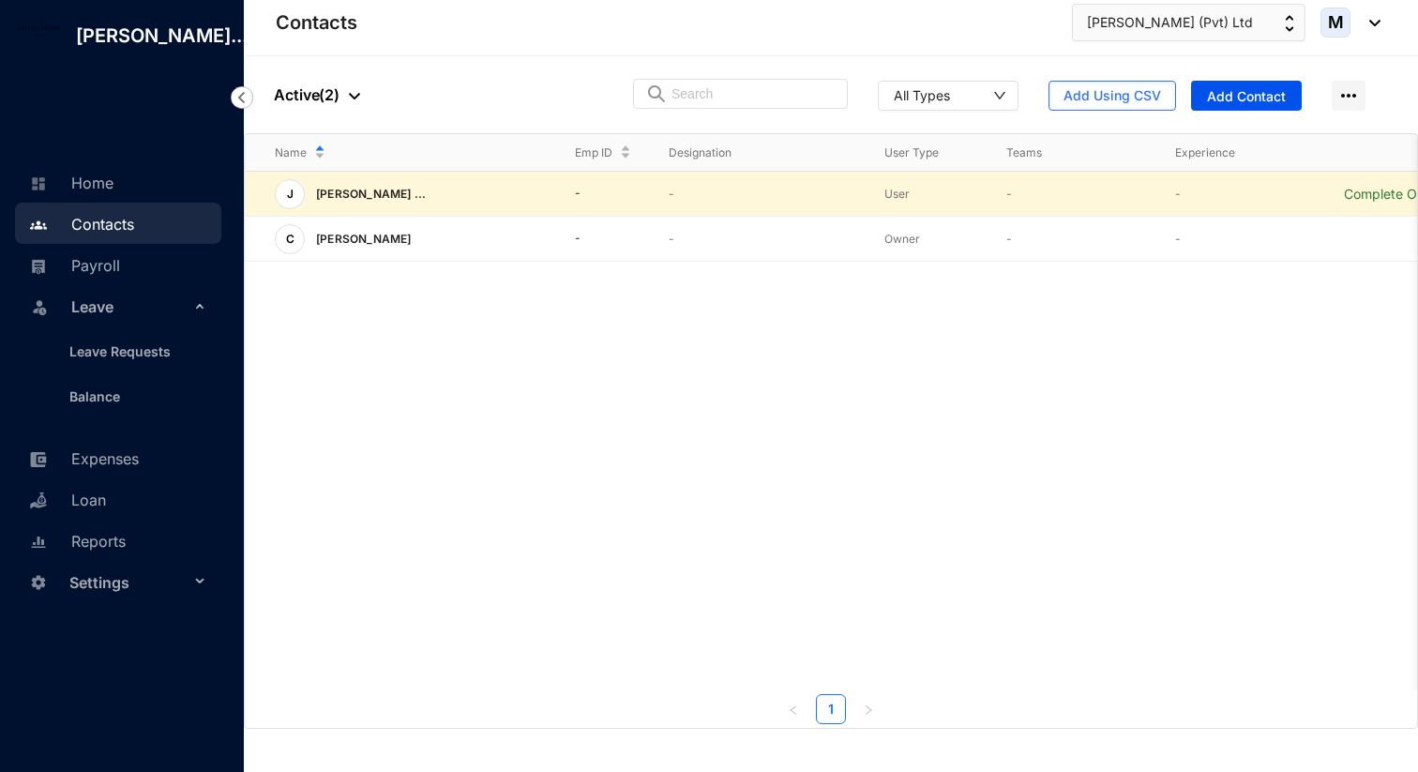
click at [1338, 204] on td "Complete Onboarding" at bounding box center [1398, 194] width 169 height 45
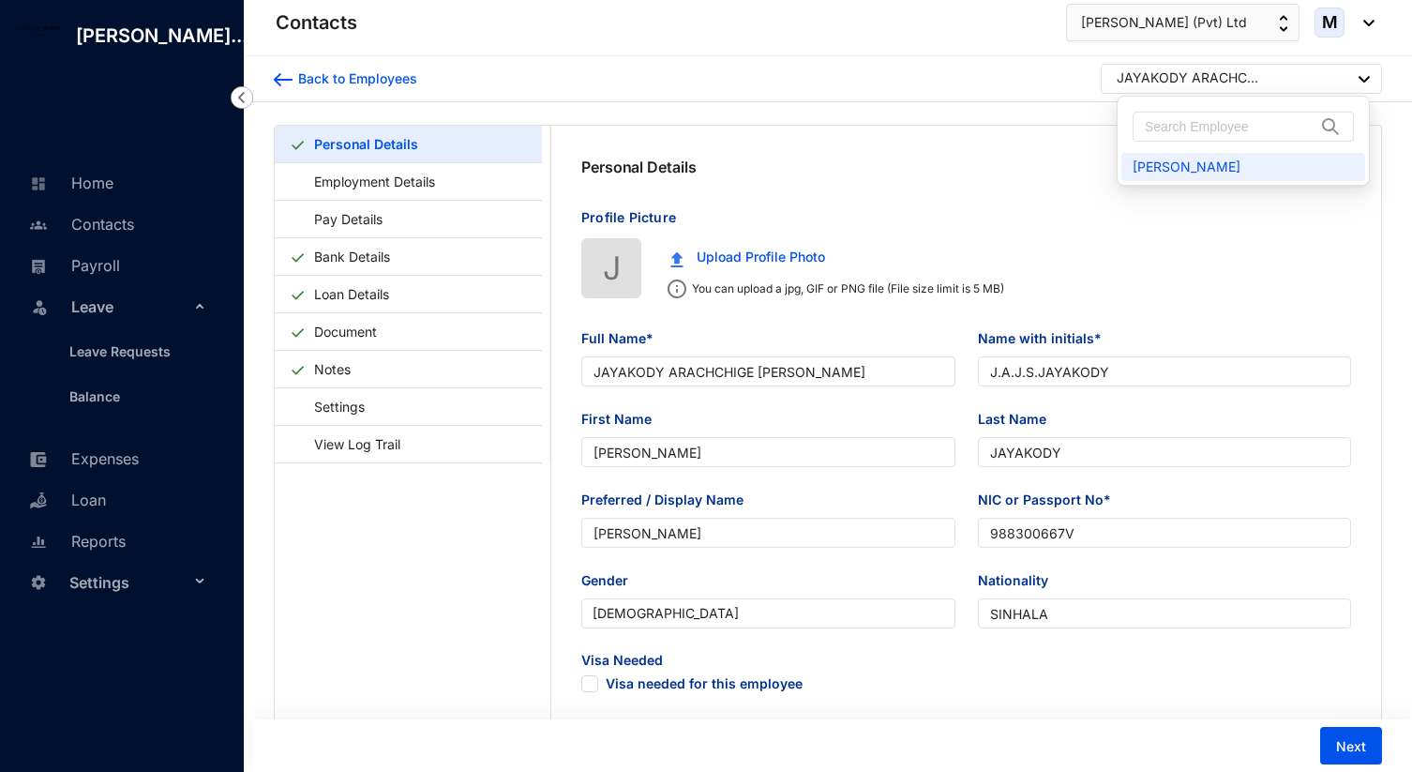
click at [1365, 70] on div at bounding box center [1364, 79] width 11 height 25
click at [1012, 182] on div "Personal Details" at bounding box center [966, 167] width 830 height 83
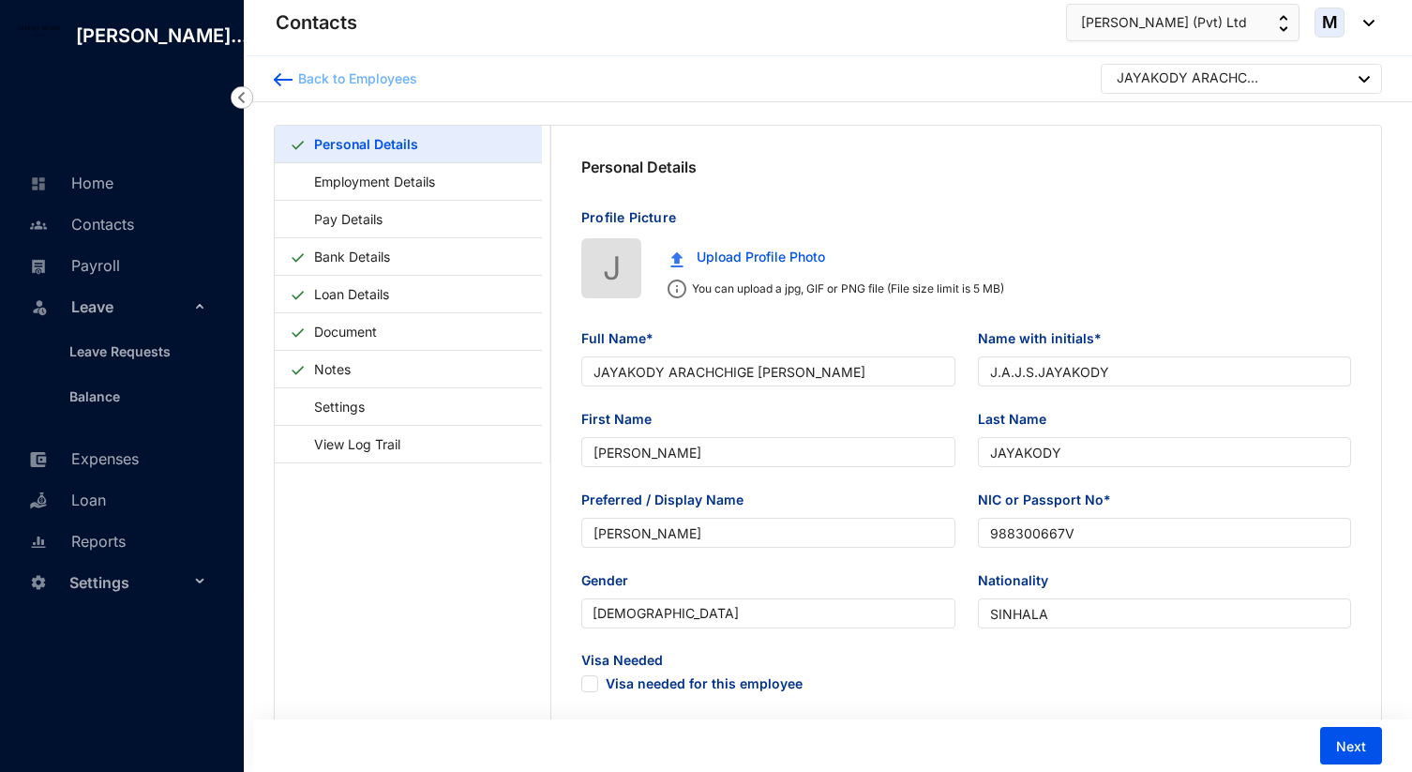
click at [285, 73] on img at bounding box center [283, 79] width 19 height 13
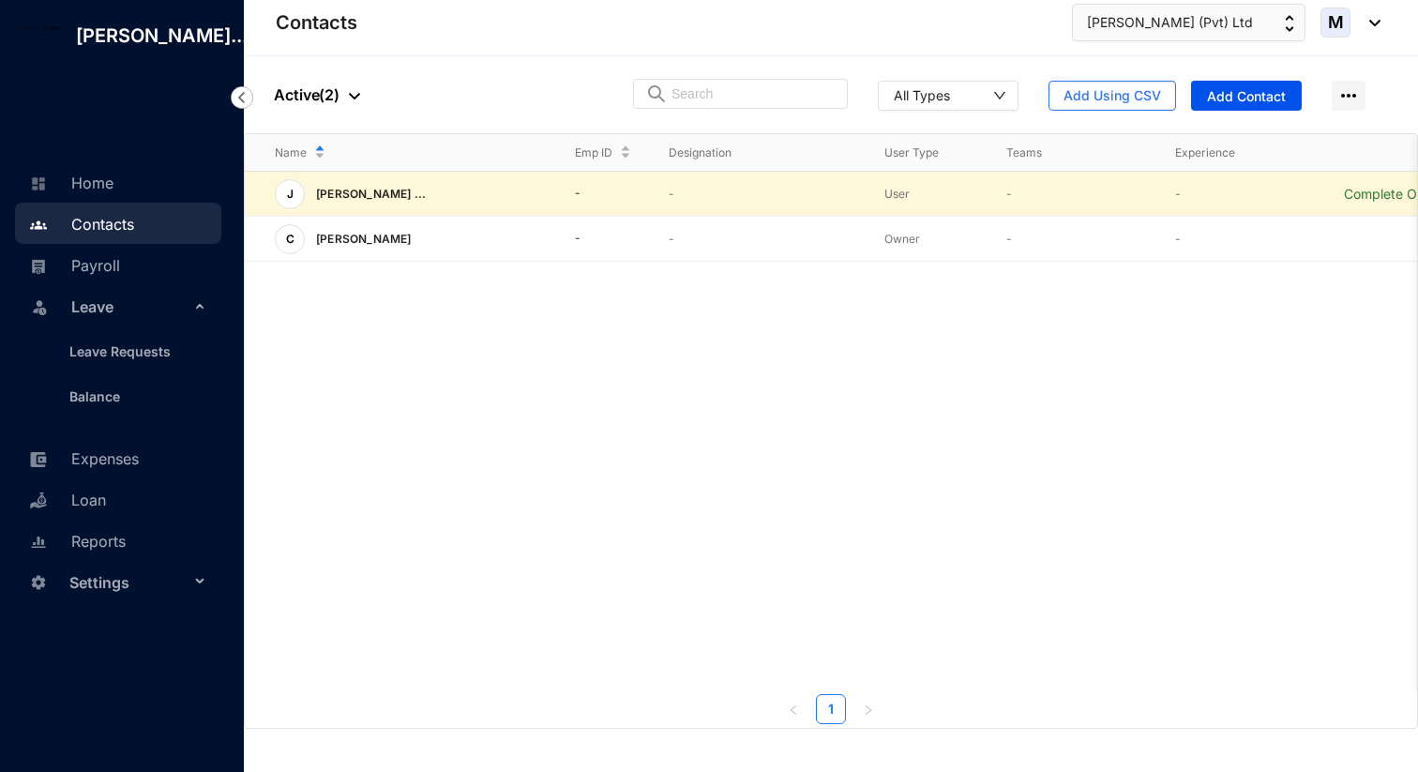
click at [102, 600] on span "Settings" at bounding box center [129, 583] width 120 height 38
click at [113, 192] on link "Home" at bounding box center [68, 183] width 89 height 19
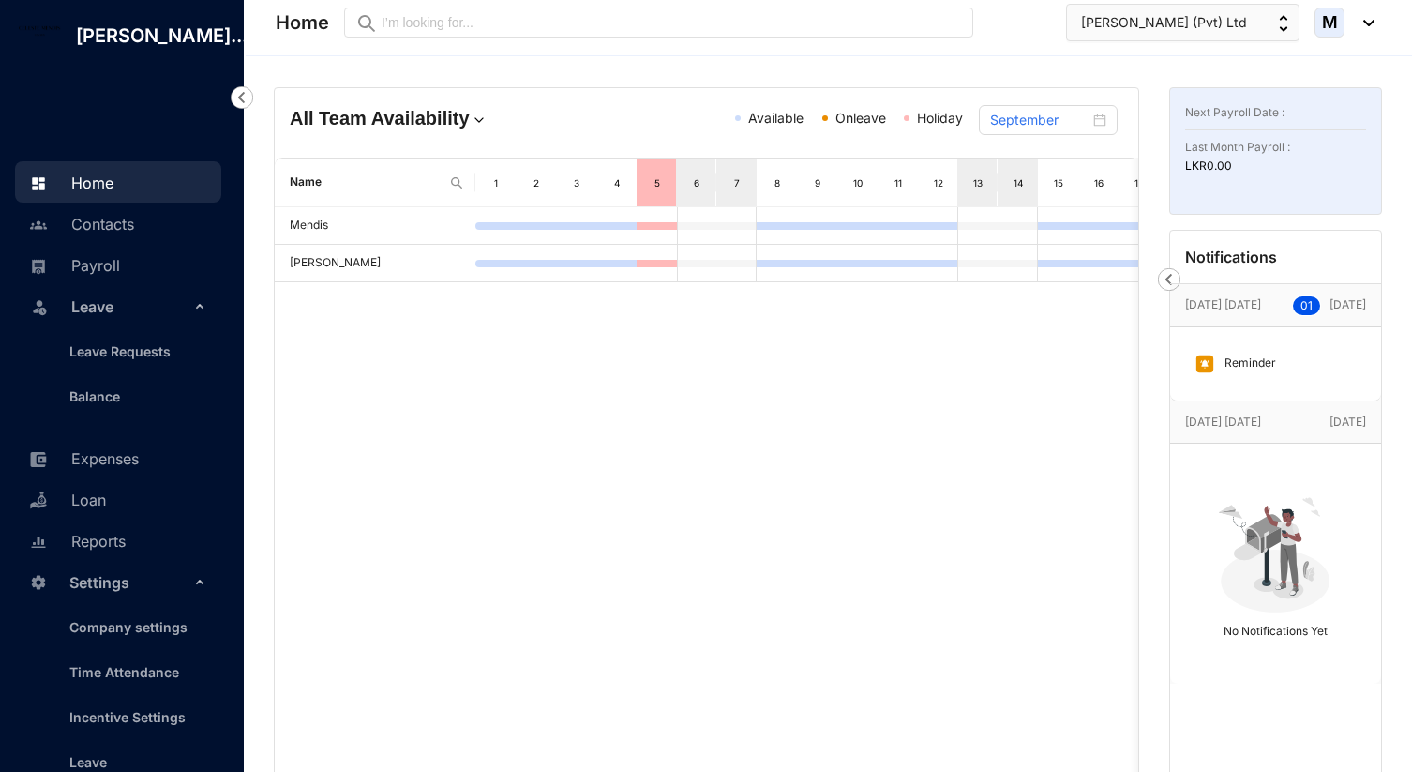
click at [1373, 29] on div "M" at bounding box center [1345, 23] width 60 height 30
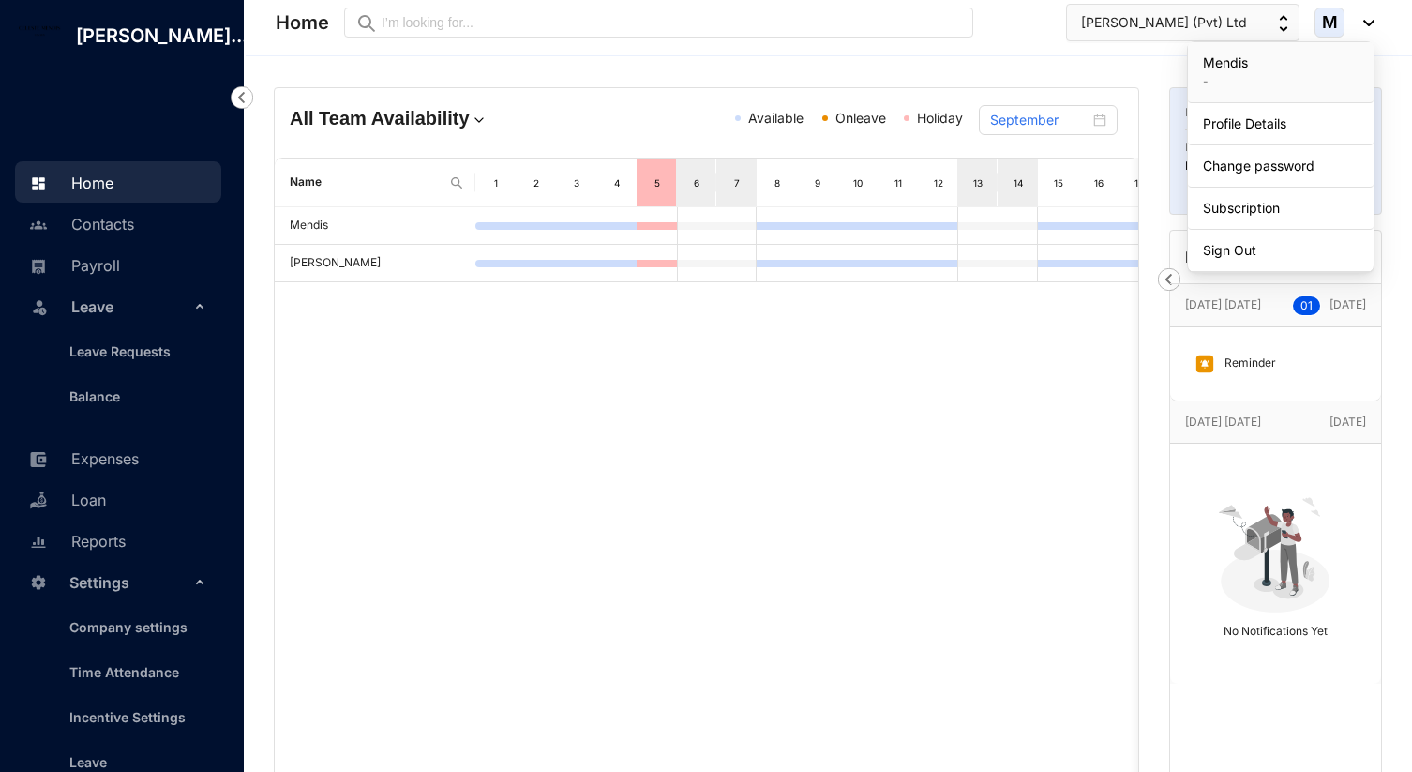
click at [853, 561] on div "Mendis JAYALI" at bounding box center [707, 512] width 864 height 610
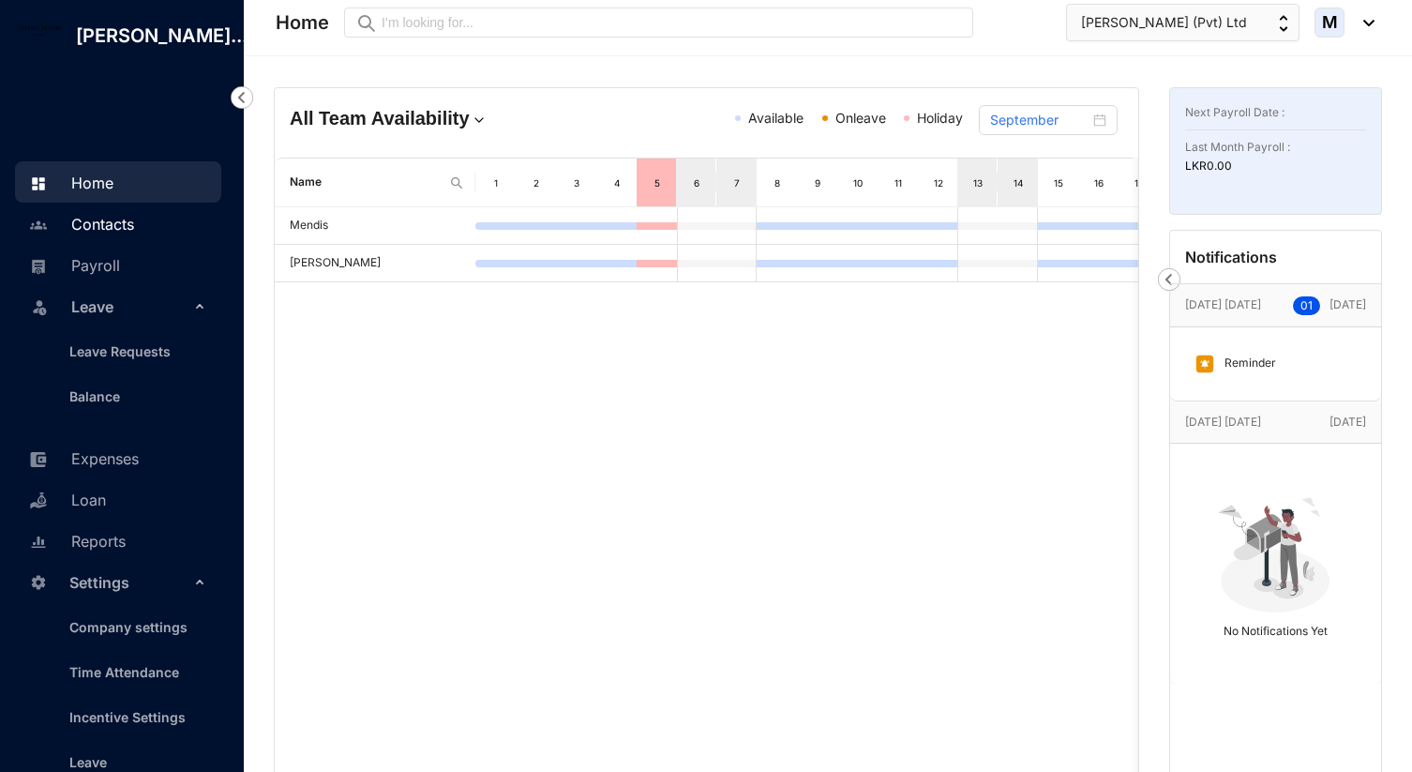
click at [127, 234] on link "Contacts" at bounding box center [79, 224] width 110 height 19
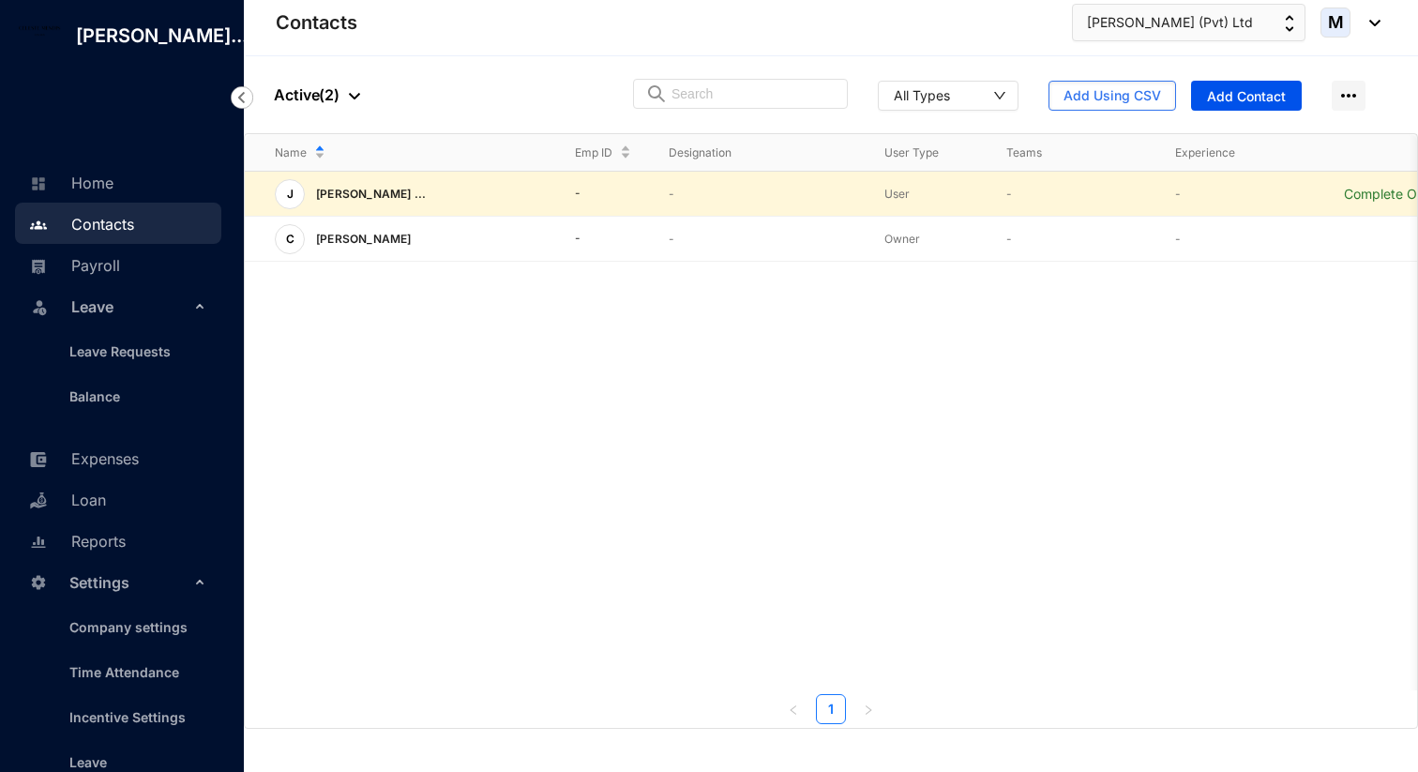
click at [736, 202] on p "-" at bounding box center [762, 194] width 186 height 19
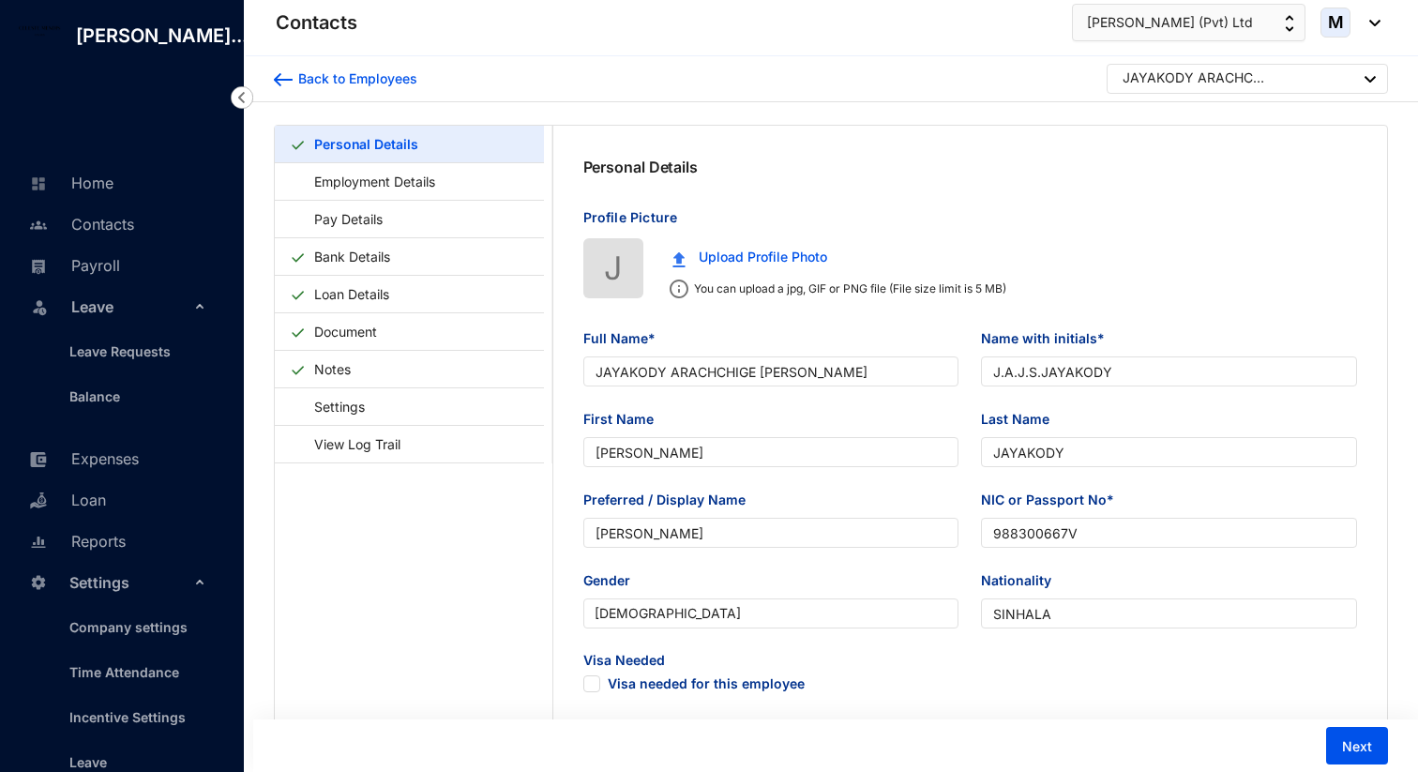
type input "1998-11-25"
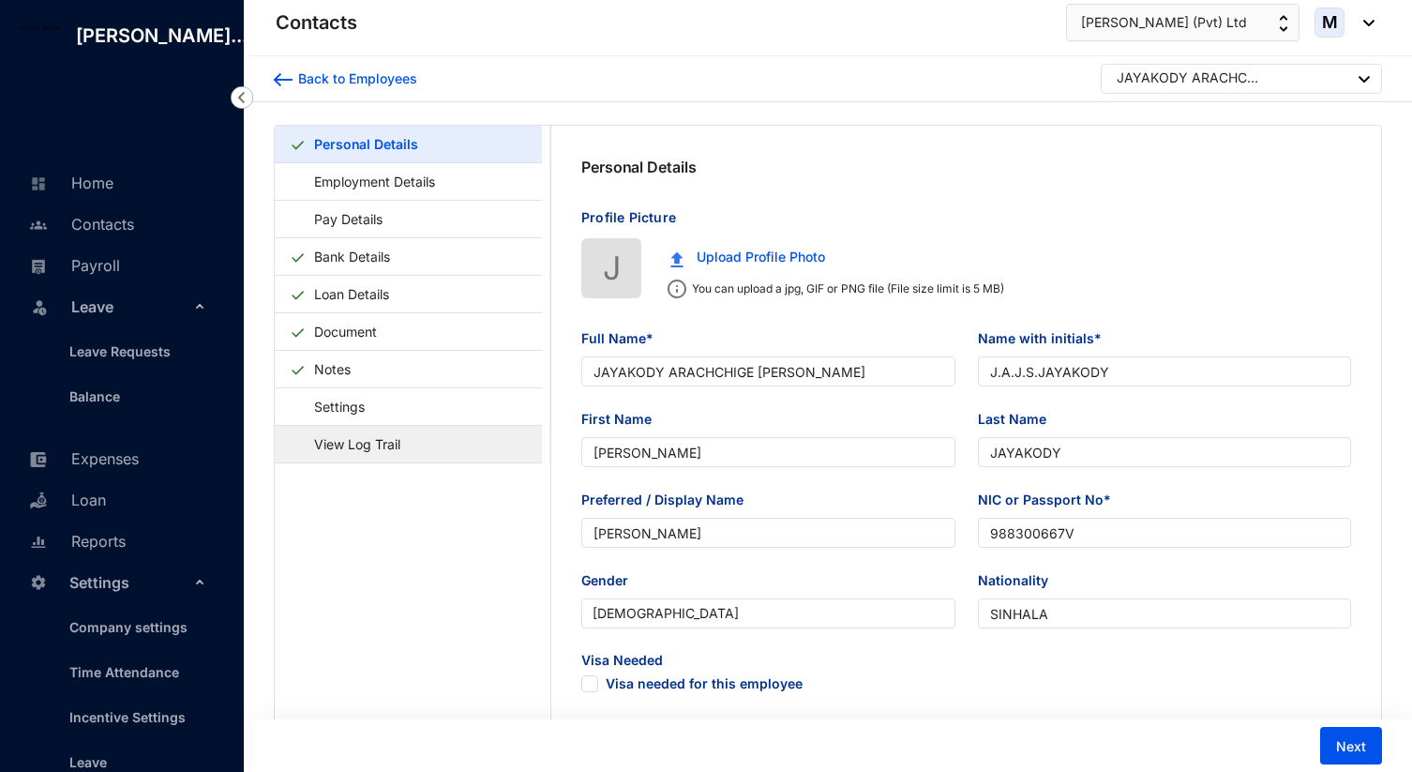
click at [407, 448] on link "View Log Trail" at bounding box center [348, 444] width 117 height 38
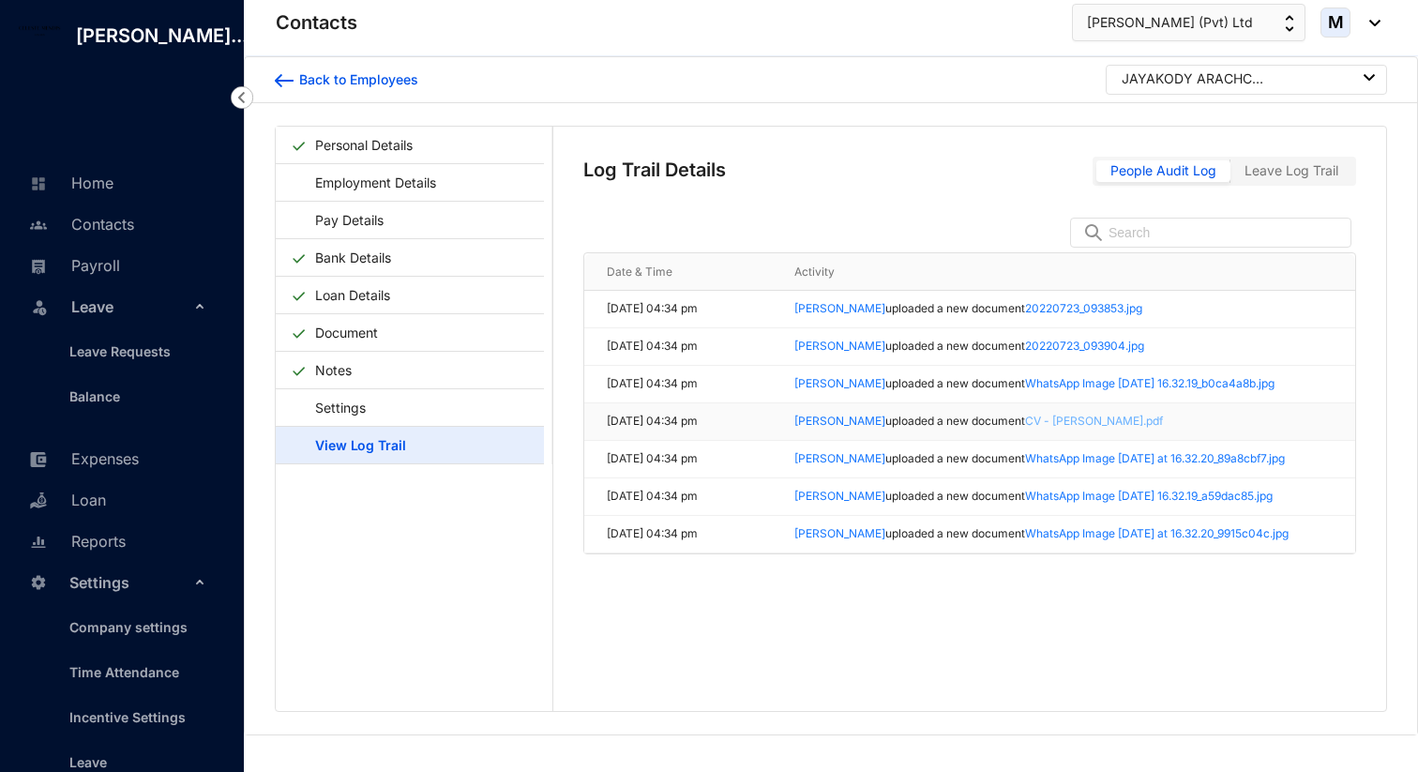
click at [1083, 424] on link "CV - [PERSON_NAME].pdf" at bounding box center [1094, 421] width 138 height 14
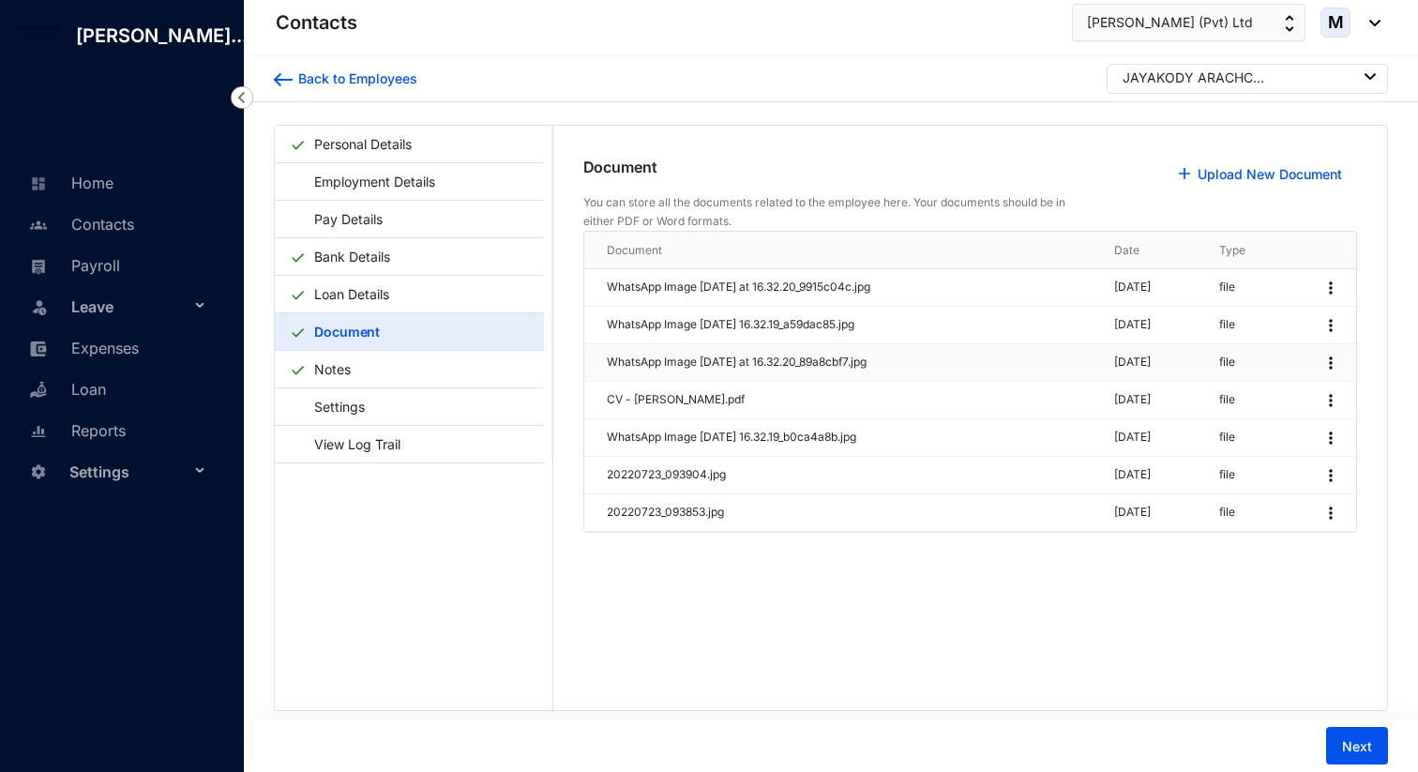
click at [899, 360] on p "WhatsApp Image [DATE] at 16.32.20_89a8cbf7.jpg" at bounding box center [849, 363] width 485 height 18
click at [874, 360] on p "WhatsApp Image [DATE] at 16.32.20_89a8cbf7.jpg" at bounding box center [849, 363] width 485 height 18
click at [1229, 358] on link "Download" at bounding box center [1198, 358] width 61 height 16
click at [1332, 367] on img at bounding box center [1330, 363] width 19 height 19
click at [1229, 395] on link "Download" at bounding box center [1198, 395] width 61 height 16
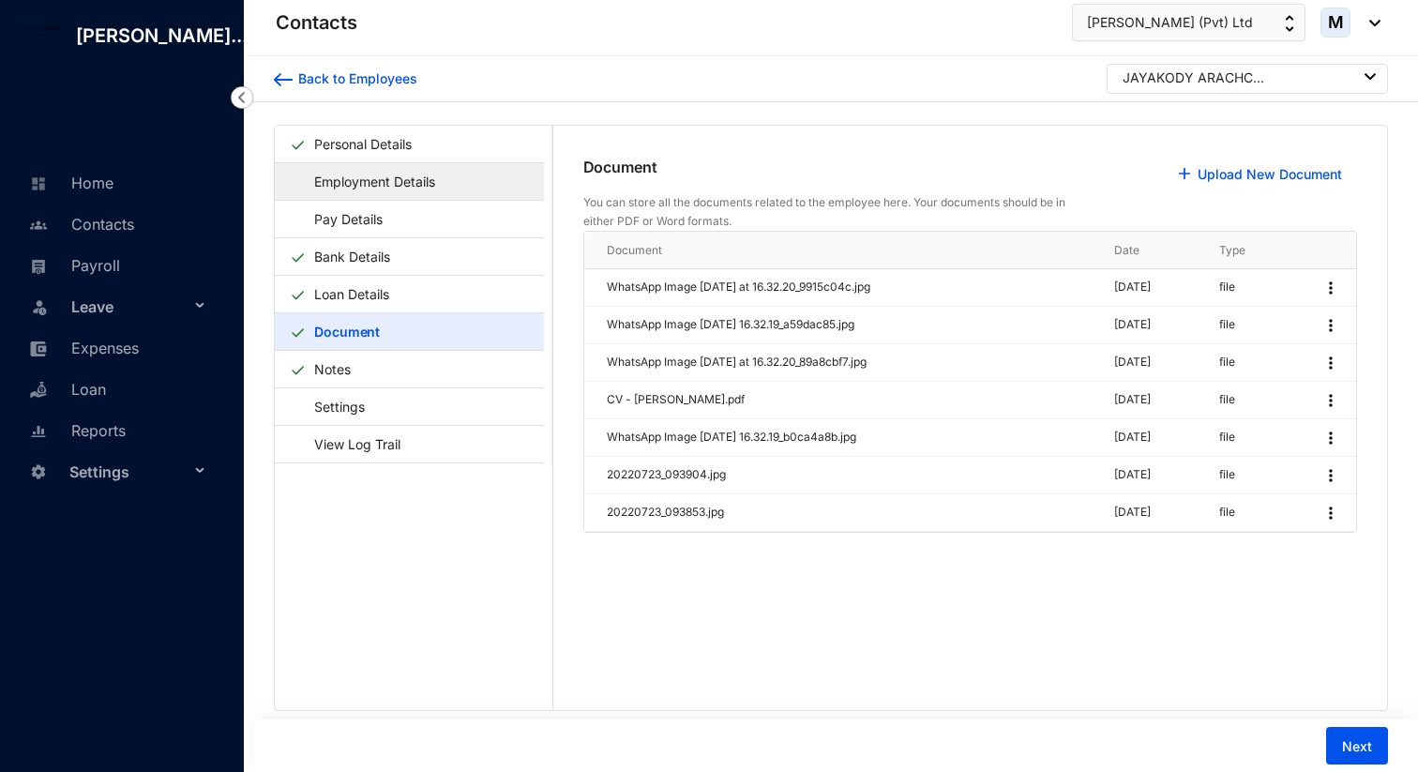
click at [407, 189] on link "Employment Details" at bounding box center [366, 181] width 152 height 38
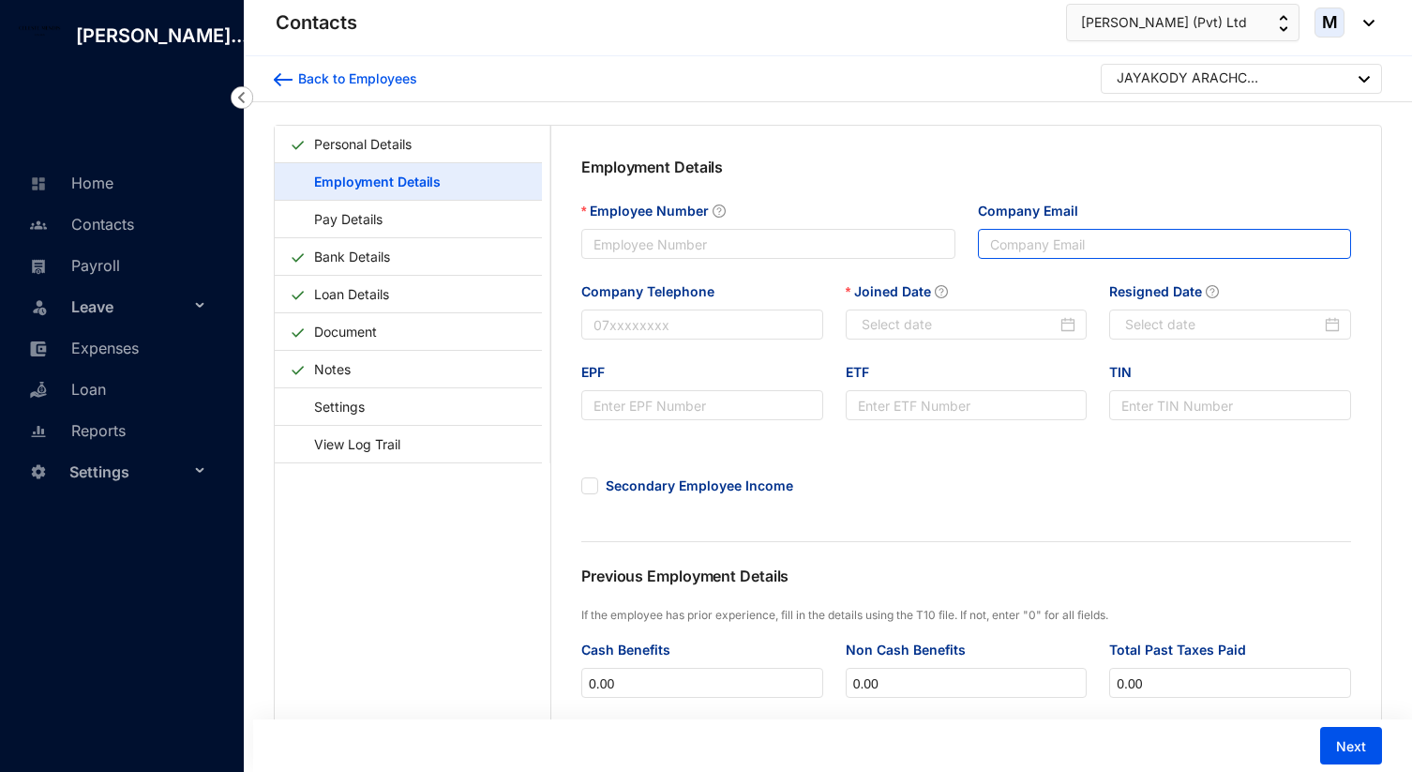
click at [1044, 241] on input "Company Email" at bounding box center [1165, 244] width 374 height 30
click at [899, 296] on label "Joined Date" at bounding box center [903, 291] width 115 height 21
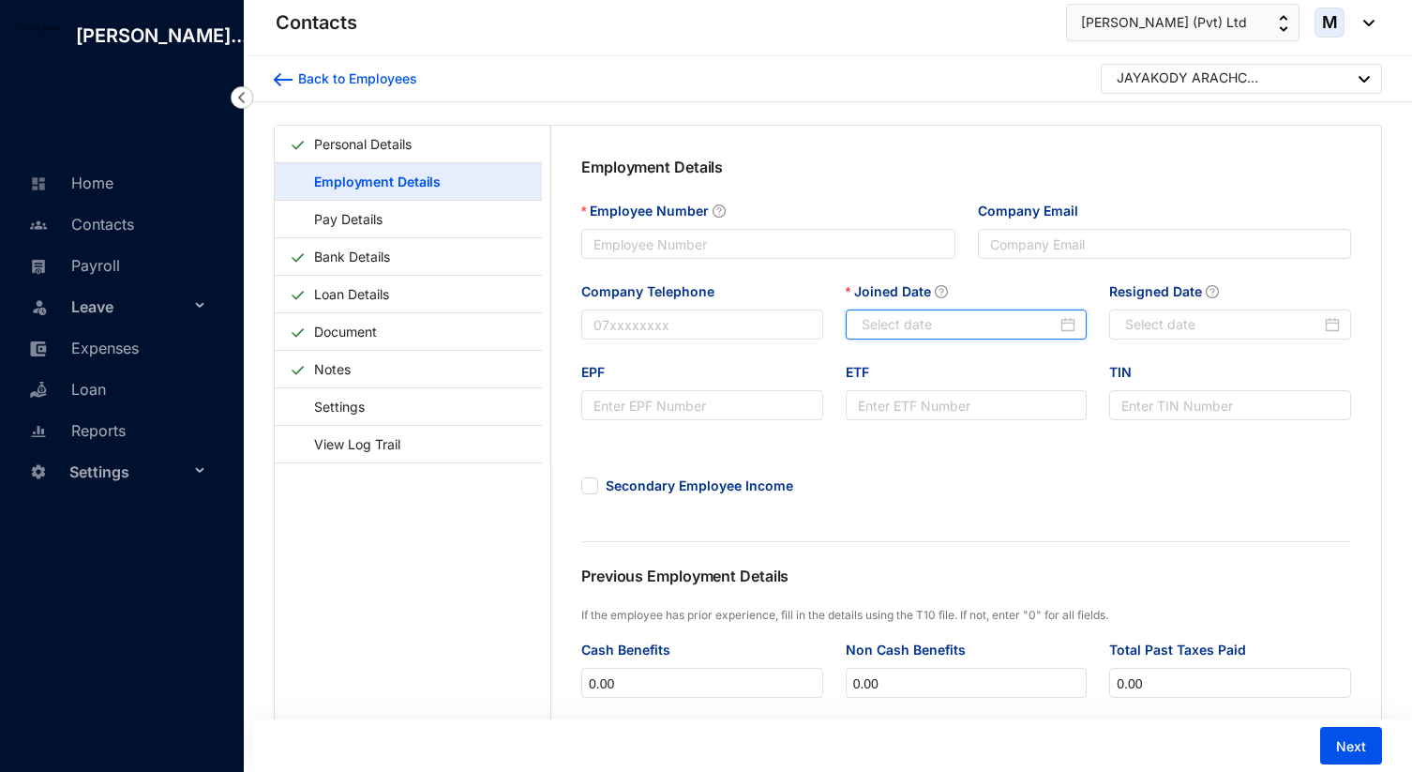
click at [899, 314] on input "Joined Date" at bounding box center [960, 324] width 196 height 21
click at [689, 358] on div "Company Telephone" at bounding box center [702, 321] width 264 height 81
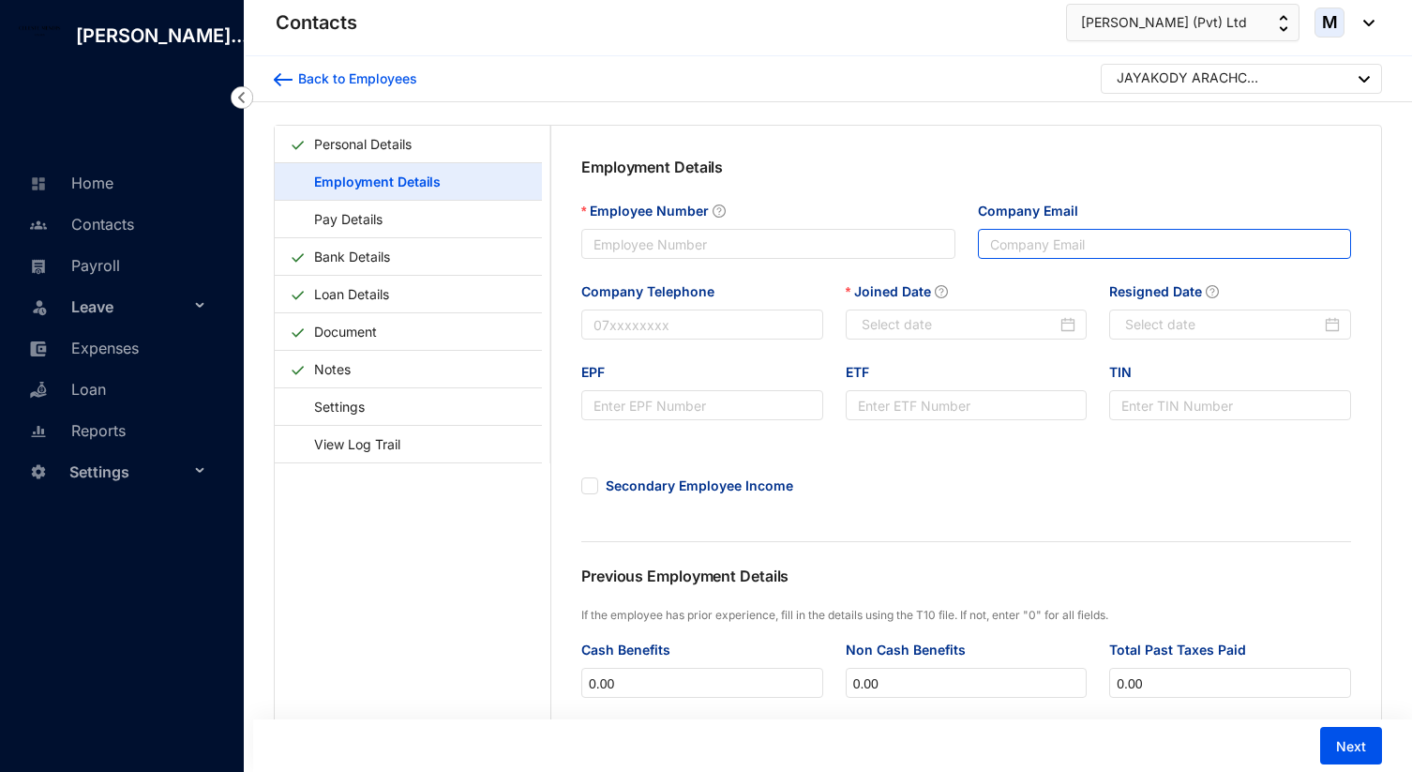
click at [1046, 256] on input "Company Email" at bounding box center [1165, 244] width 374 height 30
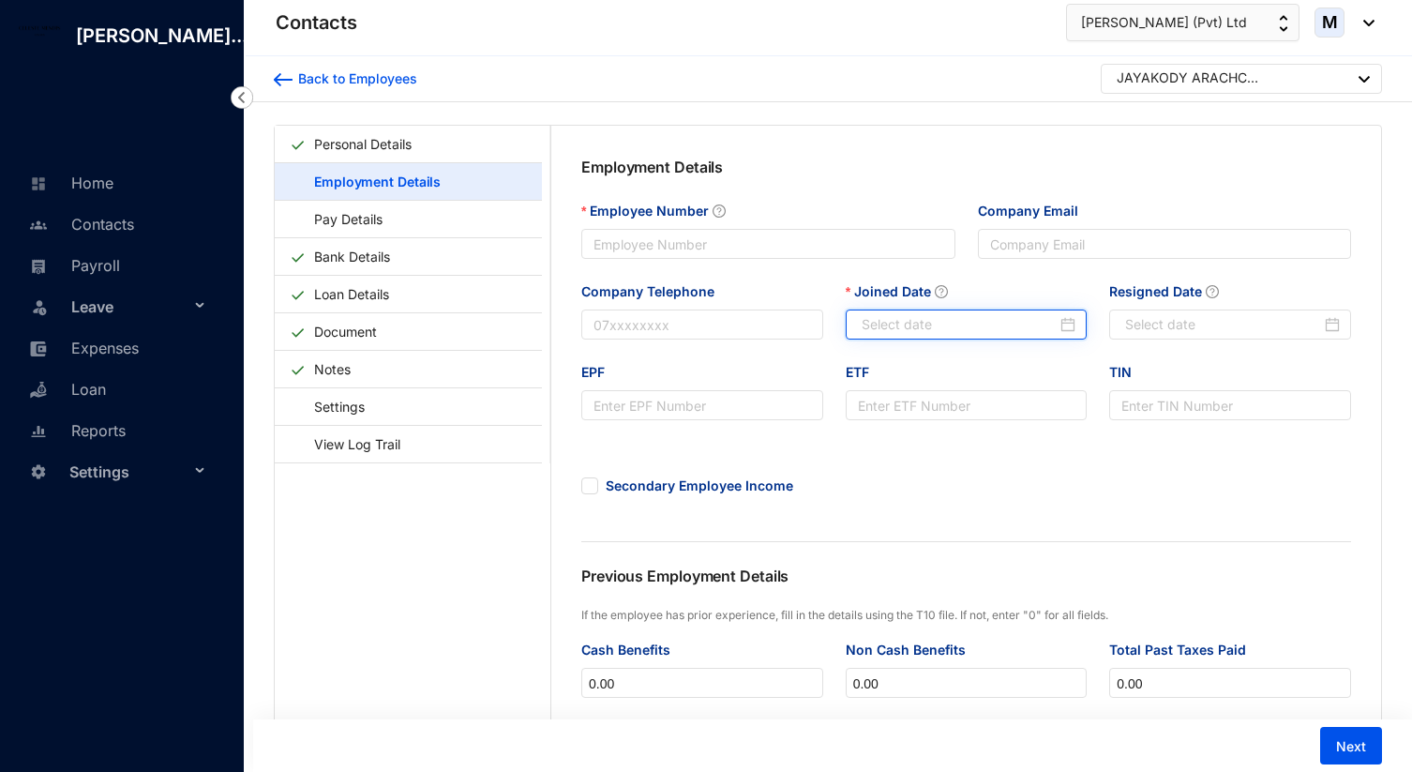
click at [990, 328] on input "Joined Date" at bounding box center [960, 324] width 196 height 21
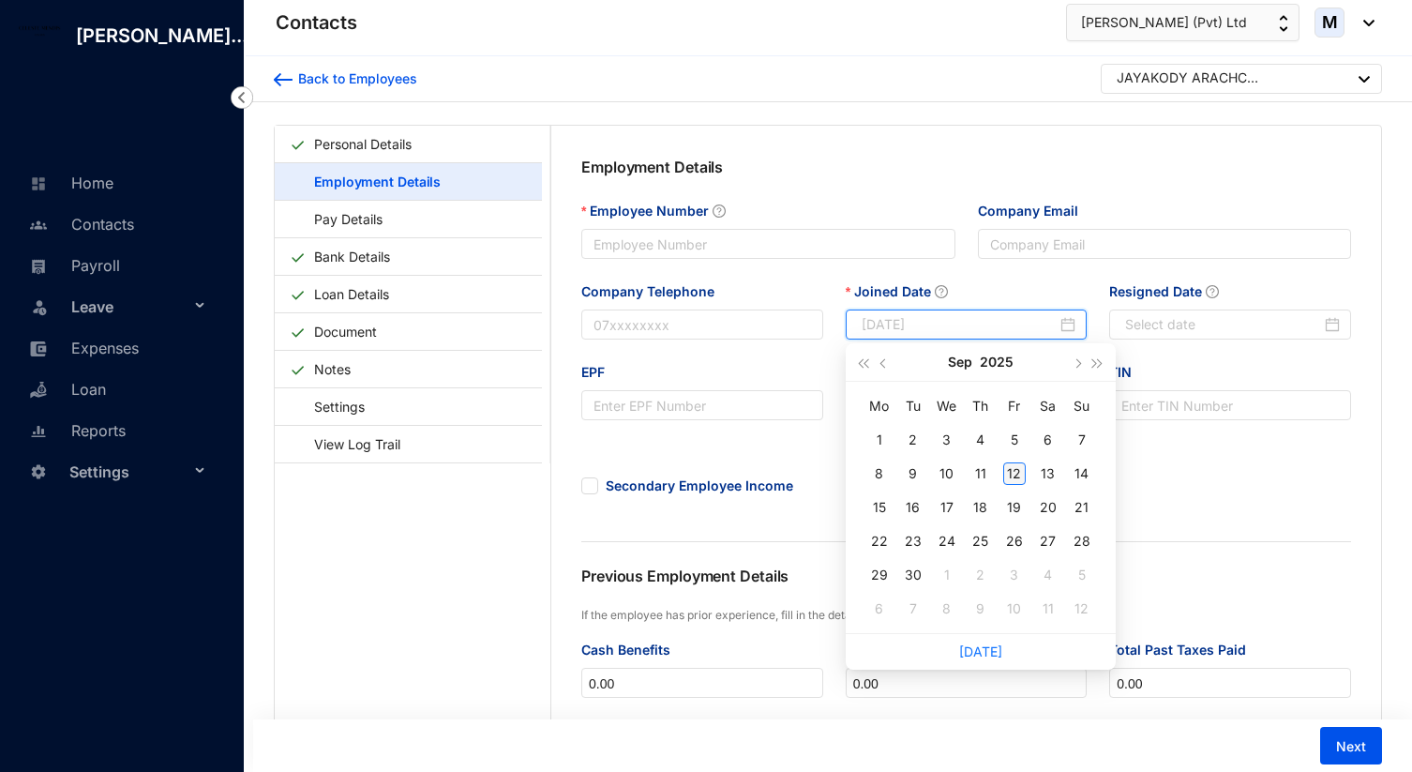
type input "[DATE]"
click at [1020, 476] on div "12" at bounding box center [1015, 473] width 23 height 23
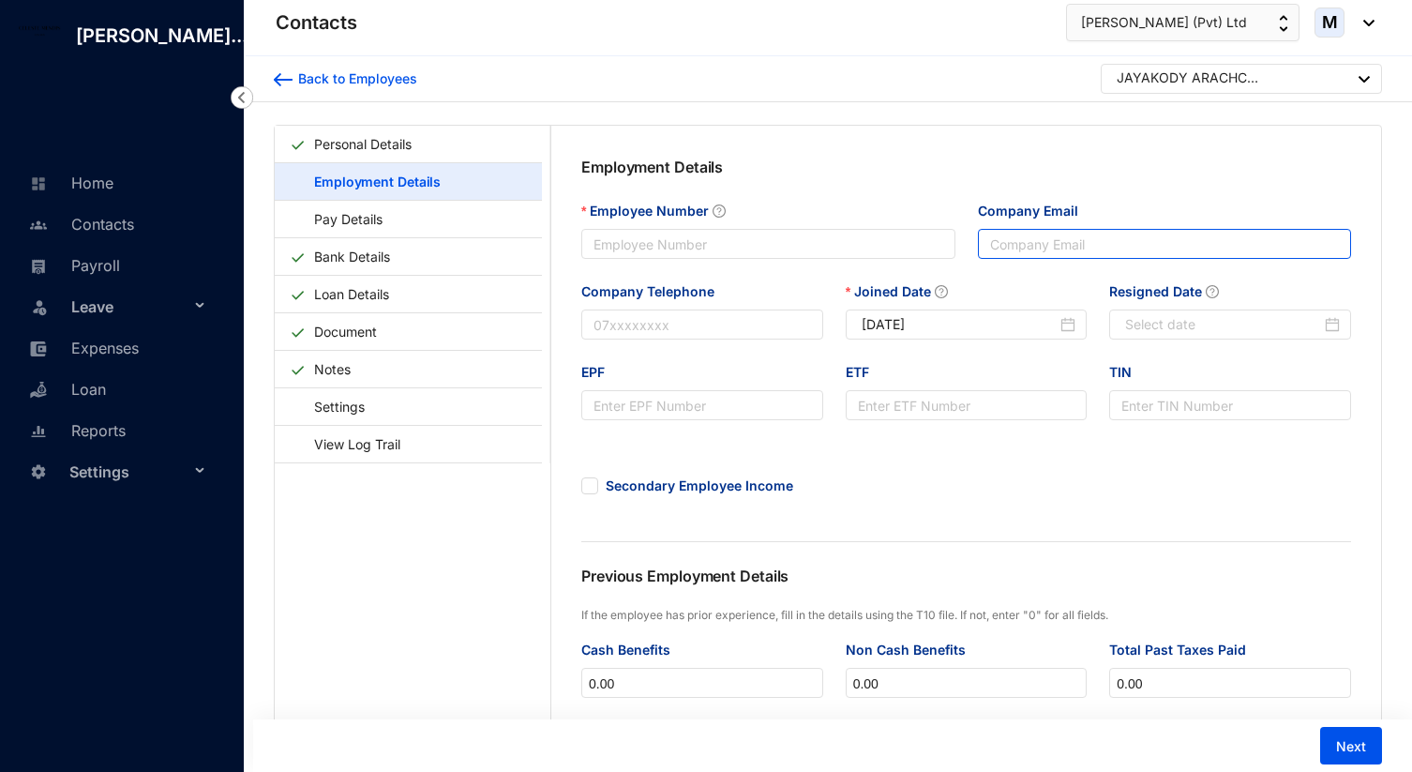
click at [1085, 242] on input "Company Email" at bounding box center [1165, 244] width 374 height 30
type input "jayal"
drag, startPoint x: 1058, startPoint y: 234, endPoint x: 1051, endPoint y: 247, distance: 14.7
click at [1051, 247] on input "jayal" at bounding box center [1165, 244] width 374 height 30
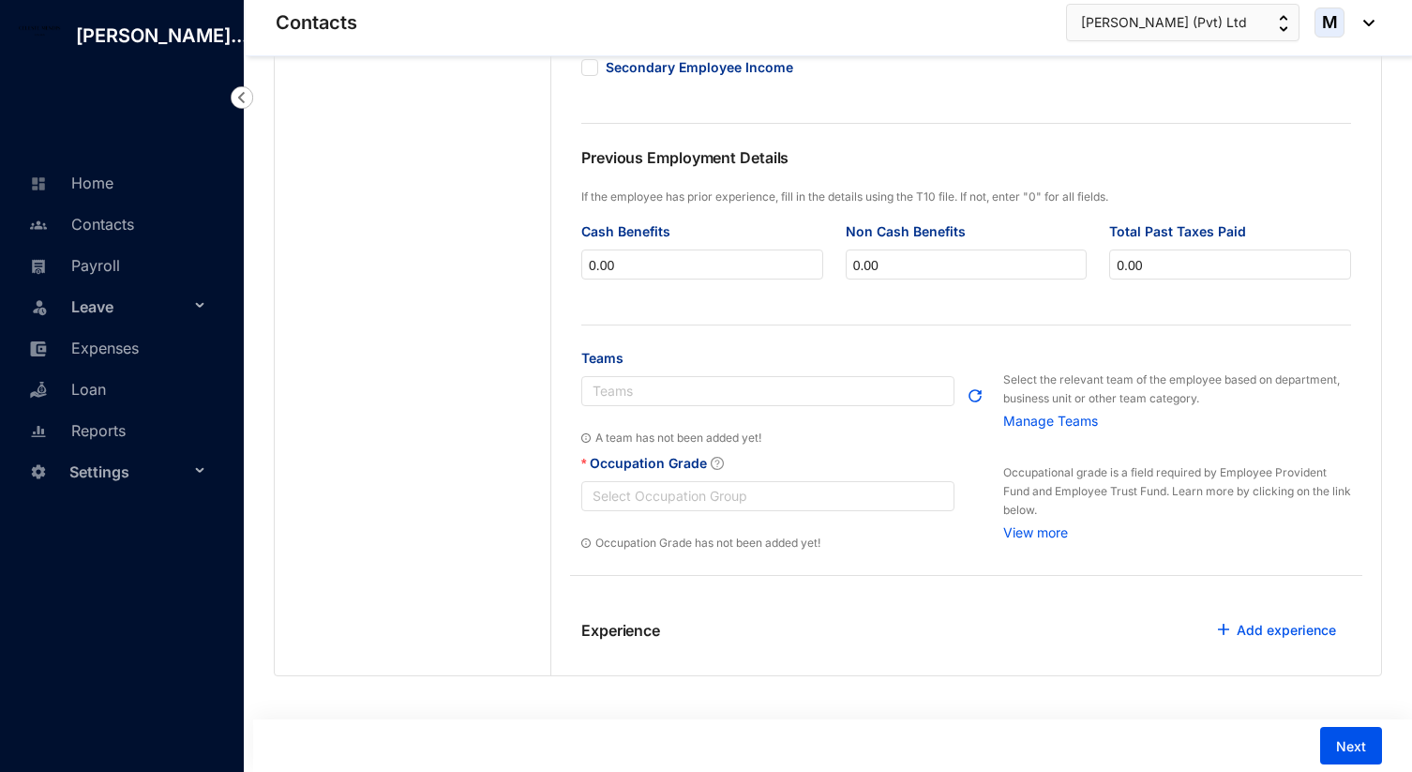
scroll to position [439, 0]
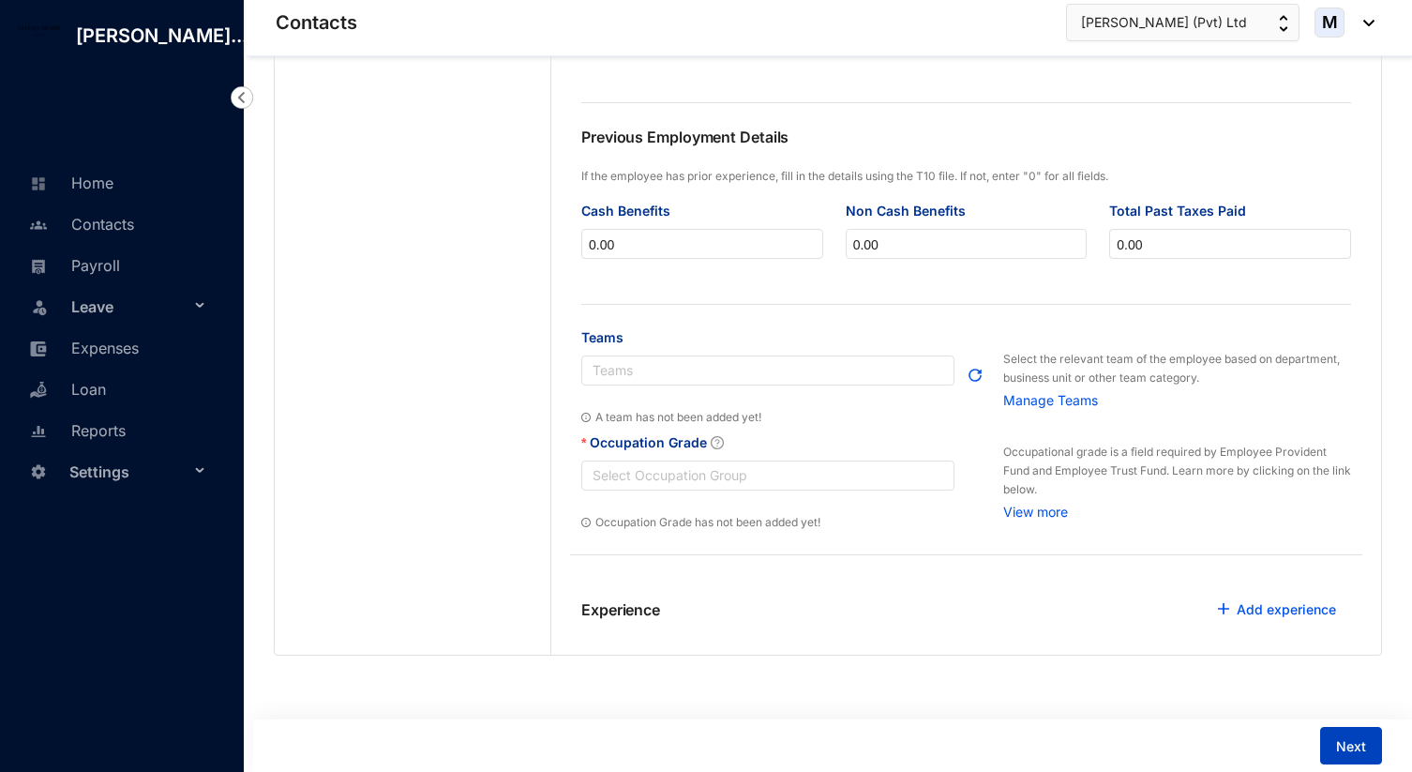
click at [1344, 741] on span "Next" at bounding box center [1351, 746] width 30 height 19
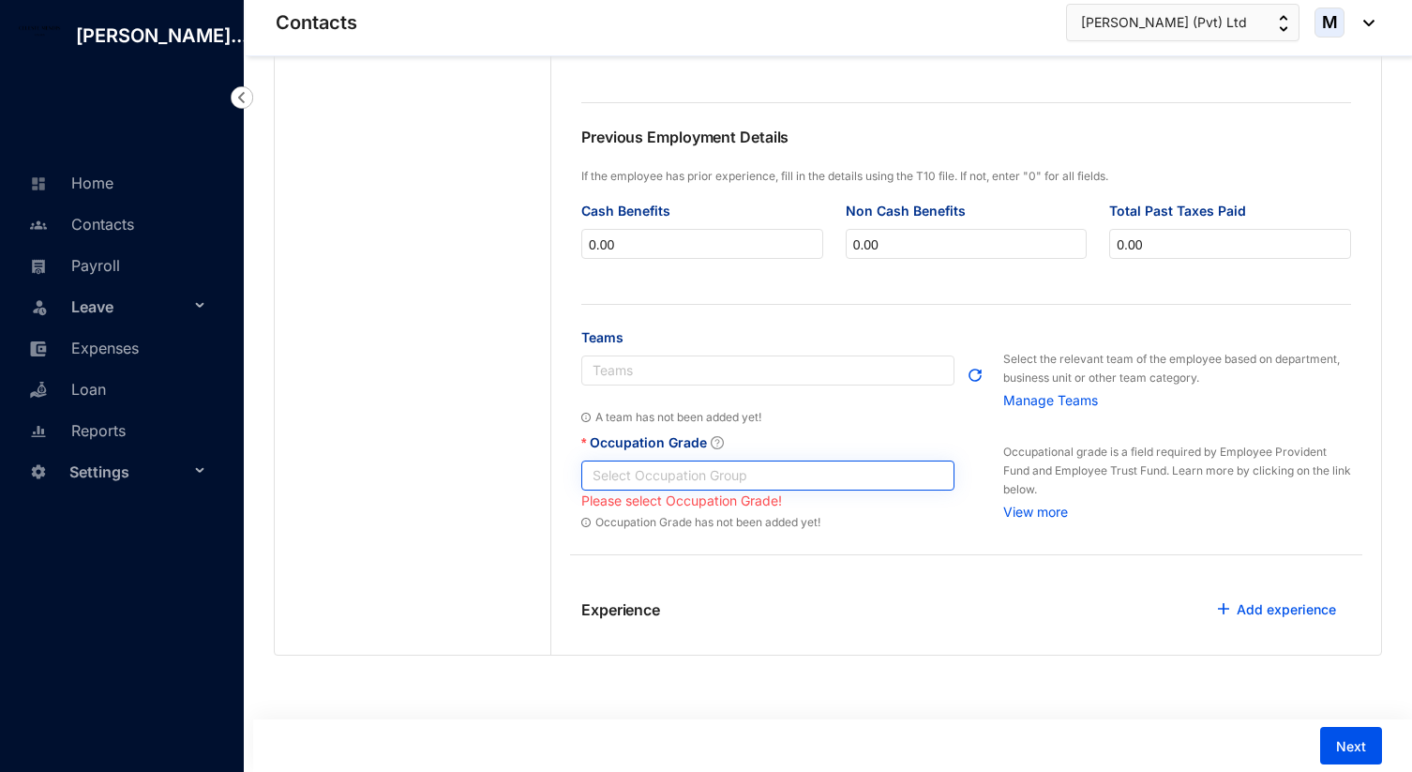
click at [730, 479] on input "Occupation Grade" at bounding box center [768, 475] width 351 height 28
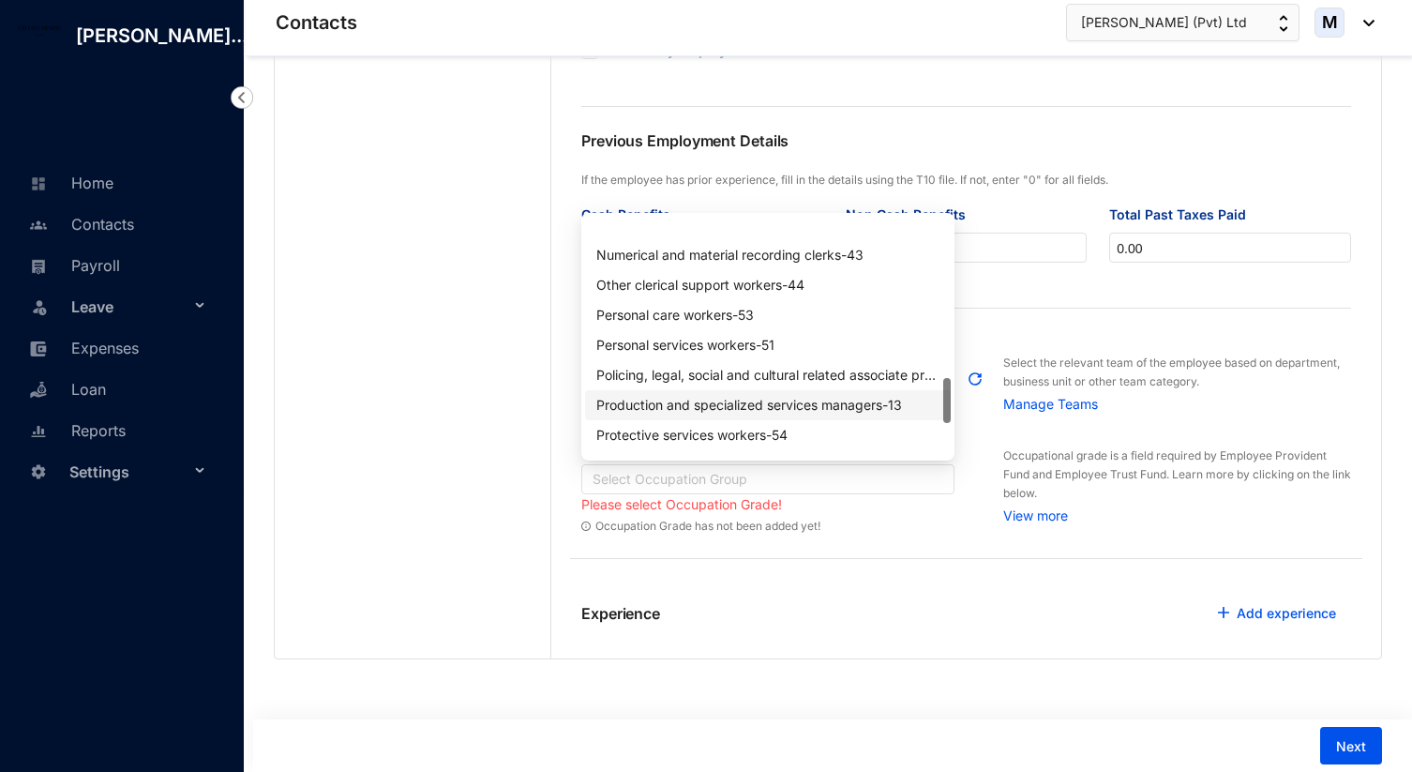
scroll to position [808, 0]
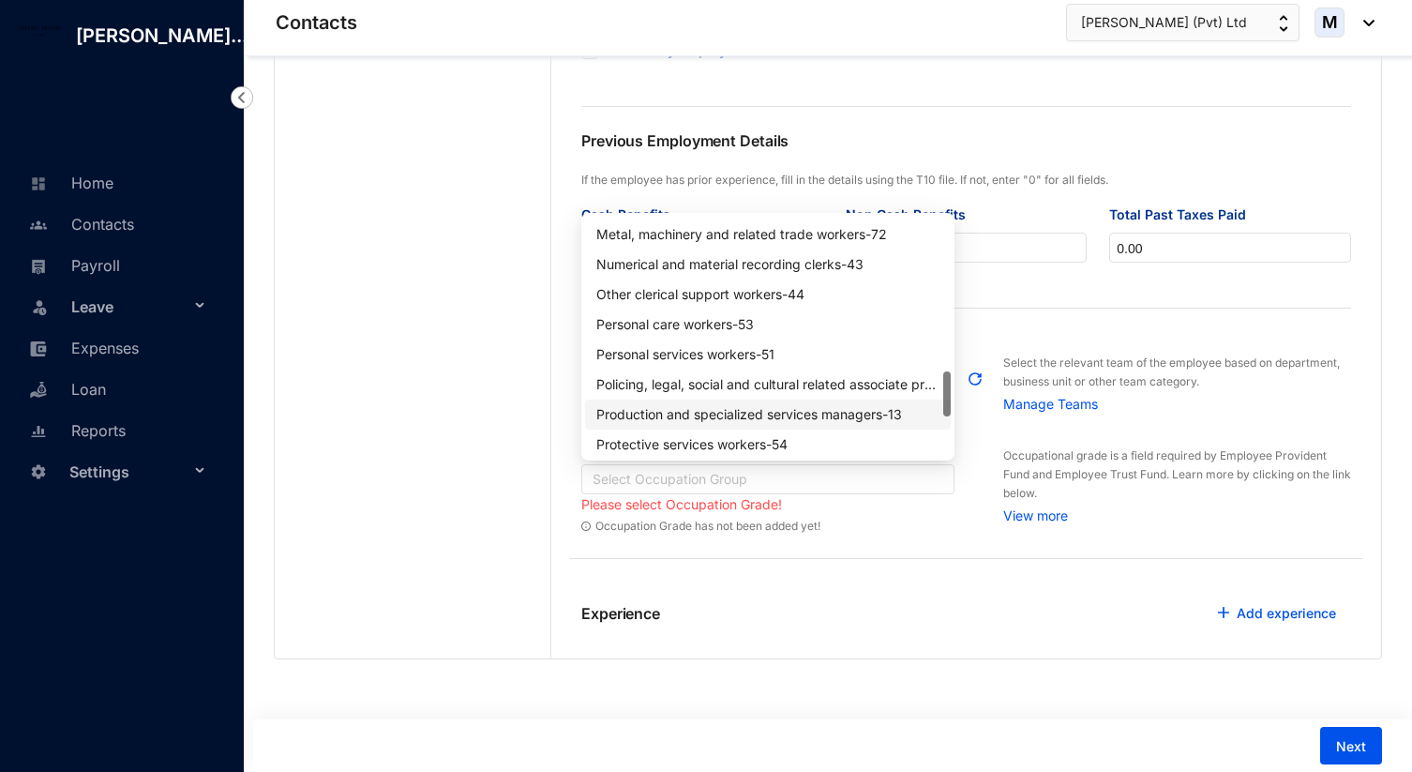
click at [766, 417] on div "Production and specialized services managers - 13" at bounding box center [768, 414] width 343 height 21
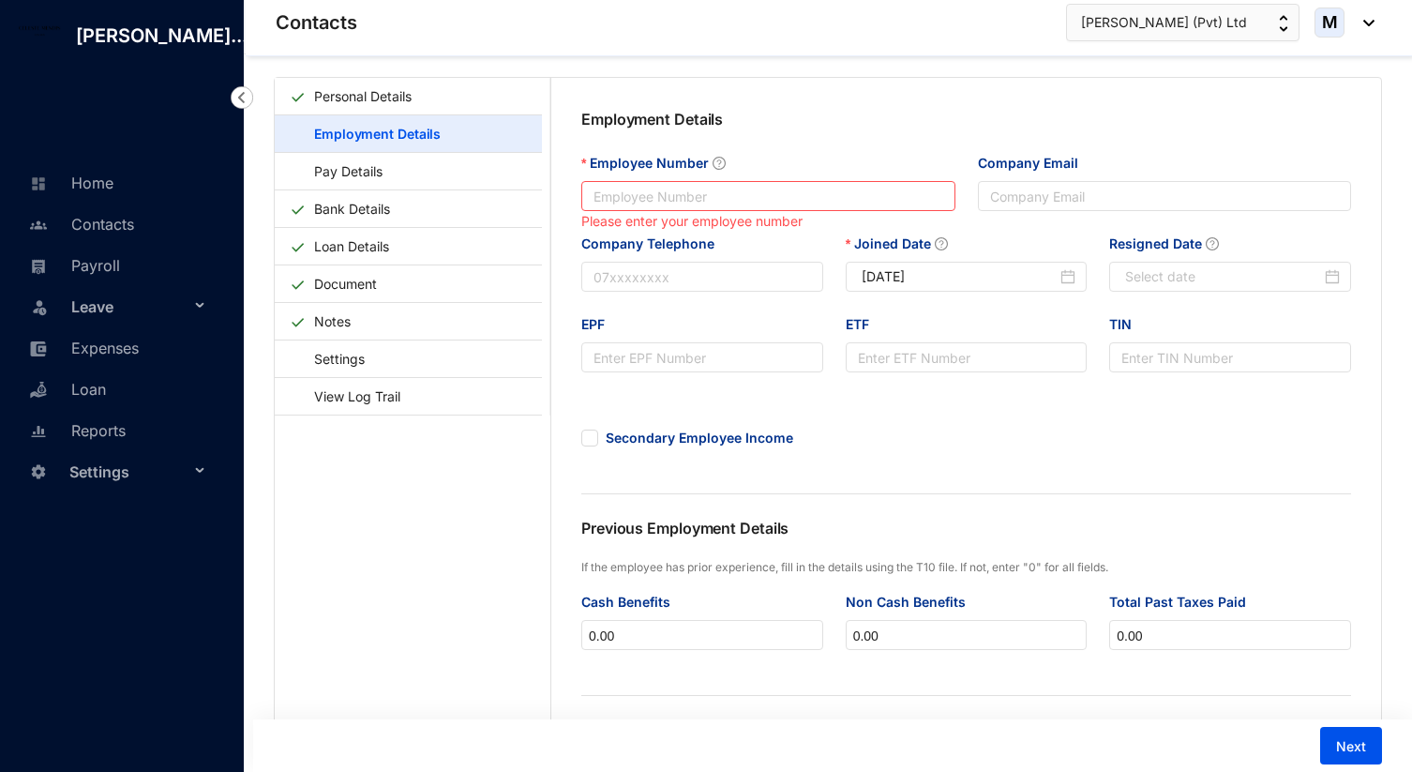
scroll to position [46, 0]
click at [898, 197] on input "Employee Number" at bounding box center [768, 198] width 374 height 30
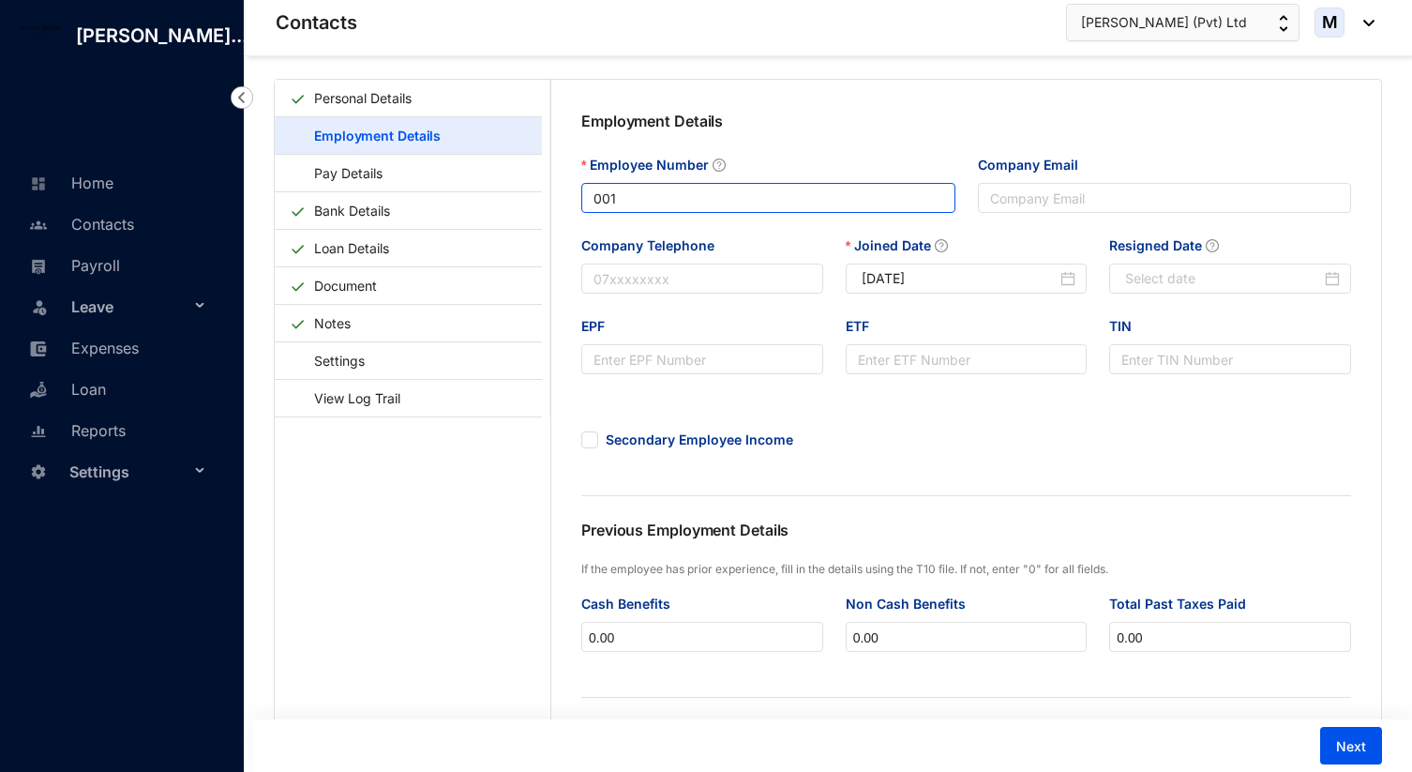
type input "001"
click at [737, 171] on div "Employee Number" at bounding box center [768, 169] width 374 height 28
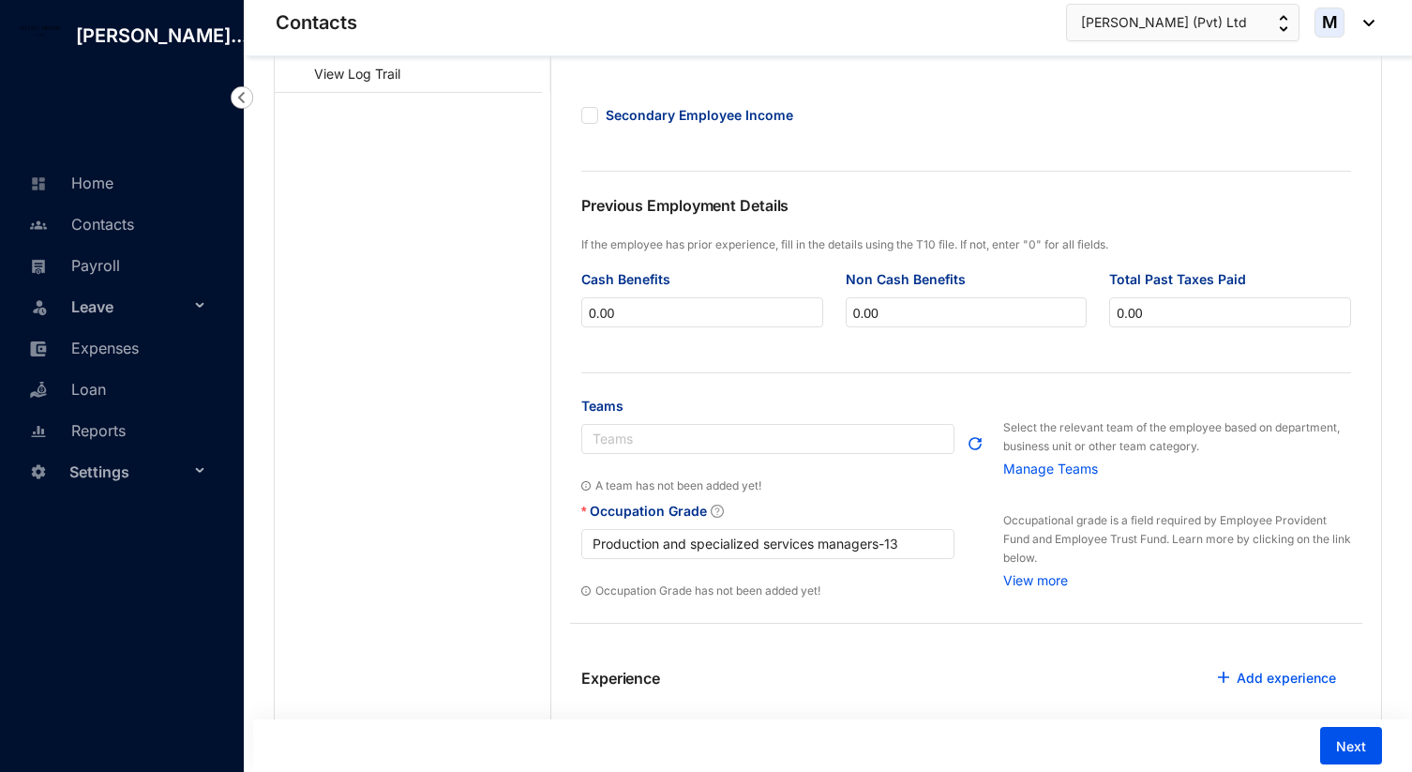
scroll to position [439, 0]
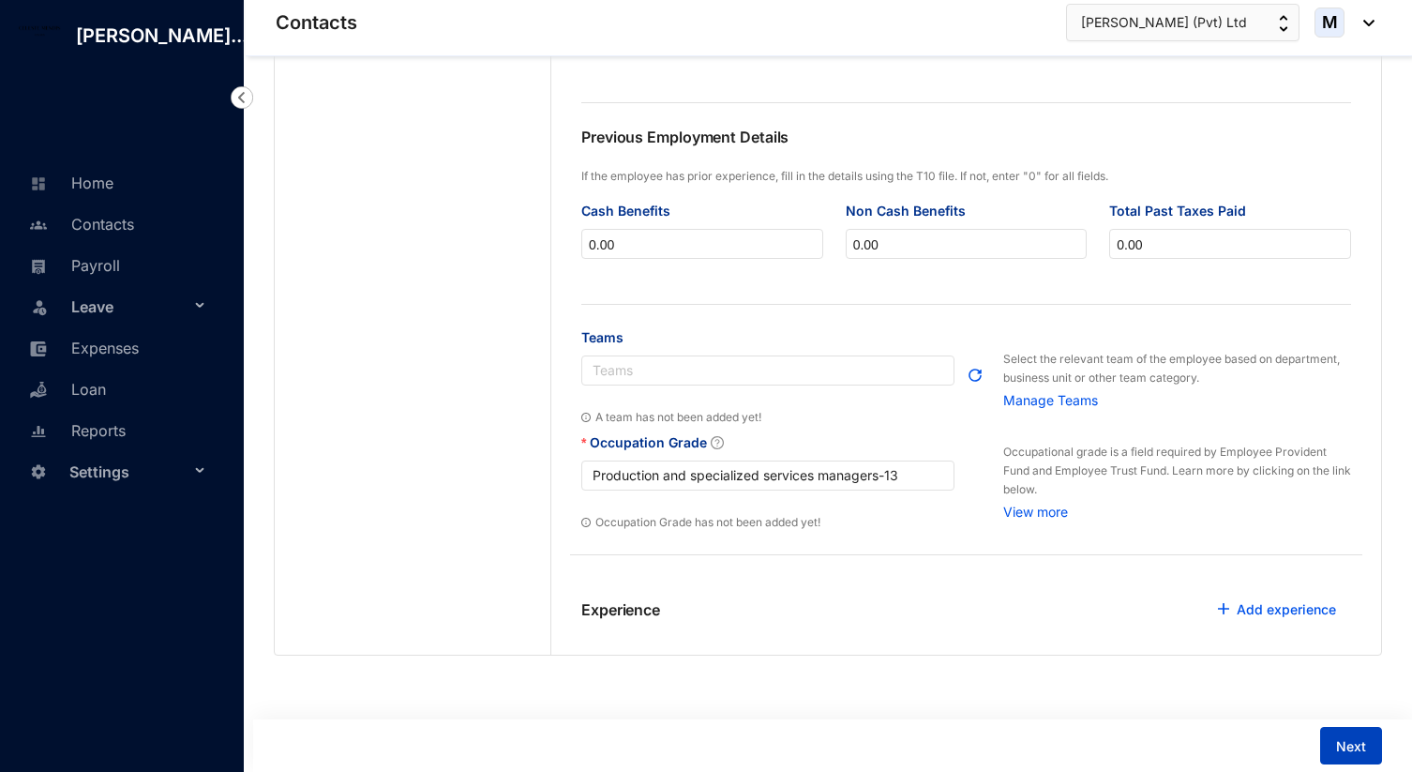
click at [1367, 747] on button "Next" at bounding box center [1352, 746] width 62 height 38
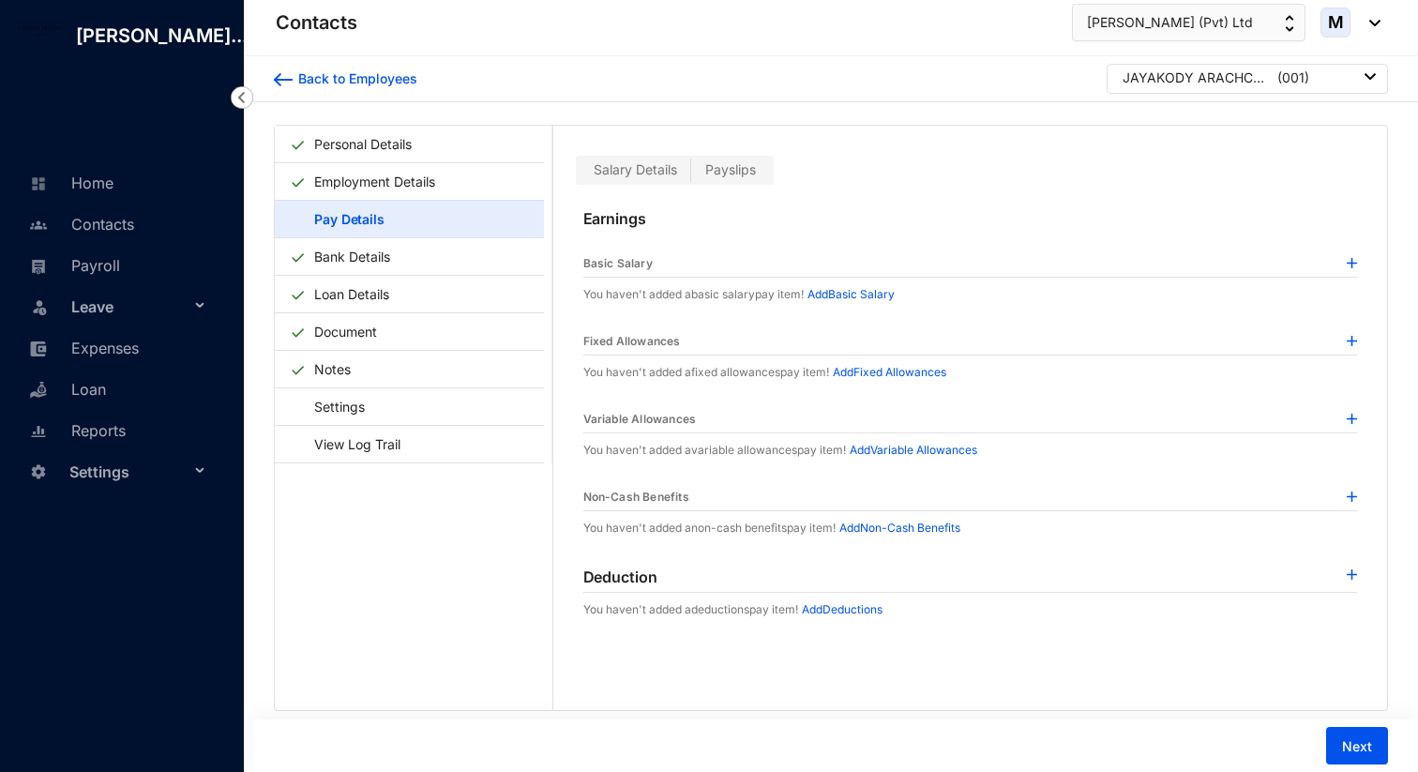
click at [853, 294] on p "Add Basic Salary" at bounding box center [851, 294] width 87 height 19
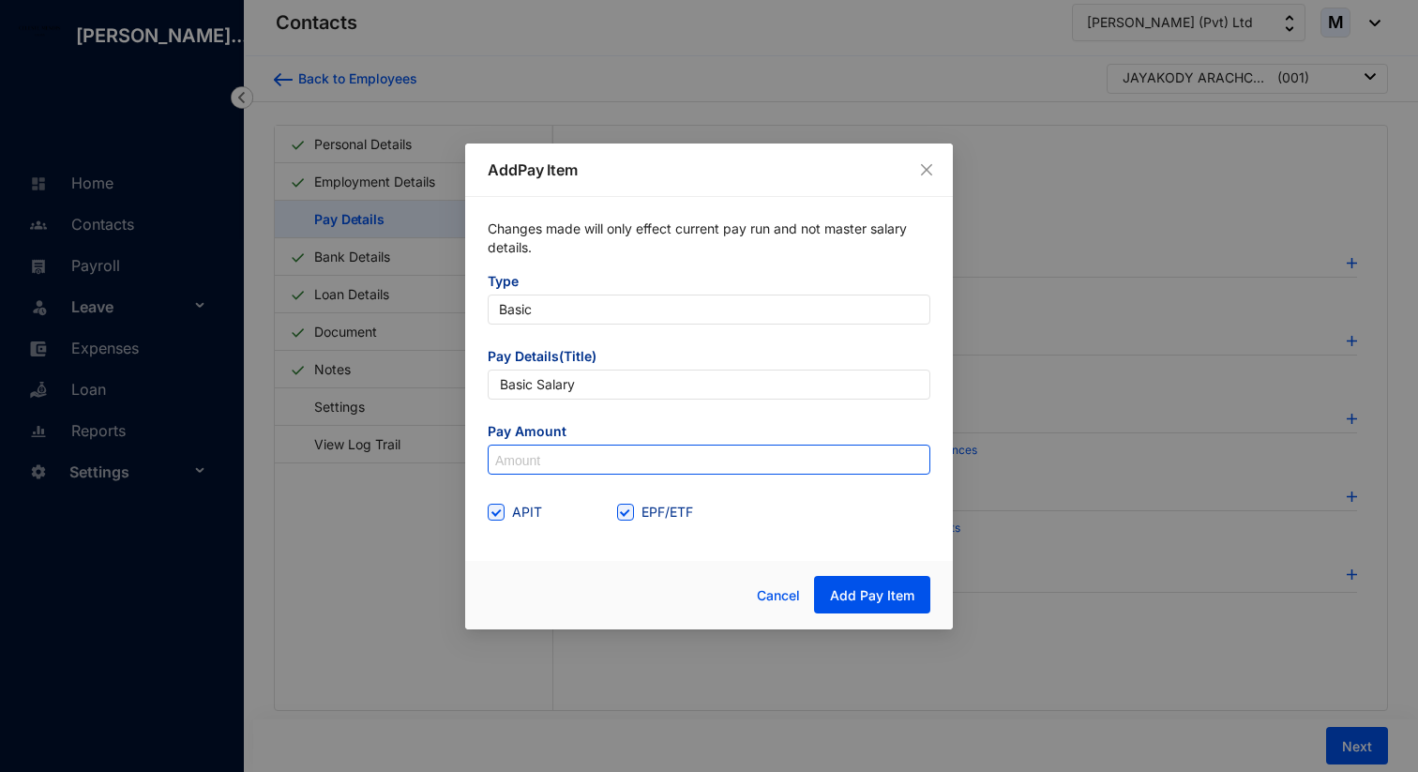
click at [827, 470] on input at bounding box center [709, 460] width 441 height 30
click at [494, 512] on input "APIT" at bounding box center [494, 510] width 13 height 13
checkbox input "false"
click at [627, 510] on input "EPF/ETF" at bounding box center [623, 510] width 13 height 13
checkbox input "false"
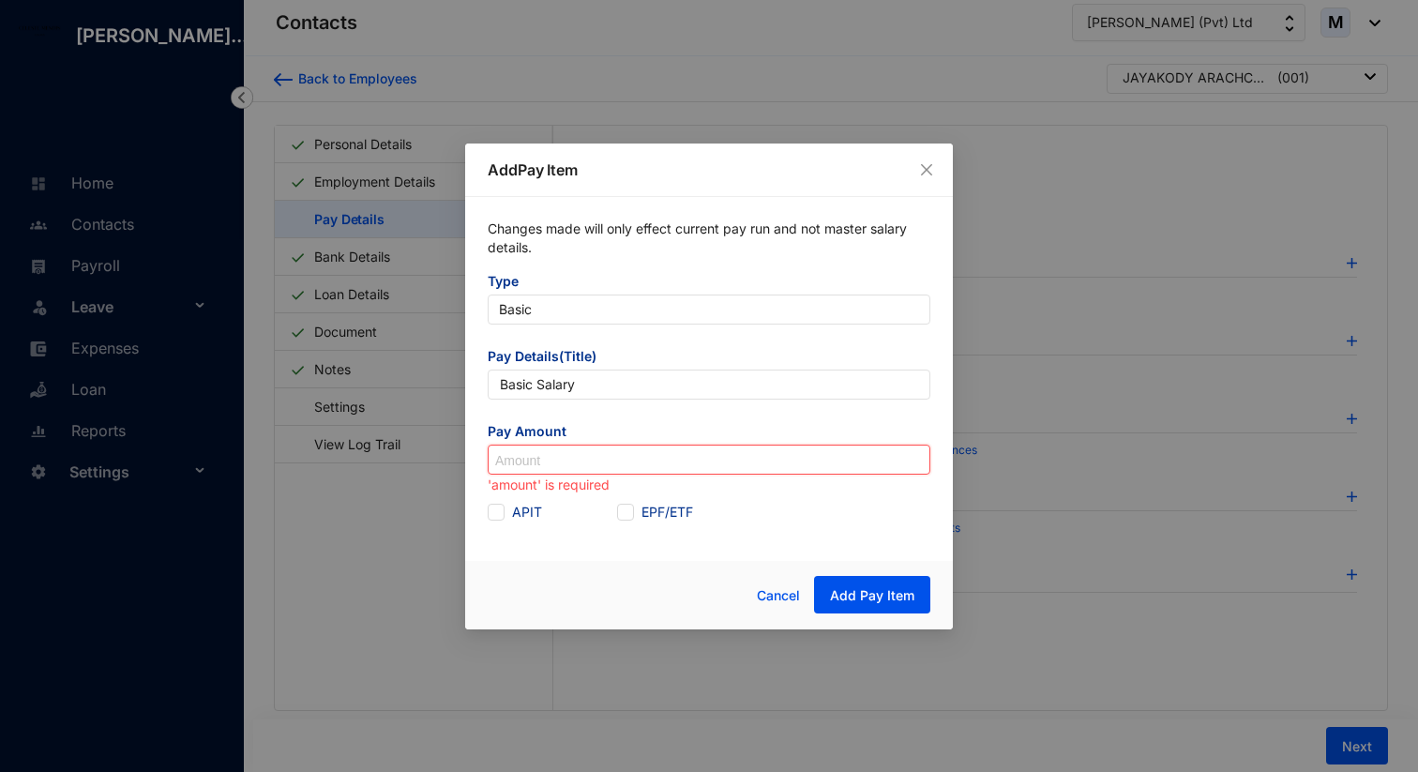
click at [610, 461] on input at bounding box center [709, 460] width 441 height 30
click at [516, 394] on input "Basic Salary" at bounding box center [709, 385] width 443 height 30
click at [536, 391] on input "Basic Salary" at bounding box center [709, 385] width 443 height 30
drag, startPoint x: 536, startPoint y: 391, endPoint x: 501, endPoint y: 391, distance: 35.6
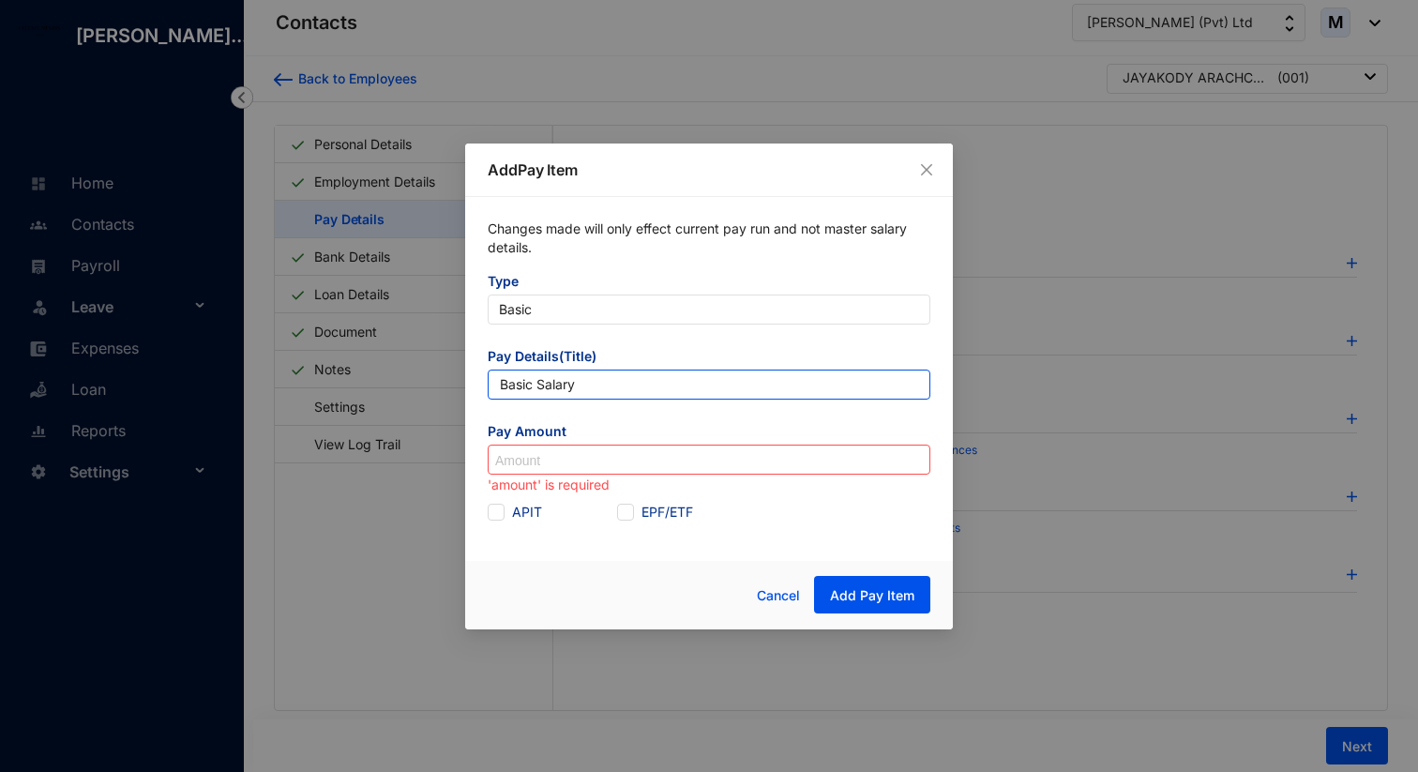
click at [501, 391] on input "Basic Salary" at bounding box center [709, 385] width 443 height 30
drag, startPoint x: 535, startPoint y: 387, endPoint x: 491, endPoint y: 387, distance: 44.1
click at [491, 387] on input "Basic Salary" at bounding box center [709, 385] width 443 height 30
click at [502, 386] on input "Salary" at bounding box center [709, 385] width 443 height 30
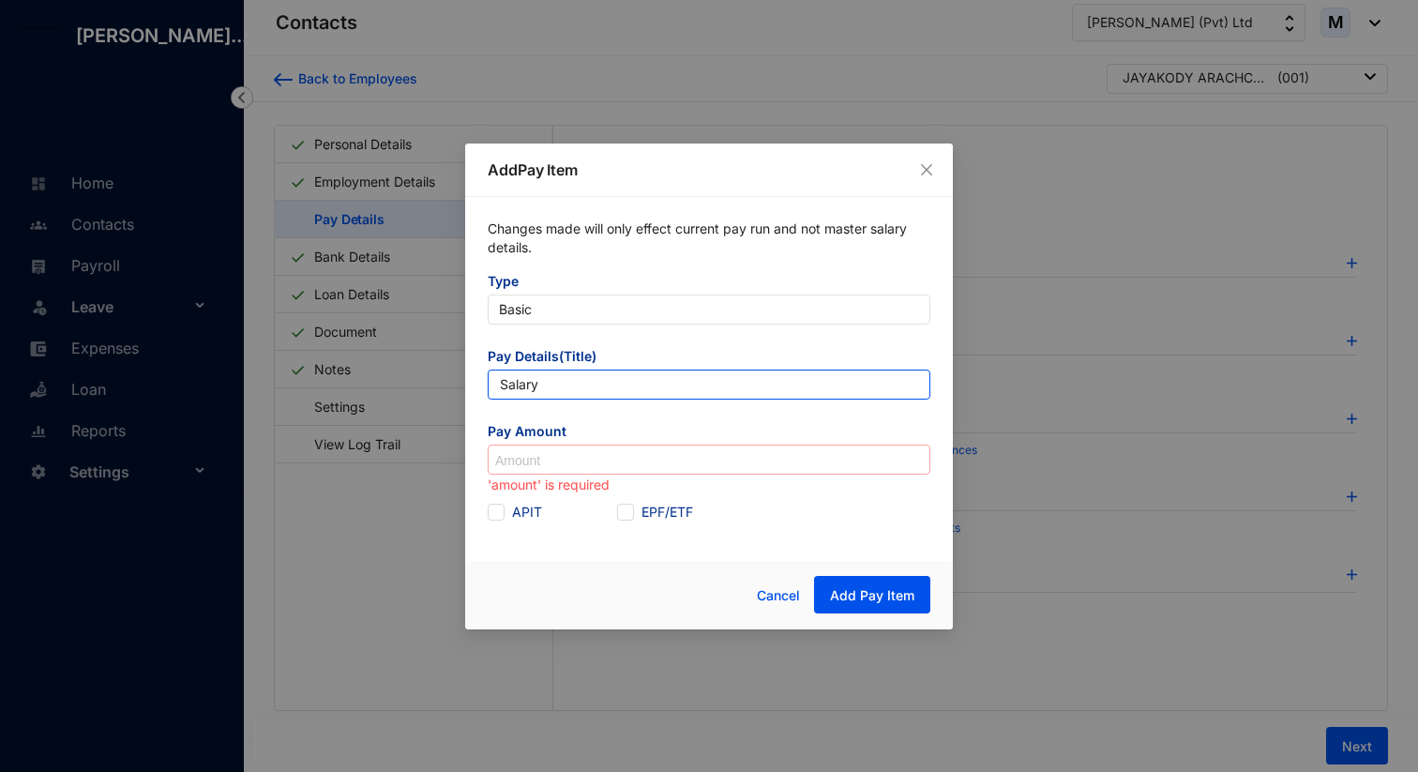
type input "Salary"
click at [537, 450] on input at bounding box center [709, 460] width 441 height 30
type input "60,000"
click at [724, 539] on div "Changes made will only effect current pay run and not master salary details. Ty…" at bounding box center [709, 373] width 488 height 353
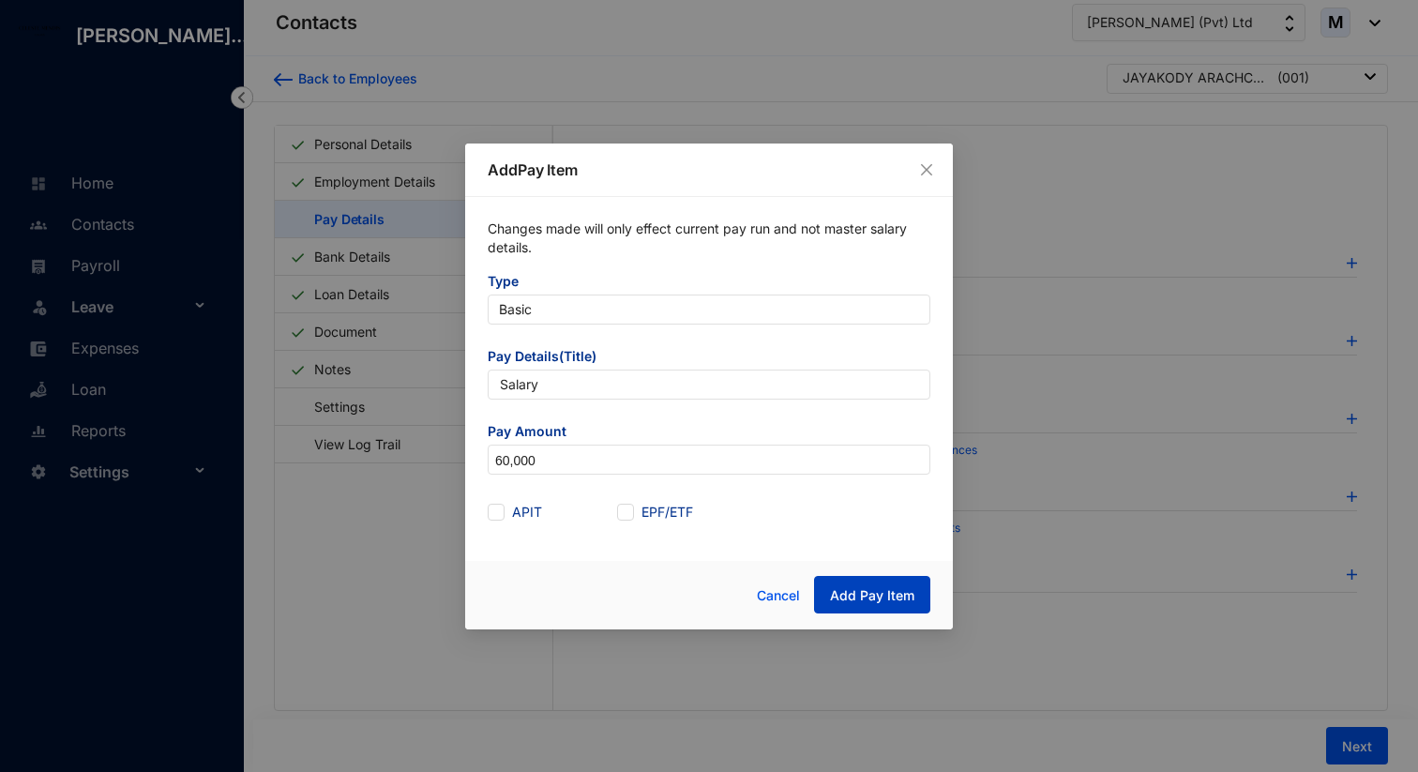
click at [868, 597] on span "Add Pay Item" at bounding box center [872, 595] width 84 height 19
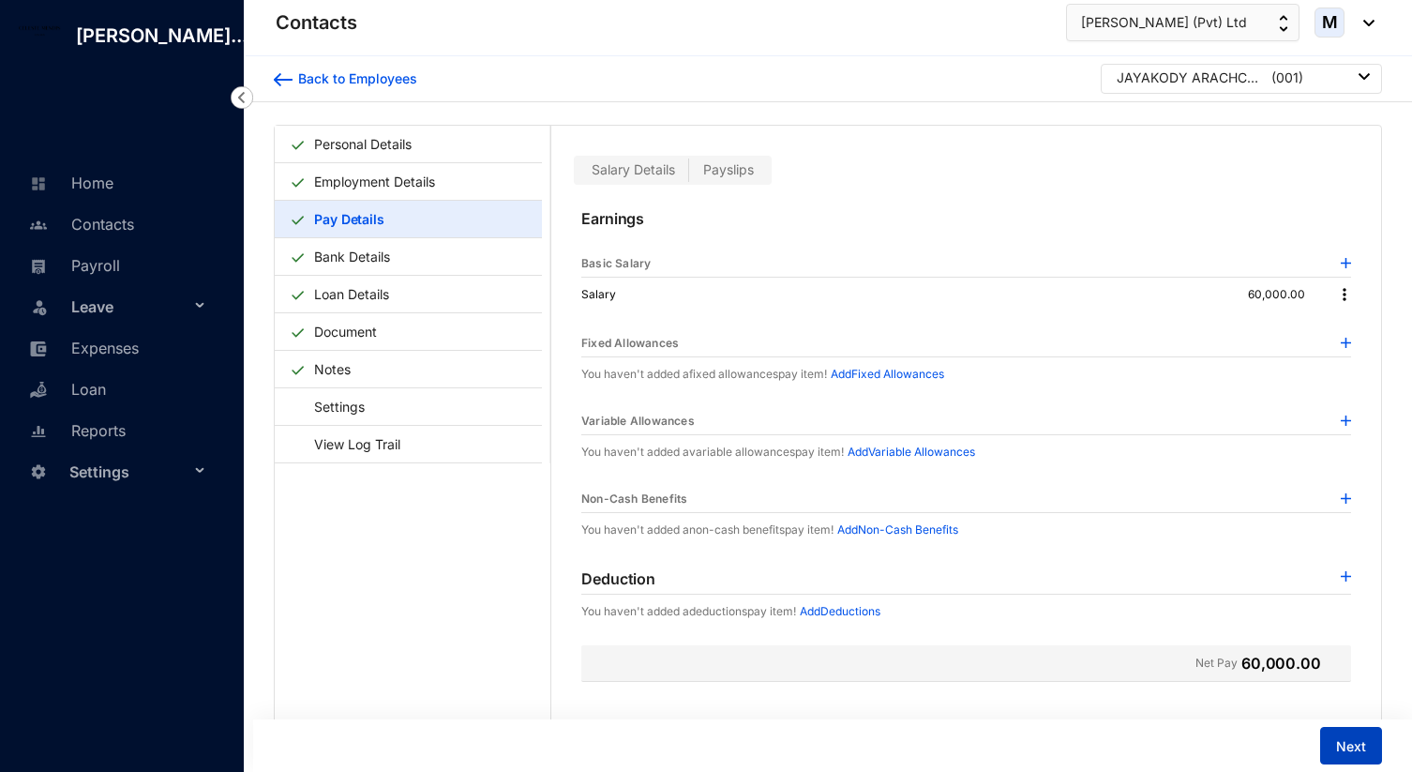
click at [1367, 754] on button "Next" at bounding box center [1352, 746] width 62 height 38
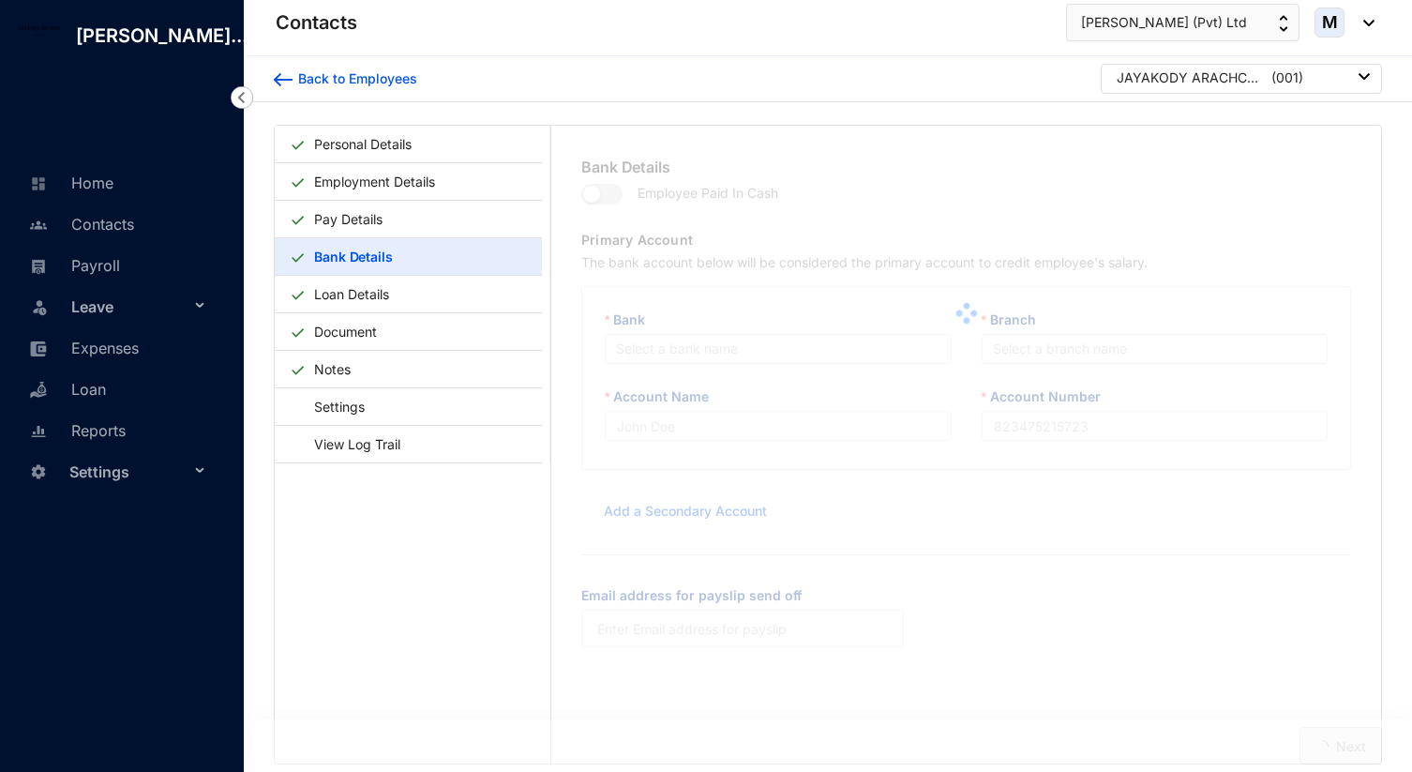
type input "J.A.J.S.JAYAKODY"
type input "101956164869"
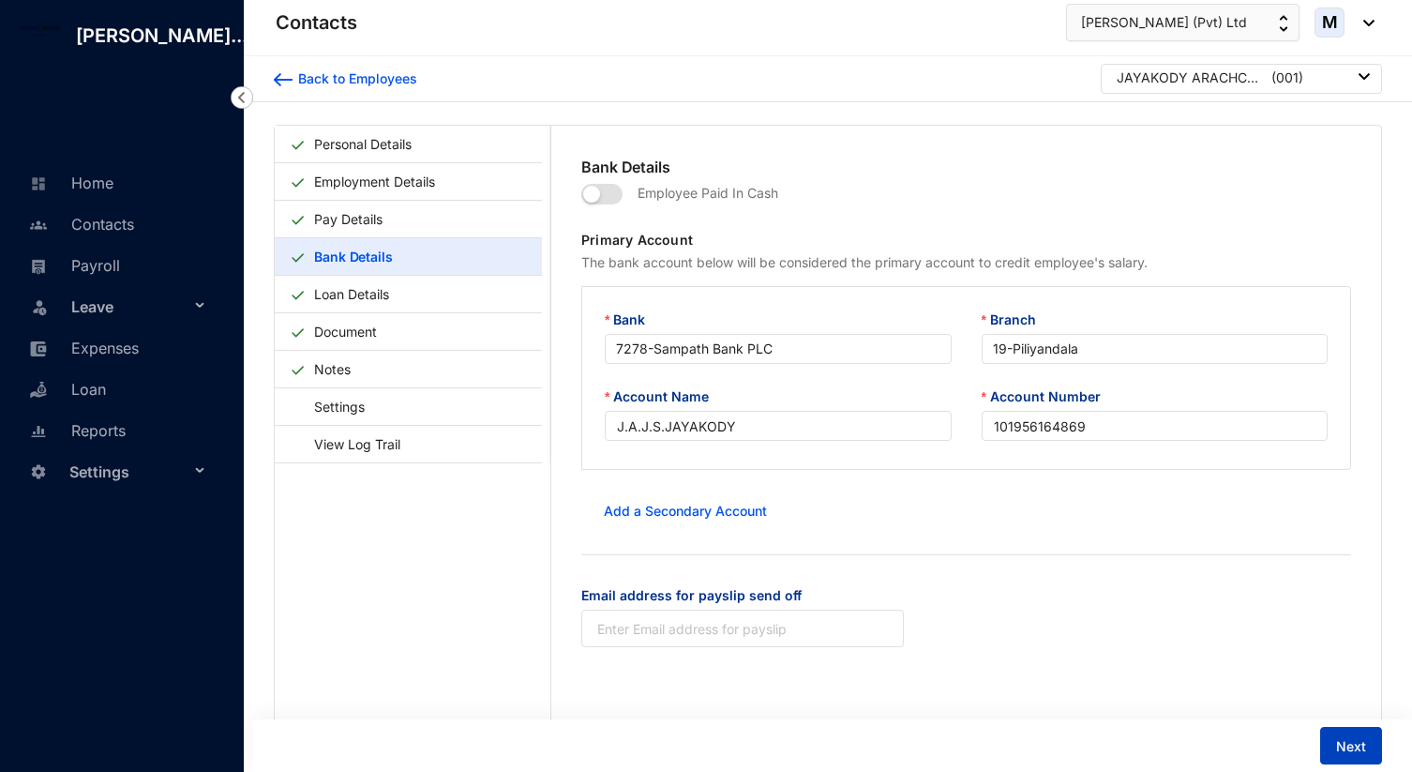
click at [1367, 754] on button "Next" at bounding box center [1352, 746] width 62 height 38
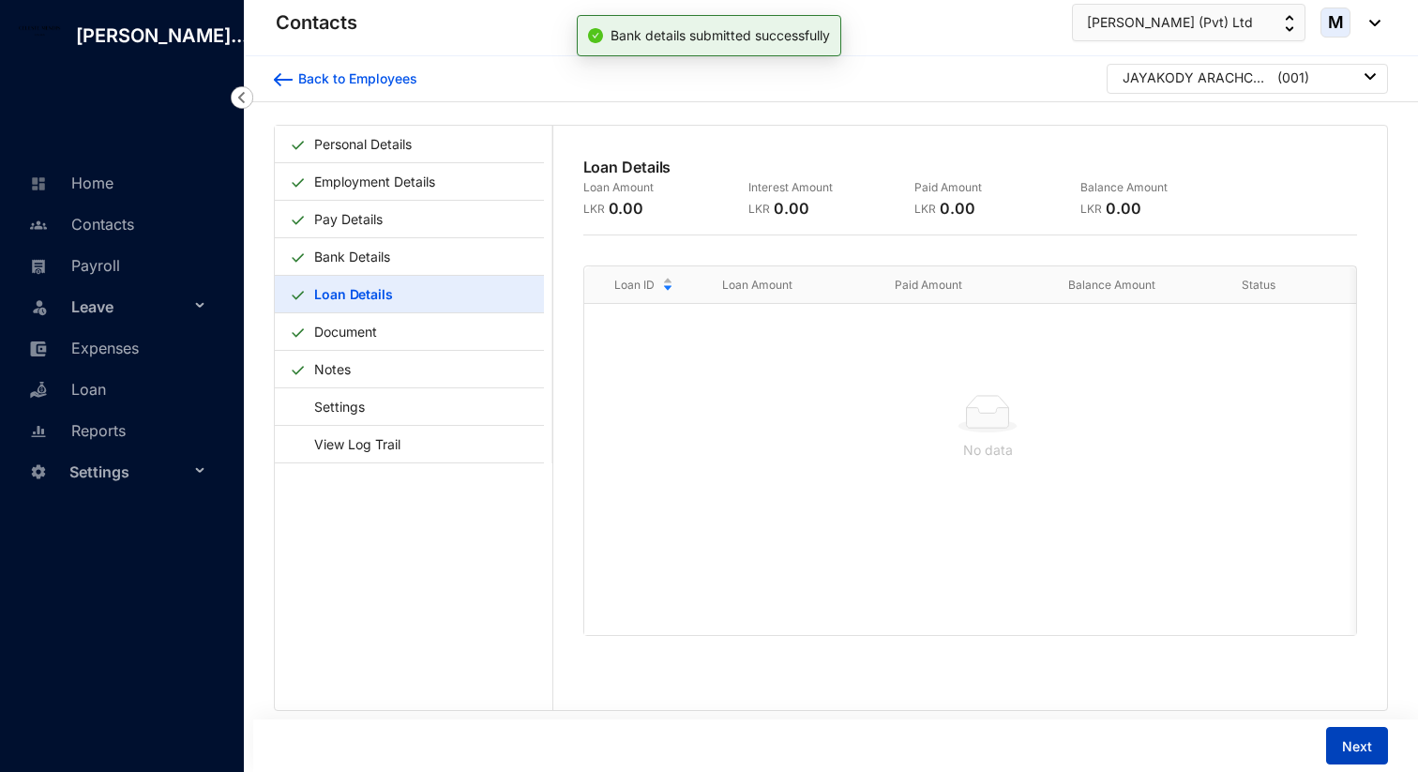
click at [1367, 754] on span "Next" at bounding box center [1357, 746] width 30 height 19
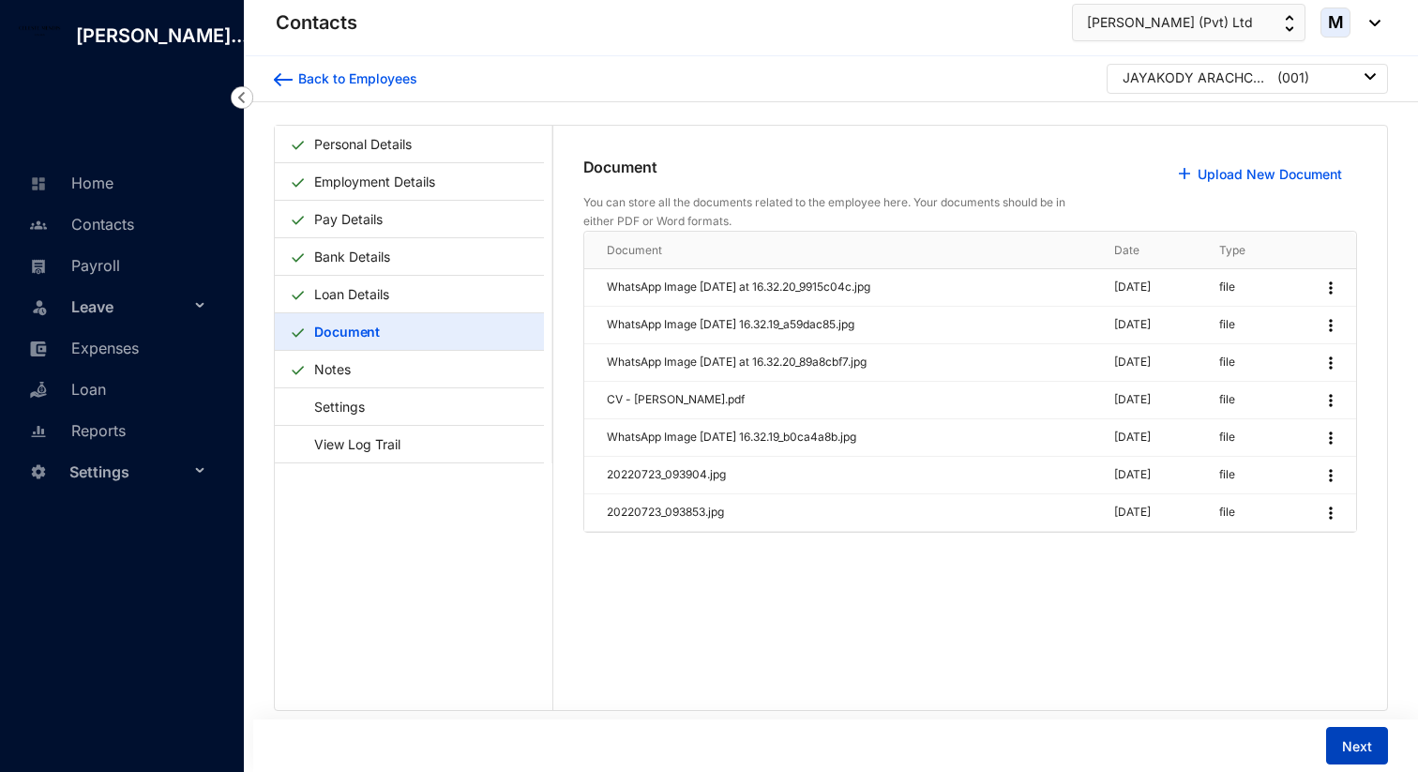
click at [1367, 754] on span "Next" at bounding box center [1357, 746] width 30 height 19
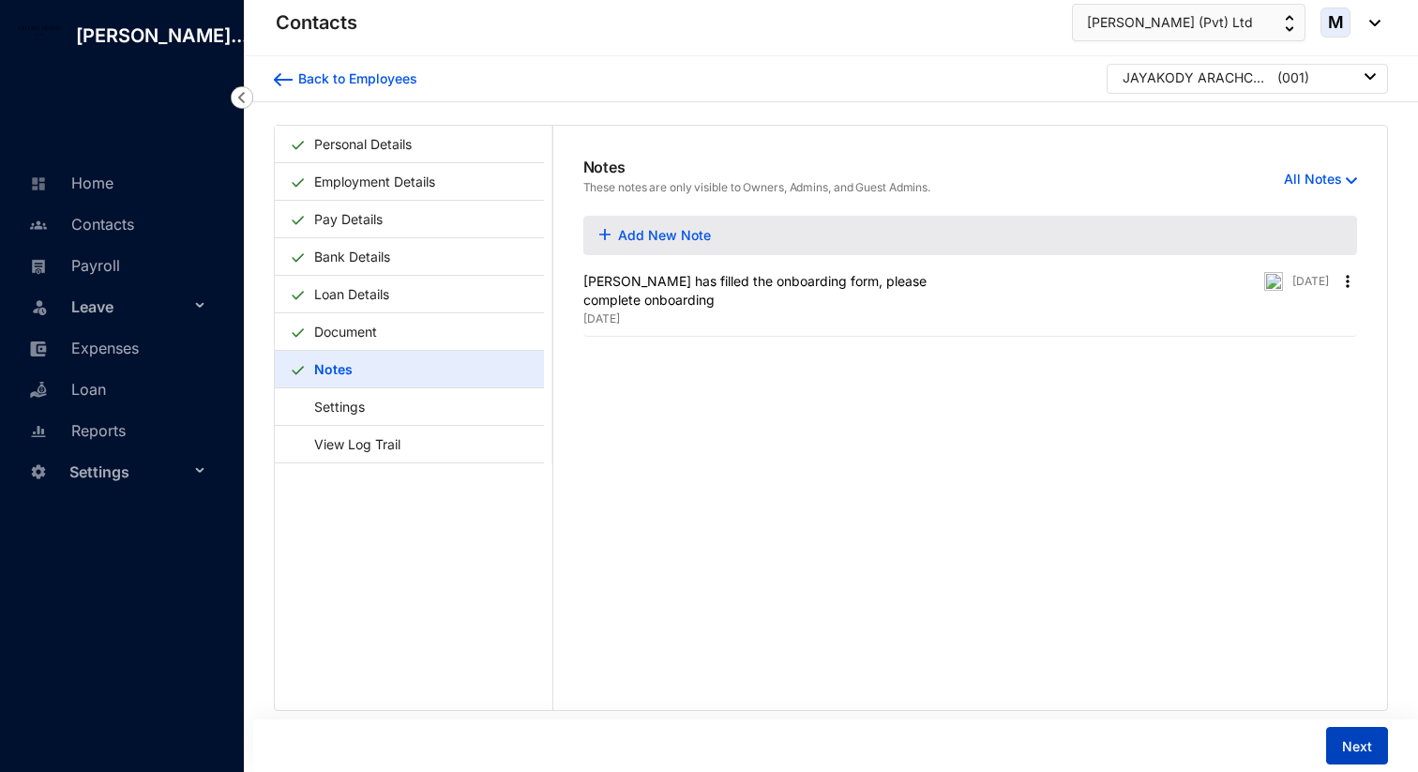
click at [1368, 754] on span "Next" at bounding box center [1357, 746] width 30 height 19
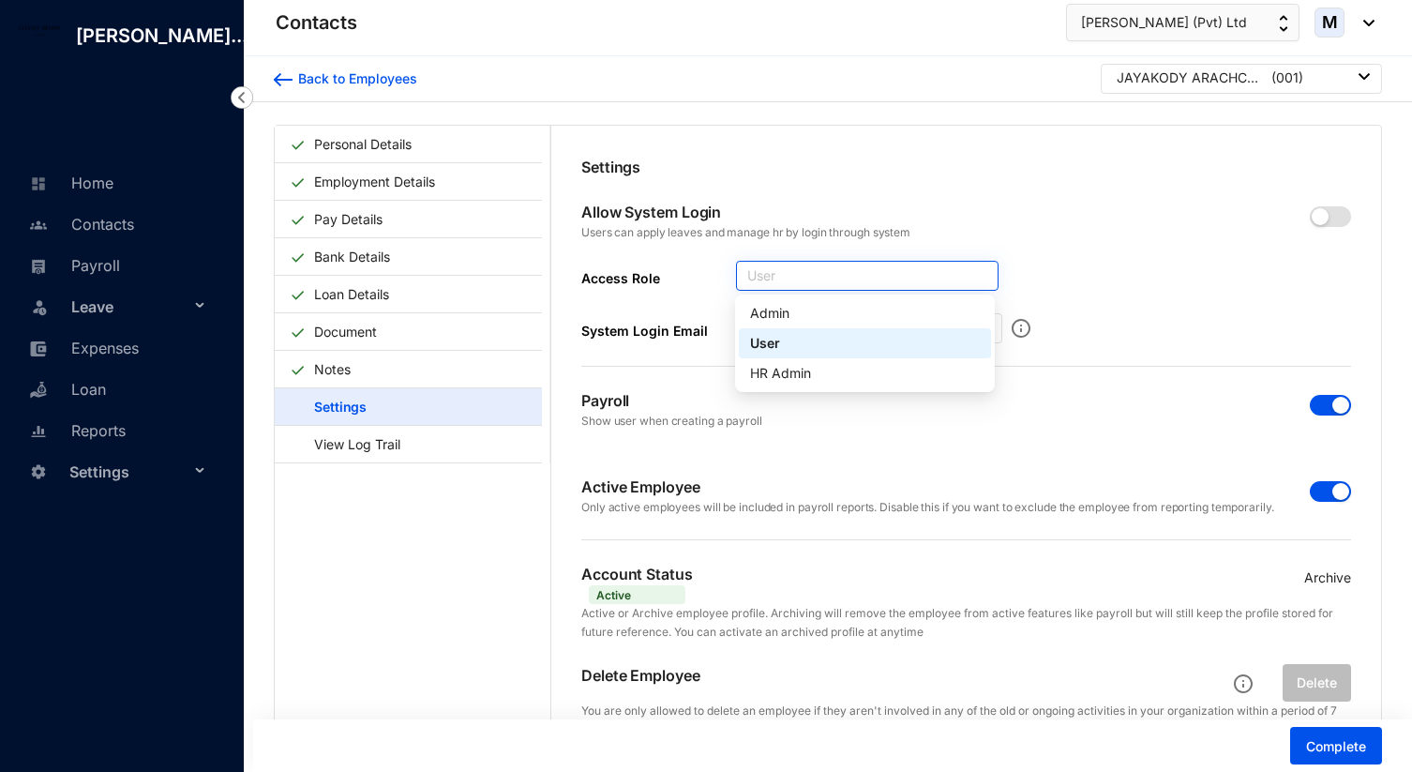
click at [776, 278] on span "User" at bounding box center [868, 276] width 240 height 28
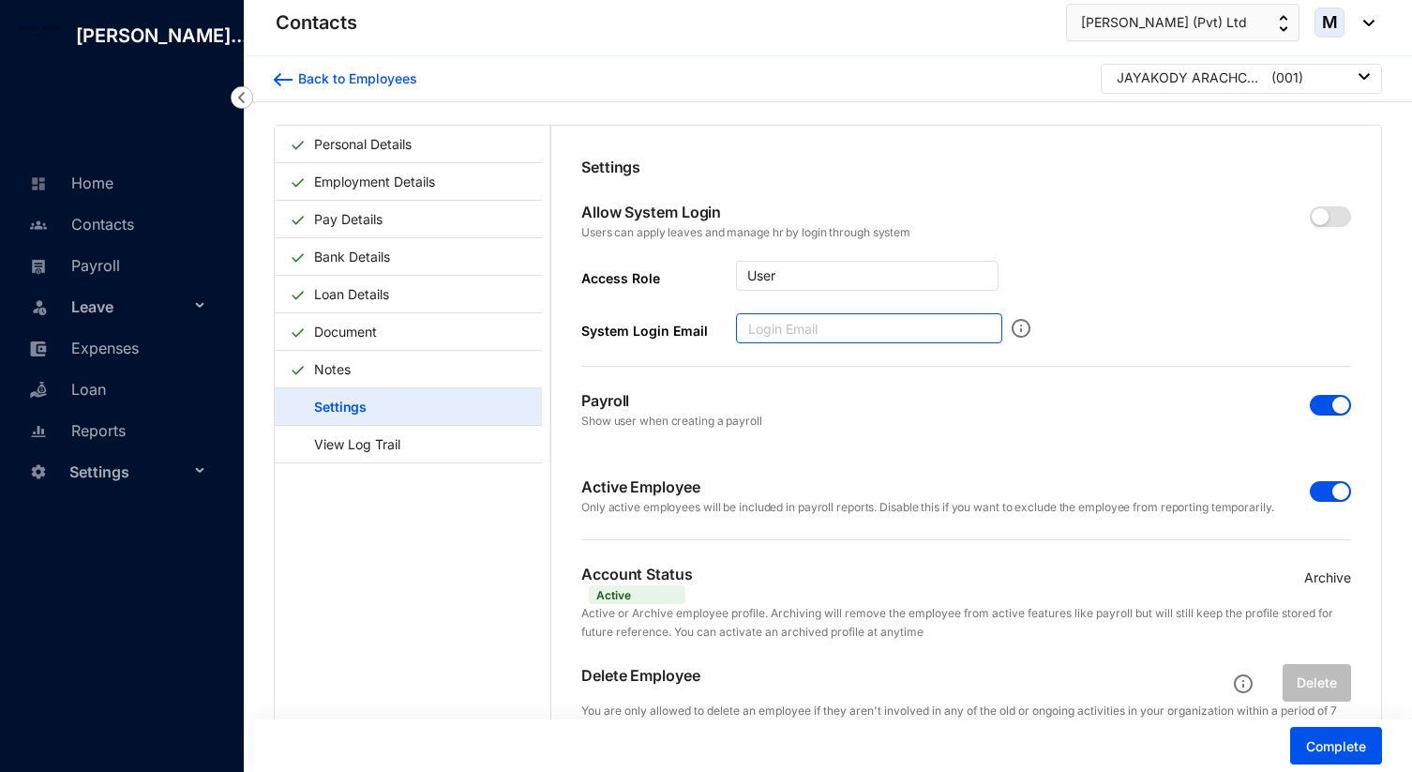
click at [787, 325] on input "System Login Email" at bounding box center [869, 328] width 266 height 30
type input "[EMAIL_ADDRESS][DOMAIN_NAME]"
click at [1114, 360] on div "Allow System Login Users can apply leaves and manage hr by login through system…" at bounding box center [966, 272] width 770 height 189
click at [1336, 216] on span "button" at bounding box center [1330, 216] width 41 height 21
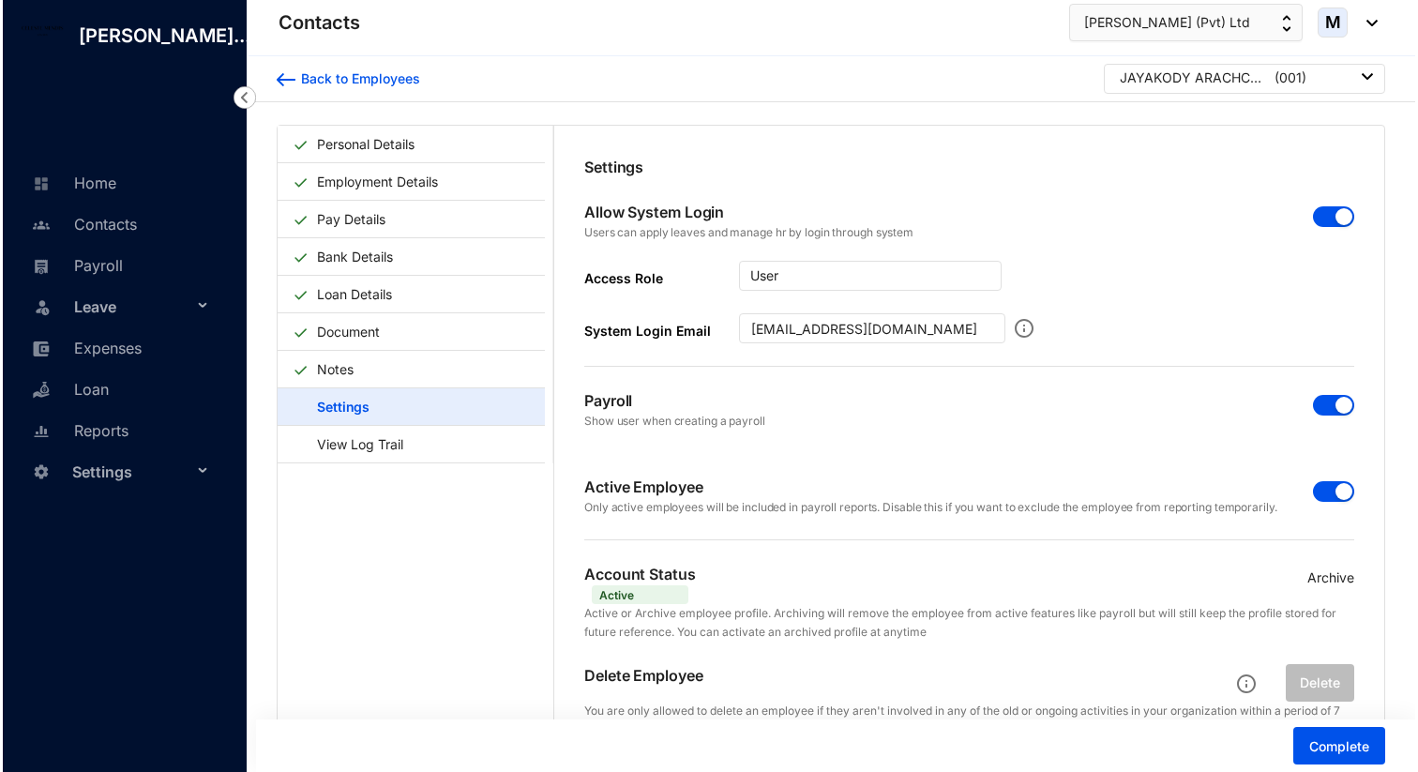
scroll to position [46, 0]
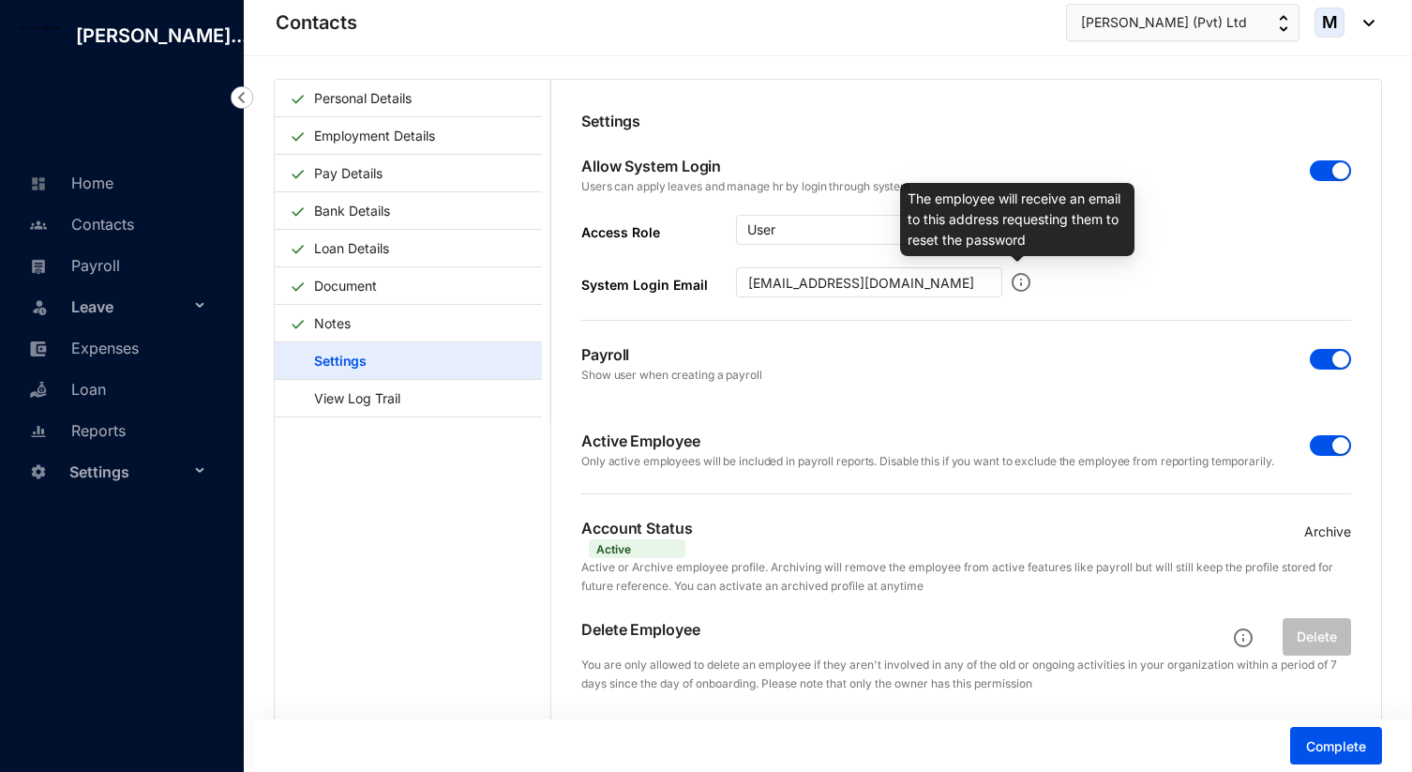
click at [1022, 283] on img at bounding box center [1021, 282] width 19 height 30
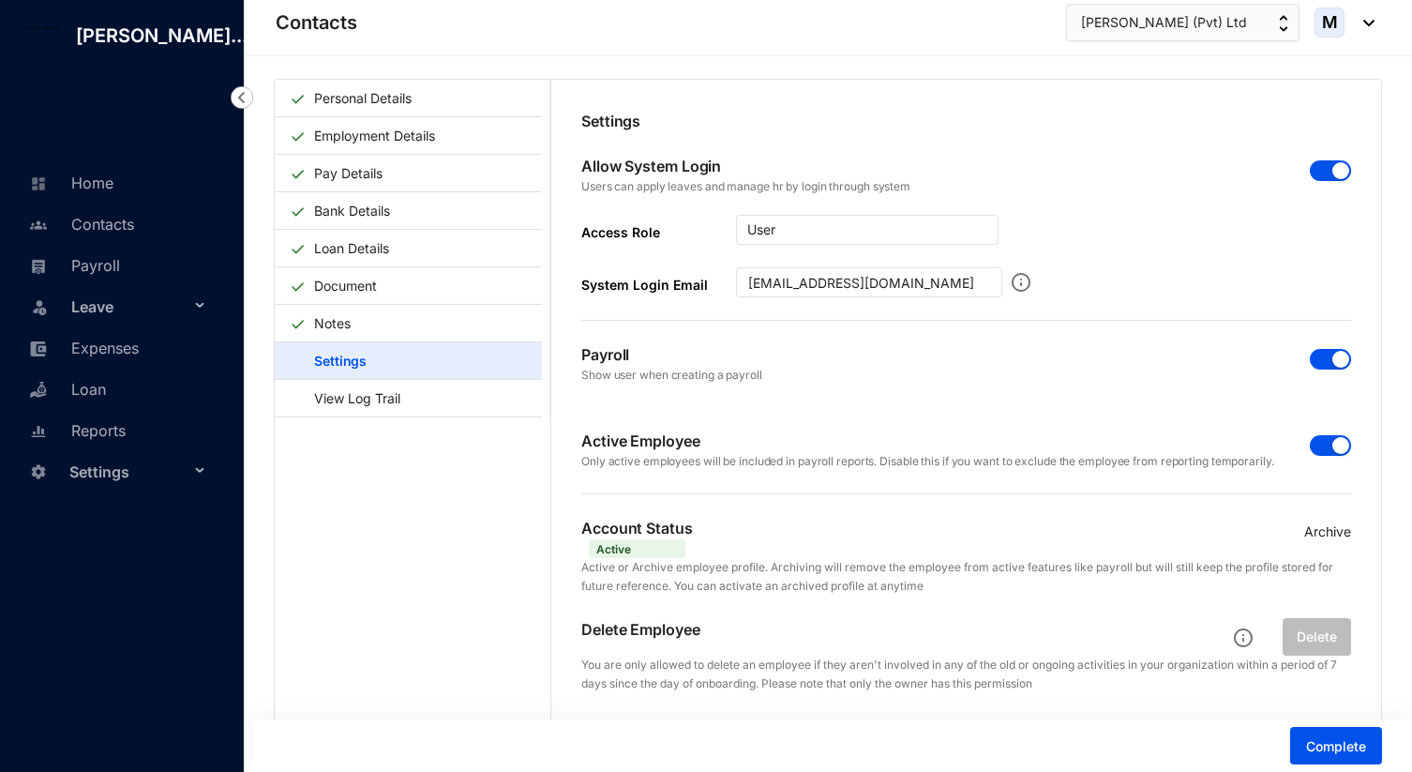
click at [1065, 274] on div "System Login Email [EMAIL_ADDRESS][DOMAIN_NAME]" at bounding box center [966, 282] width 770 height 30
click at [1327, 744] on span "Complete" at bounding box center [1336, 746] width 60 height 19
click at [407, 408] on link "View Log Trail" at bounding box center [348, 398] width 117 height 38
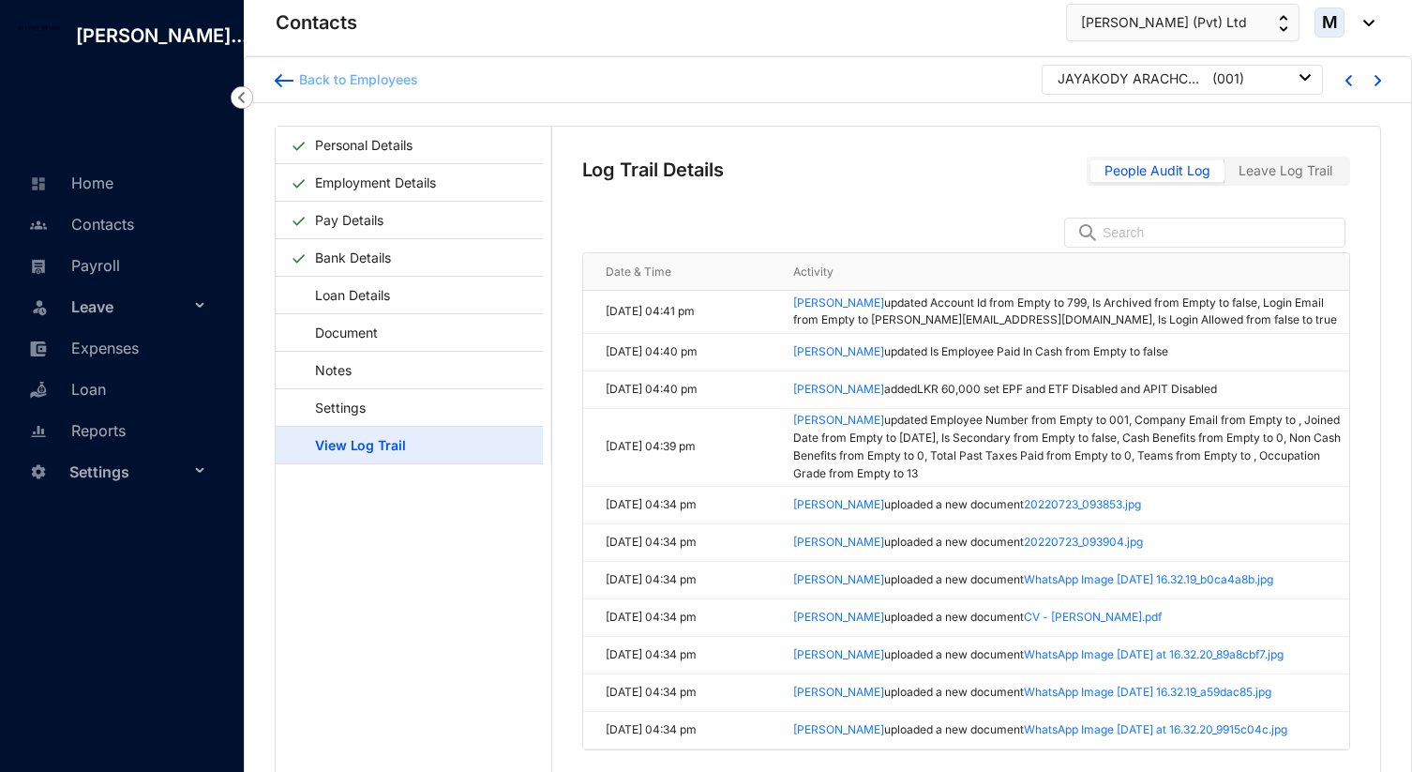
click at [279, 81] on img at bounding box center [284, 80] width 19 height 13
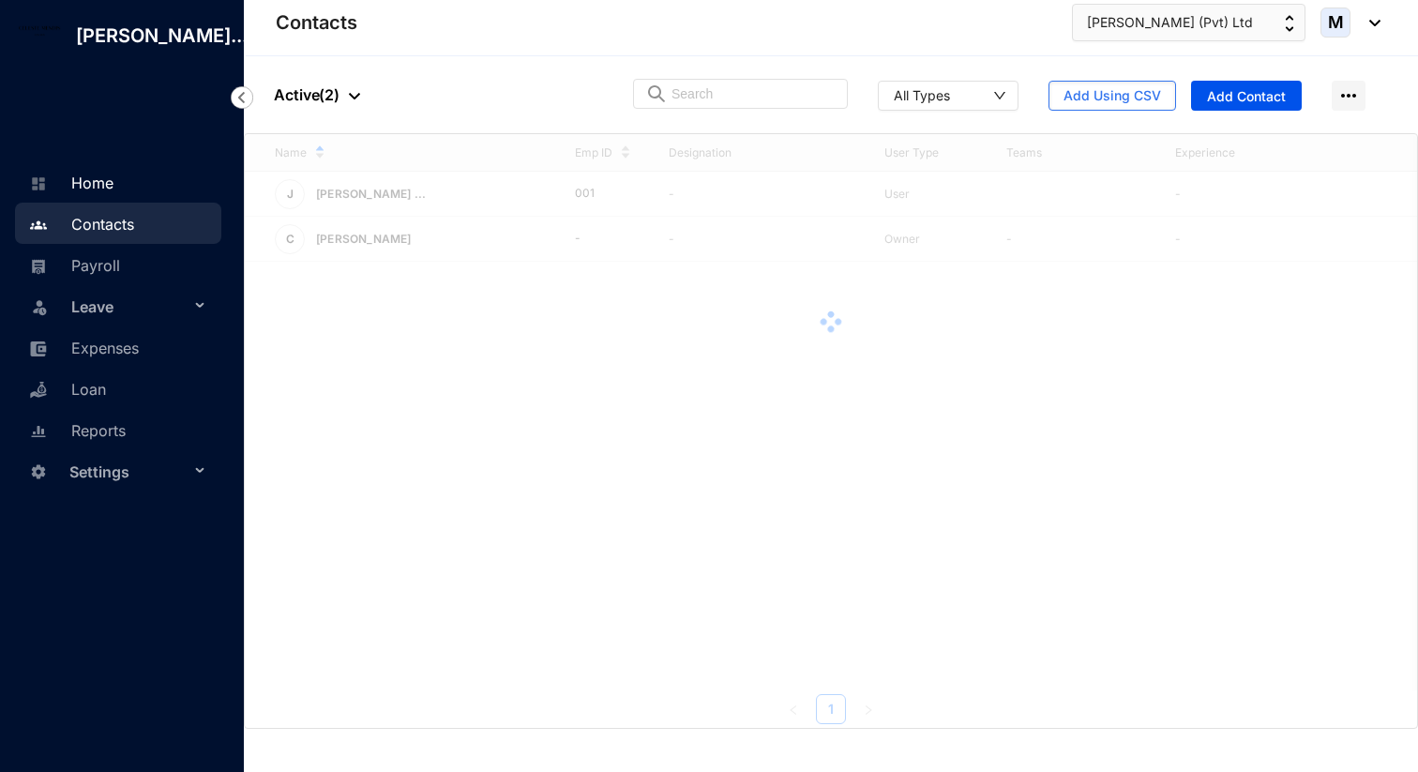
click at [106, 192] on link "Home" at bounding box center [68, 183] width 89 height 19
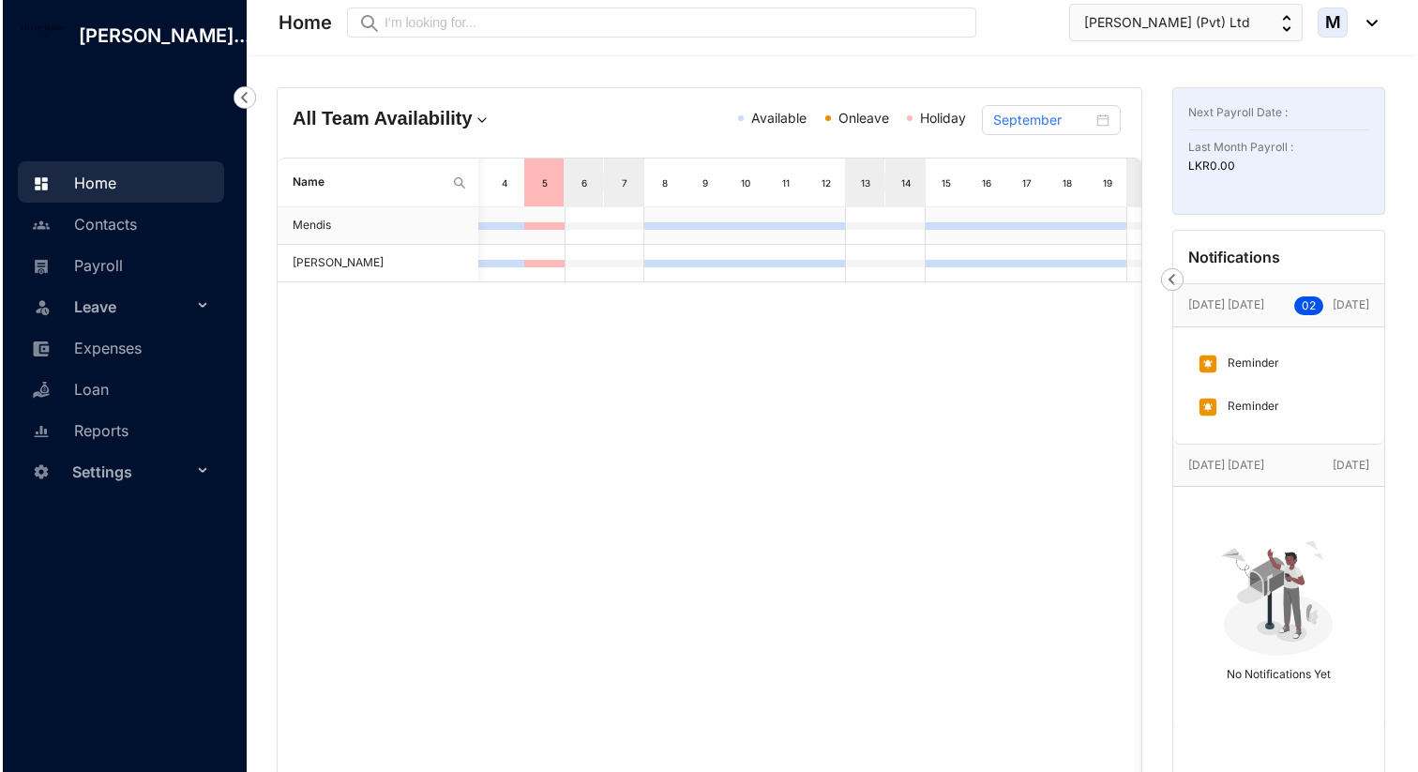
scroll to position [0, 108]
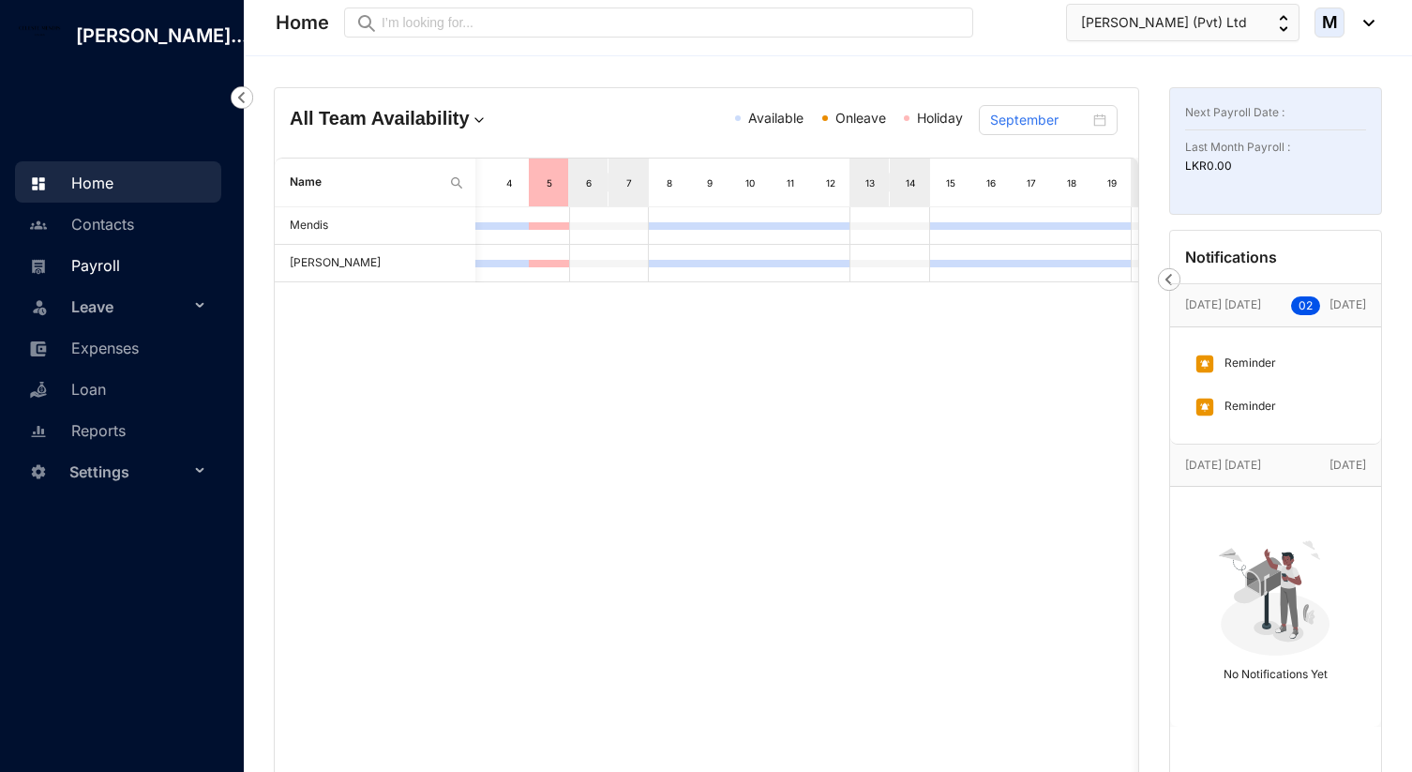
click at [120, 275] on link "Payroll" at bounding box center [72, 265] width 96 height 19
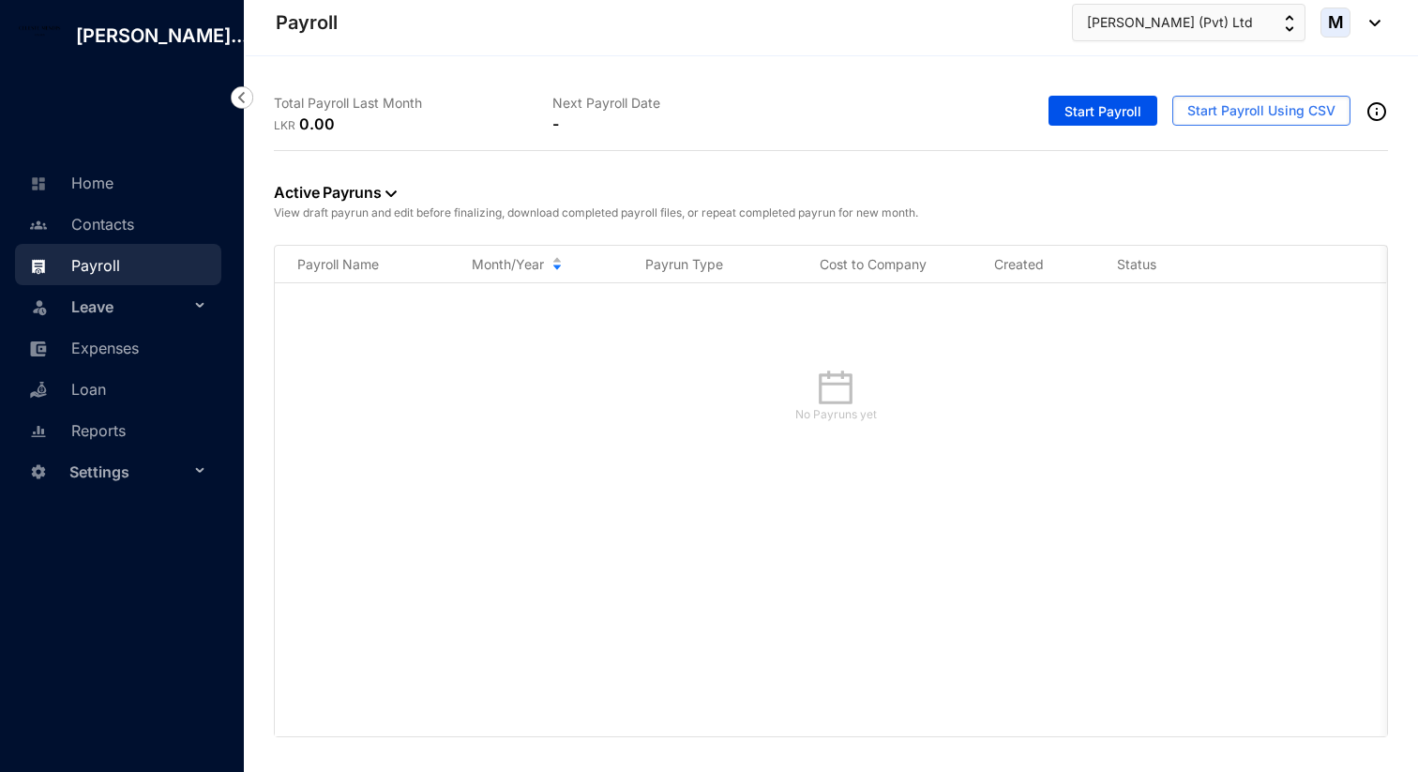
click at [132, 491] on span "Settings" at bounding box center [129, 472] width 120 height 38
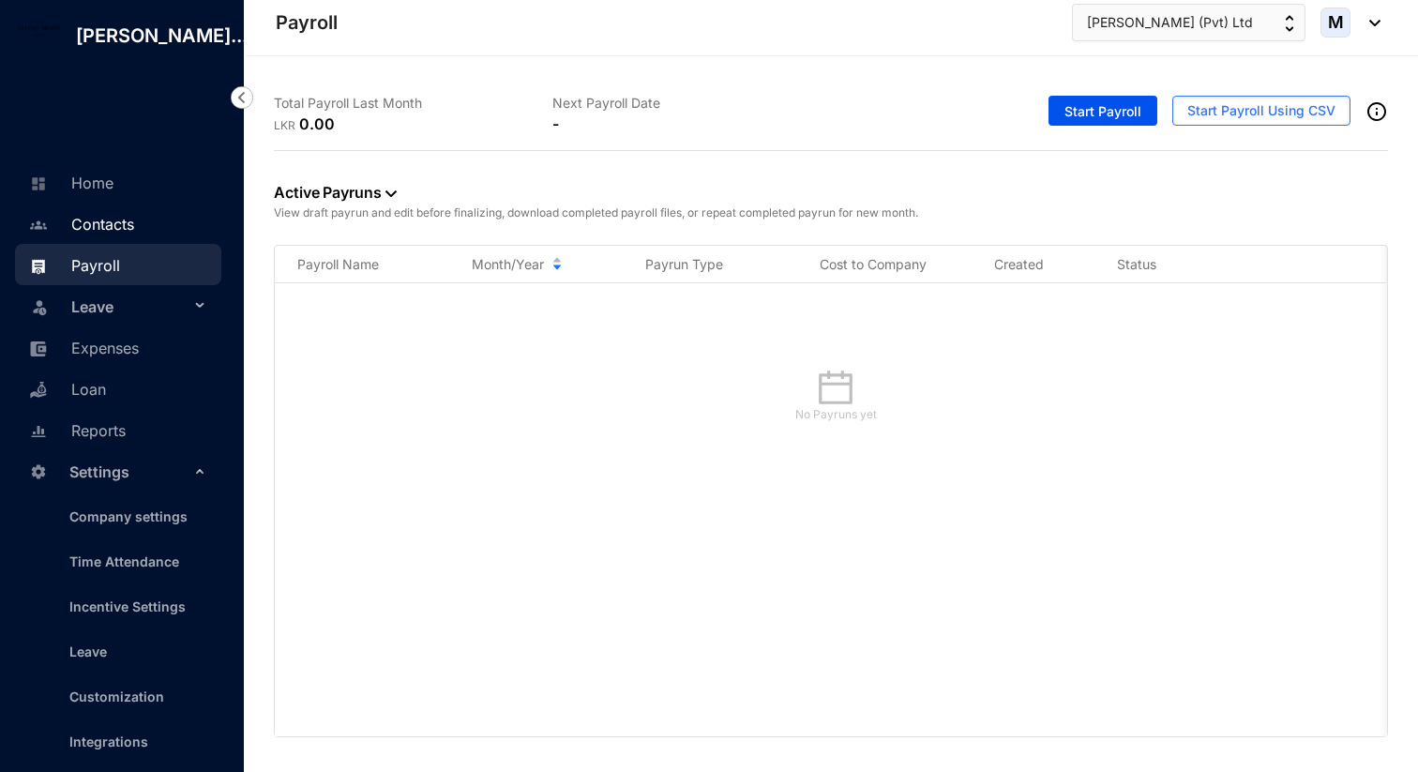
click at [134, 234] on link "Contacts" at bounding box center [79, 224] width 110 height 19
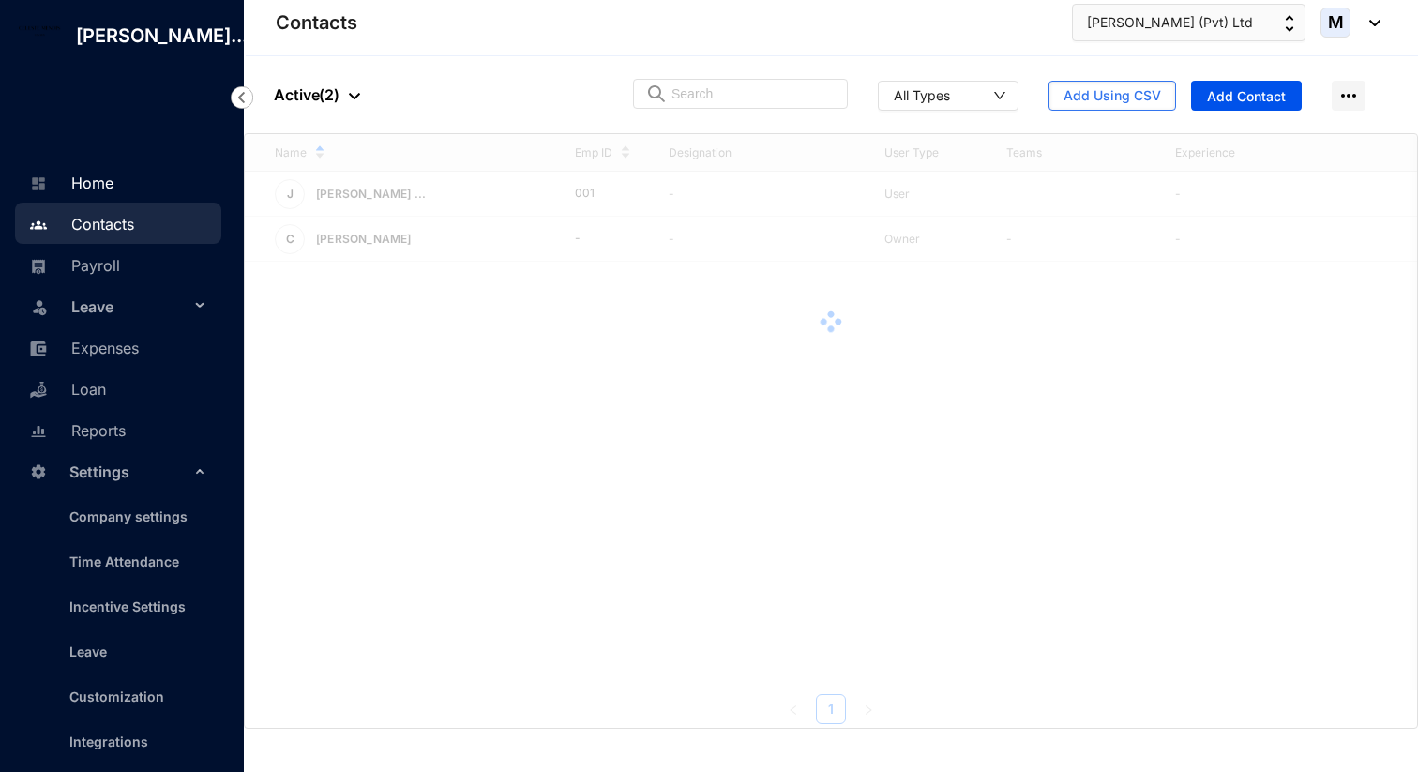
click at [113, 192] on link "Home" at bounding box center [68, 183] width 89 height 19
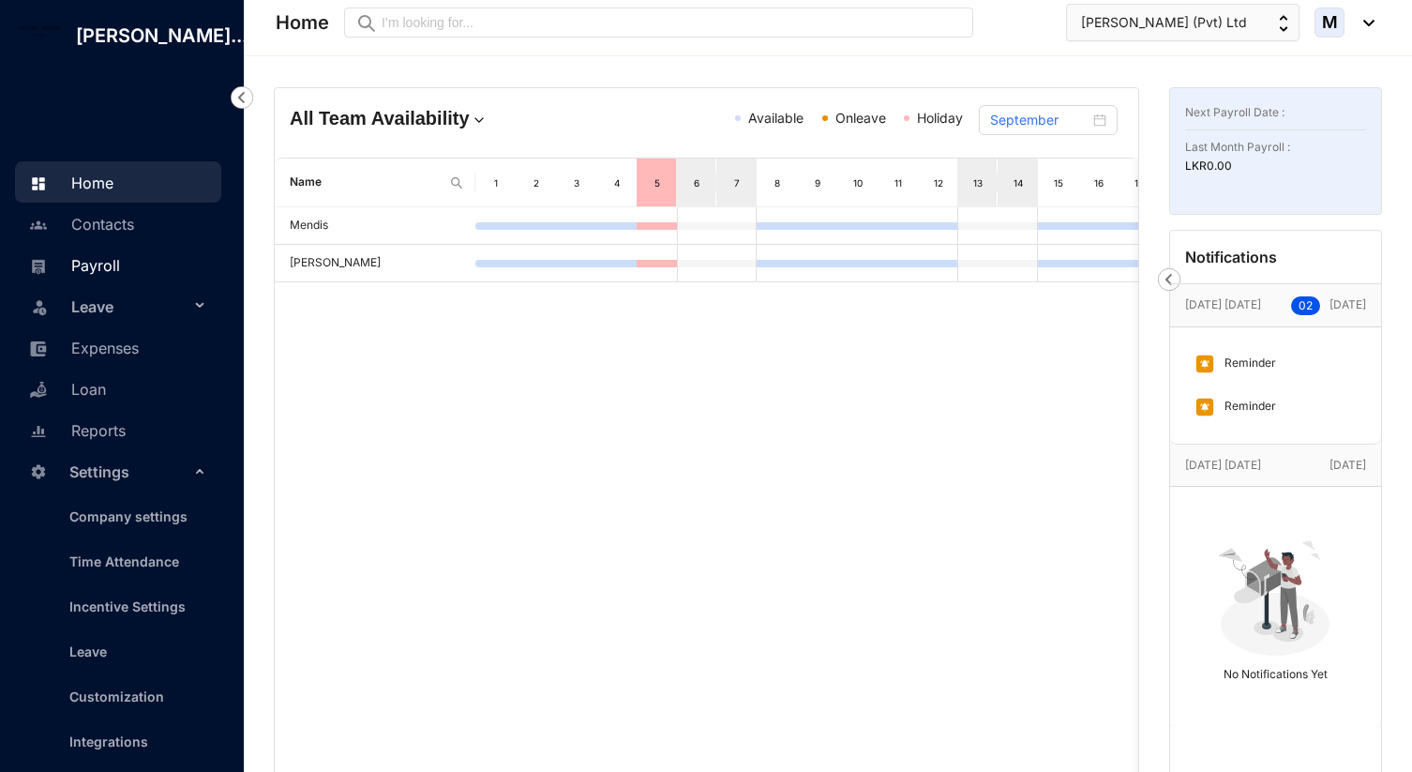
click at [120, 275] on link "Payroll" at bounding box center [72, 265] width 96 height 19
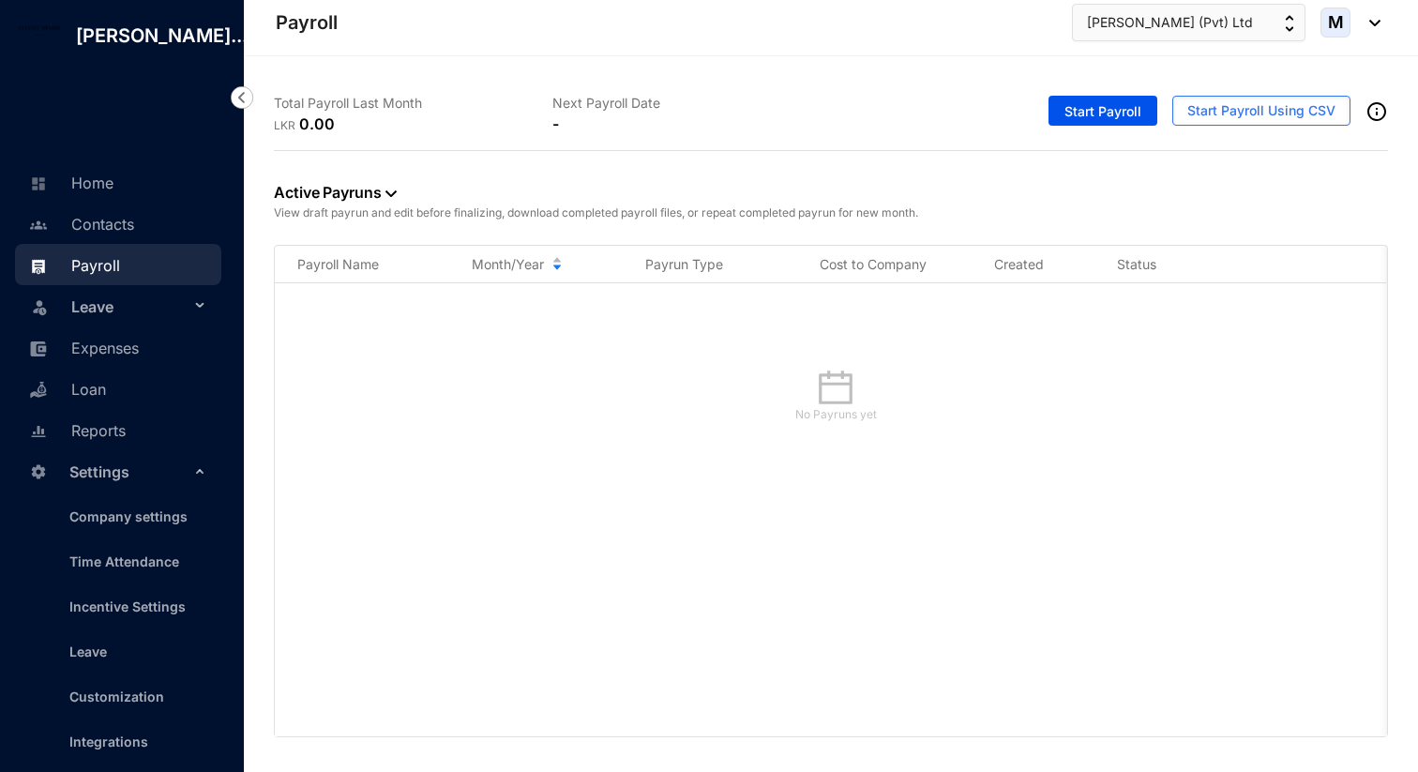
click at [162, 325] on span "Leave" at bounding box center [130, 307] width 118 height 38
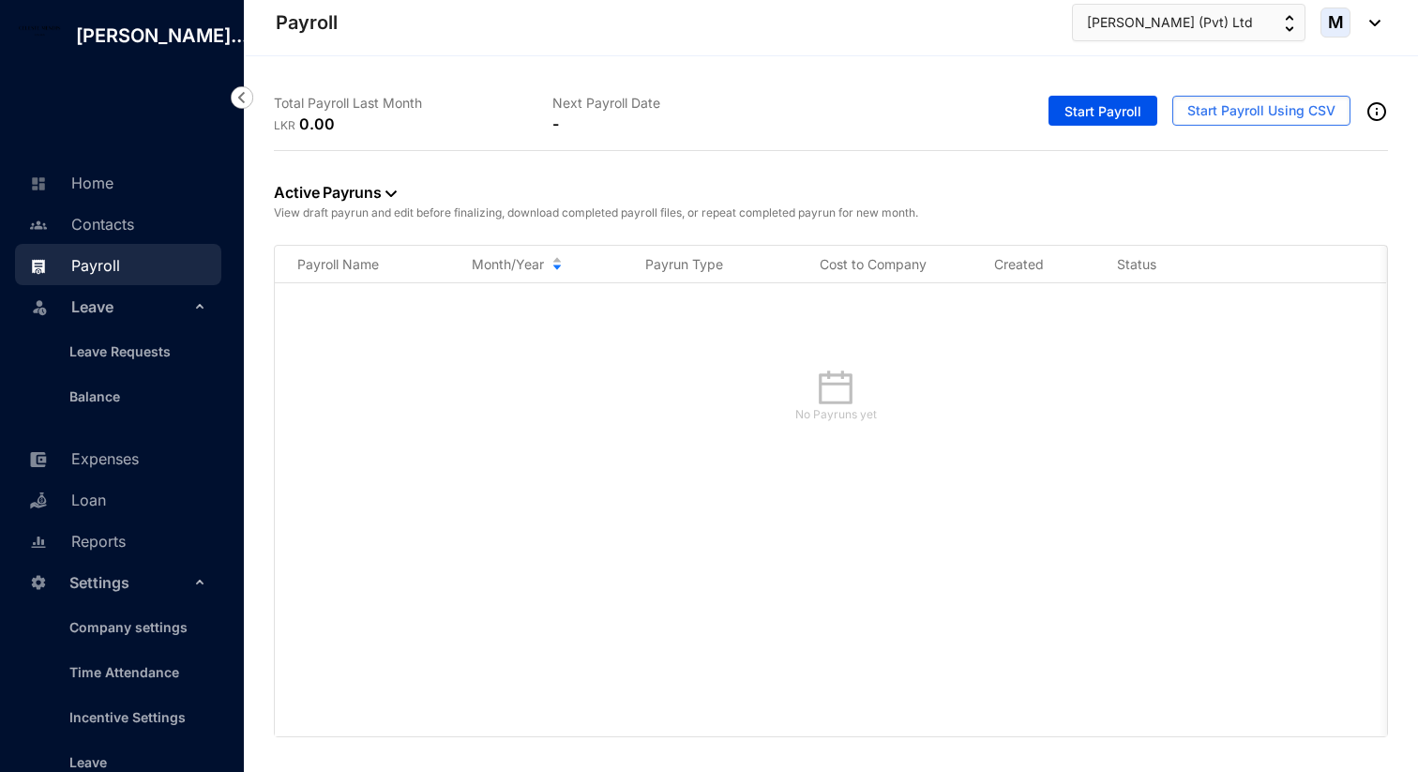
click at [174, 325] on span "Leave" at bounding box center [130, 307] width 118 height 38
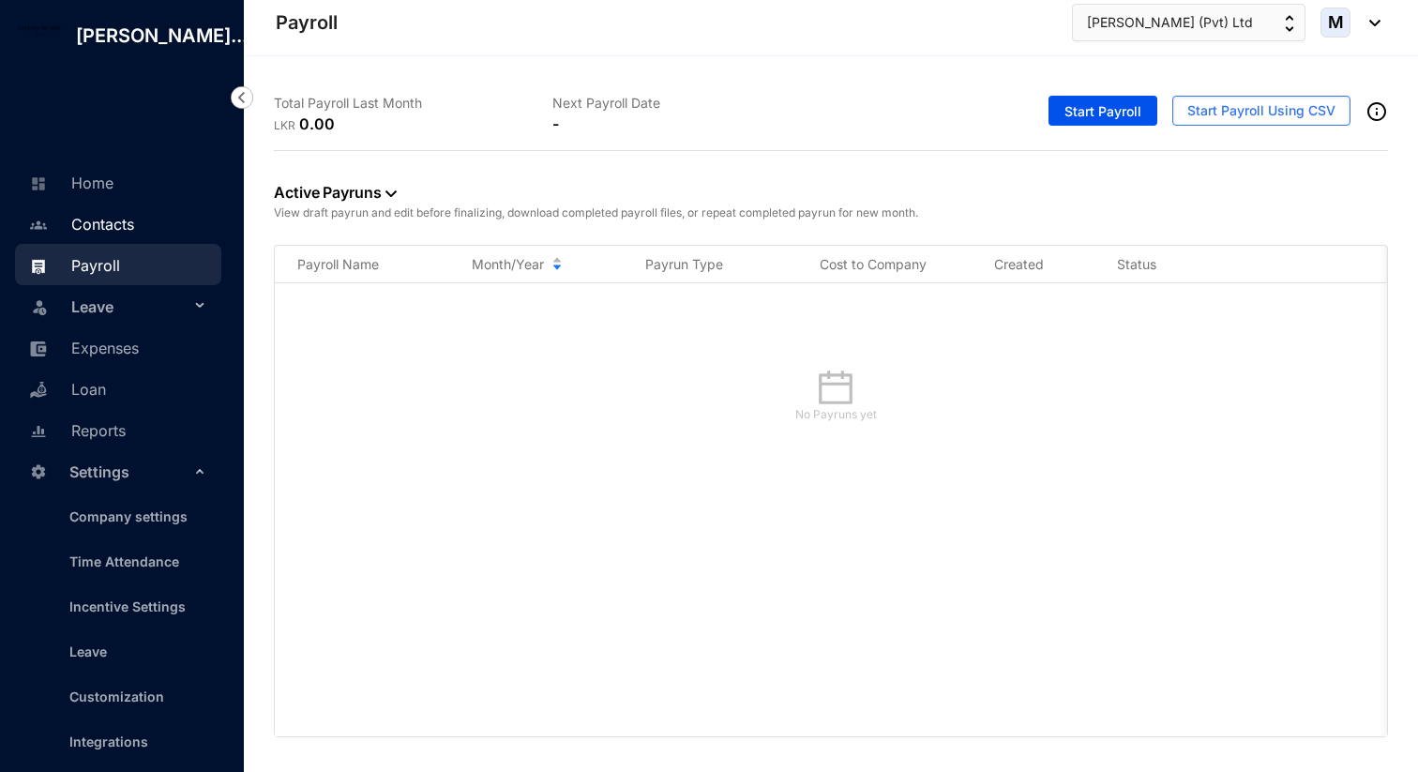
click at [134, 234] on link "Contacts" at bounding box center [79, 224] width 110 height 19
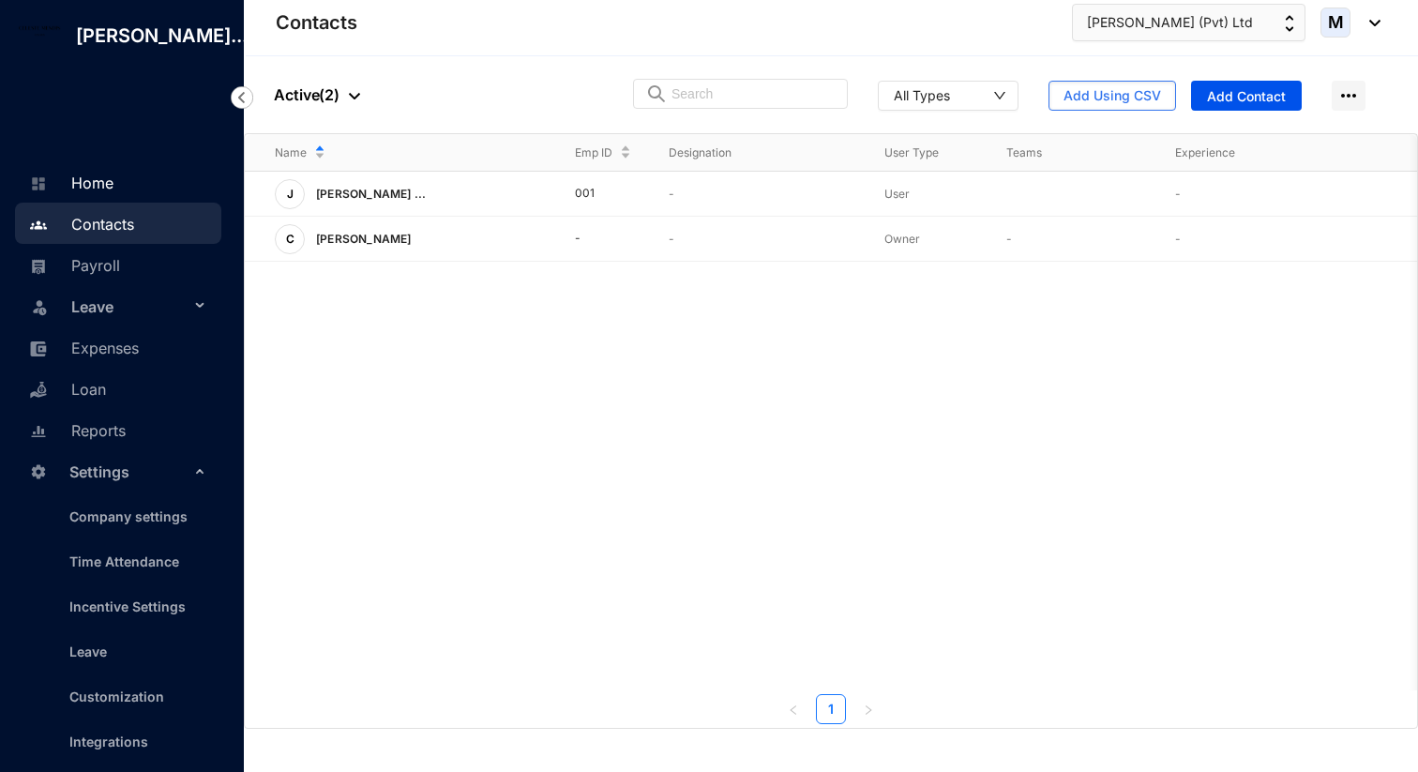
click at [113, 192] on link "Home" at bounding box center [68, 183] width 89 height 19
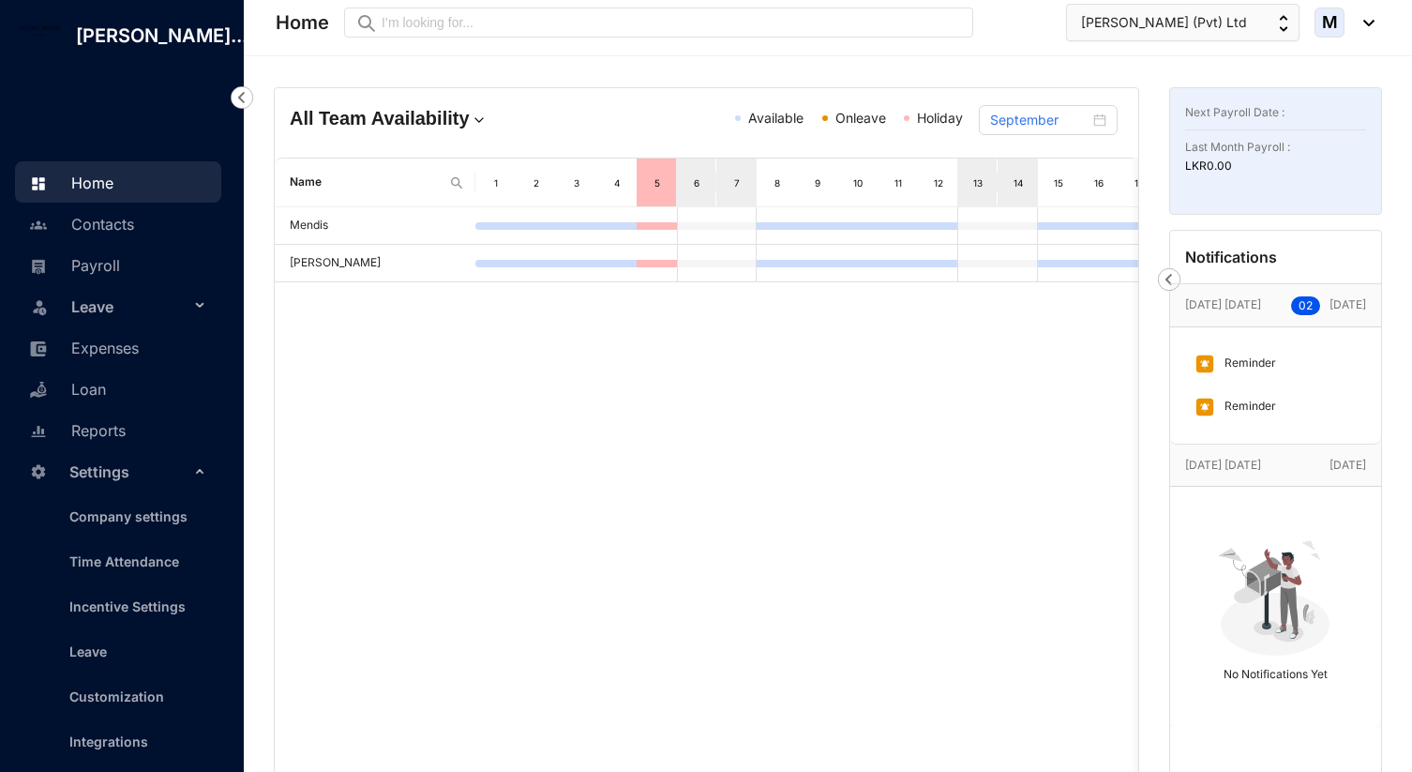
click at [194, 326] on div "Leave" at bounding box center [118, 305] width 206 height 41
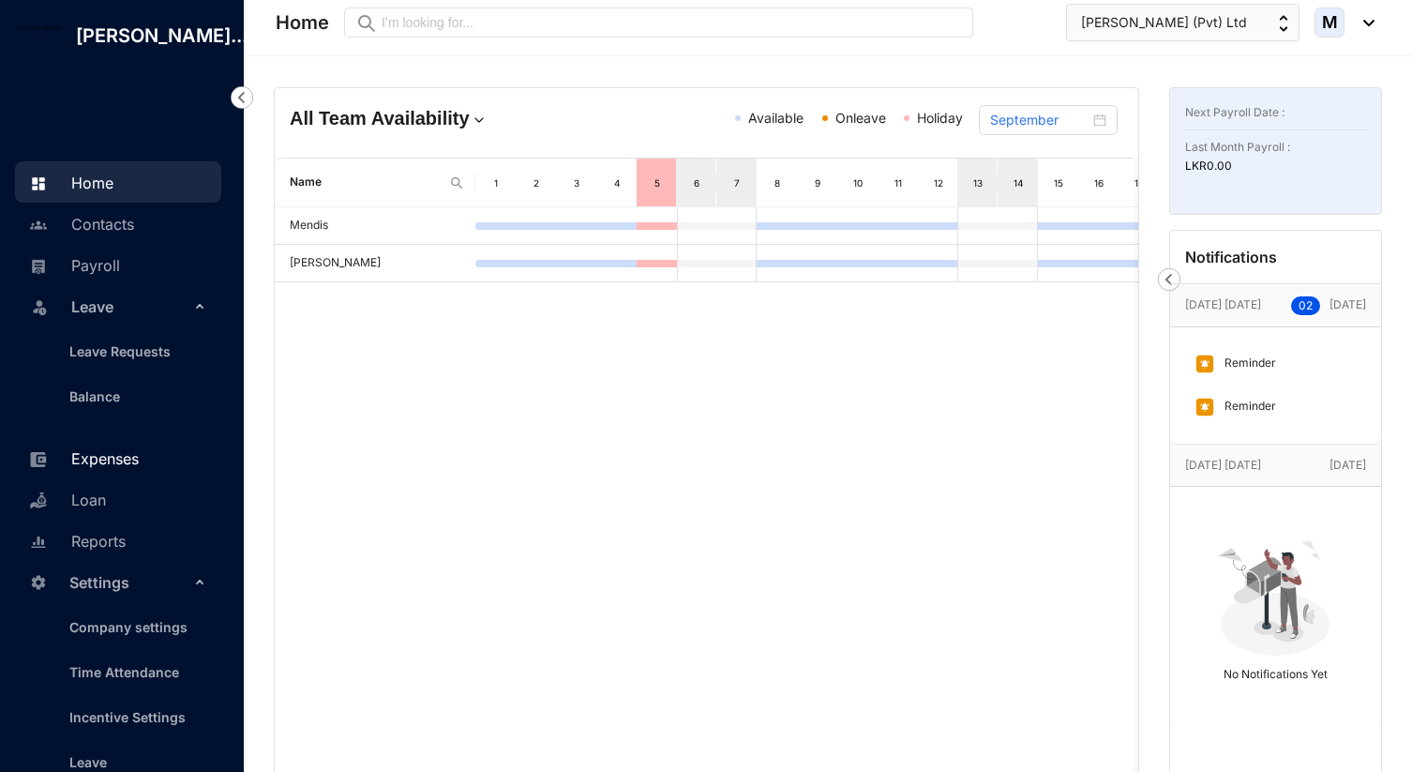
click at [98, 468] on link "Expenses" at bounding box center [81, 458] width 114 height 19
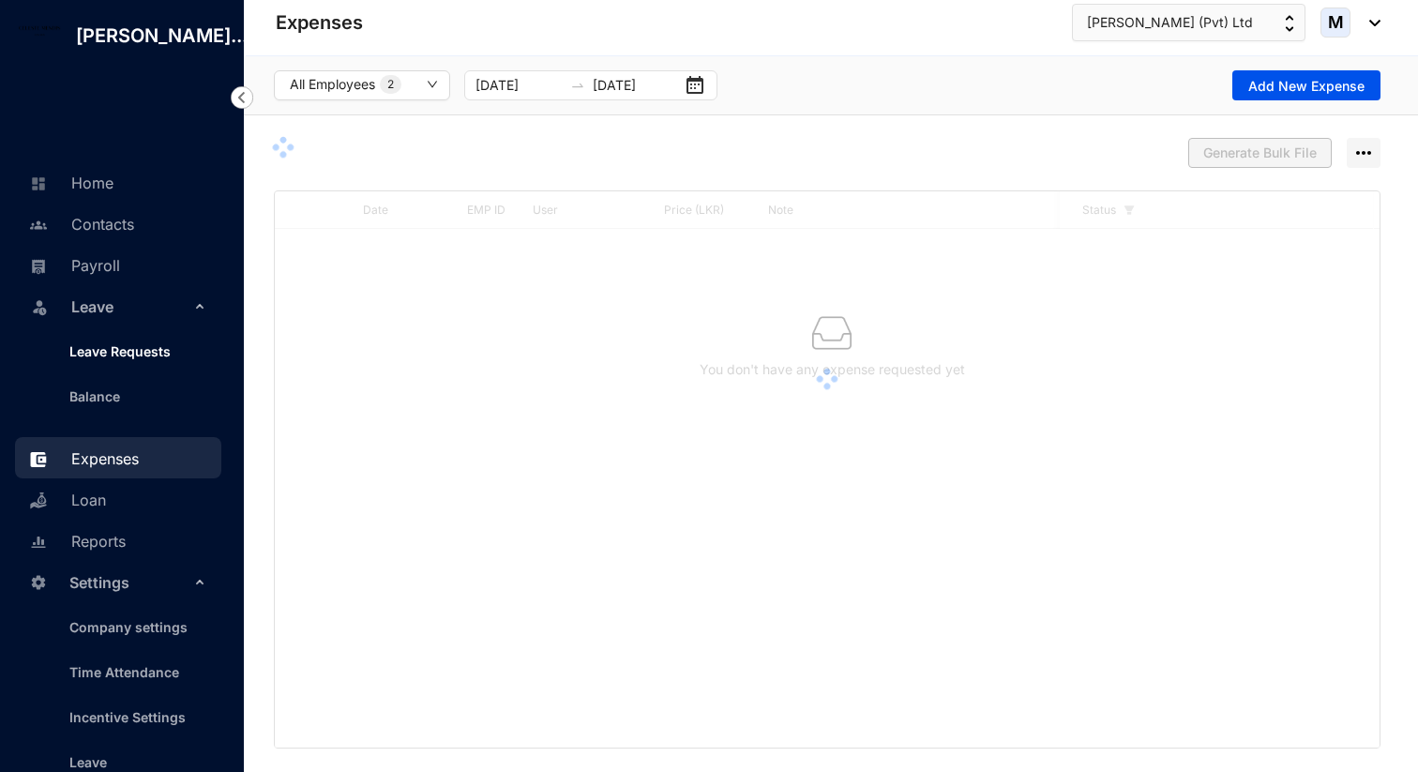
click at [126, 359] on link "Leave Requests" at bounding box center [112, 351] width 116 height 16
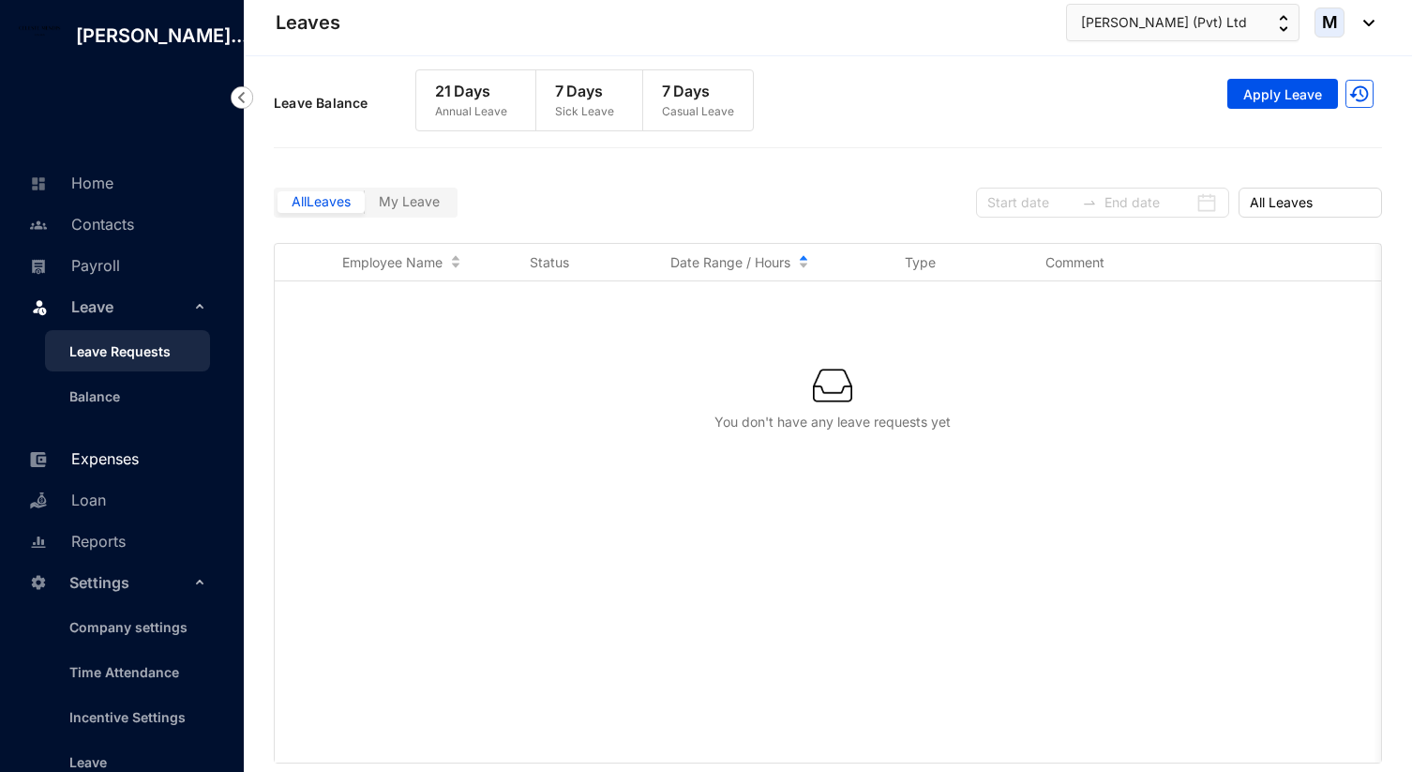
click at [139, 468] on link "Expenses" at bounding box center [81, 458] width 114 height 19
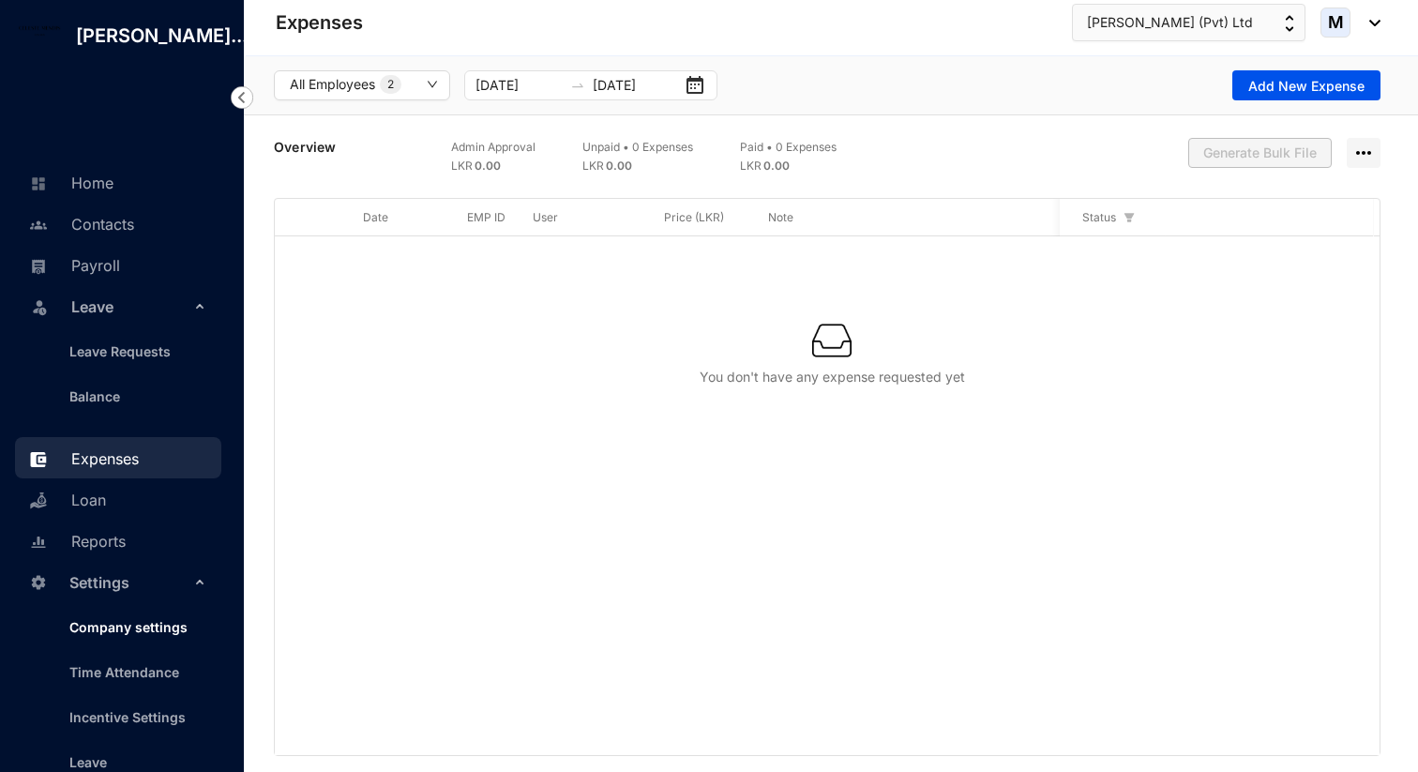
scroll to position [282, 0]
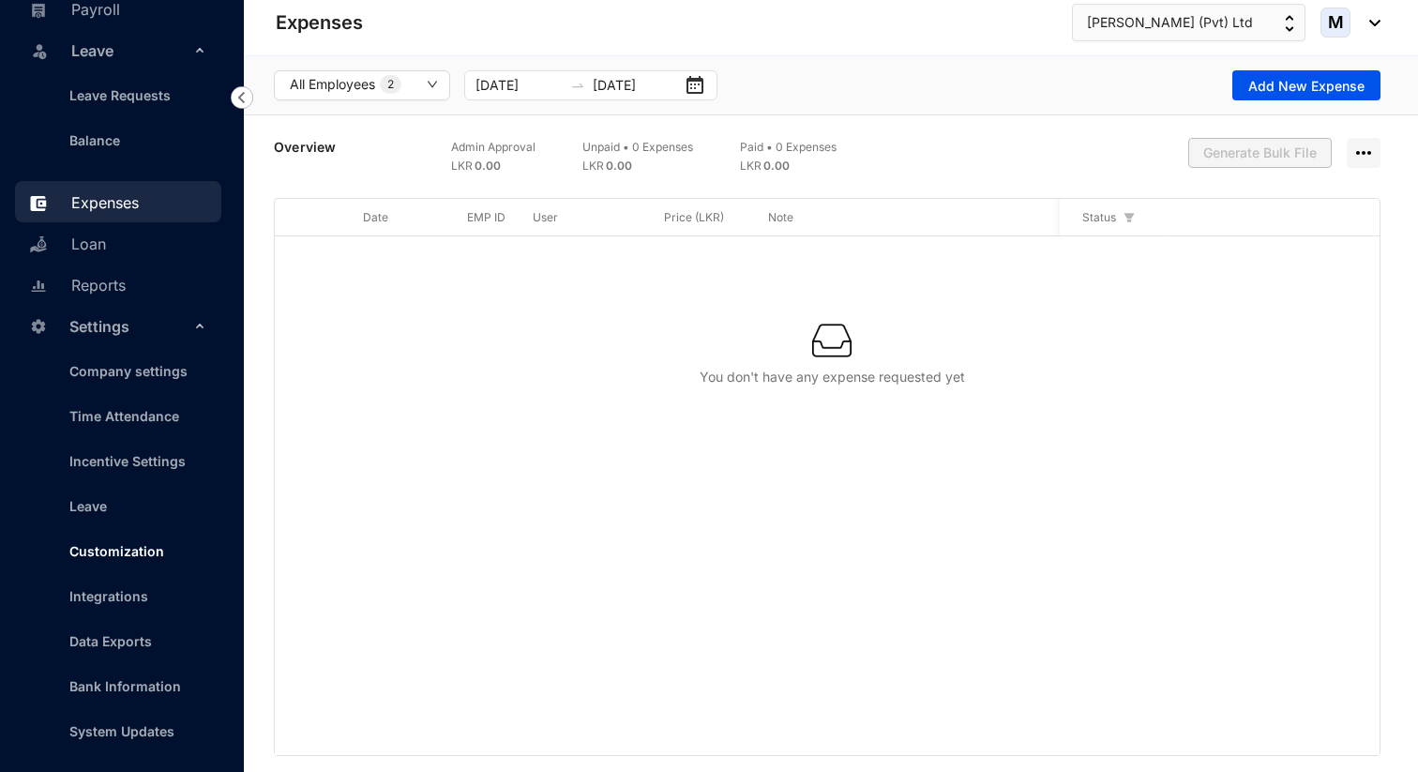
click at [130, 553] on link "Customization" at bounding box center [109, 551] width 110 height 16
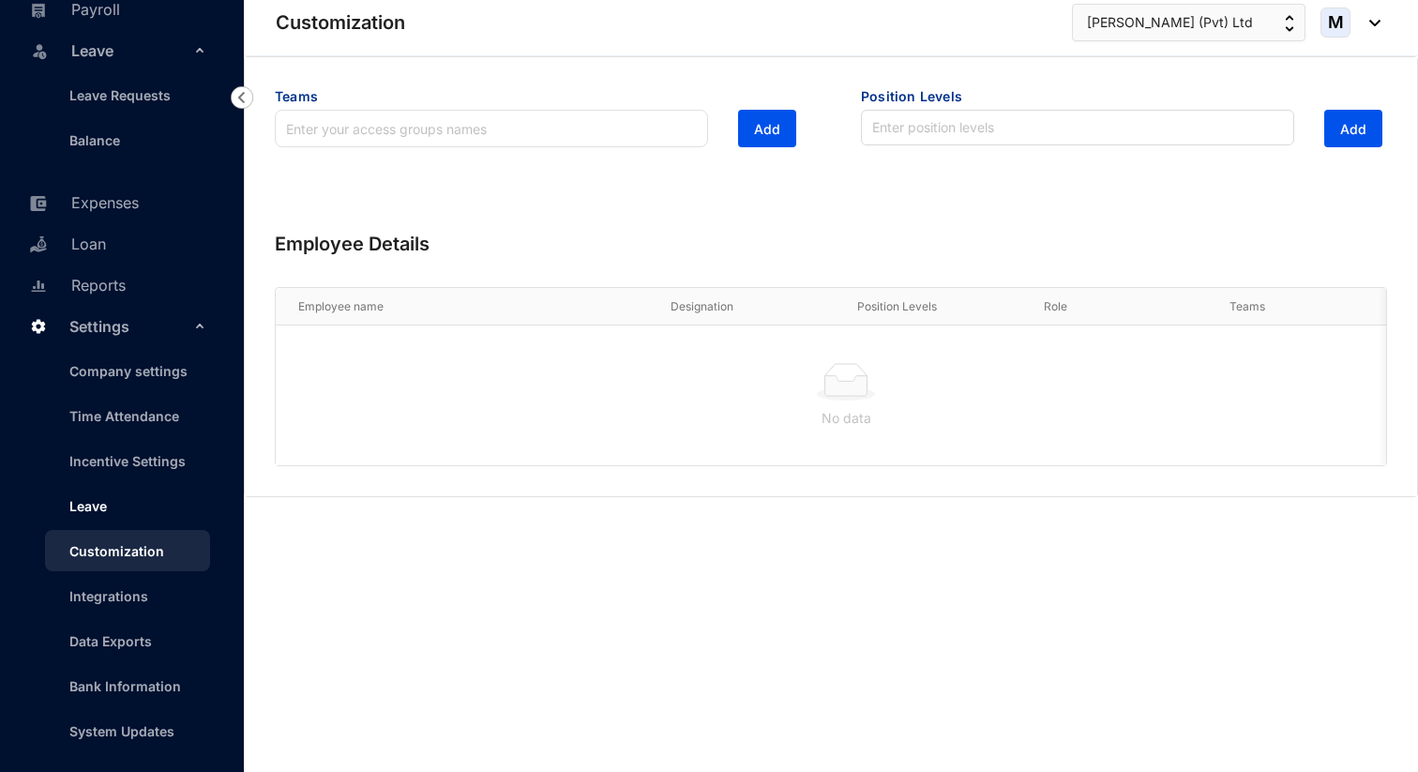
click at [99, 501] on link "Leave" at bounding box center [80, 506] width 53 height 16
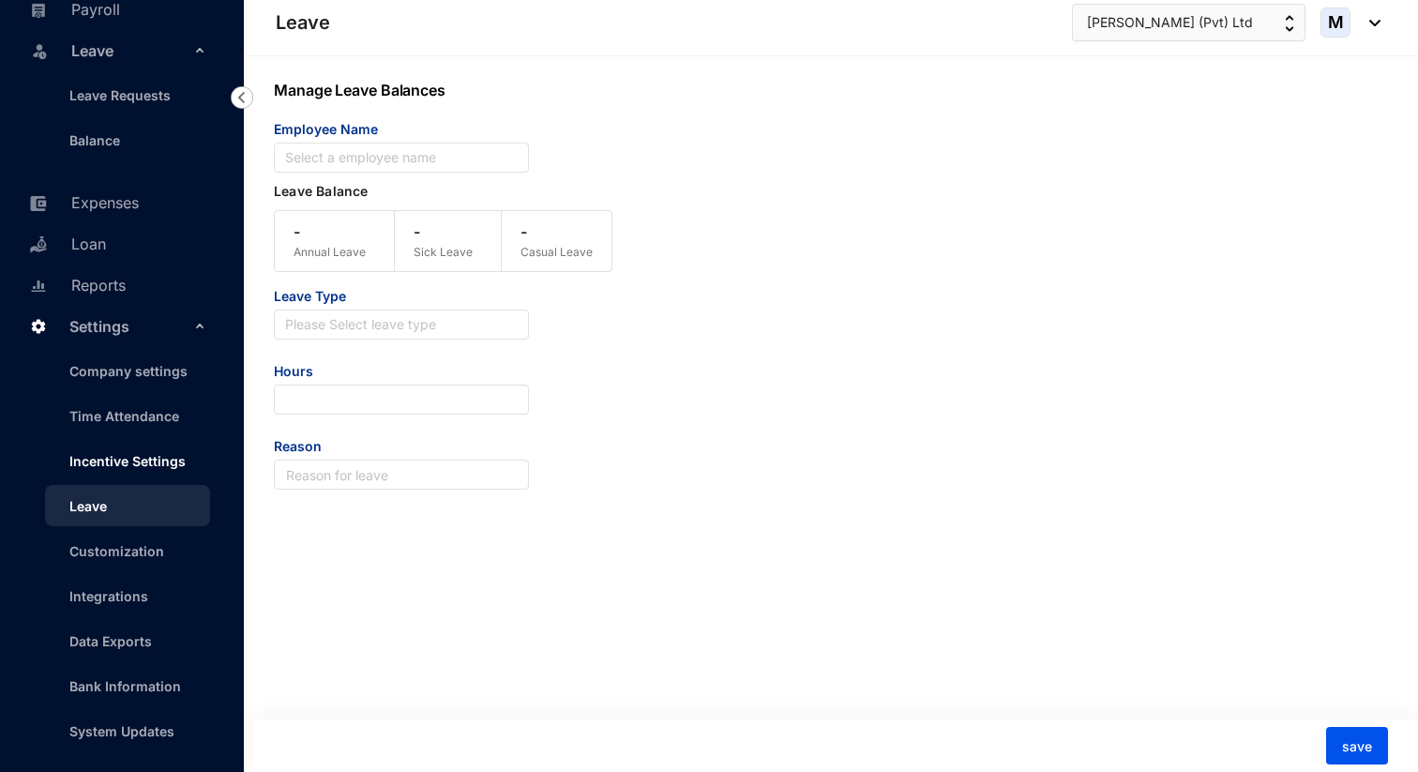
click at [118, 469] on link "Incentive Settings" at bounding box center [119, 461] width 131 height 16
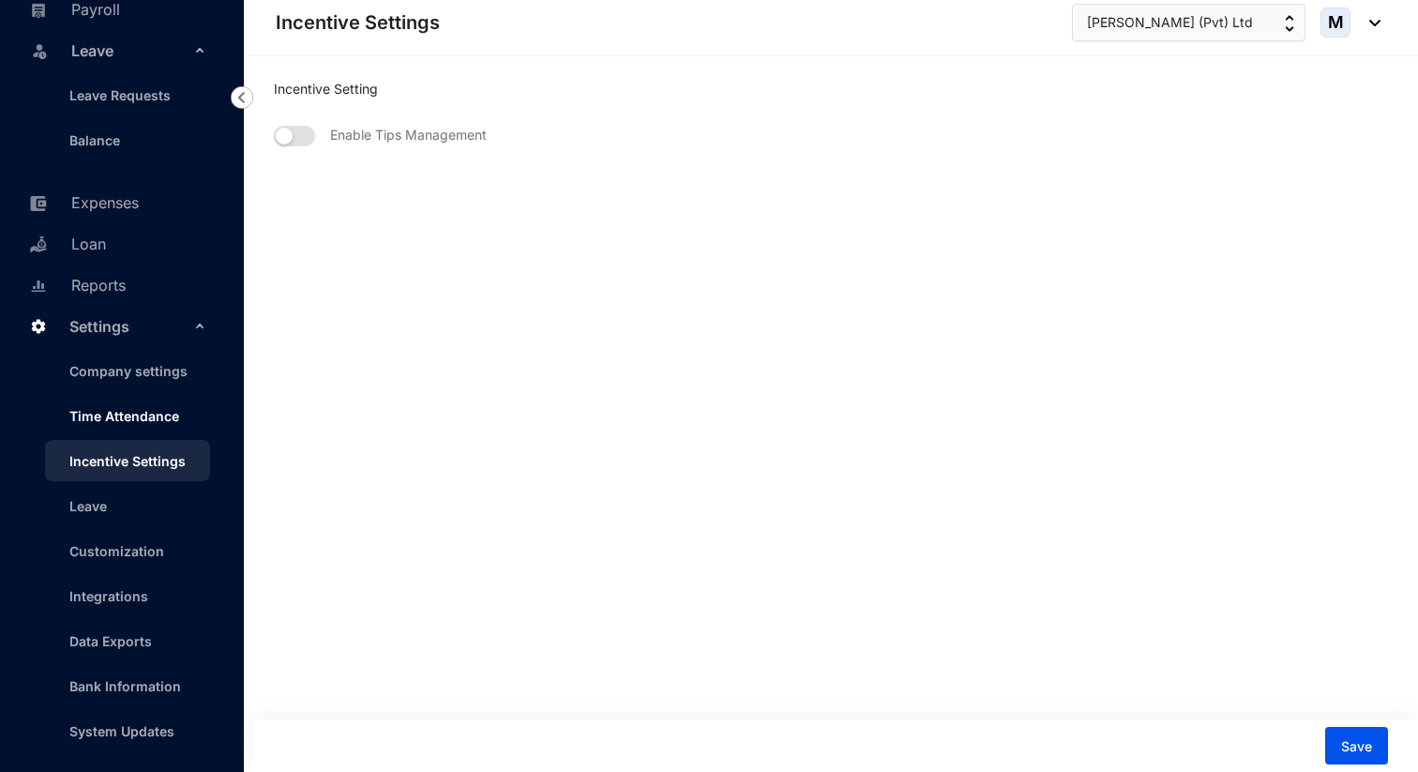
click at [132, 423] on link "Time Attendance" at bounding box center [116, 416] width 125 height 16
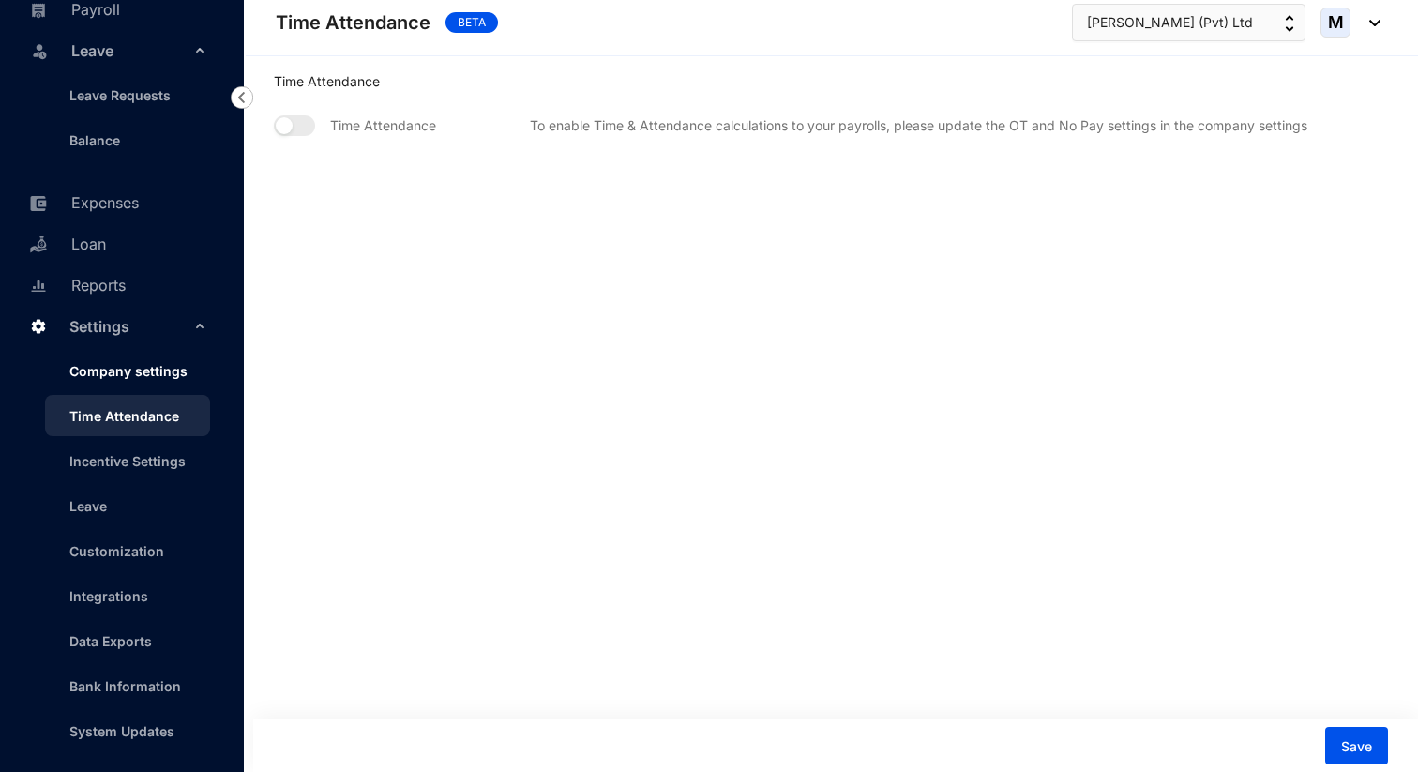
click at [135, 369] on link "Company settings" at bounding box center [120, 371] width 133 height 16
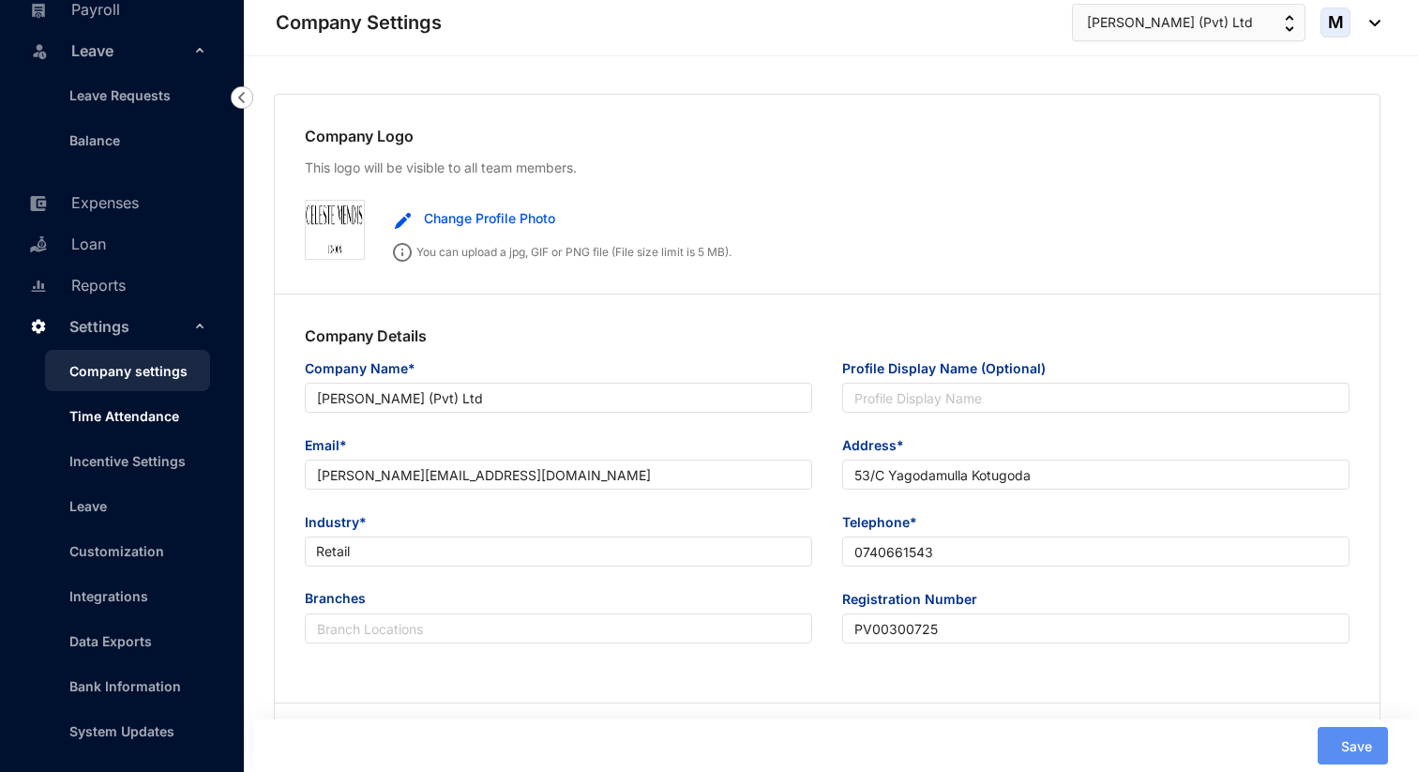
click at [149, 408] on link "Time Attendance" at bounding box center [116, 416] width 125 height 16
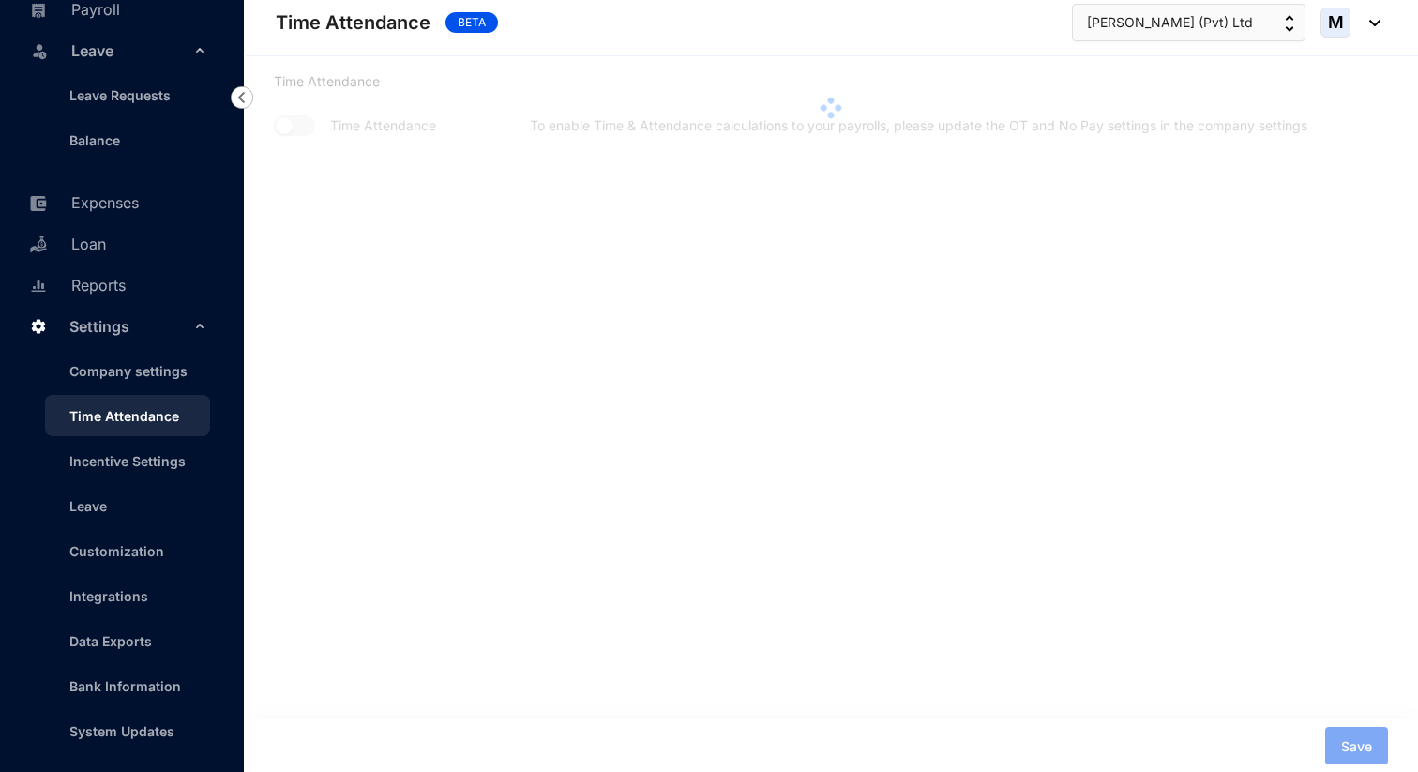
click at [157, 421] on link "Time Attendance" at bounding box center [116, 416] width 125 height 16
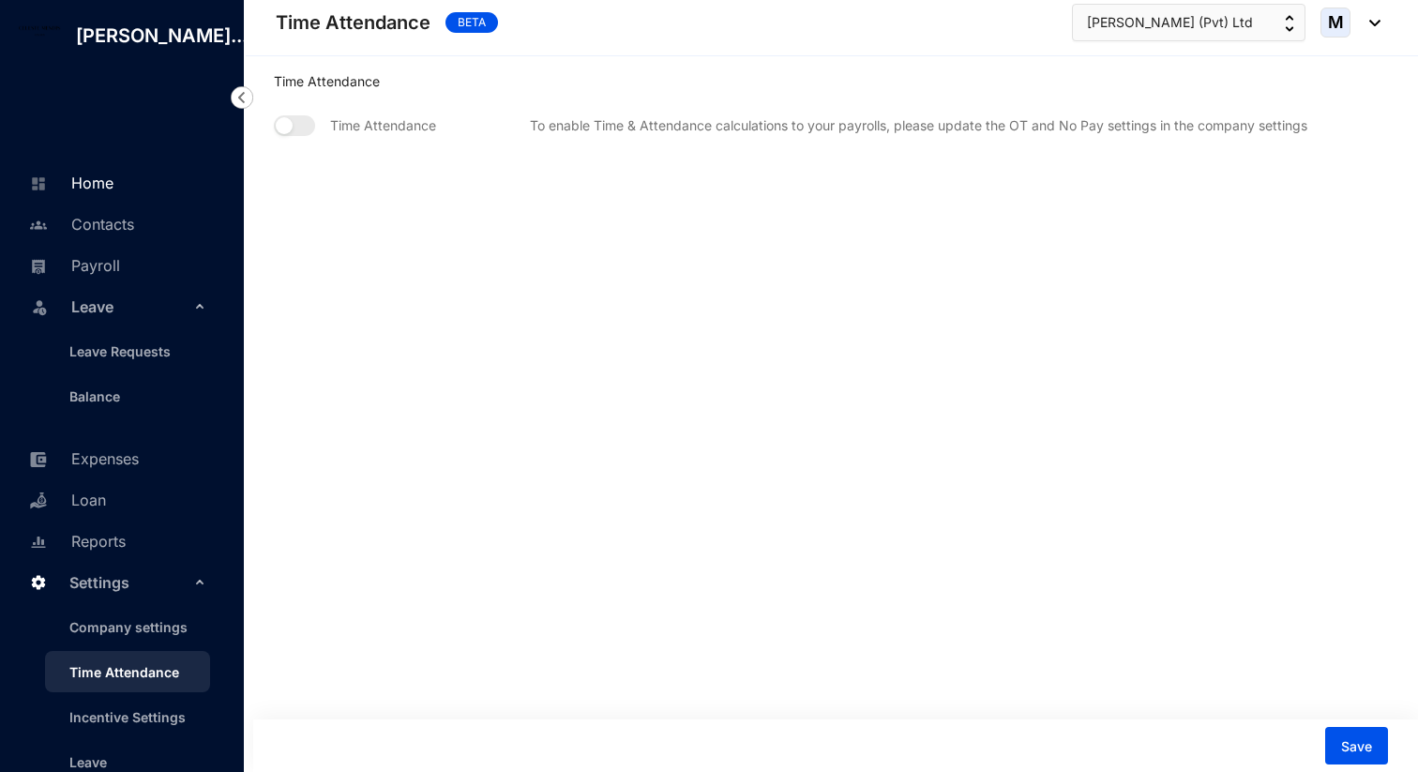
click at [113, 192] on link "Home" at bounding box center [68, 183] width 89 height 19
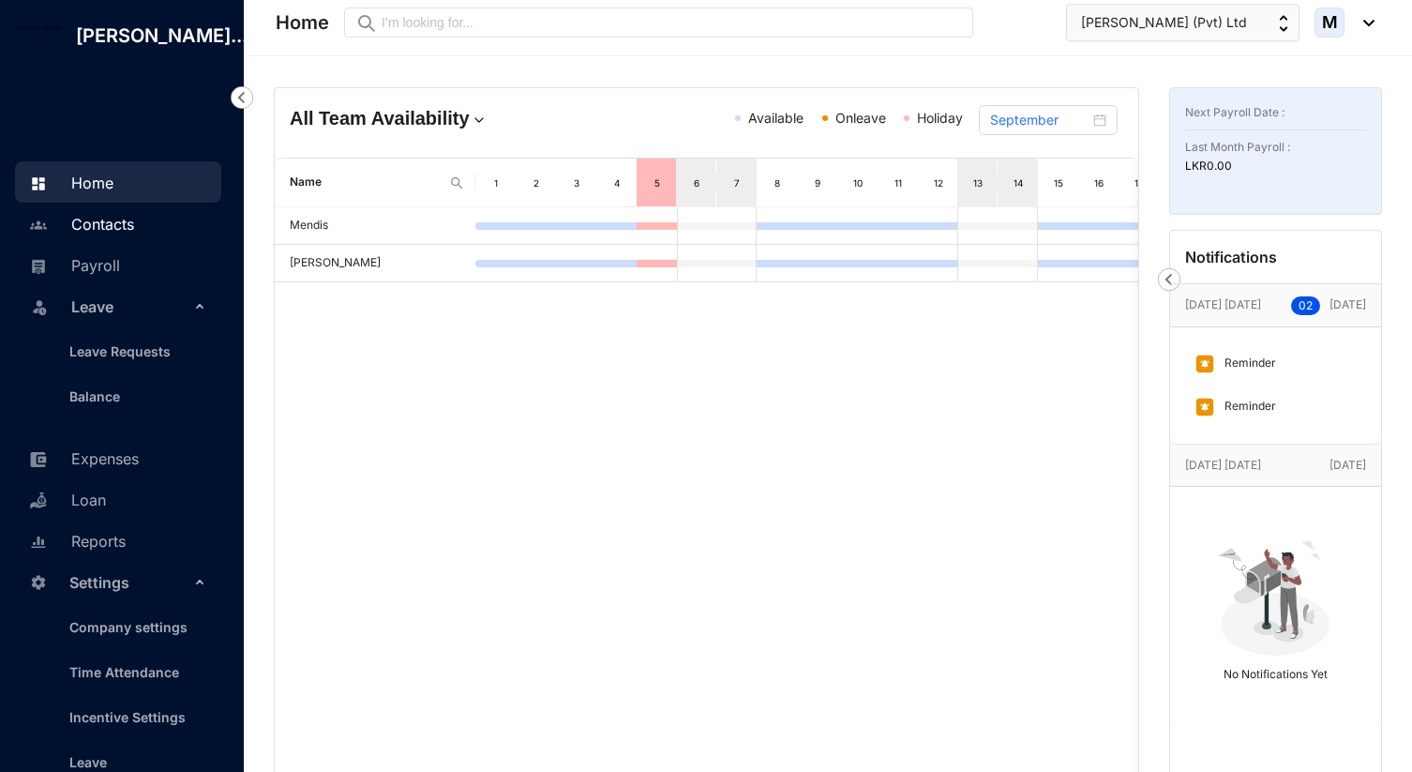
click at [134, 234] on link "Contacts" at bounding box center [79, 224] width 110 height 19
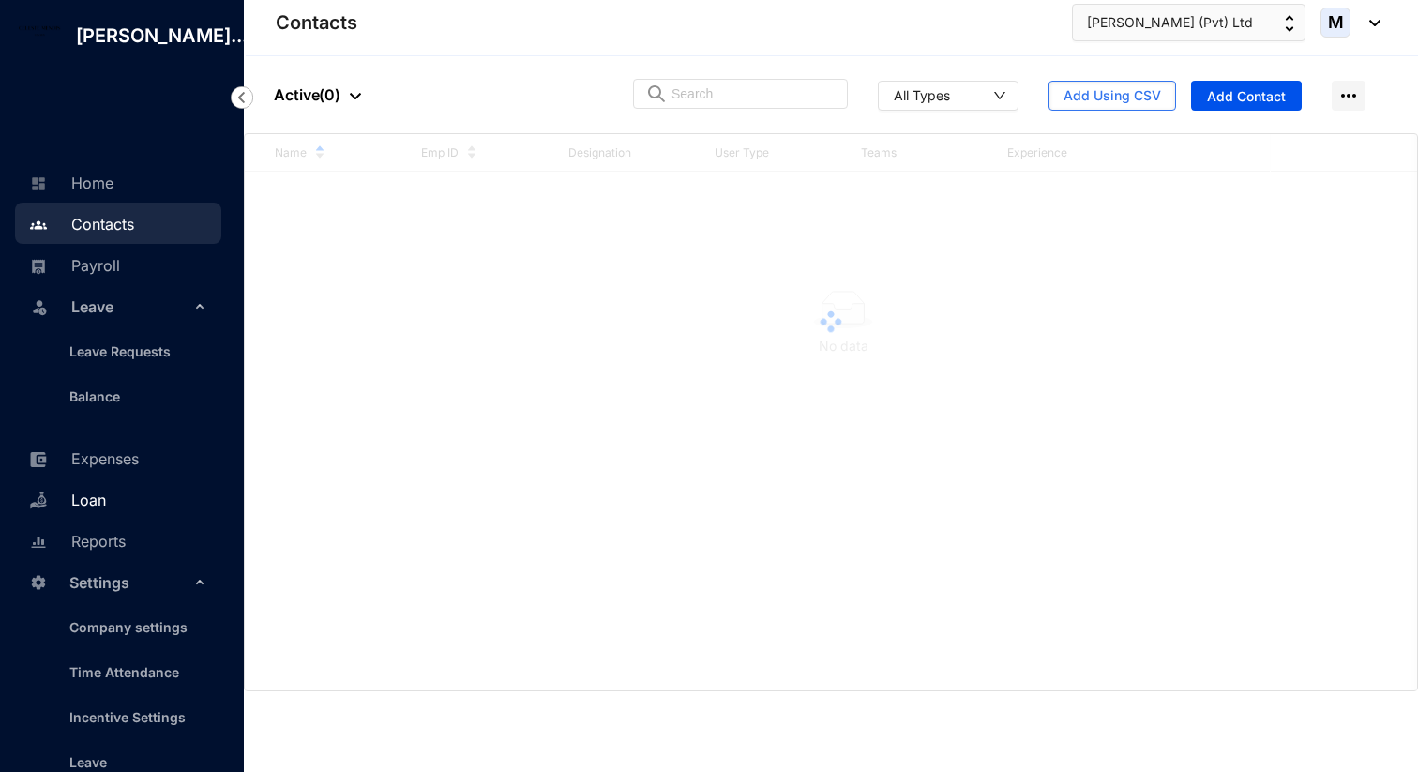
scroll to position [282, 0]
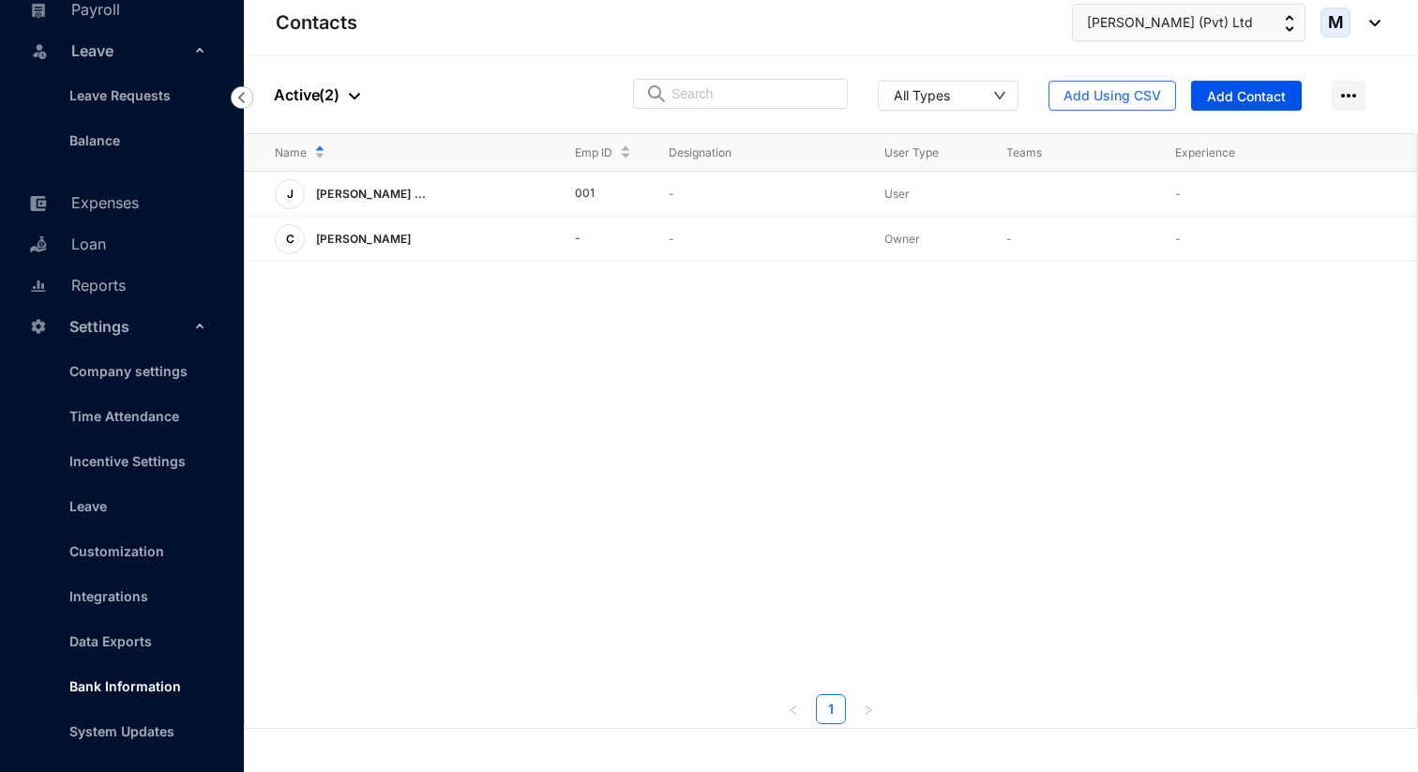
click at [174, 692] on link "Bank Information" at bounding box center [117, 686] width 127 height 16
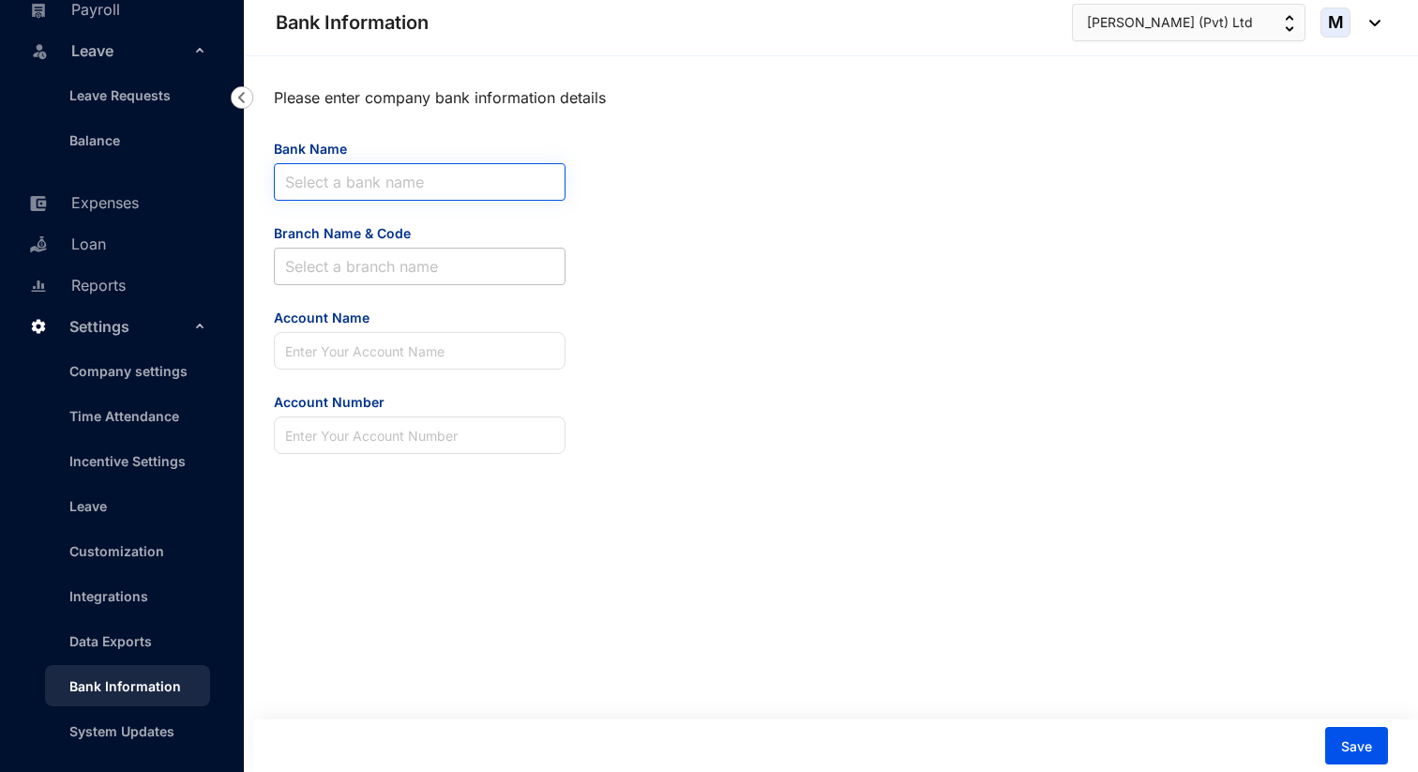
click at [400, 200] on div "Select a bank name" at bounding box center [420, 182] width 292 height 38
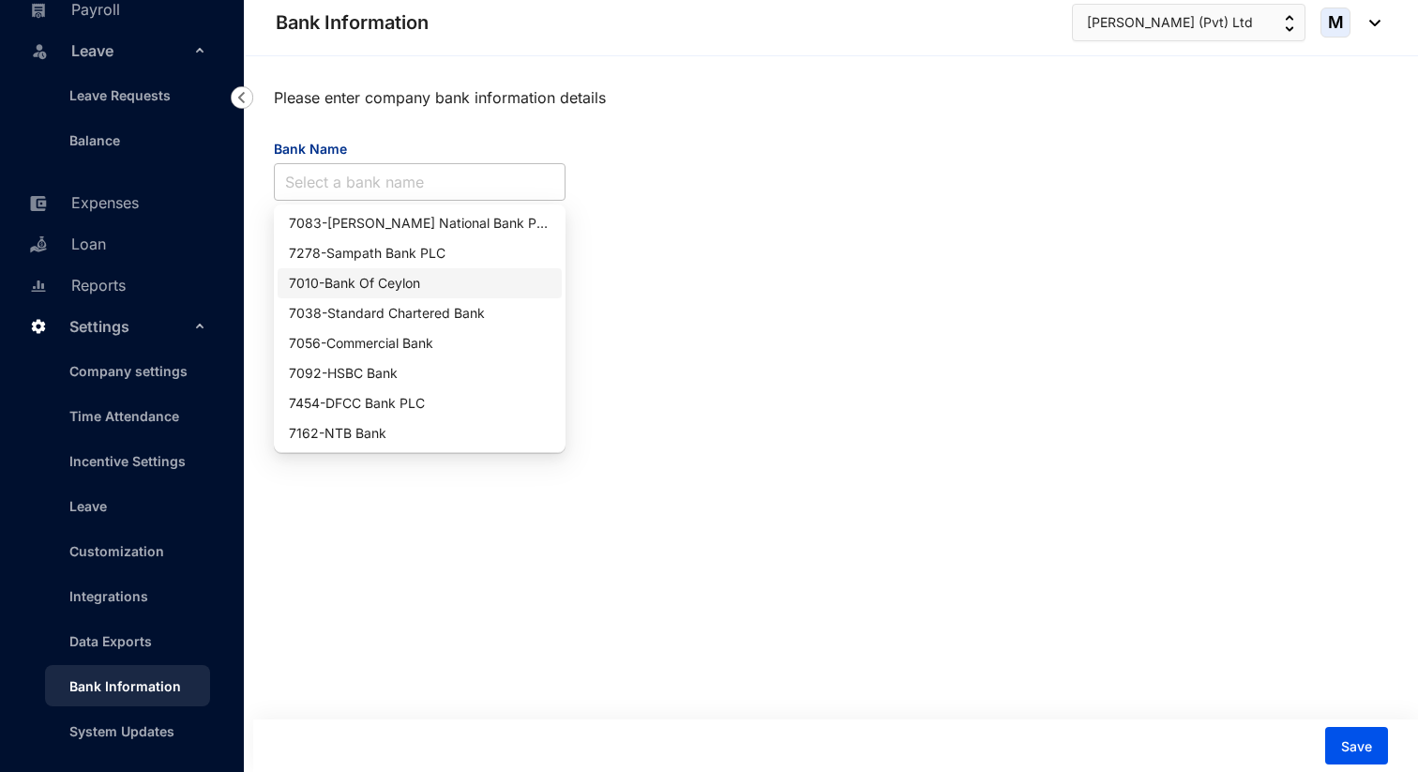
click at [391, 283] on div "7010 - Bank Of Ceylon" at bounding box center [420, 283] width 262 height 21
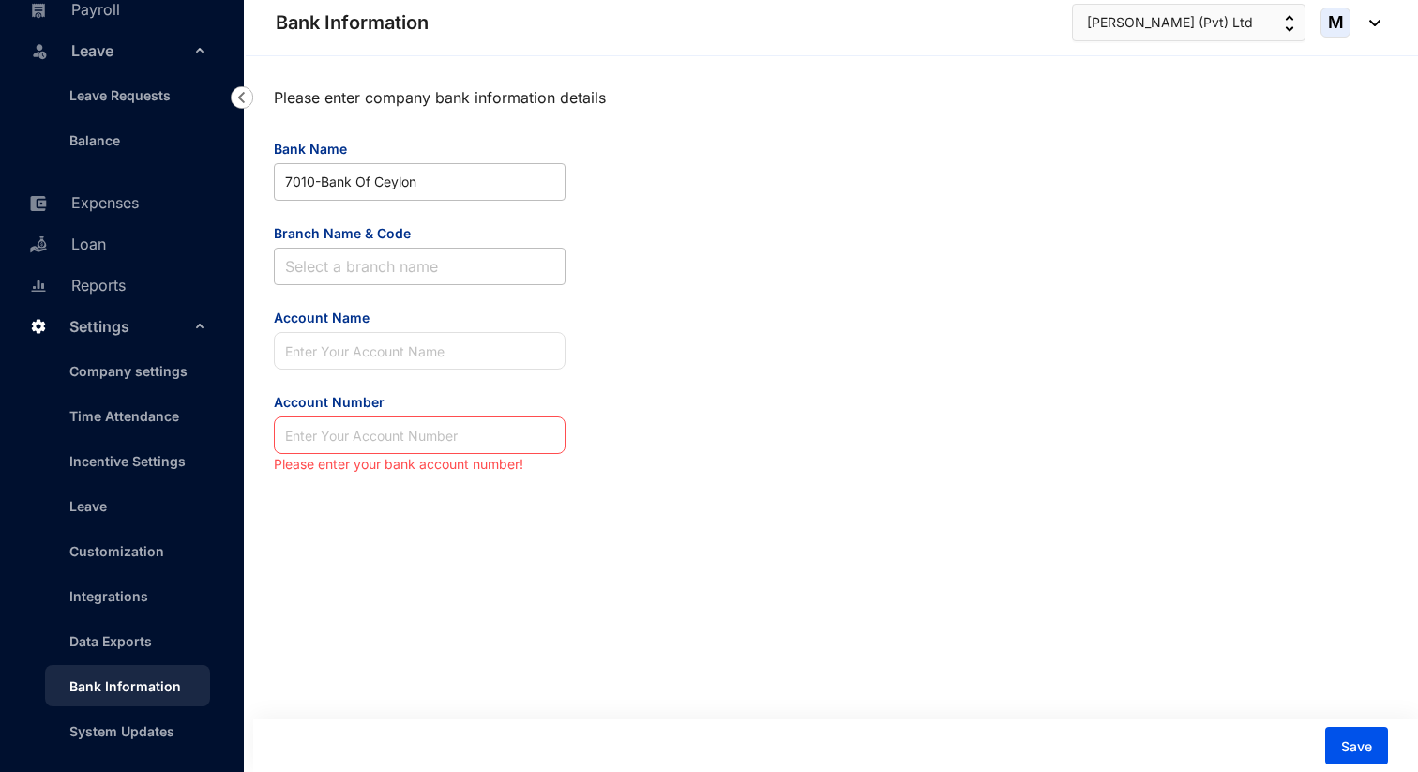
click at [391, 283] on input "Branch Name & Code" at bounding box center [419, 267] width 269 height 36
